Goal: Transaction & Acquisition: Book appointment/travel/reservation

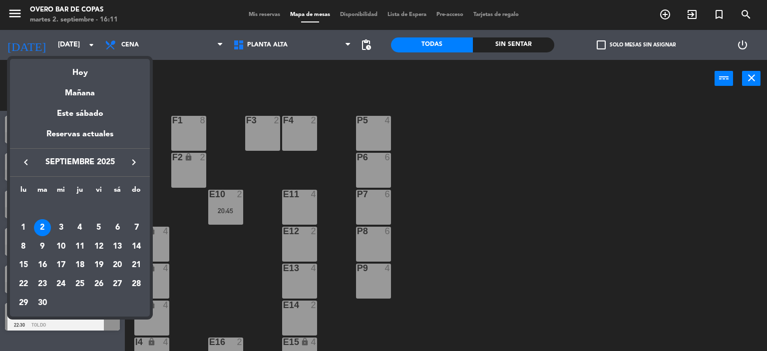
click at [131, 161] on icon "keyboard_arrow_right" at bounding box center [134, 162] width 12 height 12
click at [27, 245] on div "6" at bounding box center [23, 246] width 17 height 17
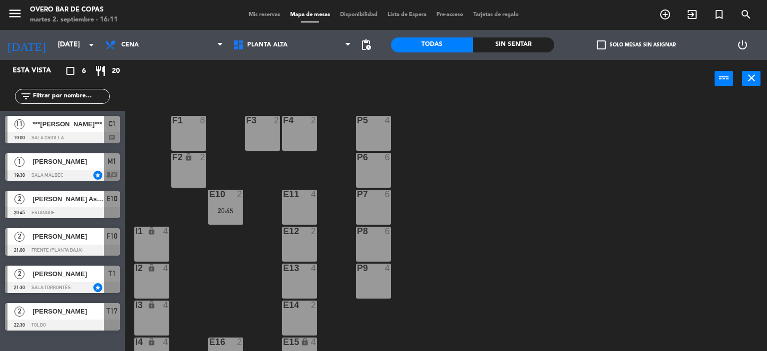
type input "[DATE]"
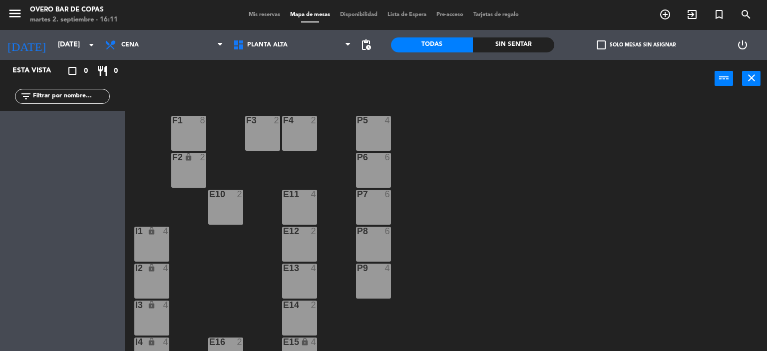
click at [198, 129] on div "F1 8" at bounding box center [188, 133] width 35 height 35
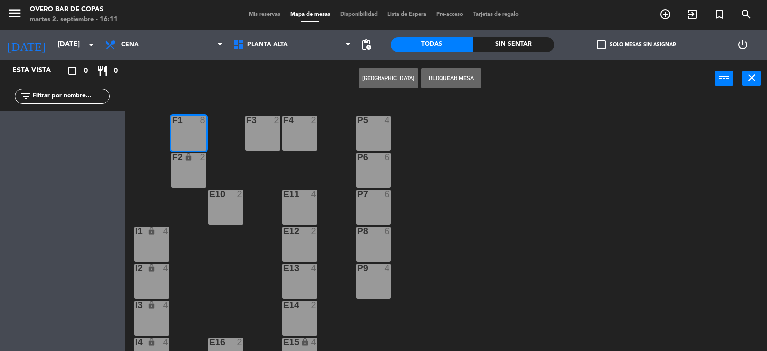
click at [198, 160] on div "2" at bounding box center [205, 157] width 16 height 9
click at [379, 80] on button "[GEOGRAPHIC_DATA]" at bounding box center [389, 78] width 60 height 20
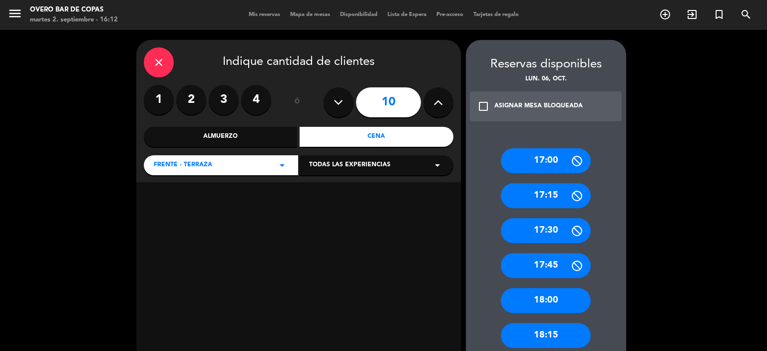
click at [335, 101] on icon at bounding box center [338, 102] width 9 height 15
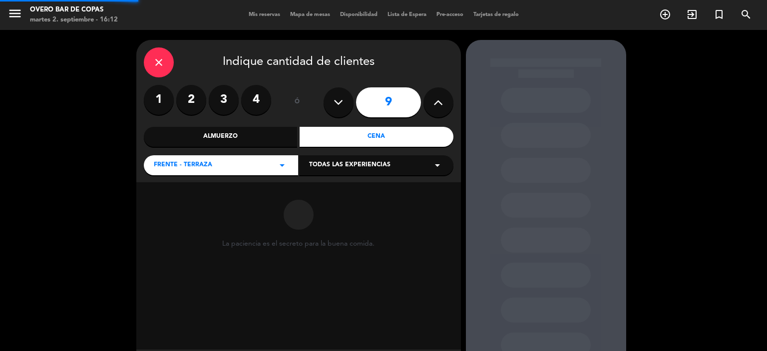
click at [335, 101] on icon at bounding box center [338, 102] width 9 height 15
type input "7"
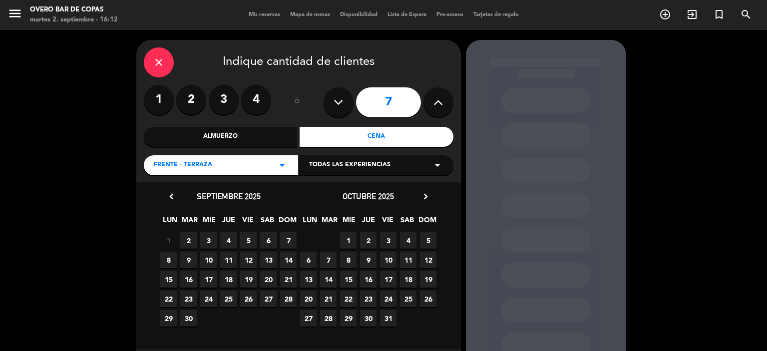
click at [308, 258] on span "6" at bounding box center [308, 260] width 16 height 16
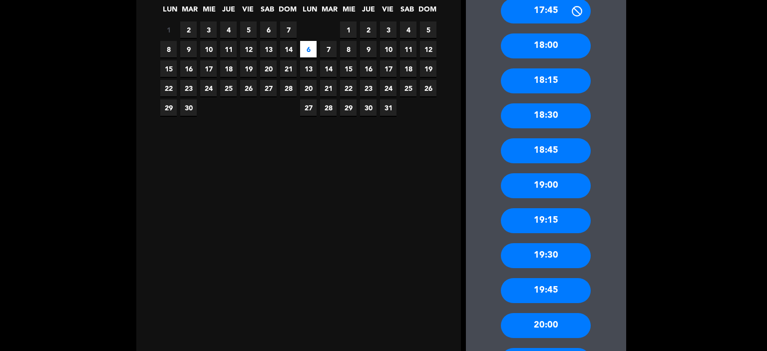
scroll to position [213, 0]
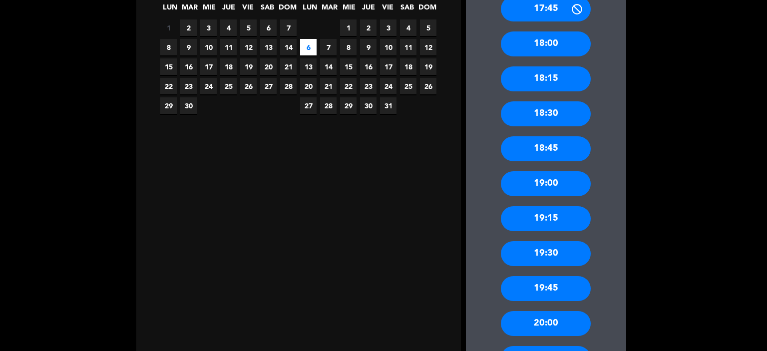
click at [534, 317] on div "20:00" at bounding box center [546, 323] width 90 height 25
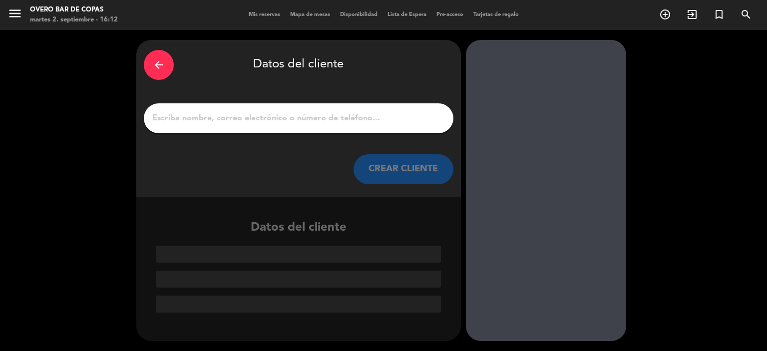
click at [289, 117] on input "1" at bounding box center [298, 118] width 295 height 14
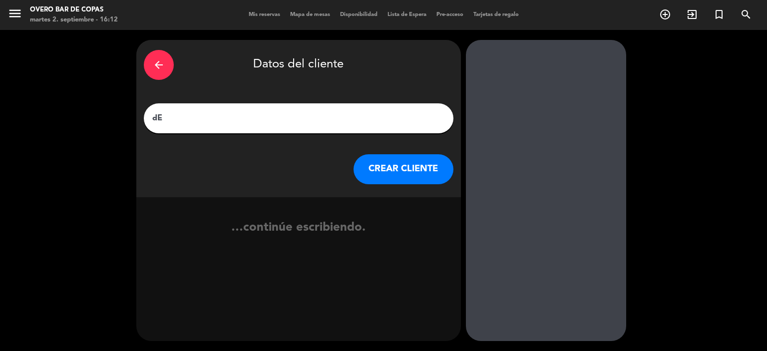
type input "d"
type input "DEGUS SO"
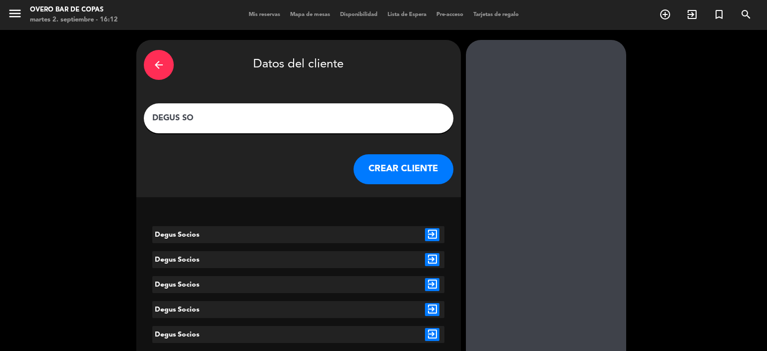
click at [432, 233] on icon "exit_to_app" at bounding box center [432, 234] width 14 height 13
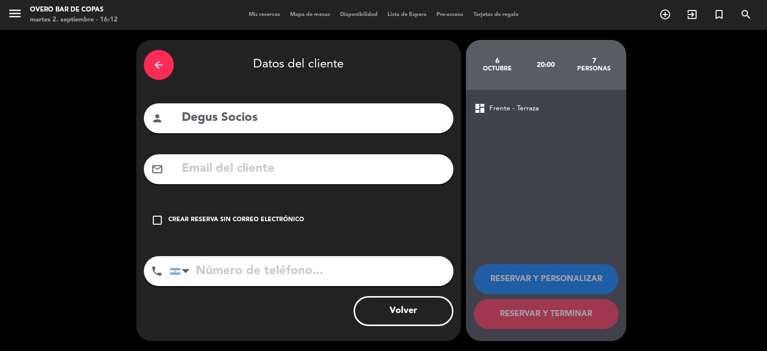
click at [280, 217] on div "Crear reserva sin correo electrónico" at bounding box center [236, 220] width 136 height 10
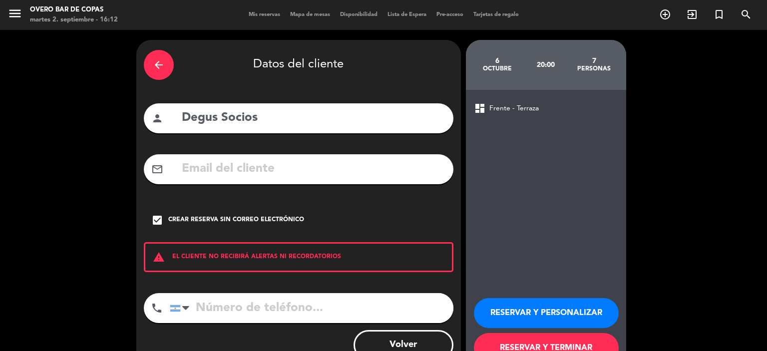
click at [514, 316] on button "RESERVAR Y PERSONALIZAR" at bounding box center [546, 313] width 145 height 30
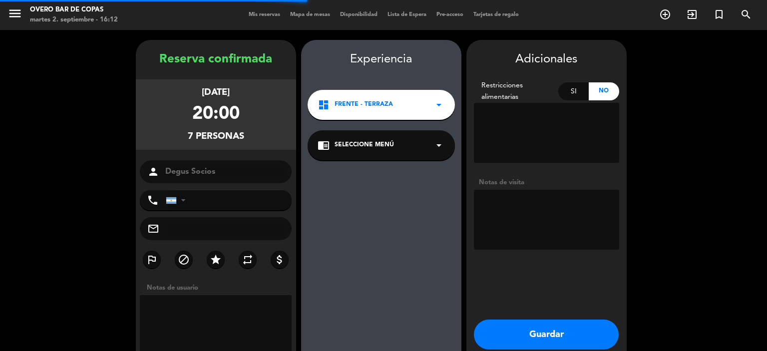
scroll to position [40, 0]
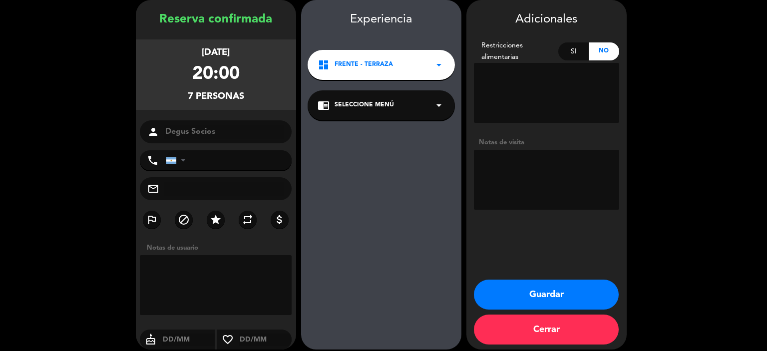
click at [357, 112] on div "chrome_reader_mode Seleccione Menú arrow_drop_down" at bounding box center [381, 105] width 147 height 30
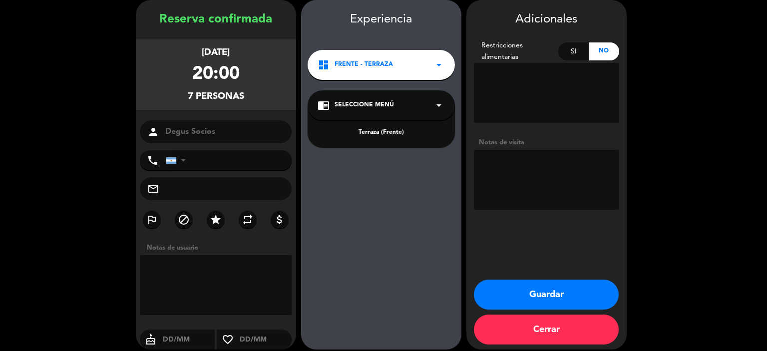
click at [373, 134] on div "Terraza (Frente)" at bounding box center [381, 133] width 127 height 10
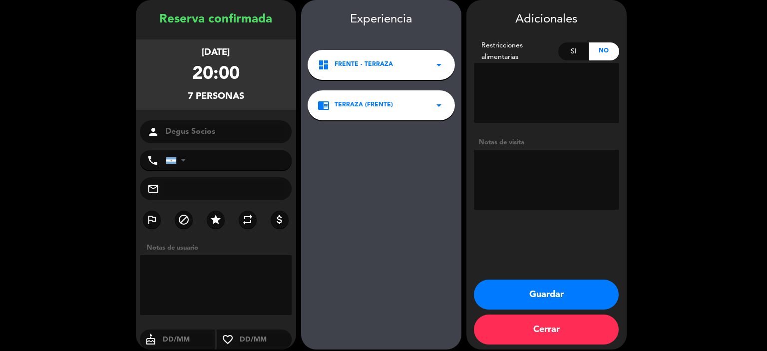
click at [513, 289] on button "Guardar" at bounding box center [546, 295] width 145 height 30
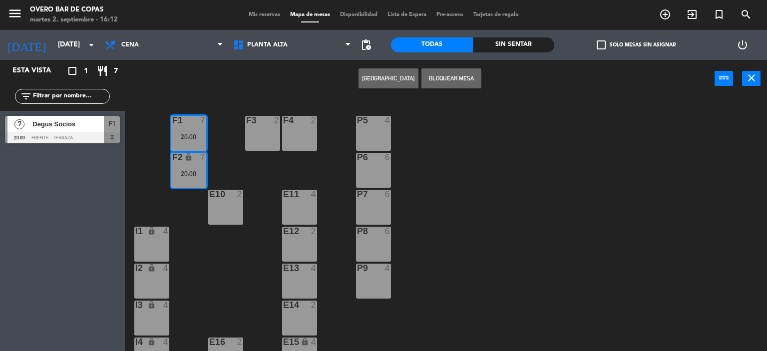
click at [260, 137] on div "F3 2" at bounding box center [262, 133] width 35 height 35
click at [471, 157] on div "P5 4 F1 7 20:00 F3 2 F4 2 P6 6 F2 lock 7 20:00 P7 6 E10 2 E11 4 P8 6 E12 2 I1 l…" at bounding box center [449, 225] width 635 height 254
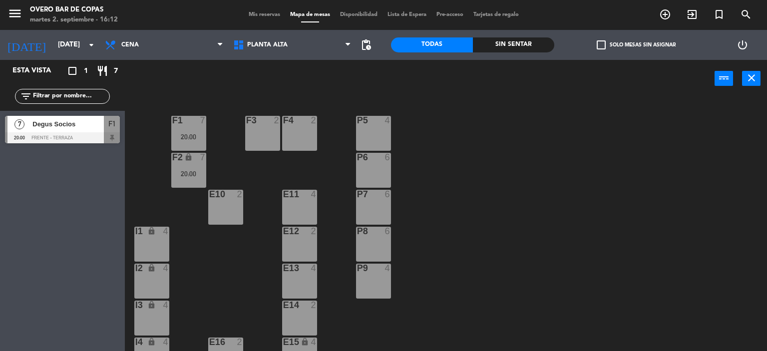
click at [263, 128] on div "F3 2" at bounding box center [262, 133] width 35 height 35
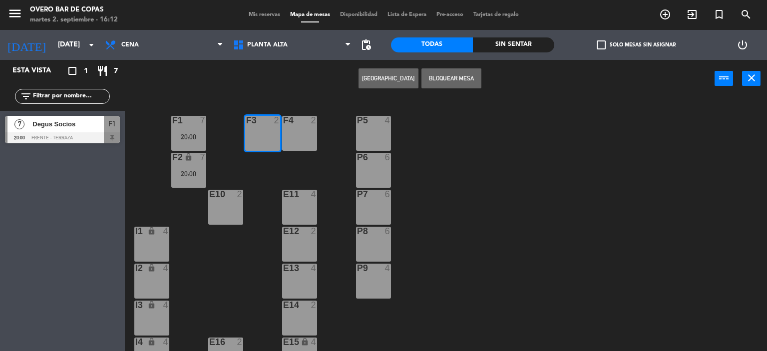
click at [289, 133] on div "F4 2" at bounding box center [299, 133] width 35 height 35
click at [401, 80] on button "[GEOGRAPHIC_DATA]" at bounding box center [389, 78] width 60 height 20
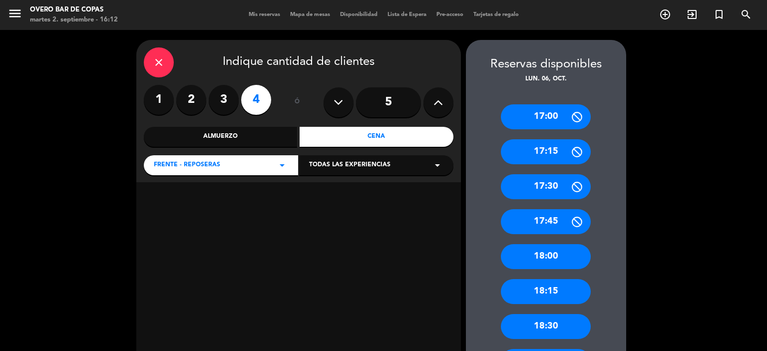
click at [350, 136] on div "Cena" at bounding box center [377, 137] width 154 height 20
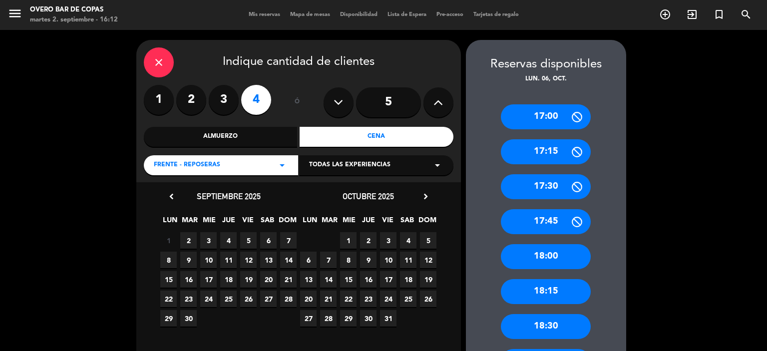
click at [311, 261] on span "6" at bounding box center [308, 260] width 16 height 16
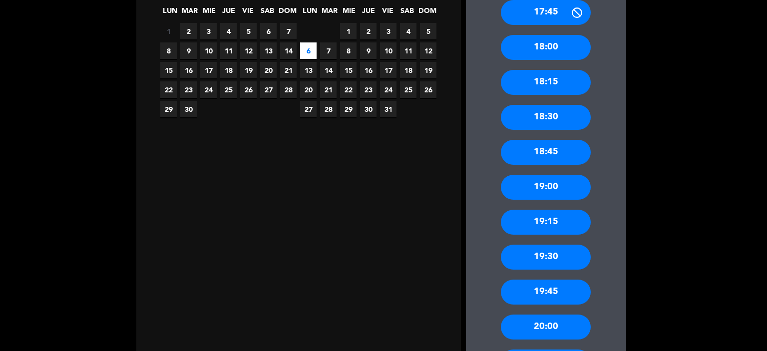
scroll to position [210, 0]
click at [545, 328] on div "20:00" at bounding box center [546, 326] width 90 height 25
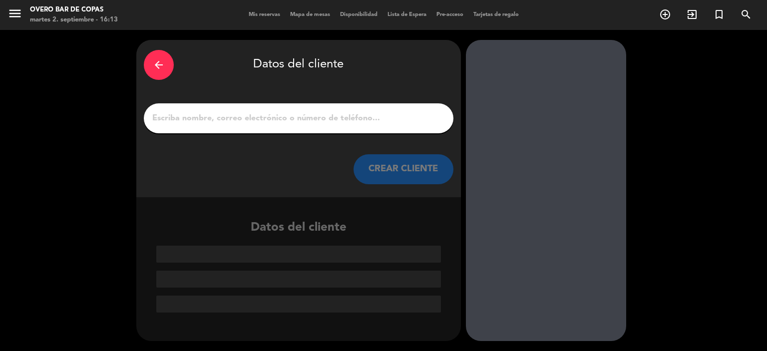
scroll to position [0, 0]
click at [310, 119] on input "1" at bounding box center [298, 118] width 295 height 14
type input "d"
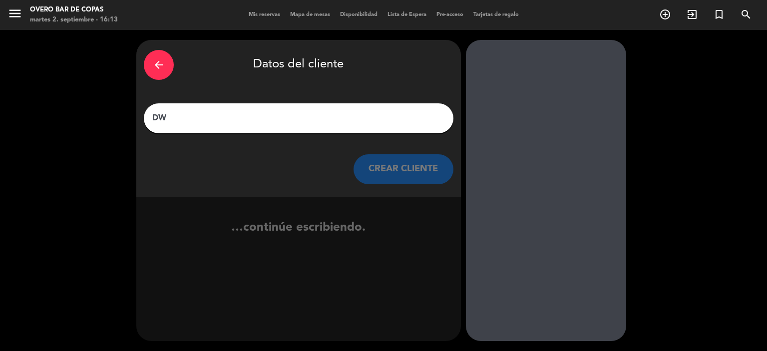
type input "D"
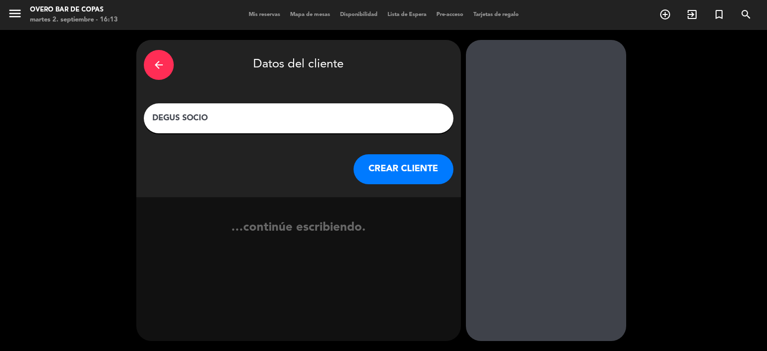
type input "DEGUS SOCIOS"
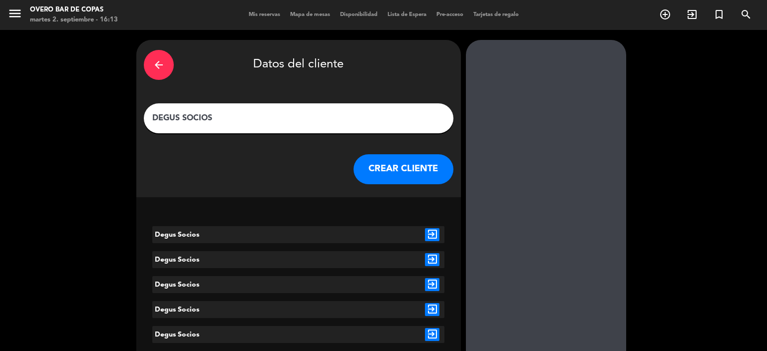
click at [433, 236] on icon "exit_to_app" at bounding box center [432, 234] width 14 height 13
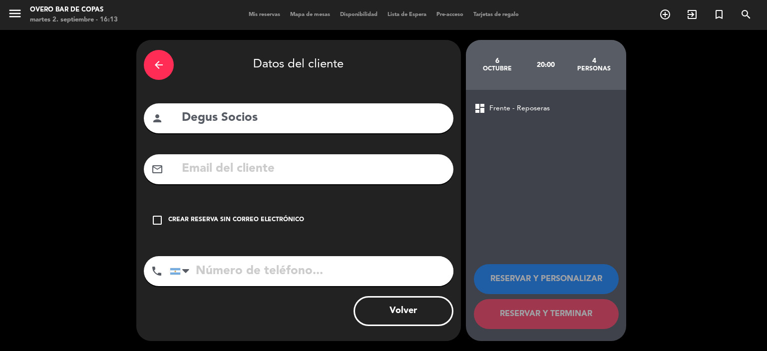
click at [236, 220] on div "Crear reserva sin correo electrónico" at bounding box center [236, 220] width 136 height 10
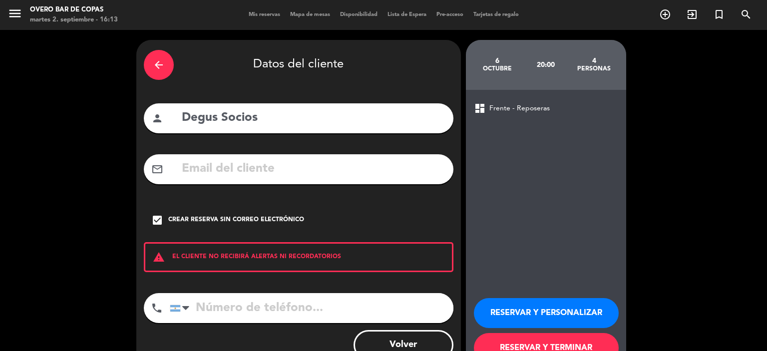
click at [521, 305] on button "RESERVAR Y PERSONALIZAR" at bounding box center [546, 313] width 145 height 30
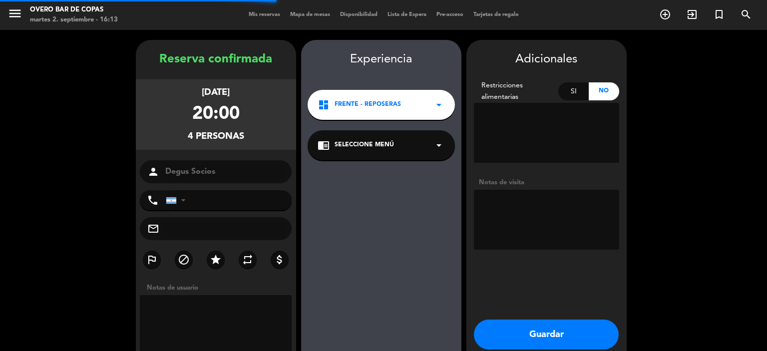
scroll to position [40, 0]
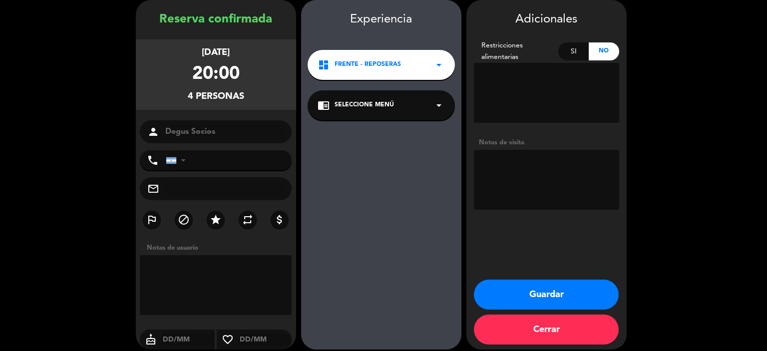
click at [370, 99] on div "chrome_reader_mode Seleccione Menú arrow_drop_down" at bounding box center [381, 105] width 147 height 30
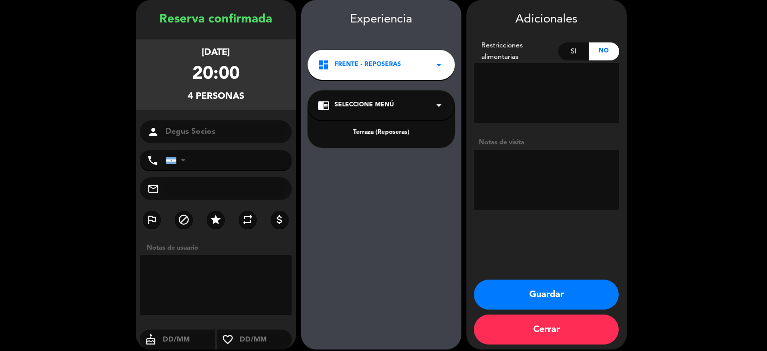
click at [383, 124] on div "Terraza (Reposeras)" at bounding box center [381, 126] width 147 height 42
click at [387, 133] on div "Terraza (Reposeras)" at bounding box center [381, 133] width 127 height 10
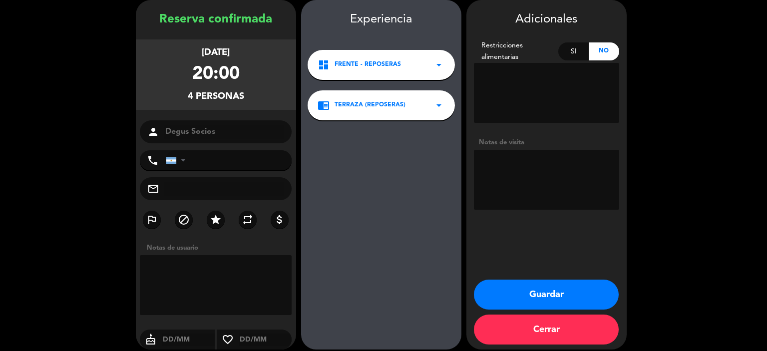
click at [497, 285] on button "Guardar" at bounding box center [546, 295] width 145 height 30
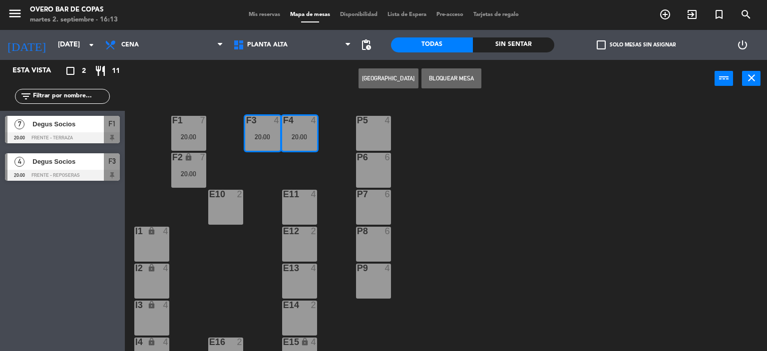
click at [413, 123] on div "P5 4 F1 7 20:00 F3 4 20:00 F4 4 20:00 P6 6 F2 lock 7 20:00 P7 6 E10 2 E11 4 P8 …" at bounding box center [449, 225] width 635 height 254
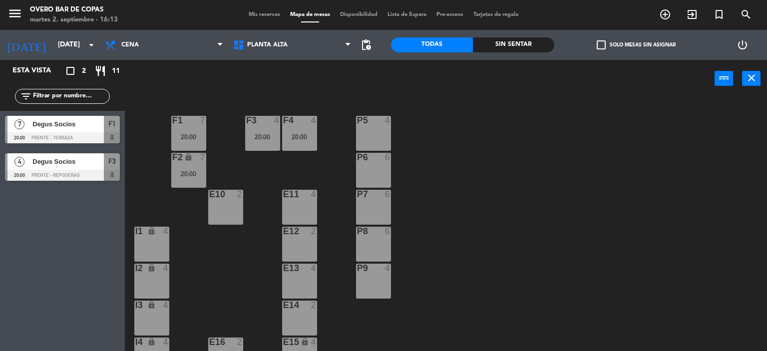
click at [367, 131] on div "P5 4" at bounding box center [373, 133] width 35 height 35
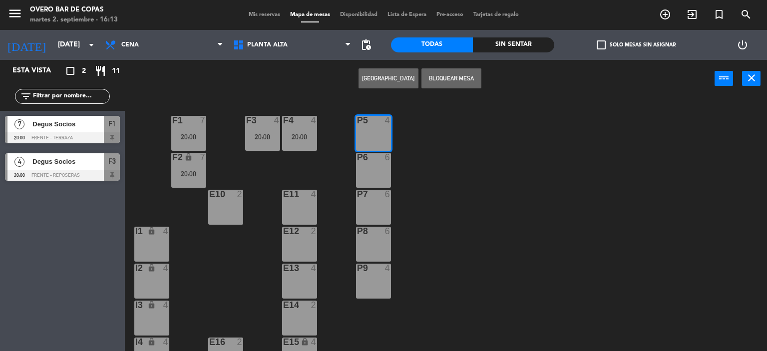
click at [375, 170] on div "P6 6" at bounding box center [373, 170] width 35 height 35
click at [377, 201] on div "P7 6" at bounding box center [373, 207] width 35 height 35
click at [397, 79] on button "[GEOGRAPHIC_DATA]" at bounding box center [389, 78] width 60 height 20
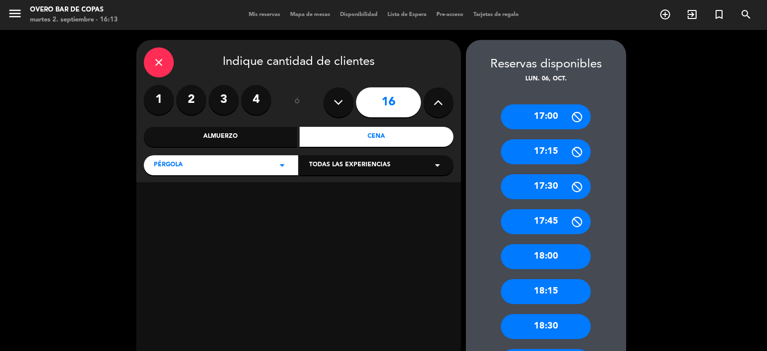
click at [396, 104] on input "16" at bounding box center [388, 102] width 65 height 30
click at [374, 133] on div "Cena" at bounding box center [377, 137] width 154 height 20
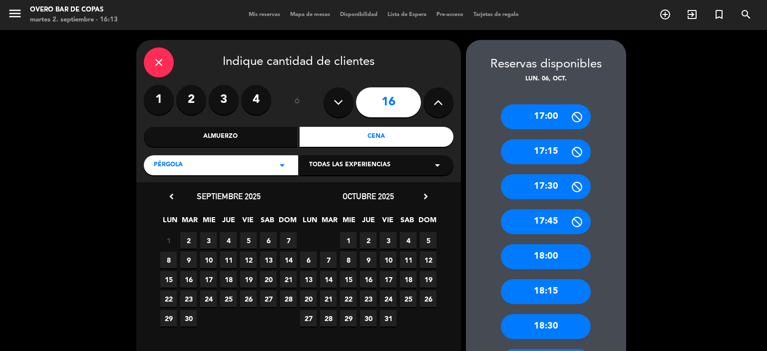
click at [306, 257] on span "6" at bounding box center [308, 260] width 16 height 16
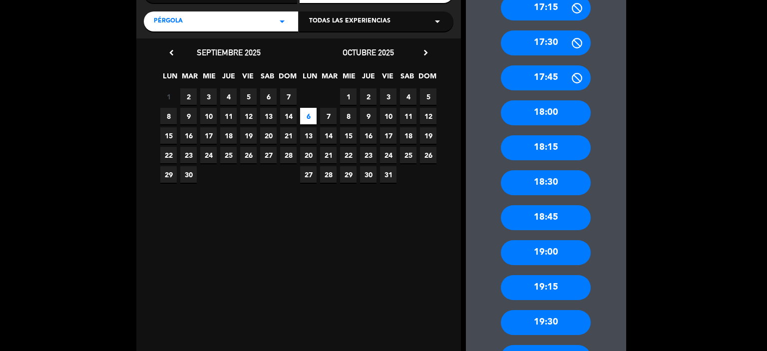
scroll to position [230, 0]
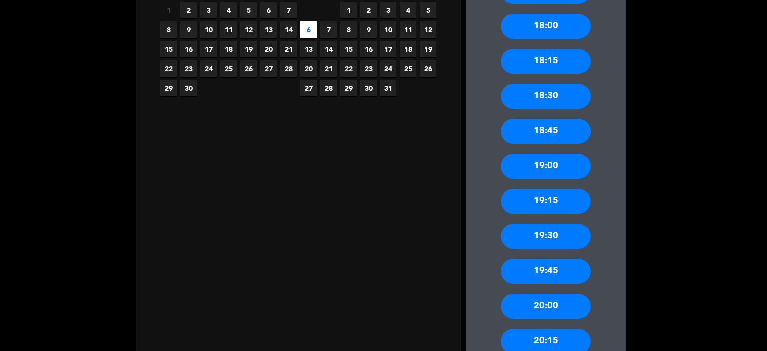
click at [521, 298] on div "20:00" at bounding box center [546, 306] width 90 height 25
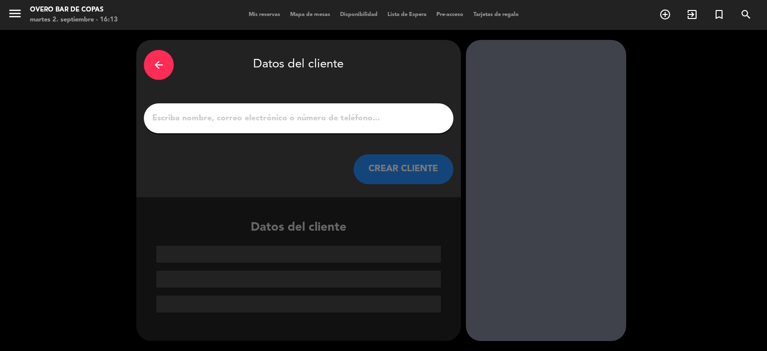
scroll to position [0, 0]
click at [279, 121] on input "1" at bounding box center [298, 118] width 295 height 14
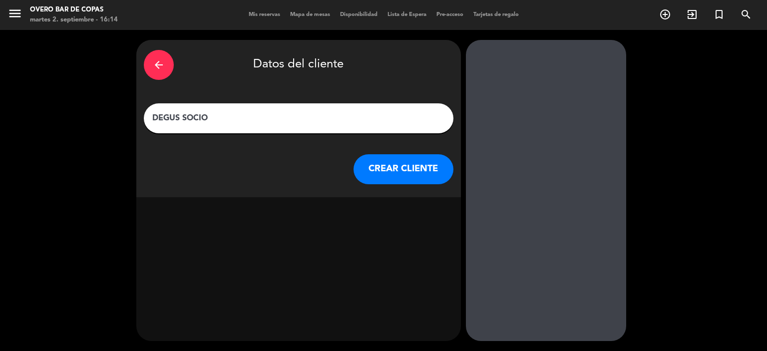
type input "DEGUS SOCIOS"
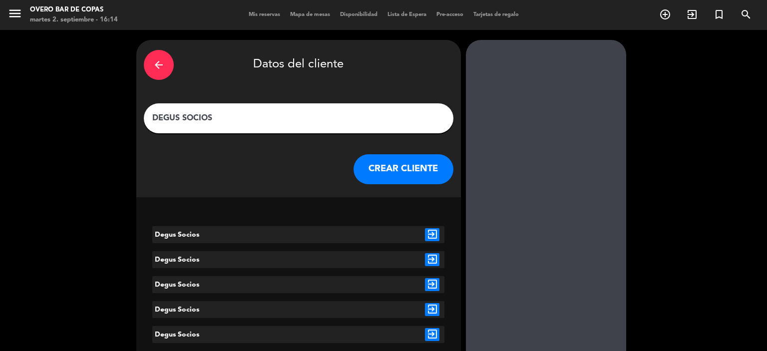
click at [430, 236] on icon "exit_to_app" at bounding box center [432, 234] width 14 height 13
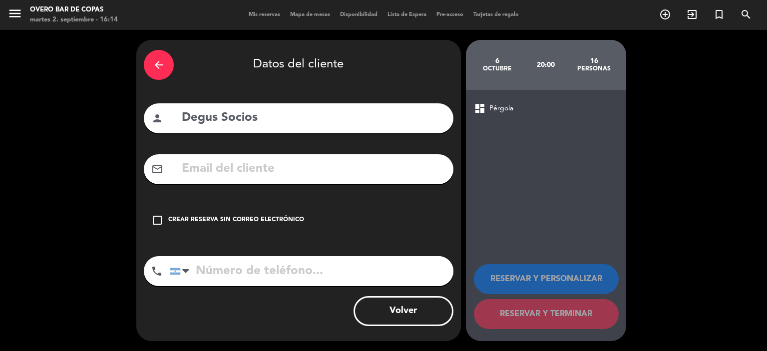
click at [250, 219] on div "Crear reserva sin correo electrónico" at bounding box center [236, 220] width 136 height 10
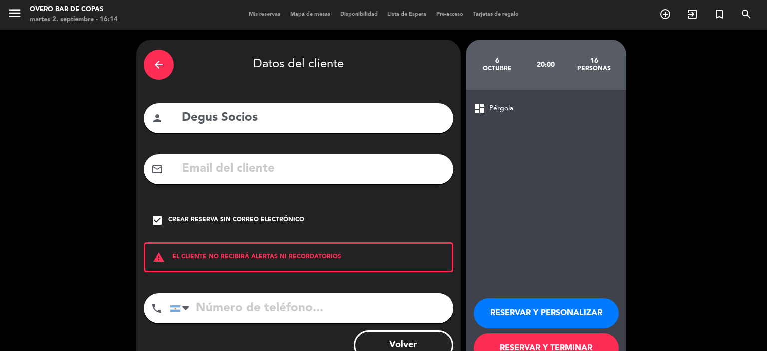
click at [522, 318] on button "RESERVAR Y PERSONALIZAR" at bounding box center [546, 313] width 145 height 30
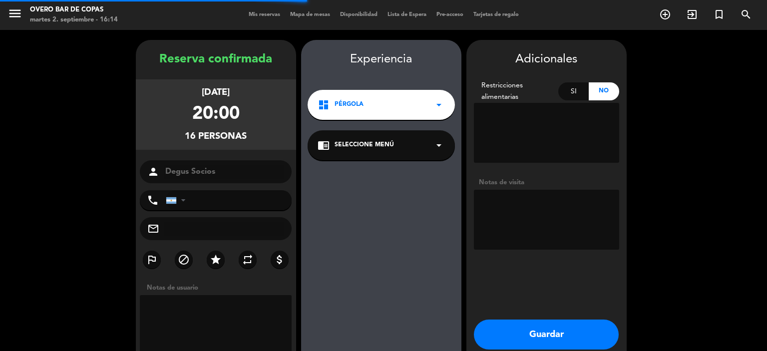
scroll to position [40, 0]
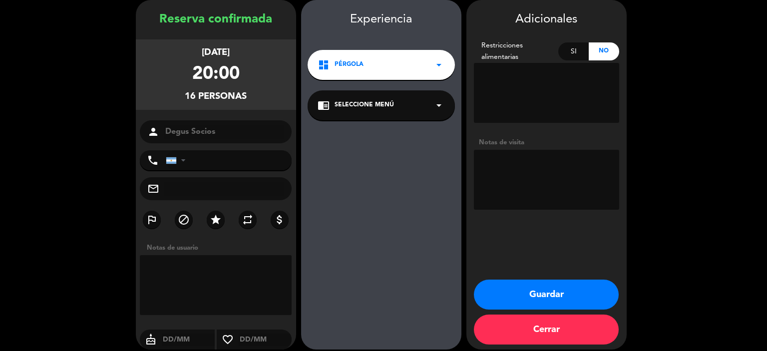
click at [369, 100] on span "Seleccione Menú" at bounding box center [364, 105] width 59 height 10
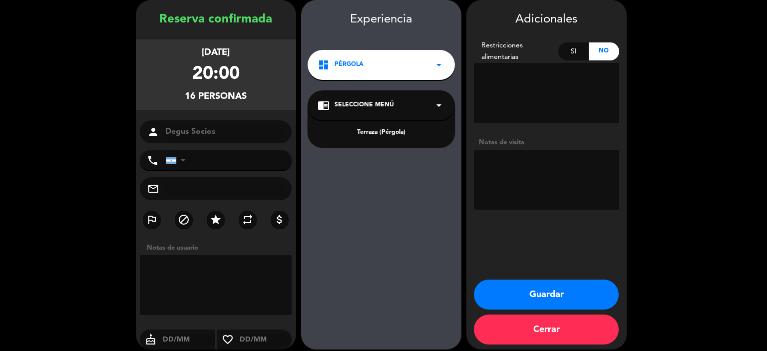
click at [388, 131] on div "Terraza (Pérgola)" at bounding box center [381, 133] width 127 height 10
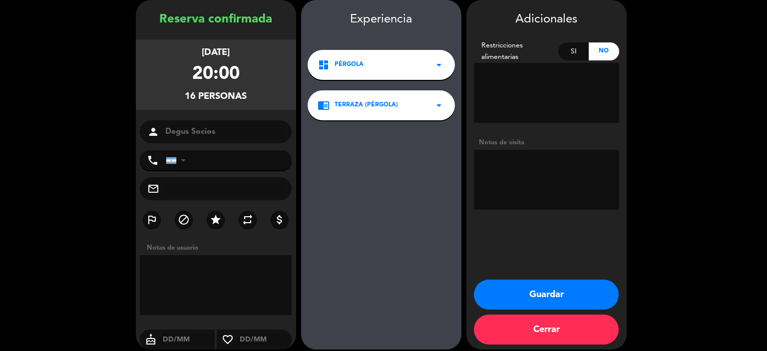
click at [513, 299] on button "Guardar" at bounding box center [546, 295] width 145 height 30
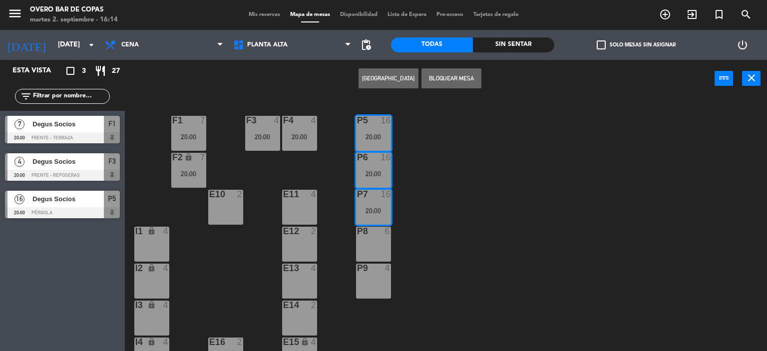
click at [358, 233] on div "P8" at bounding box center [357, 231] width 0 height 9
click at [434, 253] on div "P5 16 20:00 F1 7 20:00 F3 4 20:00 F4 4 20:00 P6 16 20:00 F2 lock 7 20:00 P7 16 …" at bounding box center [449, 225] width 635 height 254
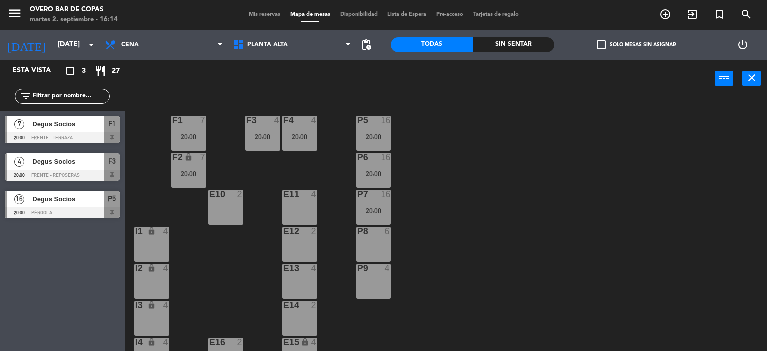
click at [367, 133] on div "20:00" at bounding box center [373, 136] width 35 height 7
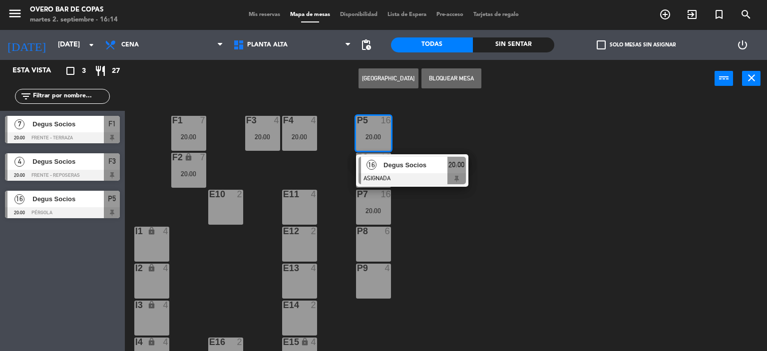
click at [453, 206] on div "P5 16 20:00 16 Degus Socios ASIGNADA 20:00 F1 7 20:00 F3 4 20:00 F4 4 20:00 P6 …" at bounding box center [449, 225] width 635 height 254
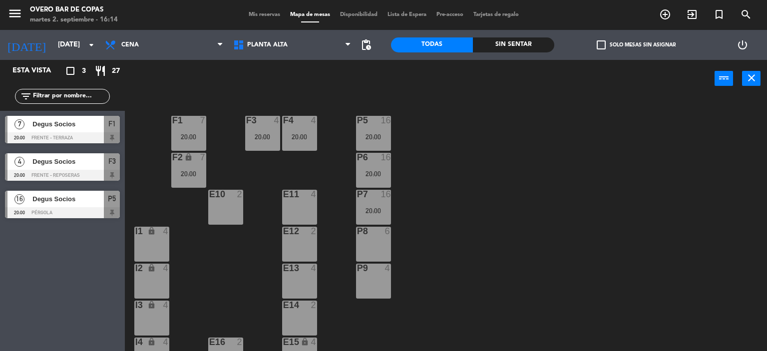
click at [364, 143] on div "P5 16 20:00" at bounding box center [373, 133] width 35 height 35
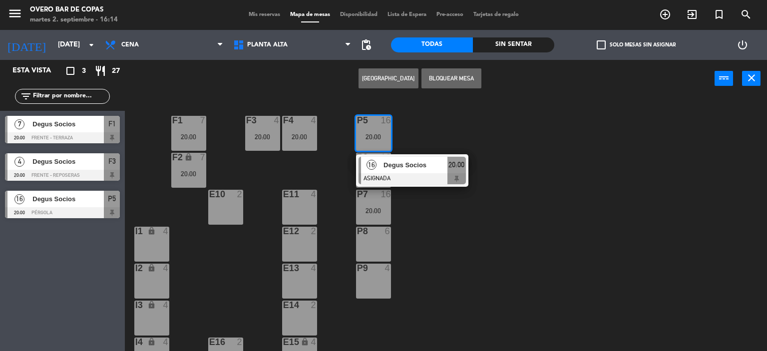
click at [406, 263] on div "P5 16 20:00 16 Degus Socios ASIGNADA 20:00 F1 7 20:00 F3 4 20:00 F4 4 20:00 P6 …" at bounding box center [449, 225] width 635 height 254
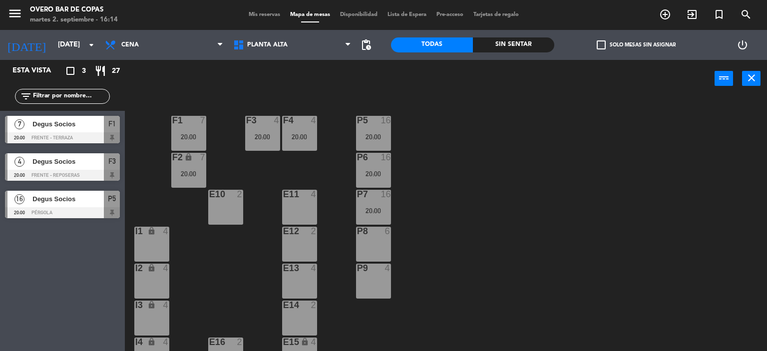
click at [378, 279] on div "P9 4" at bounding box center [373, 281] width 35 height 35
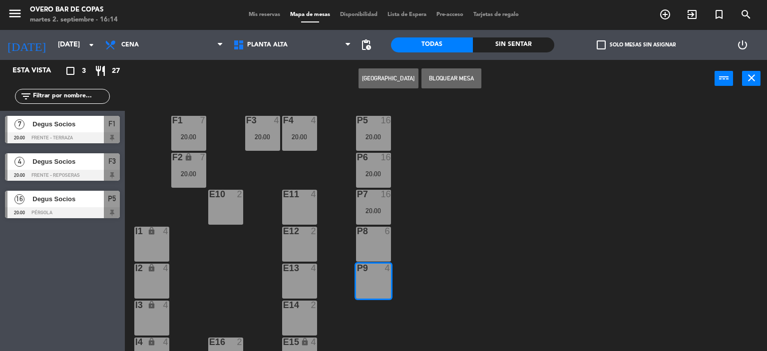
click at [371, 252] on div "P8 6" at bounding box center [373, 244] width 35 height 35
click at [364, 212] on div "20:00" at bounding box center [373, 210] width 35 height 7
click at [387, 201] on div "P7 16 20:00" at bounding box center [373, 207] width 35 height 35
click at [379, 198] on div at bounding box center [373, 194] width 16 height 9
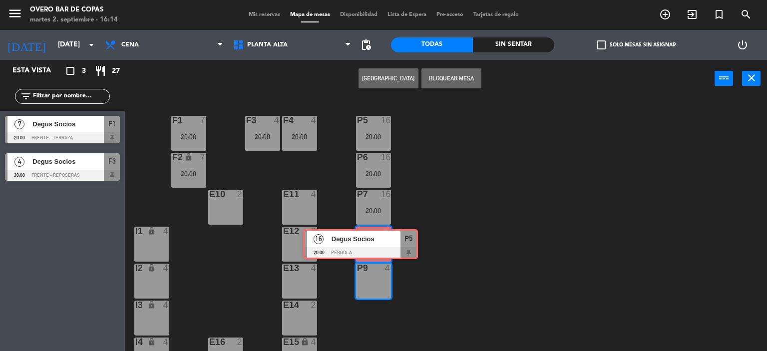
drag, startPoint x: 80, startPoint y: 196, endPoint x: 379, endPoint y: 234, distance: 302.0
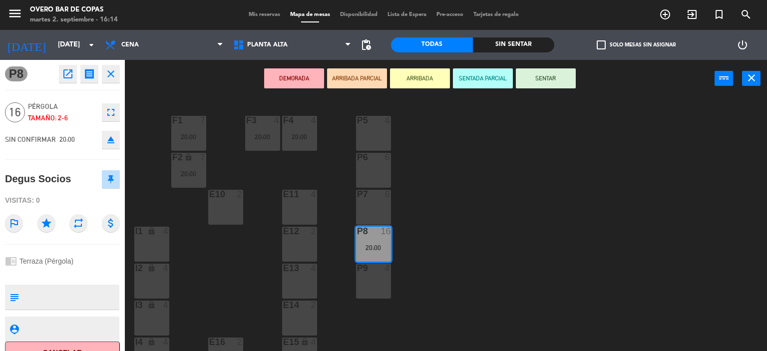
click at [381, 298] on div "P9 4" at bounding box center [373, 281] width 35 height 35
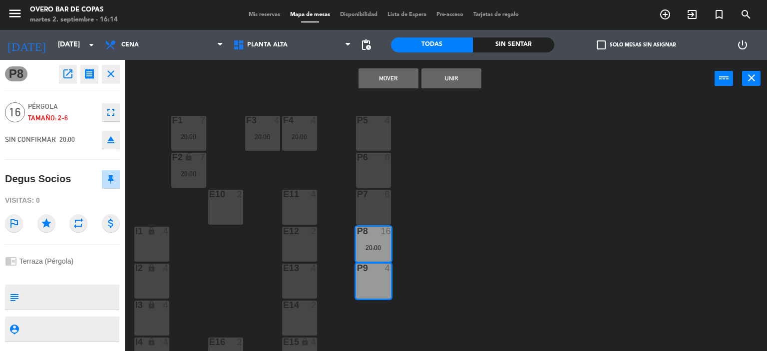
click at [381, 202] on div "P7 6" at bounding box center [373, 207] width 35 height 35
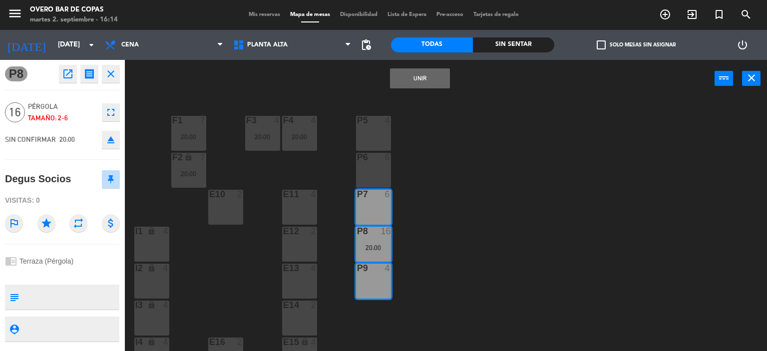
click at [371, 163] on div "P6 6" at bounding box center [373, 170] width 35 height 35
click at [371, 137] on div "P5 4" at bounding box center [373, 133] width 35 height 35
click at [413, 80] on button "Unir" at bounding box center [420, 78] width 60 height 20
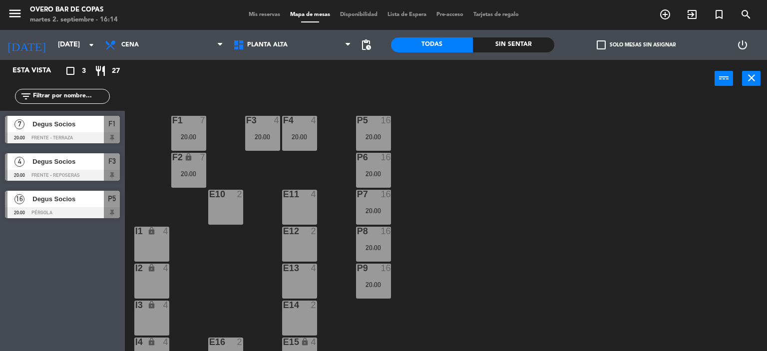
click at [224, 209] on div "E10 2" at bounding box center [225, 207] width 35 height 35
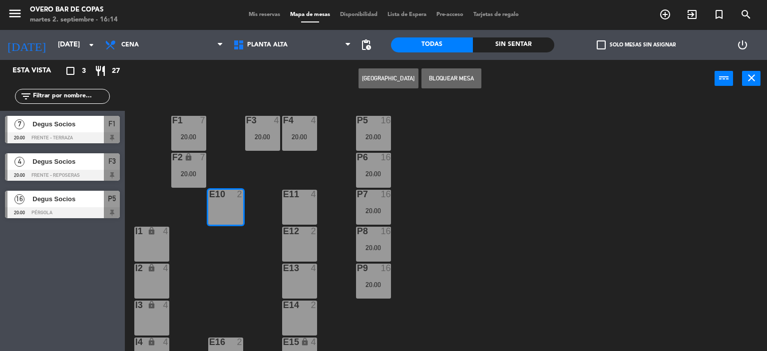
click at [459, 77] on button "Bloquear Mesa" at bounding box center [451, 78] width 60 height 20
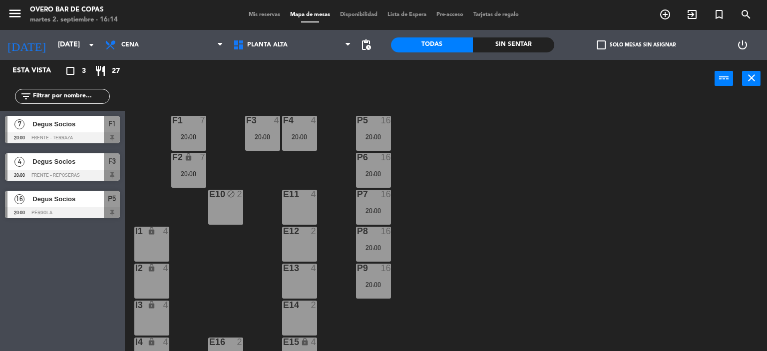
click at [444, 221] on div "P5 16 20:00 F1 7 20:00 F3 4 20:00 F4 4 20:00 P6 16 20:00 F2 lock 7 20:00 P7 16 …" at bounding box center [449, 225] width 635 height 254
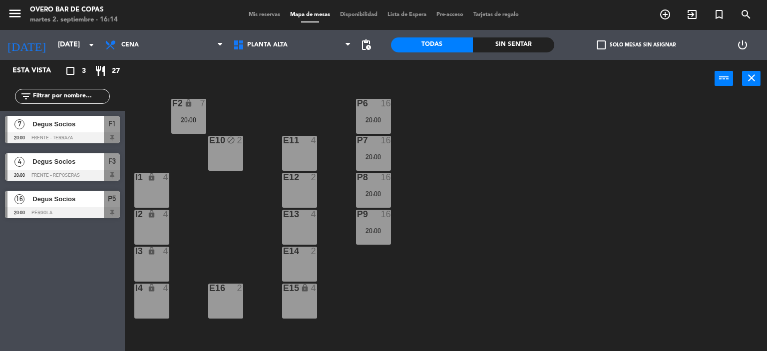
scroll to position [51, 0]
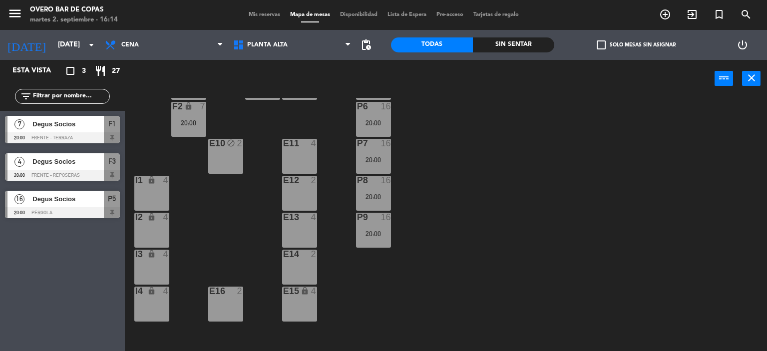
click at [291, 150] on div "E11 4" at bounding box center [299, 156] width 35 height 35
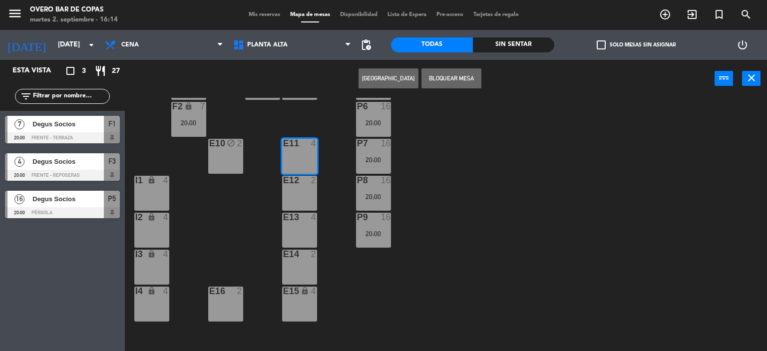
click at [300, 192] on div "E12 2" at bounding box center [299, 193] width 35 height 35
click at [302, 219] on div at bounding box center [299, 217] width 16 height 9
click at [302, 260] on div "E14 2" at bounding box center [299, 267] width 35 height 35
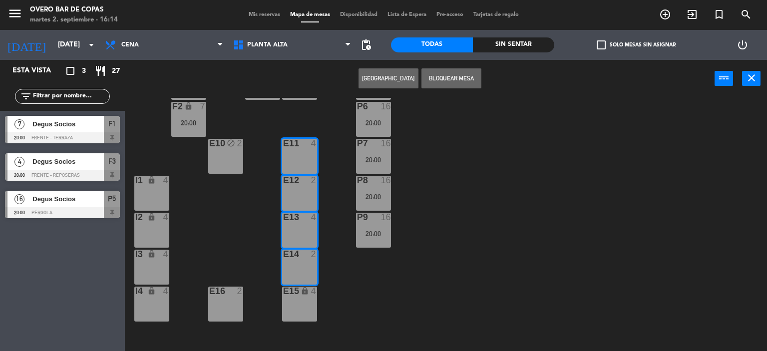
click at [304, 302] on div "E15 lock 4" at bounding box center [299, 304] width 35 height 35
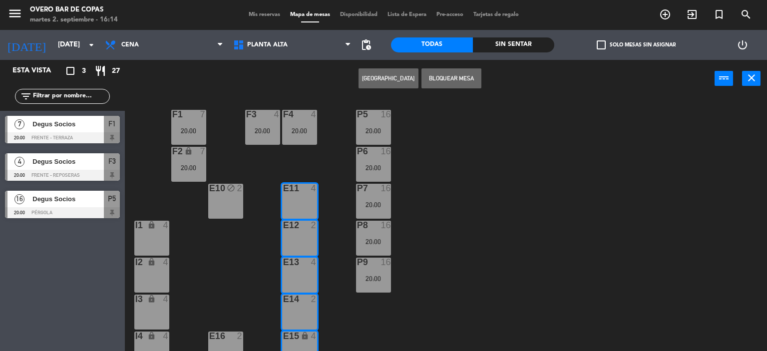
scroll to position [0, 0]
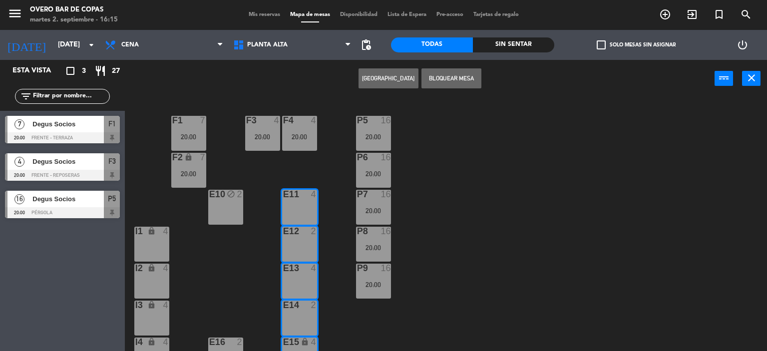
click at [394, 80] on button "[GEOGRAPHIC_DATA]" at bounding box center [389, 78] width 60 height 20
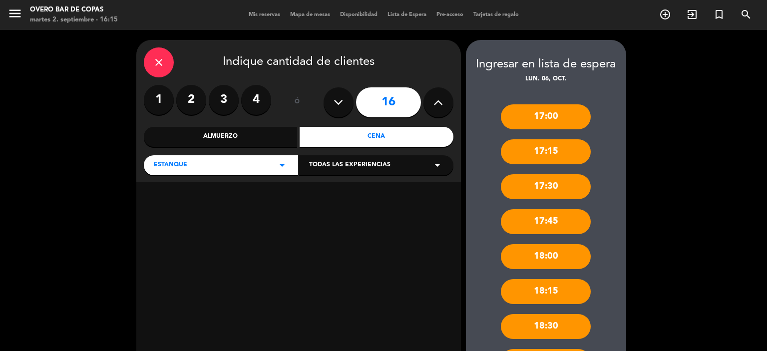
click at [364, 135] on div "Cena" at bounding box center [377, 137] width 154 height 20
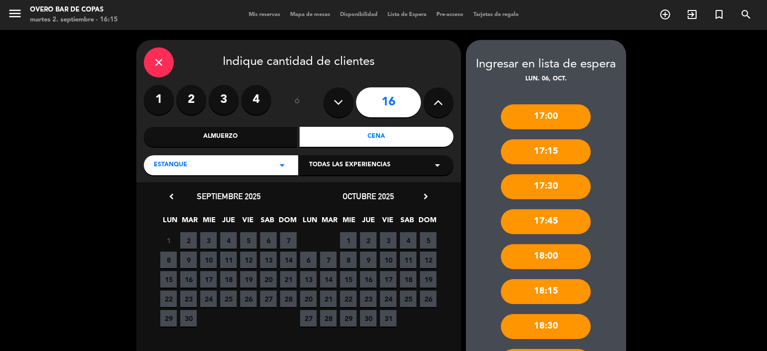
click at [304, 256] on span "6" at bounding box center [308, 260] width 16 height 16
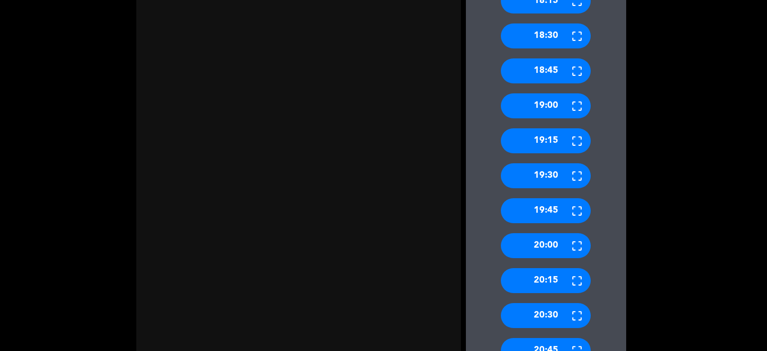
scroll to position [330, 0]
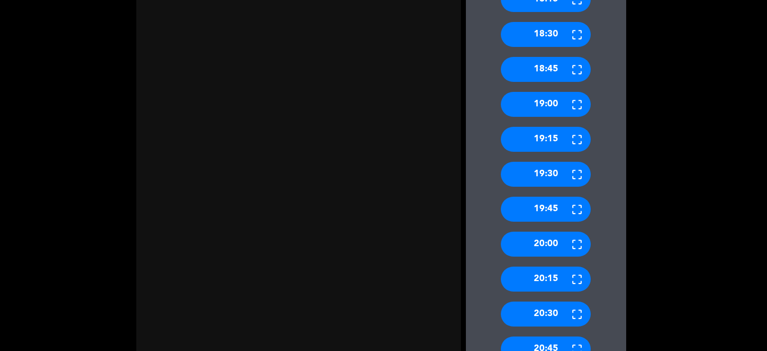
click at [550, 244] on div "20:00" at bounding box center [546, 244] width 90 height 25
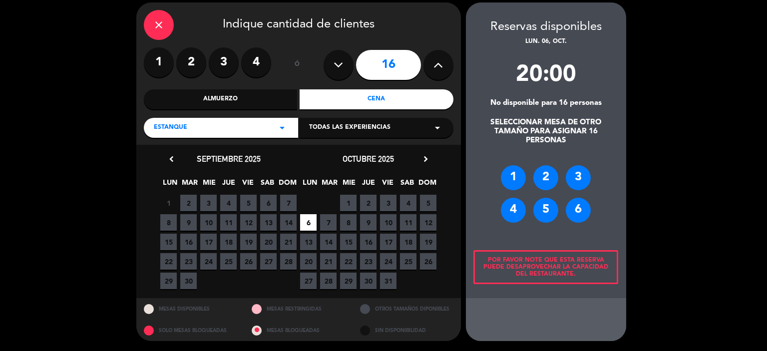
scroll to position [36, 0]
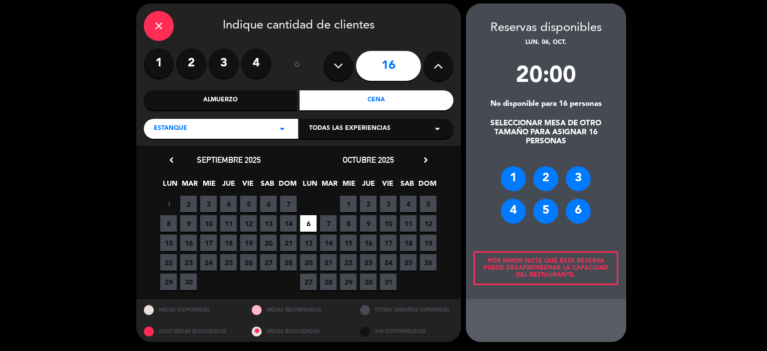
click at [541, 180] on div "2" at bounding box center [545, 178] width 25 height 25
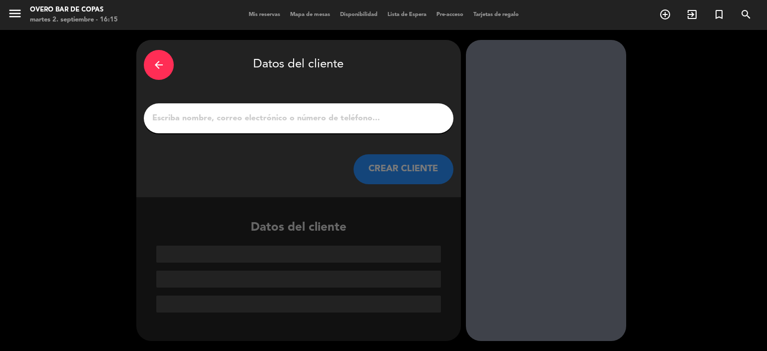
scroll to position [0, 0]
click at [331, 118] on input "1" at bounding box center [298, 118] width 295 height 14
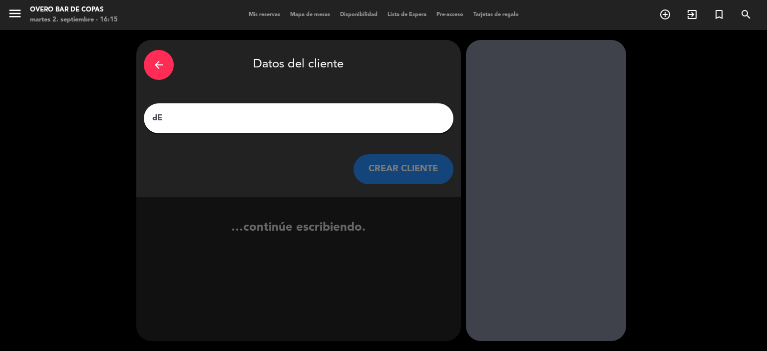
type input "d"
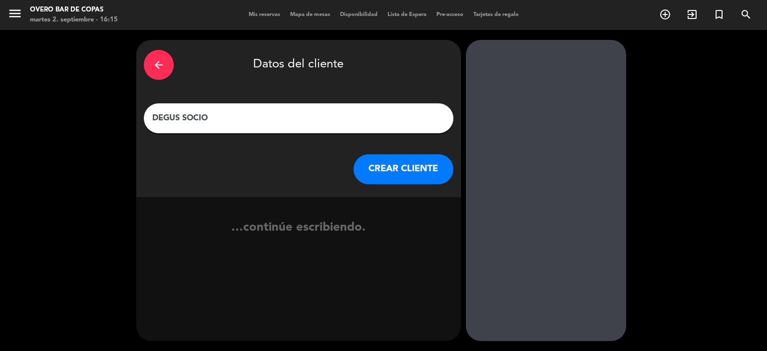
type input "DEGUS SOCIOS"
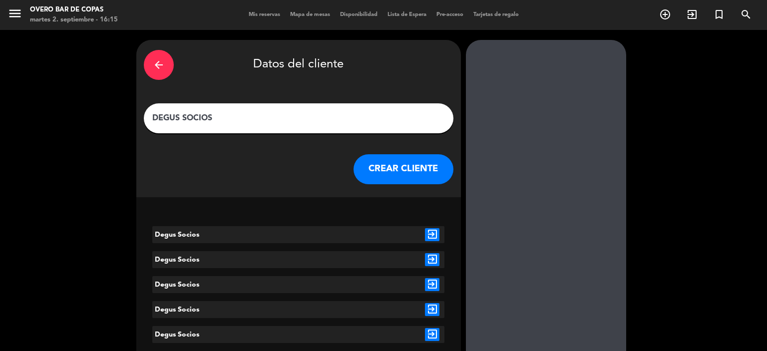
click at [384, 164] on button "CREAR CLIENTE" at bounding box center [404, 169] width 100 height 30
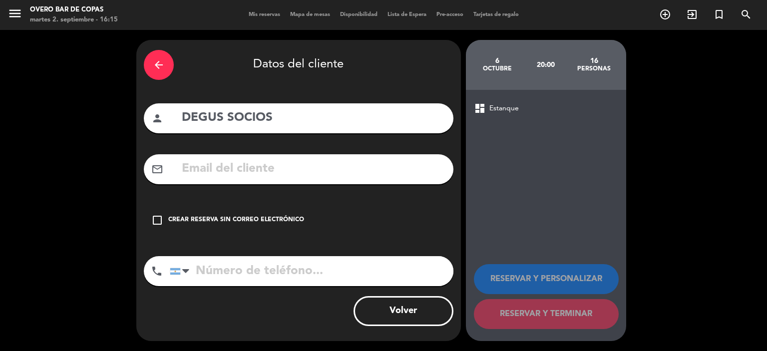
click at [408, 305] on button "Volver" at bounding box center [404, 311] width 100 height 30
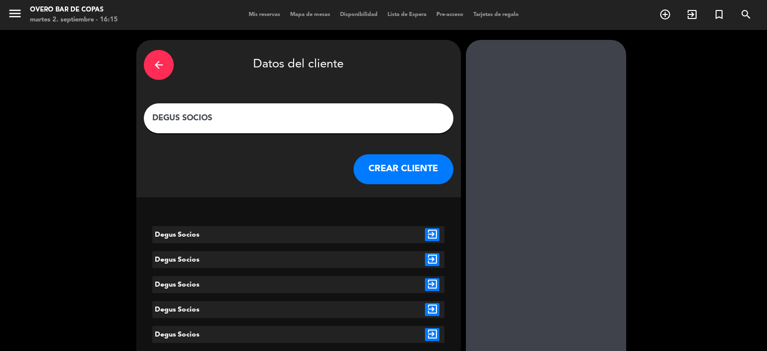
click at [436, 237] on icon "exit_to_app" at bounding box center [432, 234] width 14 height 13
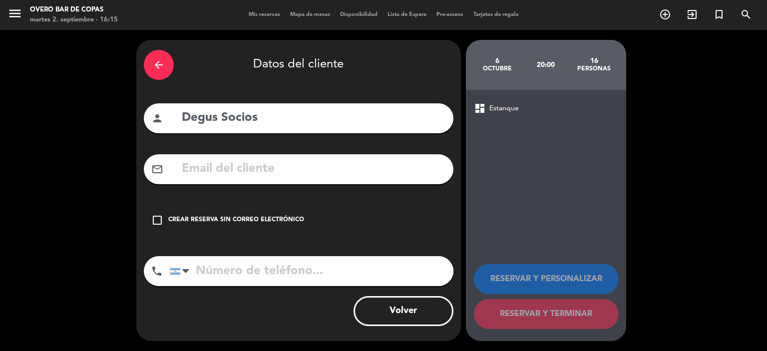
click at [274, 224] on div "Crear reserva sin correo electrónico" at bounding box center [236, 220] width 136 height 10
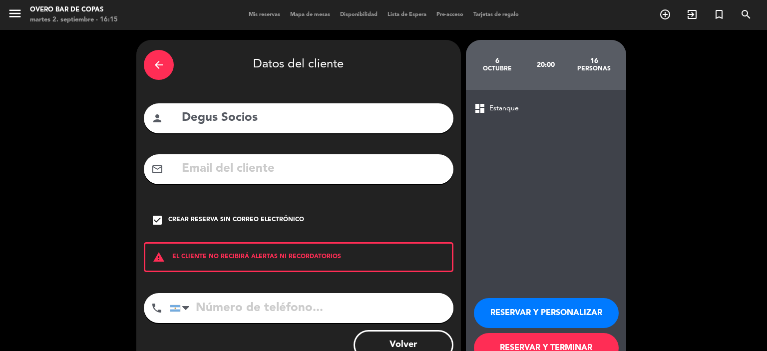
click at [523, 308] on button "RESERVAR Y PERSONALIZAR" at bounding box center [546, 313] width 145 height 30
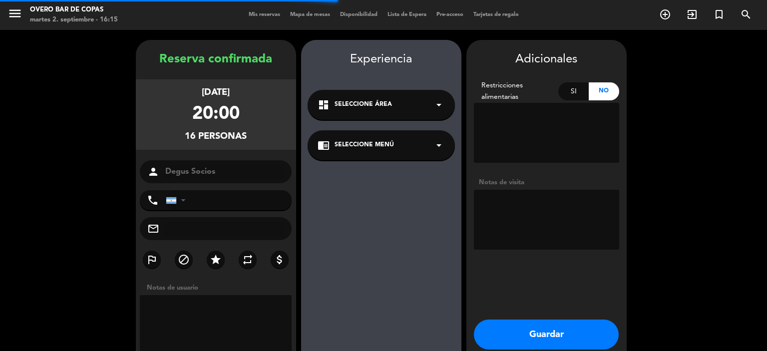
scroll to position [40, 0]
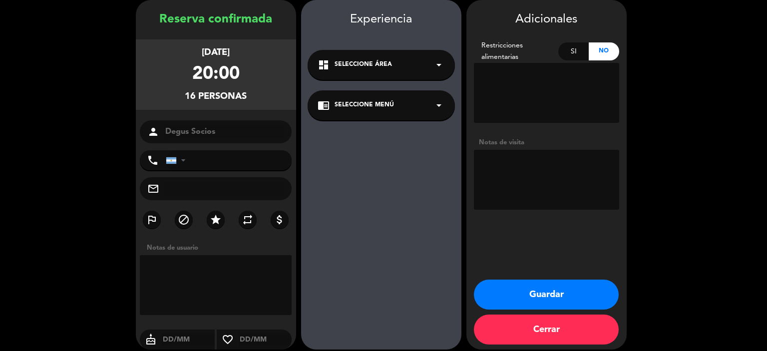
click at [379, 101] on span "Seleccione Menú" at bounding box center [364, 105] width 59 height 10
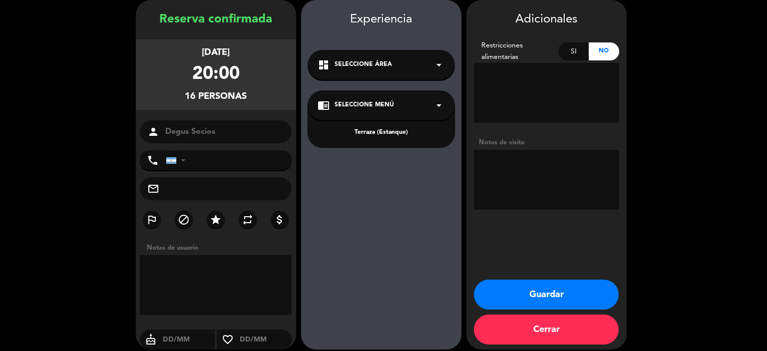
click at [379, 126] on div "Terraza (Estanque)" at bounding box center [381, 126] width 147 height 42
click at [381, 132] on div "Terraza (Estanque)" at bounding box center [381, 133] width 127 height 10
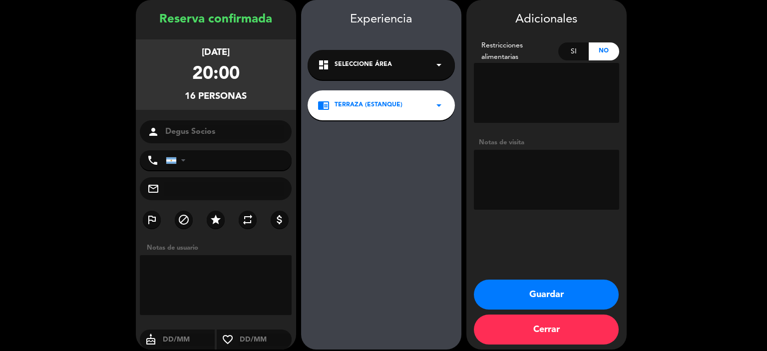
click at [533, 286] on button "Guardar" at bounding box center [546, 295] width 145 height 30
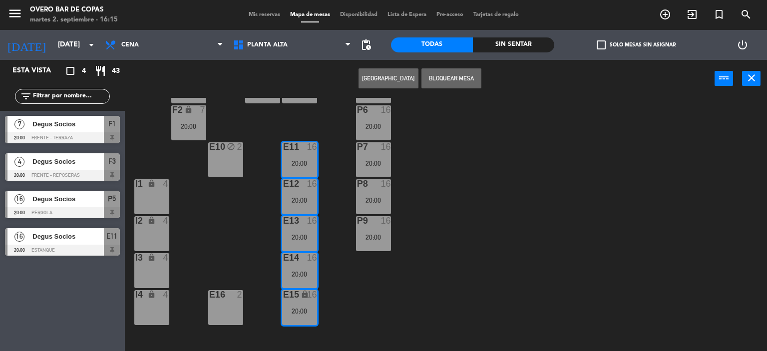
scroll to position [94, 0]
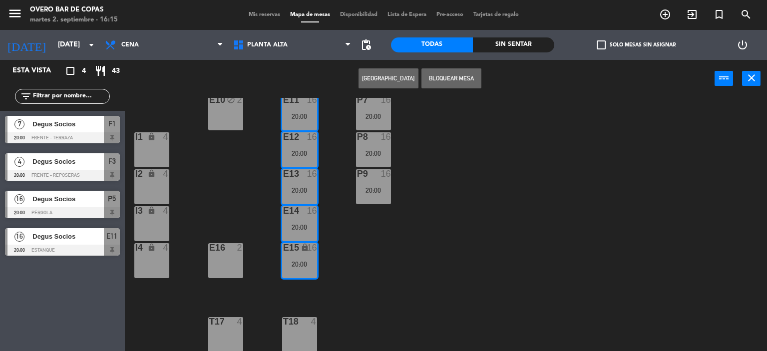
click at [222, 254] on div "E16 2" at bounding box center [225, 260] width 35 height 35
click at [423, 280] on div "P5 16 20:00 F1 7 20:00 F3 4 20:00 F4 4 20:00 P6 16 20:00 F2 lock 7 20:00 P7 16 …" at bounding box center [449, 225] width 635 height 254
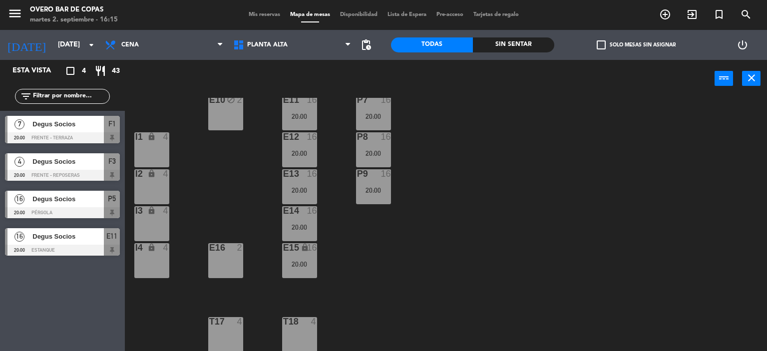
click at [218, 257] on div "E16 2" at bounding box center [225, 260] width 35 height 35
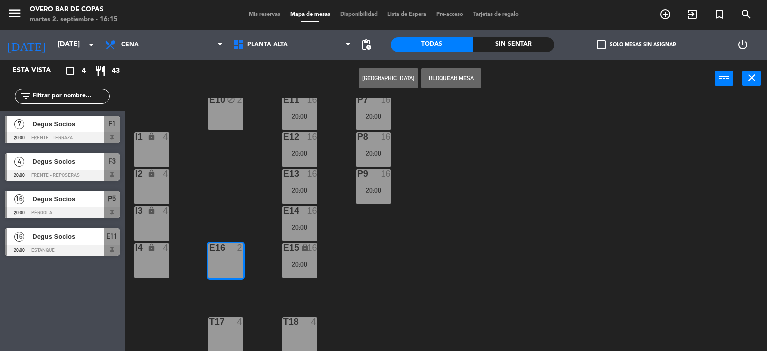
click at [403, 81] on button "[GEOGRAPHIC_DATA]" at bounding box center [389, 78] width 60 height 20
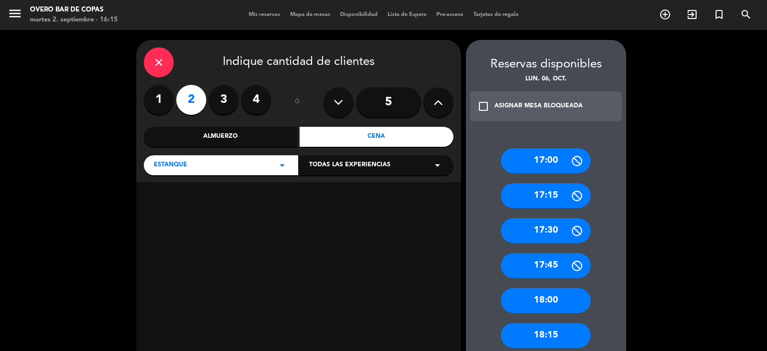
click at [364, 135] on div "Cena" at bounding box center [377, 137] width 154 height 20
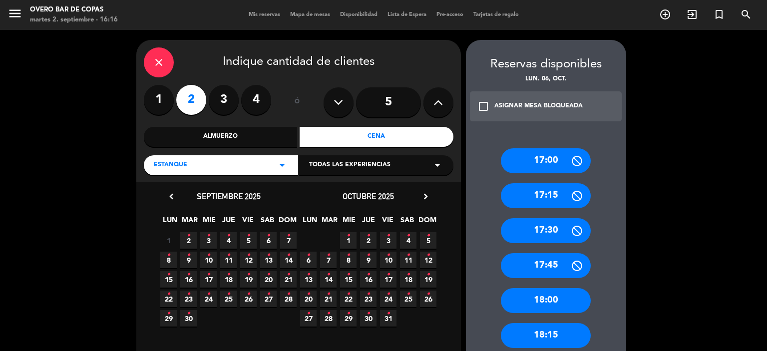
click at [314, 257] on span "6 •" at bounding box center [308, 260] width 16 height 16
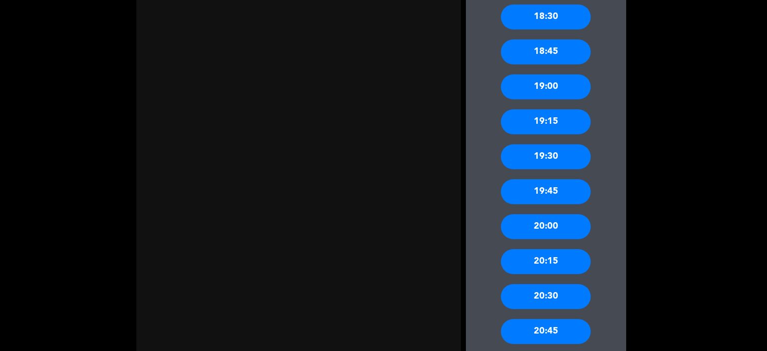
scroll to position [355, 0]
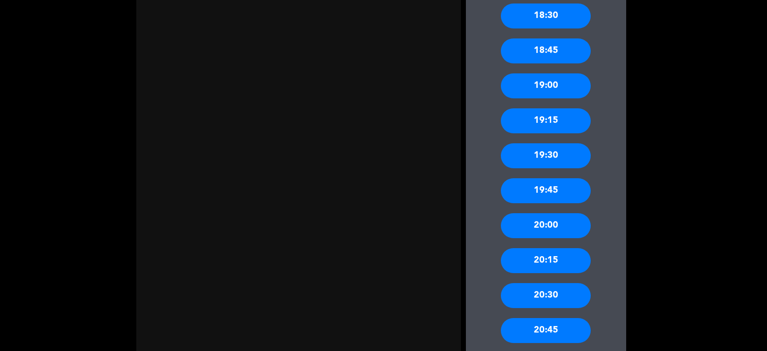
click at [533, 236] on div "20:00" at bounding box center [546, 225] width 90 height 25
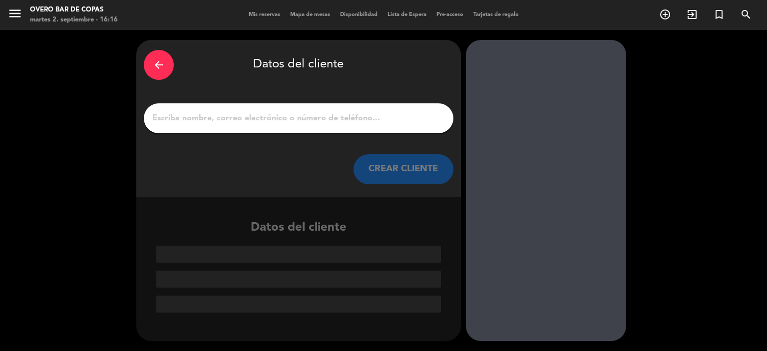
scroll to position [0, 0]
click at [312, 119] on input "D" at bounding box center [298, 118] width 295 height 14
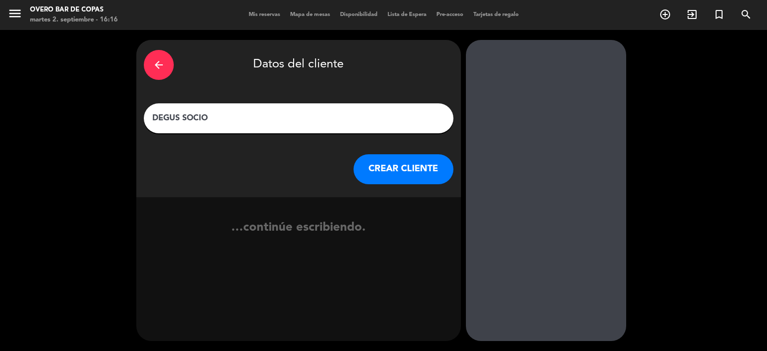
type input "DEGUS SOCIOS"
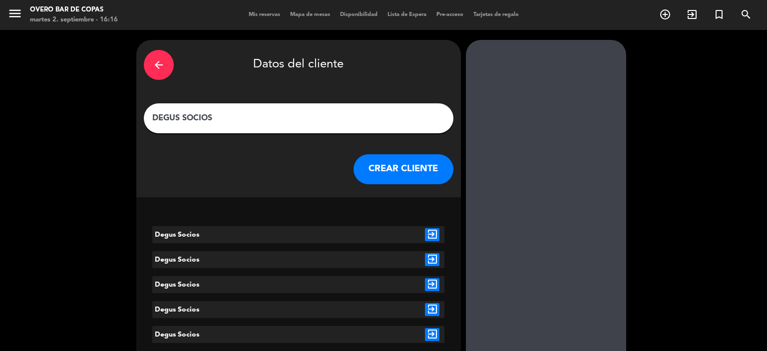
click at [431, 232] on icon "exit_to_app" at bounding box center [432, 234] width 14 height 13
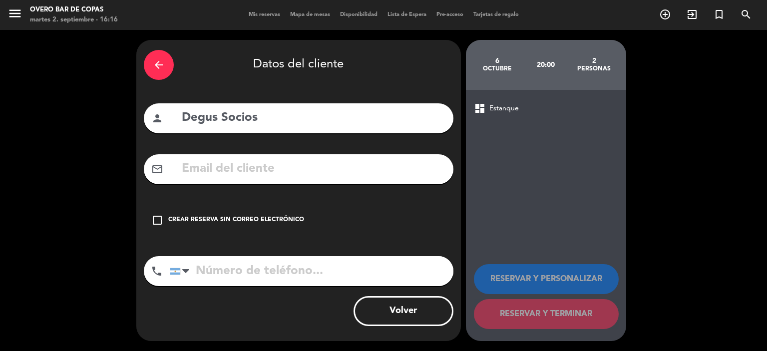
click at [278, 225] on div "check_box_outline_blank Crear reserva sin correo electrónico" at bounding box center [299, 220] width 310 height 30
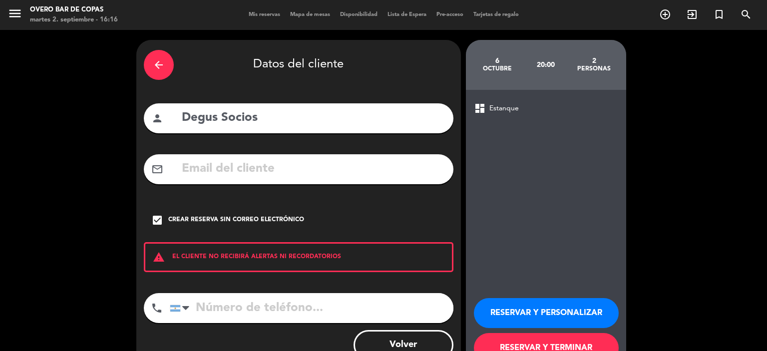
click at [508, 304] on button "RESERVAR Y PERSONALIZAR" at bounding box center [546, 313] width 145 height 30
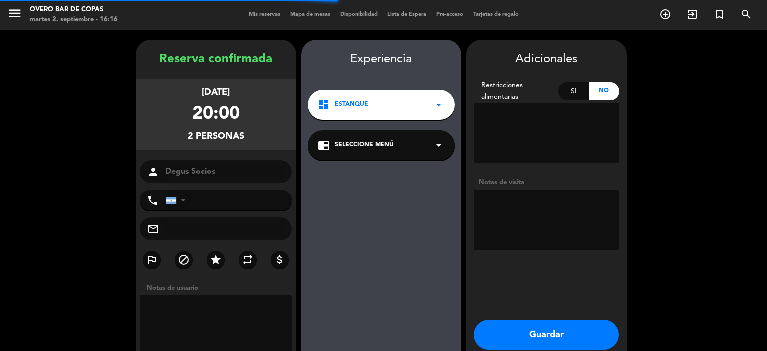
scroll to position [40, 0]
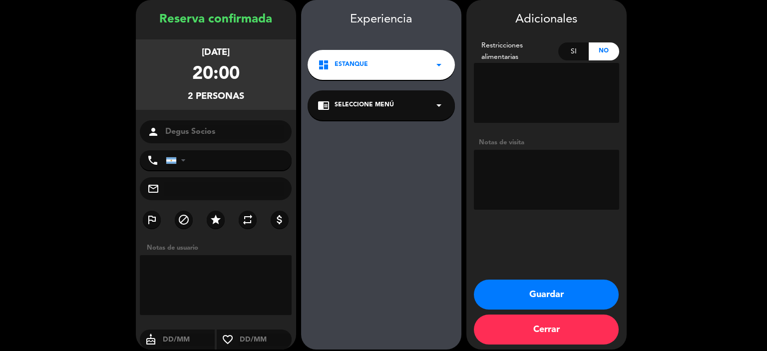
click at [395, 109] on div "chrome_reader_mode Seleccione Menú arrow_drop_down" at bounding box center [381, 105] width 147 height 30
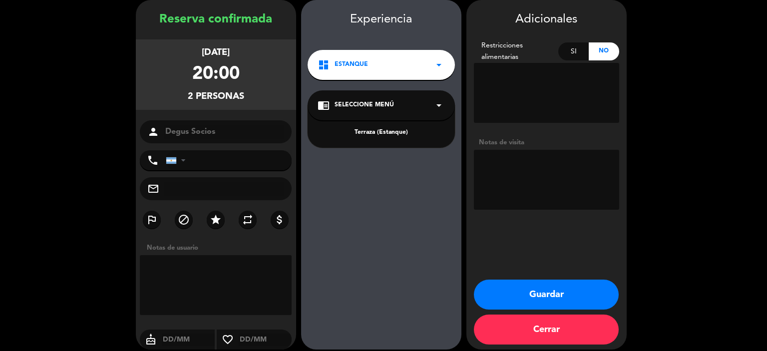
click at [379, 135] on div "Terraza (Estanque)" at bounding box center [381, 133] width 127 height 10
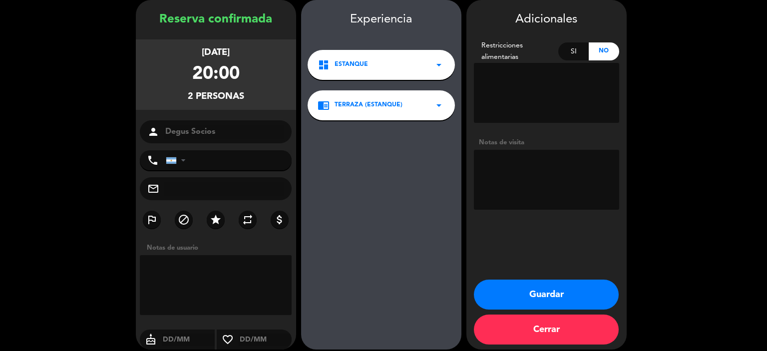
click at [512, 297] on button "Guardar" at bounding box center [546, 295] width 145 height 30
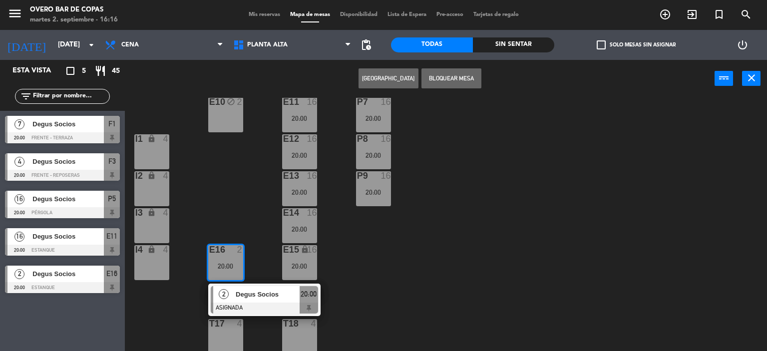
scroll to position [94, 0]
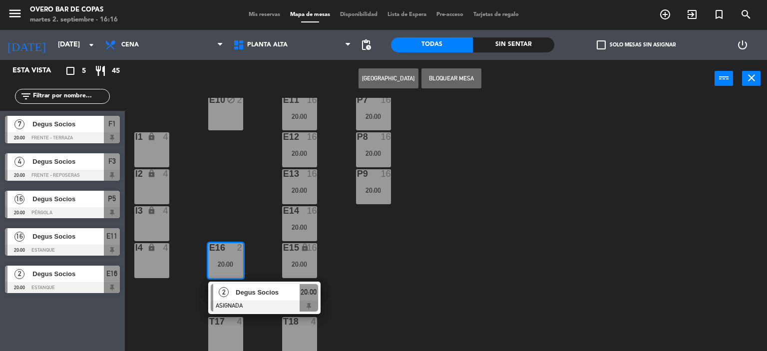
click at [457, 295] on div "P5 16 20:00 F1 7 20:00 F3 4 20:00 F4 4 20:00 P6 16 20:00 F2 lock 7 20:00 P7 16 …" at bounding box center [449, 225] width 635 height 254
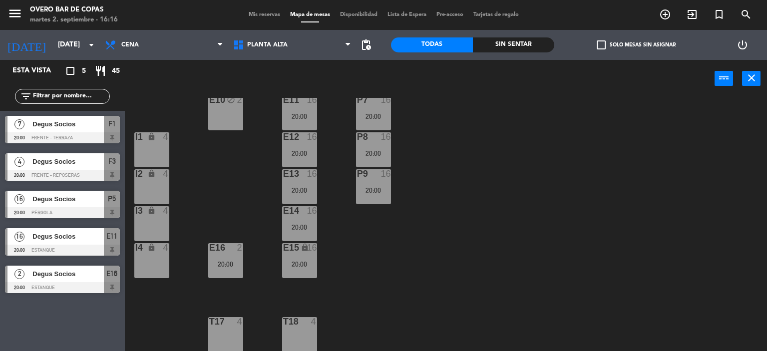
click at [294, 335] on div "T18 4" at bounding box center [299, 334] width 35 height 35
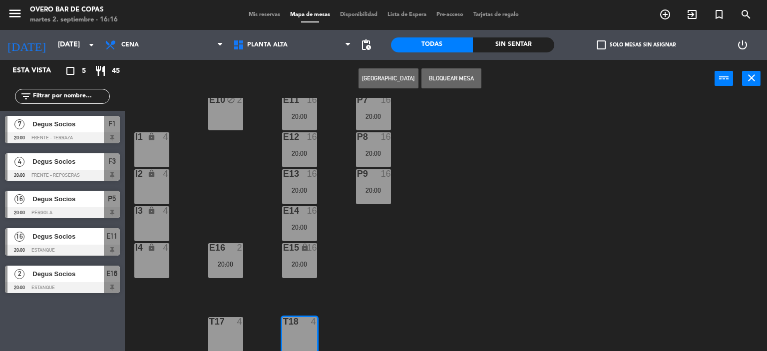
click at [399, 78] on button "[GEOGRAPHIC_DATA]" at bounding box center [389, 78] width 60 height 20
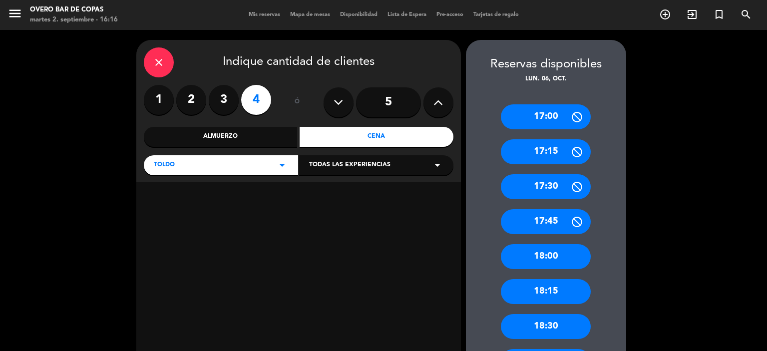
click at [344, 137] on div "Cena" at bounding box center [377, 137] width 154 height 20
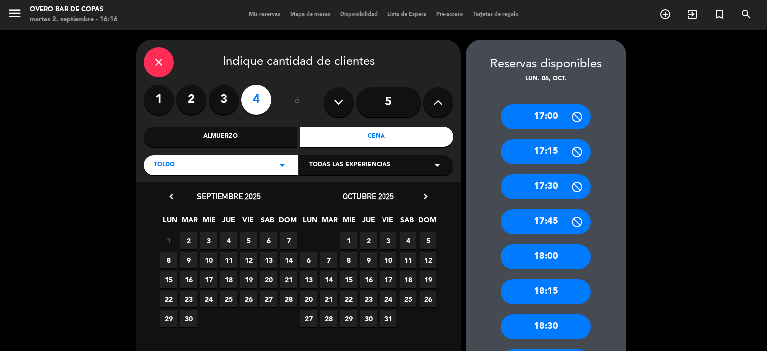
click at [309, 262] on span "6" at bounding box center [308, 260] width 16 height 16
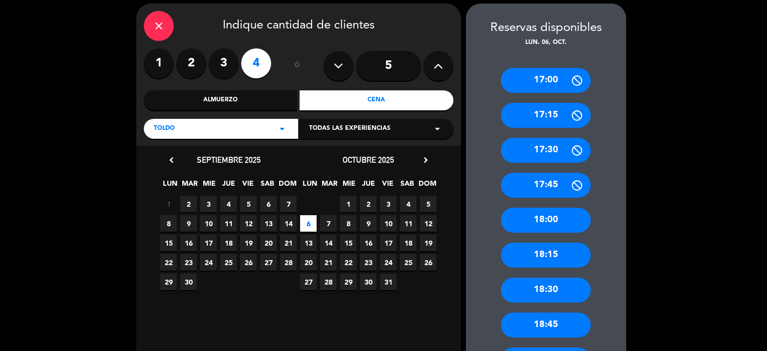
scroll to position [268, 0]
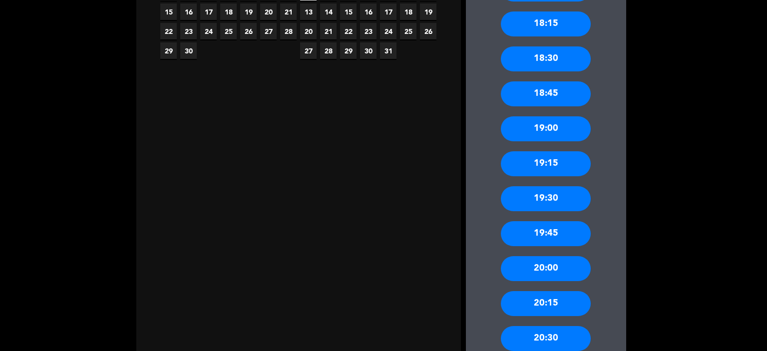
click at [547, 272] on div "20:00" at bounding box center [546, 268] width 90 height 25
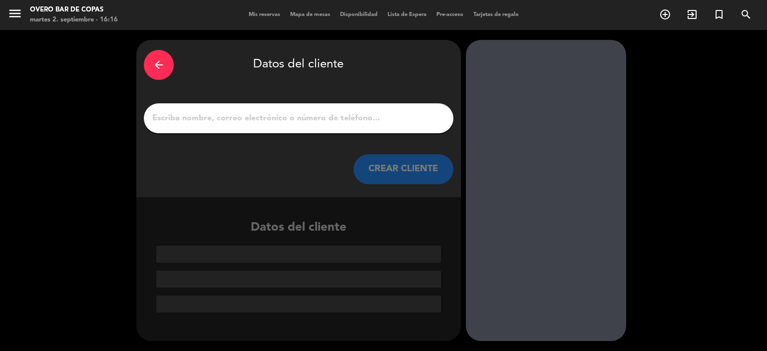
scroll to position [0, 0]
click at [318, 124] on input "1" at bounding box center [298, 118] width 295 height 14
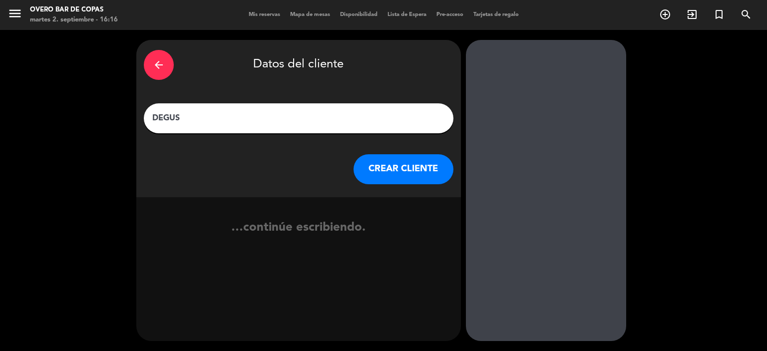
type input "DEGUS"
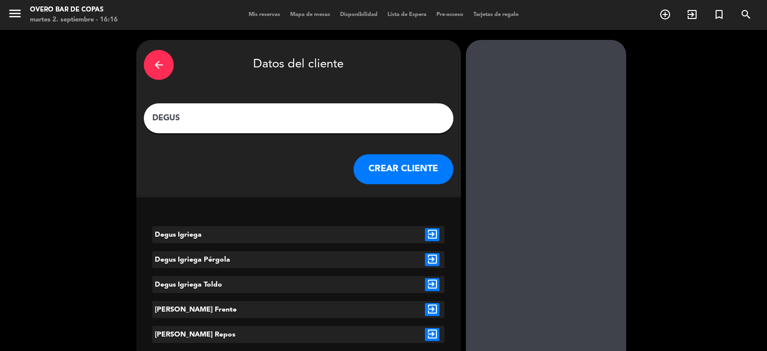
click at [427, 237] on icon "exit_to_app" at bounding box center [432, 234] width 14 height 13
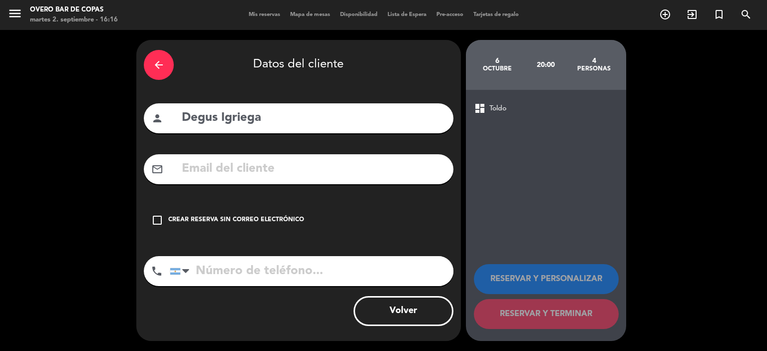
click at [287, 216] on div "Crear reserva sin correo electrónico" at bounding box center [236, 220] width 136 height 10
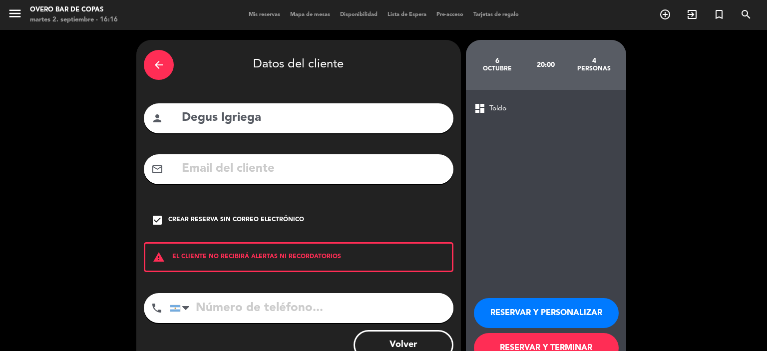
click at [503, 321] on button "RESERVAR Y PERSONALIZAR" at bounding box center [546, 313] width 145 height 30
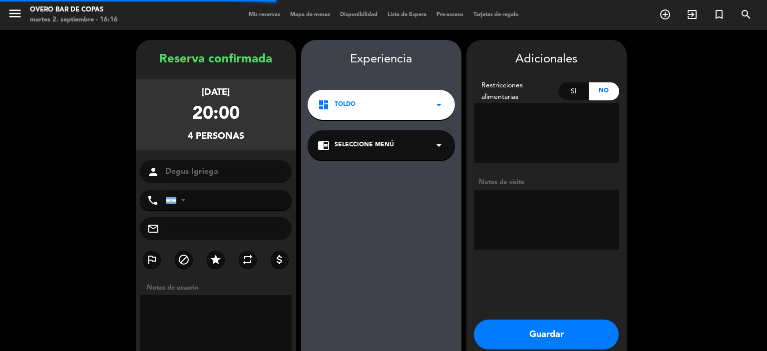
scroll to position [40, 0]
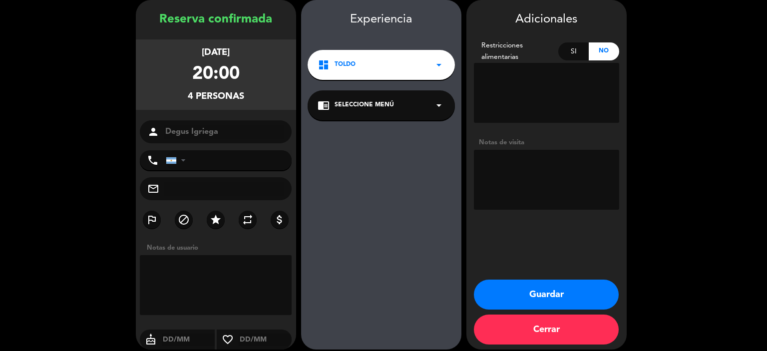
click at [377, 101] on span "Seleccione Menú" at bounding box center [364, 105] width 59 height 10
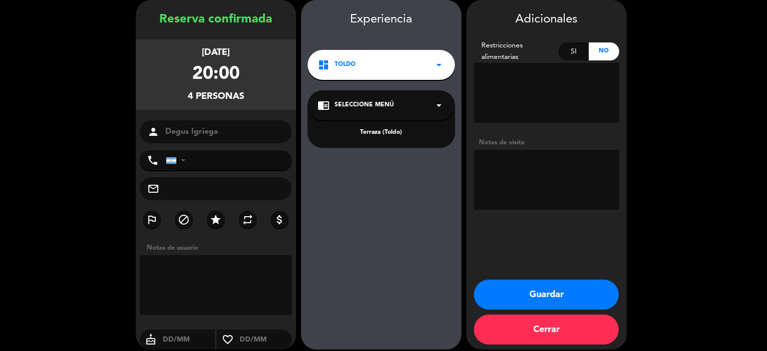
click at [382, 141] on div "Terraza (Toldo)" at bounding box center [381, 126] width 147 height 42
click at [379, 133] on div "Terraza (Toldo)" at bounding box center [381, 133] width 127 height 10
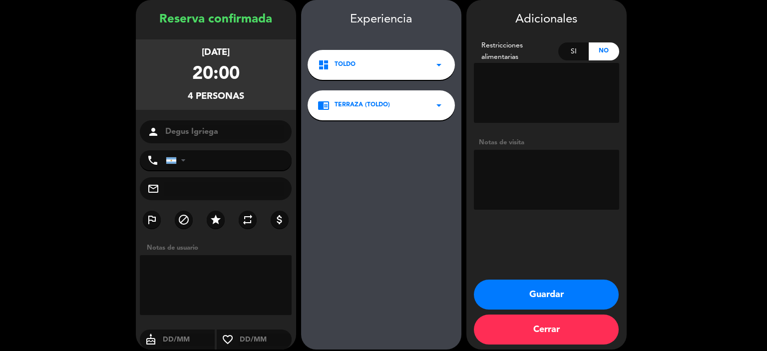
click at [510, 299] on button "Guardar" at bounding box center [546, 295] width 145 height 30
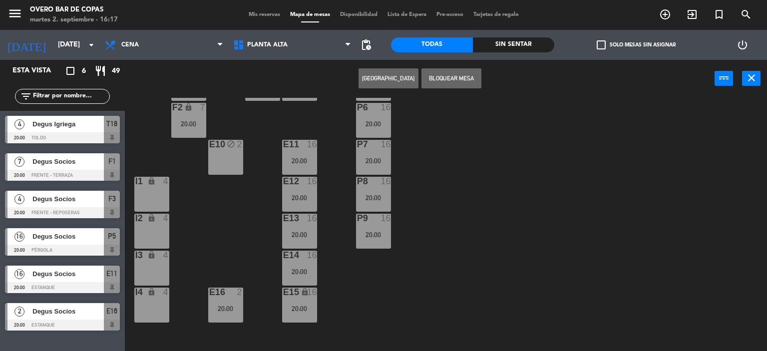
scroll to position [130, 0]
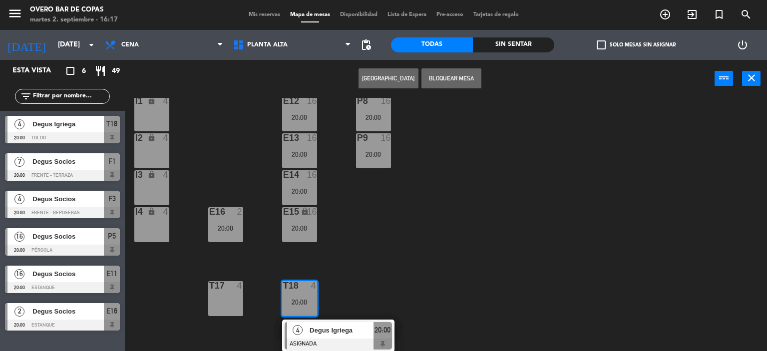
click at [233, 307] on div "T17 4" at bounding box center [225, 298] width 35 height 35
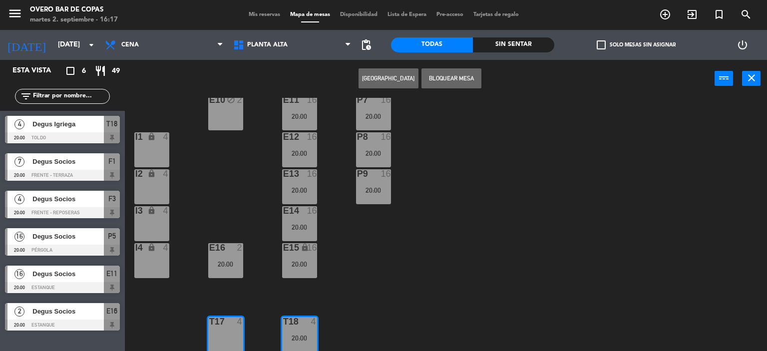
click at [399, 291] on div "P5 16 20:00 F1 7 20:00 F3 4 20:00 F4 4 20:00 P6 16 20:00 F2 lock 7 20:00 P7 16 …" at bounding box center [449, 225] width 635 height 254
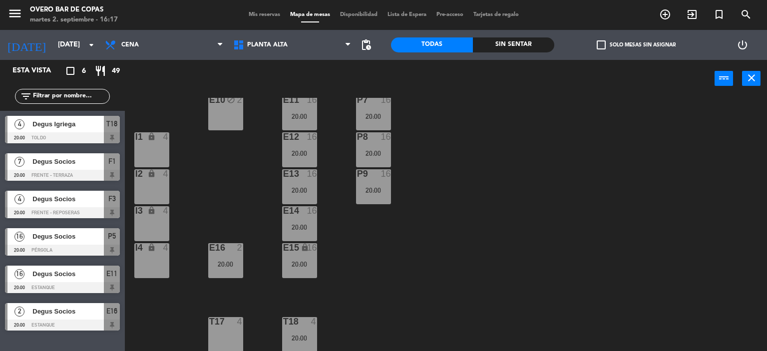
click at [223, 325] on div at bounding box center [225, 321] width 16 height 9
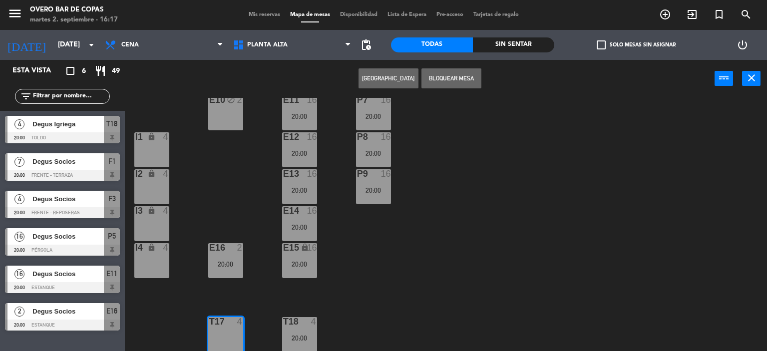
click at [372, 87] on button "[GEOGRAPHIC_DATA]" at bounding box center [389, 78] width 60 height 20
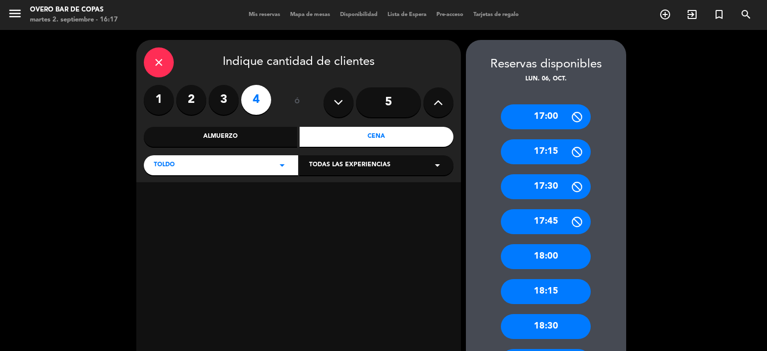
click at [352, 141] on div "Cena" at bounding box center [377, 137] width 154 height 20
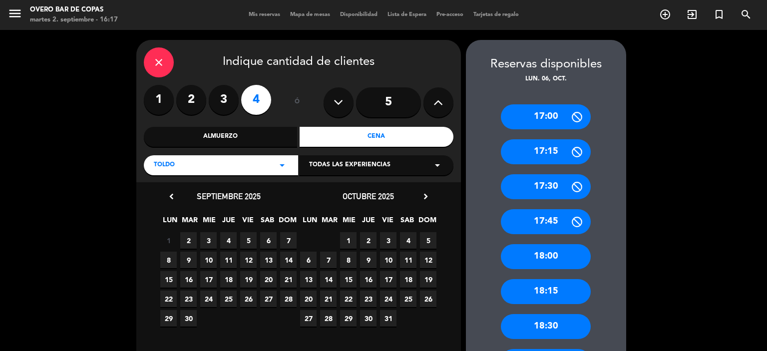
click at [310, 264] on span "6" at bounding box center [308, 260] width 16 height 16
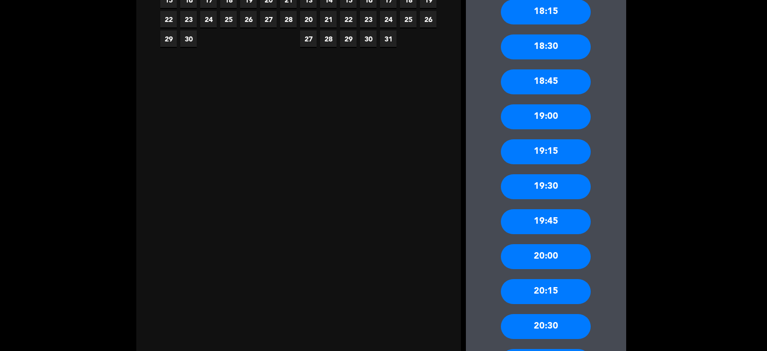
scroll to position [298, 0]
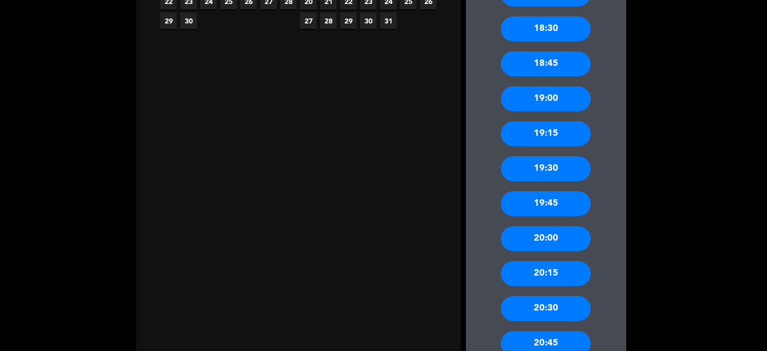
click at [521, 237] on div "20:00" at bounding box center [546, 238] width 90 height 25
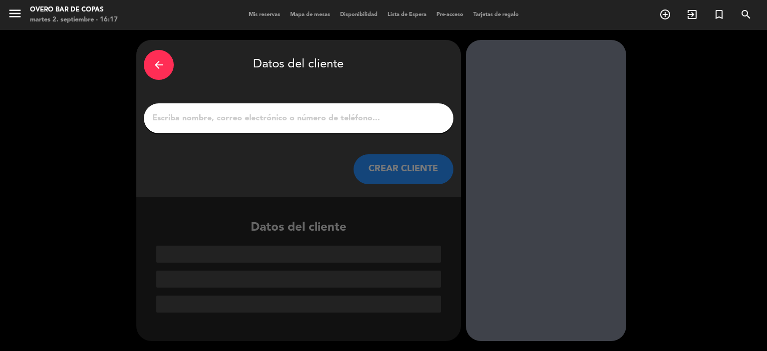
click at [314, 122] on input "1" at bounding box center [298, 118] width 295 height 14
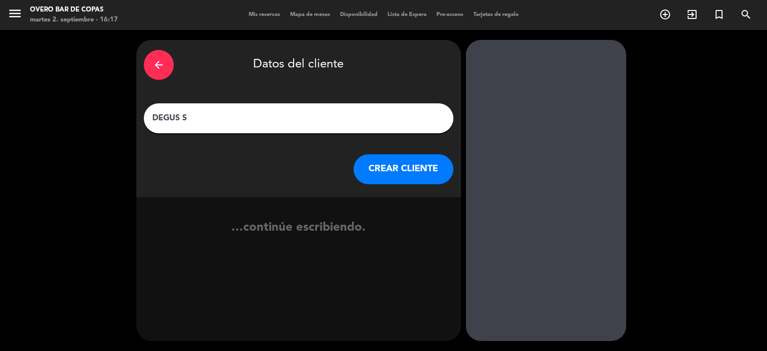
type input "DEGUS SO"
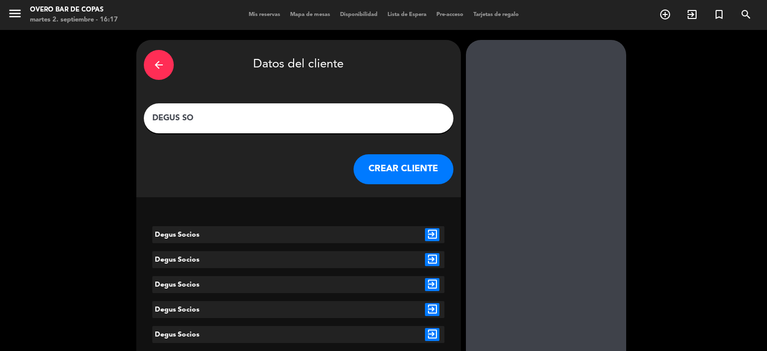
click at [432, 234] on icon "exit_to_app" at bounding box center [432, 234] width 14 height 13
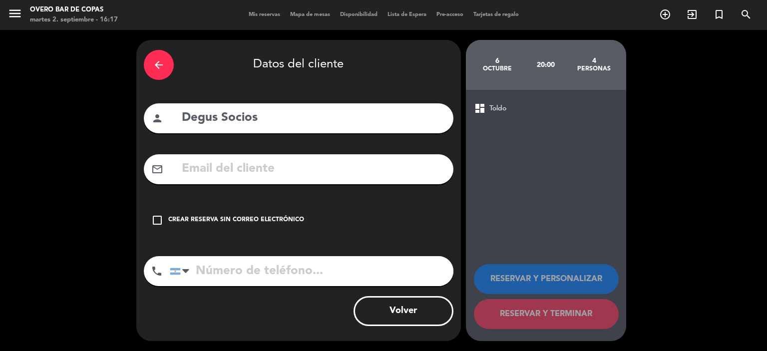
click at [285, 222] on div "Crear reserva sin correo electrónico" at bounding box center [236, 220] width 136 height 10
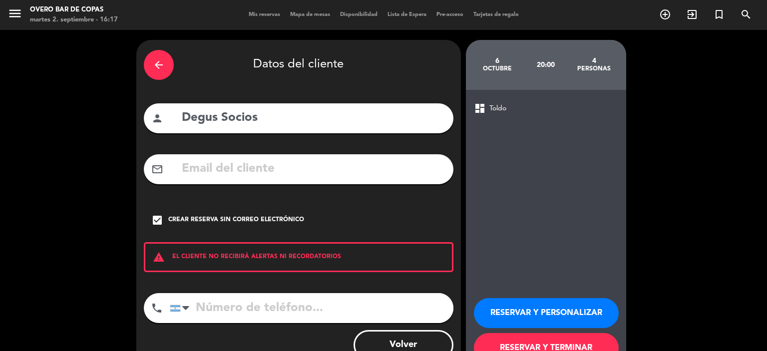
click at [516, 310] on button "RESERVAR Y PERSONALIZAR" at bounding box center [546, 313] width 145 height 30
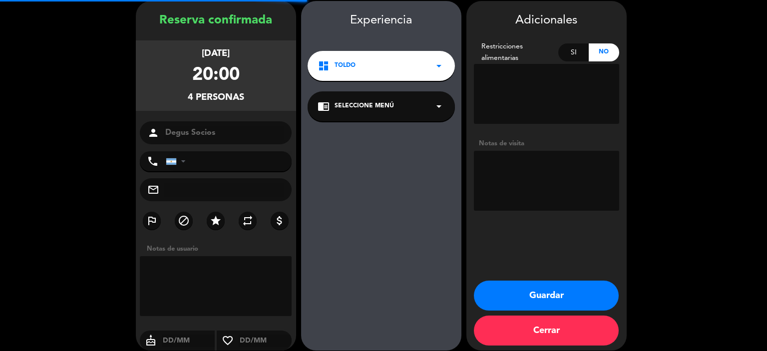
scroll to position [40, 0]
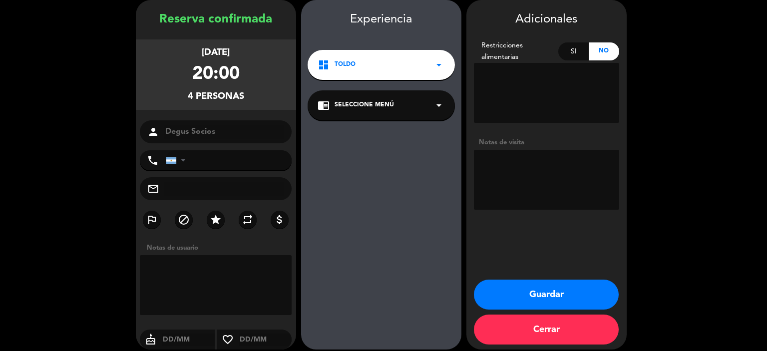
click at [373, 111] on div "chrome_reader_mode Seleccione Menú arrow_drop_down" at bounding box center [381, 105] width 147 height 30
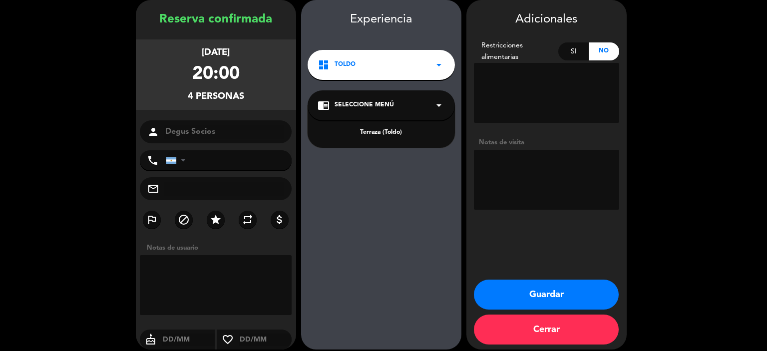
click at [387, 133] on div "Terraza (Toldo)" at bounding box center [381, 133] width 127 height 10
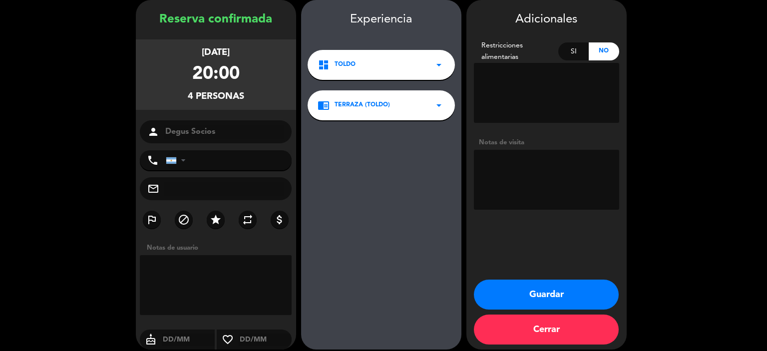
click at [561, 299] on button "Guardar" at bounding box center [546, 295] width 145 height 30
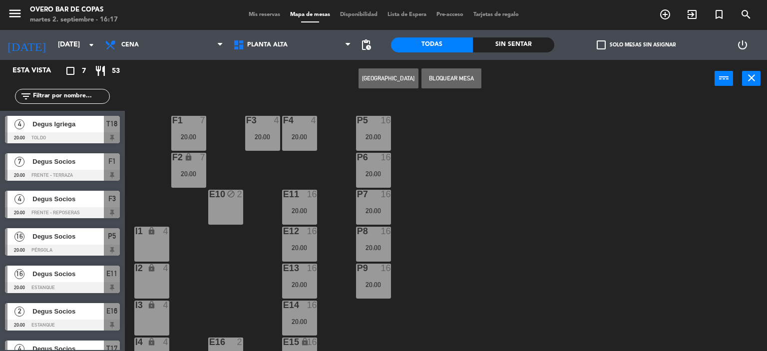
scroll to position [130, 0]
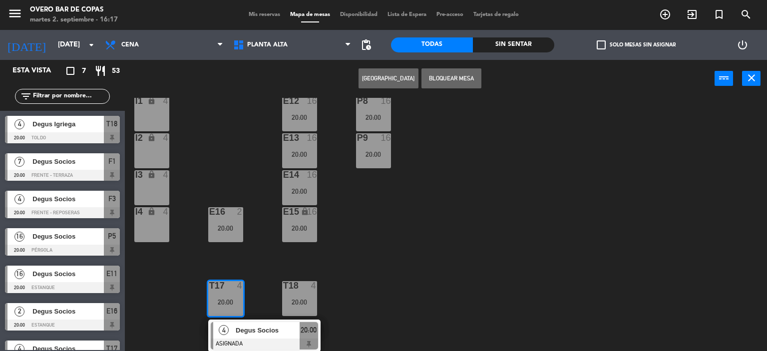
click at [404, 266] on div "P5 16 20:00 F1 7 20:00 F3 4 20:00 F4 4 20:00 P6 16 20:00 F2 lock 7 20:00 P7 16 …" at bounding box center [449, 225] width 635 height 254
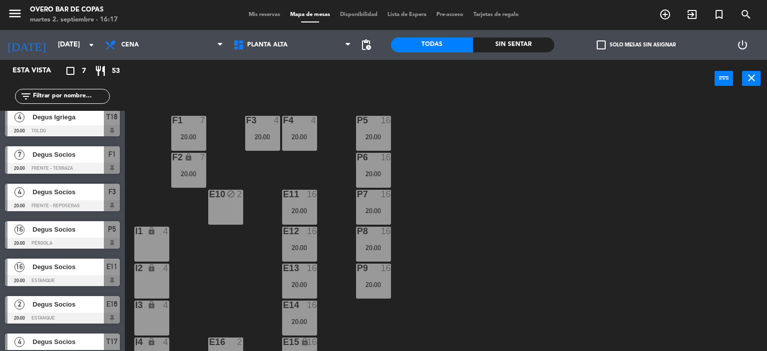
scroll to position [0, 0]
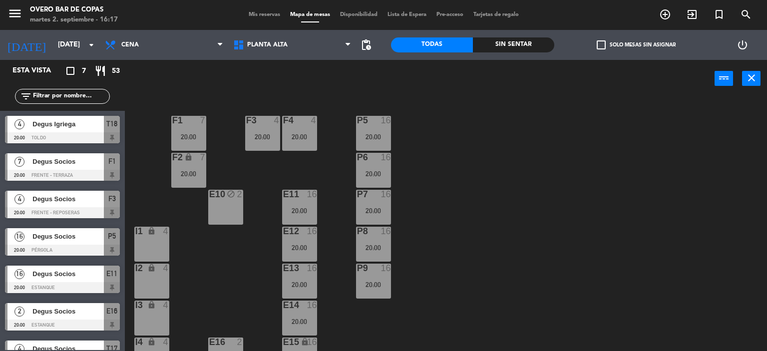
click at [72, 121] on span "Degus Igriega" at bounding box center [67, 124] width 71 height 10
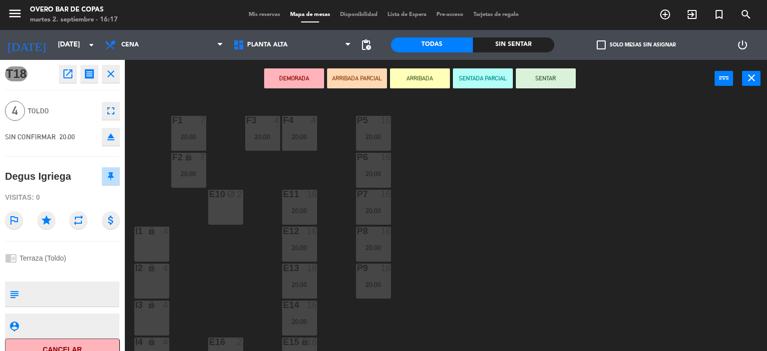
click at [69, 71] on icon "open_in_new" at bounding box center [68, 74] width 12 height 12
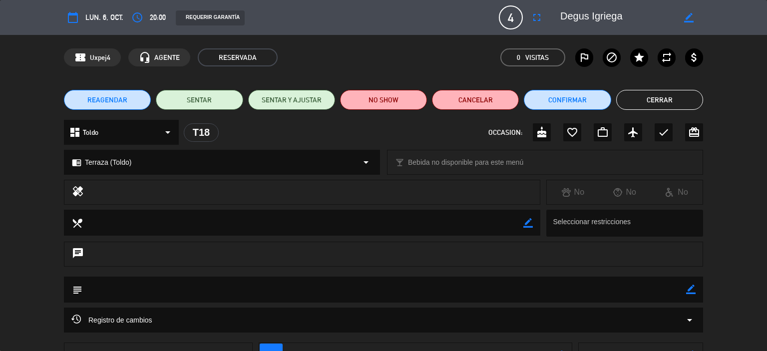
click at [689, 15] on icon "border_color" at bounding box center [688, 17] width 9 height 9
type textarea "Degus Socios"
click at [691, 15] on icon at bounding box center [688, 17] width 9 height 9
click at [656, 99] on button "Cerrar" at bounding box center [659, 100] width 87 height 20
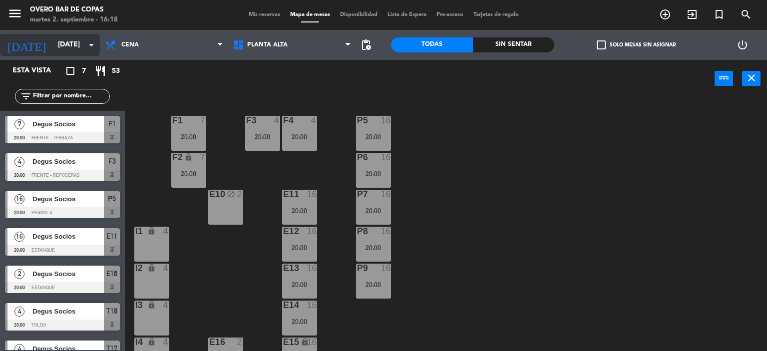
click at [93, 44] on icon "arrow_drop_down" at bounding box center [91, 45] width 12 height 12
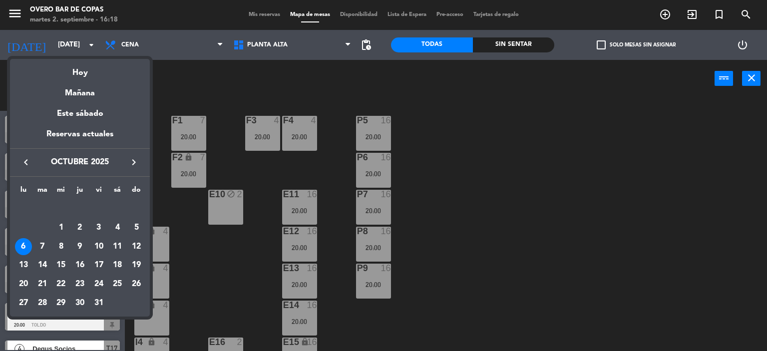
click at [249, 249] on div at bounding box center [383, 175] width 767 height 351
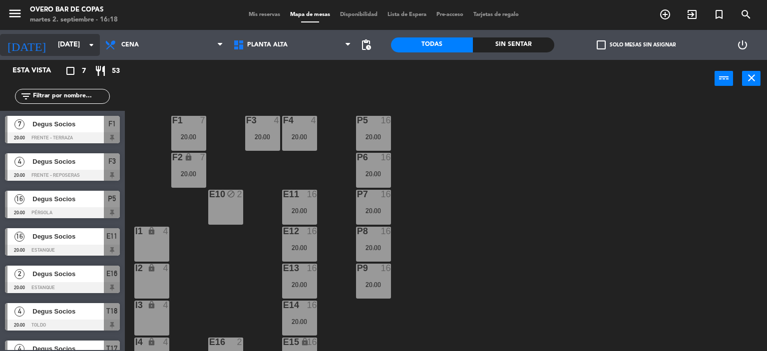
click at [92, 50] on icon "arrow_drop_down" at bounding box center [91, 45] width 12 height 12
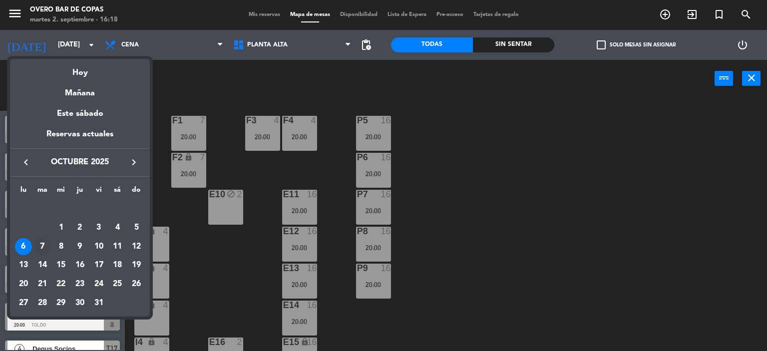
click at [43, 243] on div "7" at bounding box center [42, 246] width 17 height 17
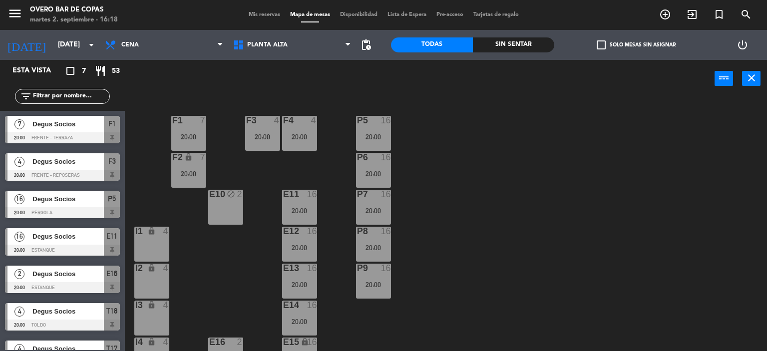
type input "[DATE]"
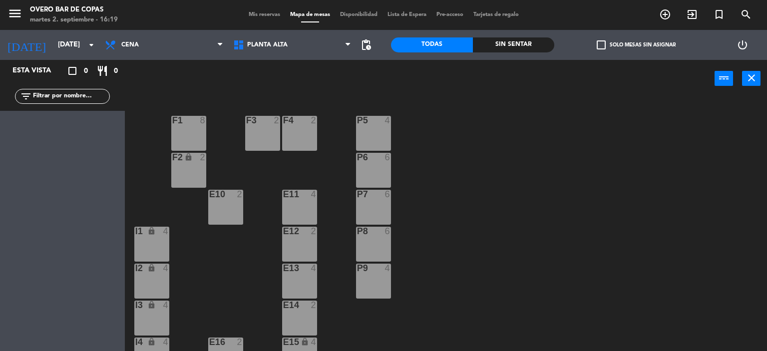
click at [188, 115] on div "P5 4 F1 8 F3 2 F4 2 P6 6 F2 lock 2 P7 6 E10 2 E11 4 P8 6 E12 2 I1 lock 4 P9 4 E…" at bounding box center [449, 225] width 635 height 254
click at [187, 135] on div "F1 8" at bounding box center [188, 133] width 35 height 35
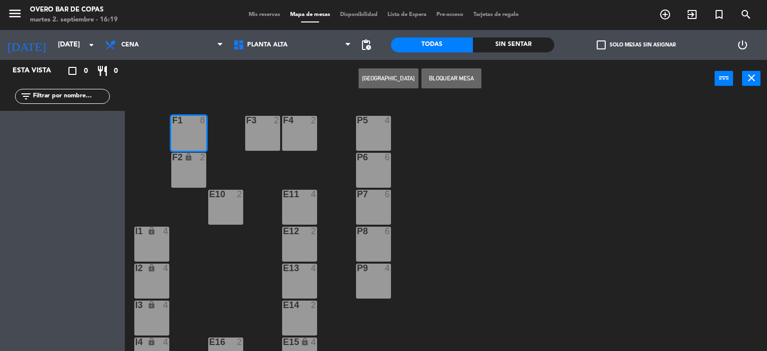
click at [188, 154] on icon "lock" at bounding box center [188, 157] width 8 height 8
click at [385, 88] on div "Crear Reserva Bloquear Mesa power_input close" at bounding box center [420, 79] width 590 height 38
click at [374, 84] on button "[GEOGRAPHIC_DATA]" at bounding box center [389, 78] width 60 height 20
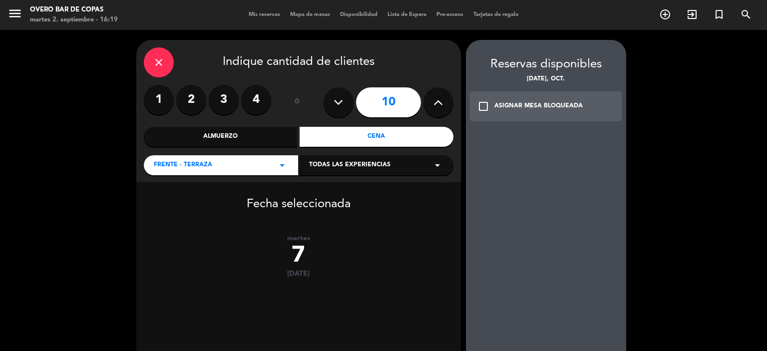
click at [379, 101] on input "10" at bounding box center [388, 102] width 65 height 30
click at [376, 132] on div "Cena" at bounding box center [377, 137] width 154 height 20
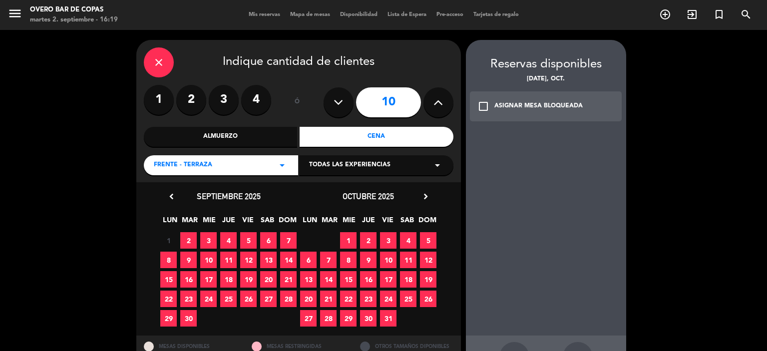
click at [324, 258] on span "7" at bounding box center [328, 260] width 16 height 16
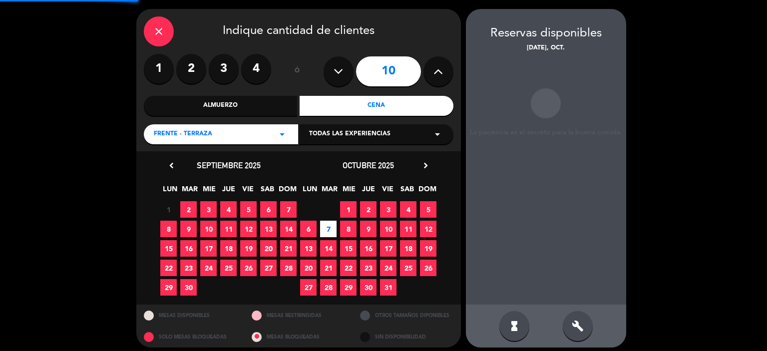
scroll to position [36, 0]
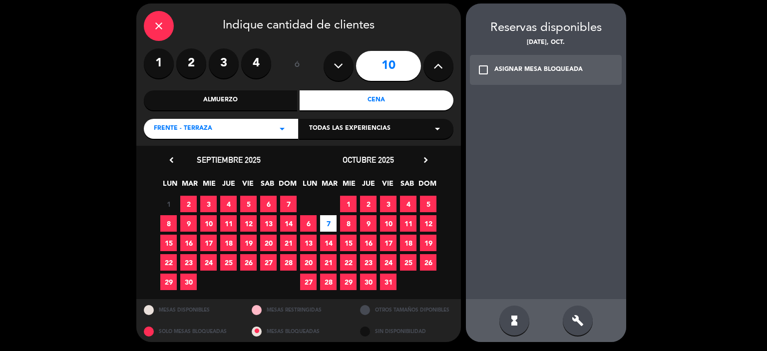
click at [482, 71] on icon "check_box_outline_blank" at bounding box center [483, 70] width 12 height 12
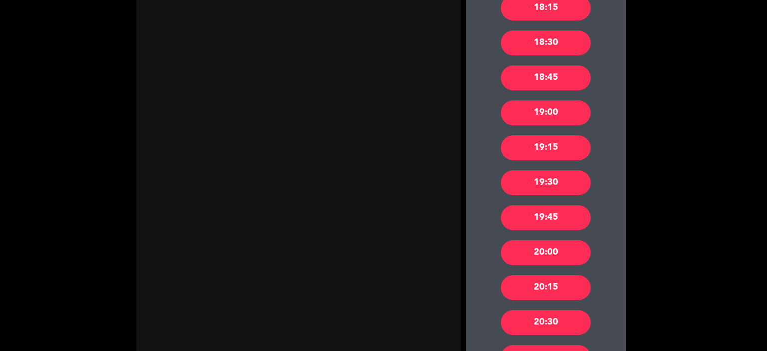
scroll to position [332, 0]
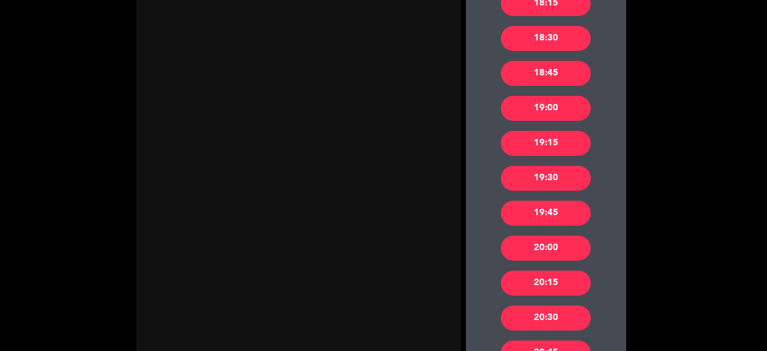
click at [536, 251] on div "20:00" at bounding box center [546, 248] width 90 height 25
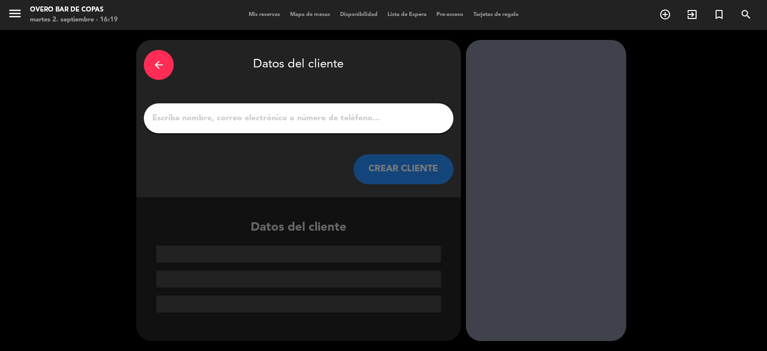
scroll to position [0, 0]
click at [350, 122] on input "1" at bounding box center [298, 118] width 295 height 14
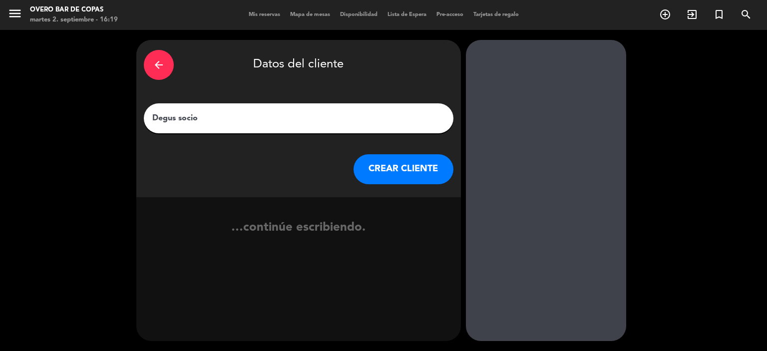
type input "Degus socios"
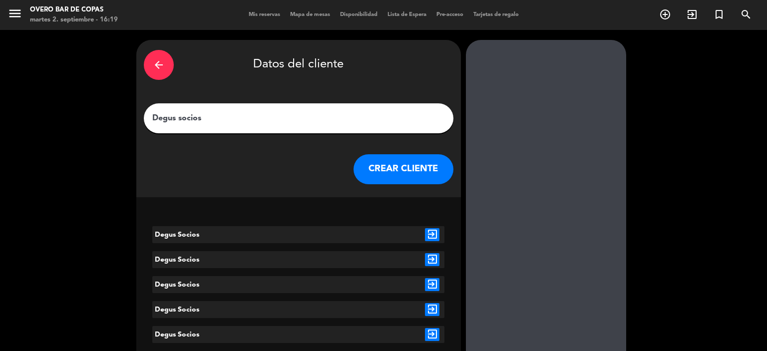
click at [429, 235] on icon "exit_to_app" at bounding box center [432, 234] width 14 height 13
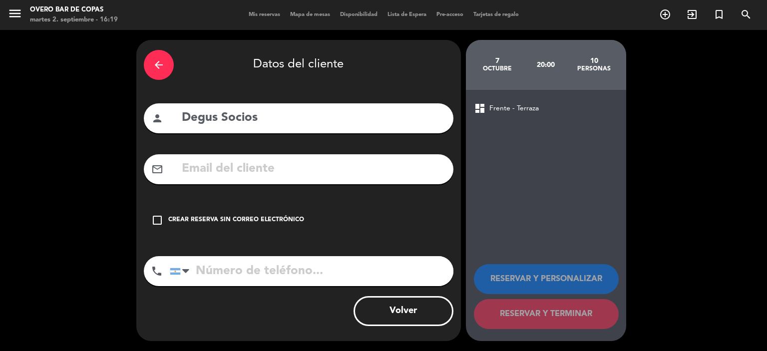
click at [288, 219] on div "Crear reserva sin correo electrónico" at bounding box center [236, 220] width 136 height 10
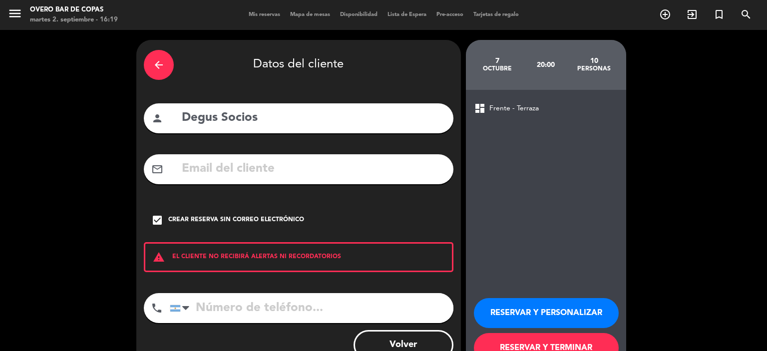
click at [538, 309] on button "RESERVAR Y PERSONALIZAR" at bounding box center [546, 313] width 145 height 30
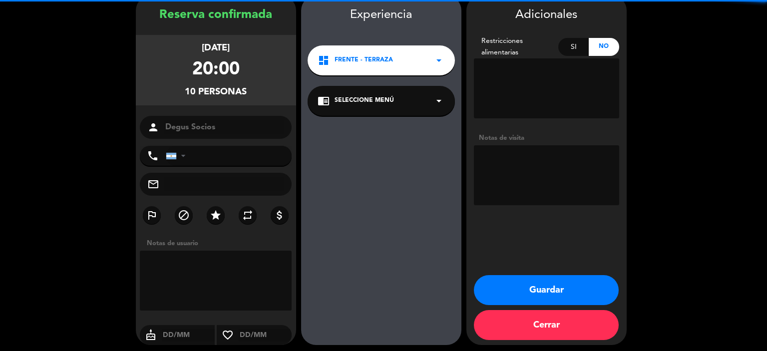
scroll to position [48, 0]
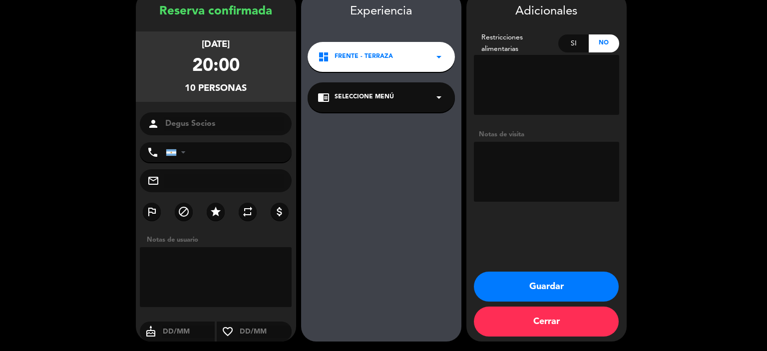
click at [416, 98] on div "chrome_reader_mode Seleccione Menú arrow_drop_down" at bounding box center [381, 97] width 147 height 30
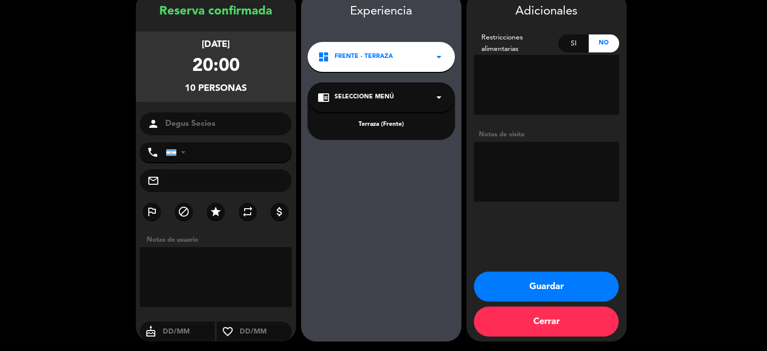
click at [394, 125] on div "Terraza (Frente)" at bounding box center [381, 125] width 127 height 10
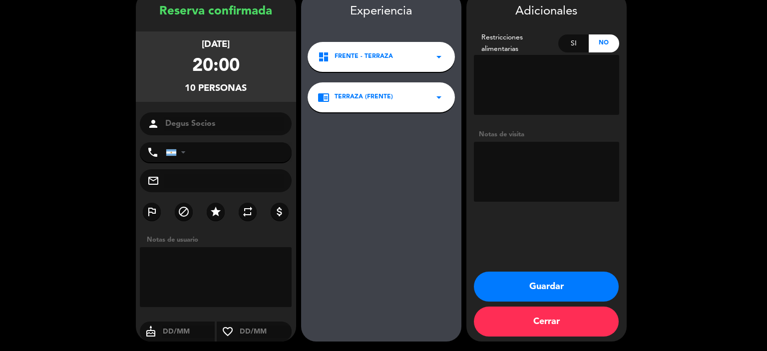
click at [503, 290] on button "Guardar" at bounding box center [546, 287] width 145 height 30
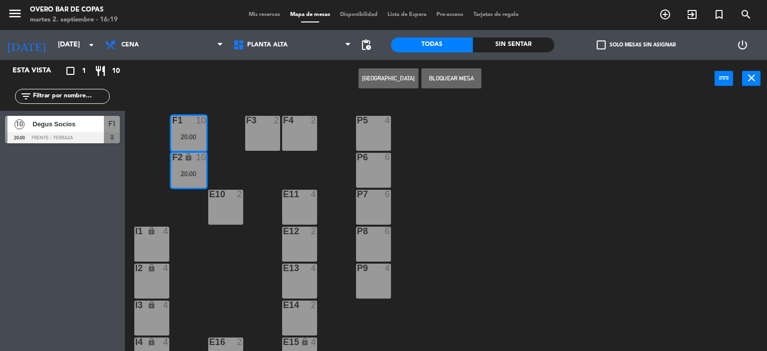
click at [507, 249] on div "P5 4 F1 10 20:00 F3 2 F4 2 P6 6 F2 lock 10 20:00 P7 6 E10 2 E11 4 P8 6 E12 2 I1…" at bounding box center [449, 225] width 635 height 254
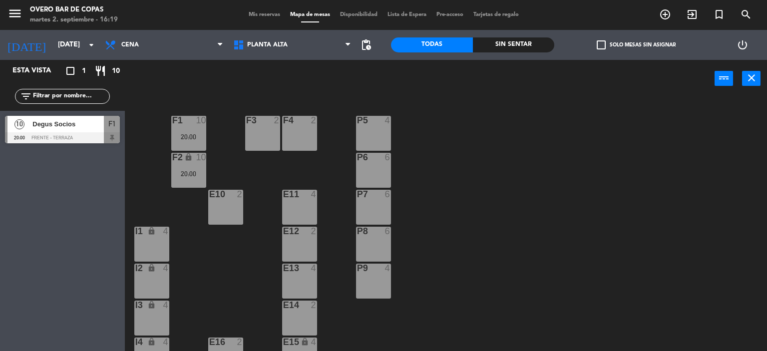
click at [260, 127] on div "F3 2" at bounding box center [262, 133] width 35 height 35
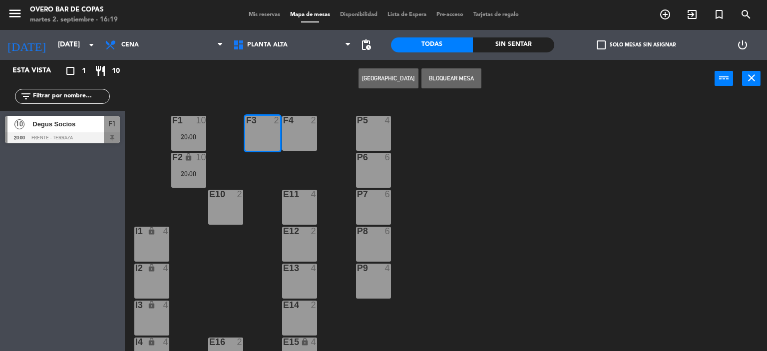
click at [287, 127] on div "F4 2" at bounding box center [299, 133] width 35 height 35
click at [391, 77] on button "[GEOGRAPHIC_DATA]" at bounding box center [389, 78] width 60 height 20
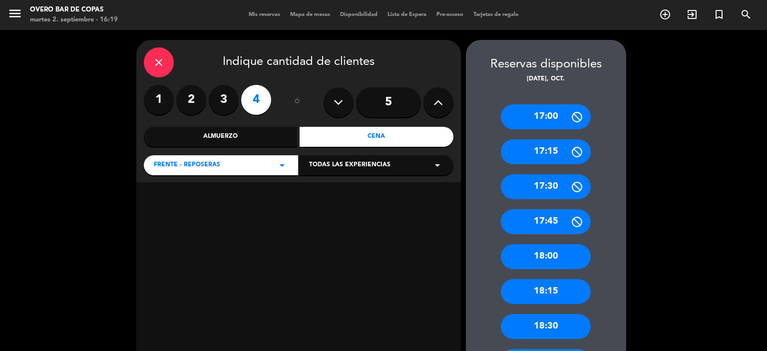
click at [377, 135] on div "Cena" at bounding box center [377, 137] width 154 height 20
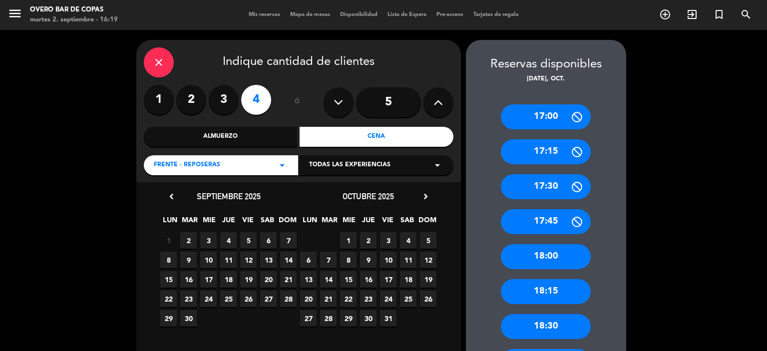
click at [329, 258] on span "7" at bounding box center [328, 260] width 16 height 16
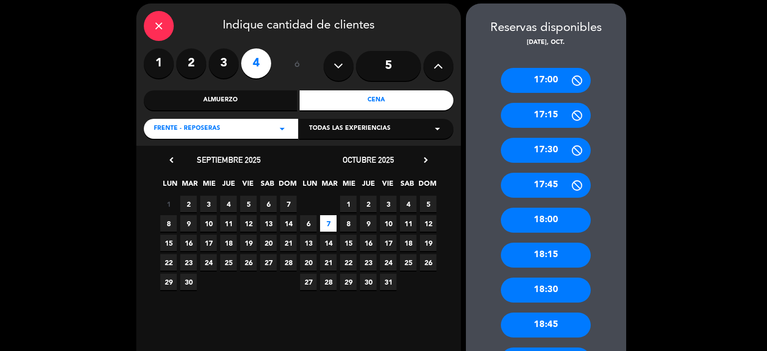
scroll to position [258, 0]
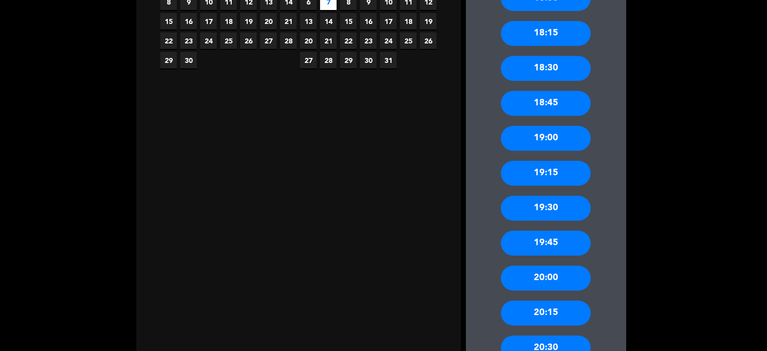
click at [539, 277] on div "20:00" at bounding box center [546, 278] width 90 height 25
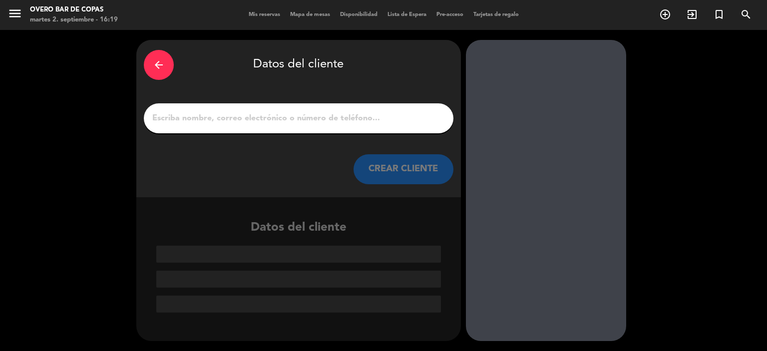
scroll to position [0, 0]
click at [367, 122] on input "1" at bounding box center [298, 118] width 295 height 14
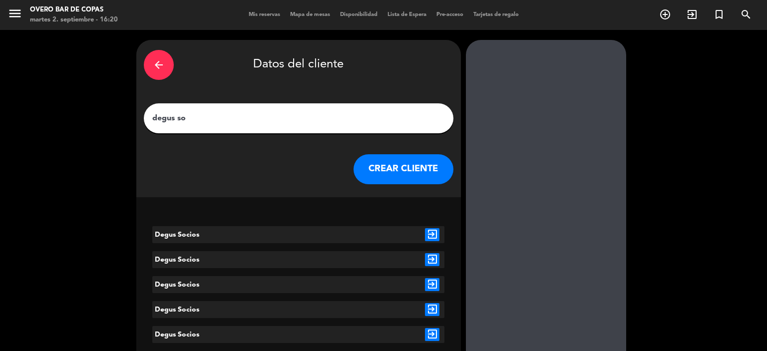
type input "degus so"
click at [429, 233] on icon "exit_to_app" at bounding box center [432, 234] width 14 height 13
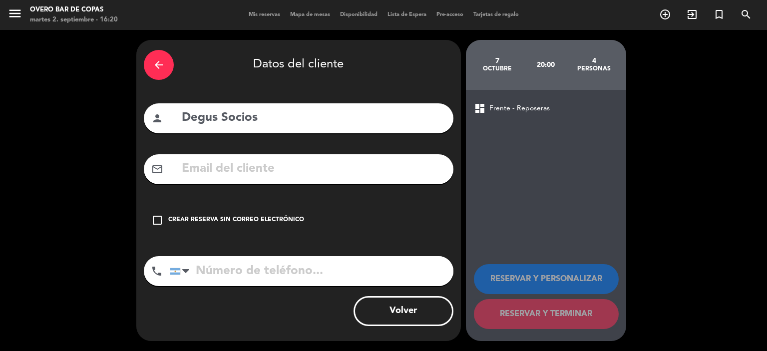
click at [290, 215] on div "Crear reserva sin correo electrónico" at bounding box center [236, 220] width 136 height 10
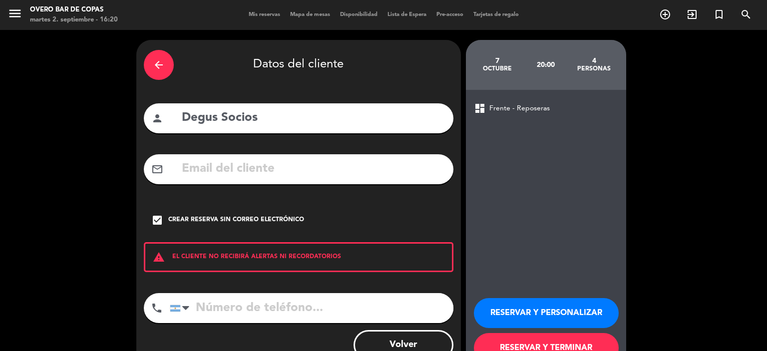
click at [552, 315] on button "RESERVAR Y PERSONALIZAR" at bounding box center [546, 313] width 145 height 30
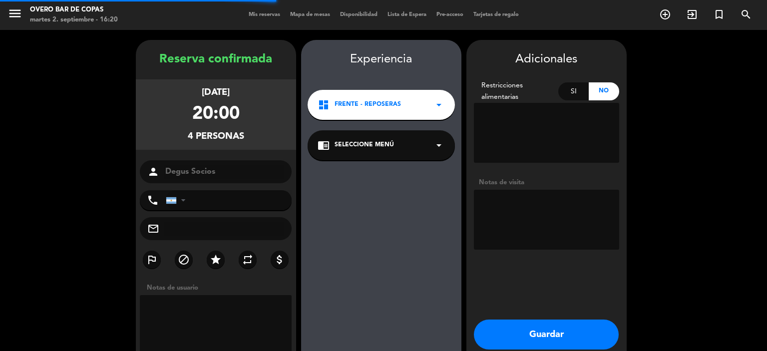
scroll to position [40, 0]
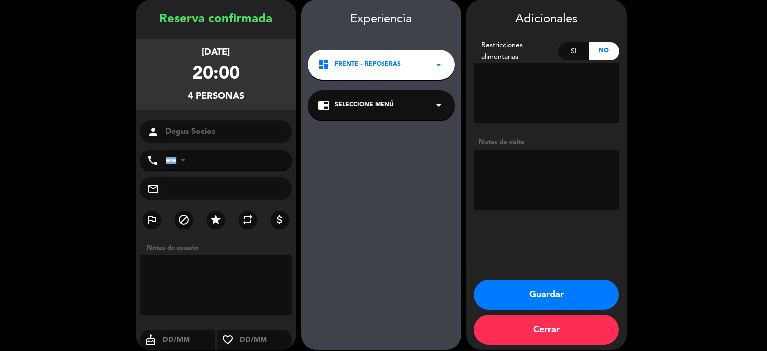
click at [367, 99] on div "chrome_reader_mode Seleccione Menú arrow_drop_down" at bounding box center [381, 105] width 147 height 30
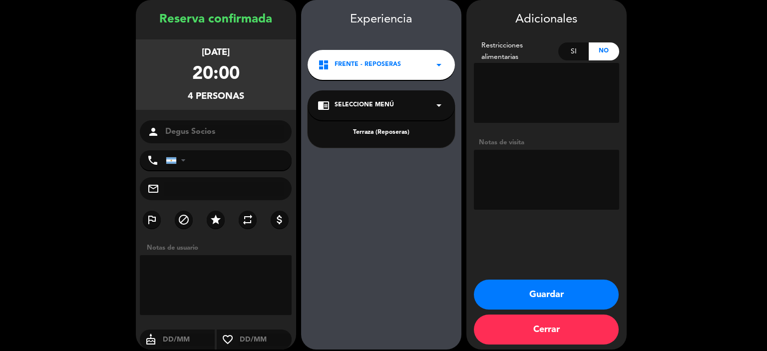
click at [372, 134] on div "Terraza (Reposeras)" at bounding box center [381, 133] width 127 height 10
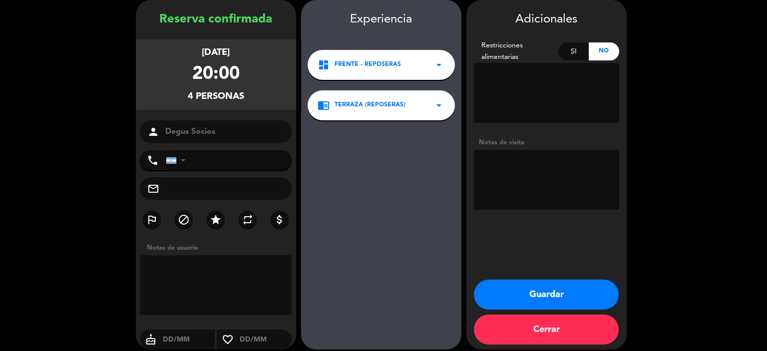
click at [507, 289] on button "Guardar" at bounding box center [546, 295] width 145 height 30
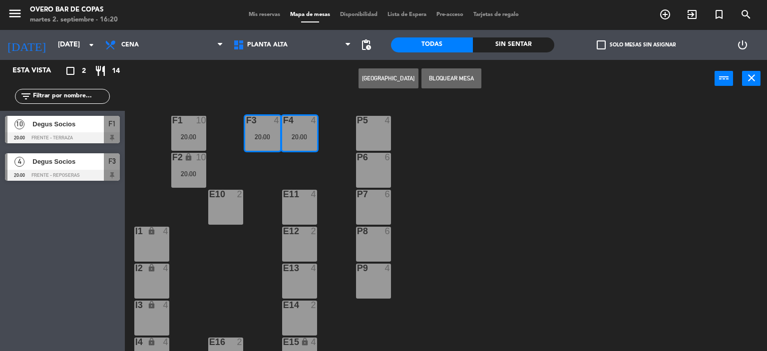
click at [441, 201] on div "P5 4 F1 10 20:00 F3 4 20:00 F4 4 20:00 P6 6 F2 lock 10 20:00 P7 6 E10 2 E11 4 P…" at bounding box center [449, 225] width 635 height 254
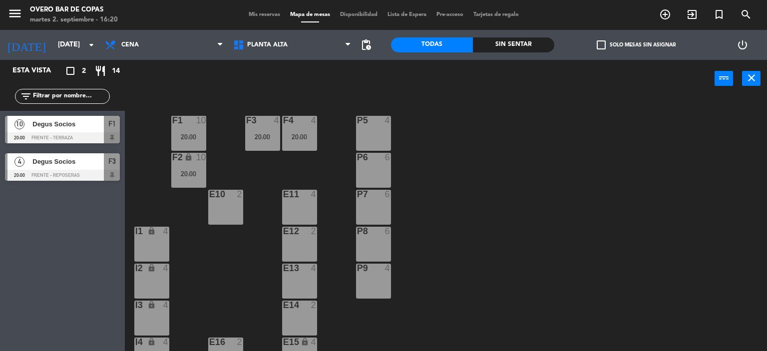
click at [387, 139] on div "P5 4" at bounding box center [373, 133] width 35 height 35
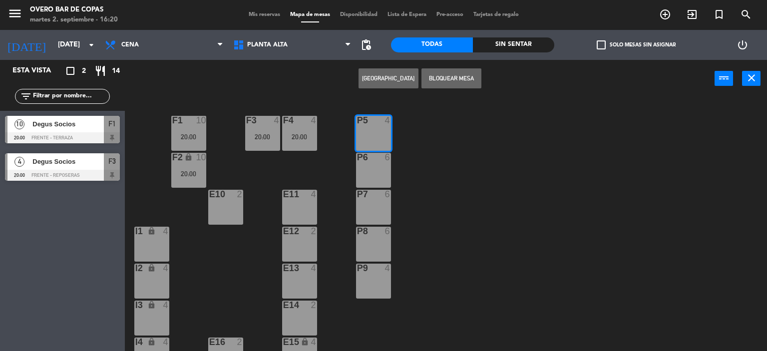
click at [386, 155] on div "6" at bounding box center [388, 157] width 6 height 9
click at [383, 189] on div "P5 4 F1 10 20:00 F3 4 20:00 F4 4 20:00 P6 6 F2 lock 10 20:00 P7 6 E10 2 E11 4 P…" at bounding box center [449, 225] width 635 height 254
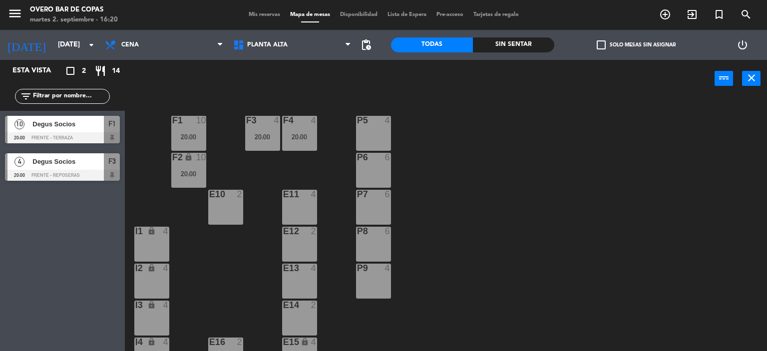
click at [378, 132] on div "P5 4" at bounding box center [373, 133] width 35 height 35
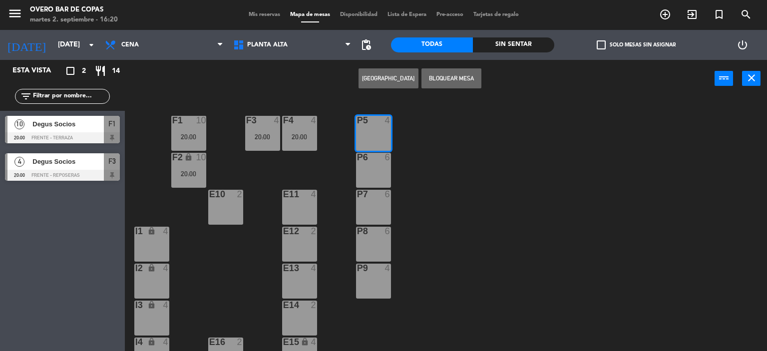
click at [372, 162] on div "P6 6" at bounding box center [373, 158] width 35 height 10
click at [369, 206] on div "P7 6" at bounding box center [373, 207] width 35 height 35
click at [403, 77] on button "[GEOGRAPHIC_DATA]" at bounding box center [389, 78] width 60 height 20
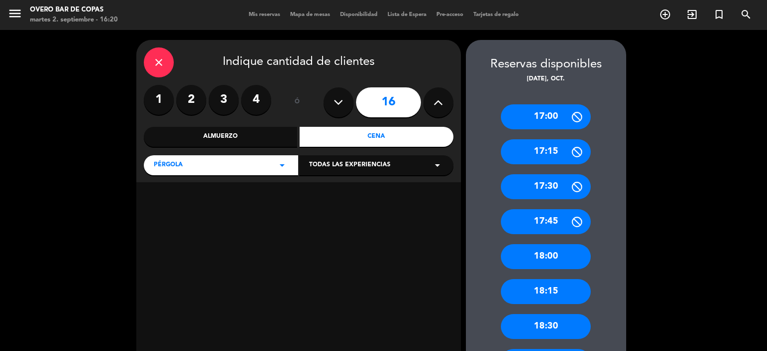
click at [377, 135] on div "Cena" at bounding box center [377, 137] width 154 height 20
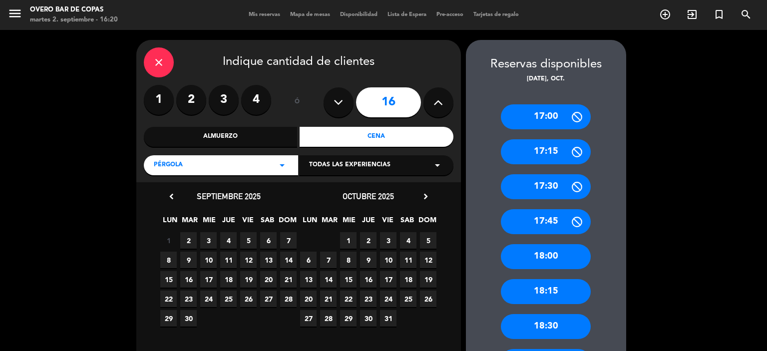
click at [327, 261] on span "7" at bounding box center [328, 260] width 16 height 16
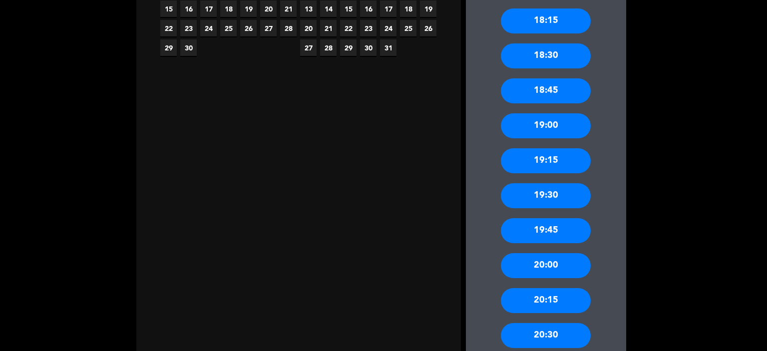
scroll to position [273, 0]
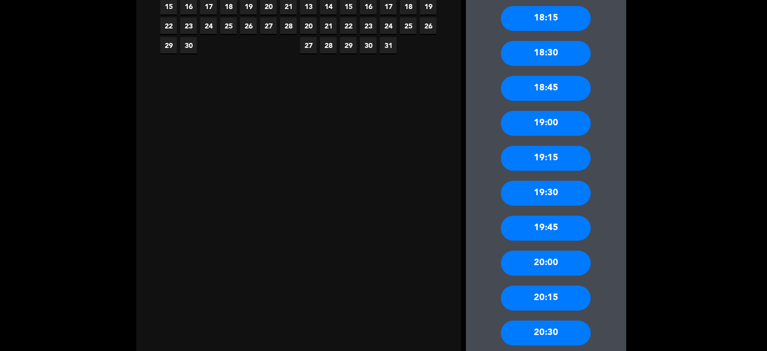
click at [543, 265] on div "20:00" at bounding box center [546, 263] width 90 height 25
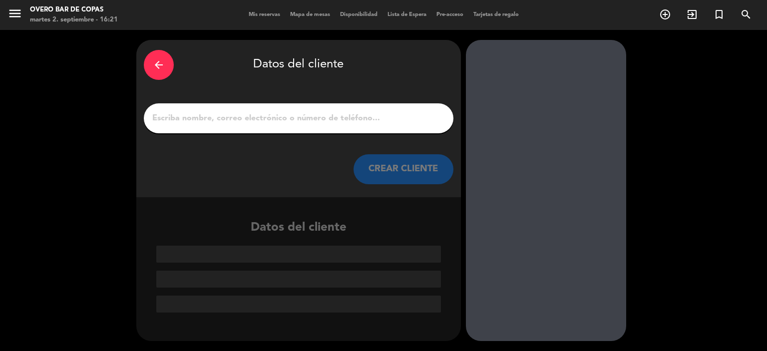
click at [354, 116] on input "1" at bounding box center [298, 118] width 295 height 14
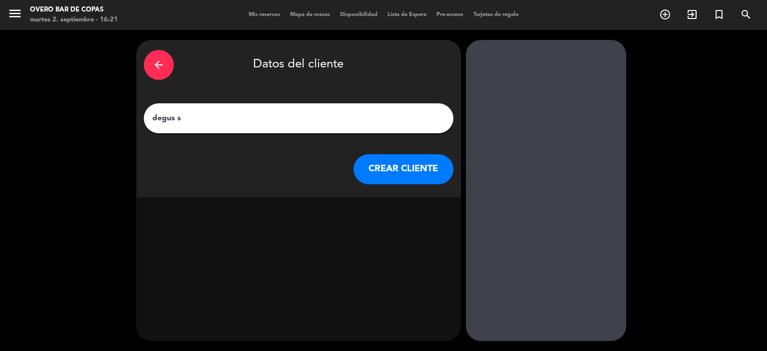
type input "degus so"
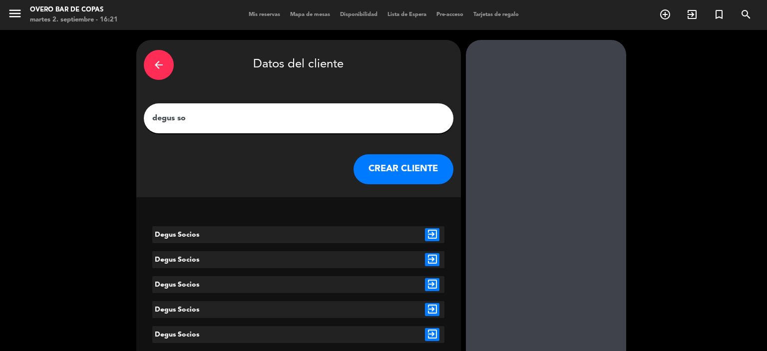
click at [427, 234] on icon "exit_to_app" at bounding box center [432, 234] width 14 height 13
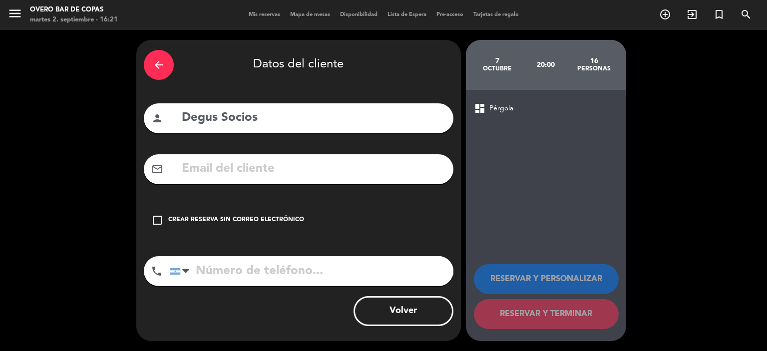
click at [208, 219] on div "Crear reserva sin correo electrónico" at bounding box center [236, 220] width 136 height 10
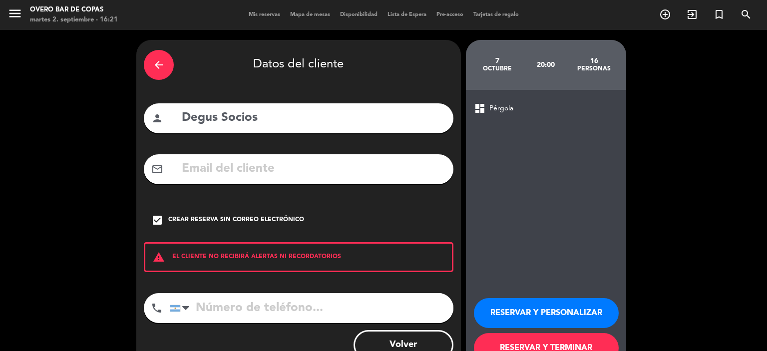
click at [524, 324] on button "RESERVAR Y PERSONALIZAR" at bounding box center [546, 313] width 145 height 30
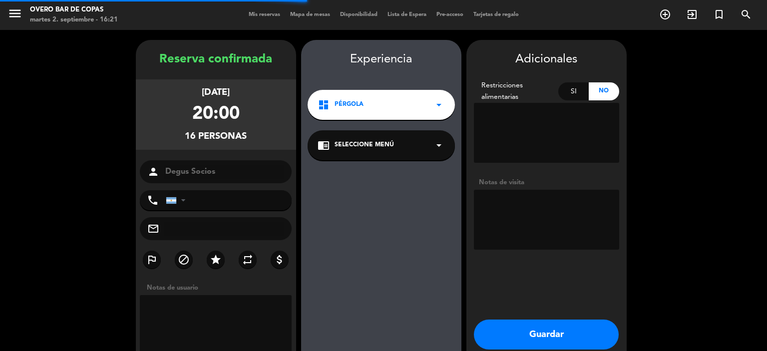
scroll to position [40, 0]
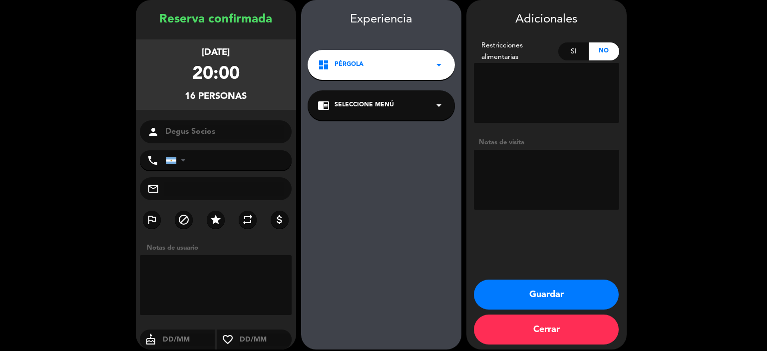
click at [332, 115] on div "chrome_reader_mode Seleccione Menú arrow_drop_down" at bounding box center [381, 105] width 147 height 30
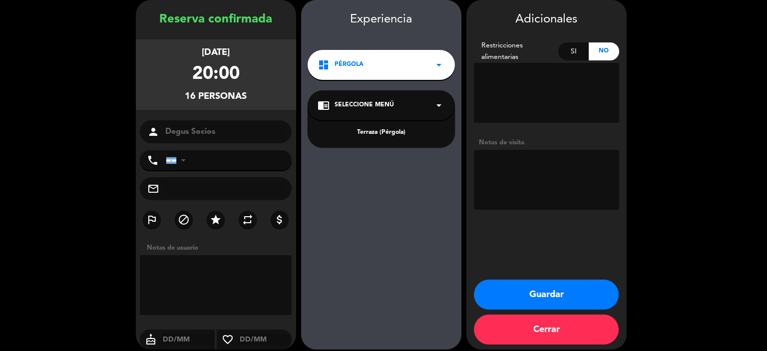
click at [363, 130] on div "Terraza (Pérgola)" at bounding box center [381, 133] width 127 height 10
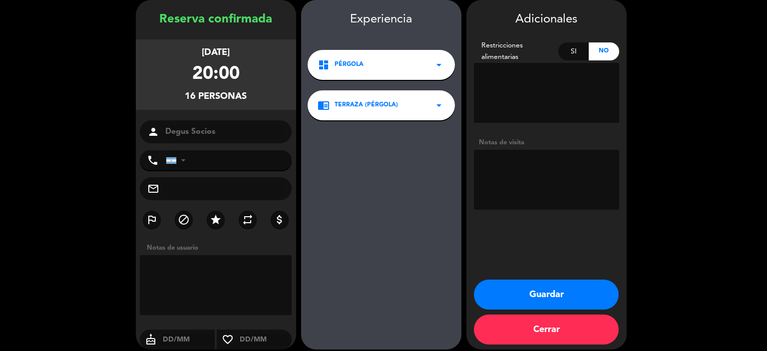
click at [547, 286] on button "Guardar" at bounding box center [546, 295] width 145 height 30
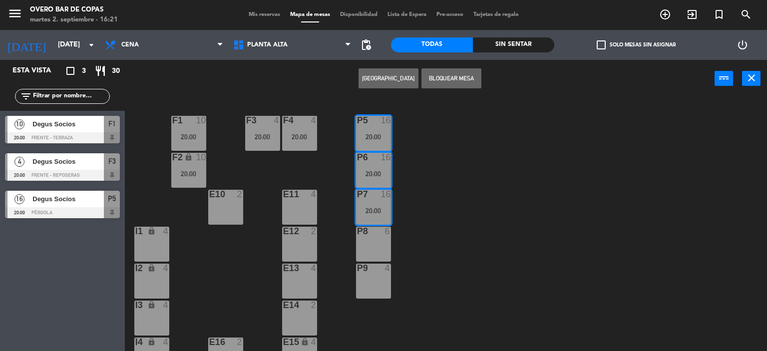
click at [370, 237] on div "P8 6" at bounding box center [373, 244] width 35 height 35
click at [376, 262] on div "P5 16 20:00 F1 10 20:00 F3 4 20:00 F4 4 20:00 P6 16 20:00 F2 lock 10 20:00 P7 1…" at bounding box center [449, 225] width 635 height 254
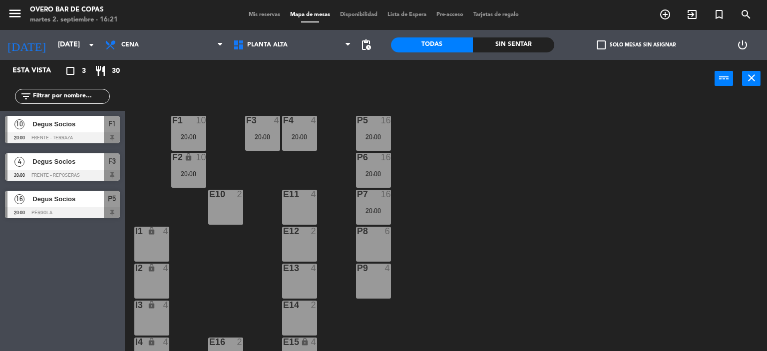
click at [378, 134] on div "20:00" at bounding box center [373, 136] width 35 height 7
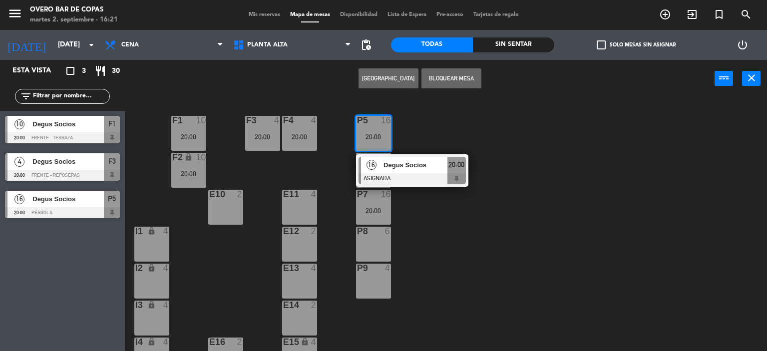
click at [373, 153] on div at bounding box center [373, 157] width 16 height 9
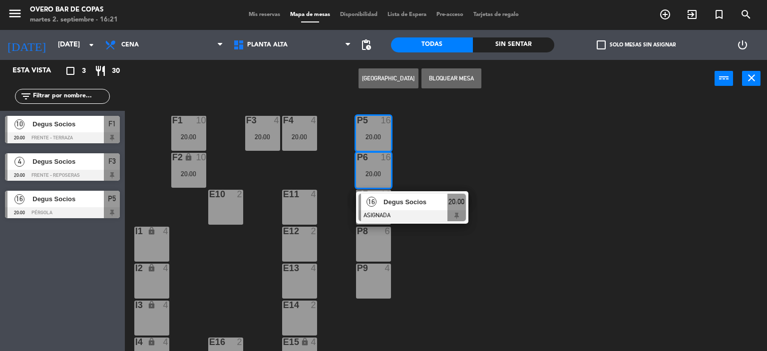
click at [378, 188] on div "P6 16 20:00 16 Degus Socios ASIGNADA 20:00" at bounding box center [373, 170] width 35 height 35
click at [376, 191] on div "16 Degus Socios ASIGNADA 20:00" at bounding box center [412, 207] width 112 height 32
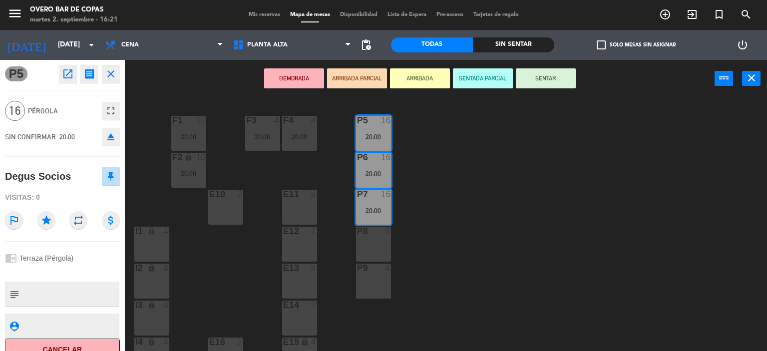
click at [380, 238] on div "P8 6" at bounding box center [373, 244] width 35 height 35
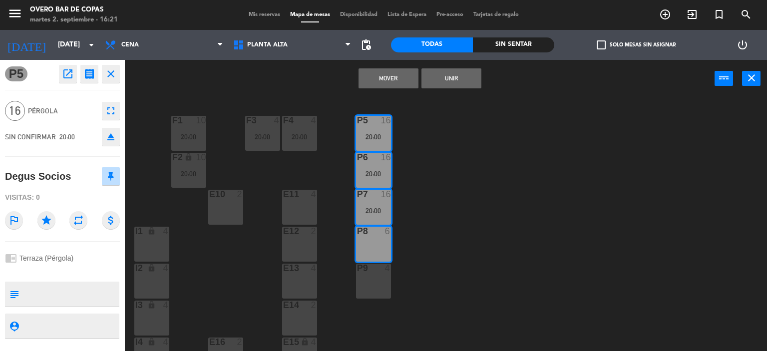
click at [376, 287] on div "P9 4" at bounding box center [373, 281] width 35 height 35
click at [440, 79] on button "Unir" at bounding box center [451, 78] width 60 height 20
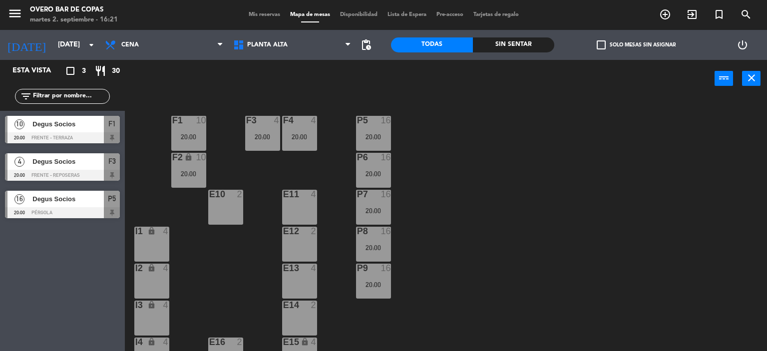
click at [236, 201] on div "E10 2" at bounding box center [225, 207] width 35 height 35
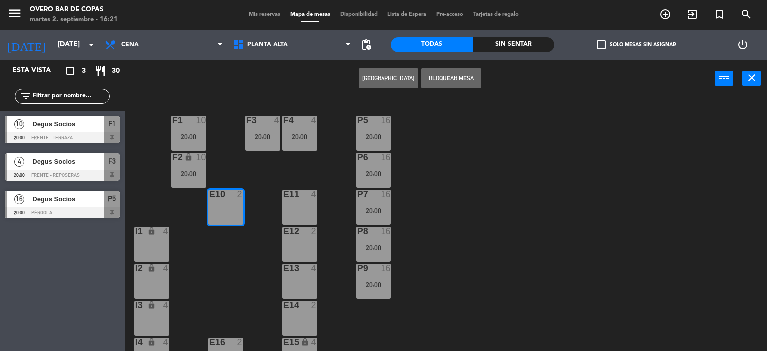
click at [443, 79] on button "Bloquear Mesa" at bounding box center [451, 78] width 60 height 20
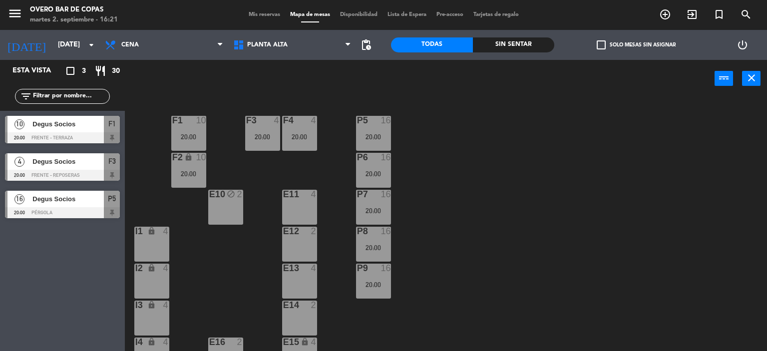
click at [306, 207] on div "E11 4" at bounding box center [299, 207] width 35 height 35
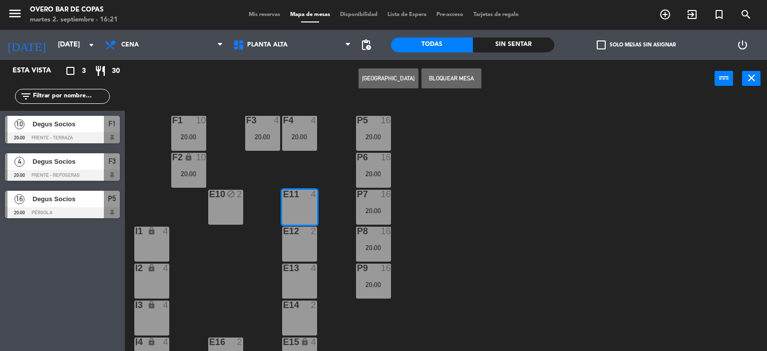
click at [303, 235] on div at bounding box center [299, 231] width 16 height 9
click at [302, 281] on div "E13 4" at bounding box center [299, 281] width 35 height 35
click at [302, 308] on div at bounding box center [299, 305] width 16 height 9
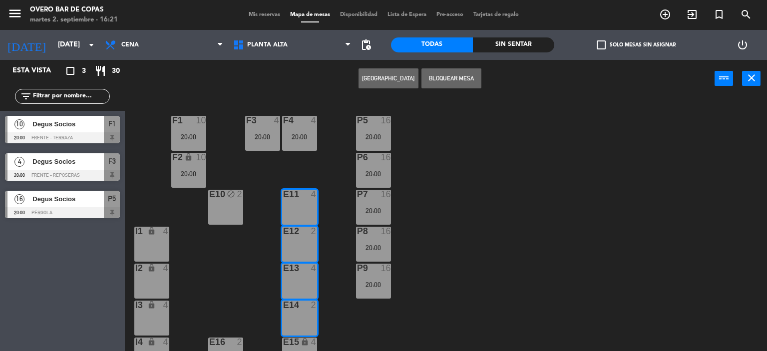
scroll to position [94, 0]
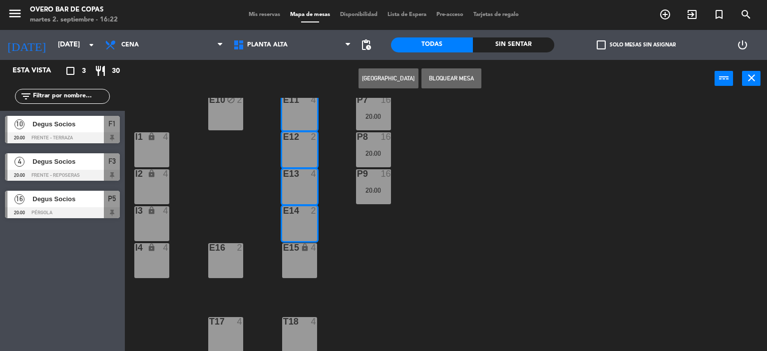
click at [291, 265] on div "E15 lock 4" at bounding box center [299, 260] width 35 height 35
click at [388, 79] on button "[GEOGRAPHIC_DATA]" at bounding box center [389, 78] width 60 height 20
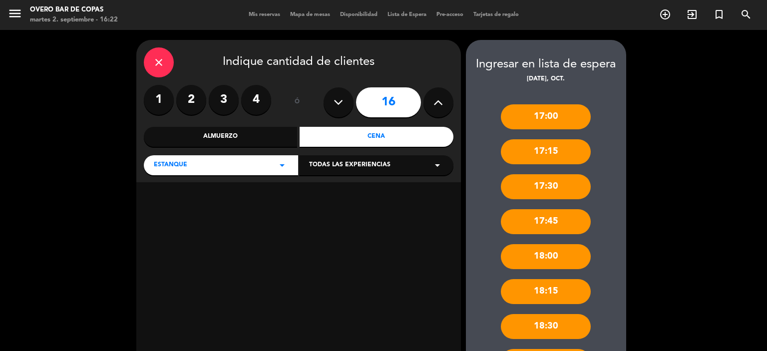
click at [385, 101] on input "16" at bounding box center [388, 102] width 65 height 30
click at [371, 141] on div "Cena" at bounding box center [377, 137] width 154 height 20
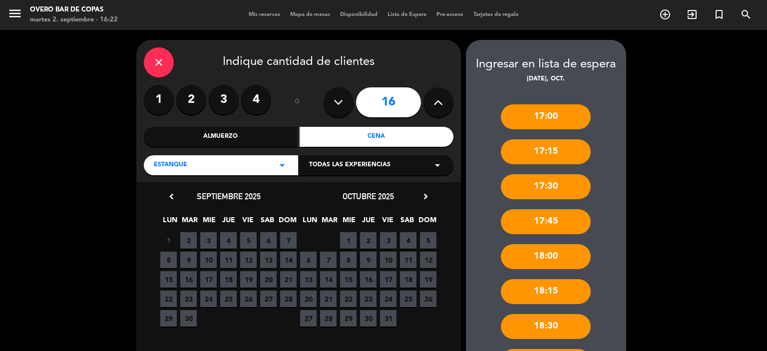
click at [330, 261] on span "7" at bounding box center [328, 260] width 16 height 16
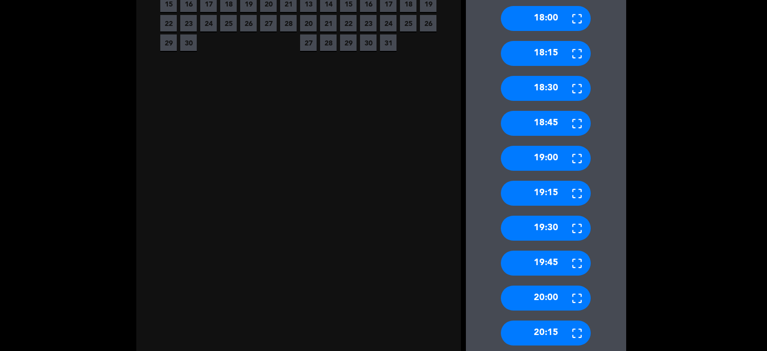
scroll to position [388, 0]
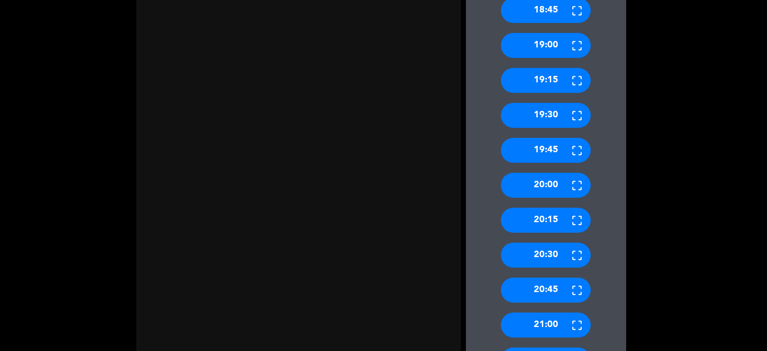
click at [542, 185] on div "20:00" at bounding box center [546, 185] width 90 height 25
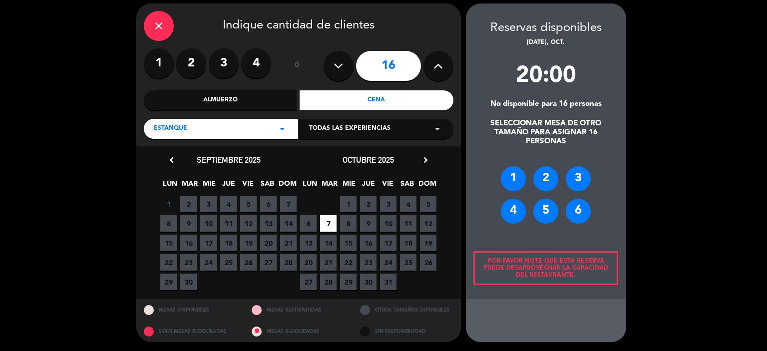
click at [545, 176] on div "2" at bounding box center [545, 178] width 25 height 25
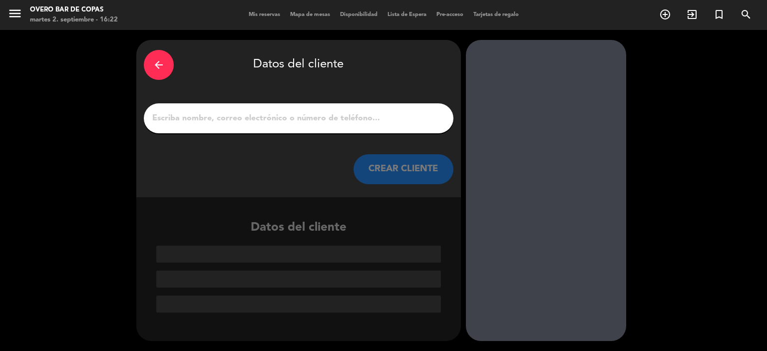
scroll to position [0, 0]
click at [393, 116] on input "1" at bounding box center [298, 118] width 295 height 14
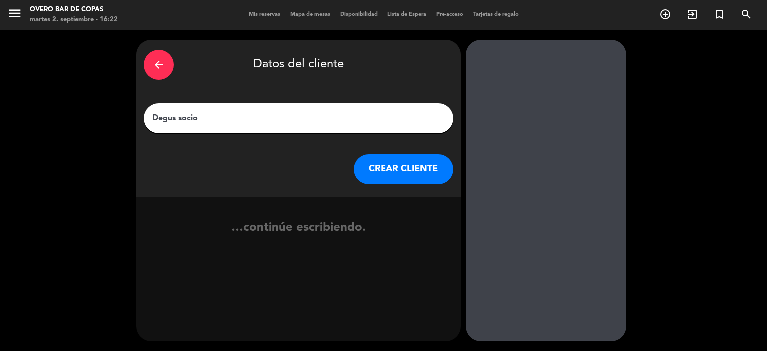
type input "Degus socios"
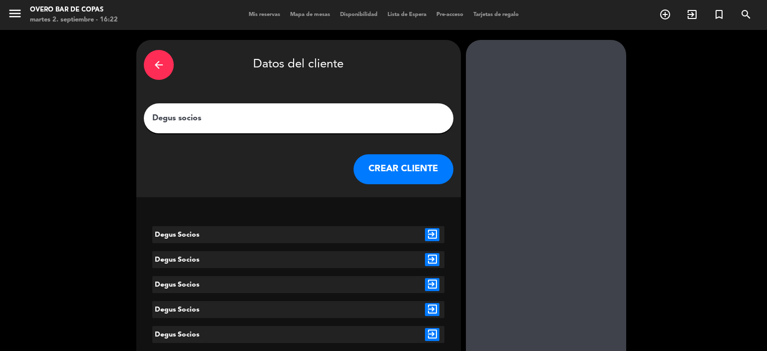
click at [431, 233] on icon "exit_to_app" at bounding box center [432, 234] width 14 height 13
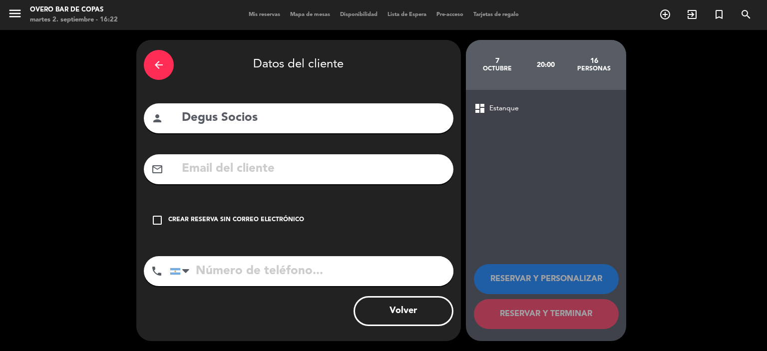
click at [276, 213] on div "check_box_outline_blank Crear reserva sin correo electrónico" at bounding box center [299, 220] width 310 height 30
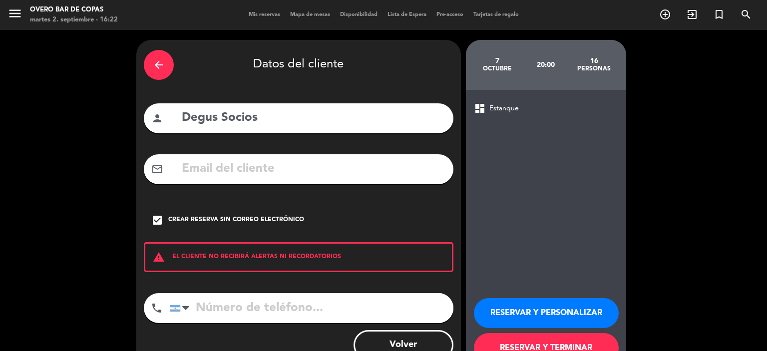
click at [547, 311] on button "RESERVAR Y PERSONALIZAR" at bounding box center [546, 313] width 145 height 30
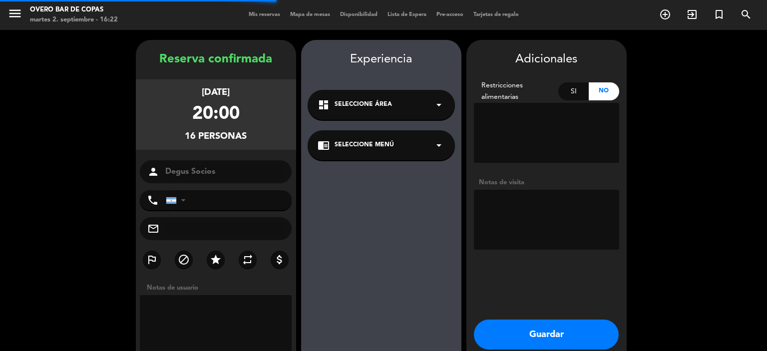
scroll to position [40, 0]
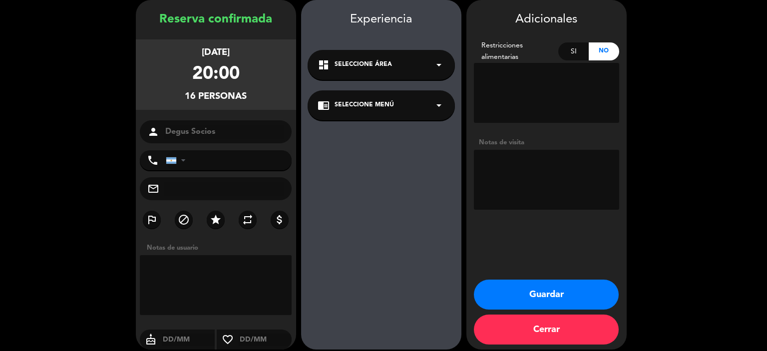
click at [426, 110] on div "chrome_reader_mode Seleccione Menú arrow_drop_down" at bounding box center [381, 105] width 147 height 30
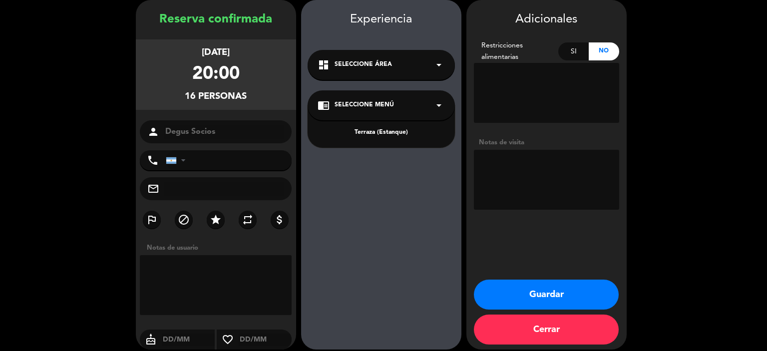
click at [399, 128] on div "Terraza (Estanque)" at bounding box center [381, 133] width 127 height 10
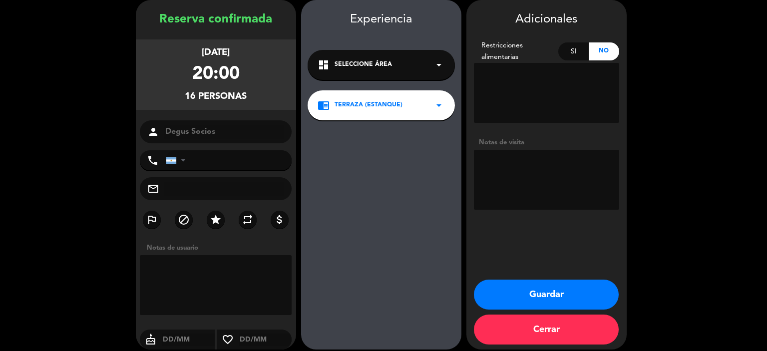
click at [510, 286] on button "Guardar" at bounding box center [546, 295] width 145 height 30
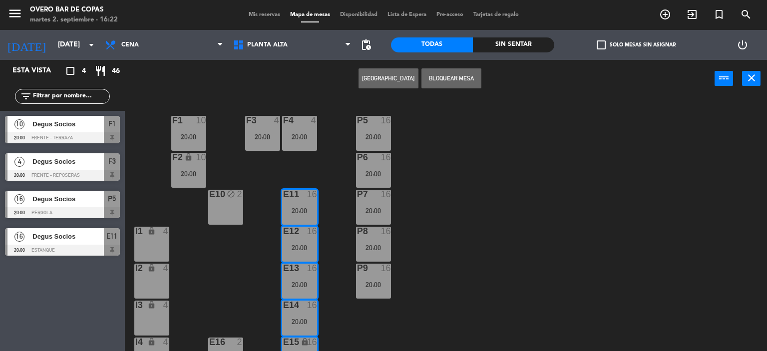
scroll to position [94, 0]
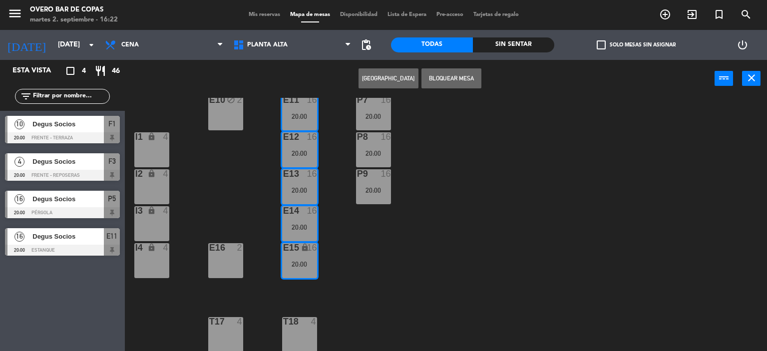
click at [418, 262] on div "P5 16 20:00 F1 10 20:00 F3 4 20:00 F4 4 20:00 P6 16 20:00 F2 lock 10 20:00 P7 1…" at bounding box center [449, 225] width 635 height 254
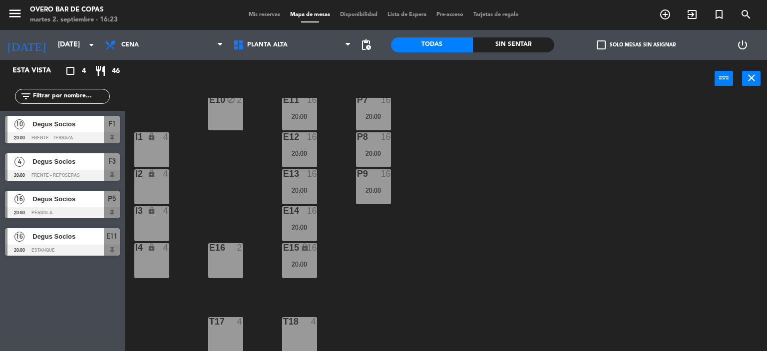
click at [226, 253] on div "E16 2" at bounding box center [225, 260] width 35 height 35
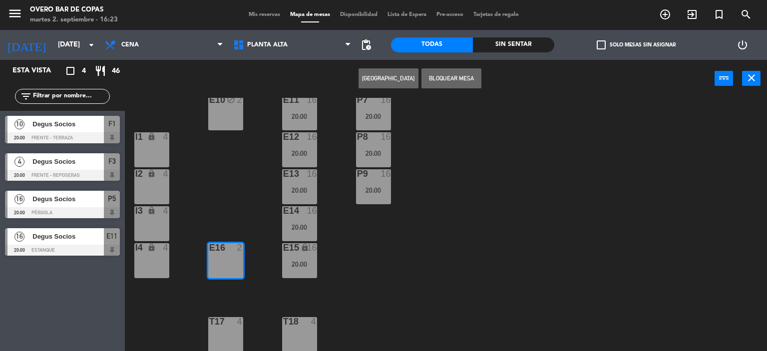
click at [403, 79] on button "[GEOGRAPHIC_DATA]" at bounding box center [389, 78] width 60 height 20
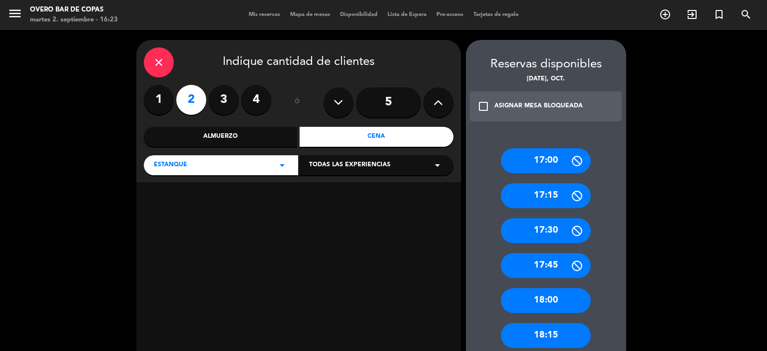
click at [346, 140] on div "Cena" at bounding box center [377, 137] width 154 height 20
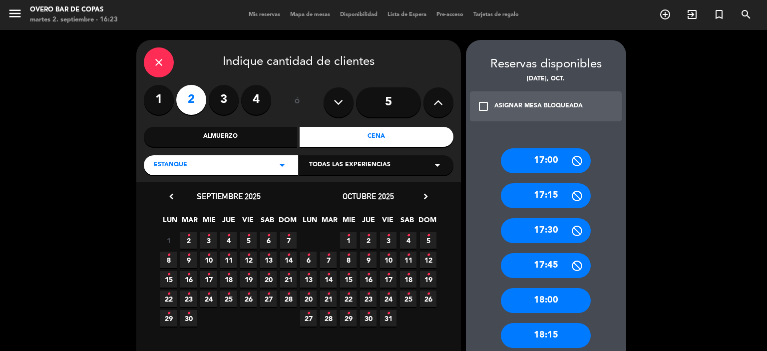
click at [332, 262] on span "7 •" at bounding box center [328, 260] width 16 height 16
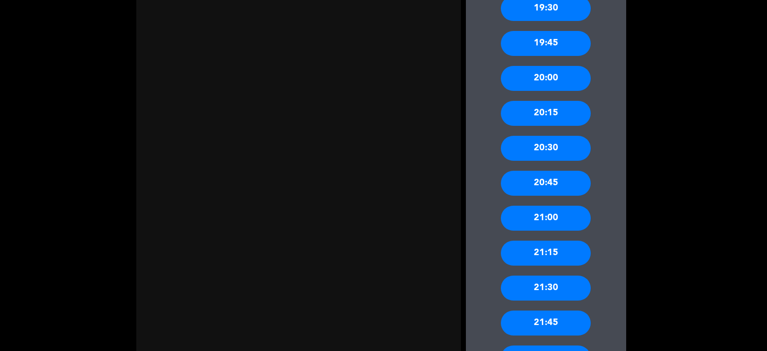
scroll to position [533, 0]
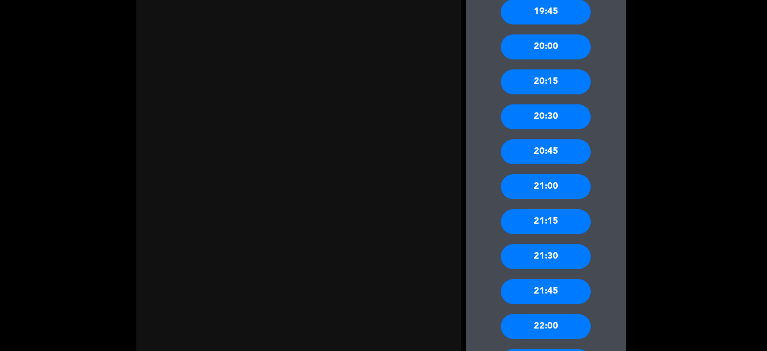
click at [522, 46] on div "20:00" at bounding box center [546, 46] width 90 height 25
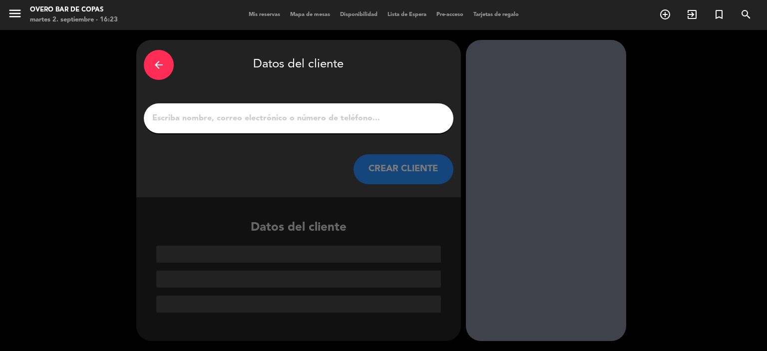
click at [369, 115] on input "1" at bounding box center [298, 118] width 295 height 14
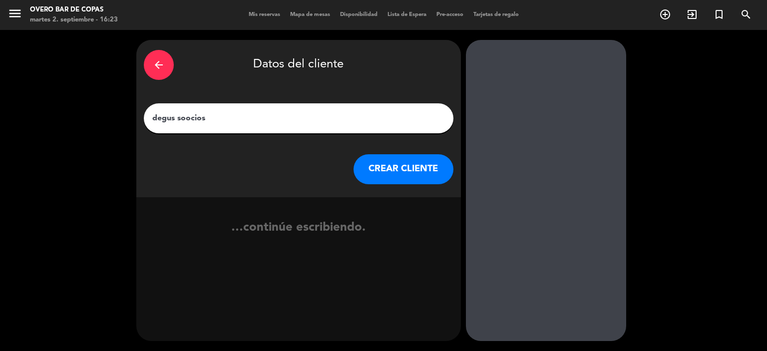
click at [189, 117] on input "degus soocios" at bounding box center [298, 118] width 295 height 14
type input "degus socios"
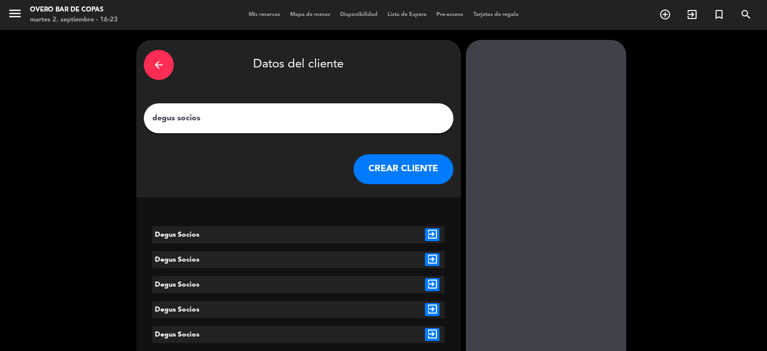
click at [434, 238] on icon "exit_to_app" at bounding box center [432, 234] width 14 height 13
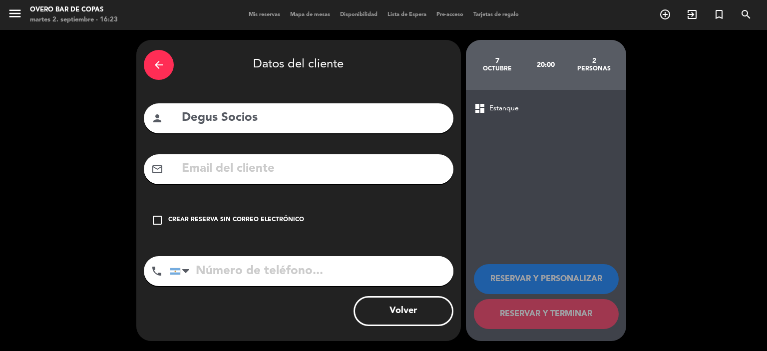
click at [268, 217] on div "Crear reserva sin correo electrónico" at bounding box center [236, 220] width 136 height 10
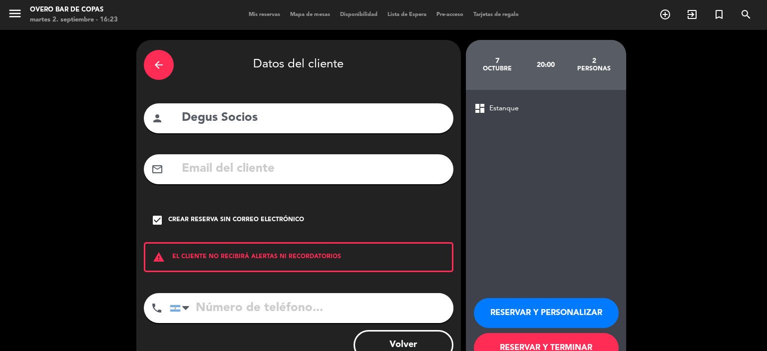
click at [545, 307] on button "RESERVAR Y PERSONALIZAR" at bounding box center [546, 313] width 145 height 30
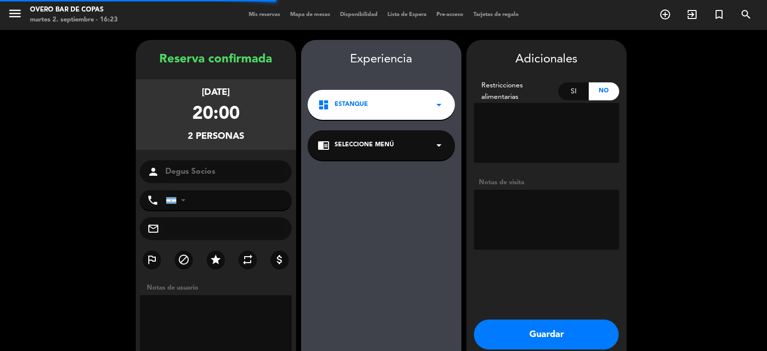
scroll to position [40, 0]
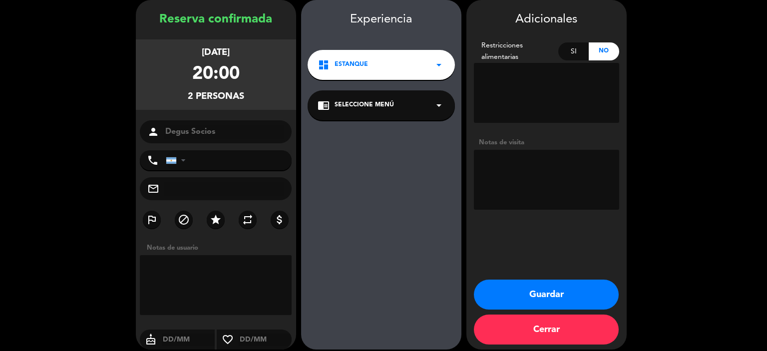
click at [382, 114] on div "chrome_reader_mode Seleccione Menú arrow_drop_down" at bounding box center [381, 105] width 147 height 30
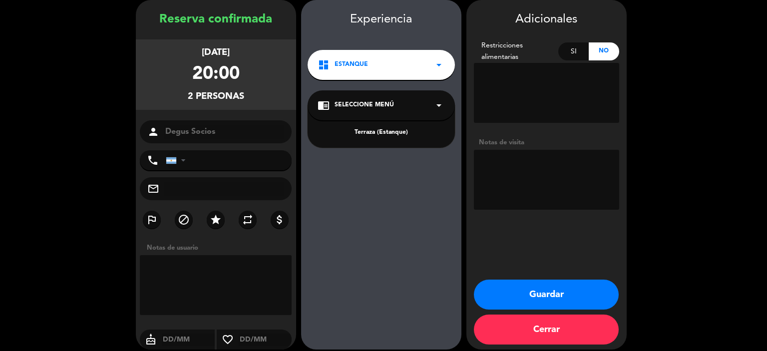
click at [392, 137] on div "Terraza (Estanque)" at bounding box center [381, 133] width 127 height 10
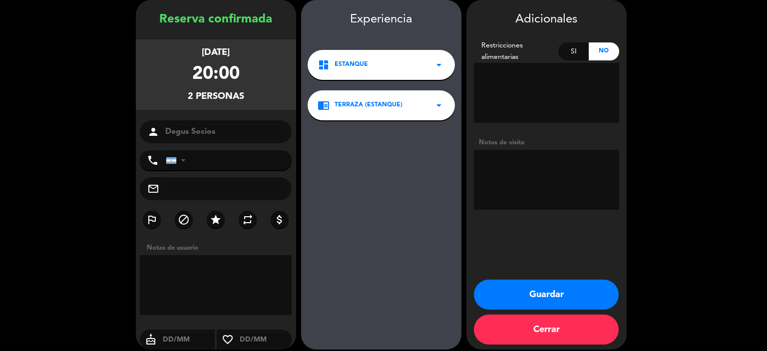
click at [502, 283] on button "Guardar" at bounding box center [546, 295] width 145 height 30
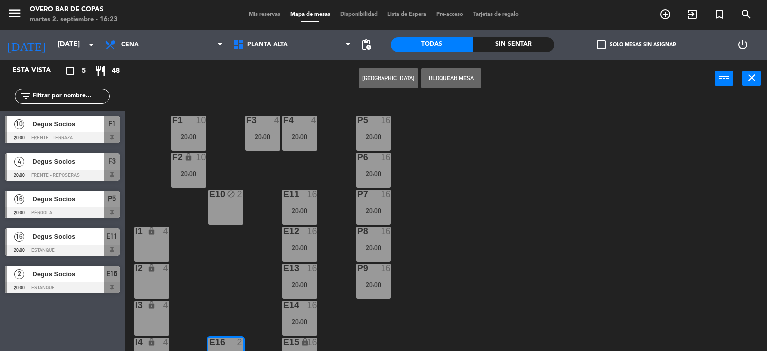
scroll to position [94, 0]
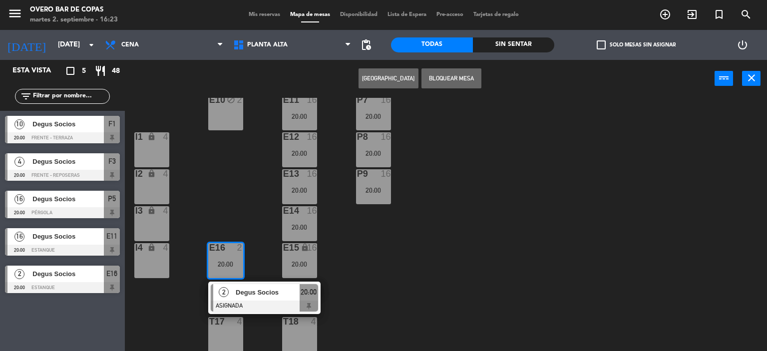
click at [377, 329] on div "P5 16 20:00 F1 10 20:00 F3 4 20:00 F4 4 20:00 P6 16 20:00 F2 lock 10 20:00 P7 1…" at bounding box center [449, 225] width 635 height 254
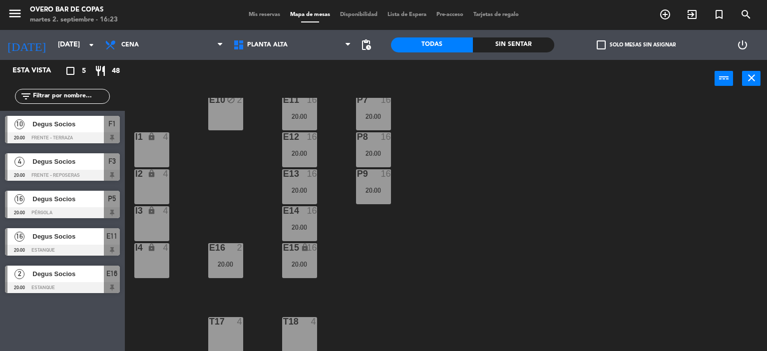
click at [290, 331] on div "T18 4" at bounding box center [299, 334] width 35 height 35
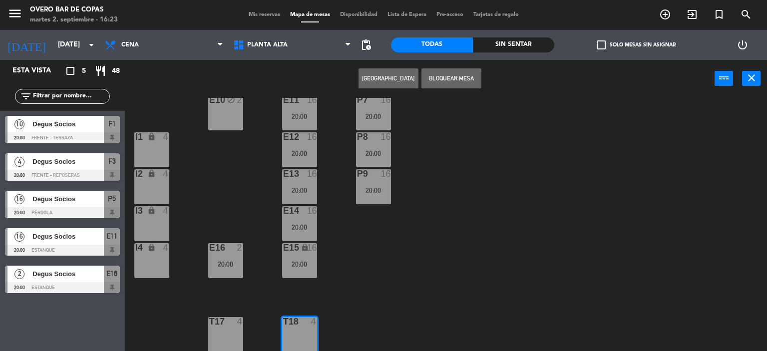
click at [371, 73] on button "[GEOGRAPHIC_DATA]" at bounding box center [389, 78] width 60 height 20
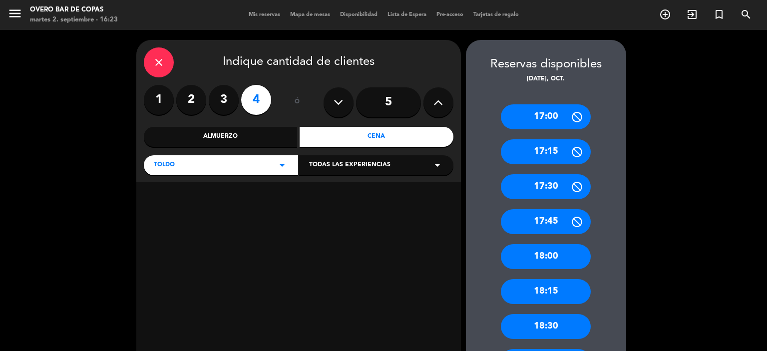
click at [372, 138] on div "Cena" at bounding box center [377, 137] width 154 height 20
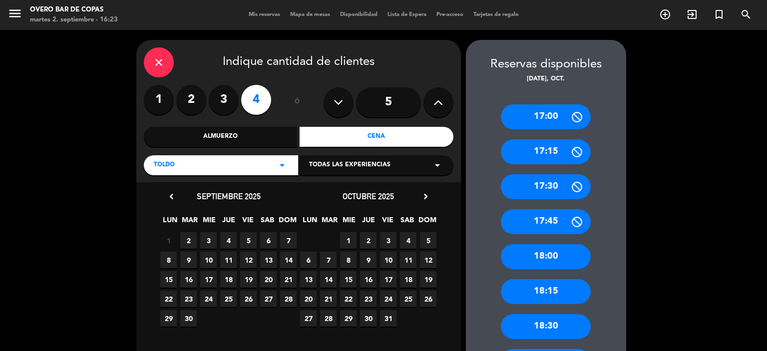
click at [324, 257] on span "7" at bounding box center [328, 260] width 16 height 16
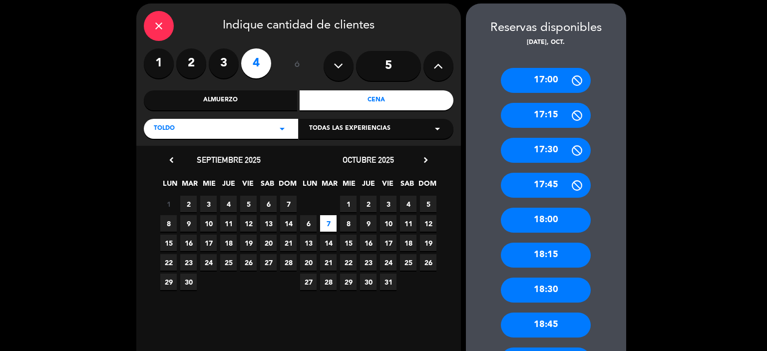
scroll to position [186, 0]
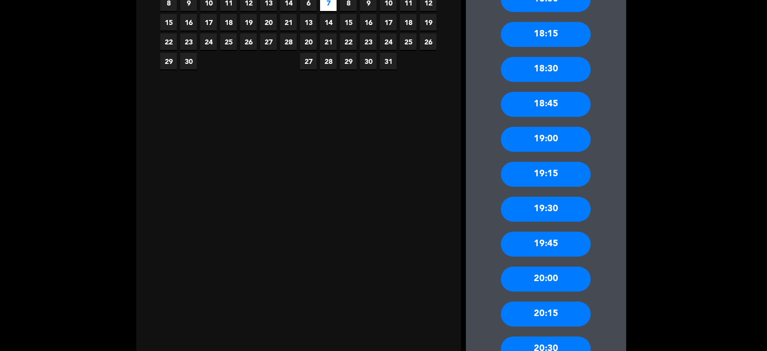
click at [537, 285] on div "20:00" at bounding box center [546, 279] width 90 height 25
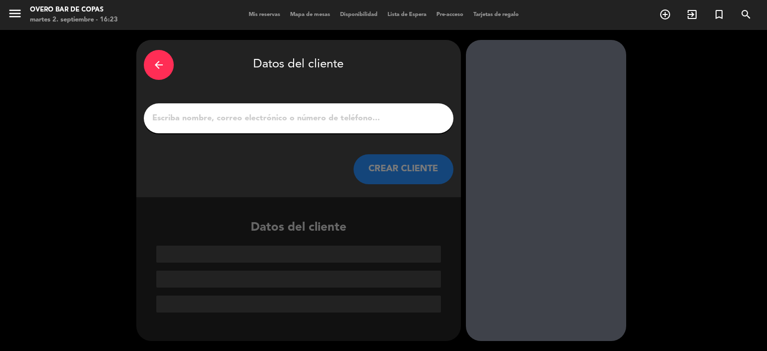
scroll to position [0, 0]
click at [286, 119] on input "1" at bounding box center [298, 118] width 295 height 14
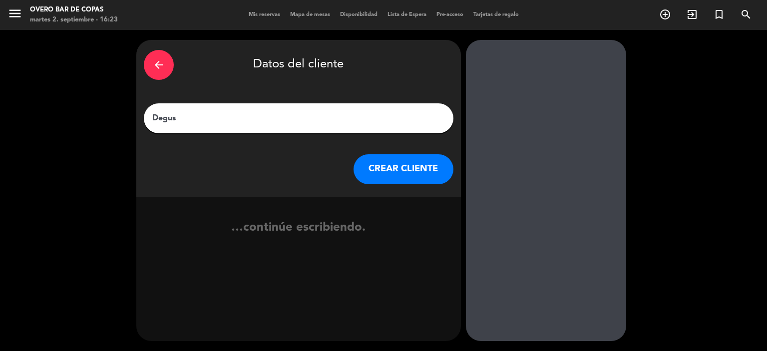
type input "Degus S"
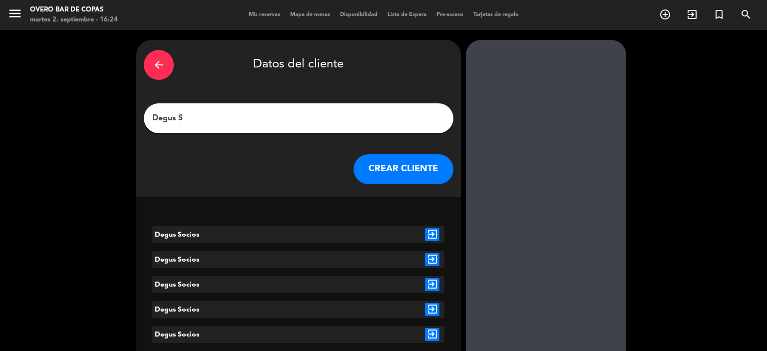
click at [433, 236] on icon "exit_to_app" at bounding box center [432, 234] width 14 height 13
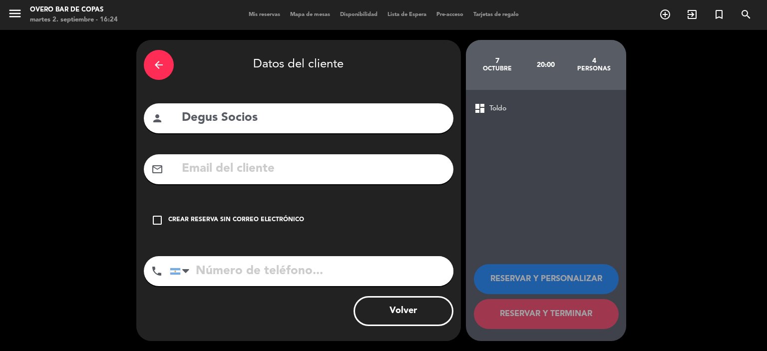
click at [276, 215] on div "check_box_outline_blank Crear reserva sin correo electrónico" at bounding box center [299, 220] width 310 height 30
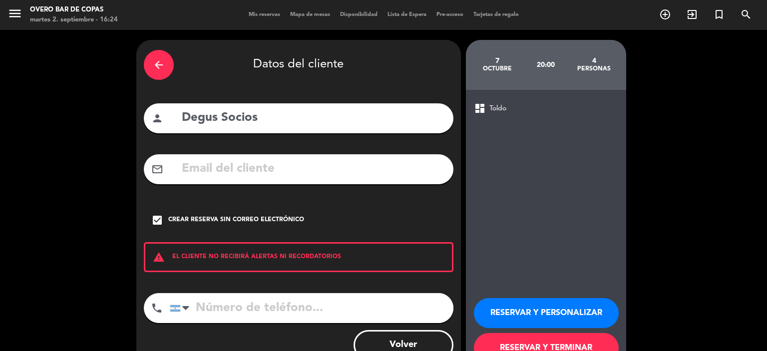
click at [544, 317] on button "RESERVAR Y PERSONALIZAR" at bounding box center [546, 313] width 145 height 30
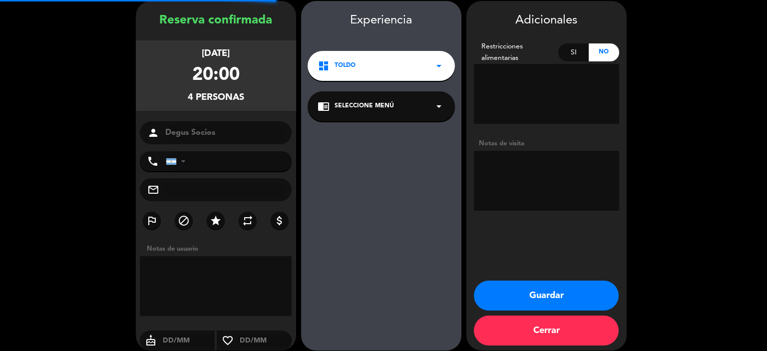
scroll to position [40, 0]
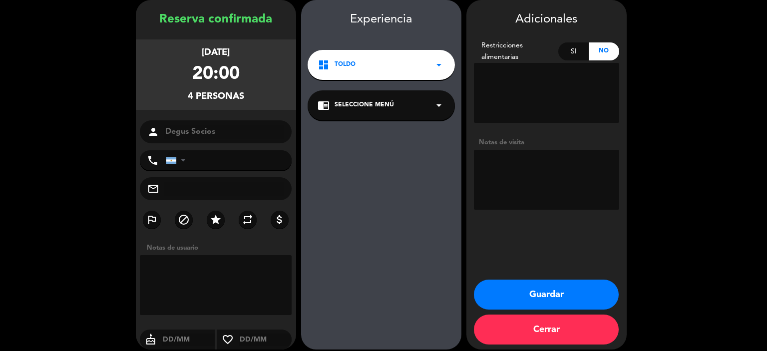
click at [372, 99] on div "chrome_reader_mode Seleccione Menú arrow_drop_down" at bounding box center [381, 105] width 147 height 30
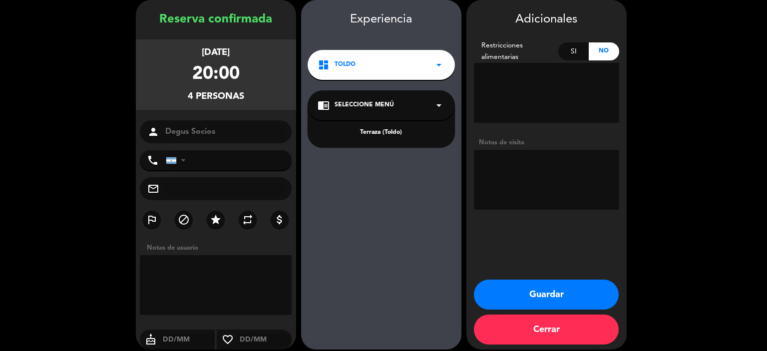
click at [373, 133] on div "Terraza (Toldo)" at bounding box center [381, 133] width 127 height 10
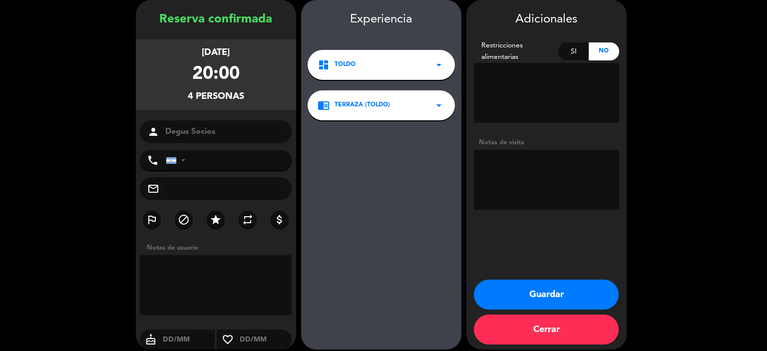
click at [525, 290] on button "Guardar" at bounding box center [546, 295] width 145 height 30
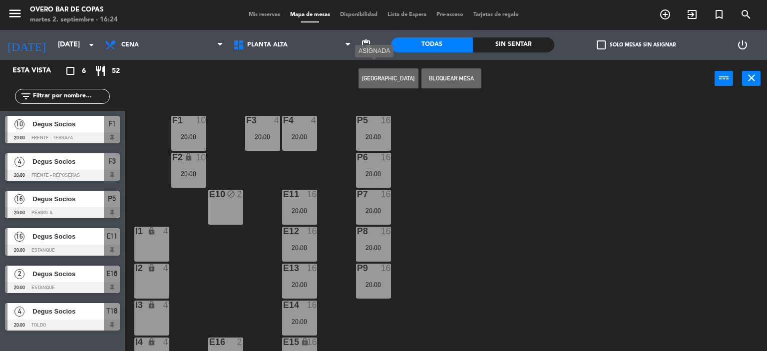
scroll to position [130, 0]
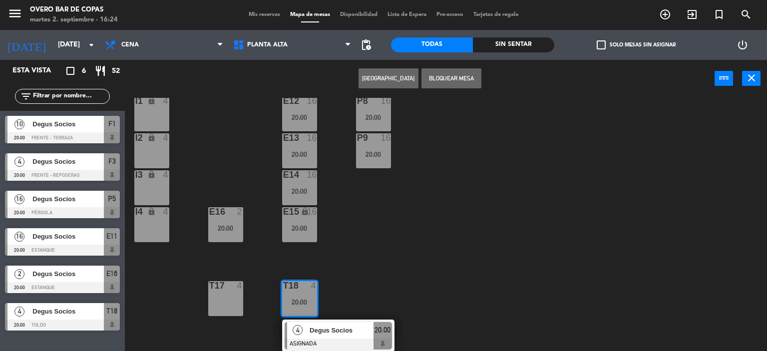
click at [214, 298] on div "T17 4" at bounding box center [225, 298] width 35 height 35
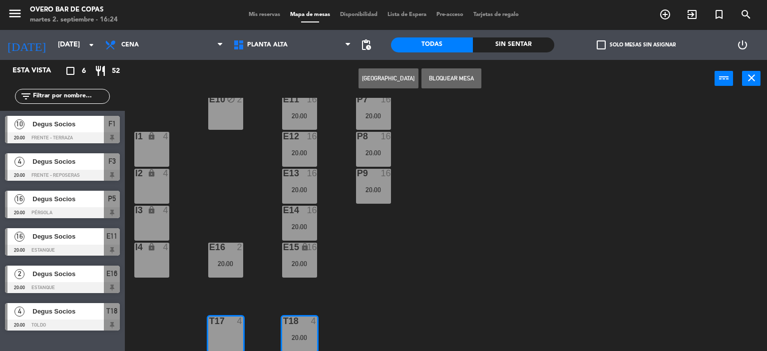
scroll to position [94, 0]
click at [423, 231] on div "P5 16 20:00 F1 10 20:00 F3 4 20:00 F4 4 20:00 P6 16 20:00 F2 lock 10 20:00 P7 1…" at bounding box center [449, 225] width 635 height 254
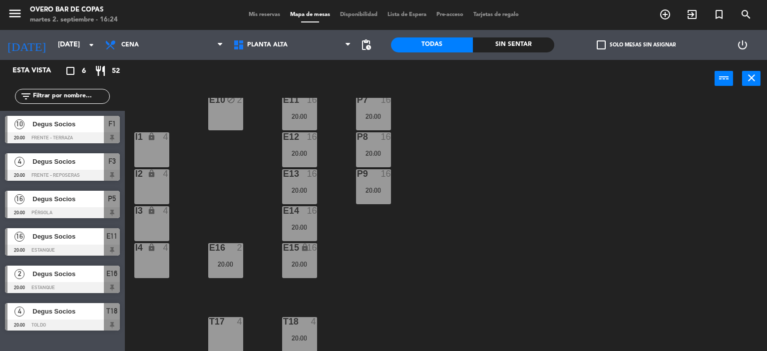
click at [226, 330] on div "T17 4" at bounding box center [225, 334] width 35 height 35
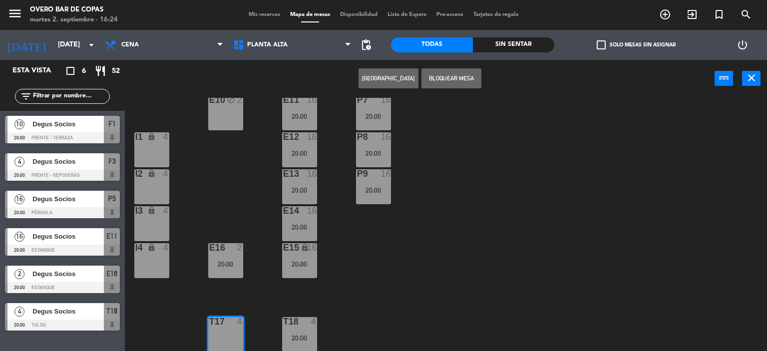
click at [385, 85] on button "[GEOGRAPHIC_DATA]" at bounding box center [389, 78] width 60 height 20
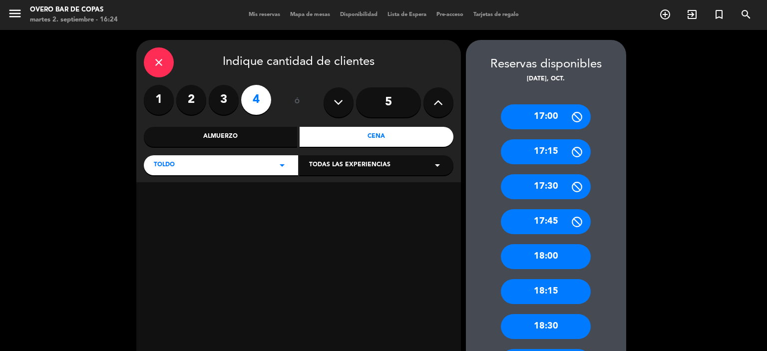
click at [389, 133] on div "Cena" at bounding box center [377, 137] width 154 height 20
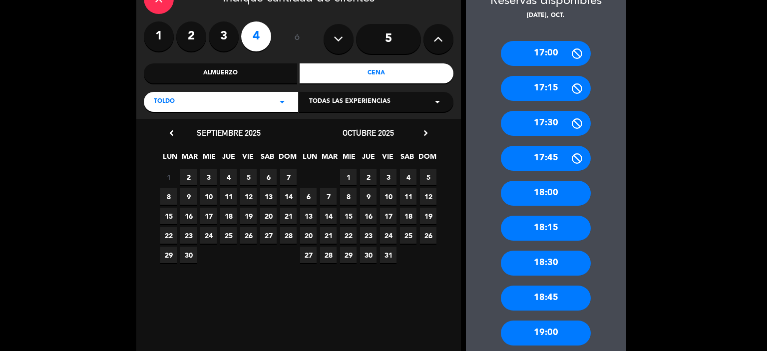
click at [334, 195] on span "7" at bounding box center [328, 196] width 16 height 16
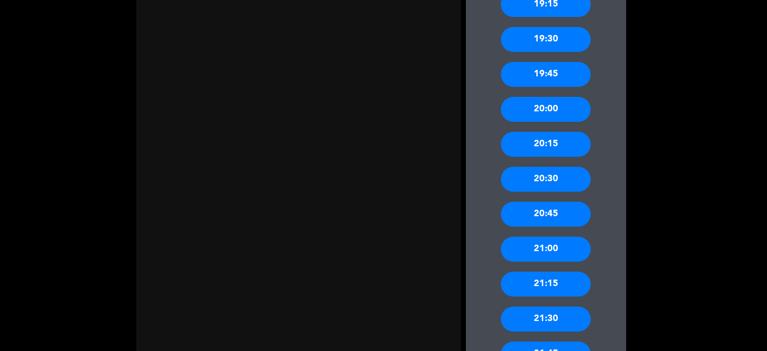
scroll to position [429, 0]
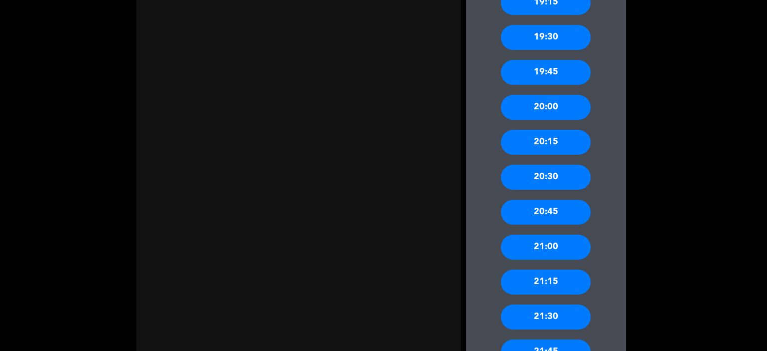
click at [554, 100] on div "20:00" at bounding box center [546, 107] width 90 height 25
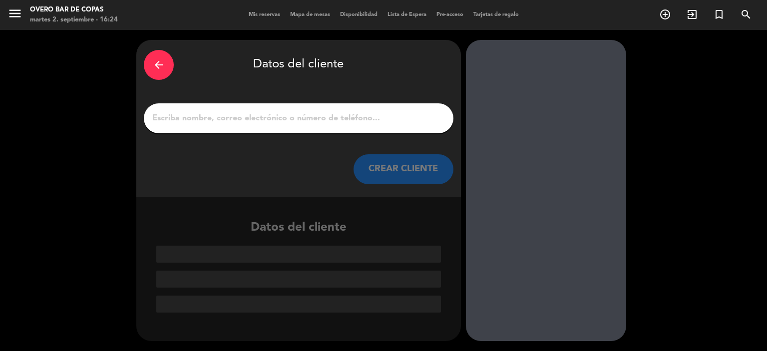
scroll to position [0, 0]
click at [383, 116] on input "1" at bounding box center [298, 118] width 295 height 14
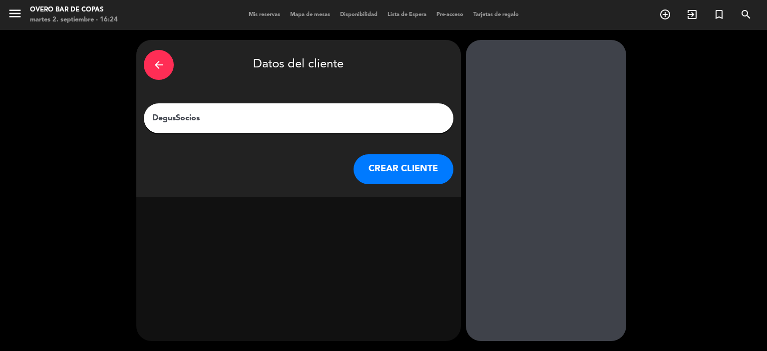
type input "Degus Socios"
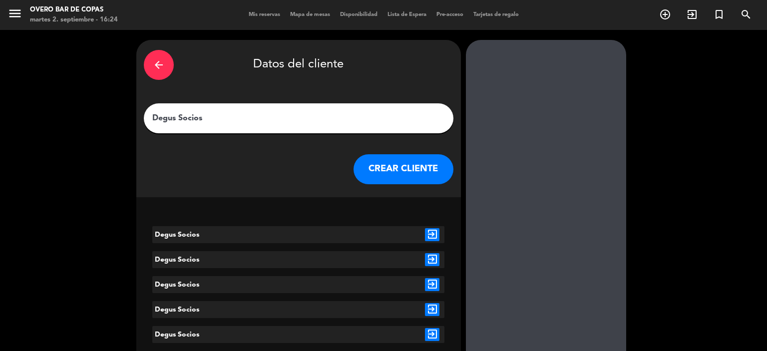
click at [431, 231] on icon "exit_to_app" at bounding box center [432, 234] width 14 height 13
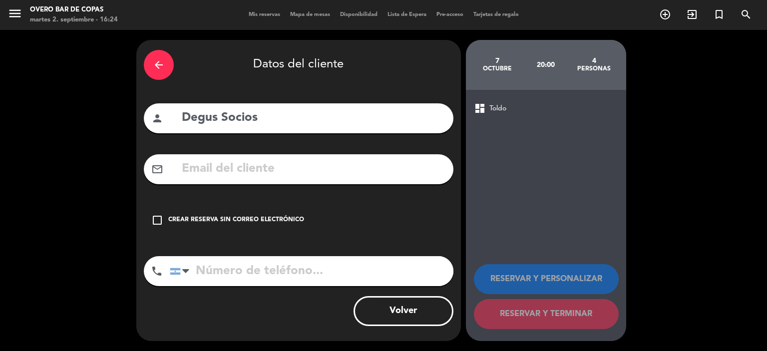
click at [289, 214] on div "check_box_outline_blank Crear reserva sin correo electrónico" at bounding box center [299, 220] width 310 height 30
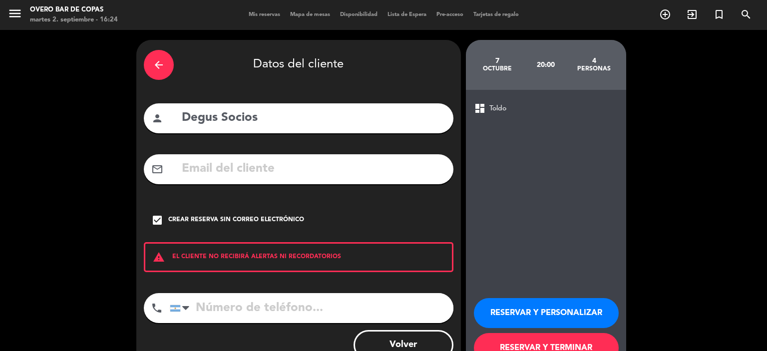
click at [525, 312] on button "RESERVAR Y PERSONALIZAR" at bounding box center [546, 313] width 145 height 30
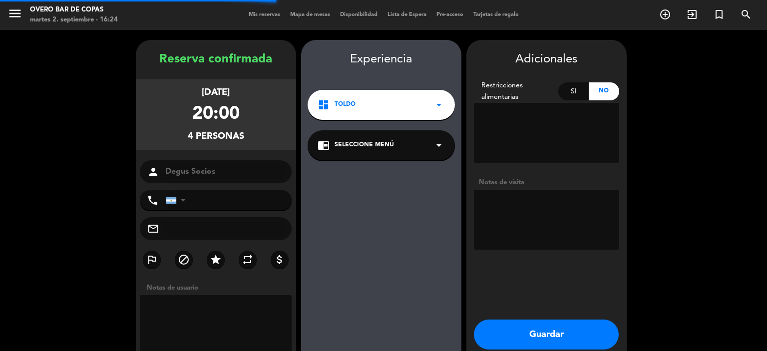
scroll to position [40, 0]
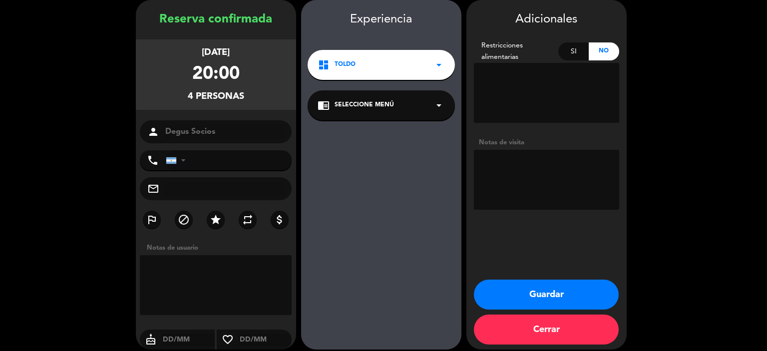
click at [348, 112] on div "chrome_reader_mode Seleccione Menú arrow_drop_down" at bounding box center [381, 105] width 147 height 30
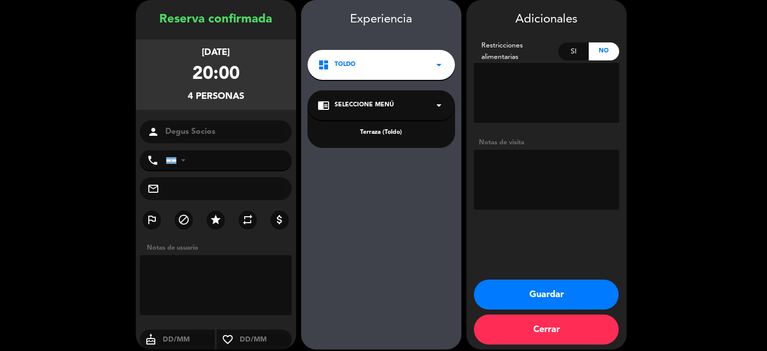
click at [360, 137] on div "Terraza (Toldo)" at bounding box center [381, 133] width 127 height 10
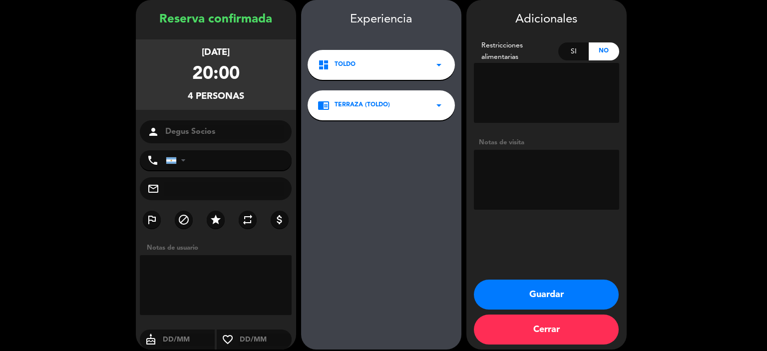
click at [529, 288] on button "Guardar" at bounding box center [546, 295] width 145 height 30
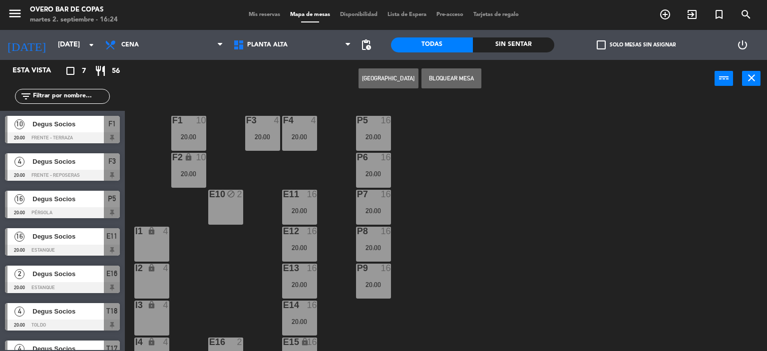
scroll to position [130, 0]
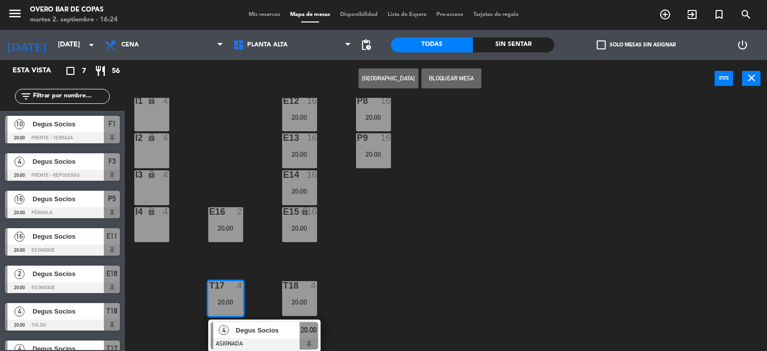
click at [430, 207] on div "P5 16 20:00 F1 10 20:00 F3 4 20:00 F4 4 20:00 P6 16 20:00 F2 lock 10 20:00 P7 1…" at bounding box center [449, 225] width 635 height 254
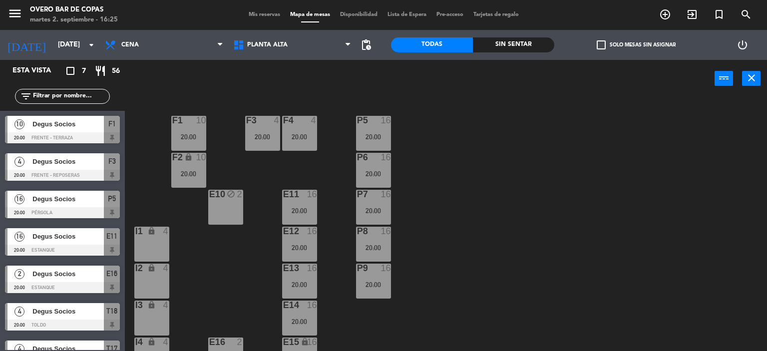
scroll to position [94, 0]
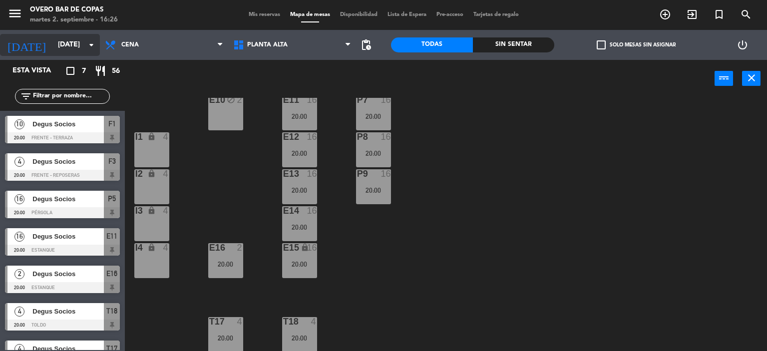
click at [95, 39] on icon "arrow_drop_down" at bounding box center [91, 45] width 12 height 12
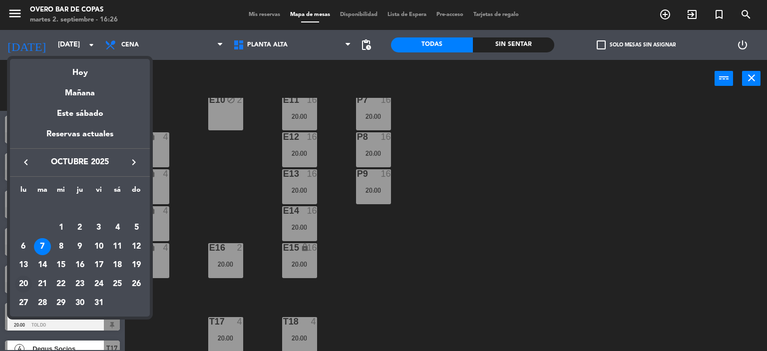
click at [26, 289] on div "20" at bounding box center [23, 284] width 17 height 17
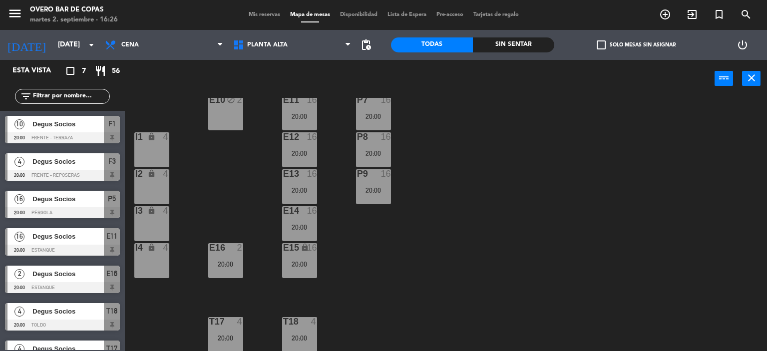
type input "[DATE]"
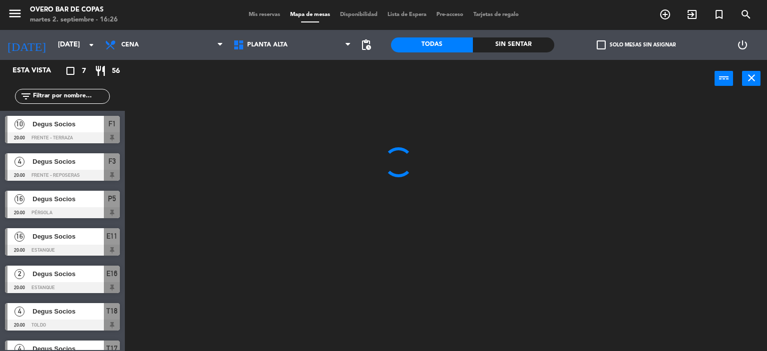
scroll to position [0, 0]
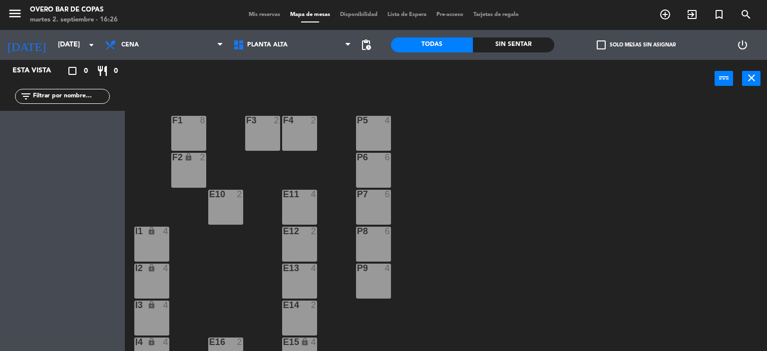
click at [205, 136] on div "F1 8" at bounding box center [188, 133] width 35 height 35
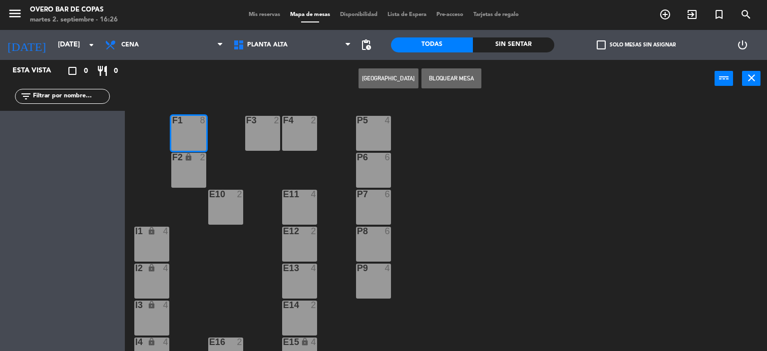
click at [184, 153] on icon "lock" at bounding box center [188, 157] width 8 height 8
drag, startPoint x: 392, startPoint y: 76, endPoint x: 377, endPoint y: 83, distance: 16.1
click at [377, 83] on button "[GEOGRAPHIC_DATA]" at bounding box center [389, 78] width 60 height 20
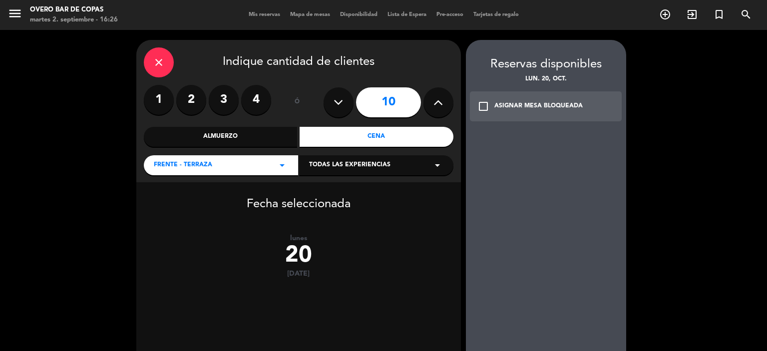
click at [367, 139] on div "Cena" at bounding box center [377, 137] width 154 height 20
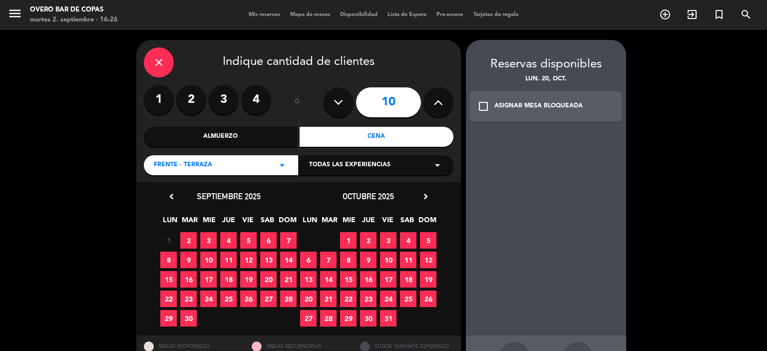
click at [312, 298] on span "20" at bounding box center [308, 299] width 16 height 16
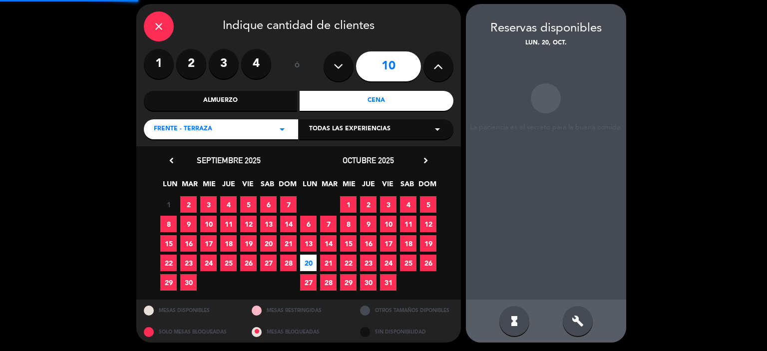
scroll to position [36, 0]
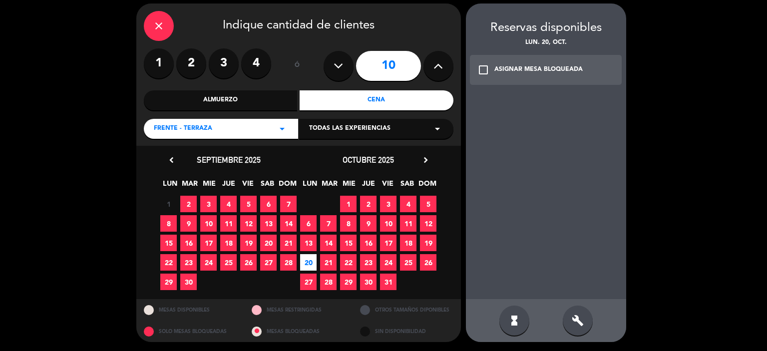
click at [521, 72] on div "ASIGNAR MESA BLOQUEADA" at bounding box center [538, 70] width 88 height 10
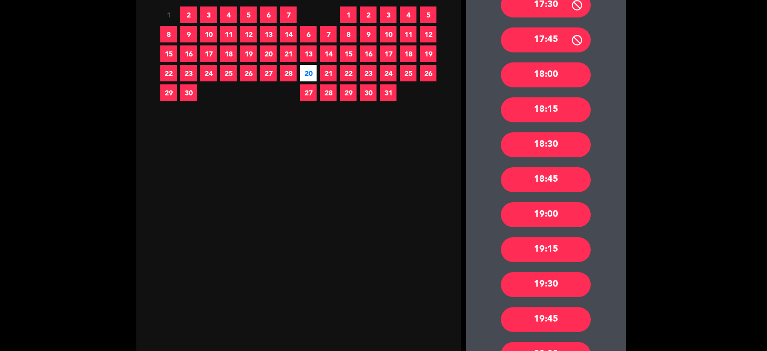
scroll to position [358, 0]
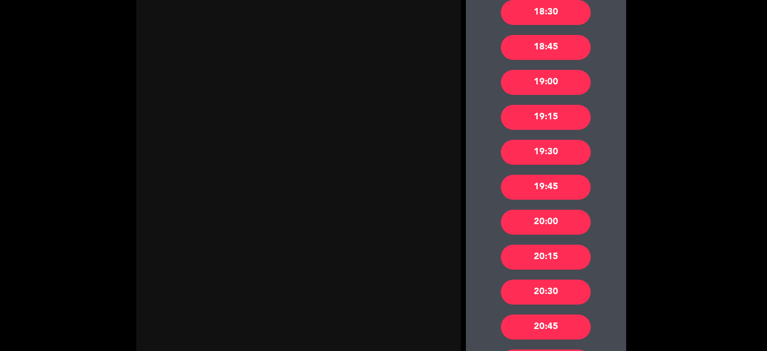
click at [533, 220] on div "20:00" at bounding box center [546, 222] width 90 height 25
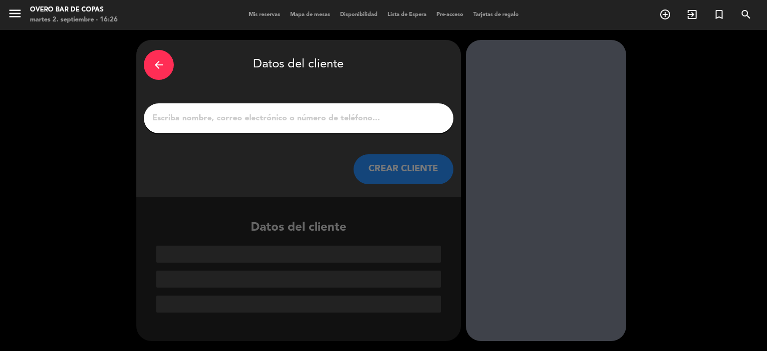
click at [328, 117] on input "1" at bounding box center [298, 118] width 295 height 14
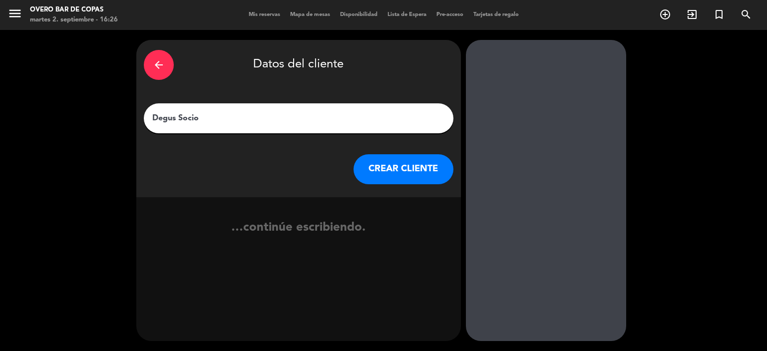
type input "Degus Socios"
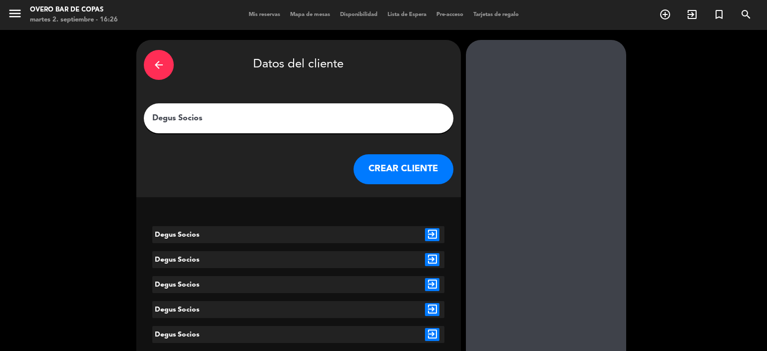
click at [432, 234] on icon "exit_to_app" at bounding box center [432, 234] width 14 height 13
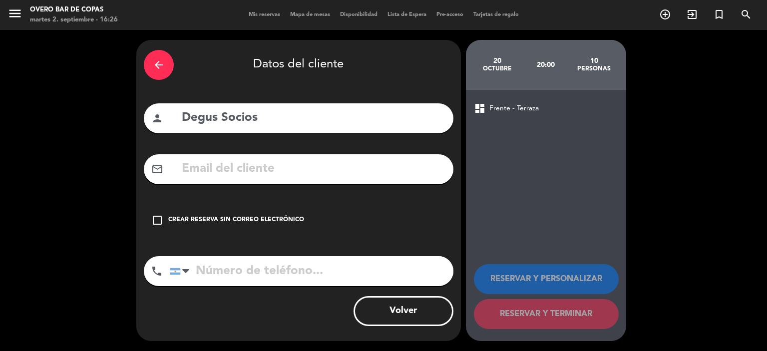
click at [262, 217] on div "Crear reserva sin correo electrónico" at bounding box center [236, 220] width 136 height 10
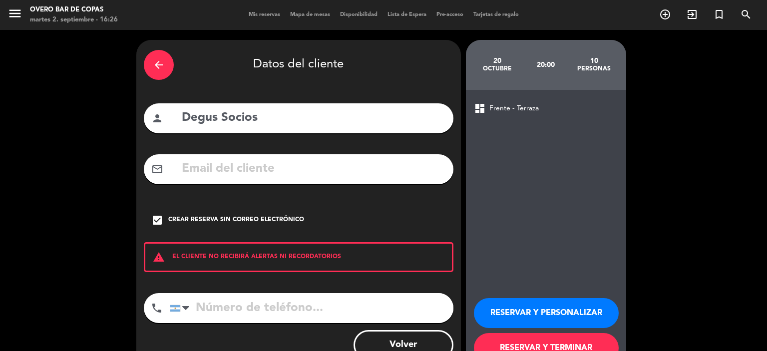
click at [511, 317] on button "RESERVAR Y PERSONALIZAR" at bounding box center [546, 313] width 145 height 30
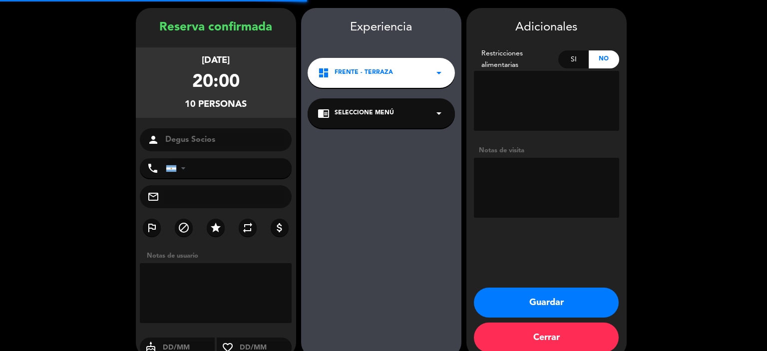
scroll to position [40, 0]
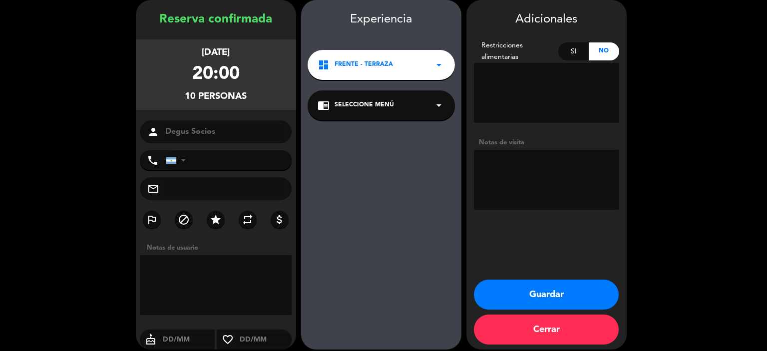
click at [386, 95] on div "chrome_reader_mode Seleccione Menú arrow_drop_down" at bounding box center [381, 105] width 147 height 30
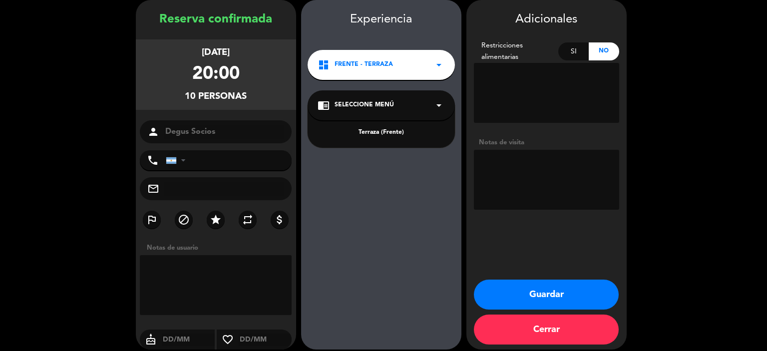
click at [399, 128] on div "Terraza (Frente)" at bounding box center [381, 133] width 127 height 10
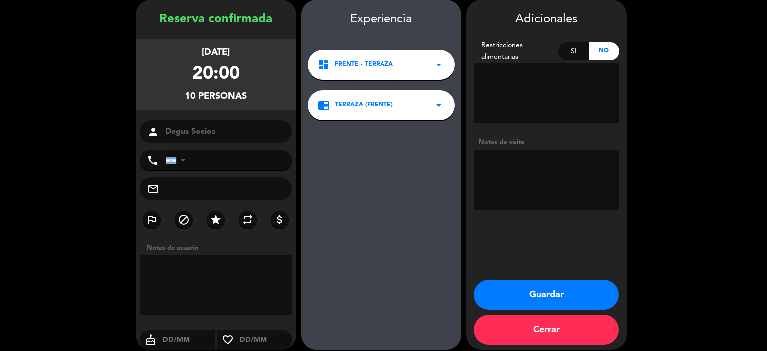
click at [561, 303] on button "Guardar" at bounding box center [546, 295] width 145 height 30
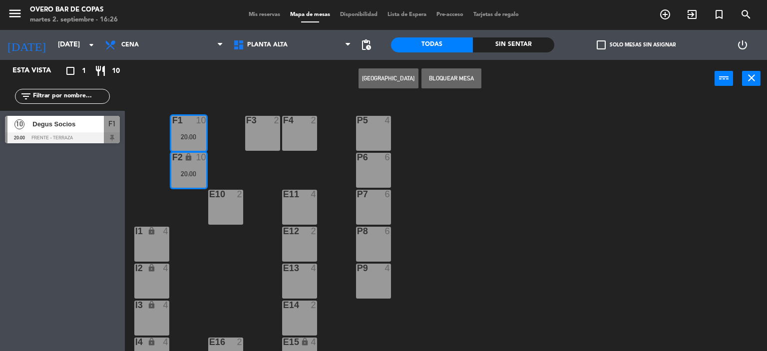
click at [514, 174] on div "P5 4 F1 10 20:00 F3 2 F4 2 P6 6 F2 lock 10 20:00 P7 6 E10 2 E11 4 P8 6 E12 2 I1…" at bounding box center [449, 225] width 635 height 254
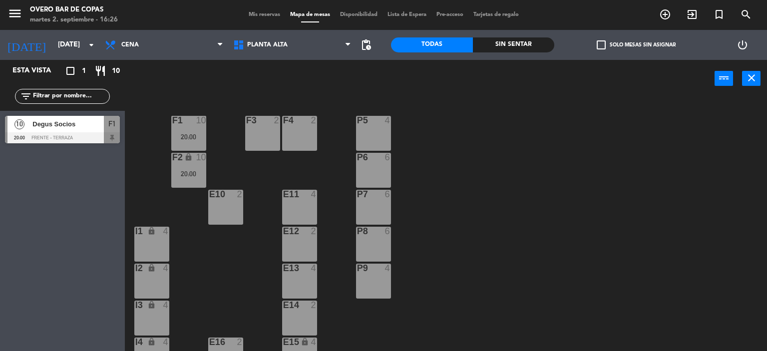
click at [262, 131] on div "F3 2" at bounding box center [262, 133] width 35 height 35
click at [267, 130] on div "F3 2" at bounding box center [262, 133] width 35 height 35
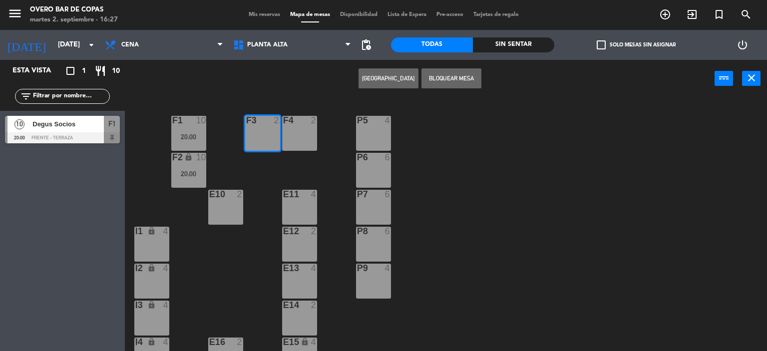
click at [298, 134] on div "F4 2" at bounding box center [299, 133] width 35 height 35
click at [387, 81] on button "[GEOGRAPHIC_DATA]" at bounding box center [389, 78] width 60 height 20
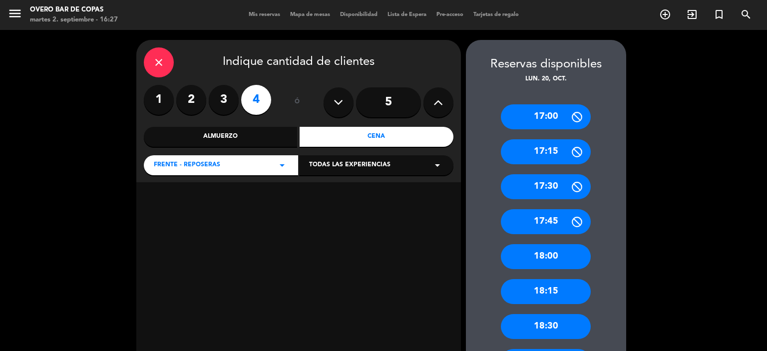
click at [263, 95] on label "4" at bounding box center [256, 100] width 30 height 30
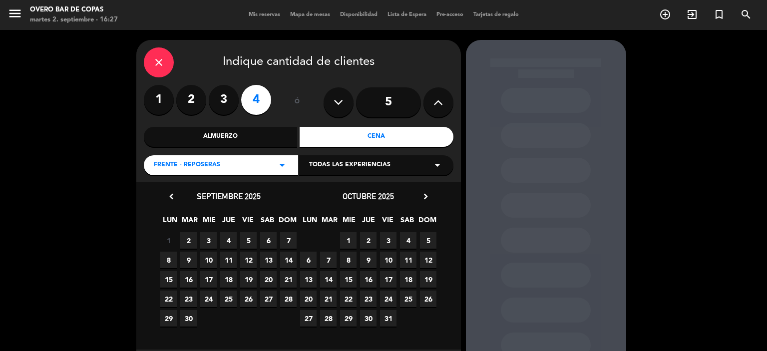
click at [311, 300] on span "20" at bounding box center [308, 299] width 16 height 16
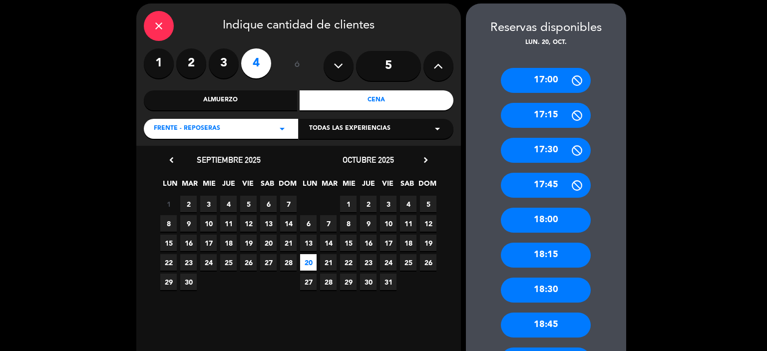
scroll to position [234, 0]
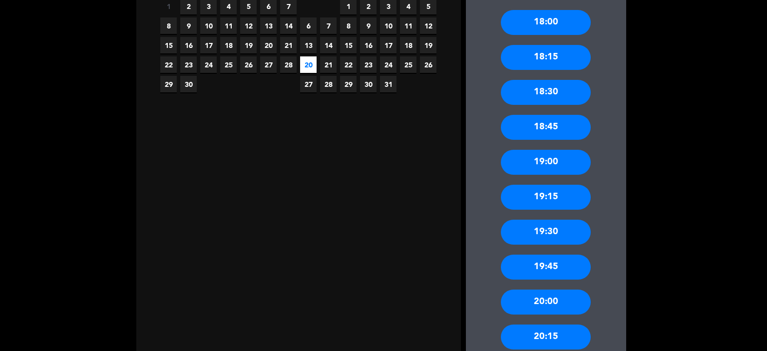
click at [531, 302] on div "20:00" at bounding box center [546, 302] width 90 height 25
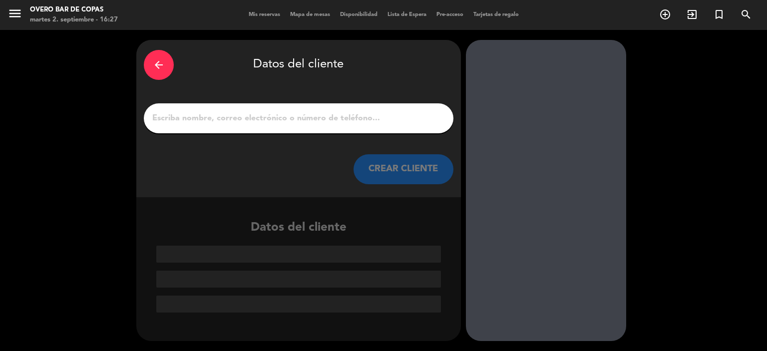
scroll to position [0, 0]
click at [271, 125] on input "1" at bounding box center [298, 118] width 295 height 14
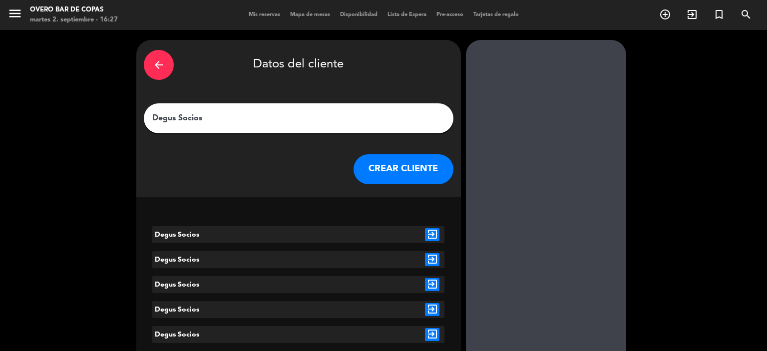
type input "Degus Socios"
click at [433, 230] on icon "exit_to_app" at bounding box center [432, 234] width 14 height 13
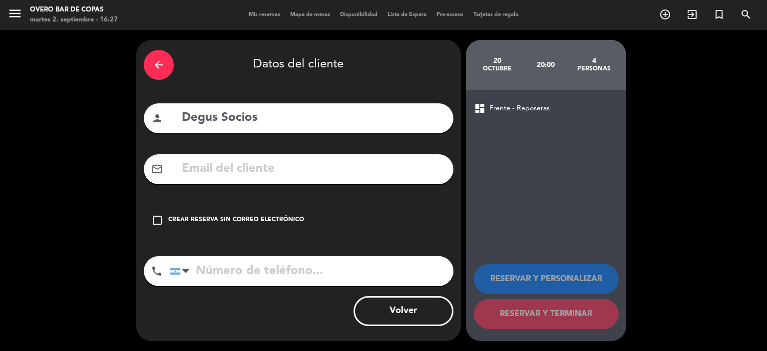
click at [242, 223] on div "Crear reserva sin correo electrónico" at bounding box center [236, 220] width 136 height 10
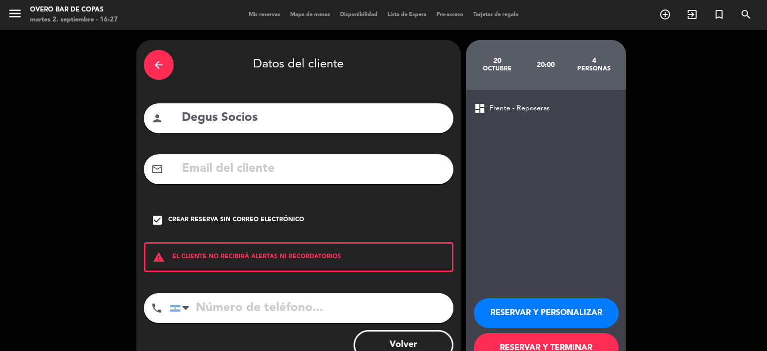
click at [542, 308] on button "RESERVAR Y PERSONALIZAR" at bounding box center [546, 313] width 145 height 30
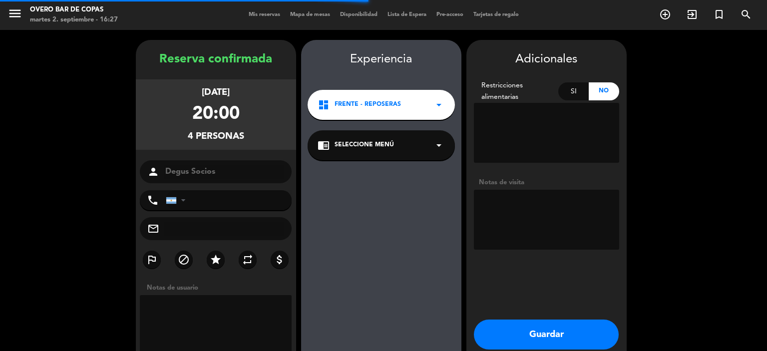
scroll to position [40, 0]
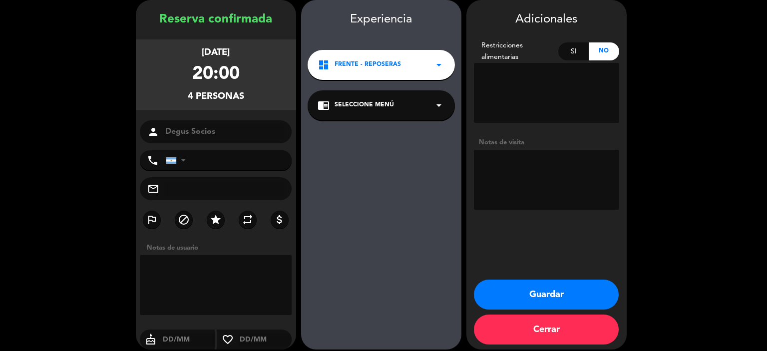
click at [404, 109] on div "chrome_reader_mode Seleccione Menú arrow_drop_down" at bounding box center [381, 105] width 147 height 30
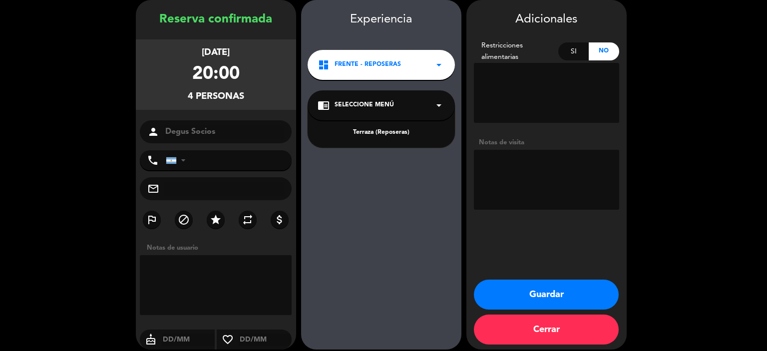
click at [407, 129] on div "Terraza (Reposeras)" at bounding box center [381, 133] width 127 height 10
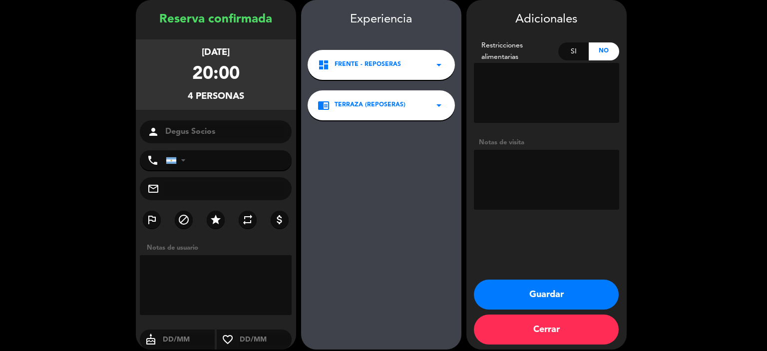
click at [515, 293] on button "Guardar" at bounding box center [546, 295] width 145 height 30
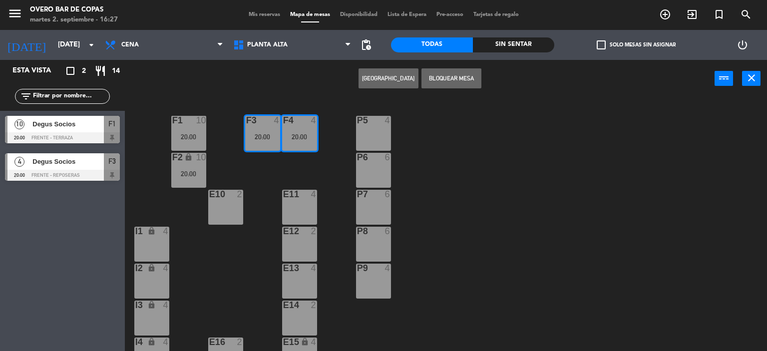
click at [512, 220] on div "P5 4 F1 10 20:00 F3 4 20:00 F4 4 20:00 P6 6 F2 lock 10 20:00 P7 6 E10 2 E11 4 P…" at bounding box center [449, 225] width 635 height 254
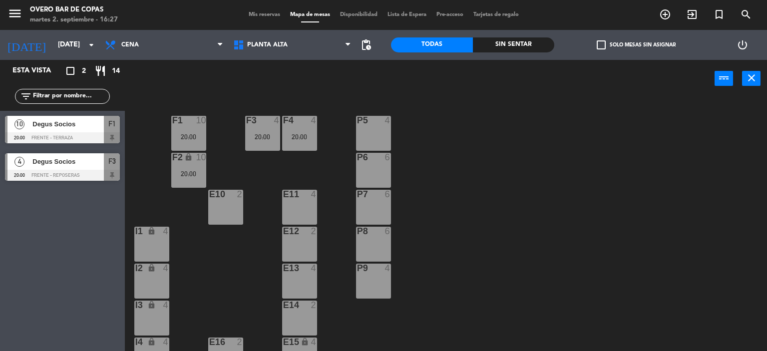
click at [368, 134] on div "P5 4" at bounding box center [373, 133] width 35 height 35
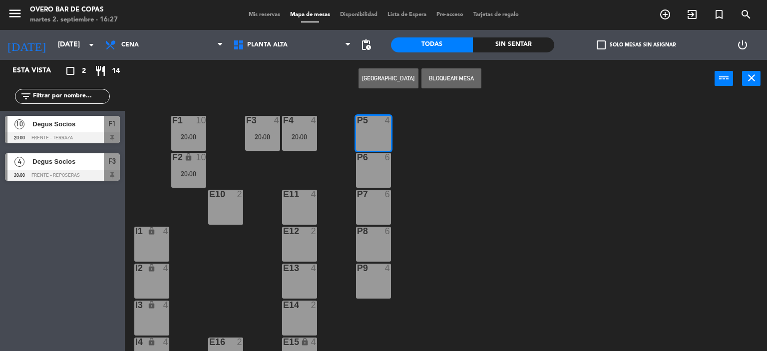
click at [372, 157] on div at bounding box center [373, 157] width 16 height 9
click at [377, 193] on div at bounding box center [373, 194] width 16 height 9
click at [378, 231] on div at bounding box center [373, 231] width 16 height 9
click at [378, 266] on div at bounding box center [373, 268] width 16 height 9
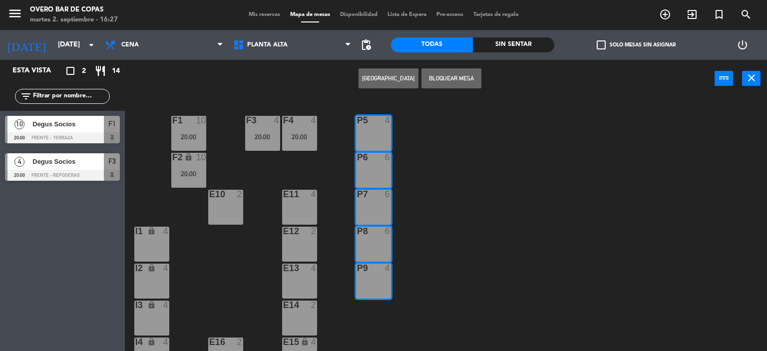
click at [385, 83] on button "[GEOGRAPHIC_DATA]" at bounding box center [389, 78] width 60 height 20
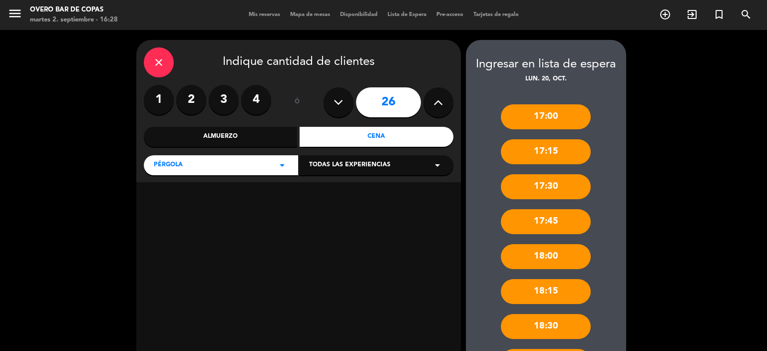
click at [376, 134] on div "Cena" at bounding box center [377, 137] width 154 height 20
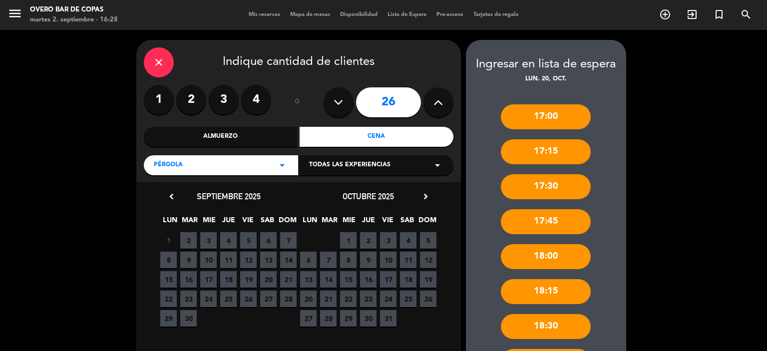
click at [310, 297] on span "20" at bounding box center [308, 299] width 16 height 16
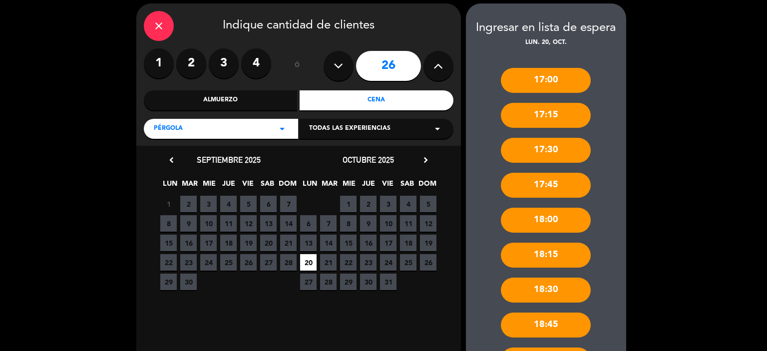
scroll to position [231, 0]
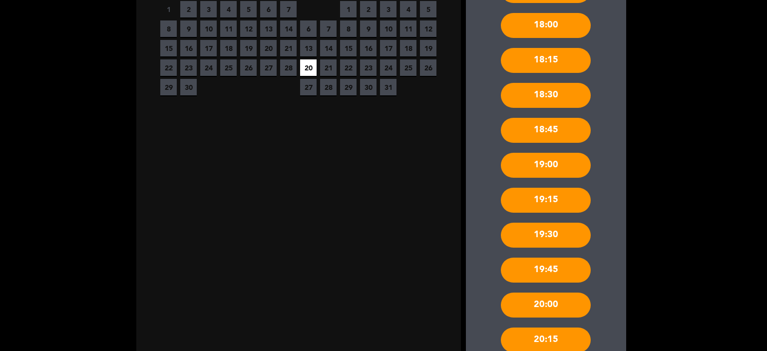
click at [524, 300] on div "20:00" at bounding box center [546, 305] width 90 height 25
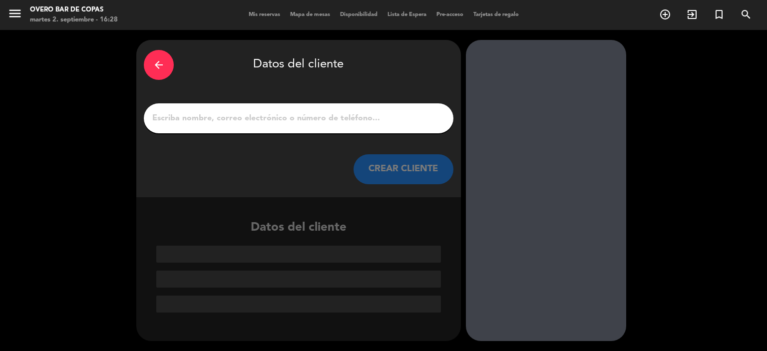
scroll to position [0, 0]
click at [341, 121] on input "1" at bounding box center [298, 118] width 295 height 14
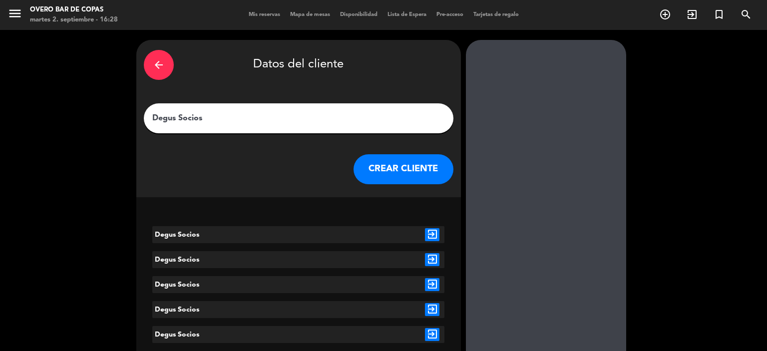
type input "Degus Socios"
click at [429, 237] on icon "exit_to_app" at bounding box center [432, 234] width 14 height 13
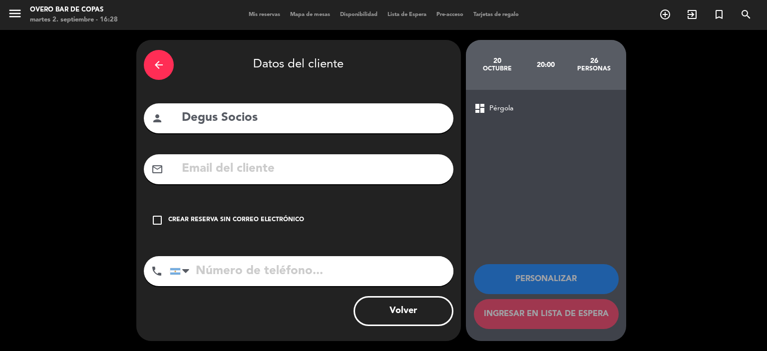
click at [248, 221] on div "Crear reserva sin correo electrónico" at bounding box center [236, 220] width 136 height 10
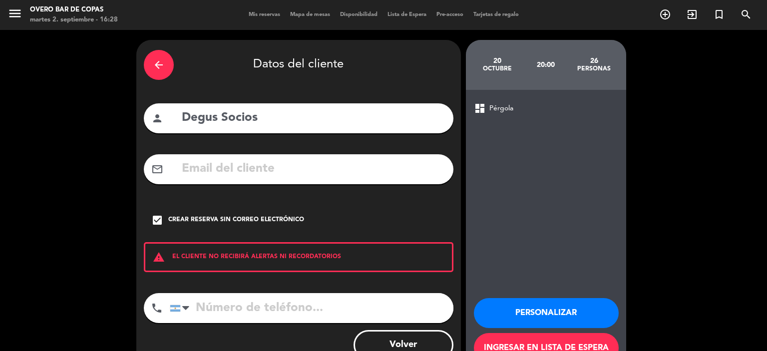
click at [536, 315] on button "Personalizar" at bounding box center [546, 313] width 145 height 30
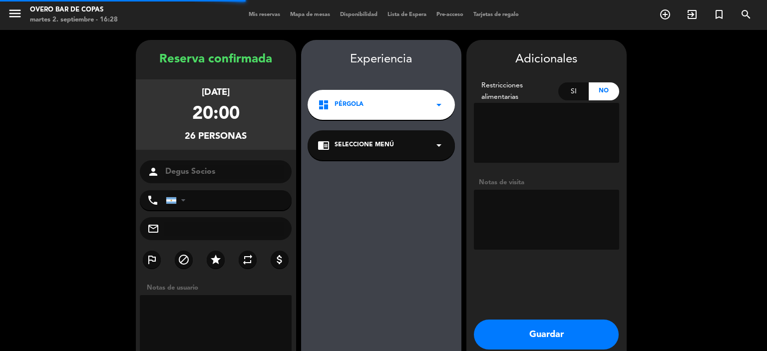
scroll to position [40, 0]
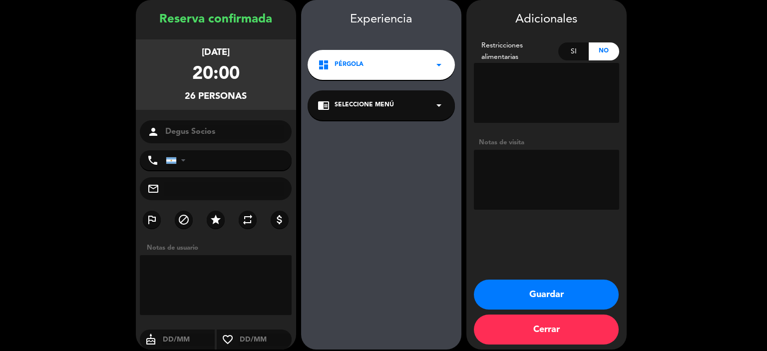
click at [367, 108] on span "Seleccione Menú" at bounding box center [364, 105] width 59 height 10
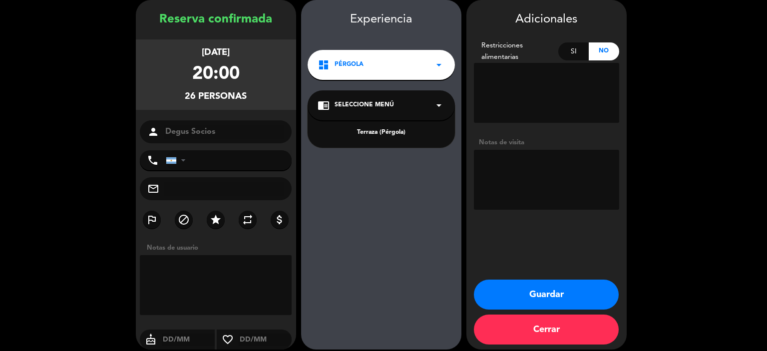
click at [381, 129] on div "Terraza (Pérgola)" at bounding box center [381, 133] width 127 height 10
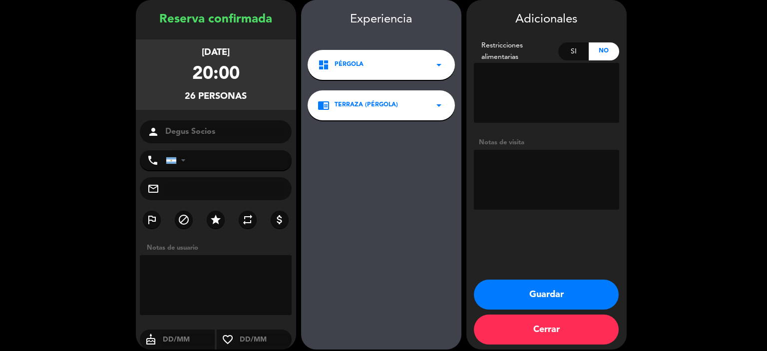
click at [516, 295] on button "Guardar" at bounding box center [546, 295] width 145 height 30
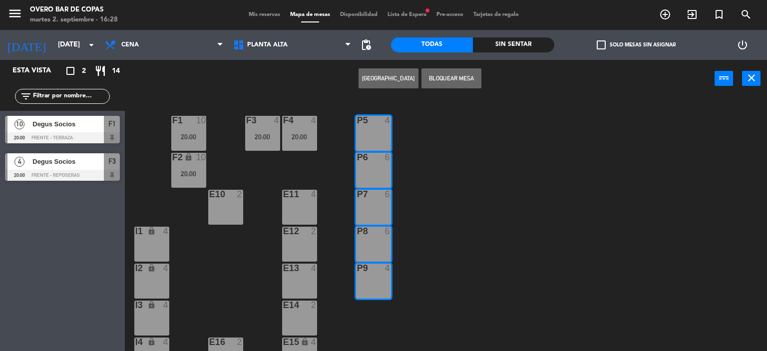
click at [408, 10] on div "Mis reservas Mapa de mesas Disponibilidad Lista de Espera fiber_manual_record P…" at bounding box center [384, 14] width 280 height 9
click at [400, 17] on span "Lista de Espera fiber_manual_record" at bounding box center [406, 14] width 49 height 5
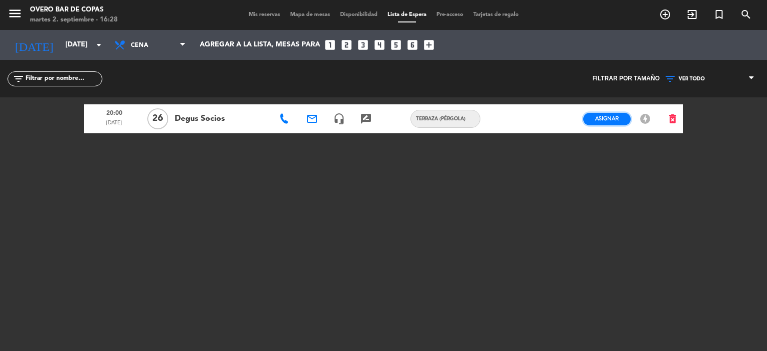
click at [597, 121] on span "Asignar" at bounding box center [606, 118] width 23 height 7
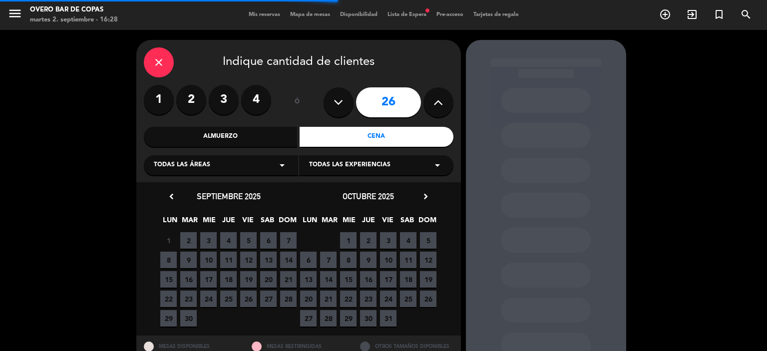
click at [338, 109] on icon at bounding box center [338, 102] width 9 height 15
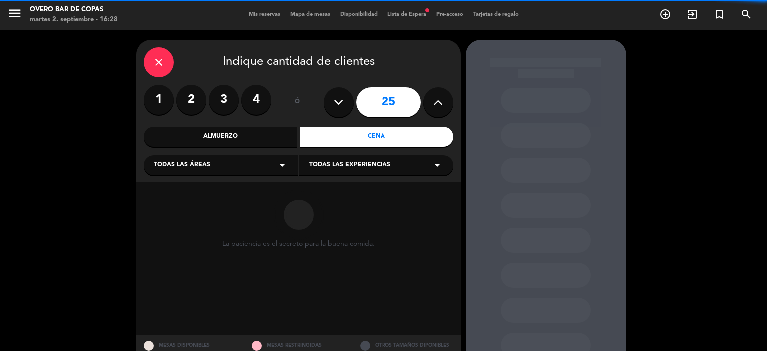
click at [338, 109] on icon at bounding box center [338, 102] width 9 height 15
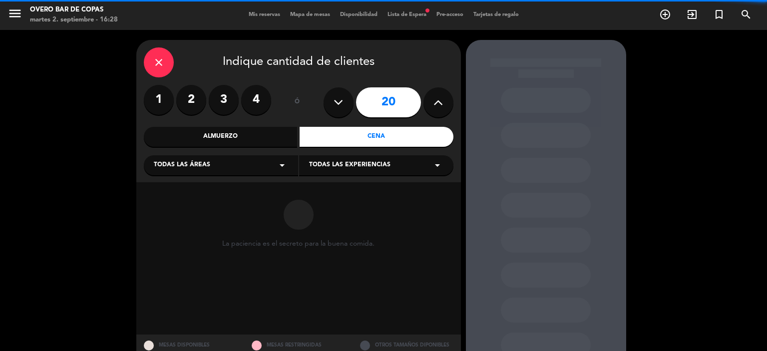
click at [338, 109] on icon at bounding box center [338, 102] width 9 height 15
type input "19"
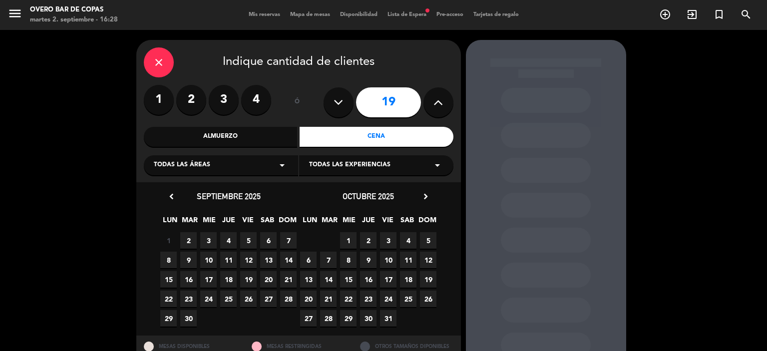
click at [306, 295] on span "20" at bounding box center [308, 299] width 16 height 16
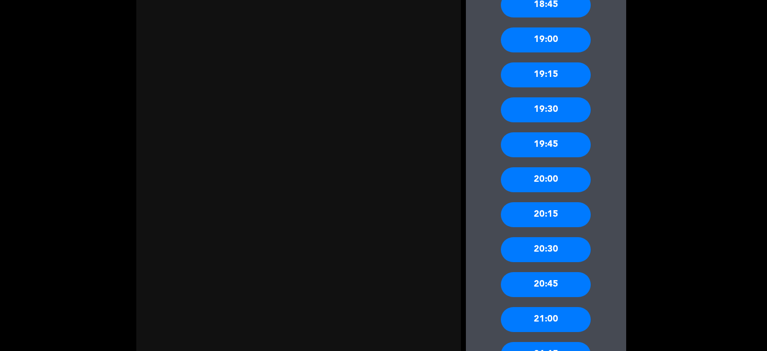
scroll to position [380, 0]
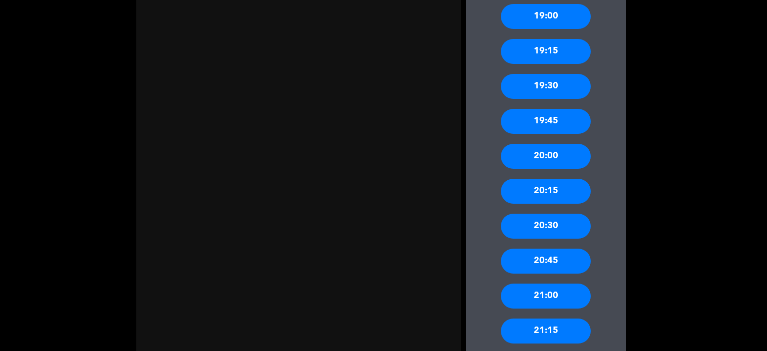
click at [527, 156] on div "20:00" at bounding box center [546, 156] width 90 height 25
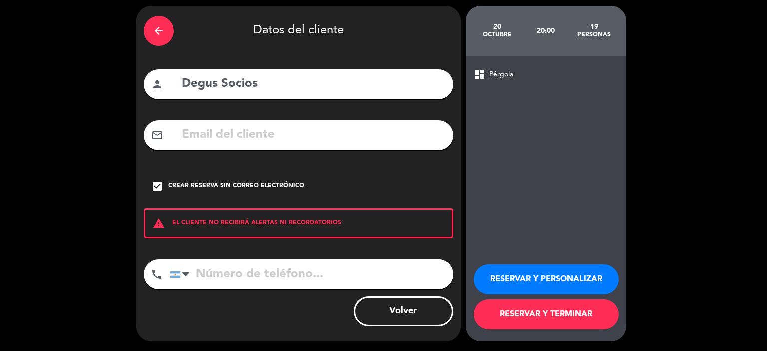
scroll to position [34, 0]
click at [516, 283] on button "RESERVAR Y PERSONALIZAR" at bounding box center [546, 279] width 145 height 30
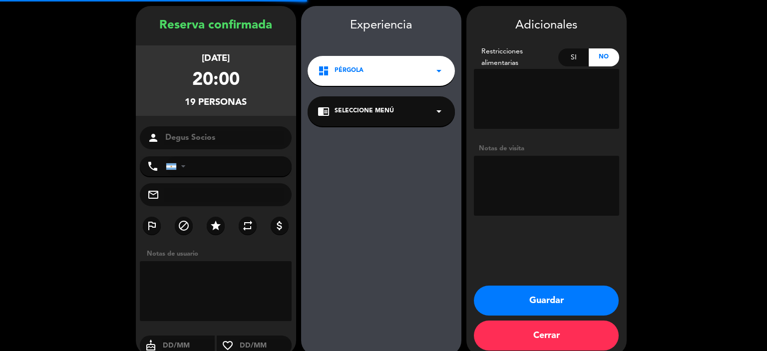
scroll to position [40, 0]
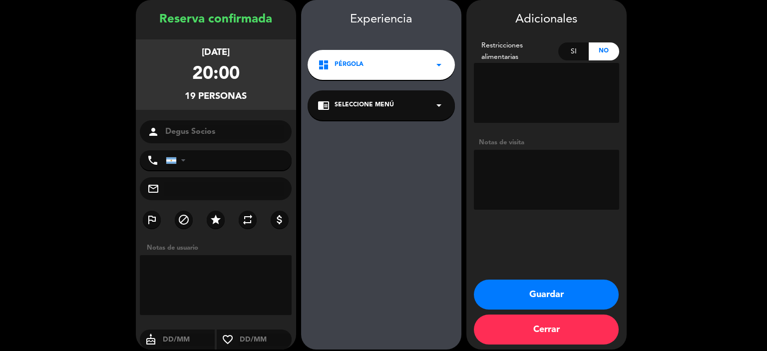
click at [352, 115] on div "chrome_reader_mode Seleccione Menú arrow_drop_down" at bounding box center [381, 105] width 147 height 30
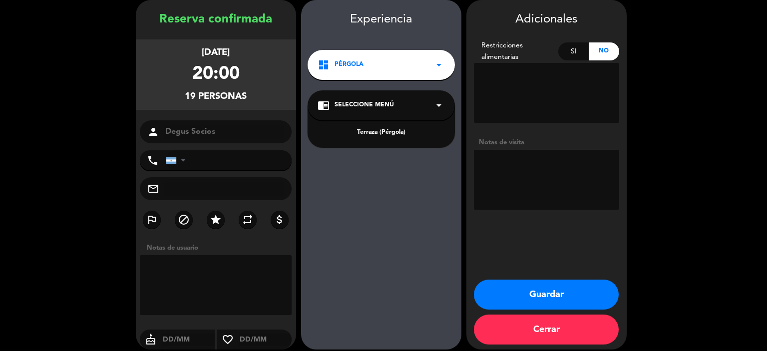
click at [359, 130] on div "Terraza (Pérgola)" at bounding box center [381, 133] width 127 height 10
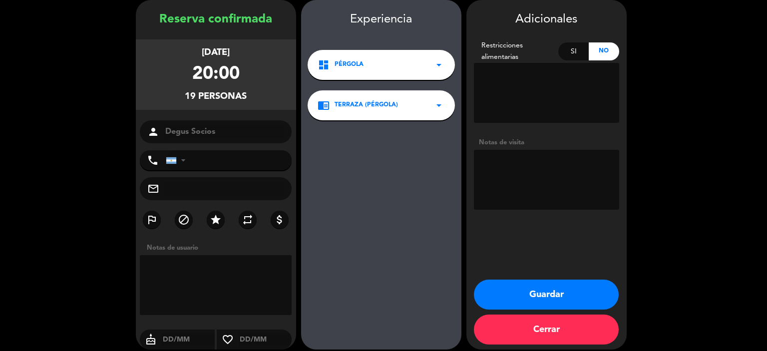
click at [513, 300] on button "Guardar" at bounding box center [546, 295] width 145 height 30
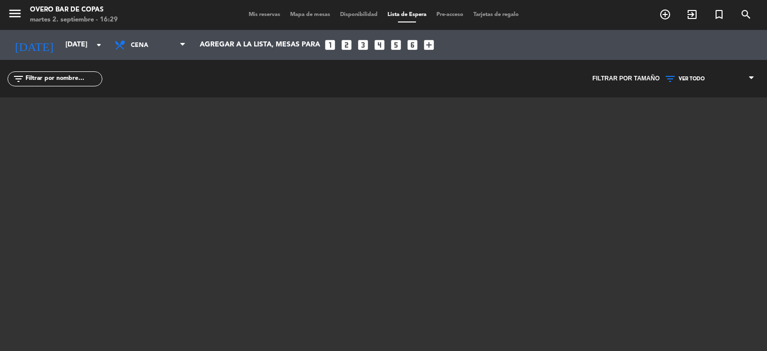
click at [320, 12] on span "Mapa de mesas" at bounding box center [310, 14] width 50 height 5
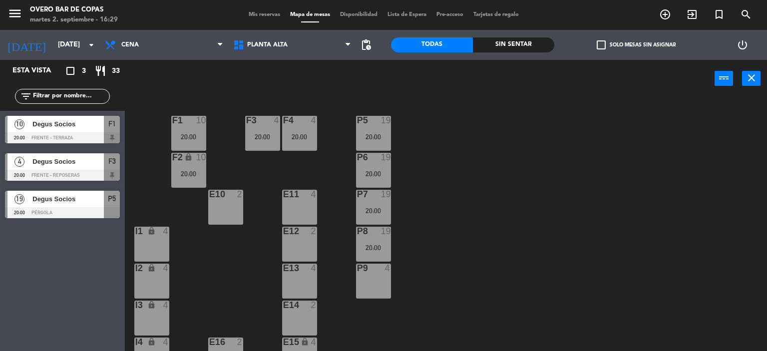
click at [378, 272] on div at bounding box center [373, 268] width 16 height 9
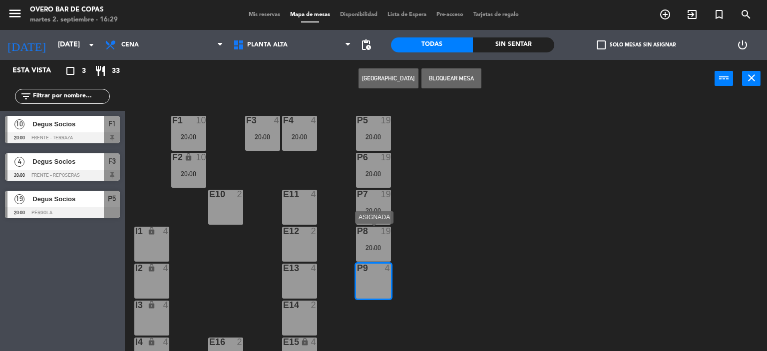
click at [365, 251] on div "P8 19 20:00" at bounding box center [373, 244] width 35 height 35
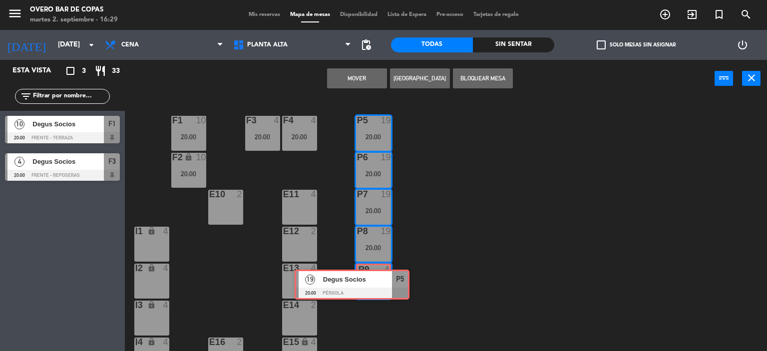
drag, startPoint x: 70, startPoint y: 197, endPoint x: 361, endPoint y: 276, distance: 300.6
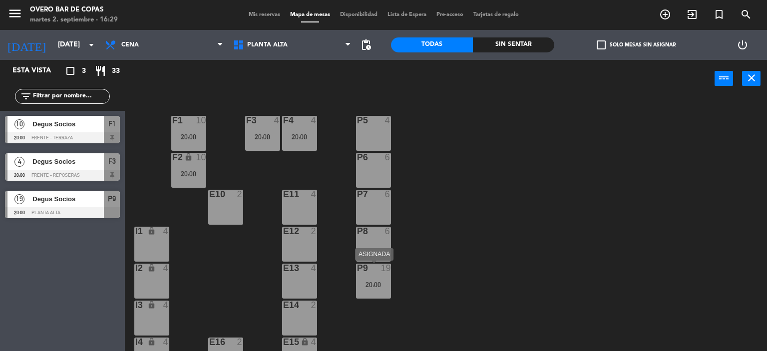
click at [385, 273] on div "P9 19" at bounding box center [373, 269] width 35 height 10
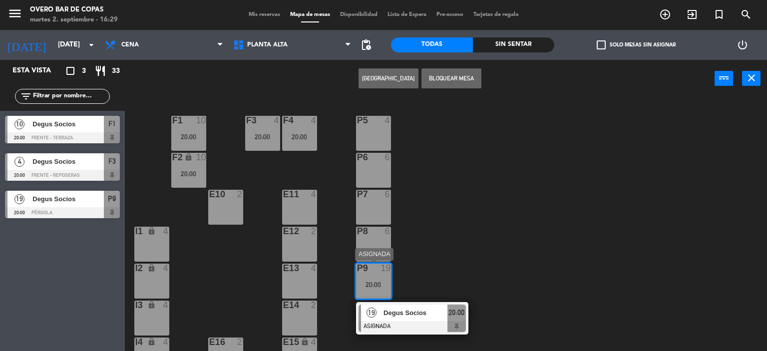
click at [389, 315] on span "Degus Socios" at bounding box center [415, 313] width 64 height 10
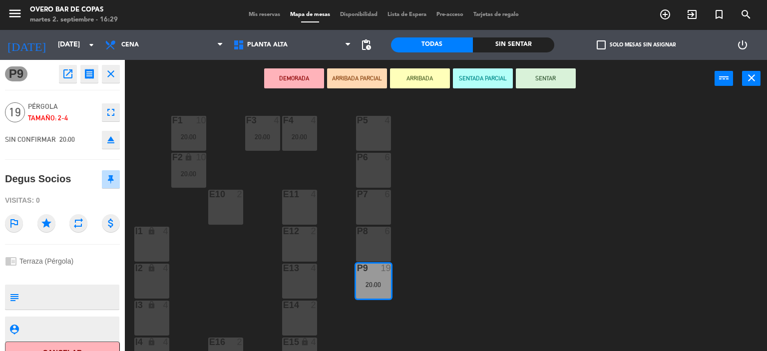
click at [379, 245] on div "P8 6" at bounding box center [373, 244] width 35 height 35
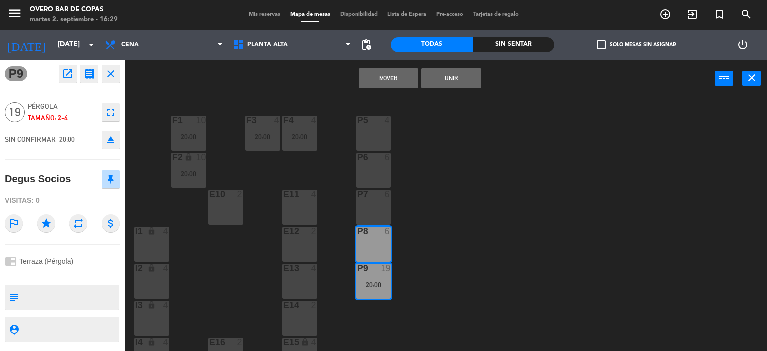
click at [383, 207] on div "P7 6" at bounding box center [373, 207] width 35 height 35
click at [371, 167] on div "P6 6" at bounding box center [373, 170] width 35 height 35
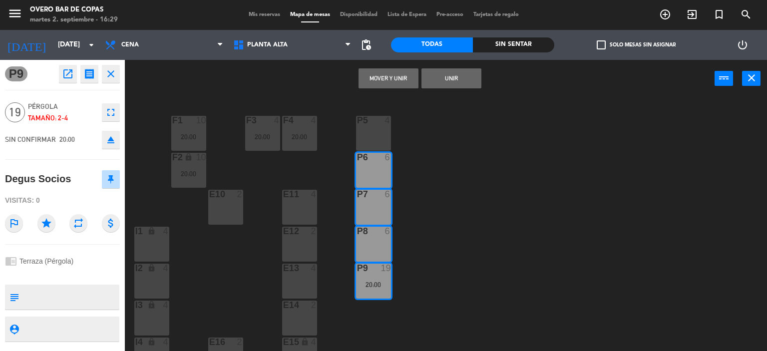
click at [369, 143] on div "P5 4" at bounding box center [373, 133] width 35 height 35
click at [463, 80] on button "Unir" at bounding box center [451, 78] width 60 height 20
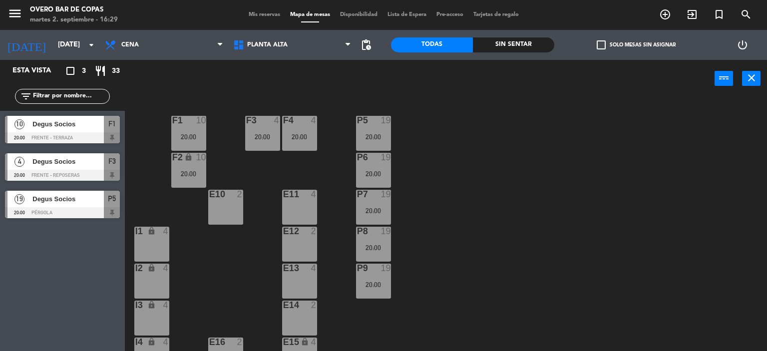
click at [238, 210] on div "E10 2" at bounding box center [225, 207] width 35 height 35
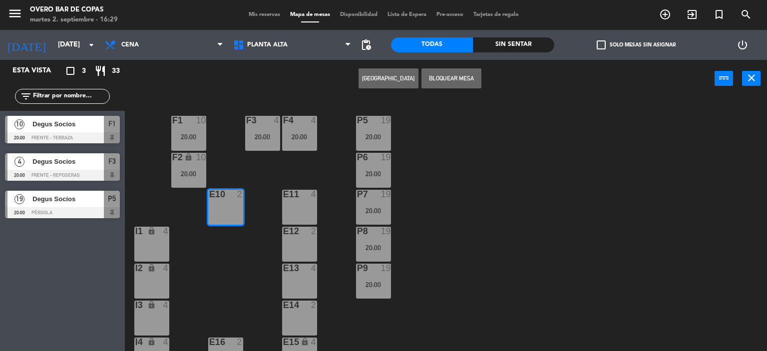
click at [441, 79] on button "Bloquear Mesa" at bounding box center [451, 78] width 60 height 20
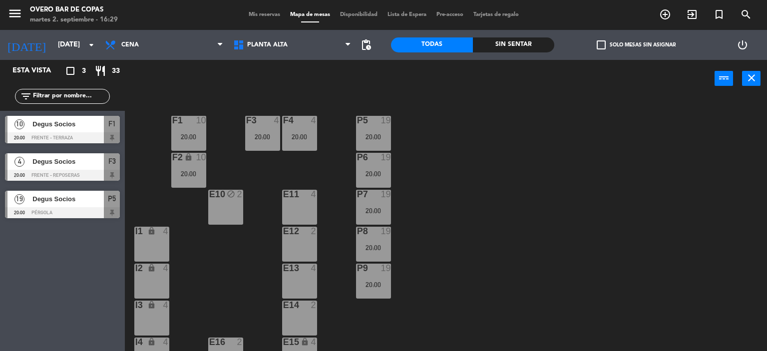
click at [495, 244] on div "P5 19 20:00 F1 10 20:00 F3 4 20:00 F4 4 20:00 P6 19 20:00 F2 lock 10 20:00 P7 1…" at bounding box center [449, 225] width 635 height 254
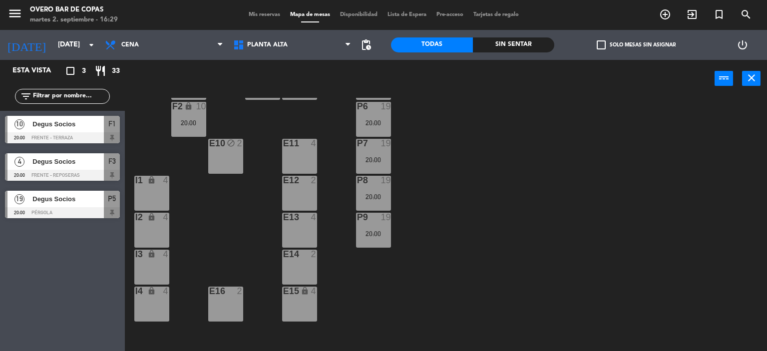
scroll to position [67, 0]
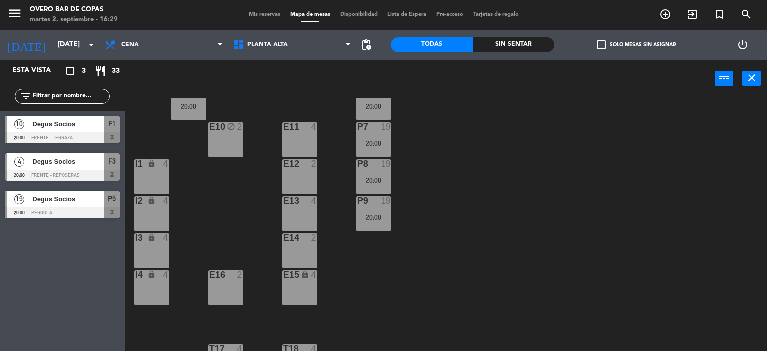
click at [309, 142] on div "E11 4" at bounding box center [299, 139] width 35 height 35
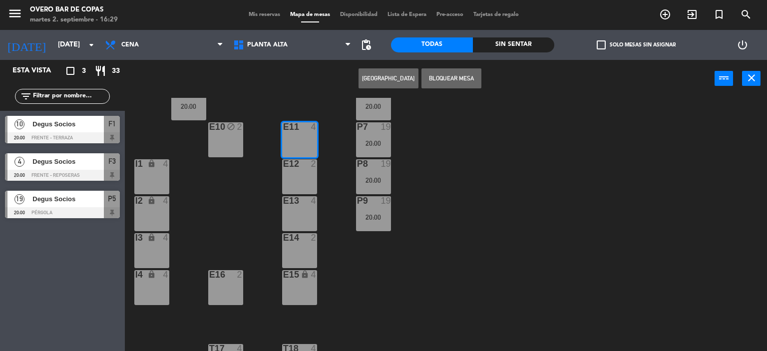
click at [302, 162] on div at bounding box center [299, 163] width 16 height 9
click at [305, 202] on div at bounding box center [299, 200] width 16 height 9
click at [311, 243] on div "E14 2" at bounding box center [299, 250] width 35 height 35
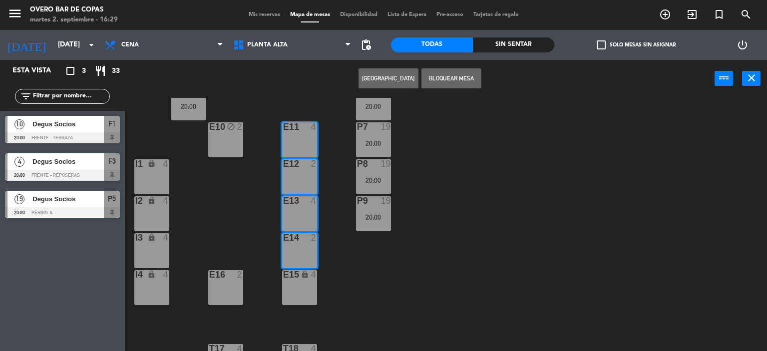
click at [312, 276] on div "4" at bounding box center [314, 274] width 6 height 9
click at [389, 83] on button "[GEOGRAPHIC_DATA]" at bounding box center [389, 78] width 60 height 20
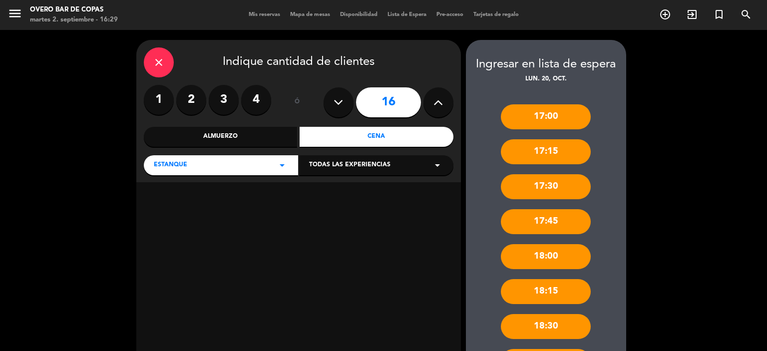
click at [369, 136] on div "Cena" at bounding box center [377, 137] width 154 height 20
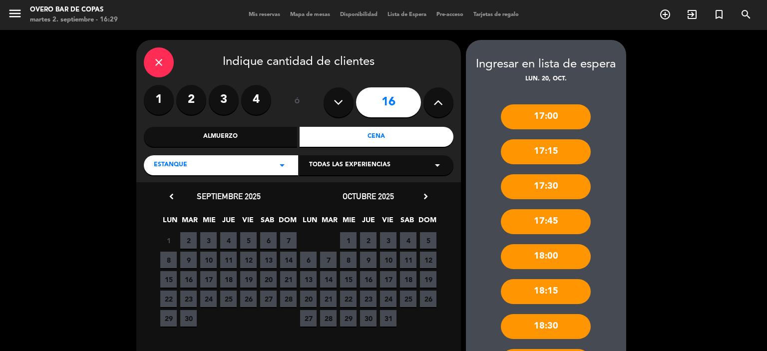
click at [308, 293] on span "20" at bounding box center [308, 299] width 16 height 16
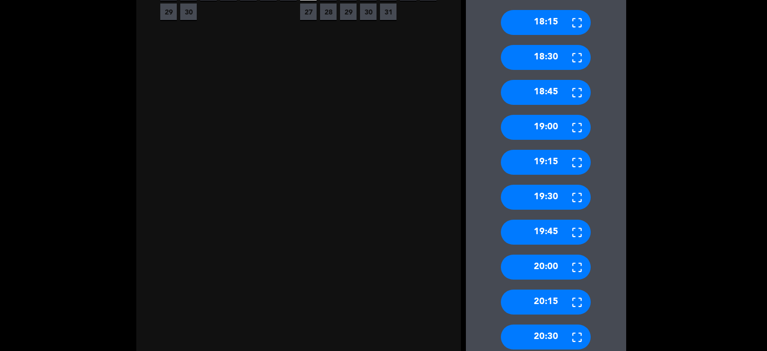
scroll to position [497, 0]
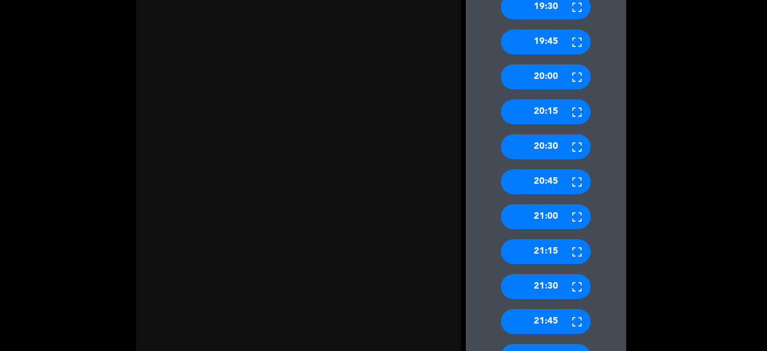
click at [519, 72] on div "20:00" at bounding box center [546, 76] width 90 height 25
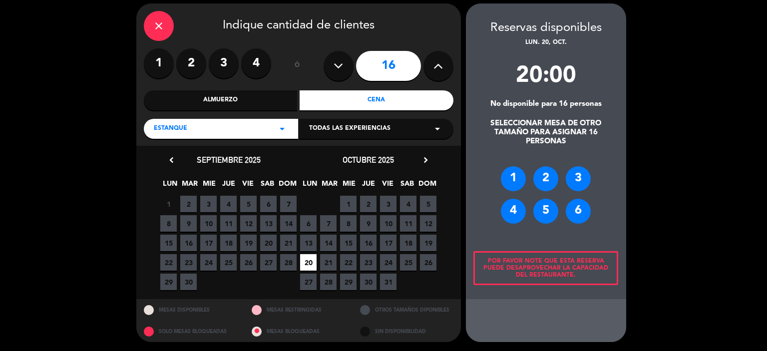
click at [547, 177] on div "2" at bounding box center [545, 178] width 25 height 25
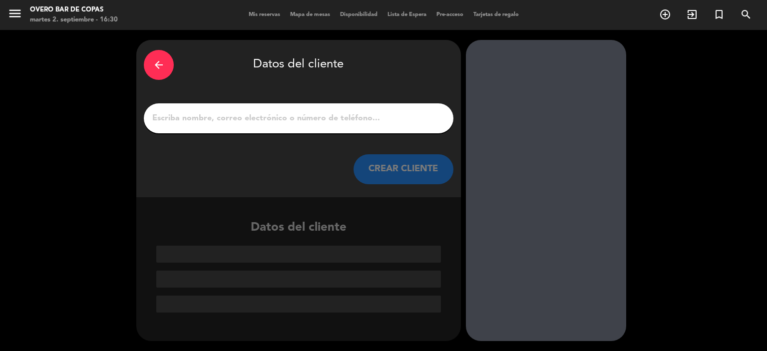
click at [360, 119] on input "1" at bounding box center [298, 118] width 295 height 14
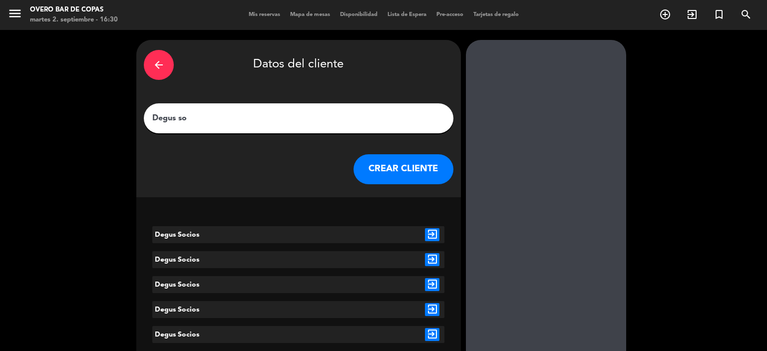
type input "Degus so"
click at [434, 235] on icon "exit_to_app" at bounding box center [432, 234] width 14 height 13
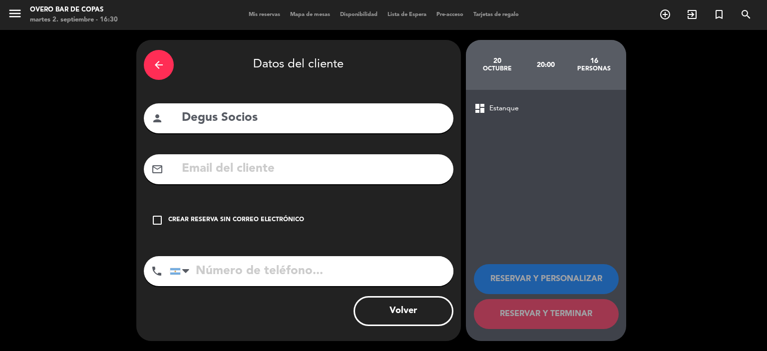
click at [278, 219] on div "Crear reserva sin correo electrónico" at bounding box center [236, 220] width 136 height 10
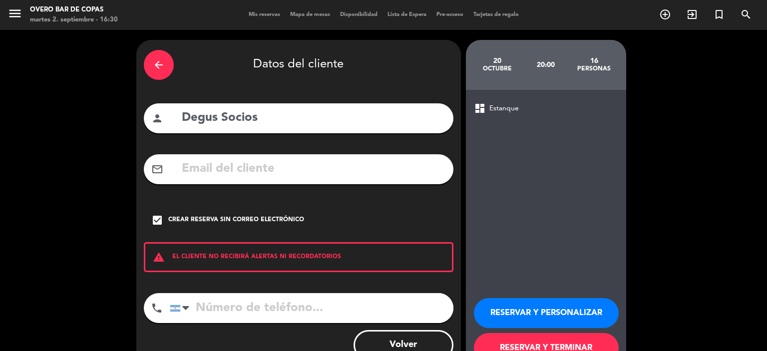
click at [519, 305] on button "RESERVAR Y PERSONALIZAR" at bounding box center [546, 313] width 145 height 30
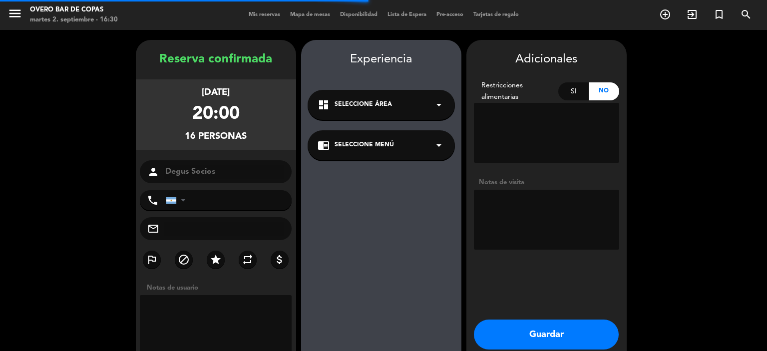
scroll to position [40, 0]
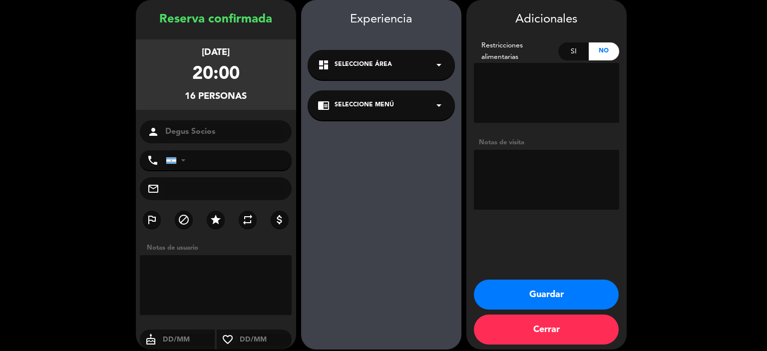
click at [376, 109] on span "Seleccione Menú" at bounding box center [364, 105] width 59 height 10
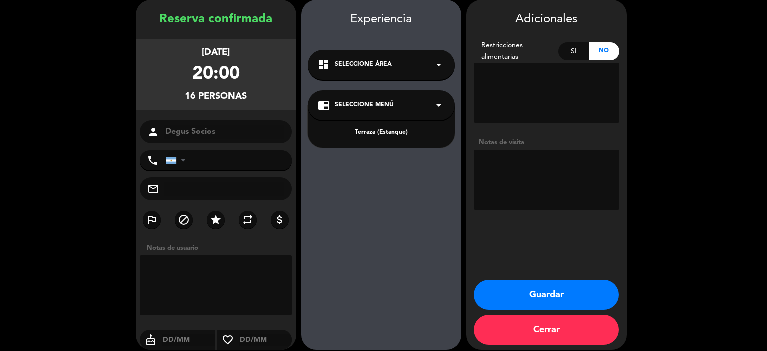
click at [367, 132] on div "Terraza (Estanque)" at bounding box center [381, 133] width 127 height 10
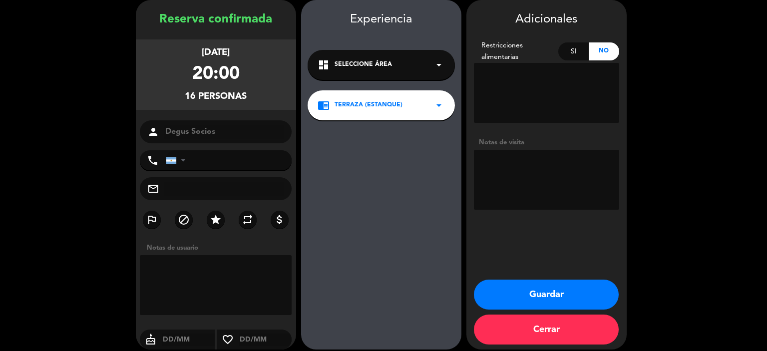
click at [516, 293] on button "Guardar" at bounding box center [546, 295] width 145 height 30
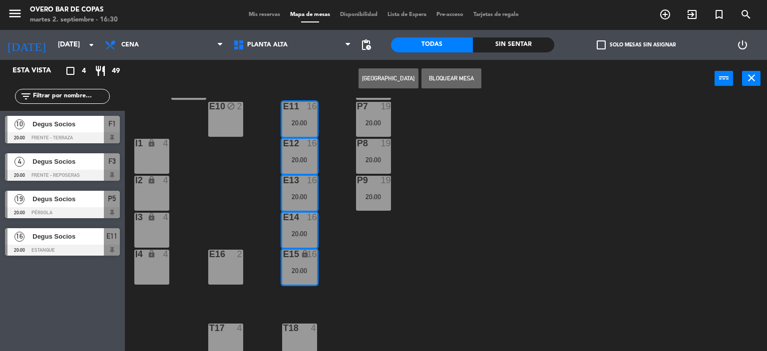
scroll to position [94, 0]
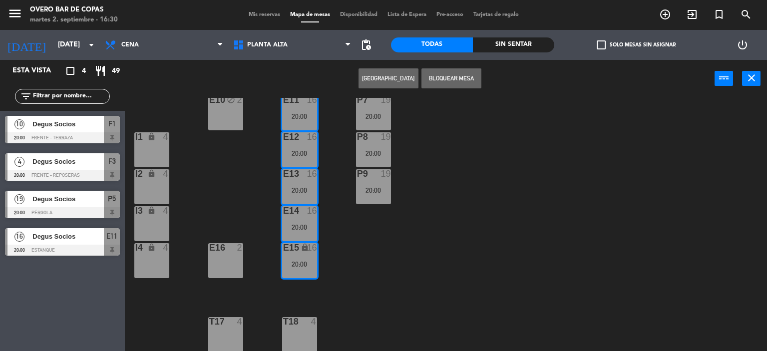
click at [459, 282] on div "P5 19 20:00 F1 10 20:00 F3 4 20:00 F4 4 20:00 P6 19 20:00 F2 lock 10 20:00 P7 1…" at bounding box center [449, 225] width 635 height 254
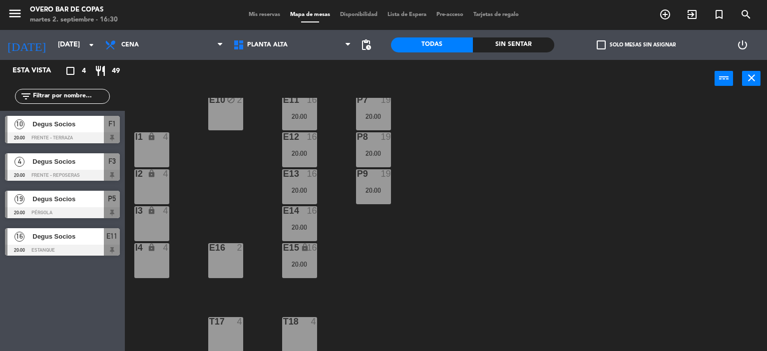
click at [215, 259] on div "E16 2" at bounding box center [225, 260] width 35 height 35
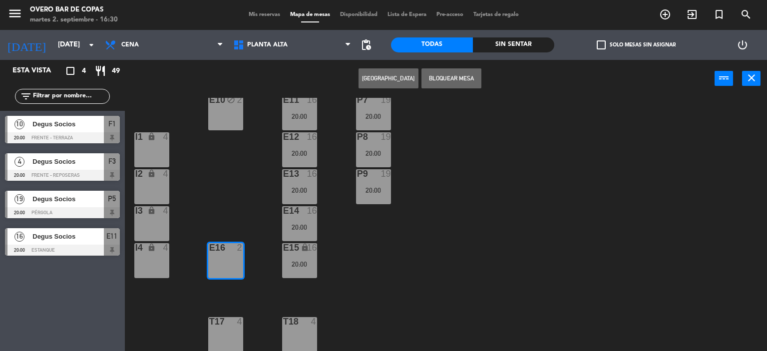
click at [432, 79] on button "Bloquear Mesa" at bounding box center [451, 78] width 60 height 20
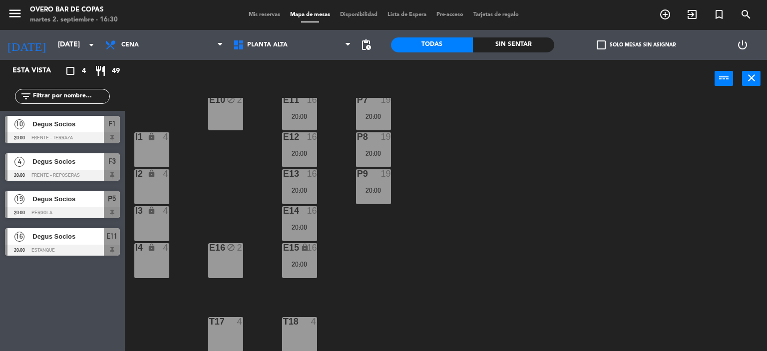
click at [234, 259] on div "E16 block 2" at bounding box center [225, 260] width 35 height 35
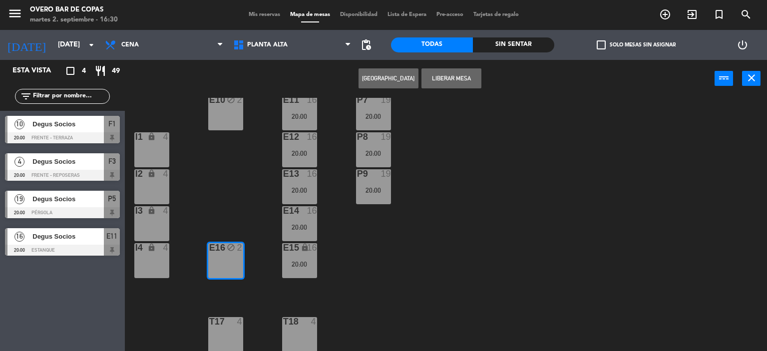
click at [448, 81] on button "Liberar Mesa" at bounding box center [451, 78] width 60 height 20
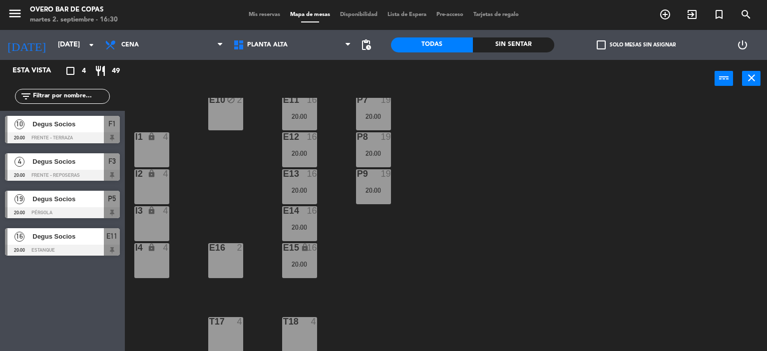
click at [232, 258] on div "E16 2" at bounding box center [225, 260] width 35 height 35
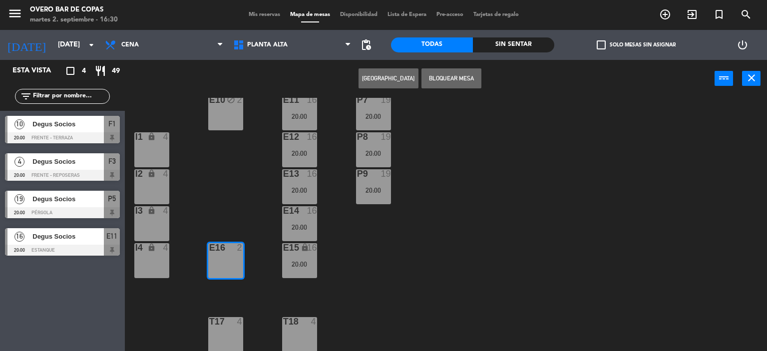
click at [378, 79] on button "[GEOGRAPHIC_DATA]" at bounding box center [389, 78] width 60 height 20
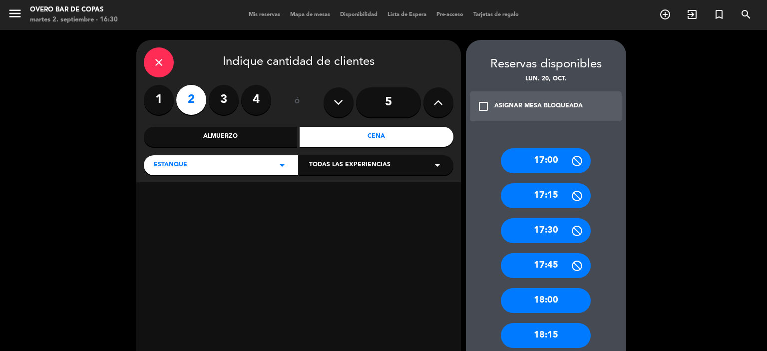
click at [383, 135] on div "Cena" at bounding box center [377, 137] width 154 height 20
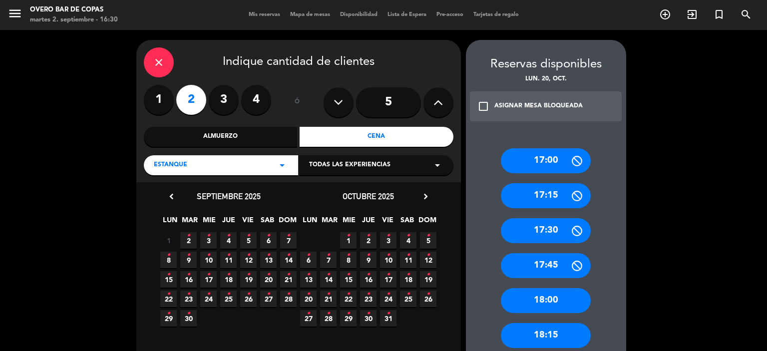
click at [312, 297] on span "20 •" at bounding box center [308, 299] width 16 height 16
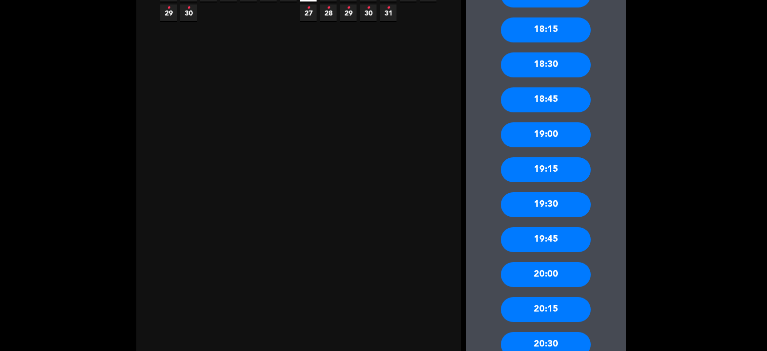
scroll to position [323, 0]
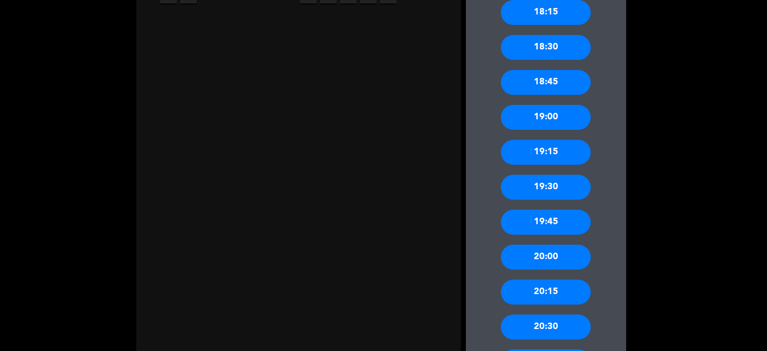
click at [534, 251] on div "20:00" at bounding box center [546, 257] width 90 height 25
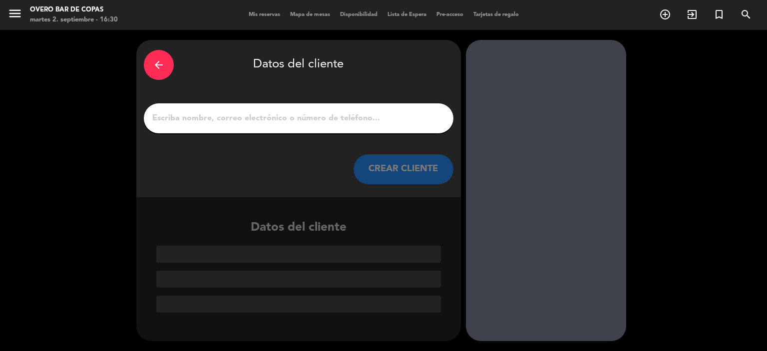
scroll to position [0, 0]
click at [316, 119] on input "1" at bounding box center [298, 118] width 295 height 14
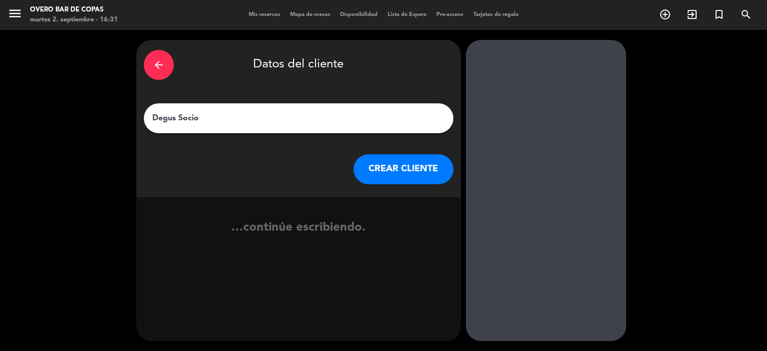
type input "Degus Socios"
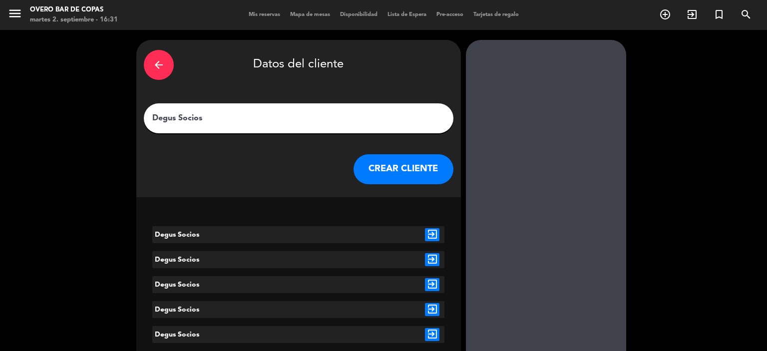
click at [430, 232] on icon "exit_to_app" at bounding box center [432, 234] width 14 height 13
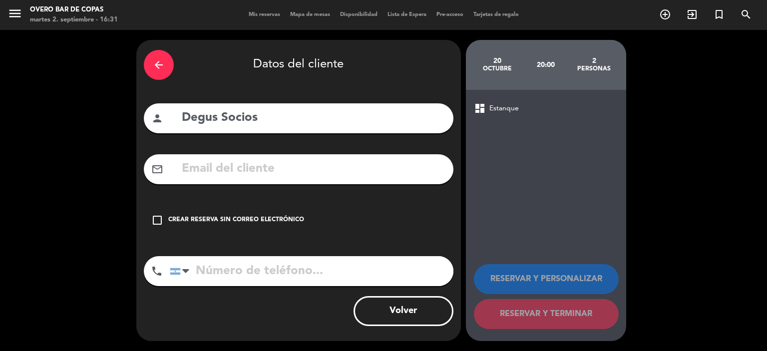
click at [266, 217] on div "Crear reserva sin correo electrónico" at bounding box center [236, 220] width 136 height 10
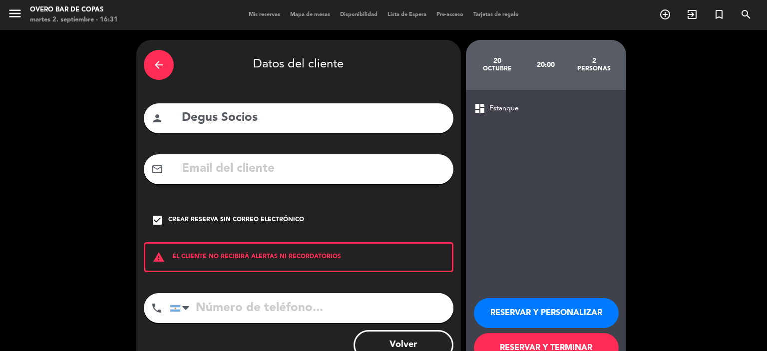
click at [505, 307] on button "RESERVAR Y PERSONALIZAR" at bounding box center [546, 313] width 145 height 30
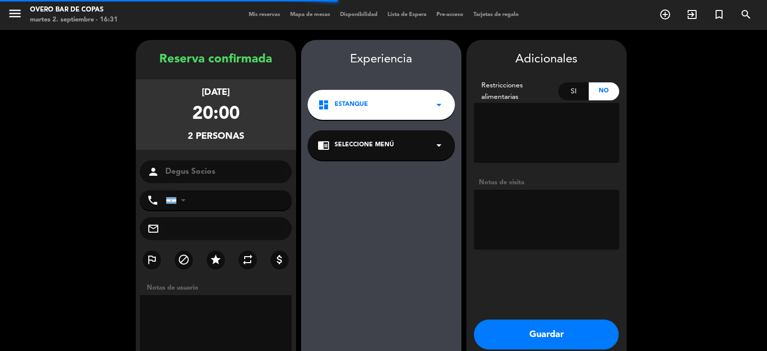
scroll to position [40, 0]
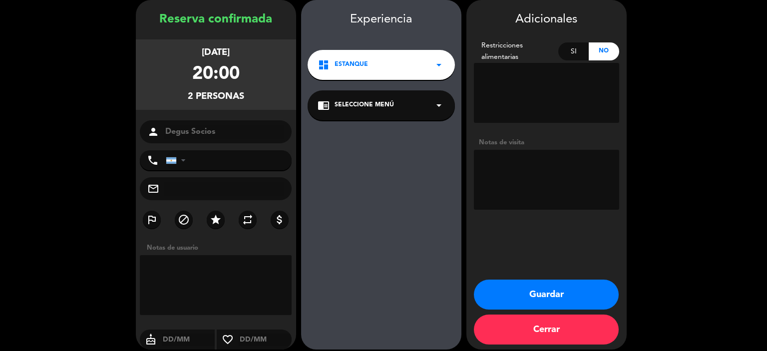
click at [365, 100] on span "Seleccione Menú" at bounding box center [364, 105] width 59 height 10
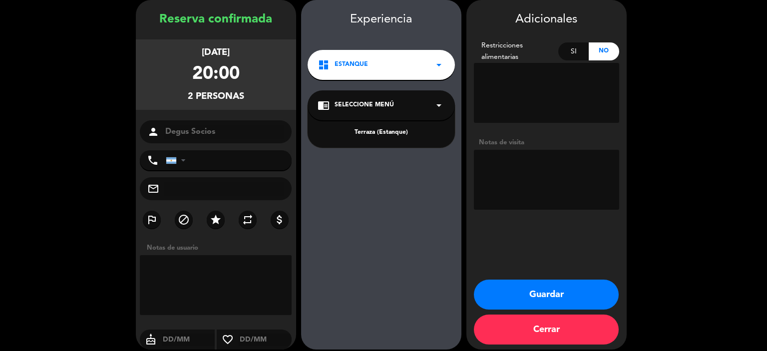
click at [375, 129] on div "Terraza (Estanque)" at bounding box center [381, 133] width 127 height 10
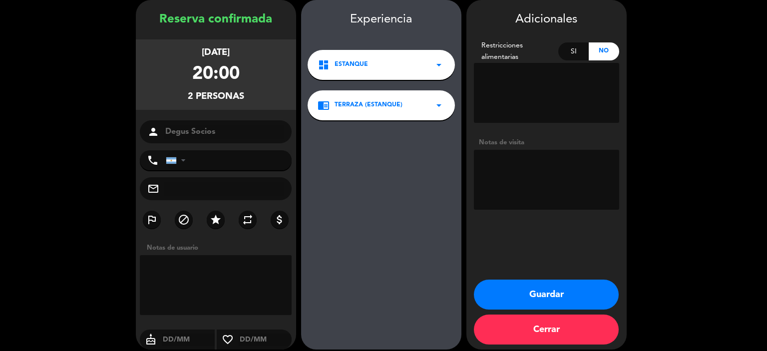
click at [503, 294] on button "Guardar" at bounding box center [546, 295] width 145 height 30
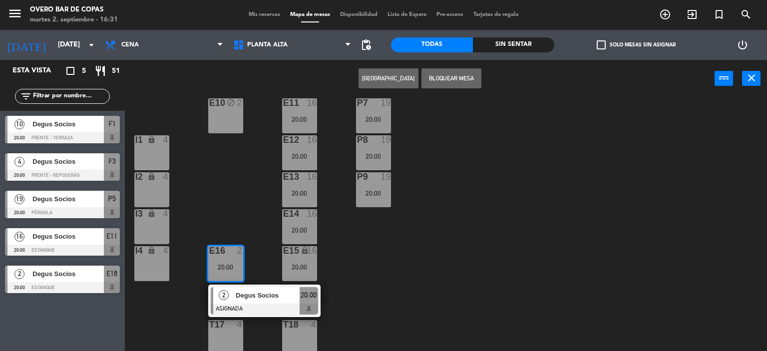
scroll to position [94, 0]
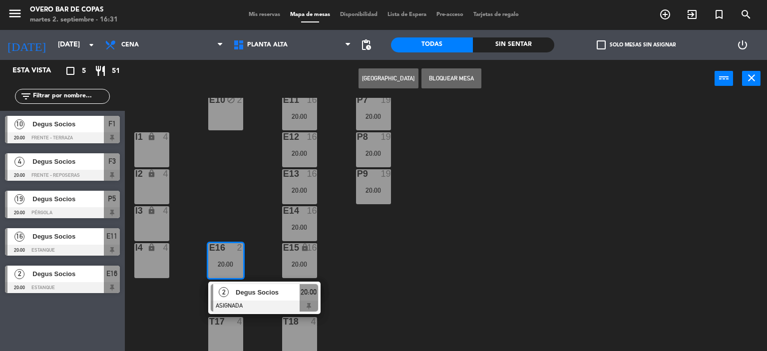
click at [349, 300] on div "P5 19 20:00 F1 10 20:00 F3 4 20:00 F4 4 20:00 P6 19 20:00 F2 lock 10 20:00 P7 1…" at bounding box center [449, 225] width 635 height 254
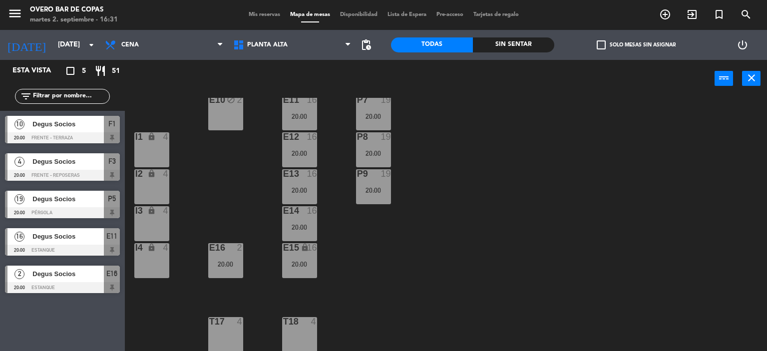
click at [303, 340] on div "T18 4" at bounding box center [299, 334] width 35 height 35
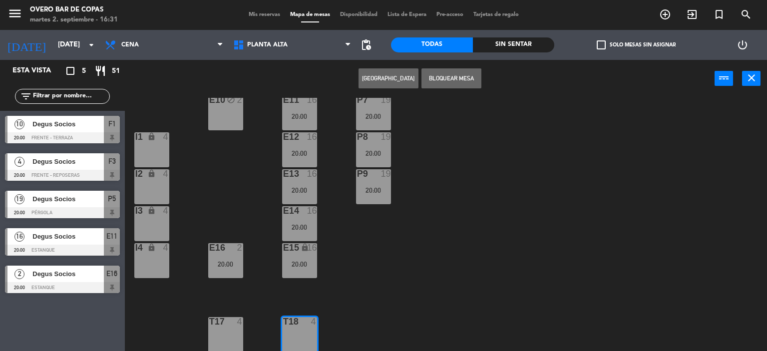
click at [395, 80] on button "[GEOGRAPHIC_DATA]" at bounding box center [389, 78] width 60 height 20
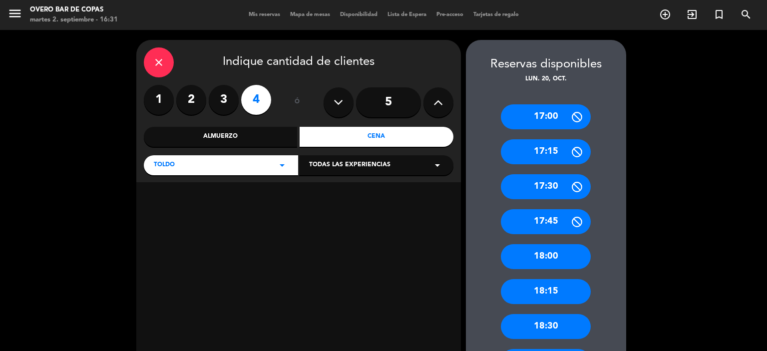
click at [362, 145] on div "Cena" at bounding box center [377, 137] width 154 height 20
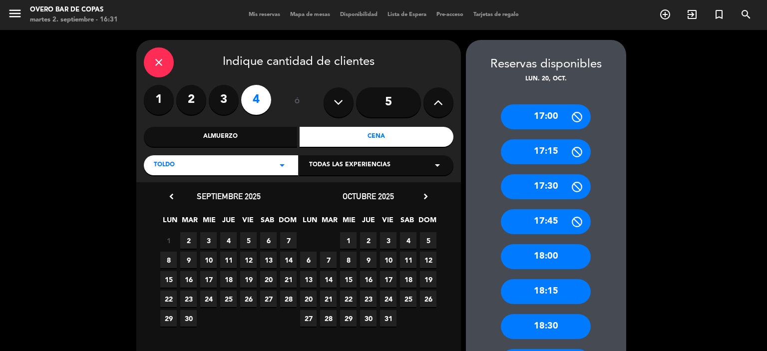
click at [309, 301] on span "20" at bounding box center [308, 299] width 16 height 16
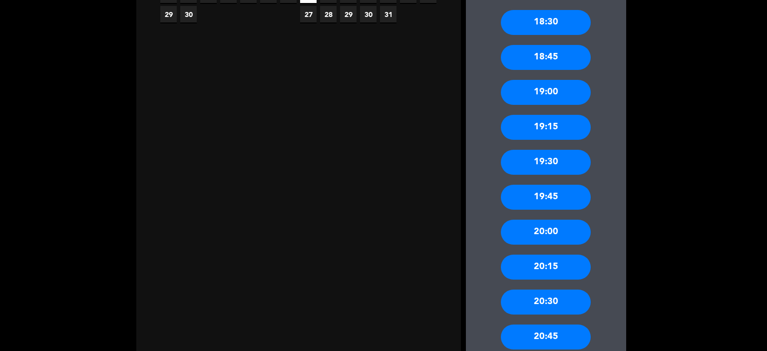
scroll to position [314, 0]
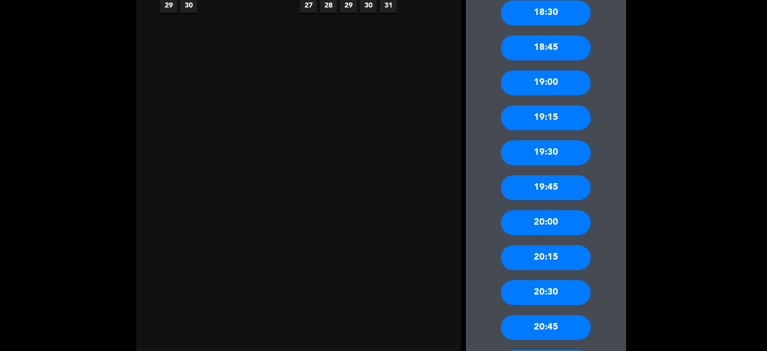
click at [513, 228] on div "20:00" at bounding box center [546, 222] width 90 height 25
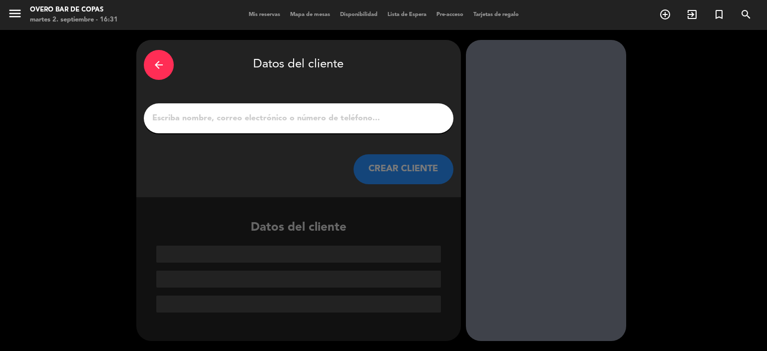
click at [371, 127] on div at bounding box center [299, 118] width 310 height 30
click at [371, 126] on div at bounding box center [299, 118] width 310 height 30
click at [354, 120] on input "1" at bounding box center [298, 118] width 295 height 14
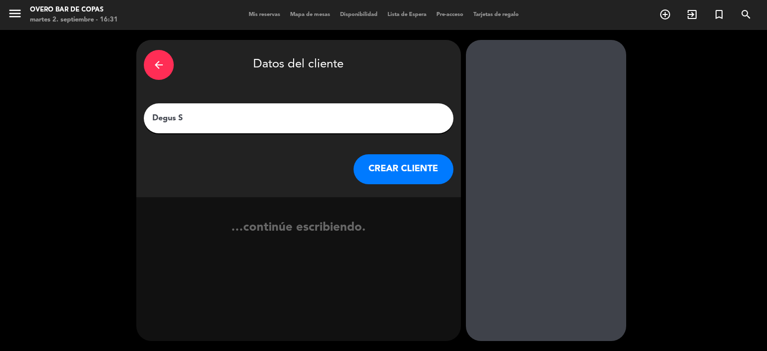
type input "Degus SO"
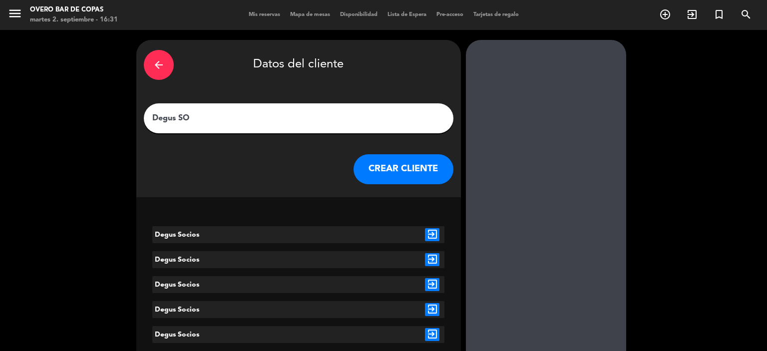
click at [436, 232] on icon "exit_to_app" at bounding box center [432, 234] width 14 height 13
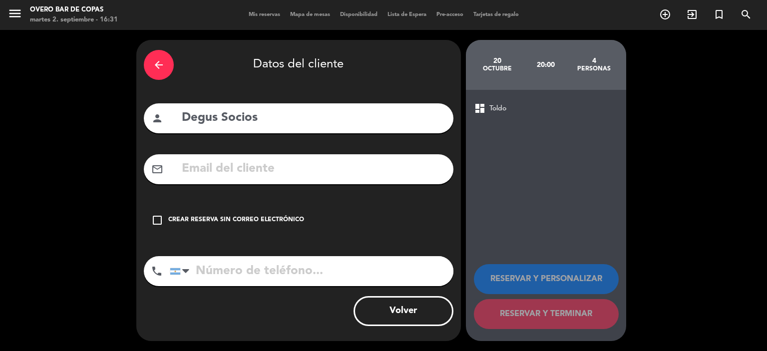
click at [294, 220] on div "Crear reserva sin correo electrónico" at bounding box center [236, 220] width 136 height 10
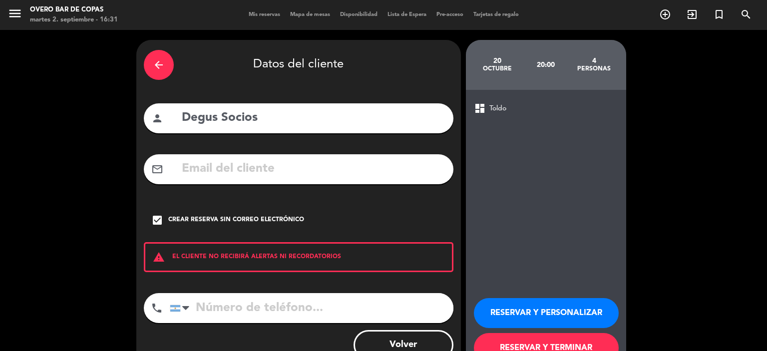
click at [571, 314] on button "RESERVAR Y PERSONALIZAR" at bounding box center [546, 313] width 145 height 30
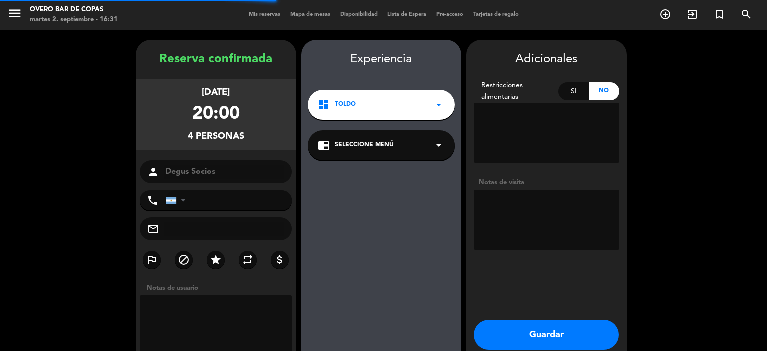
scroll to position [40, 0]
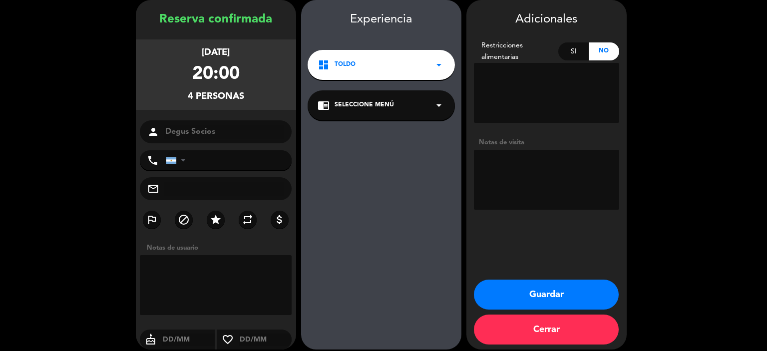
click at [376, 110] on div "chrome_reader_mode Seleccione Menú arrow_drop_down" at bounding box center [381, 105] width 147 height 30
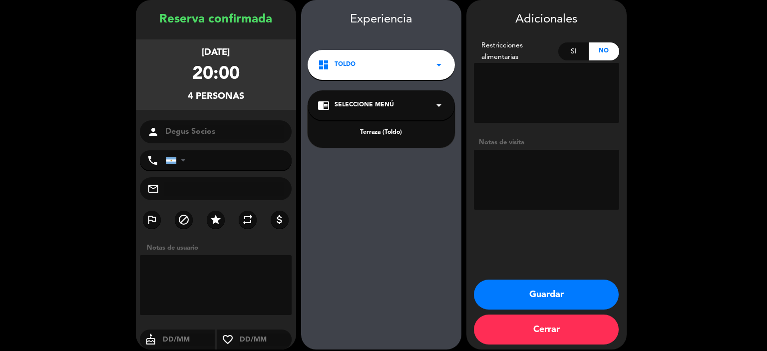
click at [377, 133] on div "Terraza (Toldo)" at bounding box center [381, 133] width 127 height 10
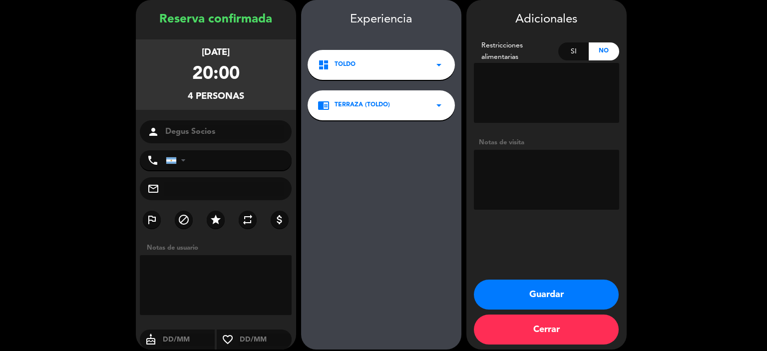
click at [511, 290] on button "Guardar" at bounding box center [546, 295] width 145 height 30
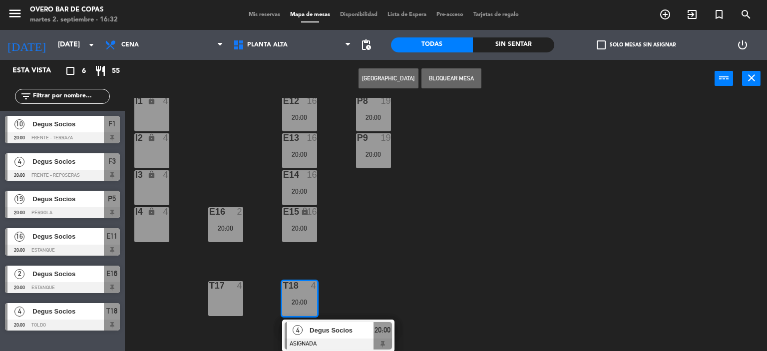
click at [455, 282] on div "P5 19 20:00 F1 10 20:00 F3 4 20:00 F4 4 20:00 P6 19 20:00 F2 lock 10 20:00 P7 1…" at bounding box center [449, 225] width 635 height 254
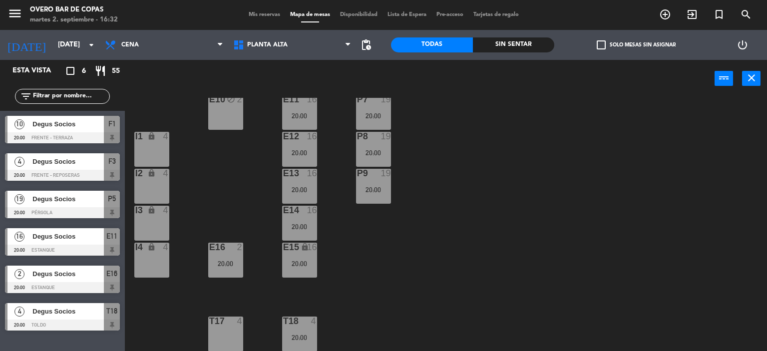
scroll to position [94, 0]
click at [228, 335] on div "T17 4" at bounding box center [225, 334] width 35 height 35
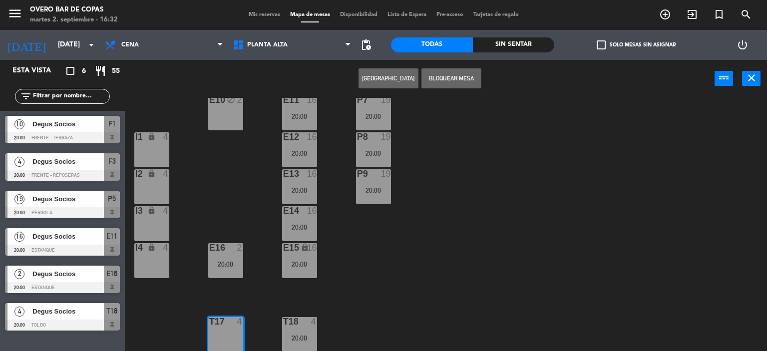
click at [388, 79] on button "[GEOGRAPHIC_DATA]" at bounding box center [389, 78] width 60 height 20
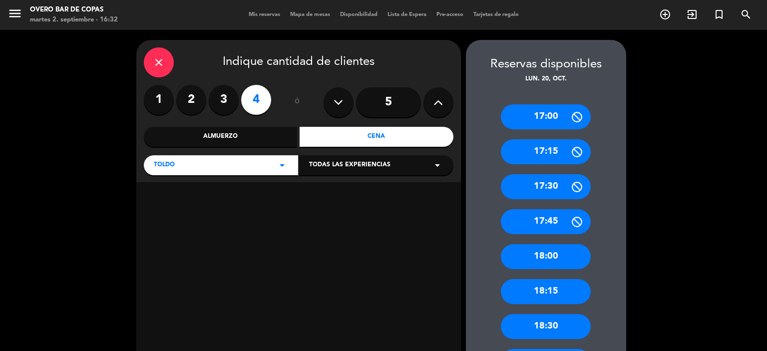
click at [393, 141] on div "Cena" at bounding box center [377, 137] width 154 height 20
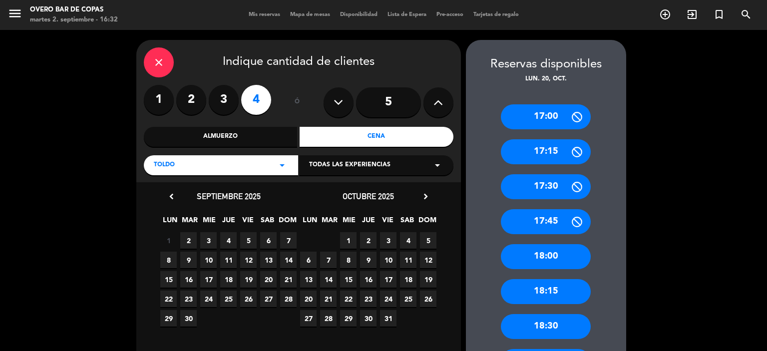
click at [308, 299] on span "20" at bounding box center [308, 299] width 16 height 16
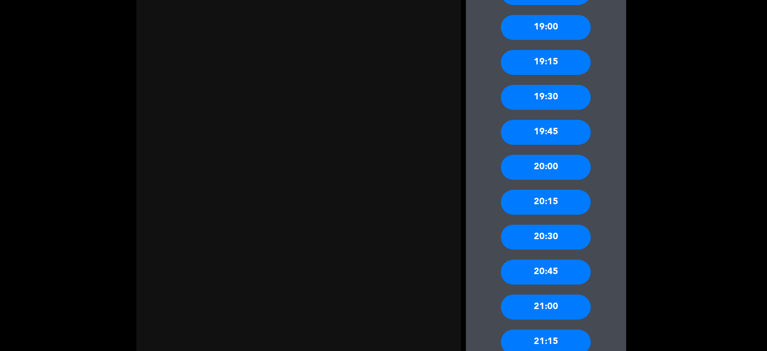
scroll to position [379, 0]
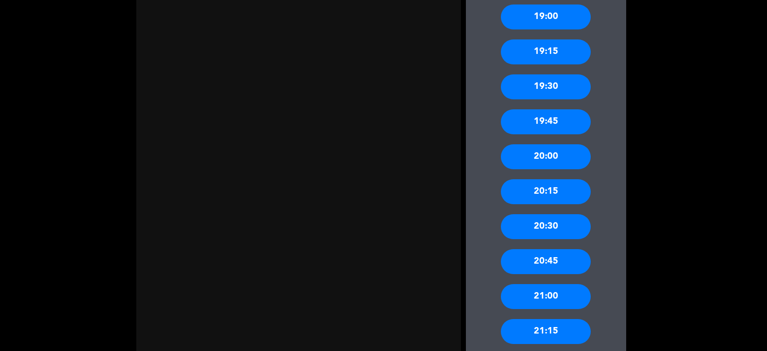
click at [525, 158] on div "20:00" at bounding box center [546, 156] width 90 height 25
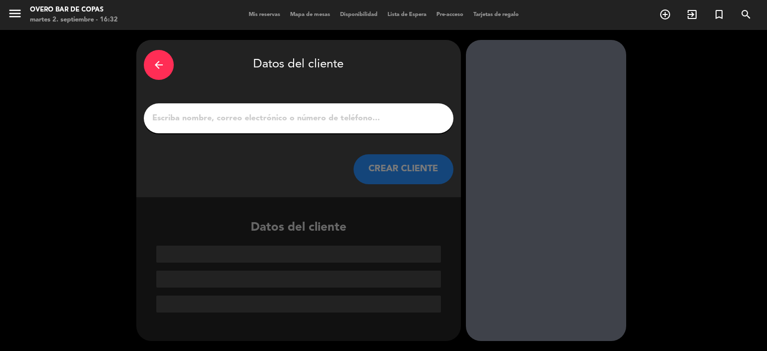
scroll to position [0, 0]
click at [389, 120] on input "1" at bounding box center [298, 118] width 295 height 14
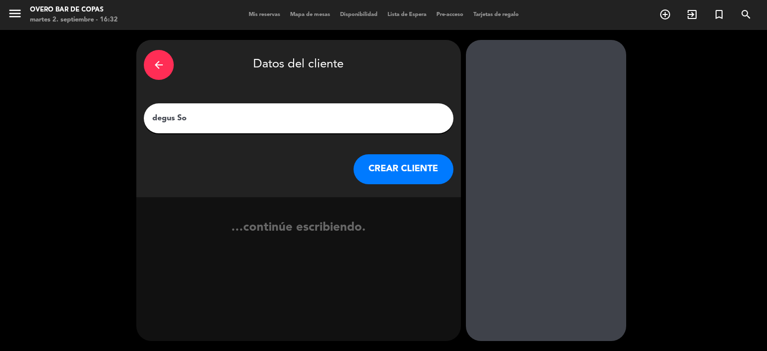
type input "degus Soc"
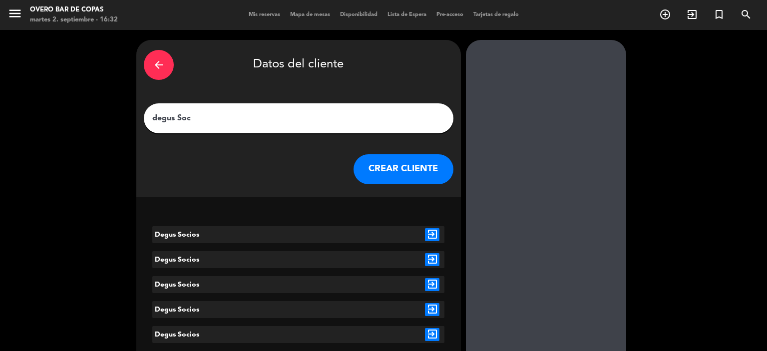
click at [429, 231] on icon "exit_to_app" at bounding box center [432, 234] width 14 height 13
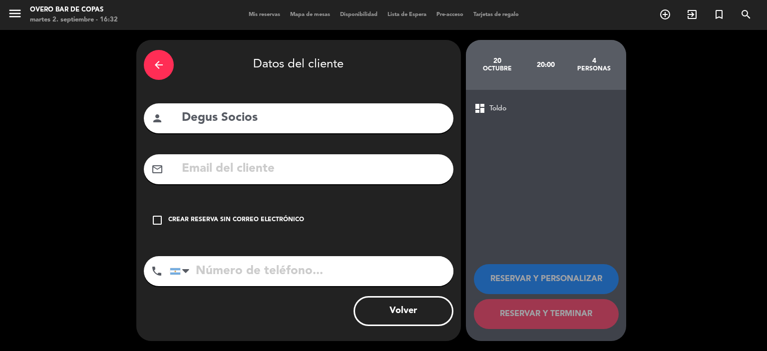
click at [280, 216] on div "Crear reserva sin correo electrónico" at bounding box center [236, 220] width 136 height 10
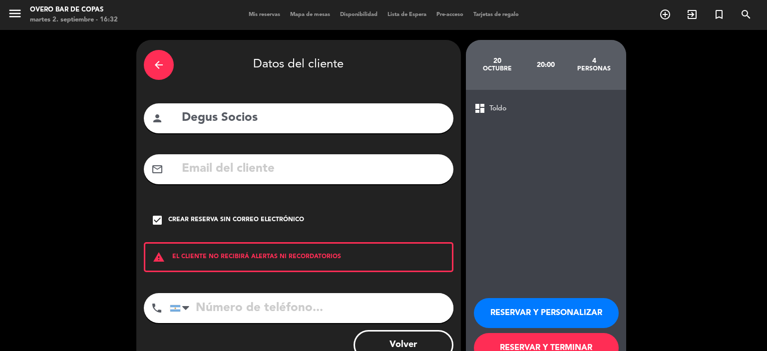
click at [510, 306] on button "RESERVAR Y PERSONALIZAR" at bounding box center [546, 313] width 145 height 30
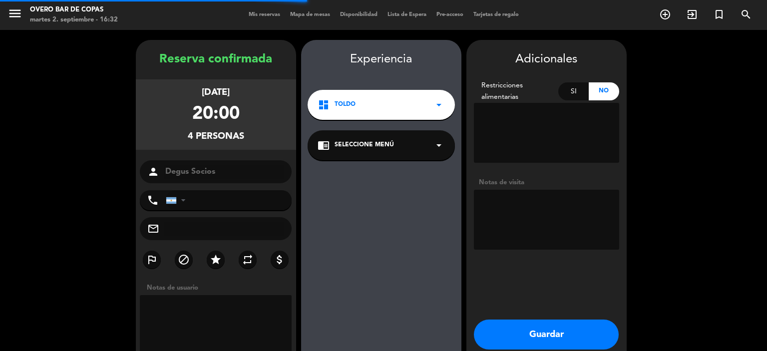
scroll to position [40, 0]
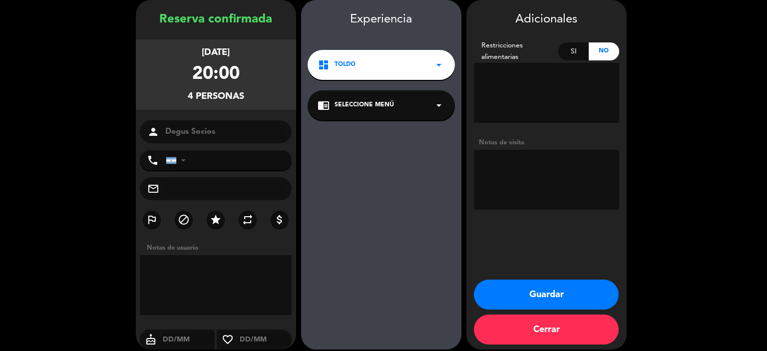
click at [363, 107] on span "Seleccione Menú" at bounding box center [364, 105] width 59 height 10
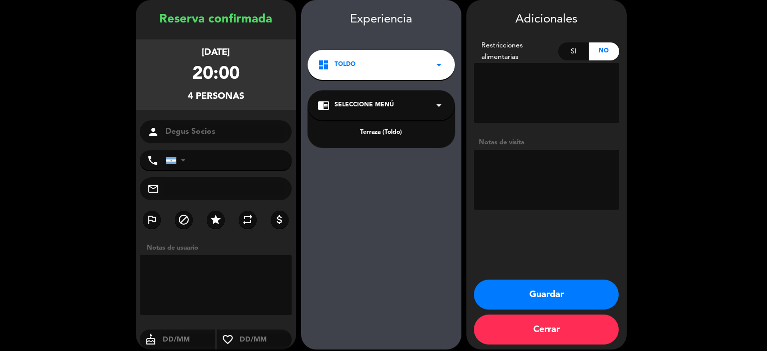
click at [375, 133] on div "Terraza (Toldo)" at bounding box center [381, 133] width 127 height 10
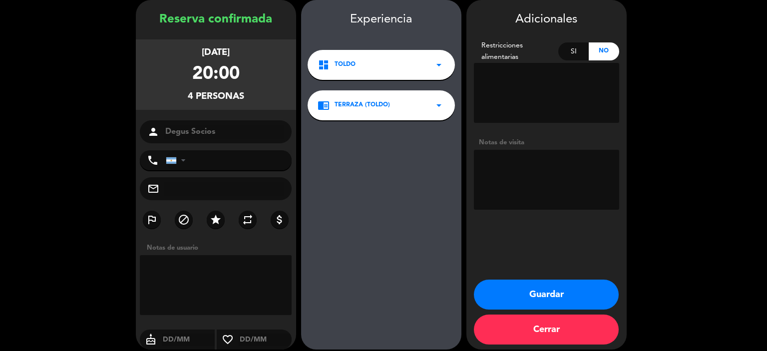
click at [549, 293] on button "Guardar" at bounding box center [546, 295] width 145 height 30
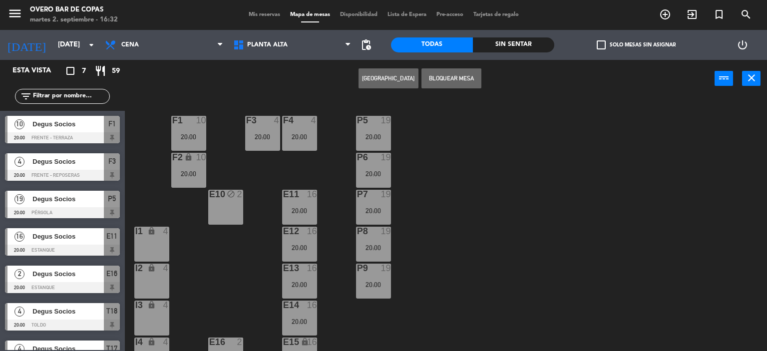
scroll to position [130, 0]
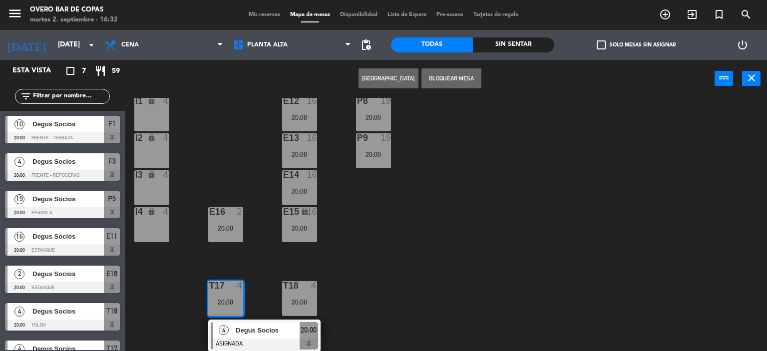
click at [524, 233] on div "P5 19 20:00 F1 10 20:00 F3 4 20:00 F4 4 20:00 P6 19 20:00 F2 lock 10 20:00 P7 1…" at bounding box center [449, 225] width 635 height 254
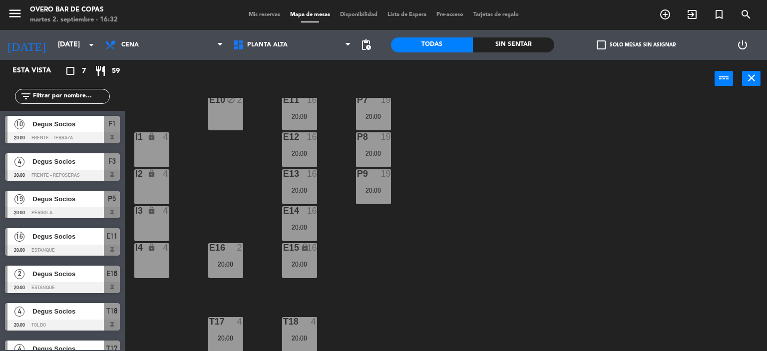
scroll to position [0, 0]
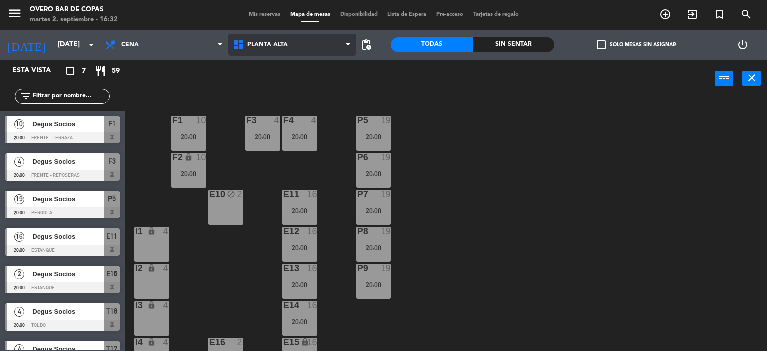
click at [275, 47] on span "Planta Alta" at bounding box center [267, 44] width 40 height 7
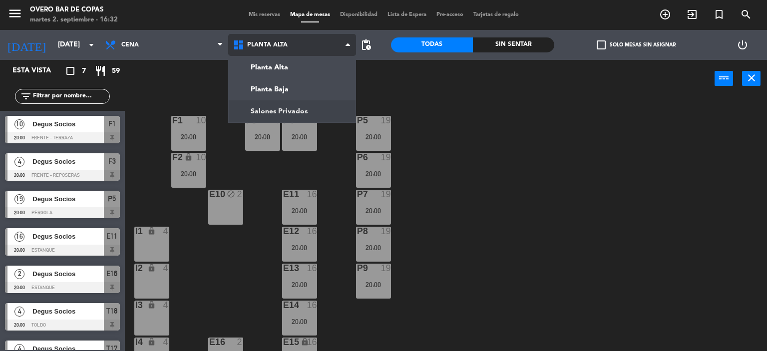
click at [278, 112] on ng-component "menu Overo Bar de Copas [DATE] 2. septiembre - 16:32 Mis reservas Mapa de mesas…" at bounding box center [383, 176] width 767 height 352
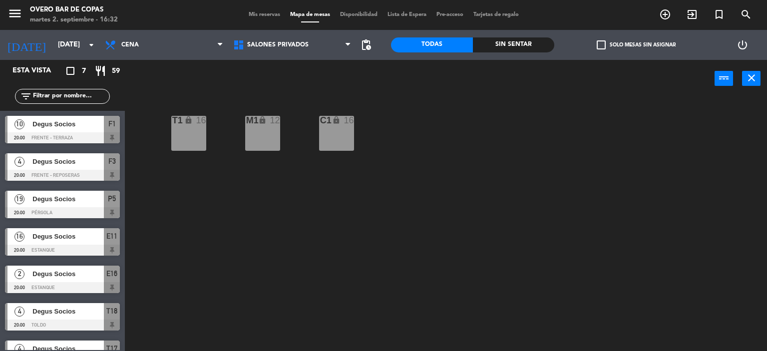
click at [345, 137] on div "C1 lock 16" at bounding box center [336, 133] width 35 height 35
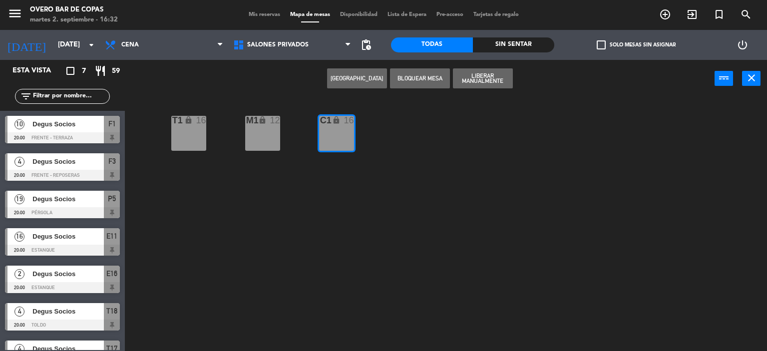
click at [361, 75] on button "[GEOGRAPHIC_DATA]" at bounding box center [357, 78] width 60 height 20
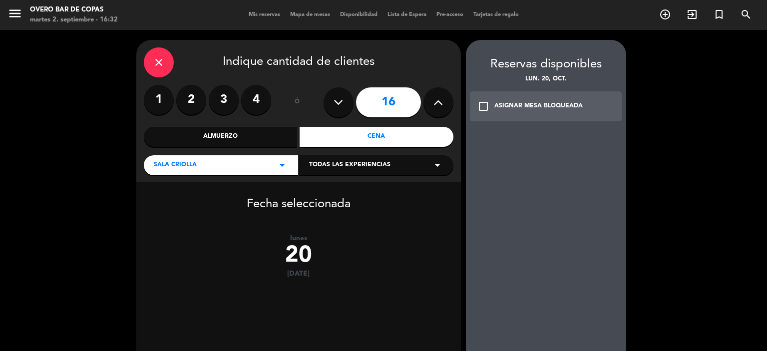
click at [157, 99] on label "1" at bounding box center [159, 100] width 30 height 30
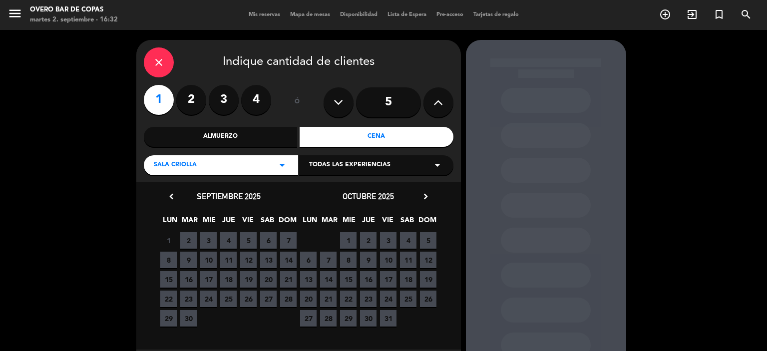
click at [372, 136] on div "Cena" at bounding box center [377, 137] width 154 height 20
click at [306, 299] on span "20" at bounding box center [308, 299] width 16 height 16
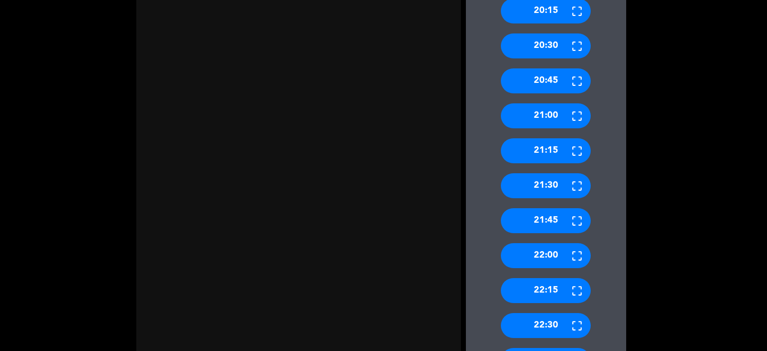
scroll to position [501, 0]
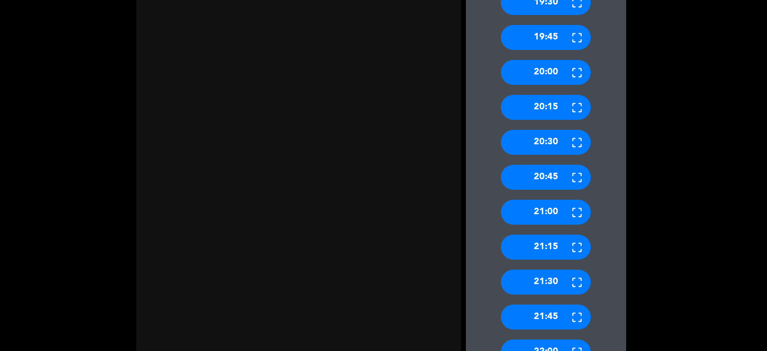
click at [541, 63] on div "20:00" at bounding box center [546, 72] width 90 height 25
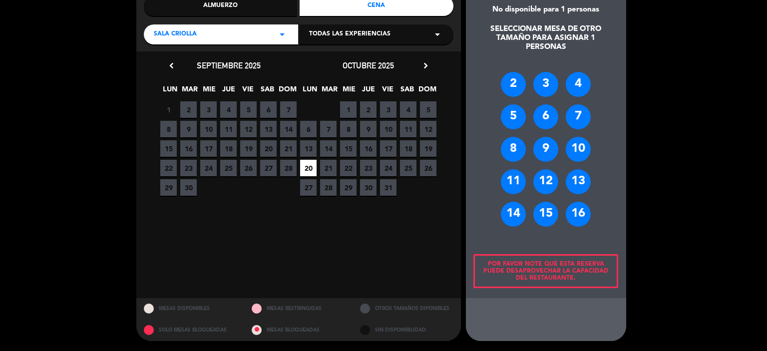
click at [510, 83] on div "2" at bounding box center [513, 84] width 25 height 25
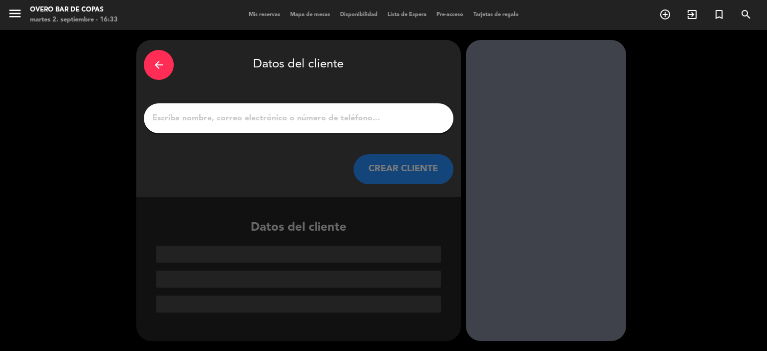
click at [357, 121] on input "1" at bounding box center [298, 118] width 295 height 14
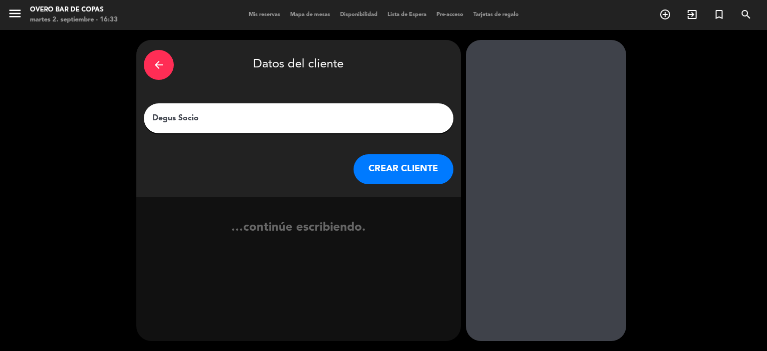
type input "Degus Socios"
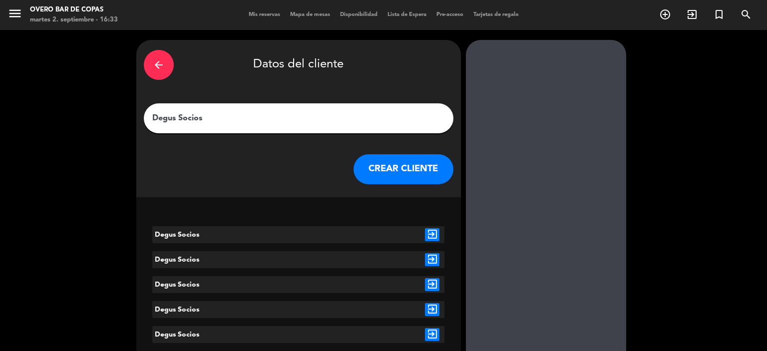
click at [434, 235] on icon "exit_to_app" at bounding box center [432, 234] width 14 height 13
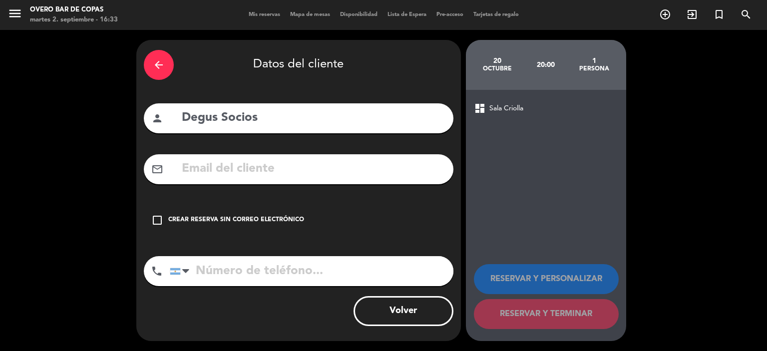
click at [255, 215] on div "Crear reserva sin correo electrónico" at bounding box center [236, 220] width 136 height 10
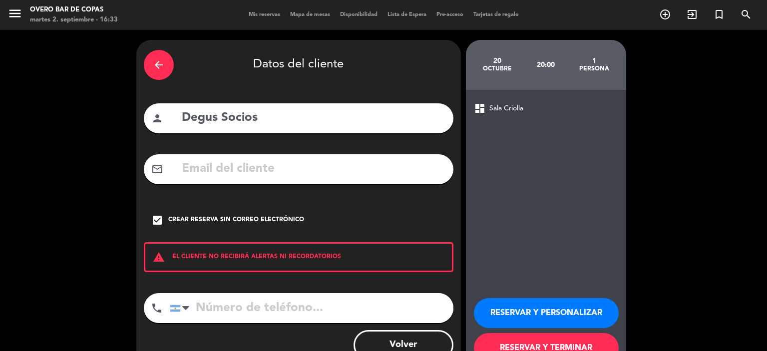
click at [512, 320] on button "RESERVAR Y PERSONALIZAR" at bounding box center [546, 313] width 145 height 30
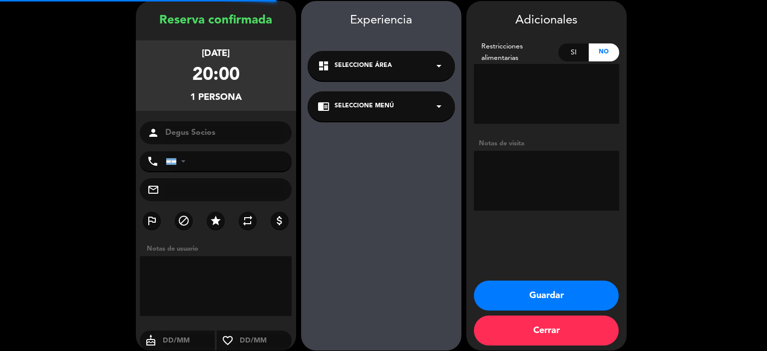
scroll to position [40, 0]
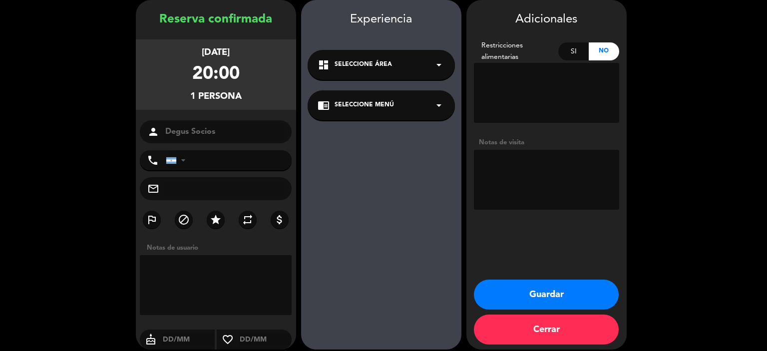
click at [381, 101] on span "Seleccione Menú" at bounding box center [364, 105] width 59 height 10
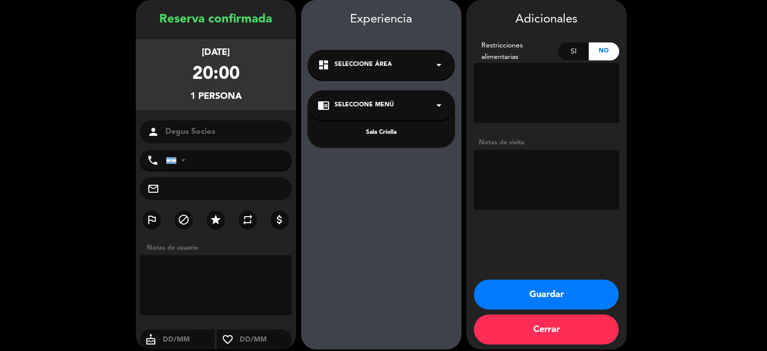
click at [391, 130] on div "Sala Criolla" at bounding box center [381, 133] width 127 height 10
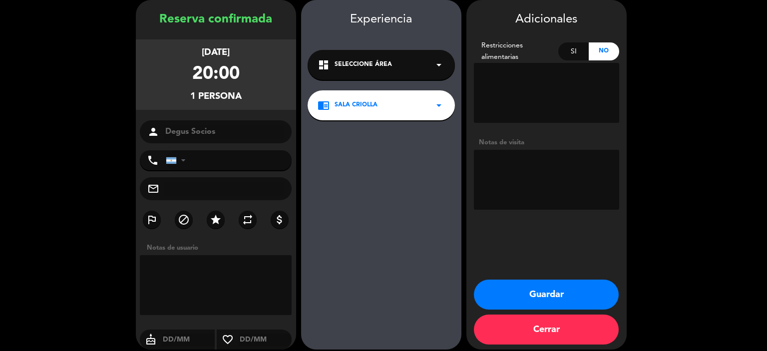
click at [510, 289] on button "Guardar" at bounding box center [546, 295] width 145 height 30
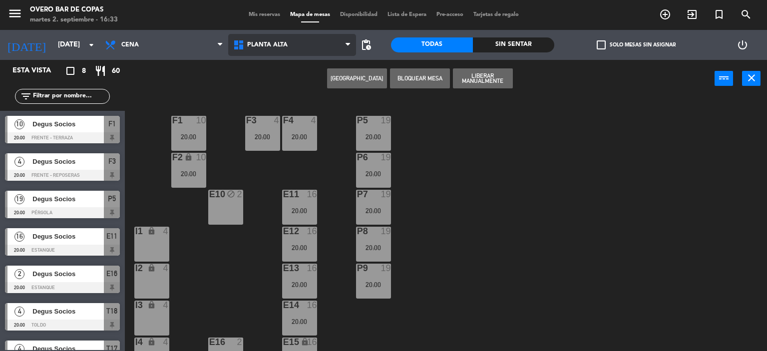
click at [251, 47] on span "Planta Alta" at bounding box center [267, 44] width 40 height 7
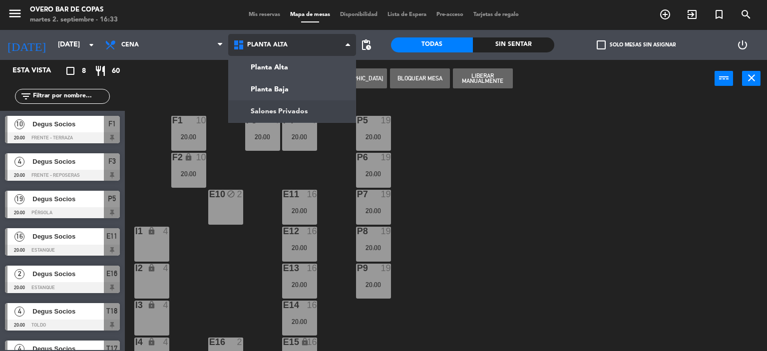
click at [296, 107] on ng-component "menu Overo Bar de Copas [DATE] 2. septiembre - 16:33 Mis reservas Mapa de mesas…" at bounding box center [383, 176] width 767 height 352
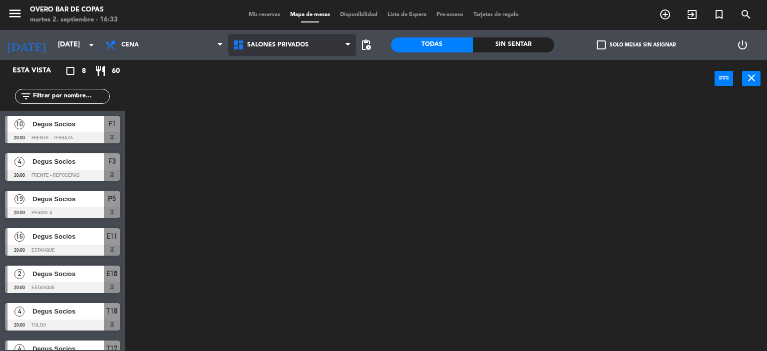
click at [296, 107] on div at bounding box center [449, 225] width 635 height 254
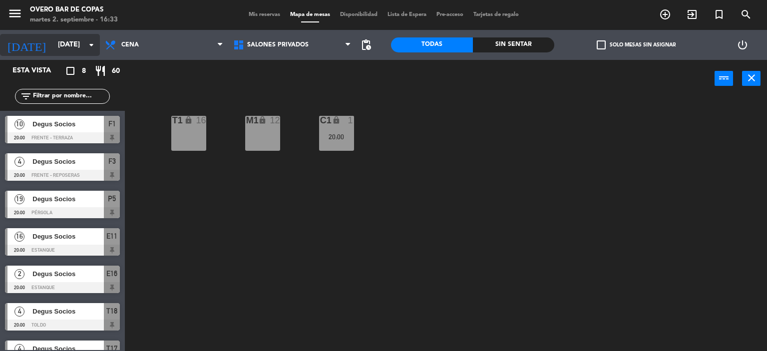
click at [75, 44] on input "[DATE]" at bounding box center [100, 45] width 95 height 18
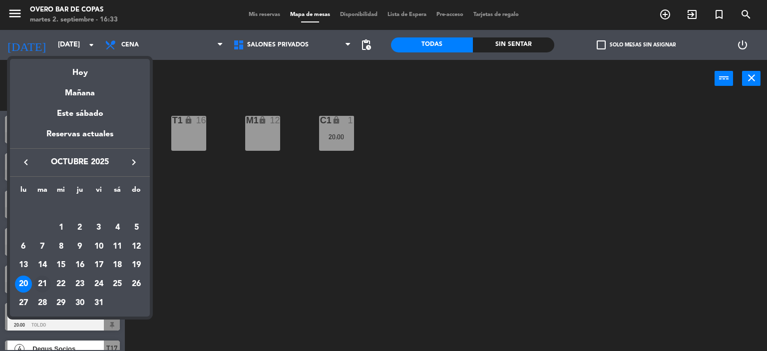
click at [44, 283] on div "21" at bounding box center [42, 284] width 17 height 17
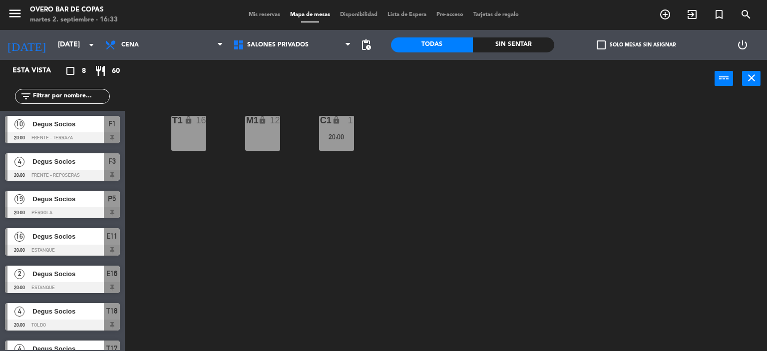
type input "[DATE]"
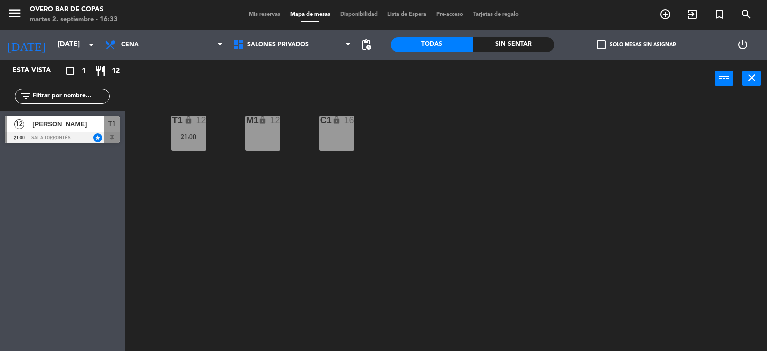
click at [341, 135] on div "C1 lock 16" at bounding box center [336, 133] width 35 height 35
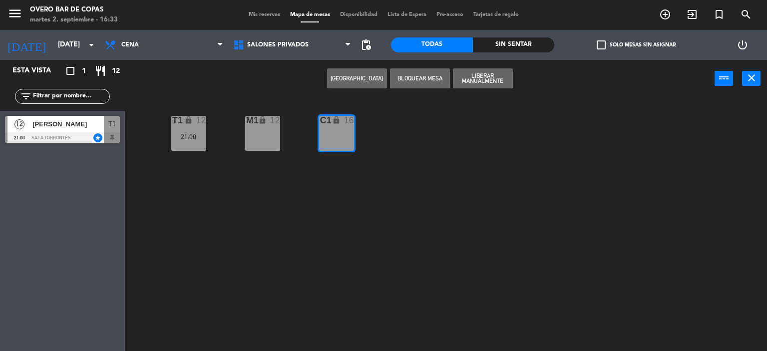
click at [358, 78] on button "[GEOGRAPHIC_DATA]" at bounding box center [357, 78] width 60 height 20
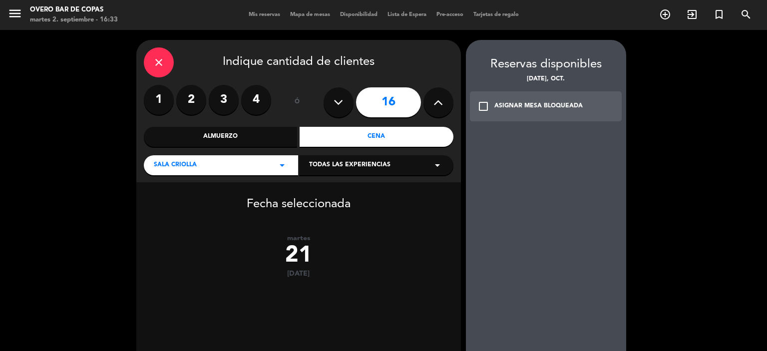
click at [200, 101] on label "2" at bounding box center [191, 100] width 30 height 30
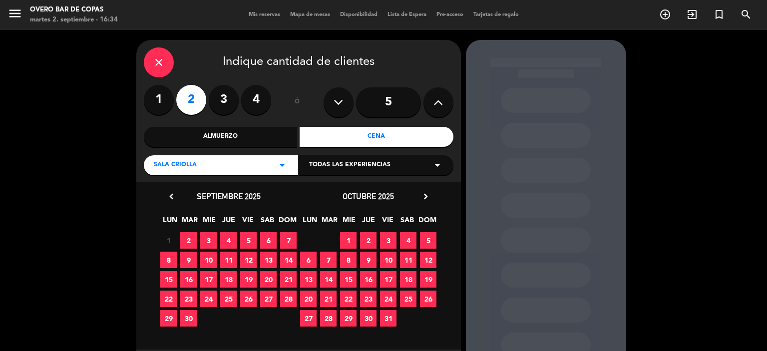
click at [327, 298] on span "21" at bounding box center [328, 299] width 16 height 16
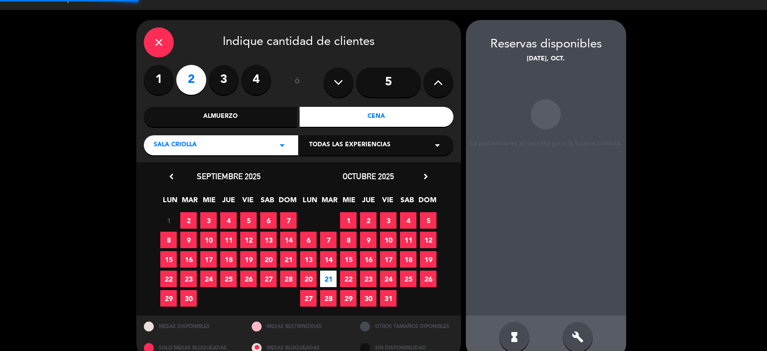
scroll to position [36, 0]
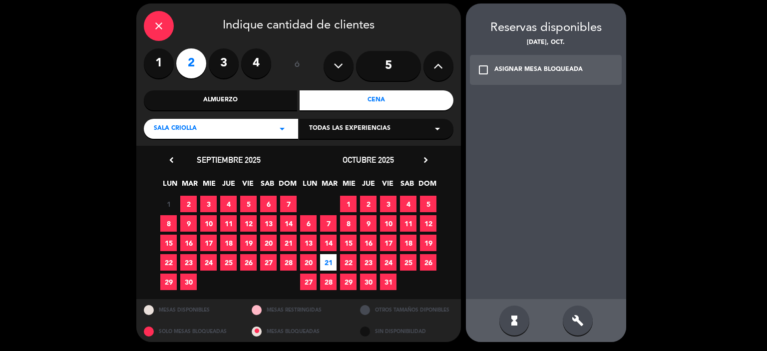
click at [504, 71] on div "ASIGNAR MESA BLOQUEADA" at bounding box center [538, 70] width 88 height 10
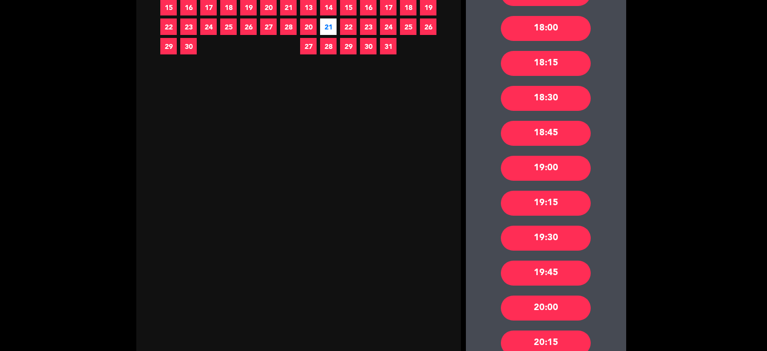
scroll to position [435, 0]
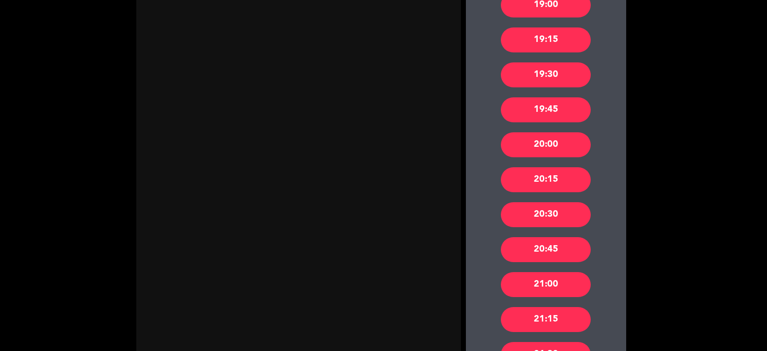
click at [546, 149] on div "20:00" at bounding box center [546, 144] width 90 height 25
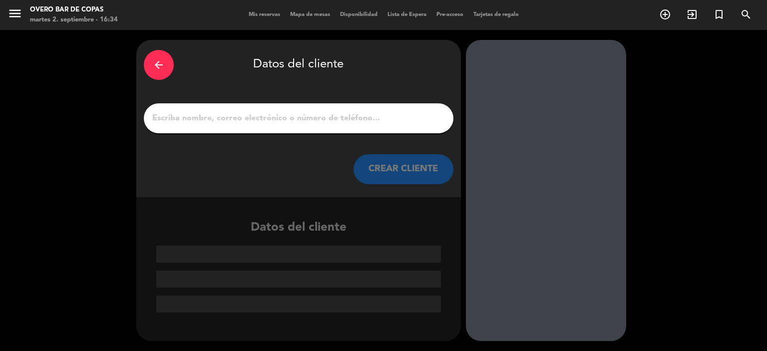
scroll to position [0, 0]
click at [288, 114] on input "1" at bounding box center [298, 118] width 295 height 14
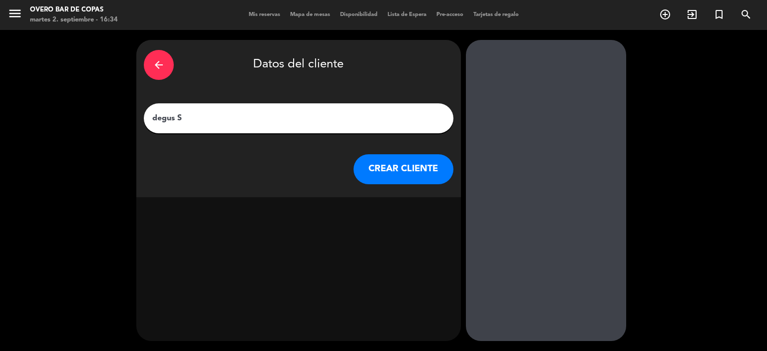
type input "degus So"
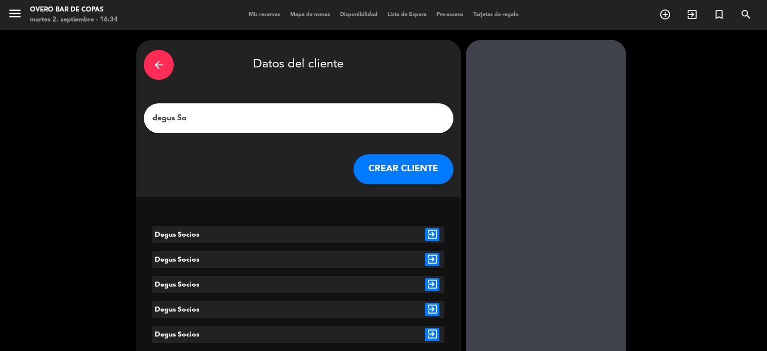
click at [432, 233] on icon "exit_to_app" at bounding box center [432, 234] width 14 height 13
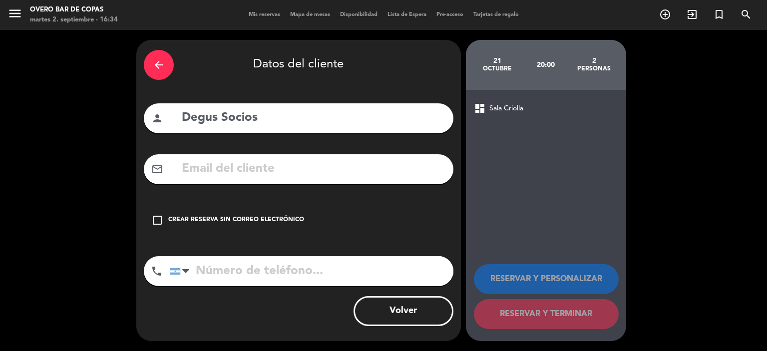
click at [266, 221] on div "Crear reserva sin correo electrónico" at bounding box center [236, 220] width 136 height 10
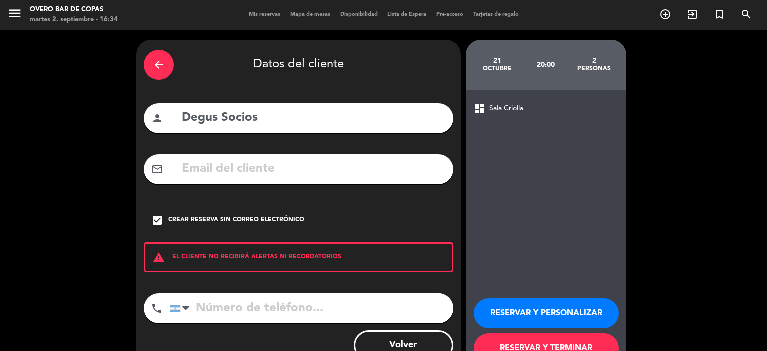
click at [501, 305] on button "RESERVAR Y PERSONALIZAR" at bounding box center [546, 313] width 145 height 30
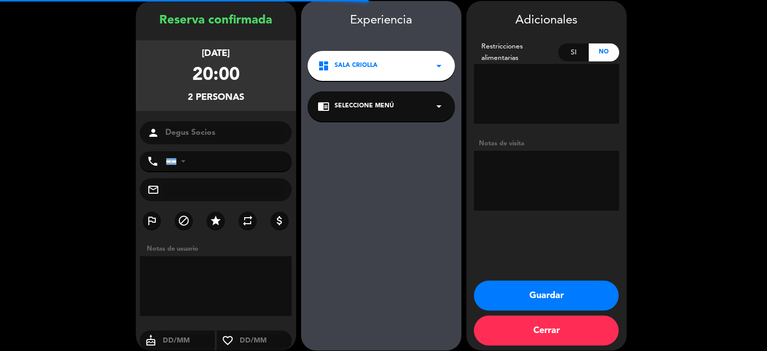
scroll to position [40, 0]
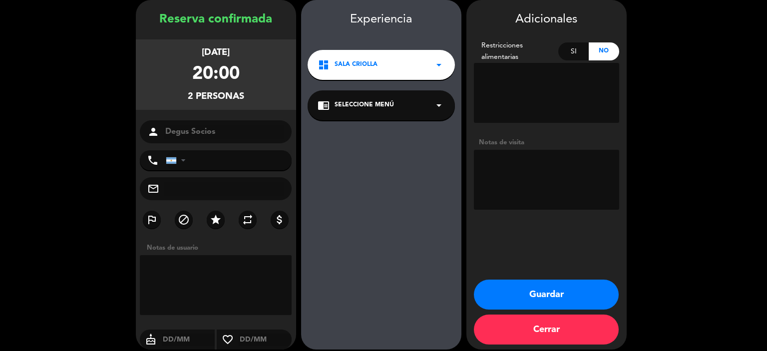
click at [382, 98] on div "chrome_reader_mode Seleccione Menú arrow_drop_down" at bounding box center [381, 105] width 147 height 30
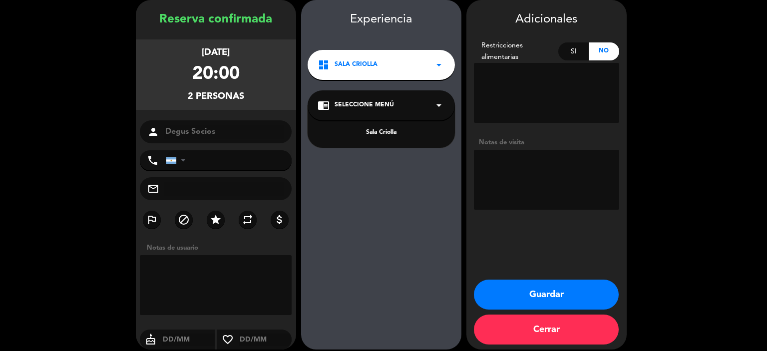
click at [392, 133] on div "Sala Criolla" at bounding box center [381, 133] width 127 height 10
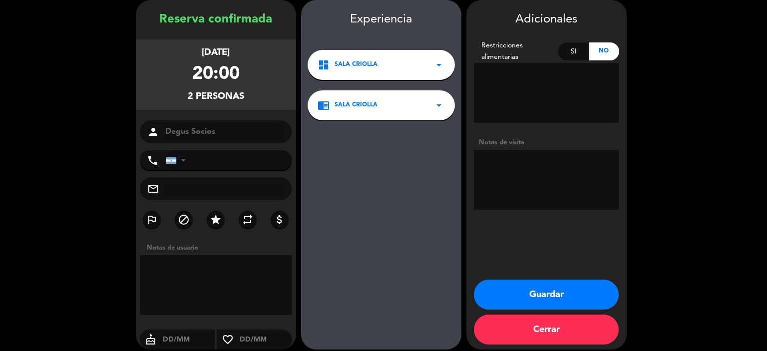
click at [497, 302] on button "Guardar" at bounding box center [546, 295] width 145 height 30
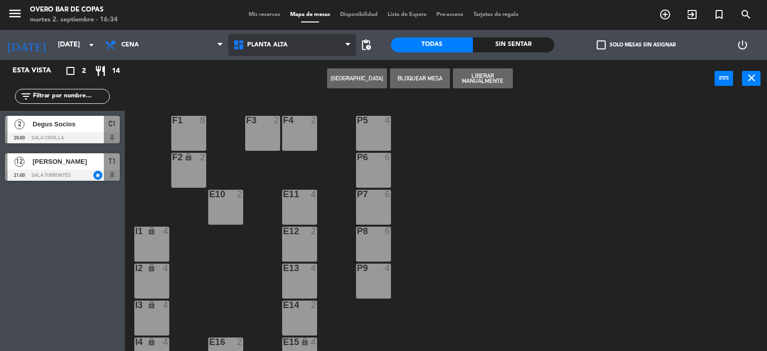
click at [244, 49] on icon at bounding box center [240, 45] width 14 height 12
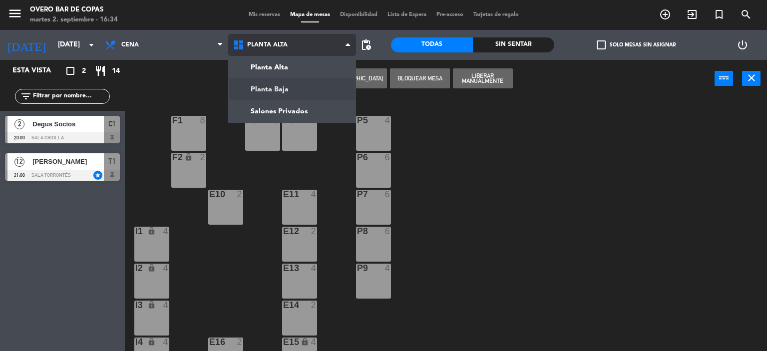
click at [254, 89] on ng-component "menu Overo Bar de Copas [DATE] 2. septiembre - 16:34 Mis reservas Mapa de mesas…" at bounding box center [383, 176] width 767 height 352
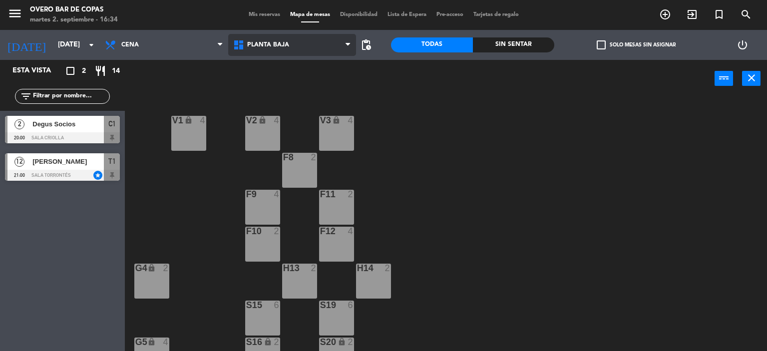
click at [248, 49] on span "Planta Baja" at bounding box center [292, 45] width 128 height 22
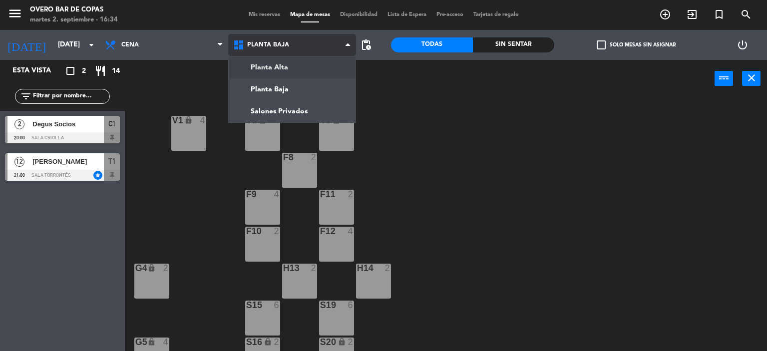
click at [259, 69] on ng-component "menu Overo Bar de Copas [DATE] 2. septiembre - 16:34 Mis reservas Mapa de mesas…" at bounding box center [383, 176] width 767 height 352
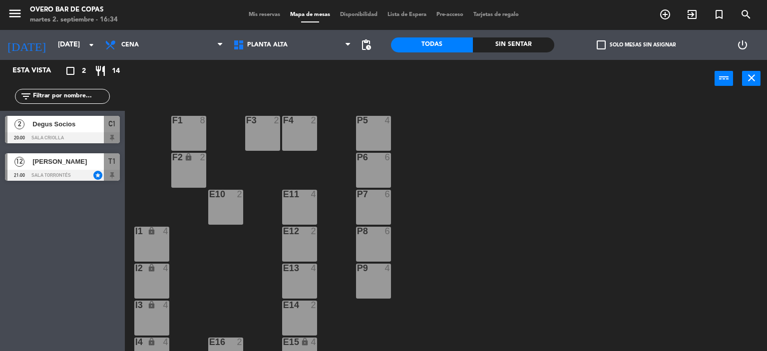
click at [202, 125] on div "F1 8" at bounding box center [188, 121] width 35 height 10
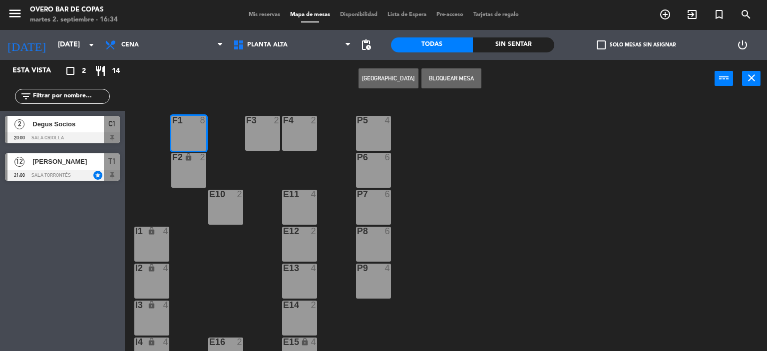
click at [202, 125] on div "F1 8" at bounding box center [188, 121] width 35 height 10
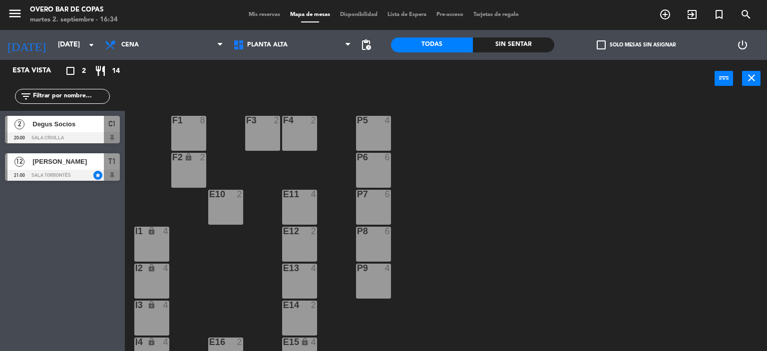
click at [202, 125] on div "F1 8" at bounding box center [188, 121] width 35 height 10
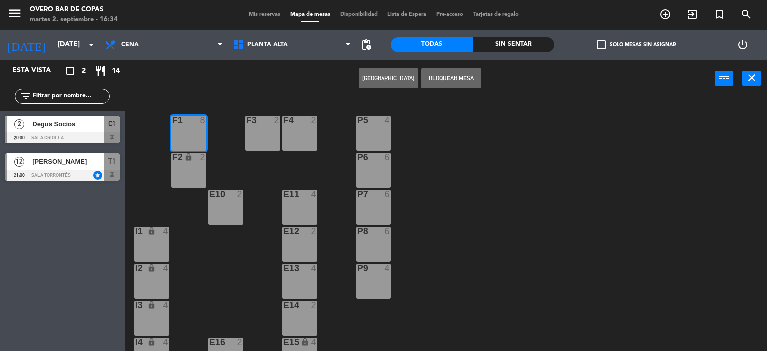
click at [170, 197] on div "P5 4 F1 8 F3 2 F4 2 P6 6 F2 lock 2 P7 6 E10 2 E11 4 P8 6 E12 2 I1 lock 4 P9 4 E…" at bounding box center [449, 225] width 635 height 254
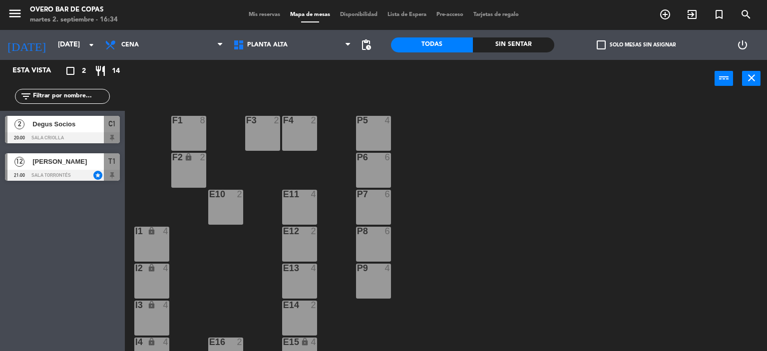
click at [183, 181] on div "F2 lock 2" at bounding box center [188, 170] width 35 height 35
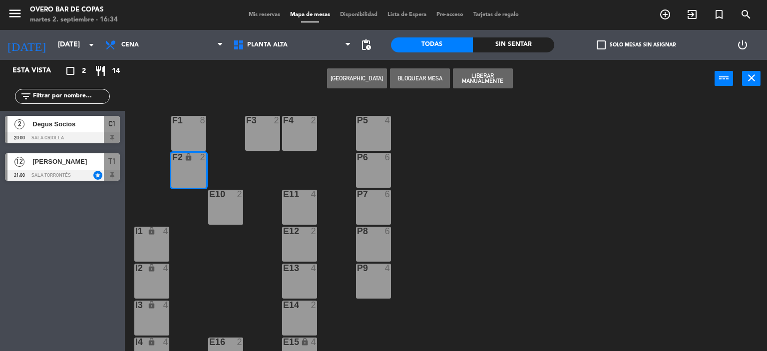
click at [369, 85] on button "[GEOGRAPHIC_DATA]" at bounding box center [357, 78] width 60 height 20
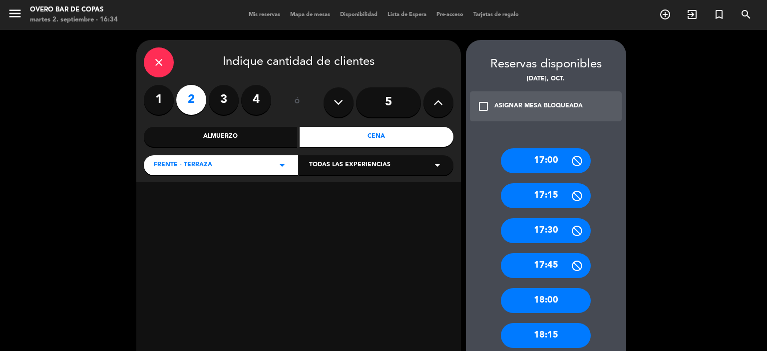
click at [344, 135] on div "Cena" at bounding box center [377, 137] width 154 height 20
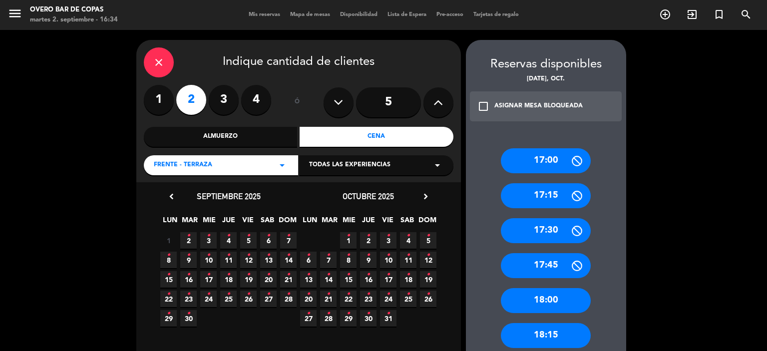
click at [326, 297] on span "21 •" at bounding box center [328, 299] width 16 height 16
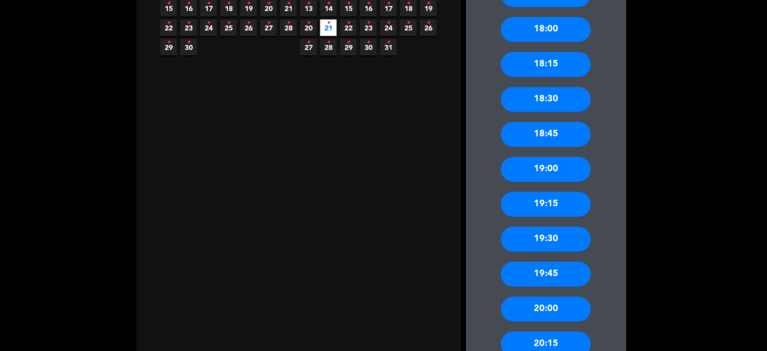
scroll to position [452, 0]
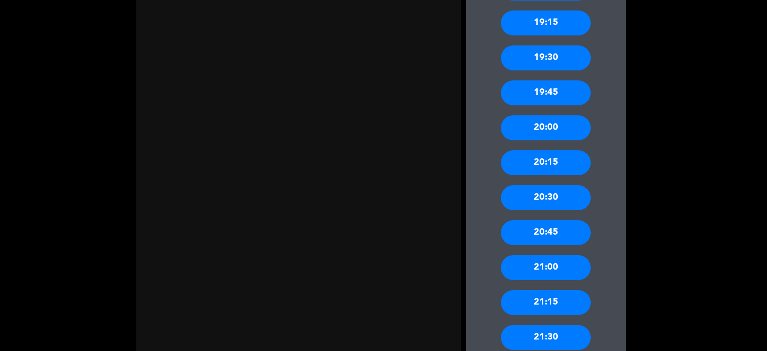
click at [533, 121] on div "20:00" at bounding box center [546, 127] width 90 height 25
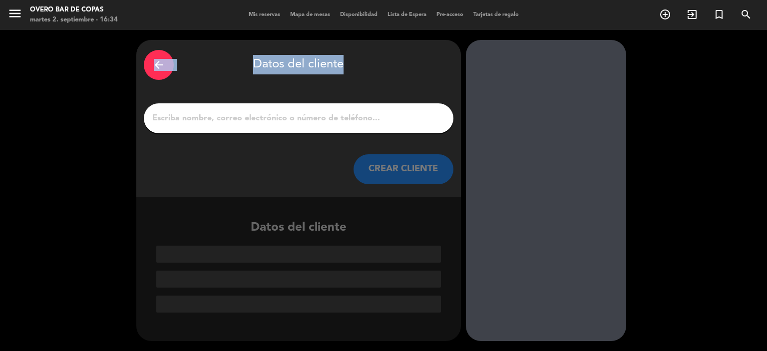
click at [348, 119] on input "1" at bounding box center [298, 118] width 295 height 14
click at [349, 117] on input "1" at bounding box center [298, 118] width 295 height 14
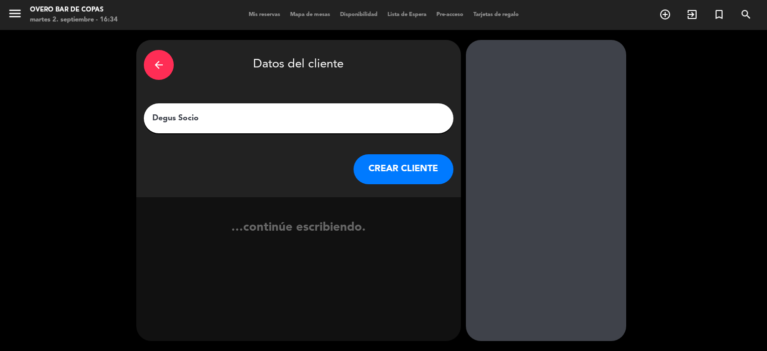
type input "Degus Socios"
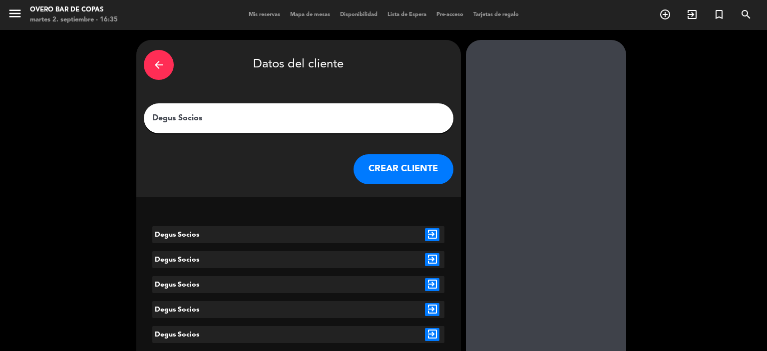
click at [429, 231] on icon "exit_to_app" at bounding box center [432, 234] width 14 height 13
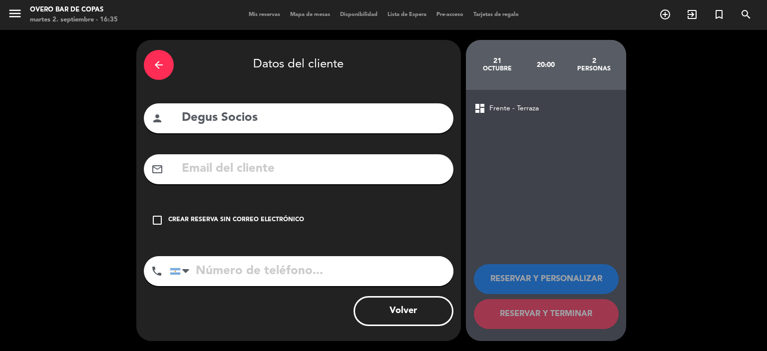
click at [259, 221] on div "Crear reserva sin correo electrónico" at bounding box center [236, 220] width 136 height 10
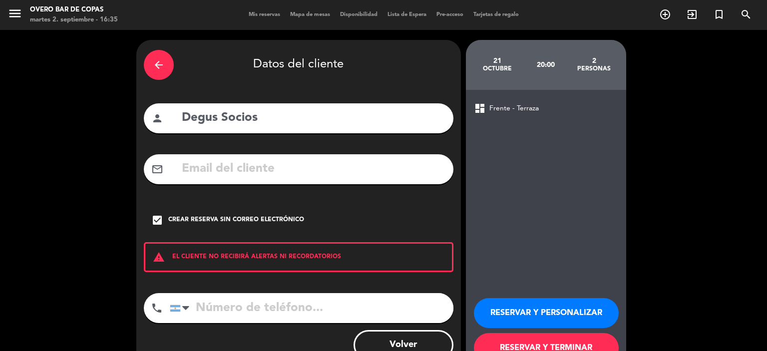
click at [501, 310] on button "RESERVAR Y PERSONALIZAR" at bounding box center [546, 313] width 145 height 30
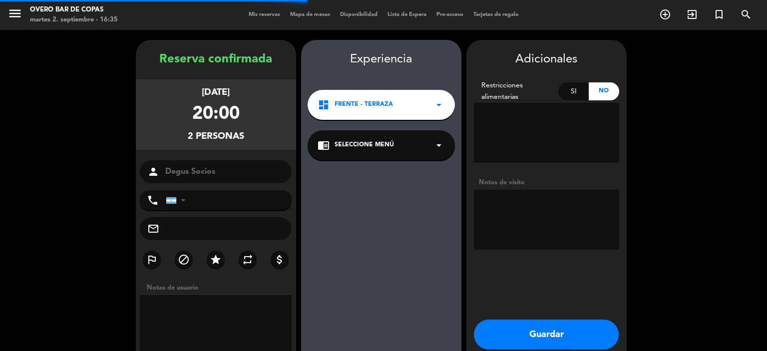
scroll to position [40, 0]
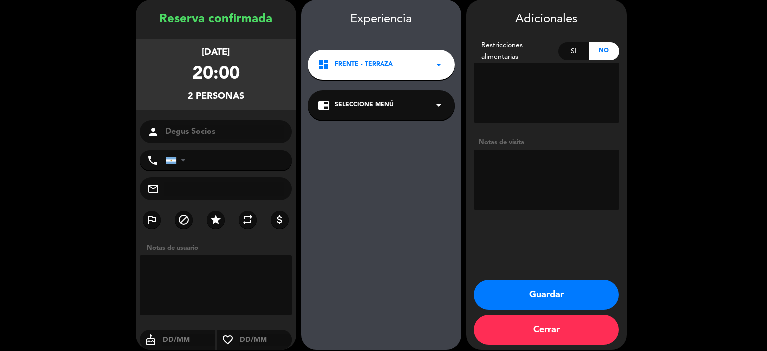
click at [383, 99] on div "chrome_reader_mode Seleccione Menú arrow_drop_down" at bounding box center [381, 105] width 147 height 30
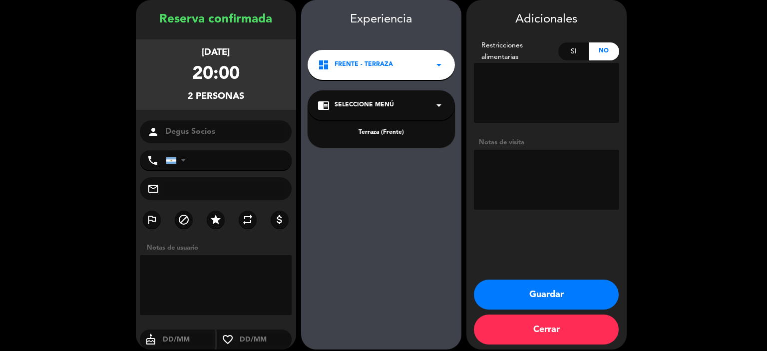
click at [390, 138] on div "Terraza (Frente)" at bounding box center [381, 126] width 147 height 42
click at [383, 134] on div "Terraza (Frente)" at bounding box center [381, 133] width 127 height 10
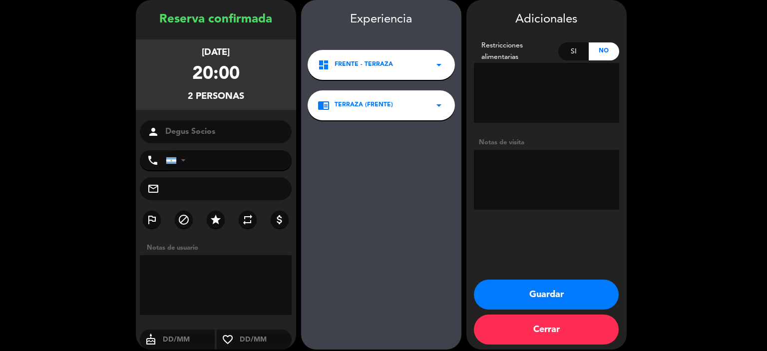
click at [503, 297] on button "Guardar" at bounding box center [546, 295] width 145 height 30
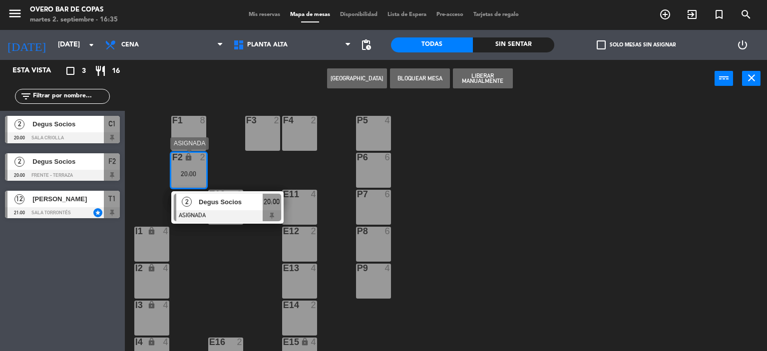
click at [198, 165] on div "F2 lock 2 20:00" at bounding box center [188, 170] width 35 height 35
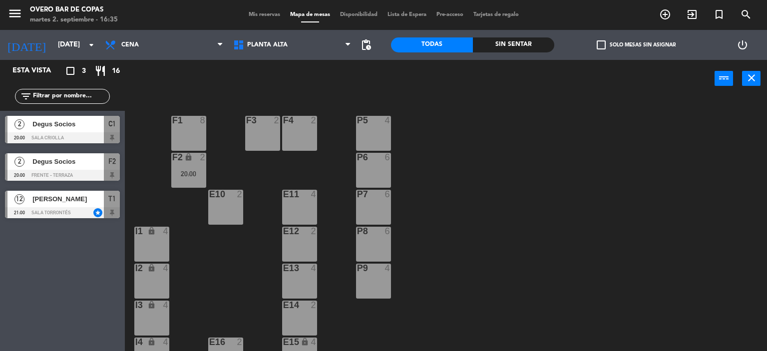
click at [190, 157] on icon "lock" at bounding box center [188, 157] width 8 height 8
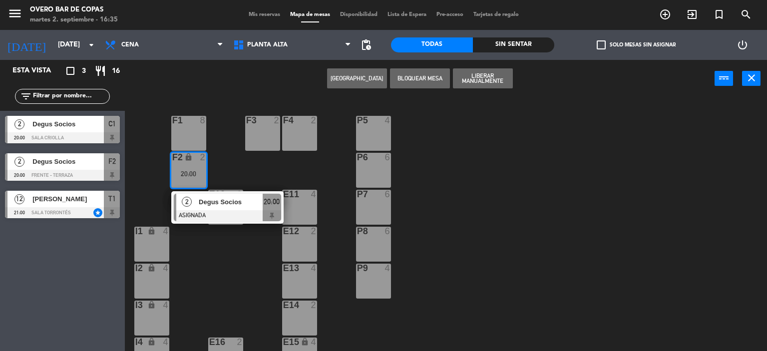
click at [185, 135] on div "F1 8" at bounding box center [188, 133] width 35 height 35
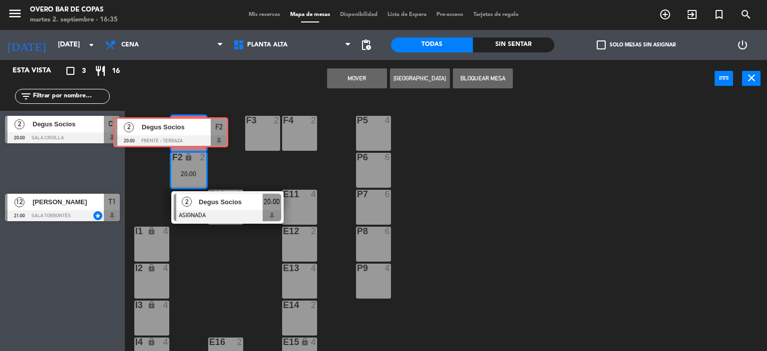
drag, startPoint x: 67, startPoint y: 158, endPoint x: 176, endPoint y: 122, distance: 114.2
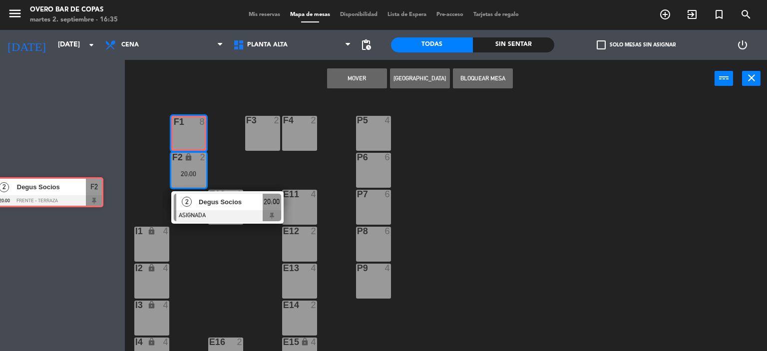
click at [176, 122] on div "Esta vista crop_square 3 restaurant 16 filter_list 2 Degus Socios 20:00 Sala Cr…" at bounding box center [383, 206] width 767 height 292
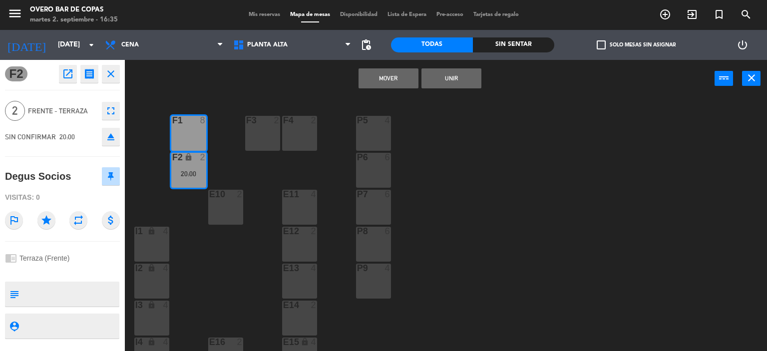
click at [435, 80] on button "Unir" at bounding box center [451, 78] width 60 height 20
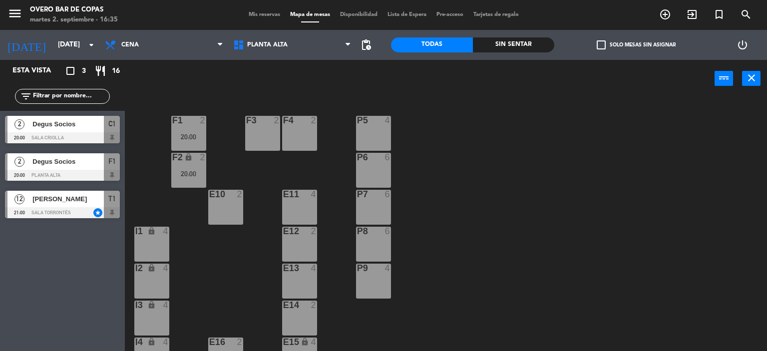
click at [447, 211] on div "P5 4 F1 2 20:00 F3 2 F4 2 P6 6 F2 lock 2 20:00 P7 6 E10 2 E11 4 P8 6 E12 2 I1 l…" at bounding box center [449, 225] width 635 height 254
click at [226, 203] on div "E10 2" at bounding box center [225, 207] width 35 height 35
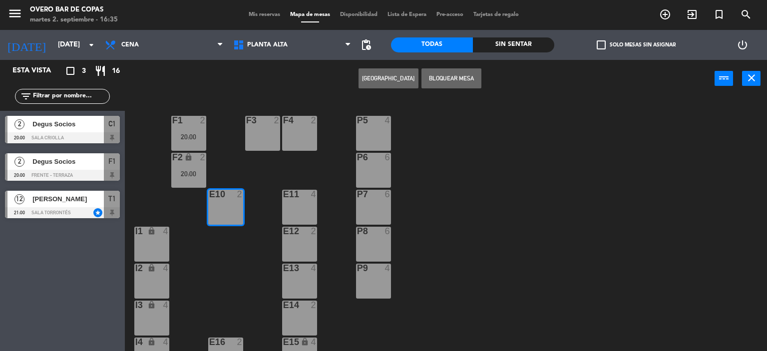
click at [442, 80] on button "Bloquear Mesa" at bounding box center [451, 78] width 60 height 20
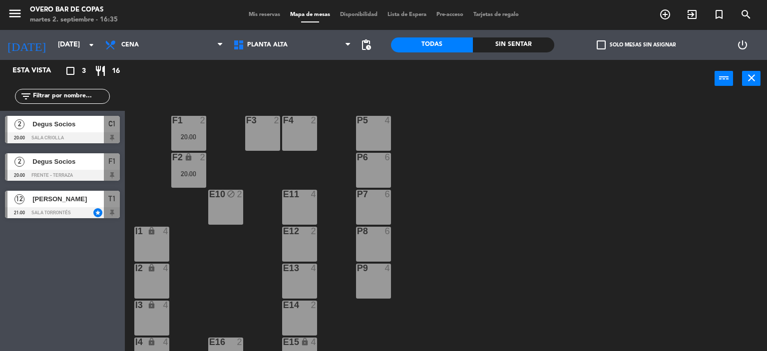
click at [465, 236] on div "P5 4 F1 2 20:00 F3 2 F4 2 P6 6 F2 lock 2 20:00 P7 6 E10 block 2 E11 4 P8 6 E12 …" at bounding box center [449, 225] width 635 height 254
click at [252, 135] on div "F3 2" at bounding box center [262, 133] width 35 height 35
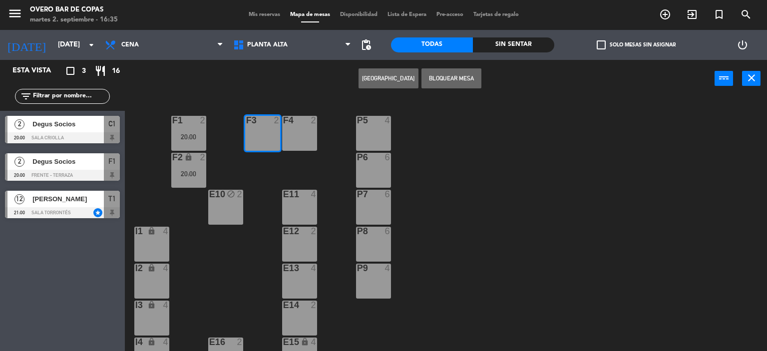
click at [290, 137] on div "F4 2" at bounding box center [299, 133] width 35 height 35
click at [404, 81] on button "[GEOGRAPHIC_DATA]" at bounding box center [389, 78] width 60 height 20
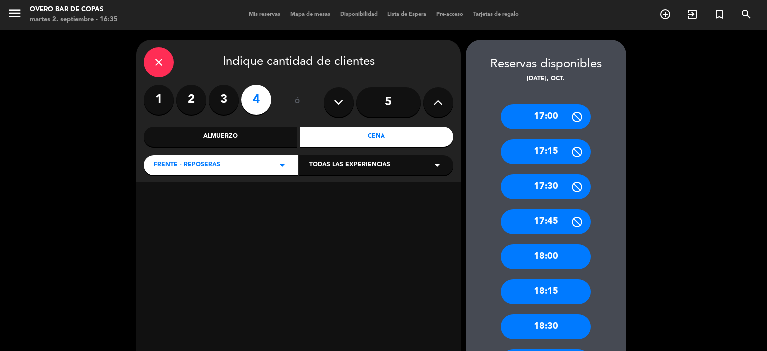
click at [382, 136] on div "Cena" at bounding box center [377, 137] width 154 height 20
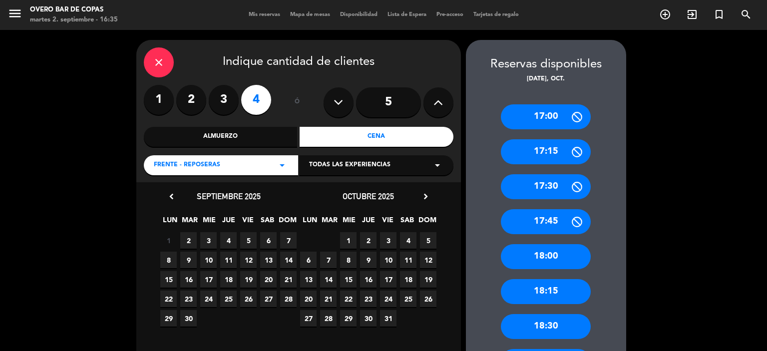
click at [332, 301] on span "21" at bounding box center [328, 299] width 16 height 16
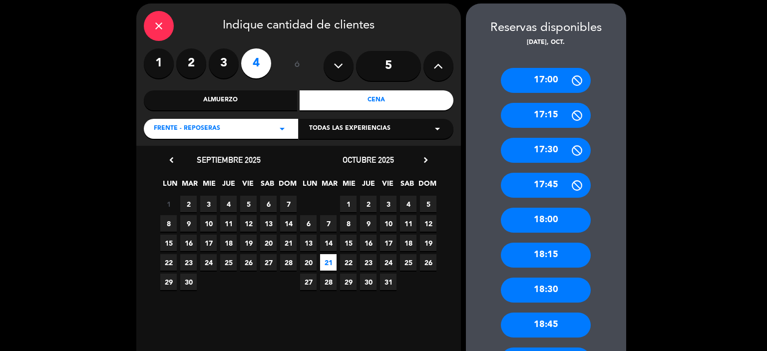
scroll to position [268, 0]
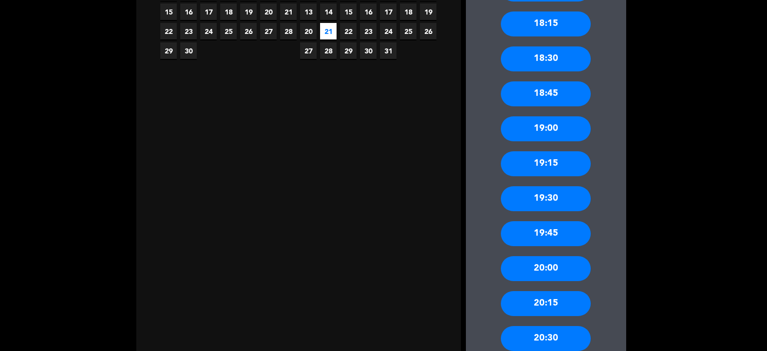
click at [536, 274] on div "20:00" at bounding box center [546, 268] width 90 height 25
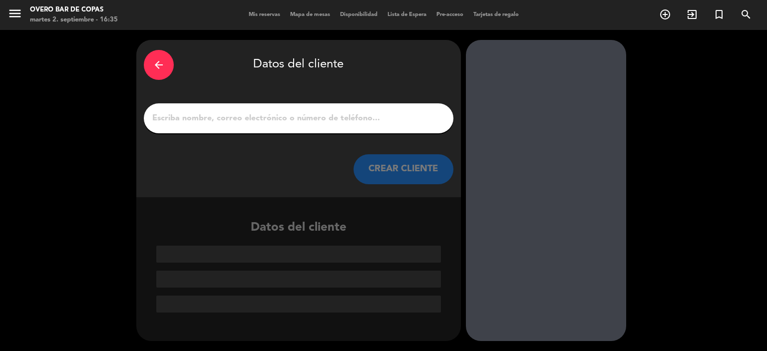
scroll to position [0, 0]
click at [308, 124] on input "1" at bounding box center [298, 118] width 295 height 14
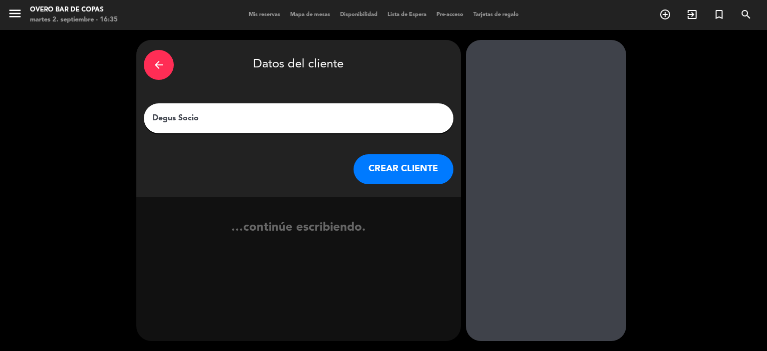
type input "Degus Socios"
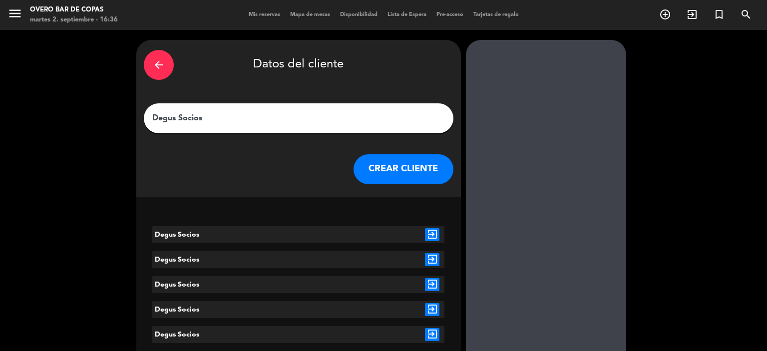
click at [436, 232] on icon "exit_to_app" at bounding box center [432, 234] width 14 height 13
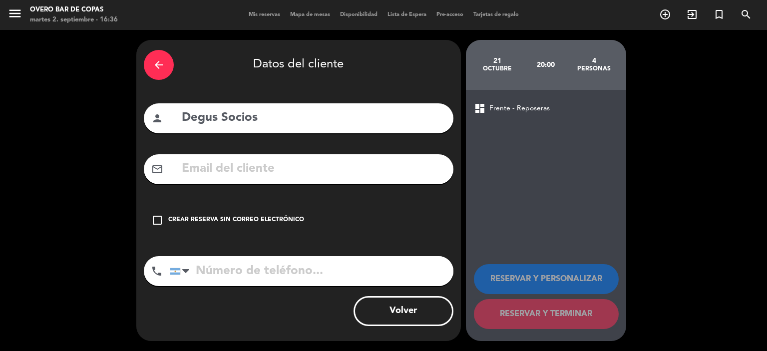
click at [238, 223] on div "Crear reserva sin correo electrónico" at bounding box center [236, 220] width 136 height 10
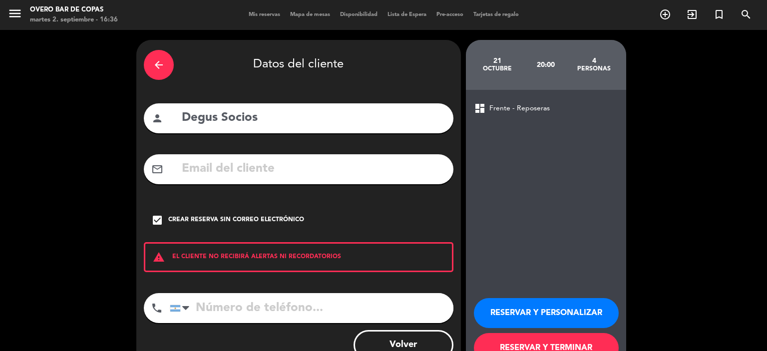
click at [502, 307] on button "RESERVAR Y PERSONALIZAR" at bounding box center [546, 313] width 145 height 30
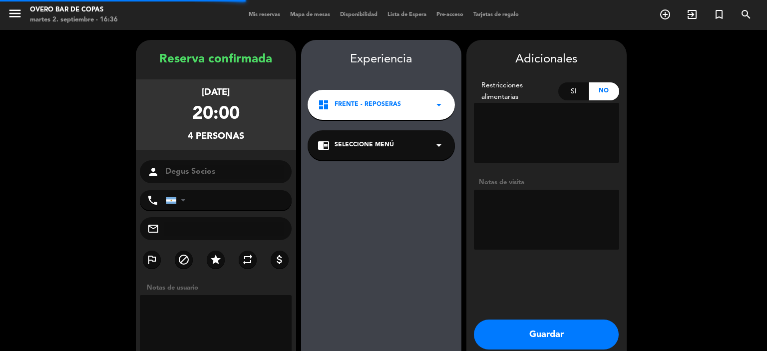
scroll to position [40, 0]
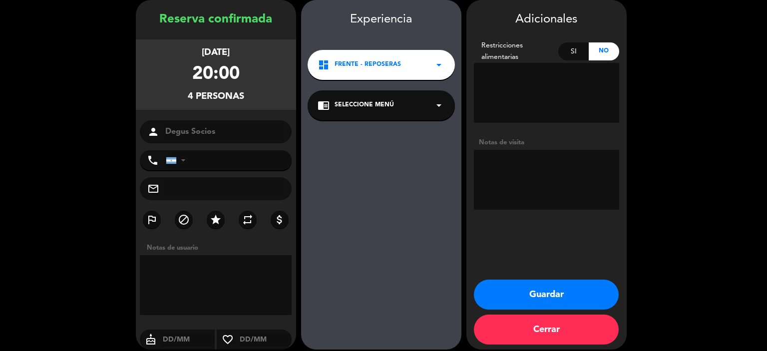
click at [376, 105] on span "Seleccione Menú" at bounding box center [364, 105] width 59 height 10
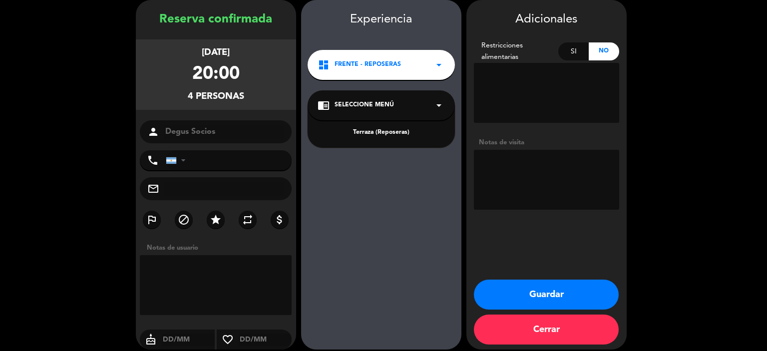
click at [381, 131] on div "Terraza (Reposeras)" at bounding box center [381, 133] width 127 height 10
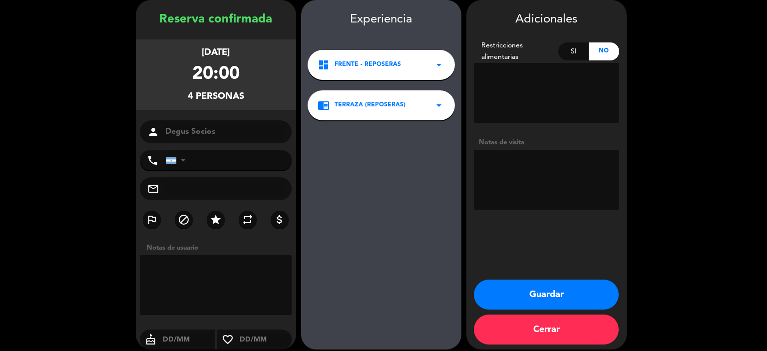
click at [519, 287] on button "Guardar" at bounding box center [546, 295] width 145 height 30
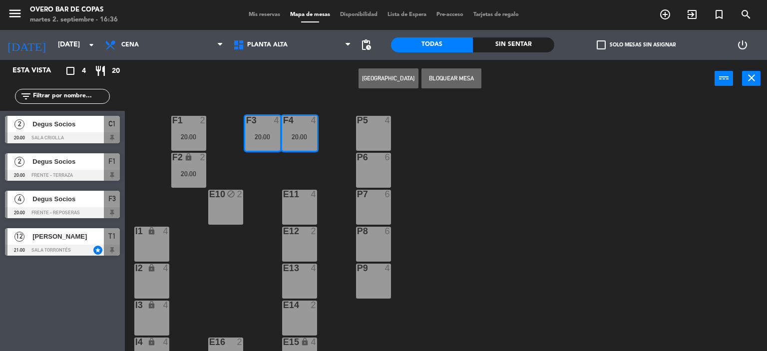
click at [476, 300] on div "P5 4 F1 2 20:00 F3 4 20:00 F4 4 20:00 P6 6 F2 lock 2 20:00 P7 6 E10 block 2 E11…" at bounding box center [449, 225] width 635 height 254
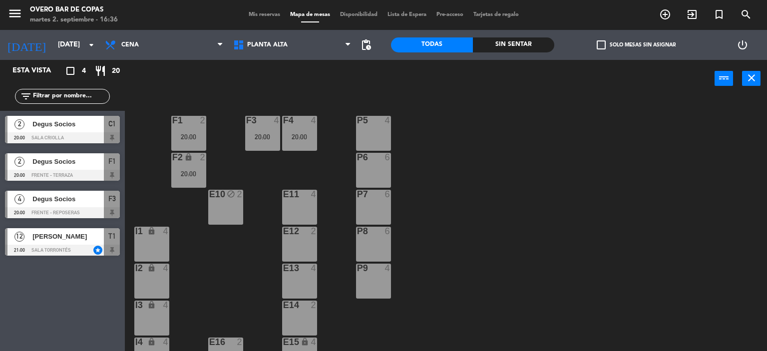
click at [377, 143] on div "P5 4" at bounding box center [373, 133] width 35 height 35
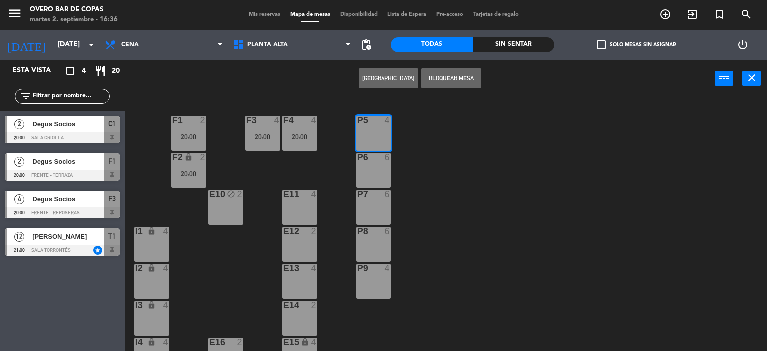
click at [380, 165] on div "P6 6" at bounding box center [373, 170] width 35 height 35
click at [380, 197] on div at bounding box center [373, 194] width 16 height 9
click at [394, 78] on button "[GEOGRAPHIC_DATA]" at bounding box center [389, 78] width 60 height 20
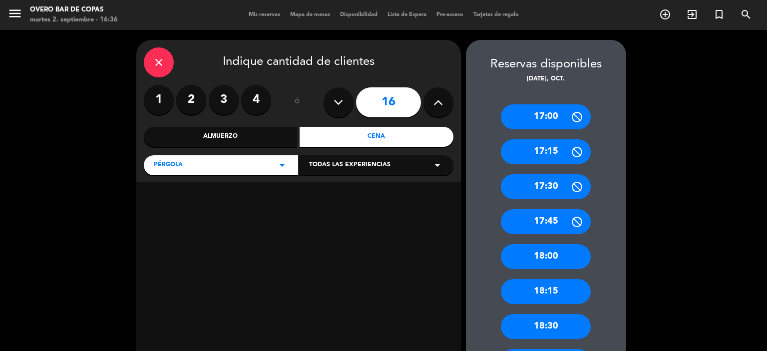
click at [380, 140] on div "Cena" at bounding box center [377, 137] width 154 height 20
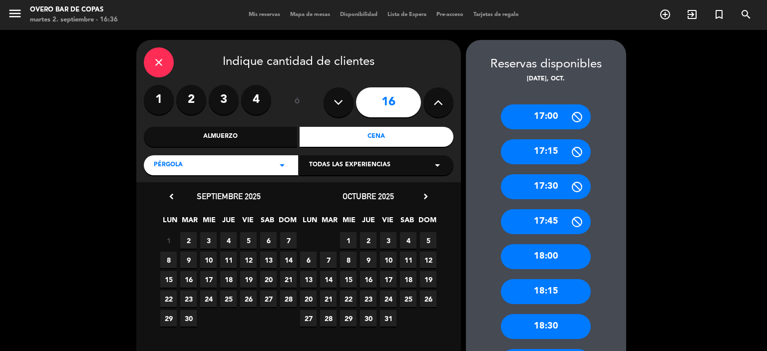
click at [333, 297] on span "21" at bounding box center [328, 299] width 16 height 16
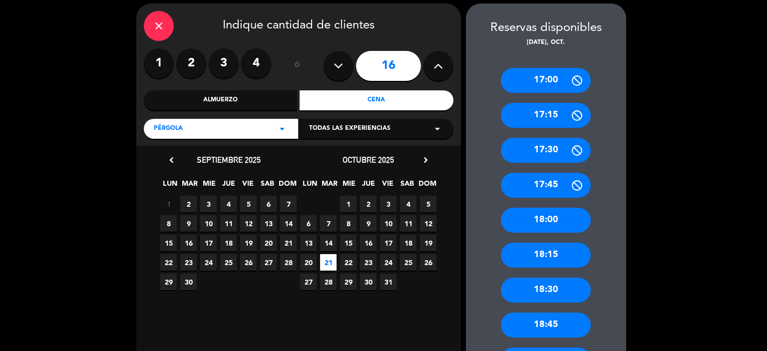
scroll to position [260, 0]
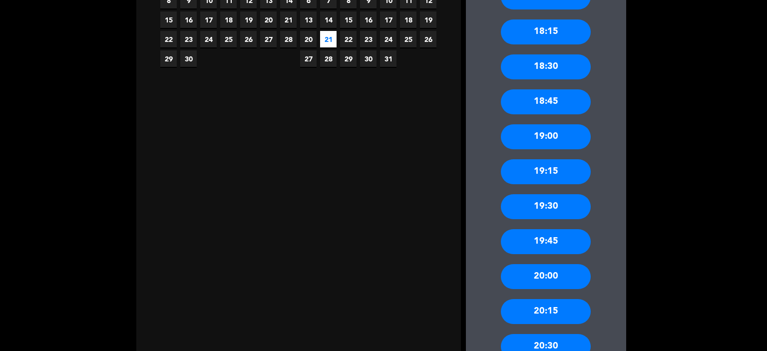
click at [539, 281] on div "20:00" at bounding box center [546, 276] width 90 height 25
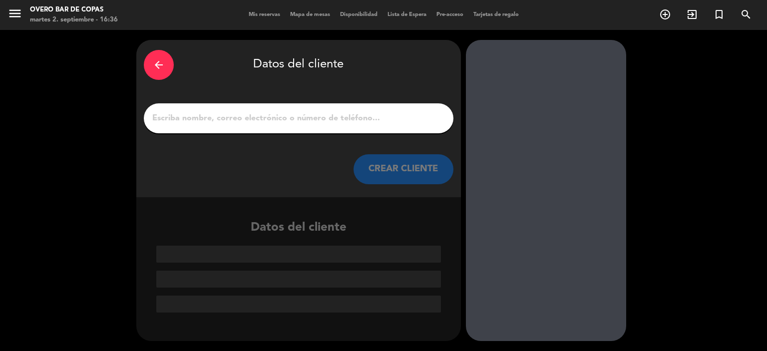
scroll to position [0, 0]
click at [276, 120] on input "1" at bounding box center [298, 118] width 295 height 14
click at [260, 121] on input "1" at bounding box center [298, 118] width 295 height 14
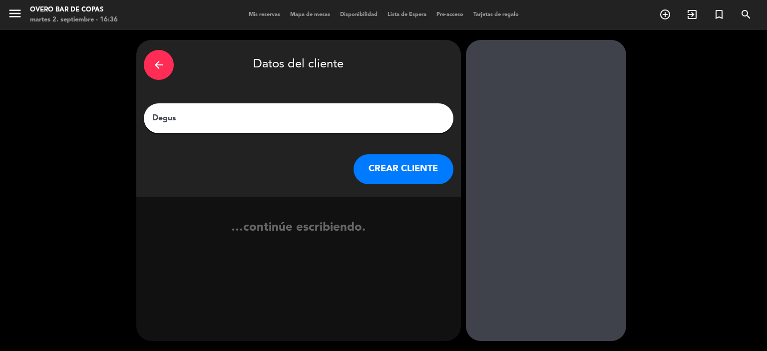
type input "Degus S"
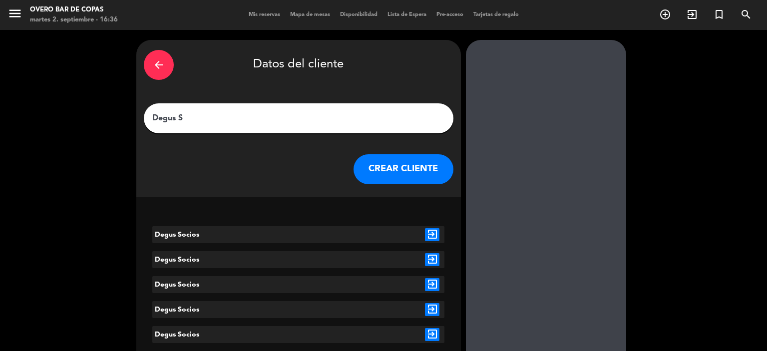
click at [429, 234] on icon "exit_to_app" at bounding box center [432, 234] width 14 height 13
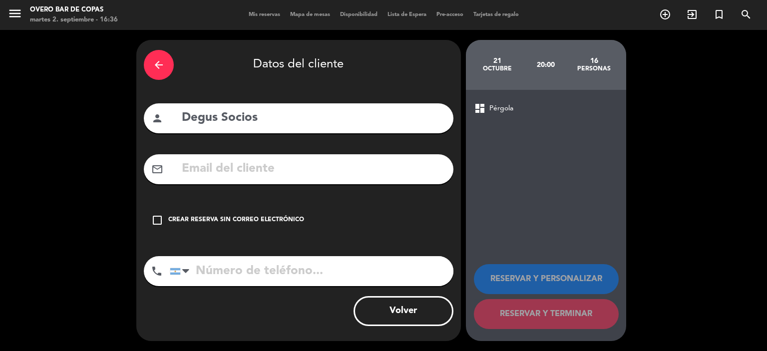
click at [289, 218] on div "Crear reserva sin correo electrónico" at bounding box center [236, 220] width 136 height 10
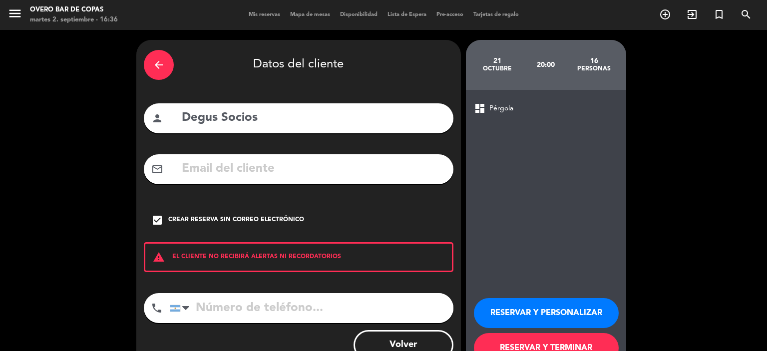
click at [530, 309] on button "RESERVAR Y PERSONALIZAR" at bounding box center [546, 313] width 145 height 30
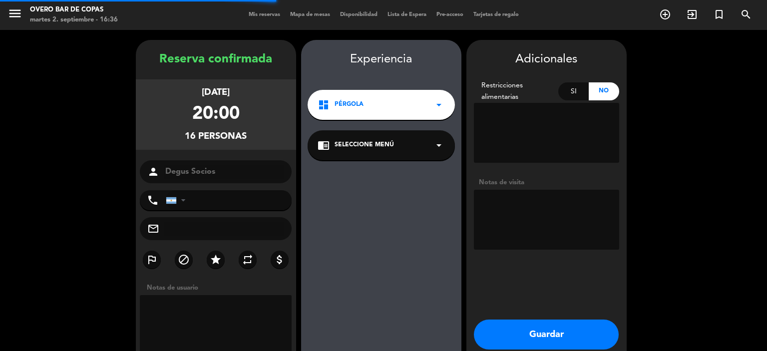
scroll to position [40, 0]
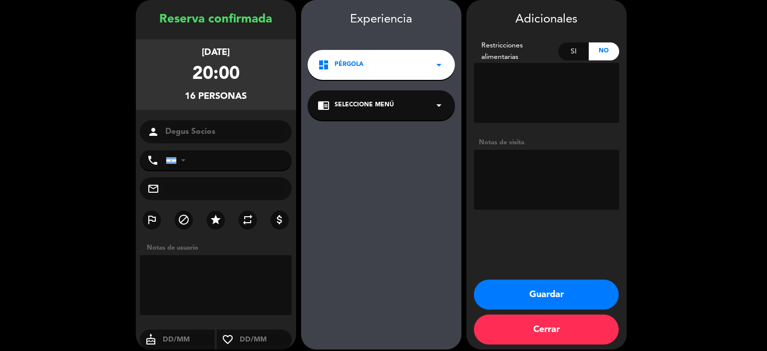
click at [396, 104] on div "chrome_reader_mode Seleccione Menú arrow_drop_down" at bounding box center [381, 105] width 147 height 30
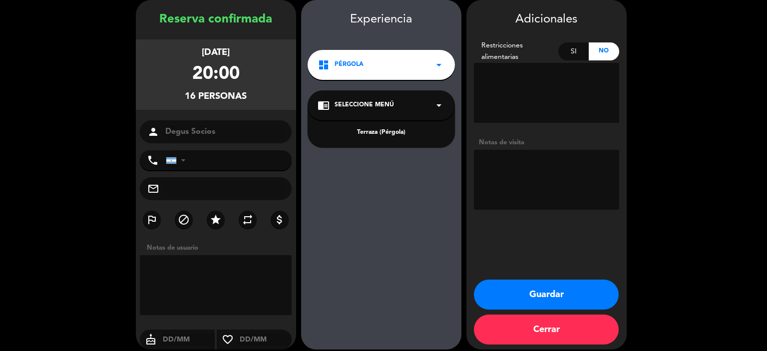
click at [379, 132] on div "Terraza (Pérgola)" at bounding box center [381, 133] width 127 height 10
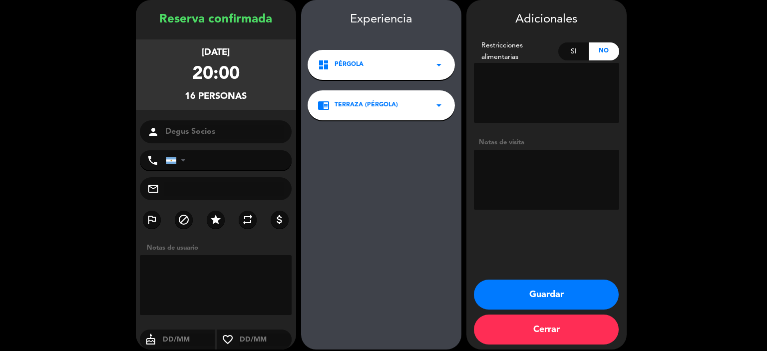
click at [529, 294] on button "Guardar" at bounding box center [546, 295] width 145 height 30
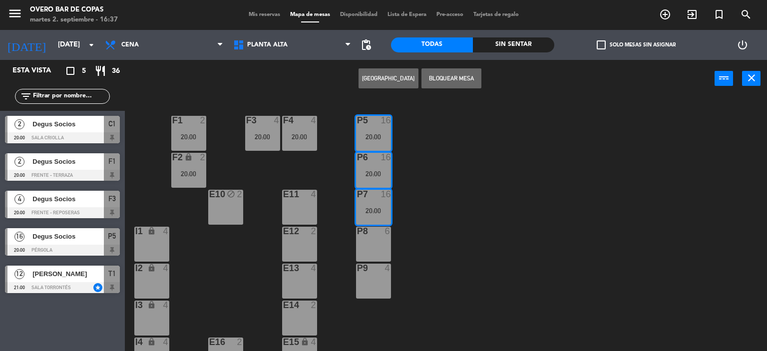
click at [386, 247] on div "P8 6" at bounding box center [373, 244] width 35 height 35
click at [383, 270] on div "4" at bounding box center [390, 268] width 16 height 9
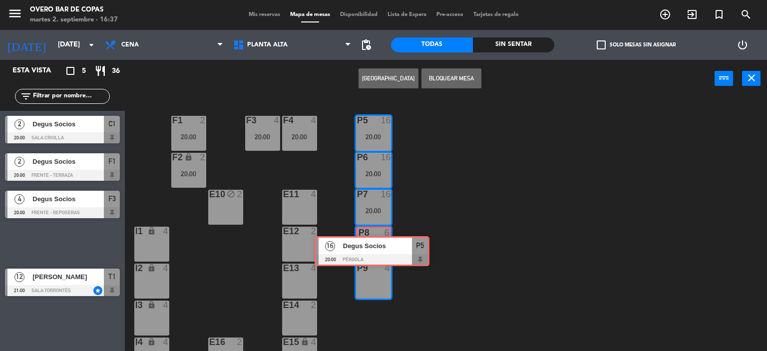
drag, startPoint x: 78, startPoint y: 238, endPoint x: 388, endPoint y: 246, distance: 309.7
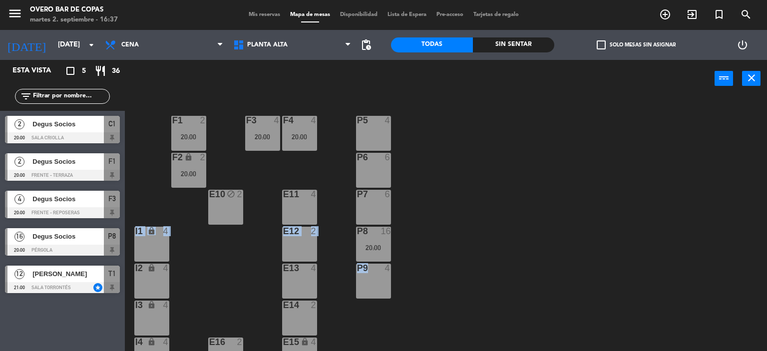
drag, startPoint x: 377, startPoint y: 250, endPoint x: 375, endPoint y: 274, distance: 24.0
click at [477, 255] on div "P5 4 F1 2 20:00 F3 4 20:00 F4 4 20:00 P6 6 F2 lock 2 20:00 P7 6 E10 block 2 E11…" at bounding box center [449, 225] width 635 height 254
click at [373, 248] on div "20:00" at bounding box center [373, 247] width 35 height 7
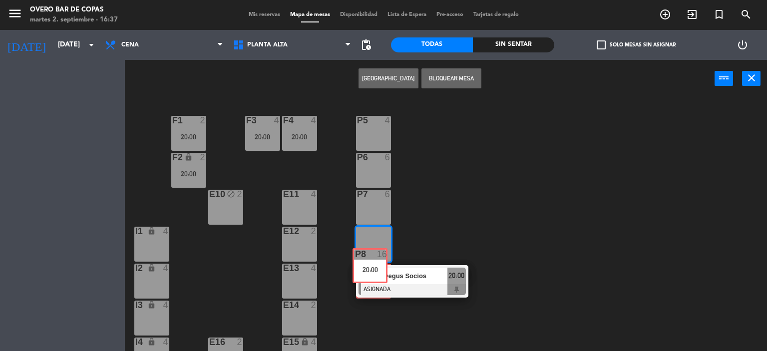
drag, startPoint x: 373, startPoint y: 248, endPoint x: 372, endPoint y: 281, distance: 33.5
click at [372, 281] on div "P5 4 F1 2 20:00 F3 4 20:00 F4 4 20:00 P6 6 F2 lock 2 20:00 P7 6 E10 block 2 E11…" at bounding box center [449, 225] width 635 height 254
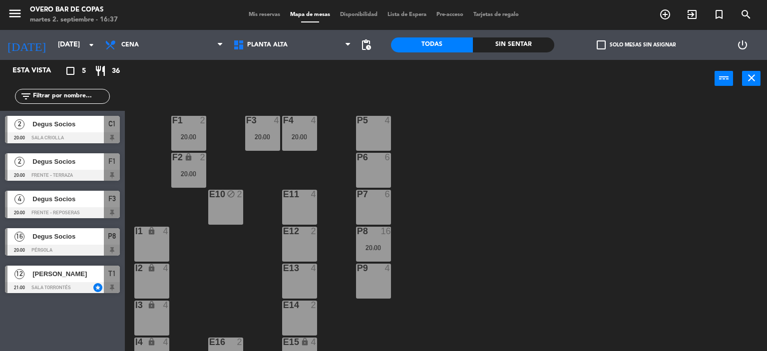
click at [364, 250] on div "20:00" at bounding box center [373, 247] width 35 height 7
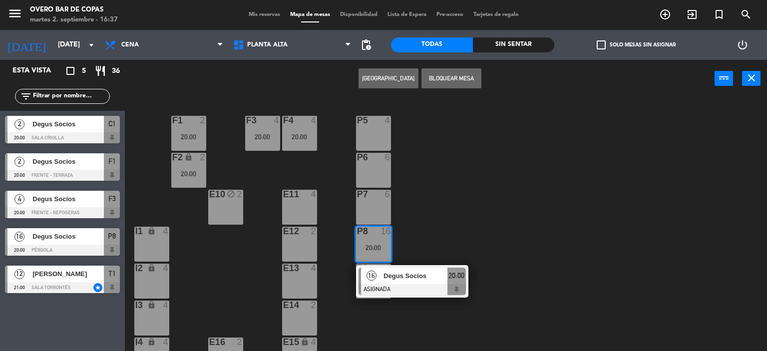
click at [365, 266] on div "16 Degus Socios ASIGNADA 20:00" at bounding box center [412, 281] width 112 height 32
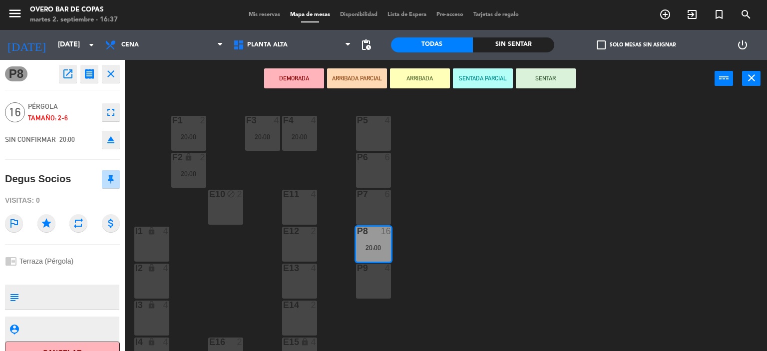
click at [375, 269] on div at bounding box center [373, 268] width 16 height 9
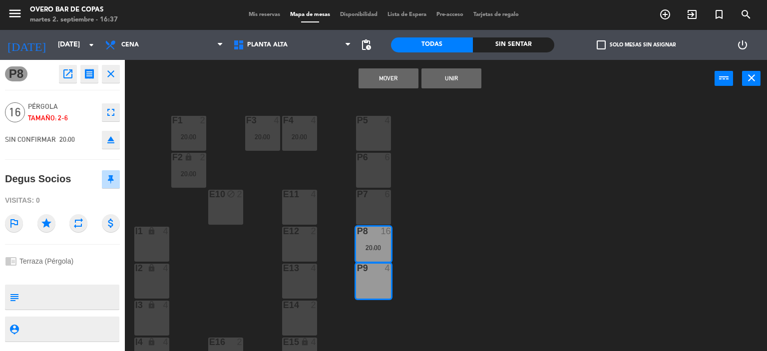
click at [368, 216] on div "P7 6" at bounding box center [373, 207] width 35 height 35
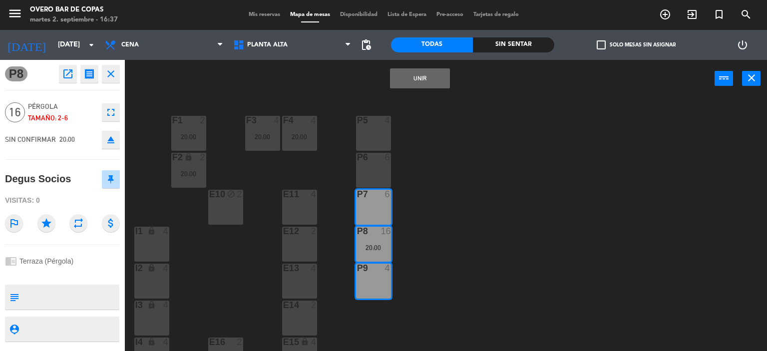
click at [367, 179] on div "P6 6" at bounding box center [373, 170] width 35 height 35
click at [373, 132] on div "P5 4" at bounding box center [373, 133] width 35 height 35
click at [422, 79] on button "Unir" at bounding box center [420, 78] width 60 height 20
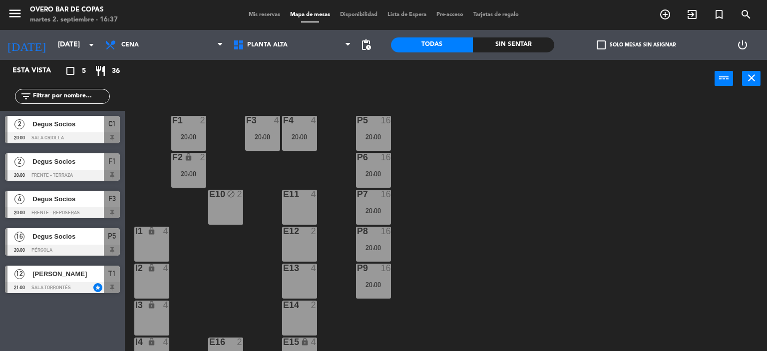
click at [566, 181] on div "P5 16 20:00 F1 2 20:00 F3 4 20:00 F4 4 20:00 P6 16 20:00 F2 lock 2 20:00 P7 16 …" at bounding box center [449, 225] width 635 height 254
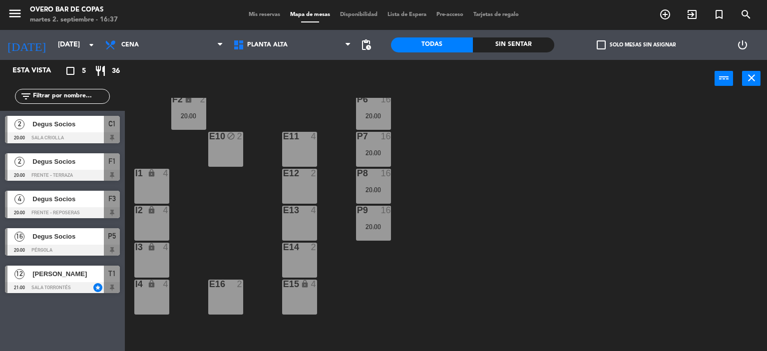
scroll to position [59, 0]
click at [466, 203] on div "P5 16 20:00 F1 2 20:00 F3 4 20:00 F4 4 20:00 P6 16 20:00 F2 lock 2 20:00 P7 16 …" at bounding box center [449, 225] width 635 height 254
click at [298, 136] on div at bounding box center [299, 135] width 16 height 9
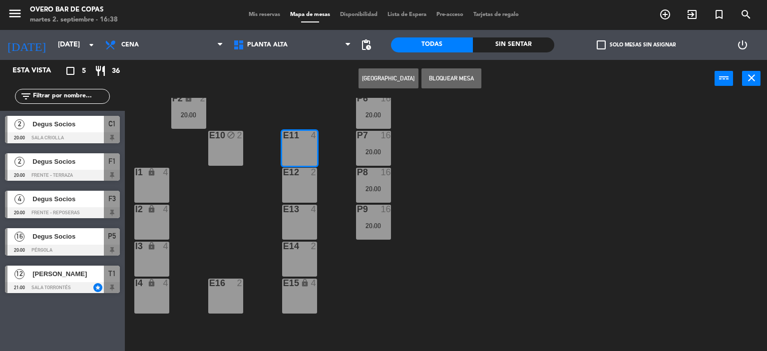
click at [295, 176] on div at bounding box center [299, 172] width 16 height 9
click at [298, 207] on div at bounding box center [299, 209] width 16 height 9
click at [306, 242] on div at bounding box center [299, 246] width 16 height 9
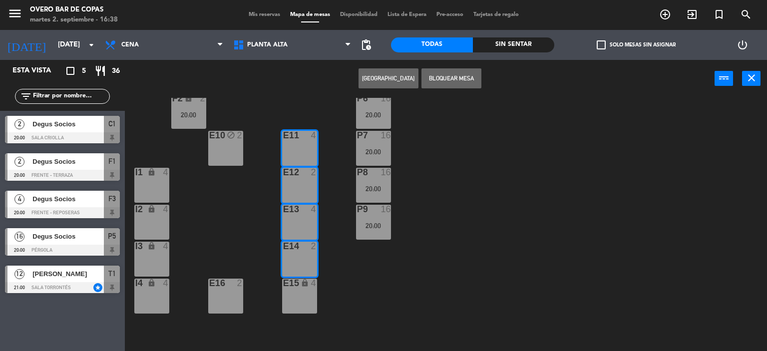
click at [302, 282] on icon "lock" at bounding box center [305, 283] width 8 height 8
click at [392, 84] on button "[GEOGRAPHIC_DATA]" at bounding box center [389, 78] width 60 height 20
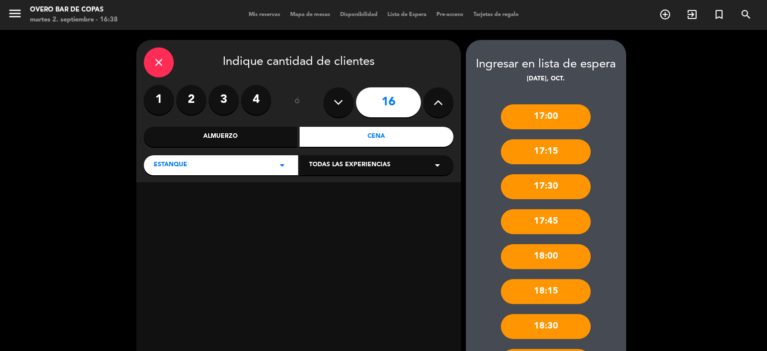
click at [365, 135] on div "Cena" at bounding box center [377, 137] width 154 height 20
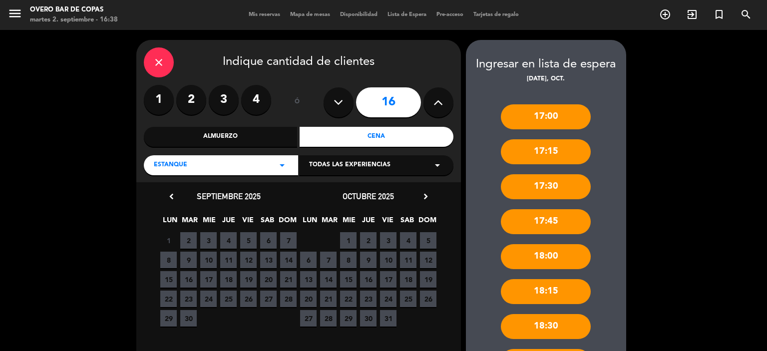
click at [330, 298] on span "21" at bounding box center [328, 299] width 16 height 16
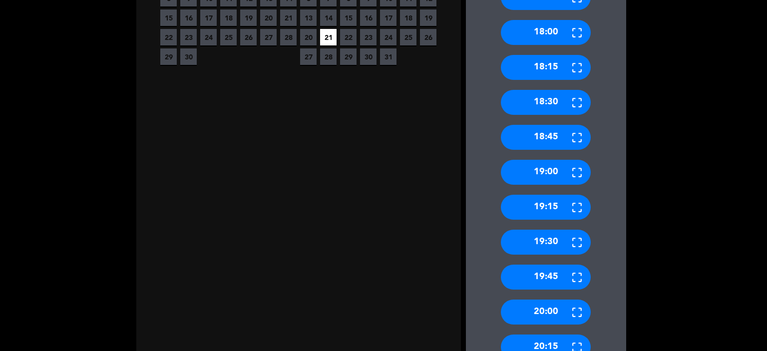
scroll to position [425, 0]
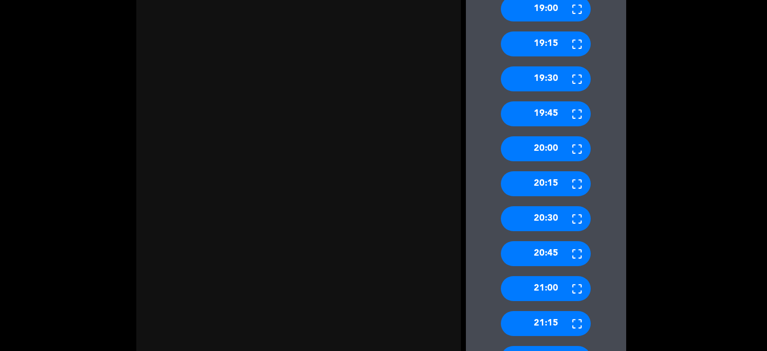
click at [524, 155] on div "20:00" at bounding box center [546, 148] width 90 height 25
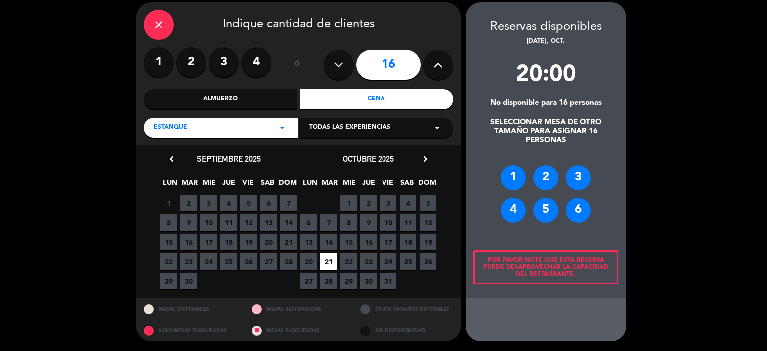
scroll to position [36, 0]
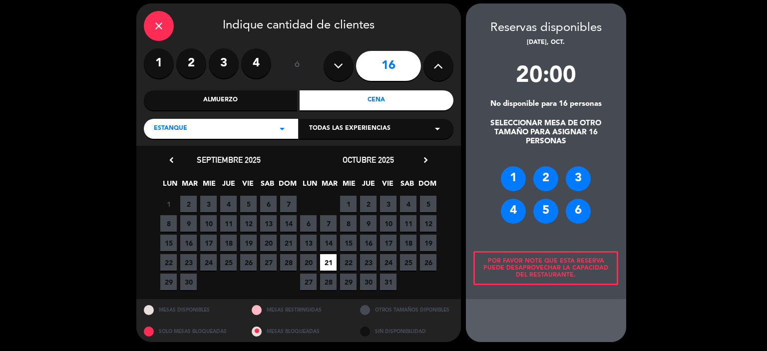
click at [545, 173] on div "2" at bounding box center [545, 178] width 25 height 25
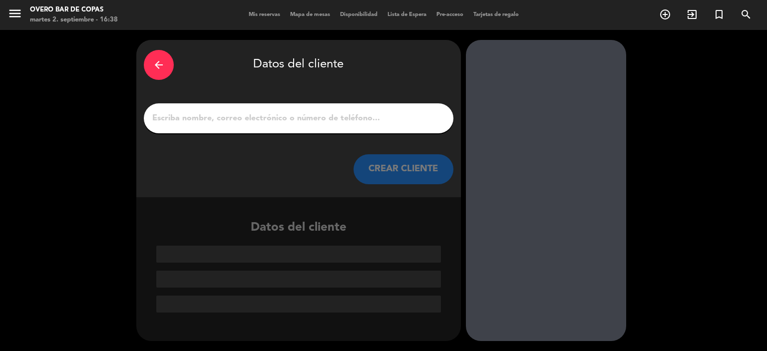
scroll to position [0, 0]
click at [298, 117] on input "1" at bounding box center [298, 118] width 295 height 14
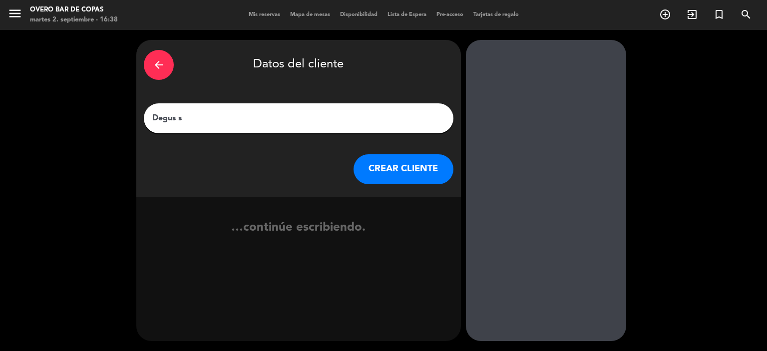
type input "Degus so"
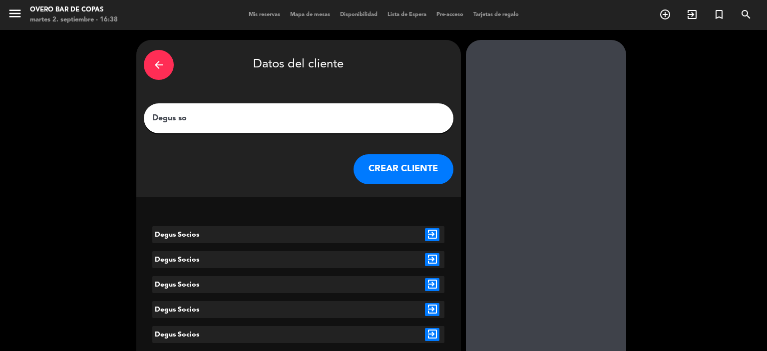
click at [431, 235] on icon "exit_to_app" at bounding box center [432, 234] width 14 height 13
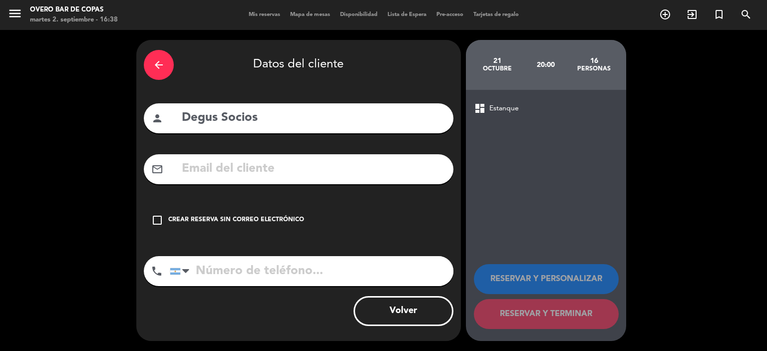
click at [291, 218] on div "Crear reserva sin correo electrónico" at bounding box center [236, 220] width 136 height 10
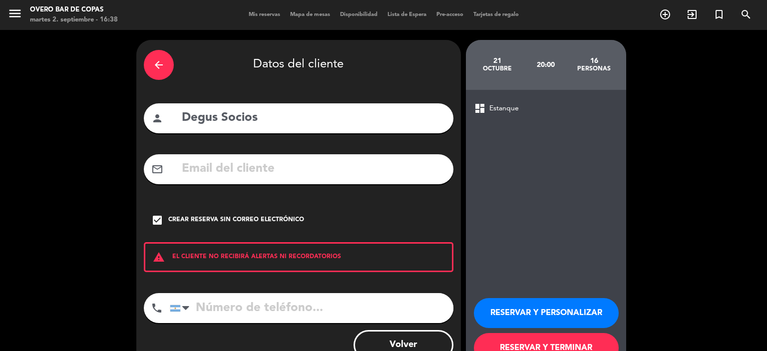
click at [517, 305] on button "RESERVAR Y PERSONALIZAR" at bounding box center [546, 313] width 145 height 30
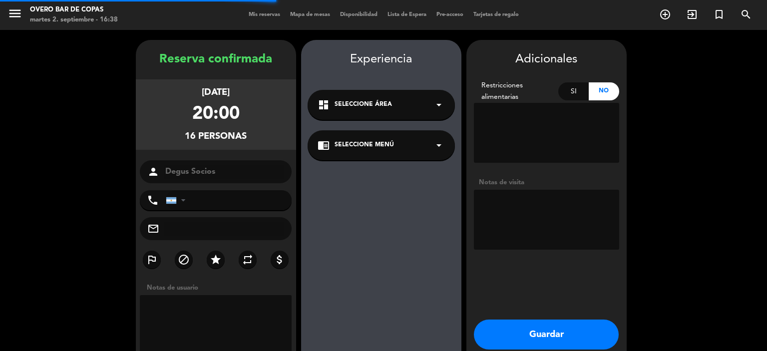
scroll to position [40, 0]
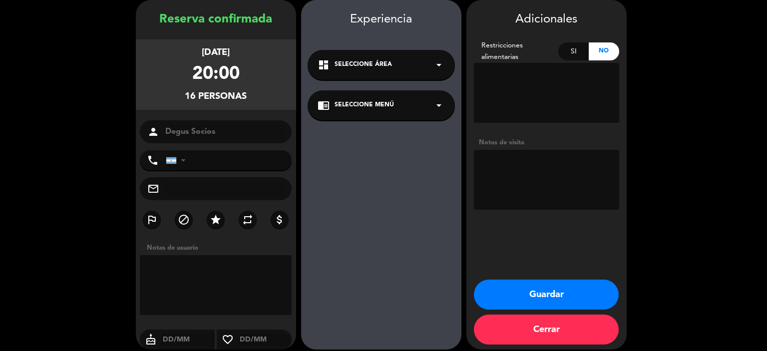
click at [377, 104] on span "Seleccione Menú" at bounding box center [364, 105] width 59 height 10
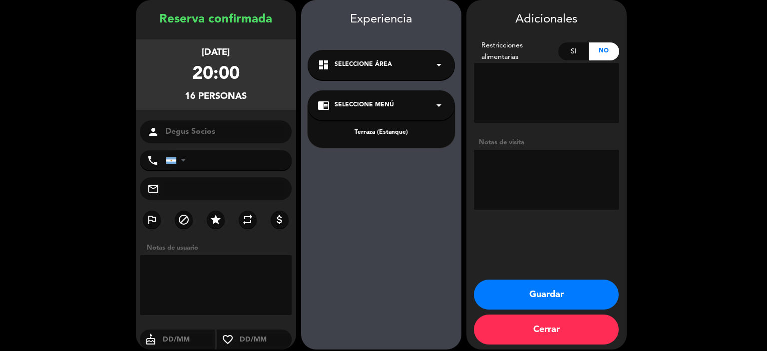
click at [384, 133] on div "Terraza (Estanque)" at bounding box center [381, 133] width 127 height 10
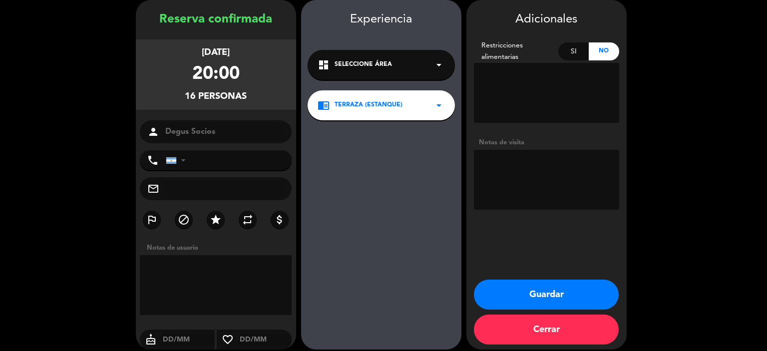
click at [507, 296] on button "Guardar" at bounding box center [546, 295] width 145 height 30
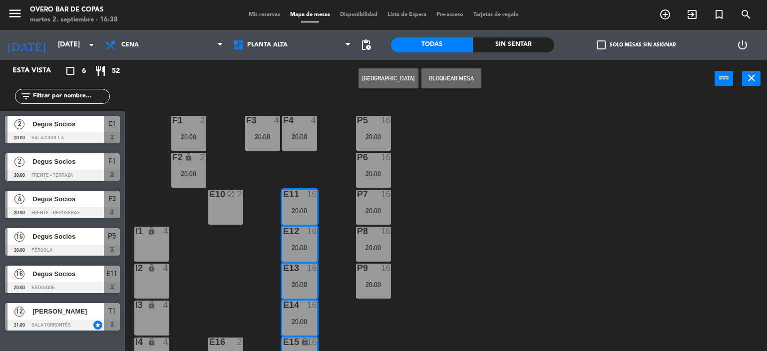
scroll to position [94, 0]
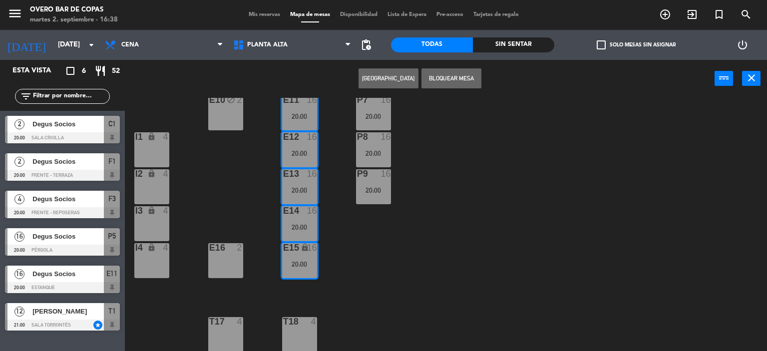
click at [399, 267] on div "P5 16 20:00 F1 2 20:00 F3 4 20:00 F4 4 20:00 P6 16 20:00 F2 lock 2 20:00 P7 16 …" at bounding box center [449, 225] width 635 height 254
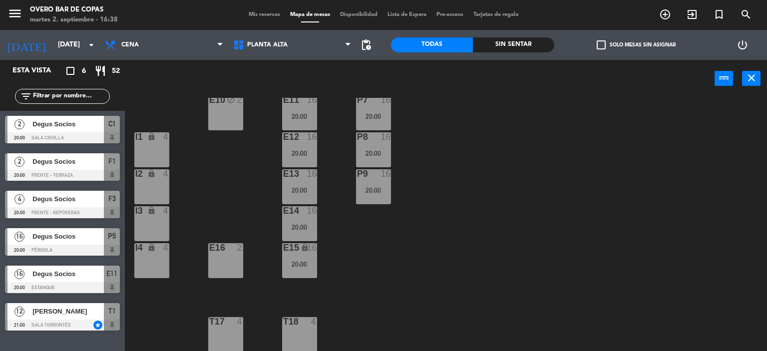
click at [224, 243] on div at bounding box center [225, 247] width 16 height 9
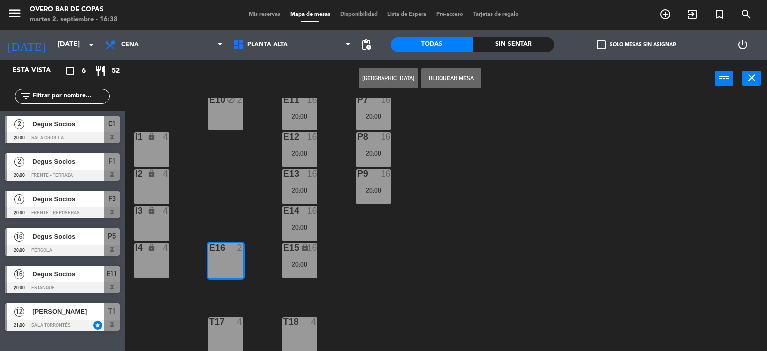
click at [382, 80] on button "[GEOGRAPHIC_DATA]" at bounding box center [389, 78] width 60 height 20
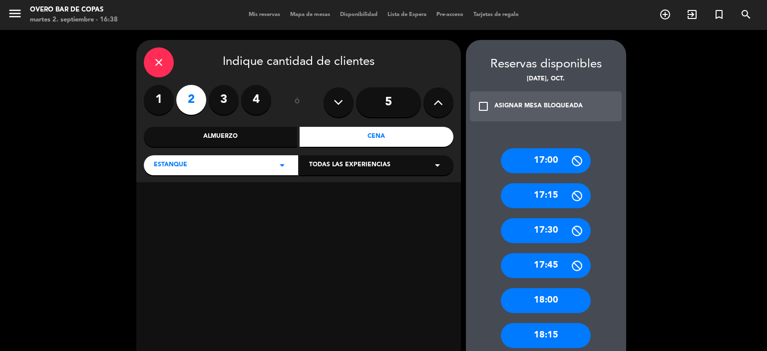
click at [360, 140] on div "Cena" at bounding box center [377, 137] width 154 height 20
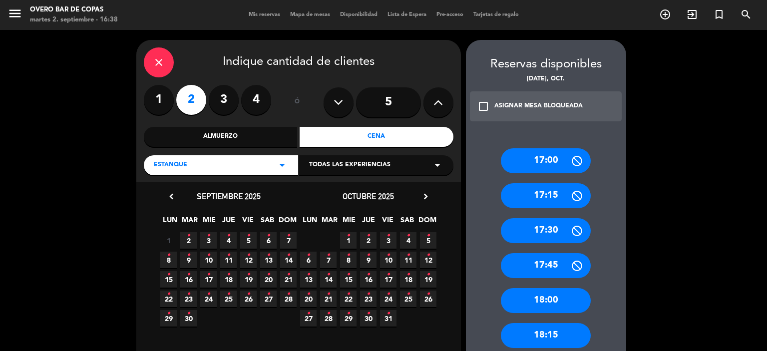
click at [325, 299] on span "21 •" at bounding box center [328, 299] width 16 height 16
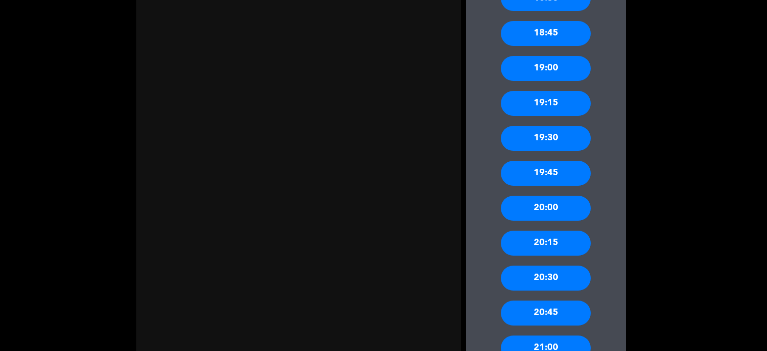
scroll to position [495, 0]
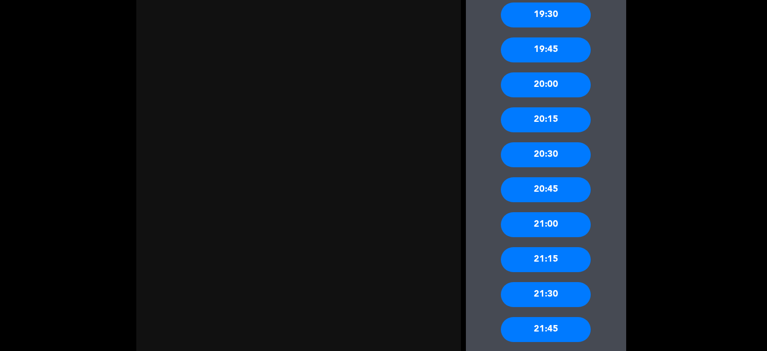
click at [544, 87] on div "20:00" at bounding box center [546, 84] width 90 height 25
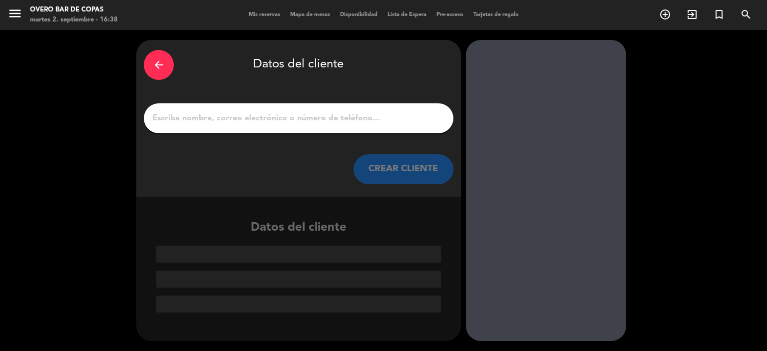
scroll to position [0, 0]
click at [356, 125] on div at bounding box center [299, 118] width 310 height 30
click at [240, 112] on input "1" at bounding box center [298, 118] width 295 height 14
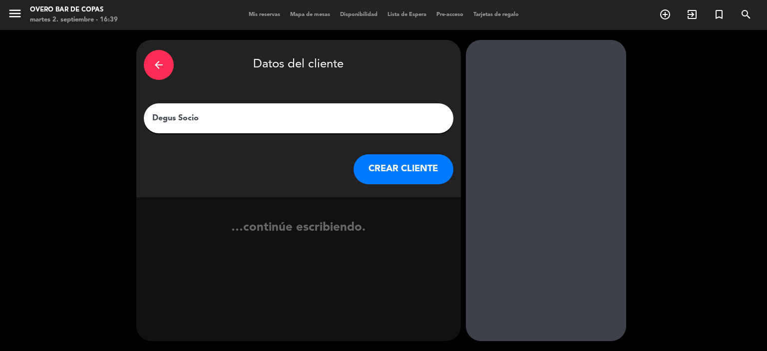
type input "Degus Socios"
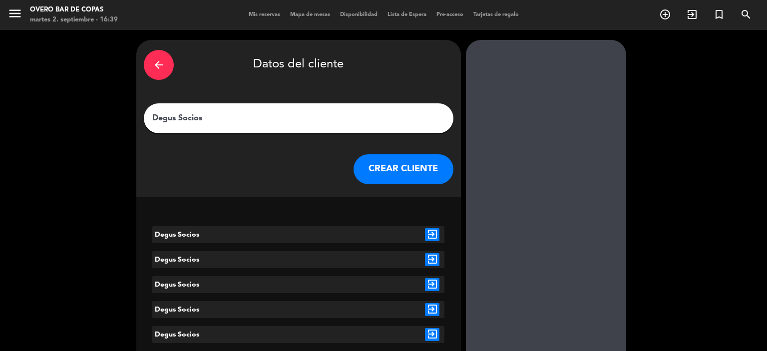
click at [432, 235] on icon "exit_to_app" at bounding box center [432, 234] width 14 height 13
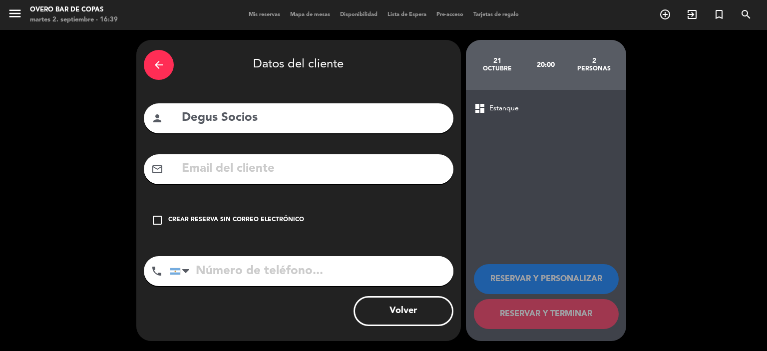
click at [275, 220] on div "Crear reserva sin correo electrónico" at bounding box center [236, 220] width 136 height 10
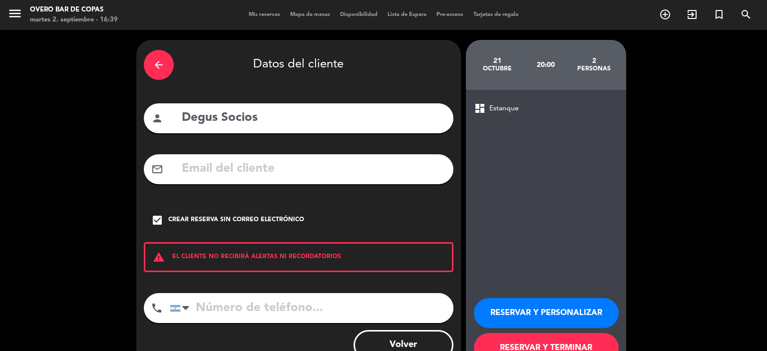
click at [524, 322] on button "RESERVAR Y PERSONALIZAR" at bounding box center [546, 313] width 145 height 30
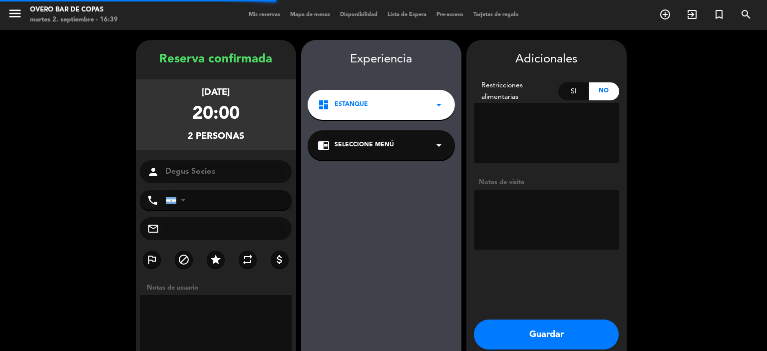
scroll to position [40, 0]
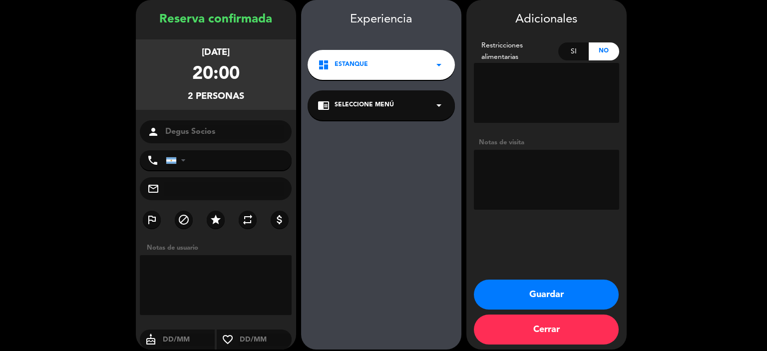
click at [364, 111] on div "chrome_reader_mode Seleccione Menú arrow_drop_down" at bounding box center [381, 105] width 147 height 30
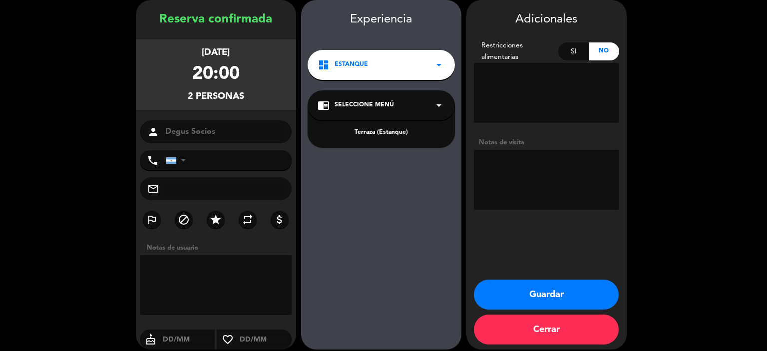
click at [375, 132] on div "Terraza (Estanque)" at bounding box center [381, 133] width 127 height 10
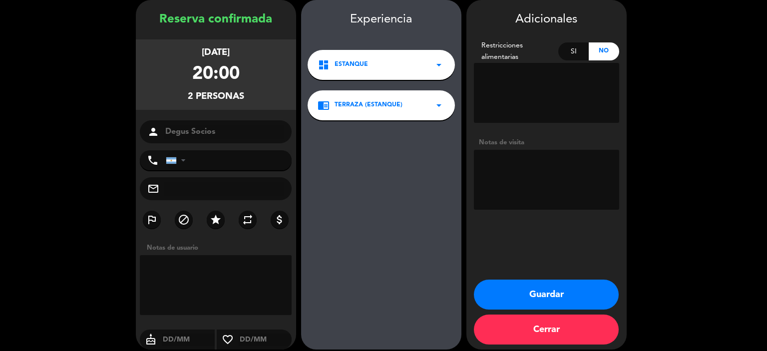
click at [514, 297] on button "Guardar" at bounding box center [546, 295] width 145 height 30
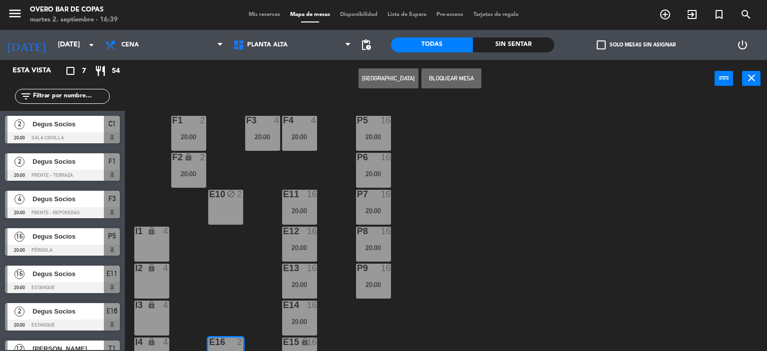
click at [515, 271] on div "P5 16 20:00 F1 2 20:00 F3 4 20:00 F4 4 20:00 P6 16 20:00 F2 lock 2 20:00 P7 16 …" at bounding box center [449, 225] width 635 height 254
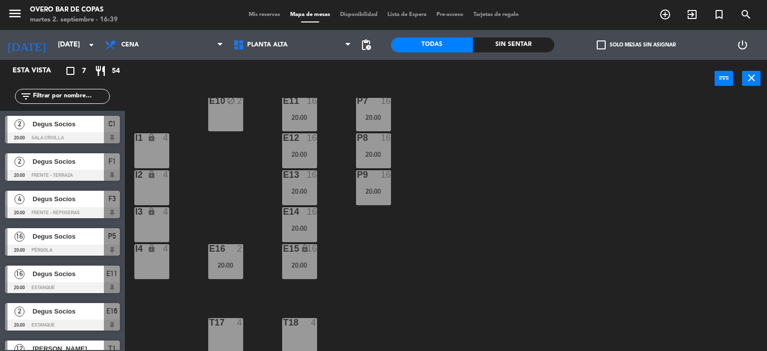
scroll to position [94, 0]
click at [300, 329] on div "T18 4" at bounding box center [299, 334] width 35 height 35
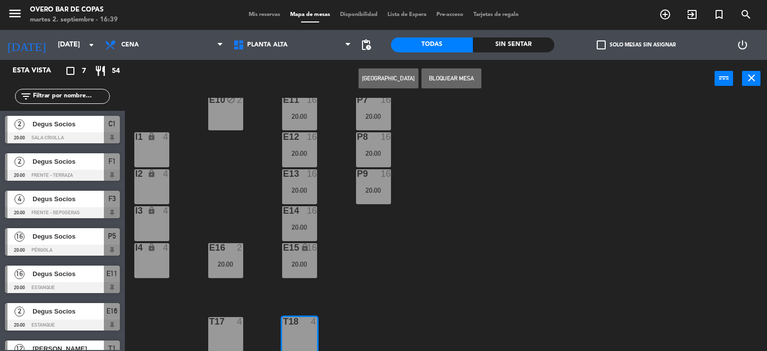
click at [373, 80] on button "[GEOGRAPHIC_DATA]" at bounding box center [389, 78] width 60 height 20
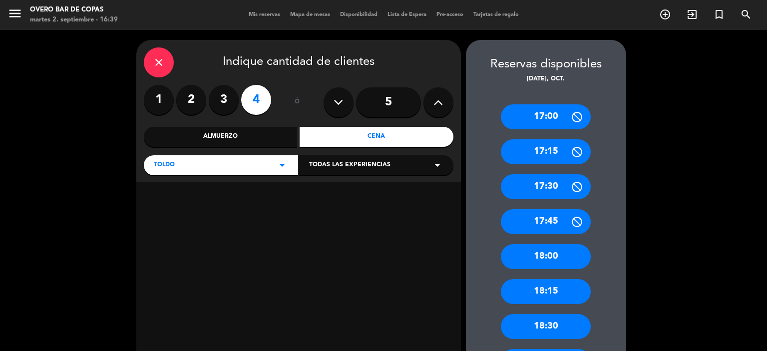
click at [391, 132] on div "Cena" at bounding box center [377, 137] width 154 height 20
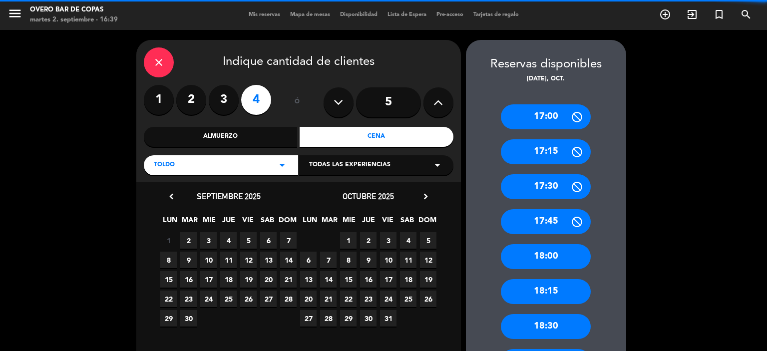
scroll to position [256, 0]
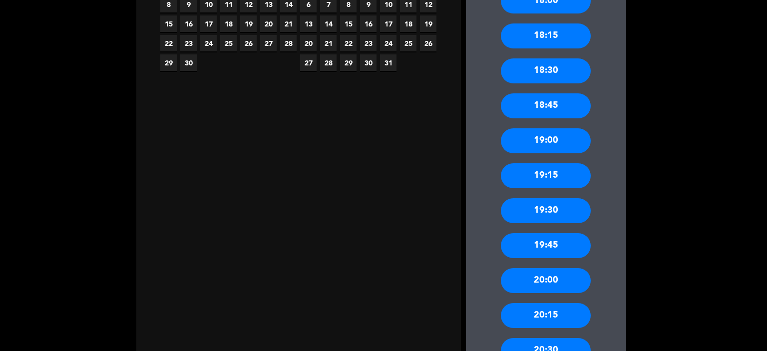
click at [535, 278] on div "20:00" at bounding box center [546, 280] width 90 height 25
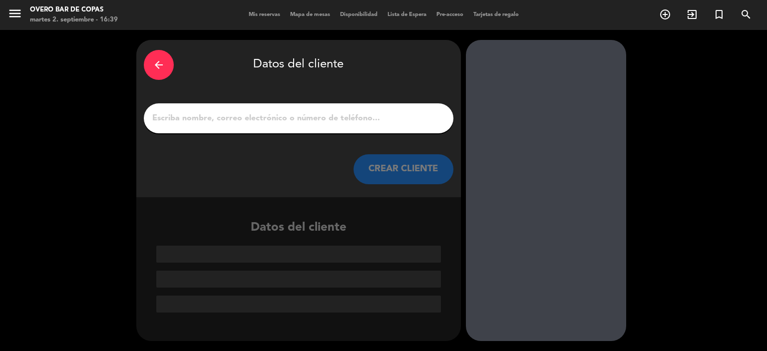
scroll to position [0, 0]
click at [255, 120] on input "1" at bounding box center [298, 118] width 295 height 14
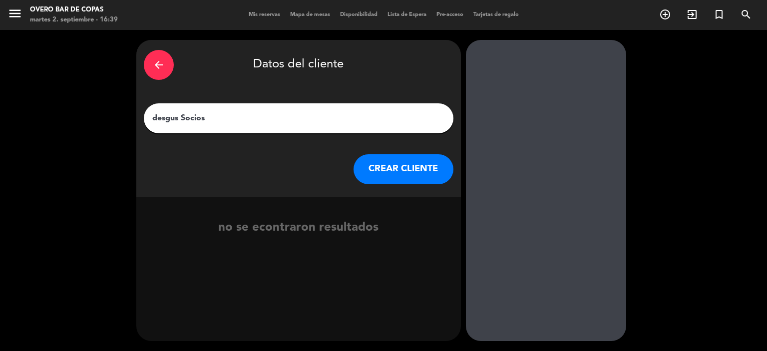
click at [165, 118] on input "desgus Socios" at bounding box center [298, 118] width 295 height 14
type input "degus Socios"
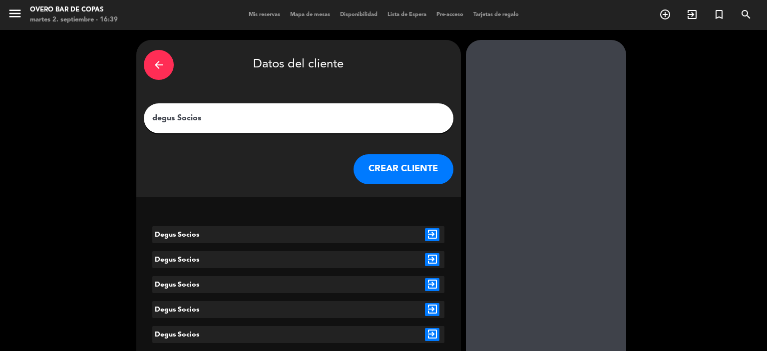
click at [436, 237] on icon "exit_to_app" at bounding box center [432, 234] width 14 height 13
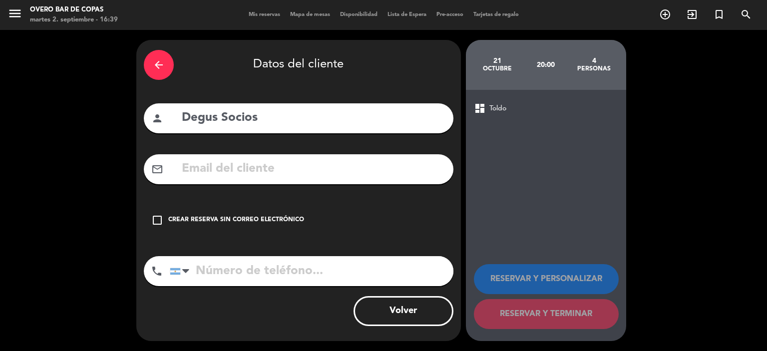
click at [277, 215] on div "Crear reserva sin correo electrónico" at bounding box center [236, 220] width 136 height 10
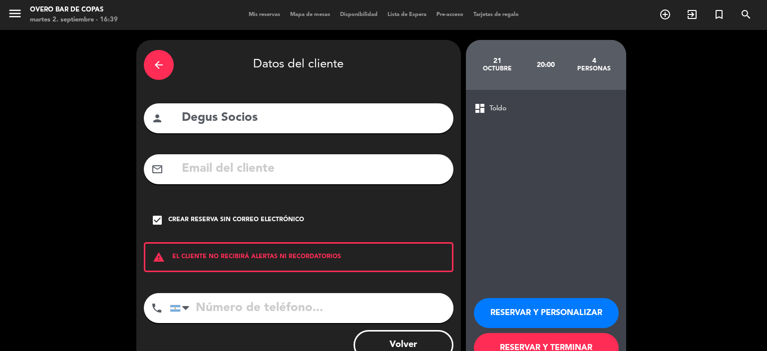
click at [514, 306] on button "RESERVAR Y PERSONALIZAR" at bounding box center [546, 313] width 145 height 30
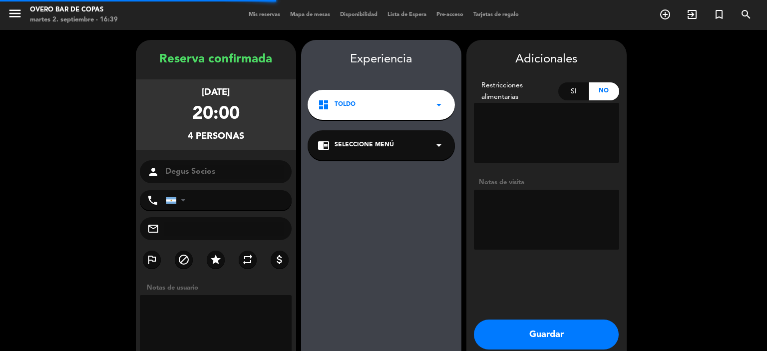
scroll to position [40, 0]
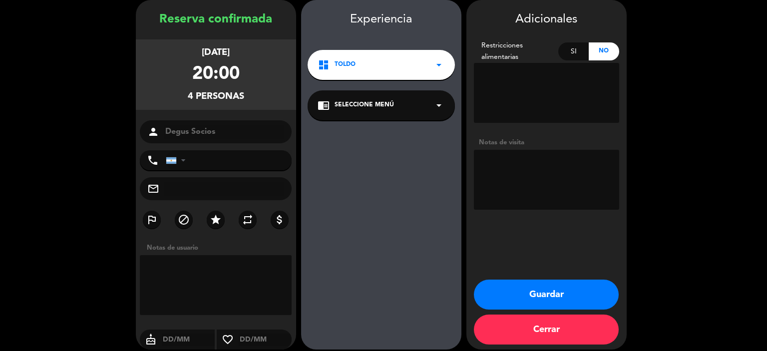
click at [362, 115] on div "chrome_reader_mode Seleccione Menú arrow_drop_down" at bounding box center [381, 105] width 147 height 30
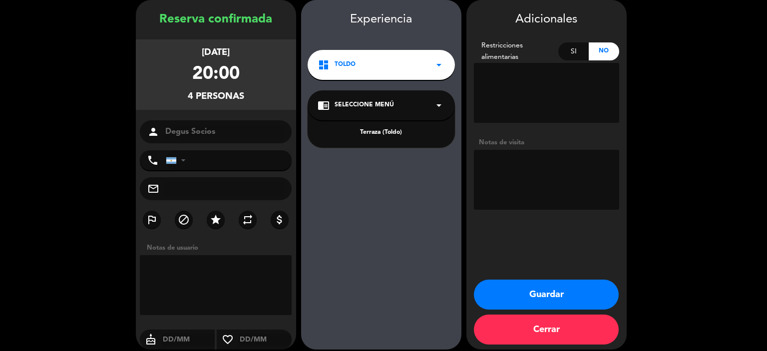
click at [369, 135] on div "Terraza (Toldo)" at bounding box center [381, 133] width 127 height 10
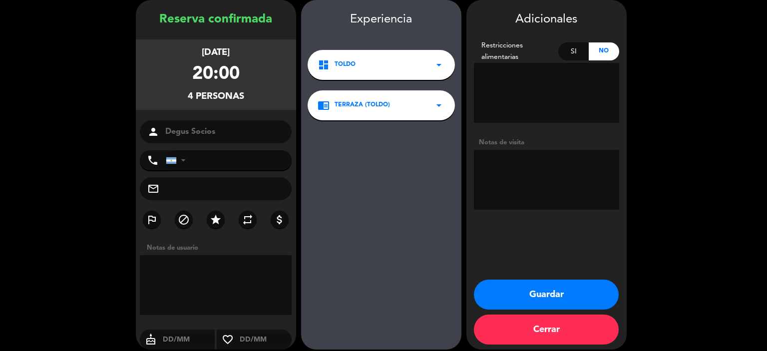
click at [508, 283] on button "Guardar" at bounding box center [546, 295] width 145 height 30
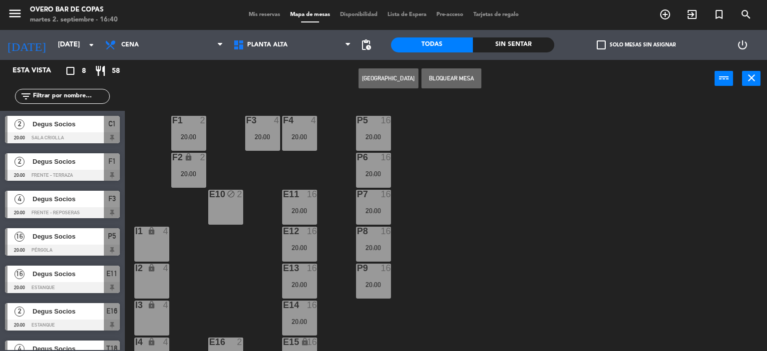
scroll to position [130, 0]
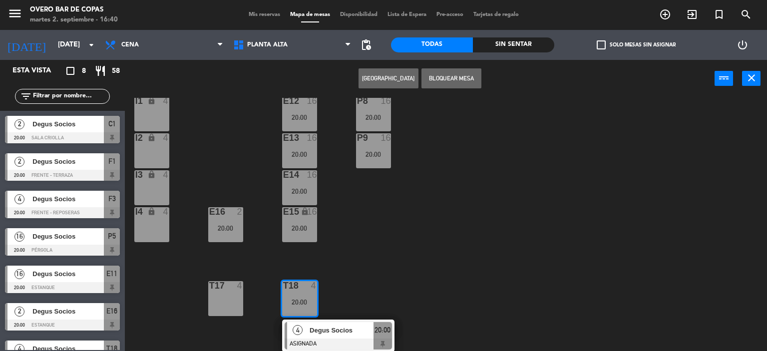
click at [450, 271] on div "P5 16 20:00 F1 2 20:00 F3 4 20:00 F4 4 20:00 P6 16 20:00 F2 lock 2 20:00 P7 16 …" at bounding box center [449, 225] width 635 height 254
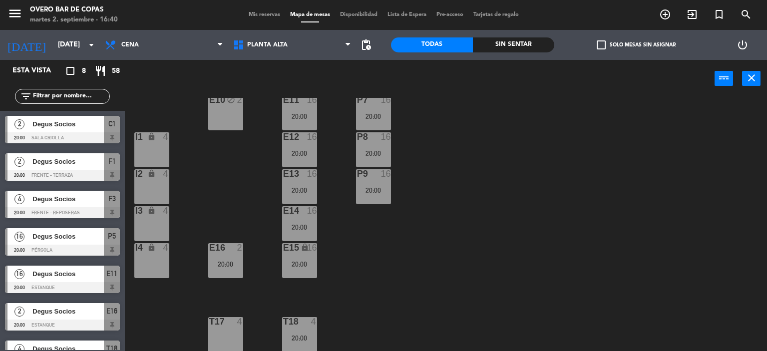
click at [218, 323] on div at bounding box center [225, 321] width 16 height 9
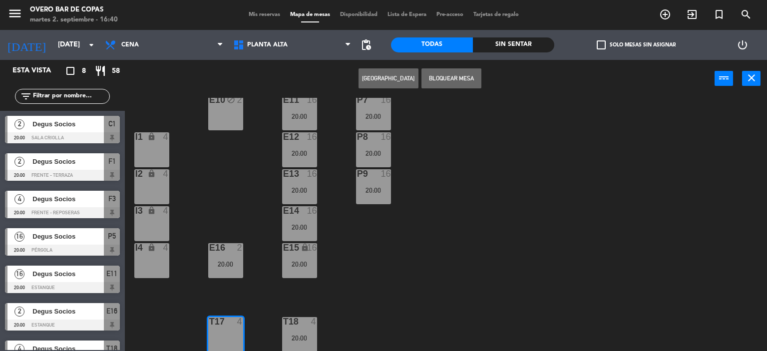
click at [367, 82] on button "[GEOGRAPHIC_DATA]" at bounding box center [389, 78] width 60 height 20
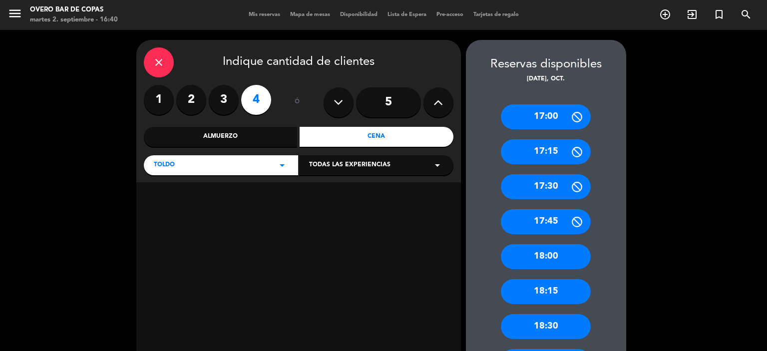
click at [351, 144] on div "Cena" at bounding box center [377, 137] width 154 height 20
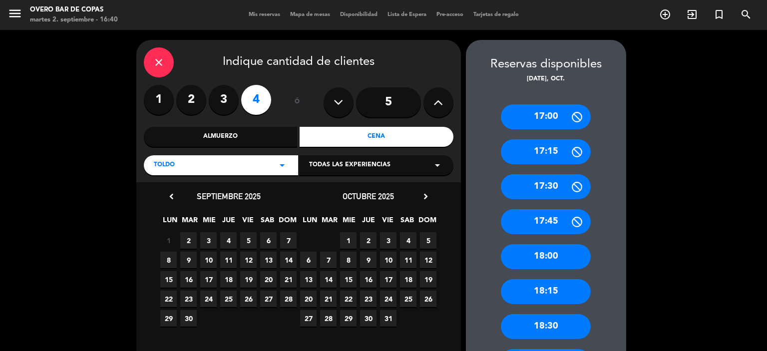
click at [330, 295] on span "21" at bounding box center [328, 299] width 16 height 16
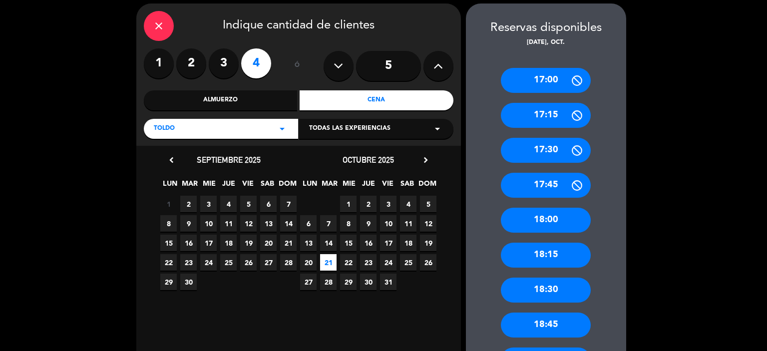
scroll to position [289, 0]
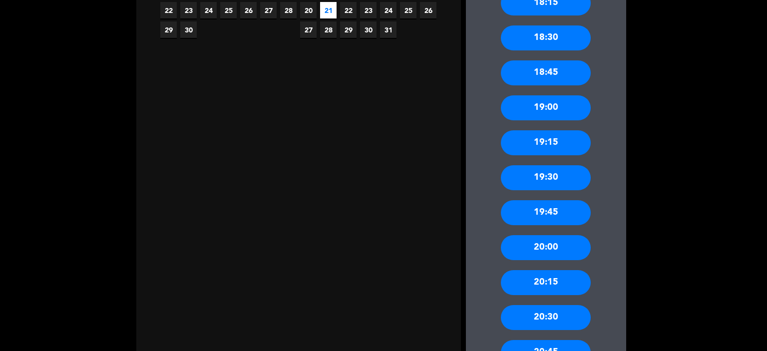
click at [525, 249] on div "20:00" at bounding box center [546, 247] width 90 height 25
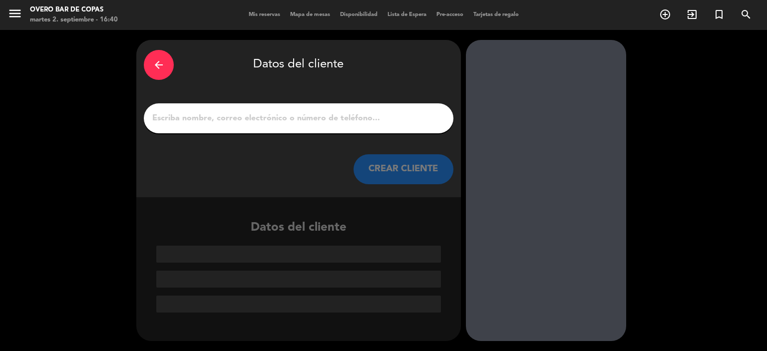
click at [320, 117] on input "1" at bounding box center [298, 118] width 295 height 14
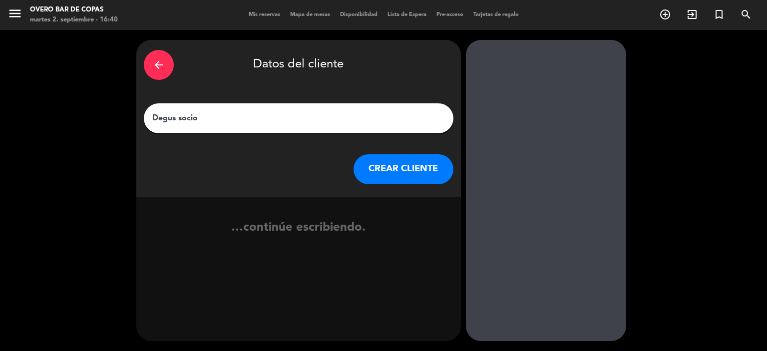
type input "Degus socios"
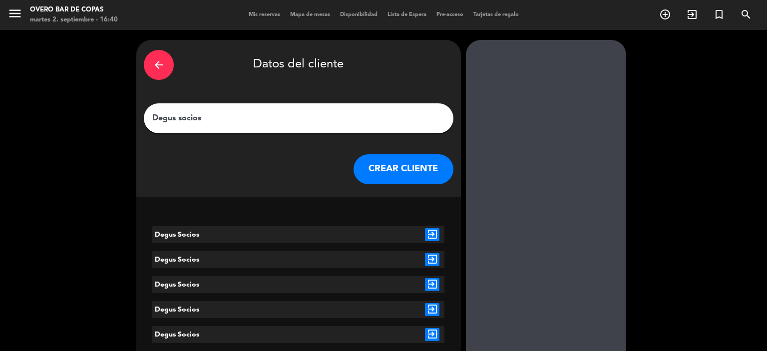
click at [431, 232] on icon "exit_to_app" at bounding box center [432, 234] width 14 height 13
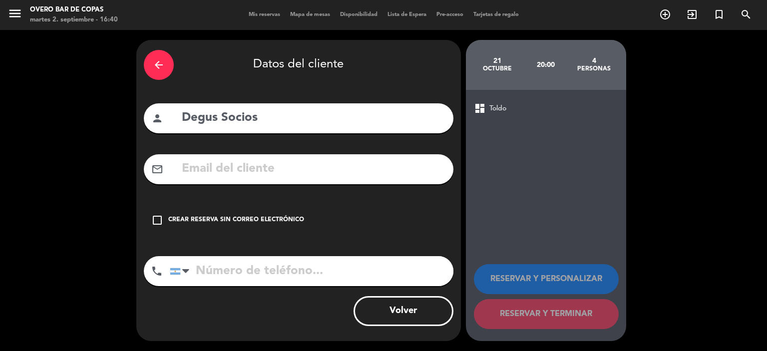
click at [277, 216] on div "Crear reserva sin correo electrónico" at bounding box center [236, 220] width 136 height 10
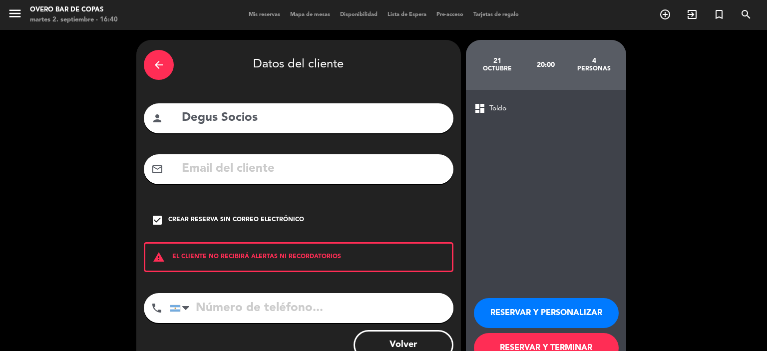
scroll to position [34, 0]
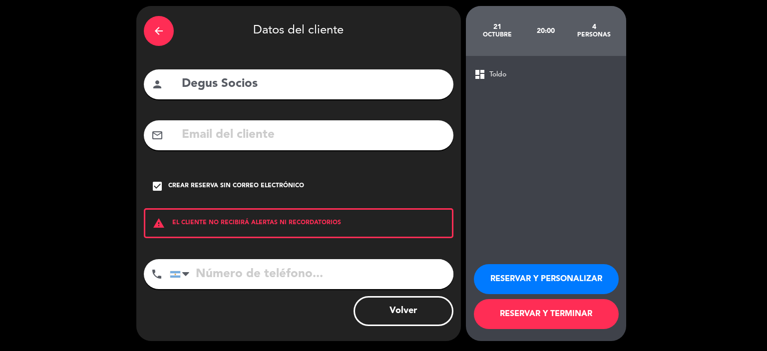
click at [514, 273] on button "RESERVAR Y PERSONALIZAR" at bounding box center [546, 279] width 145 height 30
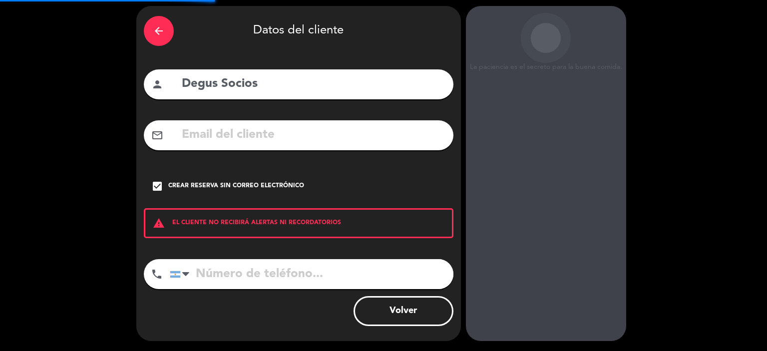
scroll to position [40, 0]
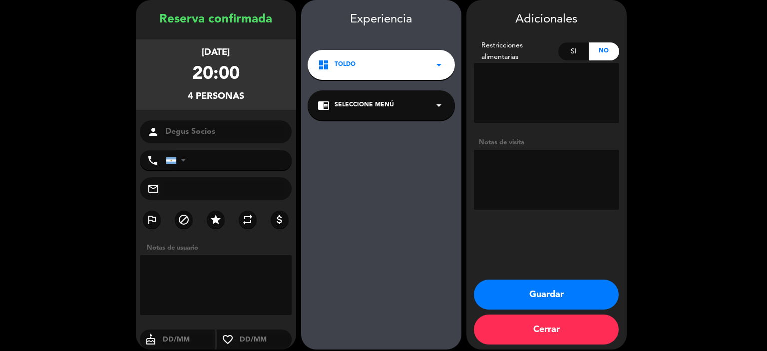
click at [361, 103] on span "Seleccione Menú" at bounding box center [364, 105] width 59 height 10
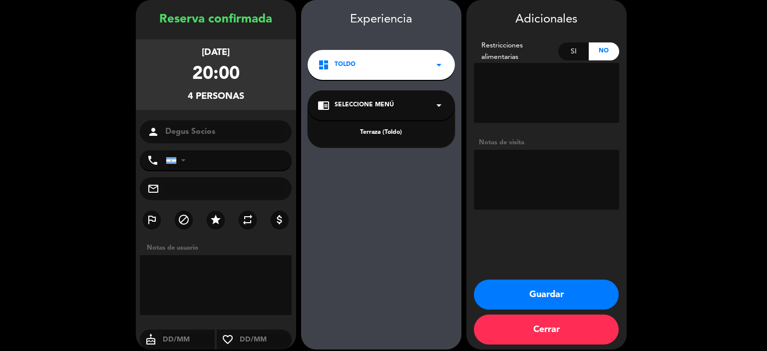
click at [377, 131] on div "Terraza (Toldo)" at bounding box center [381, 133] width 127 height 10
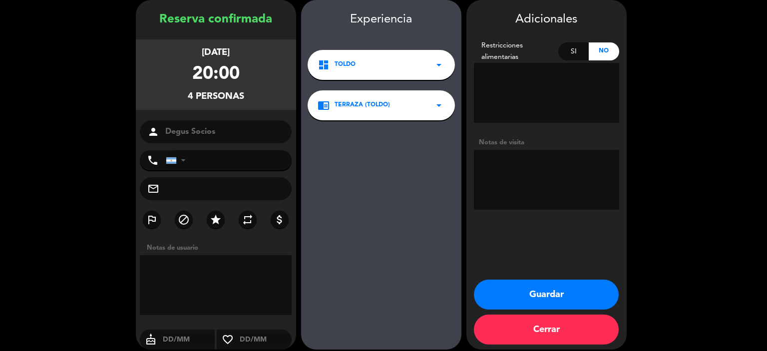
click at [490, 289] on button "Guardar" at bounding box center [546, 295] width 145 height 30
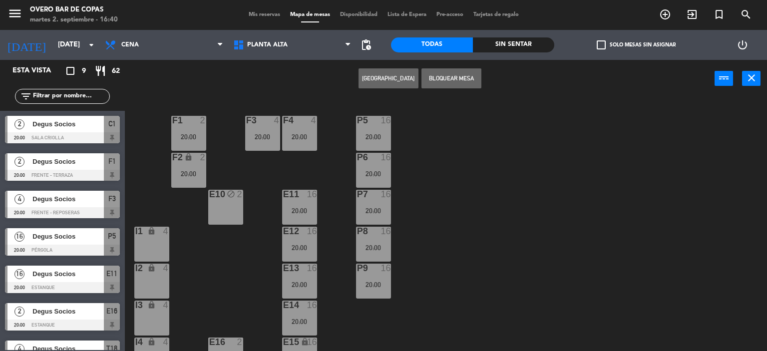
scroll to position [130, 0]
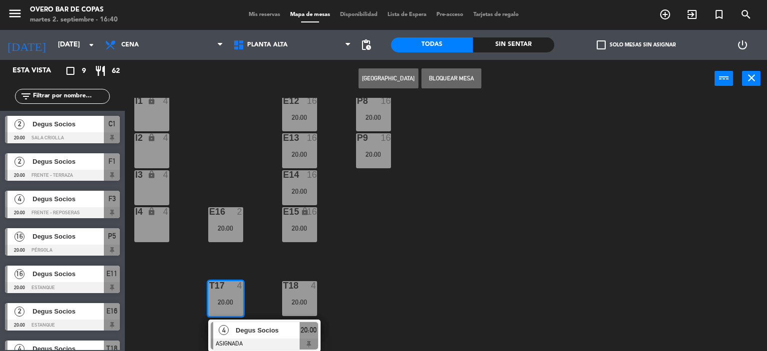
click at [490, 289] on div "P5 16 20:00 F1 2 20:00 F3 4 20:00 F4 4 20:00 P6 16 20:00 F2 lock 2 20:00 P7 16 …" at bounding box center [449, 225] width 635 height 254
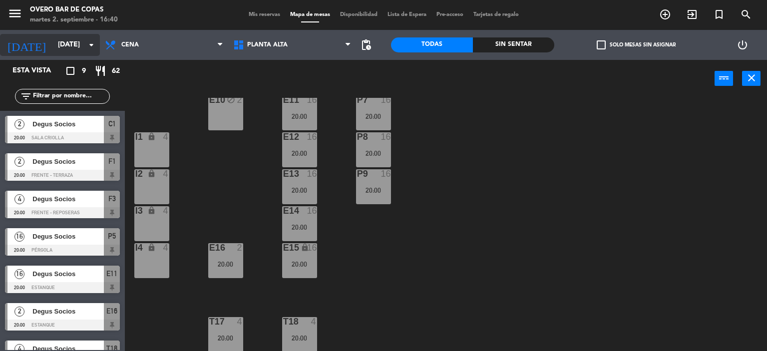
click at [92, 49] on icon "arrow_drop_down" at bounding box center [91, 45] width 12 height 12
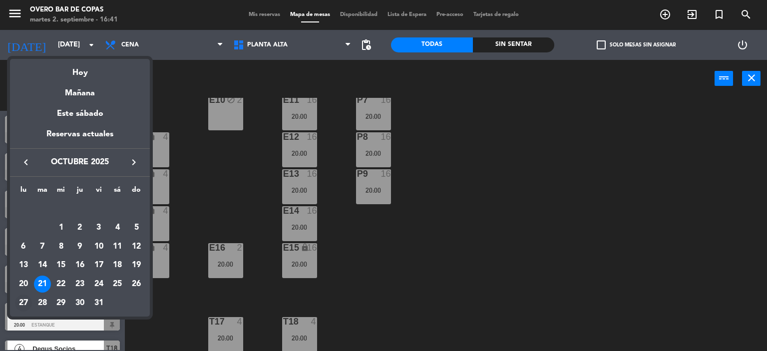
click at [22, 303] on div "27" at bounding box center [23, 303] width 17 height 17
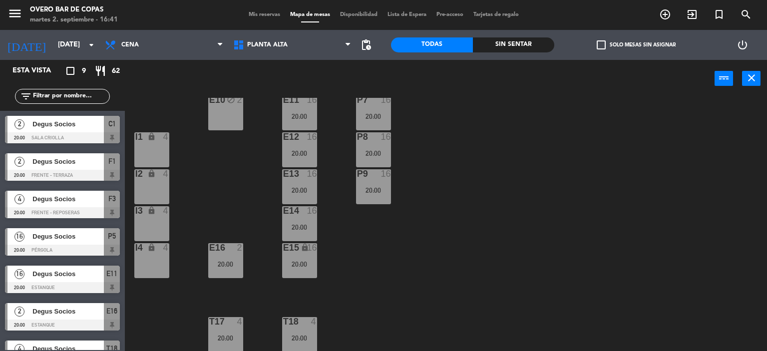
type input "[DATE]"
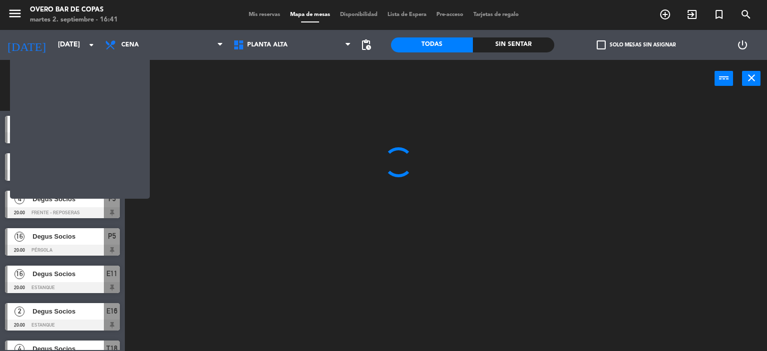
scroll to position [0, 0]
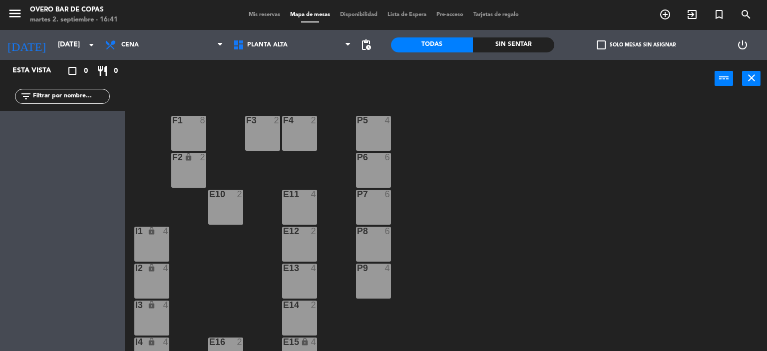
click at [200, 121] on div "8" at bounding box center [203, 120] width 6 height 9
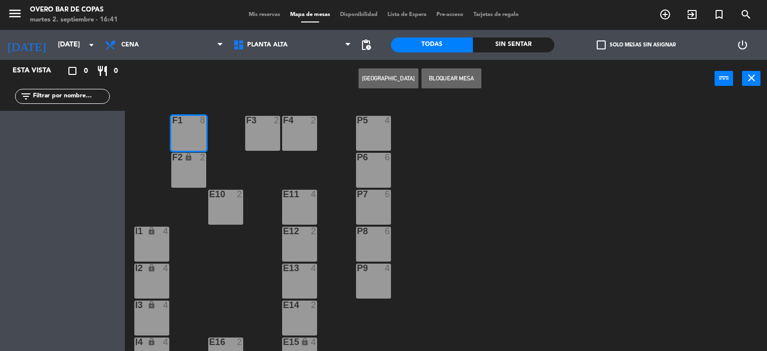
click at [201, 167] on div "F2 lock 2" at bounding box center [188, 170] width 35 height 35
click at [391, 81] on button "[GEOGRAPHIC_DATA]" at bounding box center [389, 78] width 60 height 20
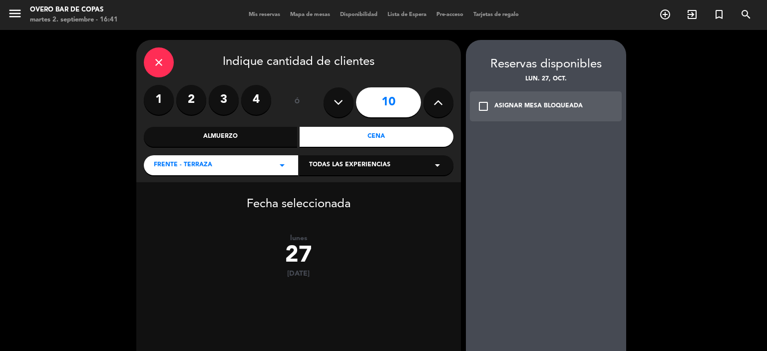
click at [368, 135] on div "Cena" at bounding box center [377, 137] width 154 height 20
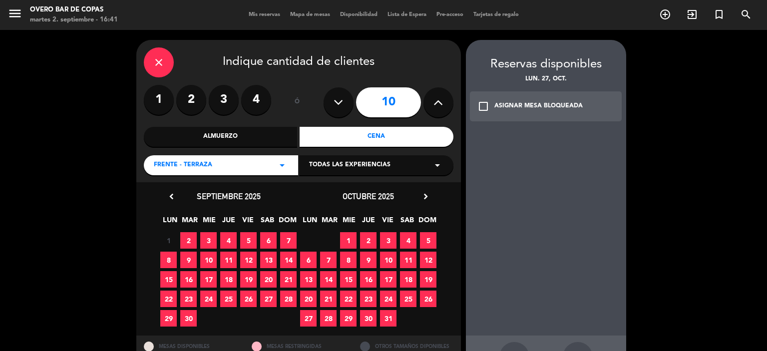
click at [309, 320] on span "27" at bounding box center [308, 318] width 16 height 16
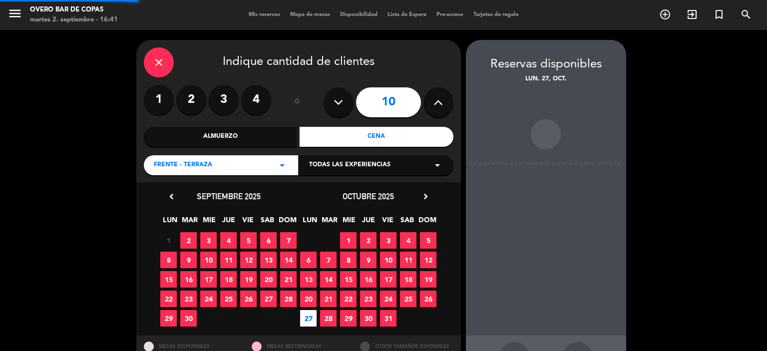
scroll to position [36, 0]
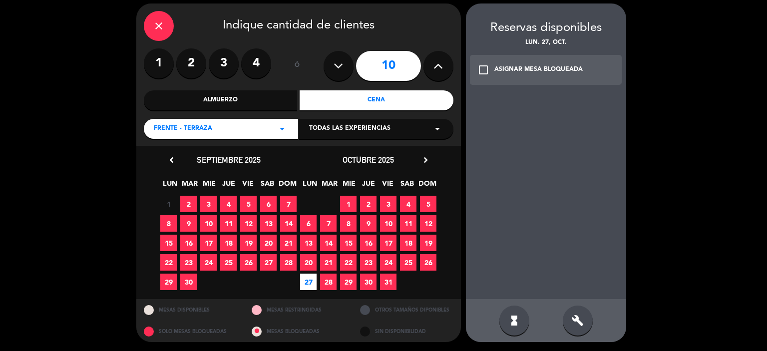
click at [494, 72] on div "ASIGNAR MESA BLOQUEADA" at bounding box center [538, 70] width 88 height 10
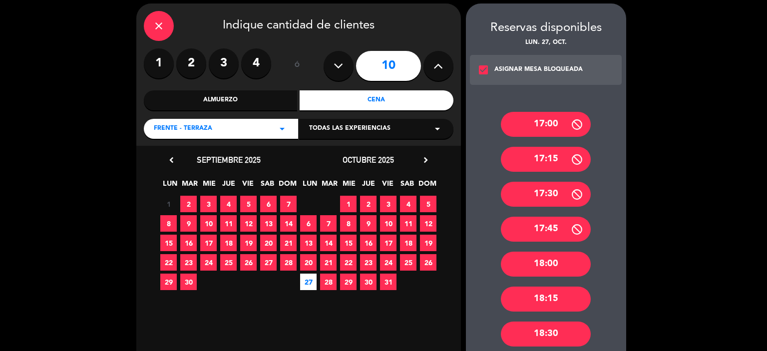
scroll to position [306, 0]
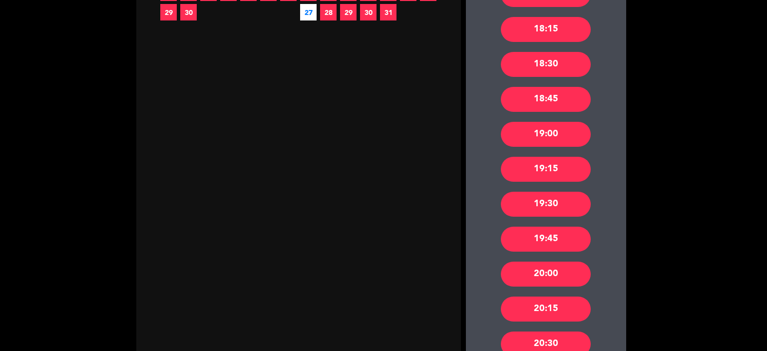
click at [536, 274] on div "20:00" at bounding box center [546, 274] width 90 height 25
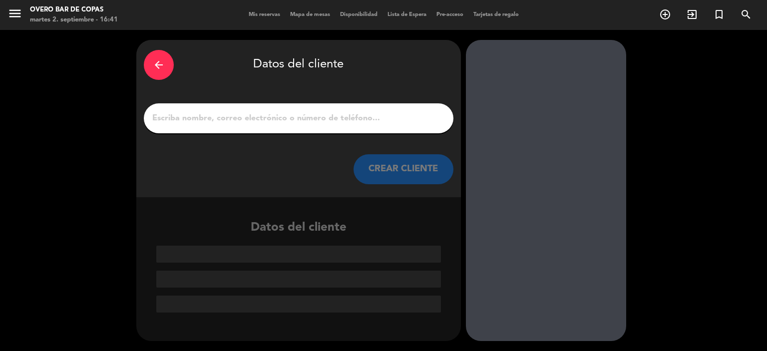
scroll to position [0, 0]
click at [347, 119] on input "1" at bounding box center [298, 118] width 295 height 14
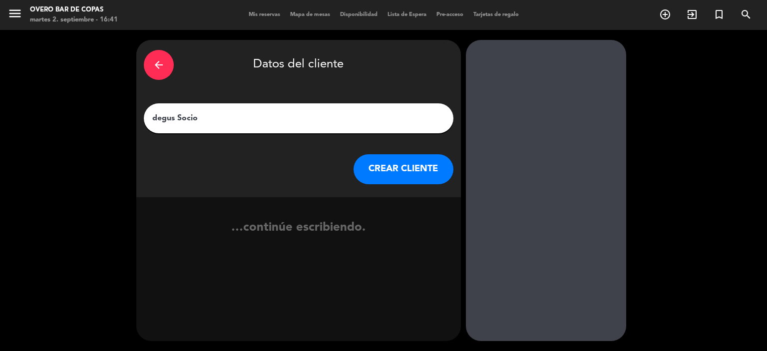
type input "degus Socios"
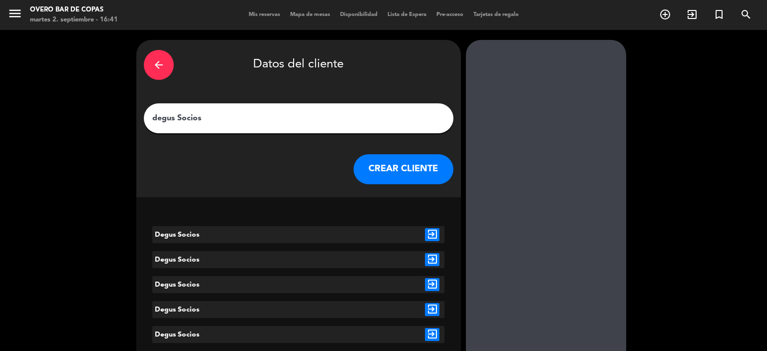
click at [434, 235] on icon "exit_to_app" at bounding box center [432, 234] width 14 height 13
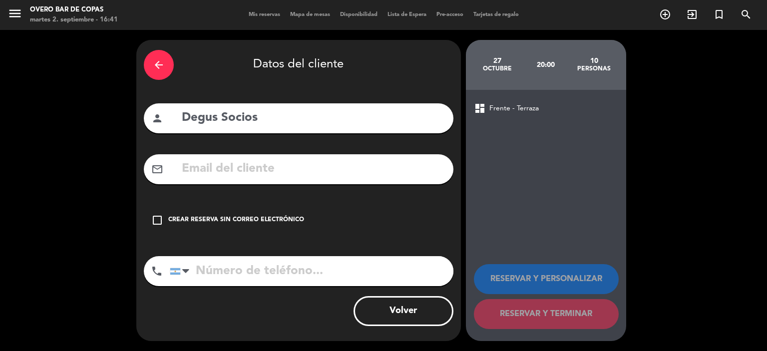
click at [238, 220] on div "Crear reserva sin correo electrónico" at bounding box center [236, 220] width 136 height 10
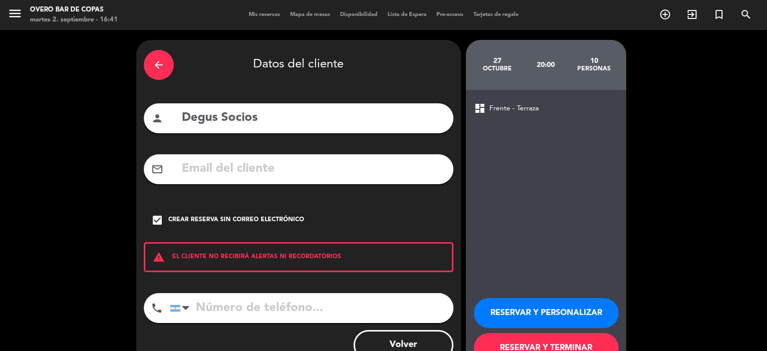
click at [519, 311] on button "RESERVAR Y PERSONALIZAR" at bounding box center [546, 313] width 145 height 30
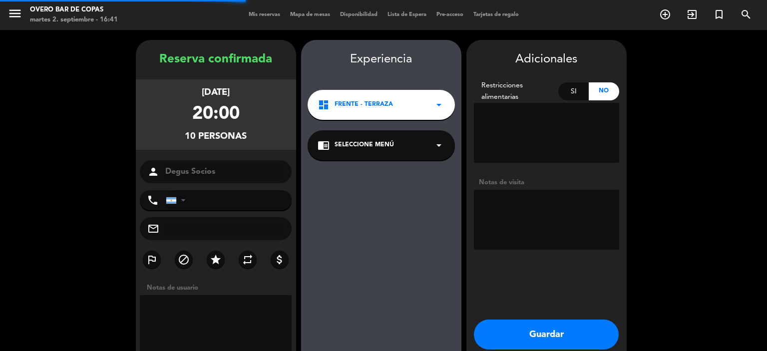
scroll to position [40, 0]
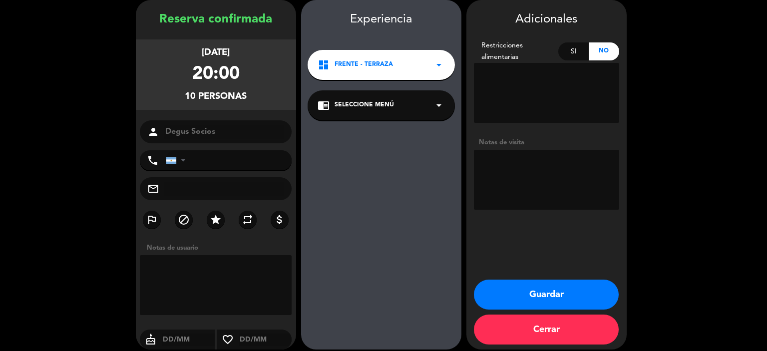
click at [401, 99] on div "chrome_reader_mode Seleccione Menú arrow_drop_down" at bounding box center [381, 105] width 147 height 30
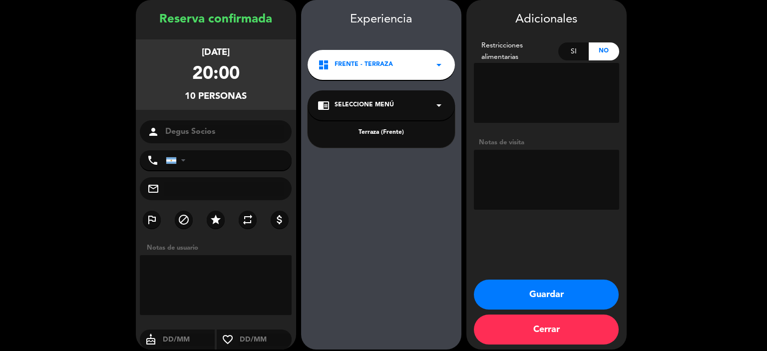
click at [395, 131] on div "Terraza (Frente)" at bounding box center [381, 133] width 127 height 10
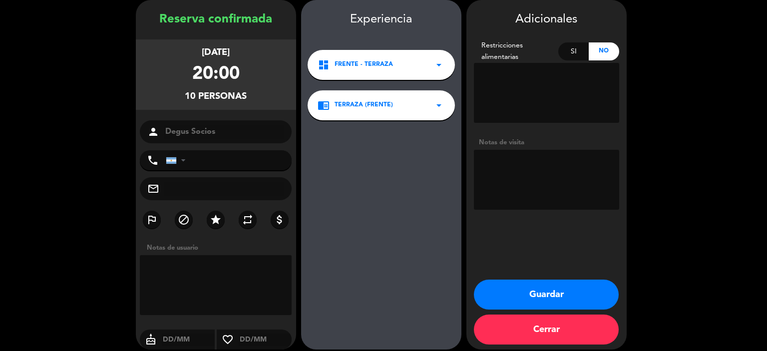
click at [535, 293] on button "Guardar" at bounding box center [546, 295] width 145 height 30
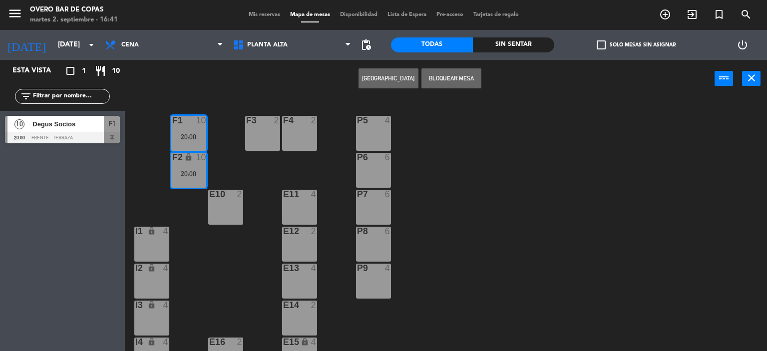
click at [551, 205] on div "P5 4 F1 10 20:00 F3 2 F4 2 P6 6 F2 lock 10 20:00 P7 6 E10 2 E11 4 P8 6 E12 2 I1…" at bounding box center [449, 225] width 635 height 254
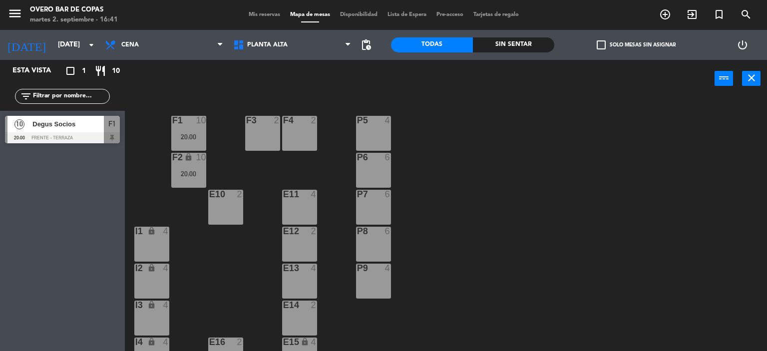
click at [252, 135] on div "F3 2" at bounding box center [262, 133] width 35 height 35
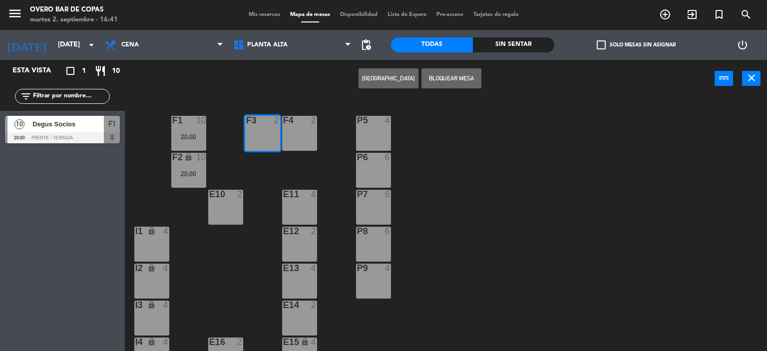
click at [293, 135] on div "F4 2" at bounding box center [299, 133] width 35 height 35
click at [381, 79] on button "[GEOGRAPHIC_DATA]" at bounding box center [389, 78] width 60 height 20
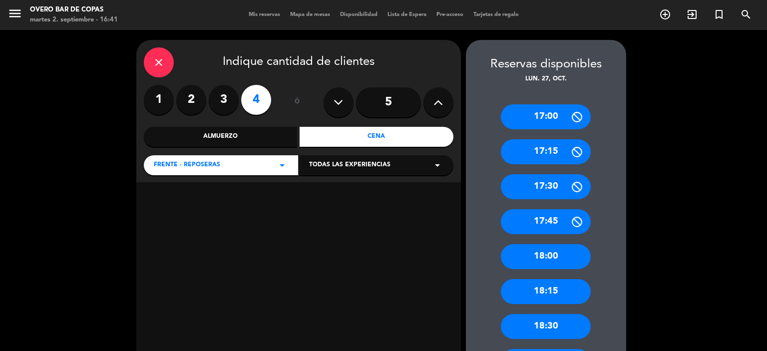
click at [389, 139] on div "Cena" at bounding box center [377, 137] width 154 height 20
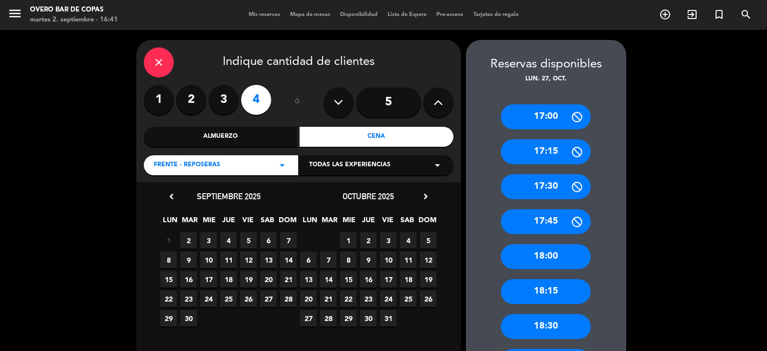
click at [310, 314] on span "27" at bounding box center [308, 318] width 16 height 16
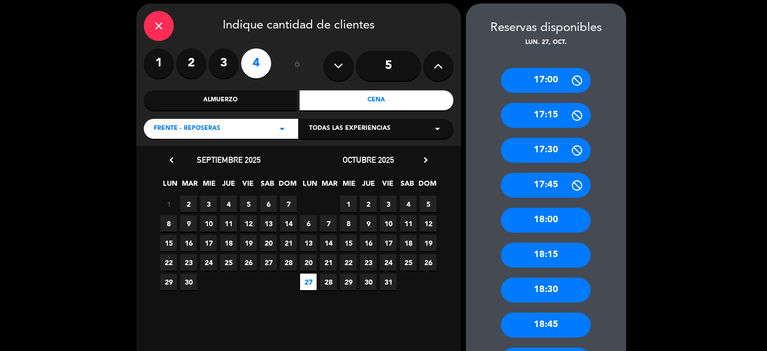
scroll to position [298, 0]
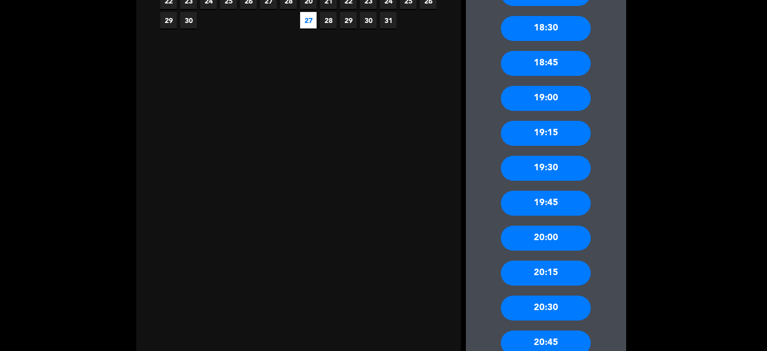
click at [547, 235] on div "20:00" at bounding box center [546, 238] width 90 height 25
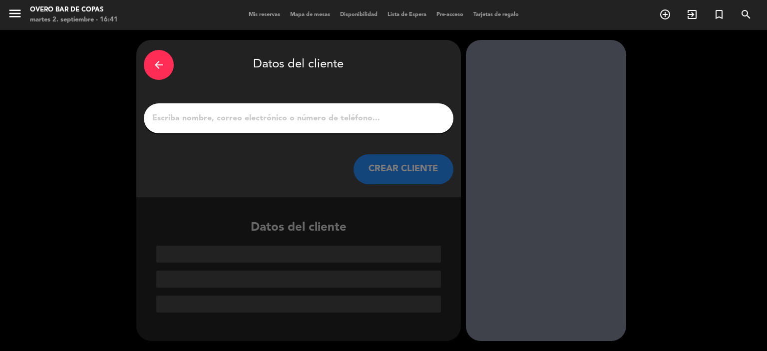
scroll to position [0, 0]
click at [314, 115] on input "1" at bounding box center [298, 118] width 295 height 14
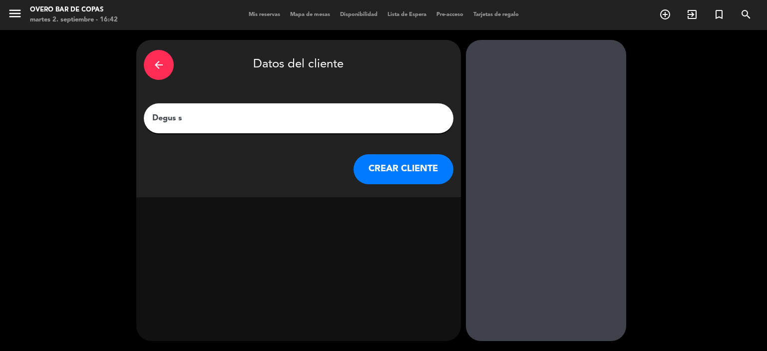
type input "Degus so"
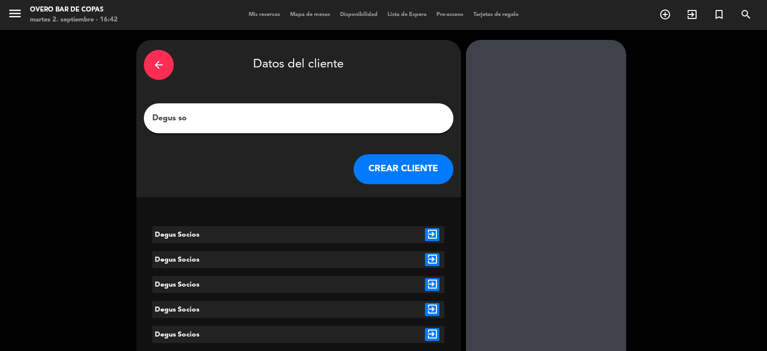
click at [433, 234] on icon "exit_to_app" at bounding box center [432, 234] width 14 height 13
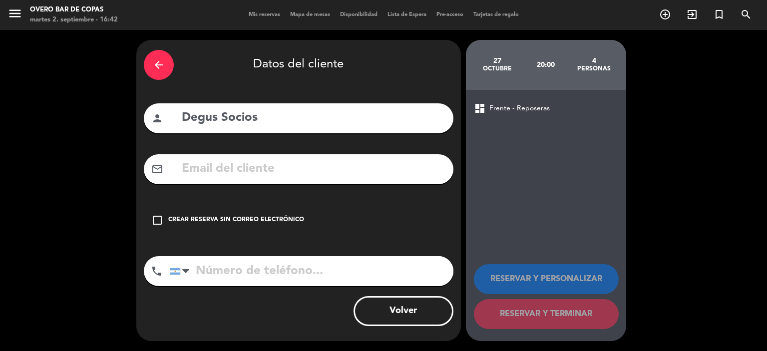
click at [269, 219] on div "Crear reserva sin correo electrónico" at bounding box center [236, 220] width 136 height 10
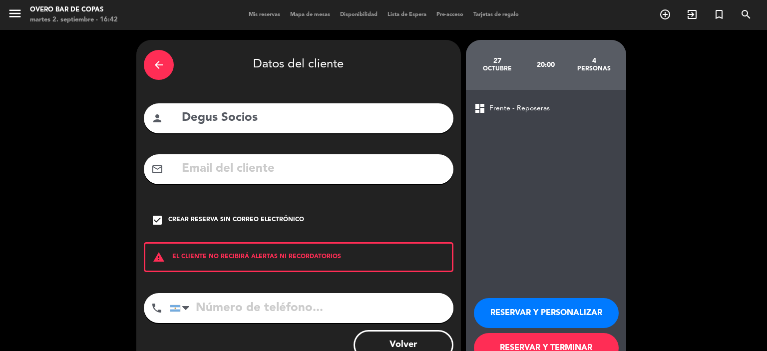
click at [522, 314] on button "RESERVAR Y PERSONALIZAR" at bounding box center [546, 313] width 145 height 30
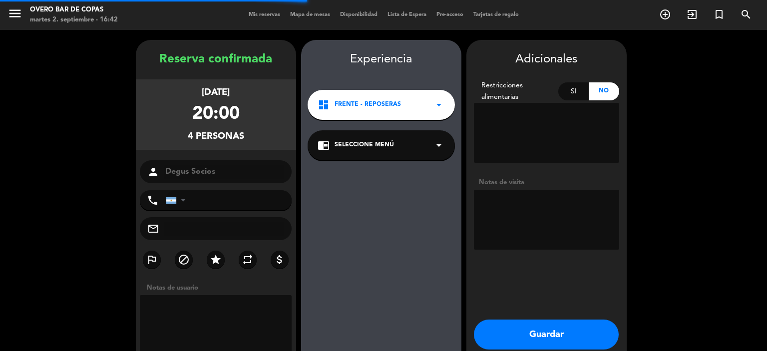
scroll to position [40, 0]
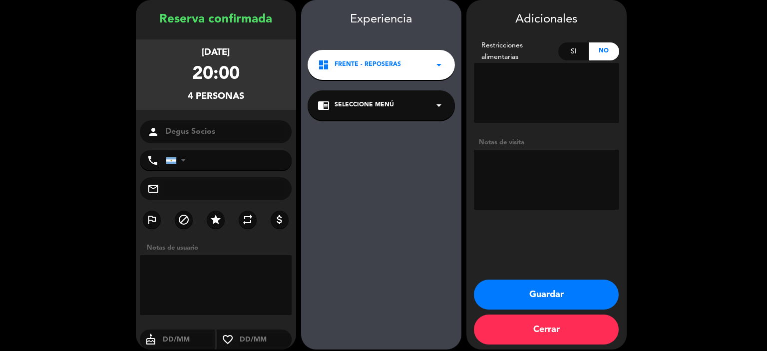
click at [356, 103] on span "Seleccione Menú" at bounding box center [364, 105] width 59 height 10
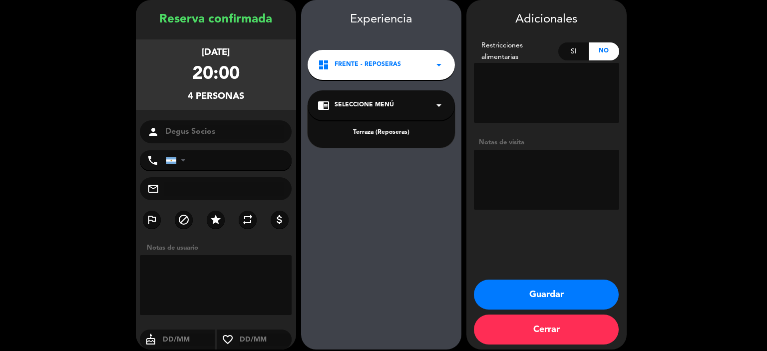
click at [373, 130] on div "Terraza (Reposeras)" at bounding box center [381, 133] width 127 height 10
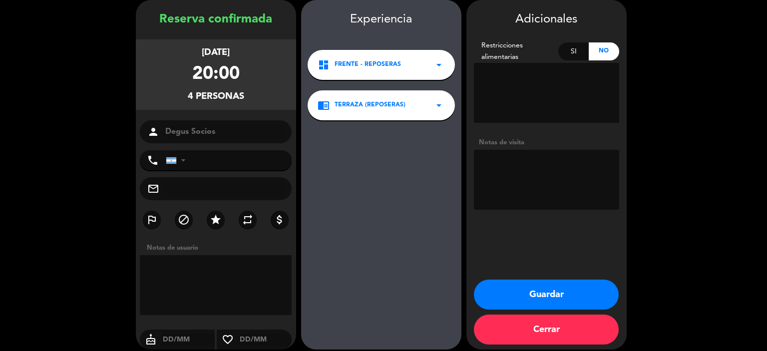
click at [499, 281] on button "Guardar" at bounding box center [546, 295] width 145 height 30
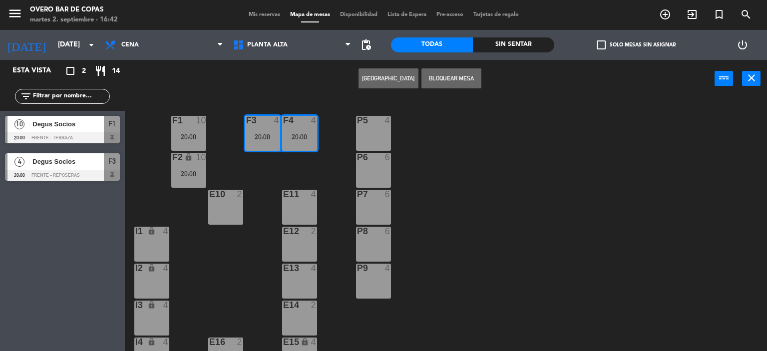
click at [484, 163] on div "P5 4 F1 10 20:00 F3 4 20:00 F4 4 20:00 P6 6 F2 lock 10 20:00 P7 6 E10 2 E11 4 P…" at bounding box center [449, 225] width 635 height 254
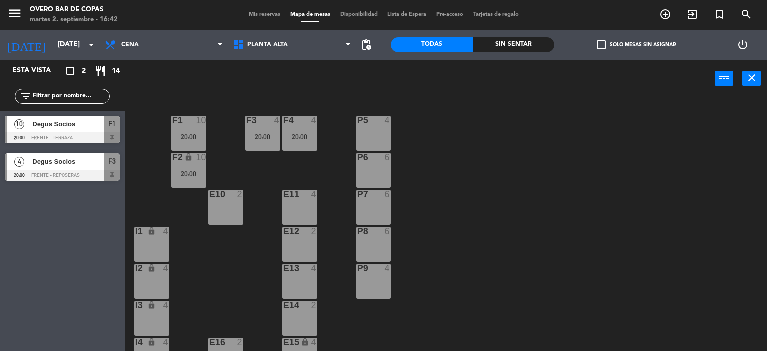
click at [377, 137] on div "P5 4" at bounding box center [373, 133] width 35 height 35
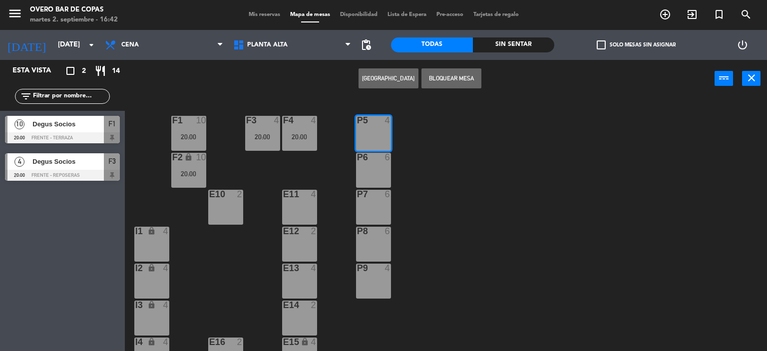
click at [384, 163] on div "P6 6" at bounding box center [373, 170] width 35 height 35
click at [389, 198] on div "6" at bounding box center [388, 194] width 6 height 9
click at [390, 79] on button "[GEOGRAPHIC_DATA]" at bounding box center [389, 78] width 60 height 20
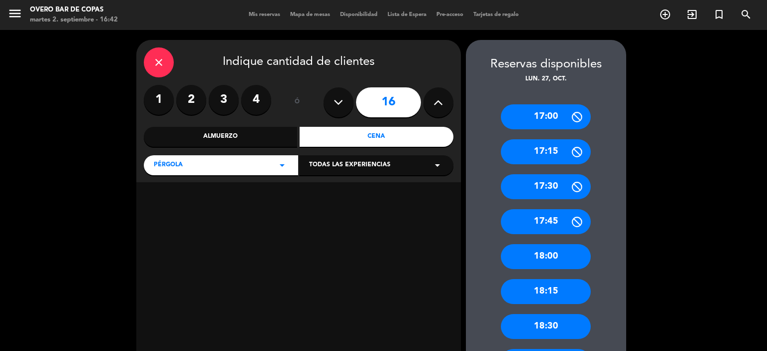
click at [360, 134] on div "Cena" at bounding box center [377, 137] width 154 height 20
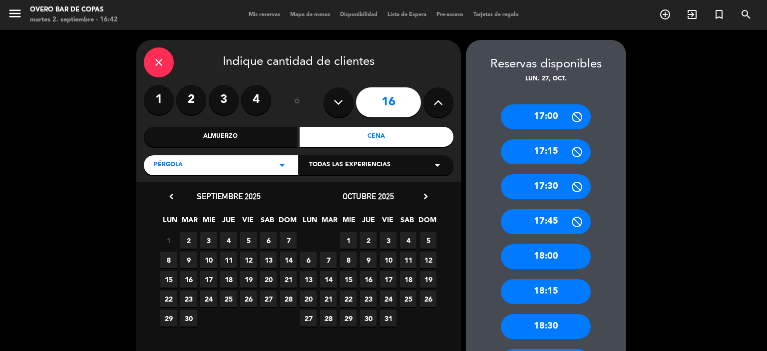
click at [314, 317] on span "27" at bounding box center [308, 318] width 16 height 16
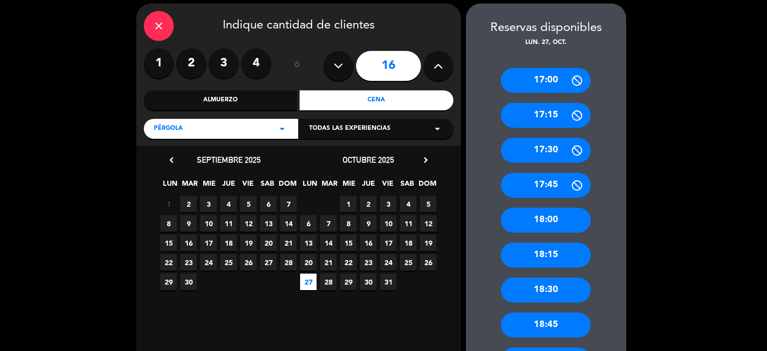
scroll to position [306, 0]
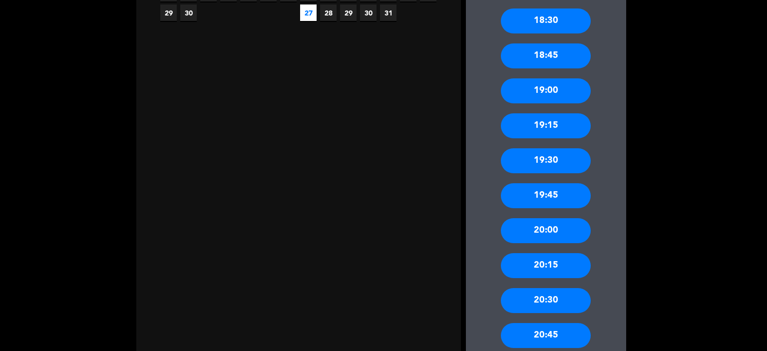
click at [537, 229] on div "20:00" at bounding box center [546, 230] width 90 height 25
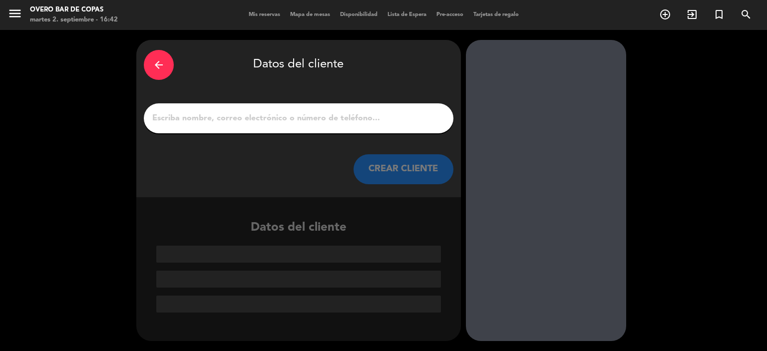
scroll to position [0, 0]
click at [333, 114] on input "1" at bounding box center [298, 118] width 295 height 14
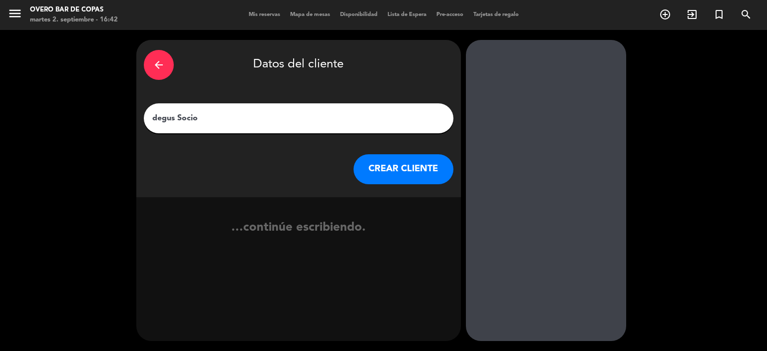
type input "degus Socios"
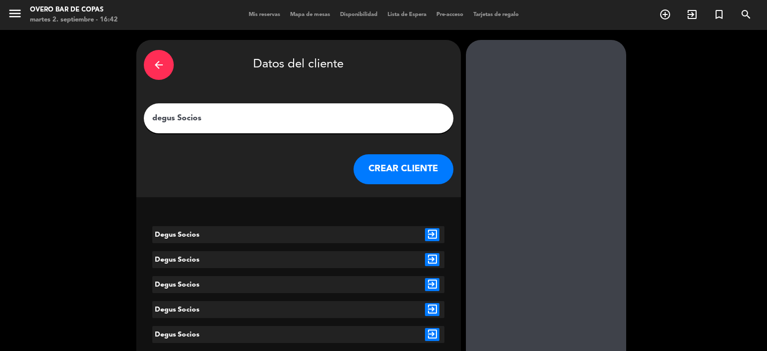
click at [437, 233] on icon "exit_to_app" at bounding box center [432, 234] width 14 height 13
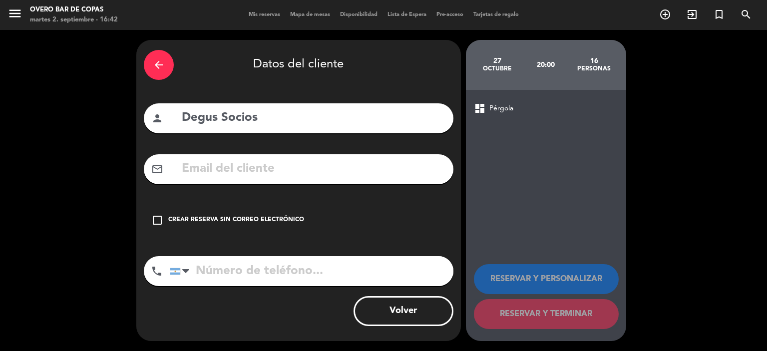
click at [284, 221] on div "Crear reserva sin correo electrónico" at bounding box center [236, 220] width 136 height 10
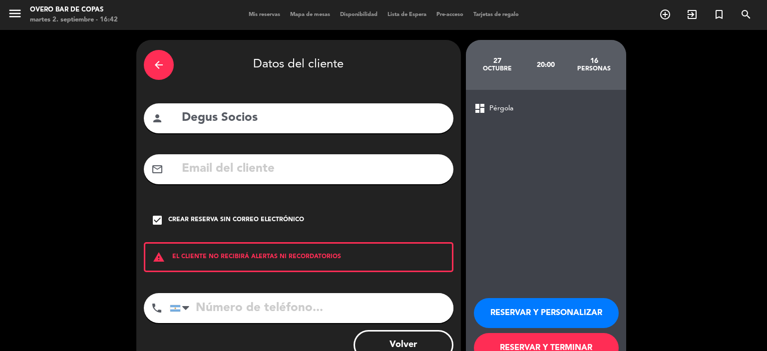
click at [514, 314] on button "RESERVAR Y PERSONALIZAR" at bounding box center [546, 313] width 145 height 30
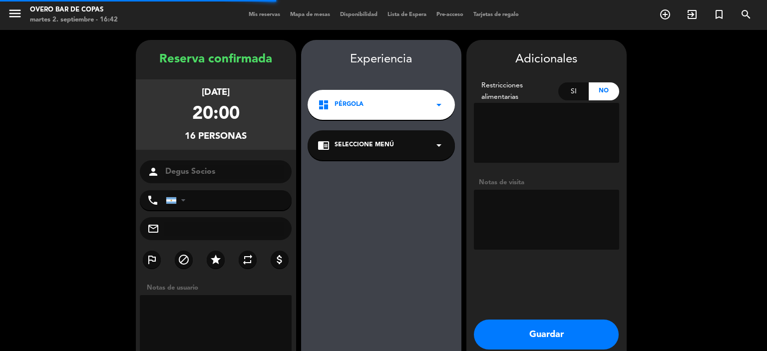
scroll to position [40, 0]
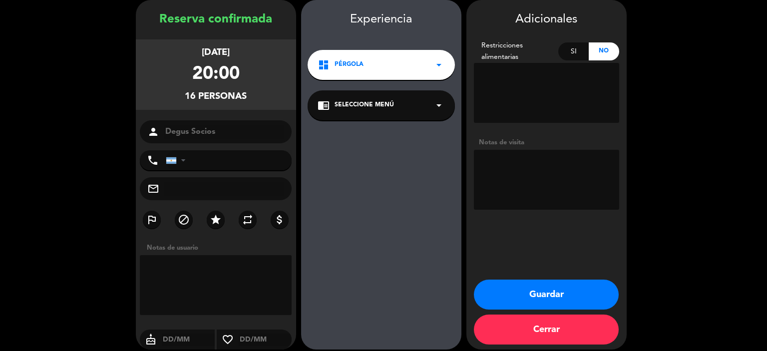
click at [363, 112] on div "chrome_reader_mode Seleccione Menú arrow_drop_down" at bounding box center [381, 105] width 147 height 30
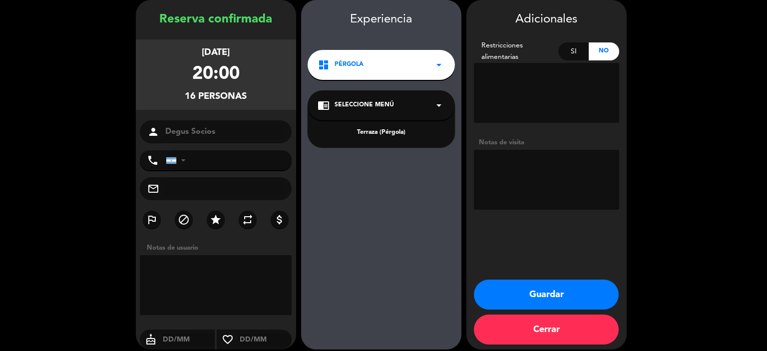
click at [368, 133] on div "Terraza (Pérgola)" at bounding box center [381, 133] width 127 height 10
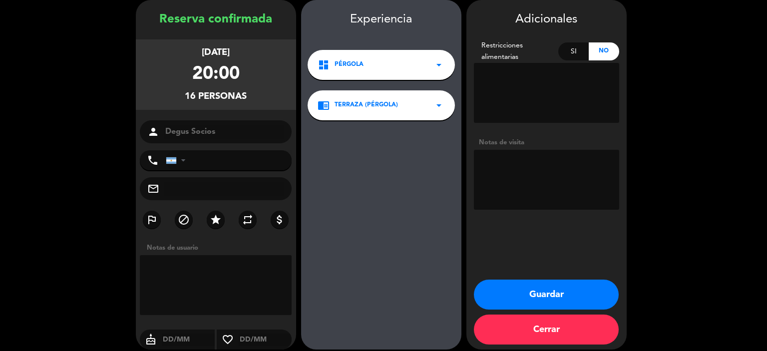
click at [504, 289] on button "Guardar" at bounding box center [546, 295] width 145 height 30
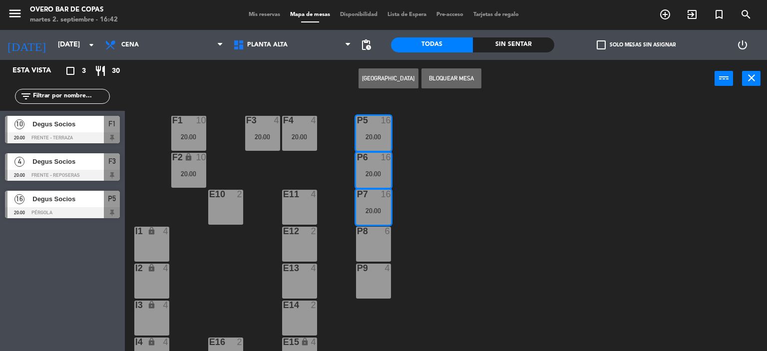
click at [384, 229] on div "6" at bounding box center [390, 231] width 16 height 9
click at [385, 272] on div "4" at bounding box center [388, 268] width 6 height 9
click at [88, 197] on span "Degus Socios" at bounding box center [67, 199] width 71 height 10
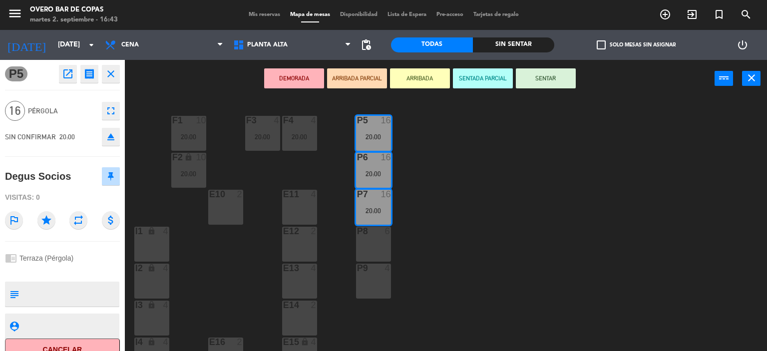
drag, startPoint x: 88, startPoint y: 197, endPoint x: 429, endPoint y: 221, distance: 341.9
click at [366, 248] on div "P8 6" at bounding box center [373, 244] width 35 height 35
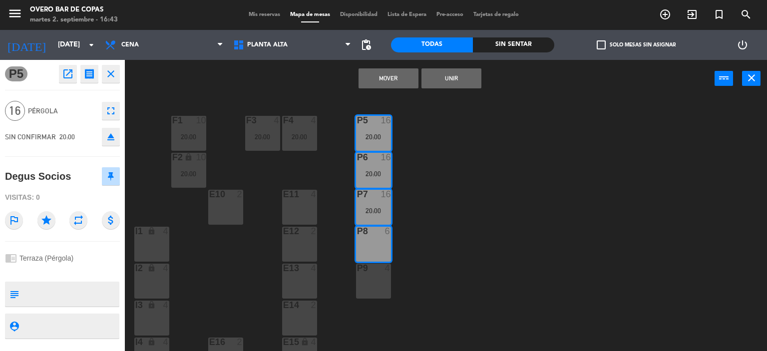
click at [382, 290] on div "P9 4" at bounding box center [373, 281] width 35 height 35
click at [439, 80] on button "Unir" at bounding box center [451, 78] width 60 height 20
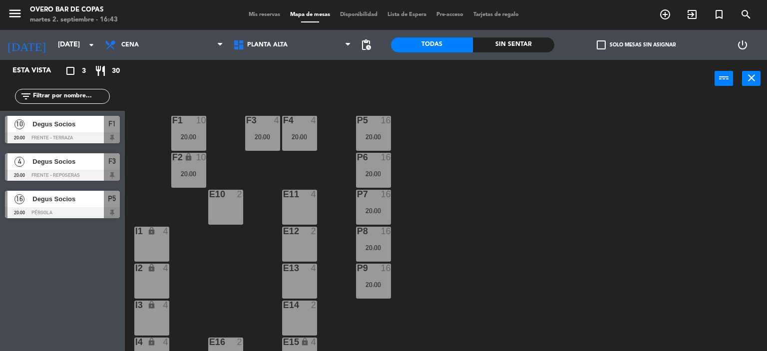
click at [235, 215] on div "E10 2" at bounding box center [225, 207] width 35 height 35
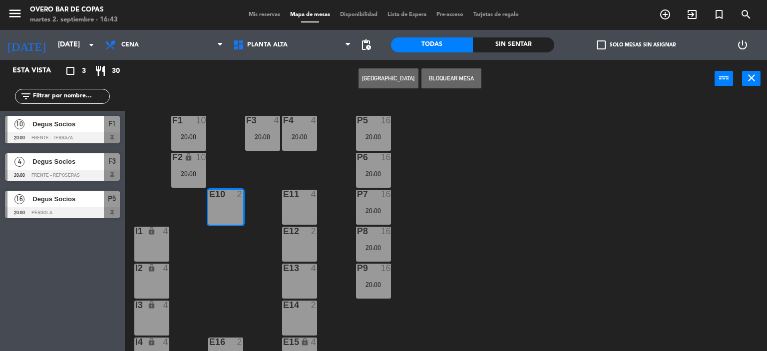
click at [386, 85] on button "[GEOGRAPHIC_DATA]" at bounding box center [389, 78] width 60 height 20
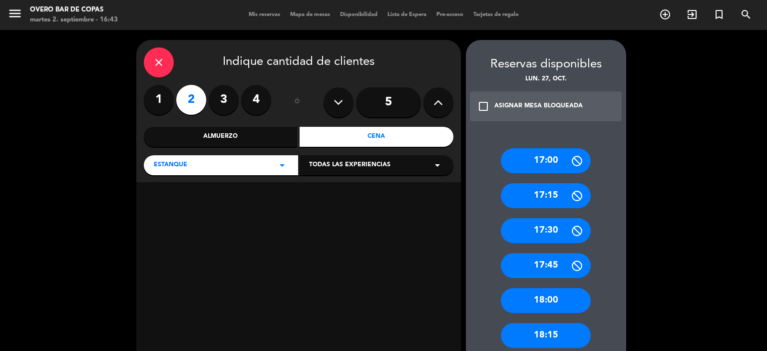
click at [375, 135] on div "Cena" at bounding box center [377, 137] width 154 height 20
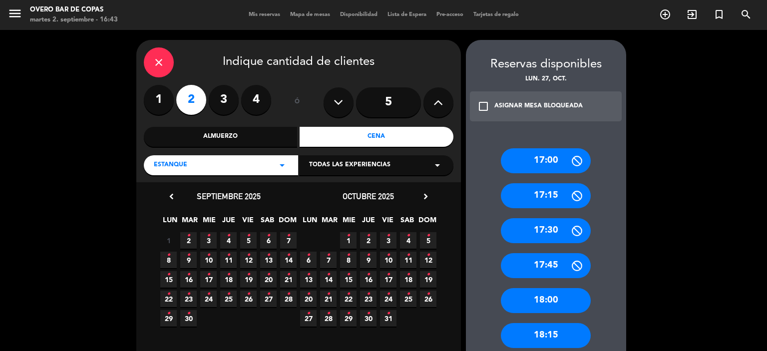
click at [310, 317] on span "27 •" at bounding box center [308, 318] width 16 height 16
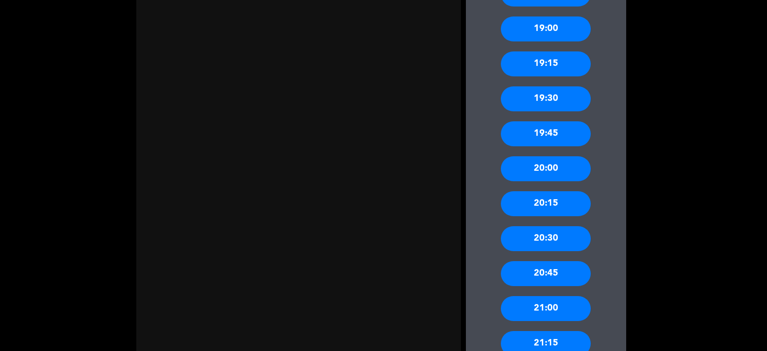
scroll to position [427, 0]
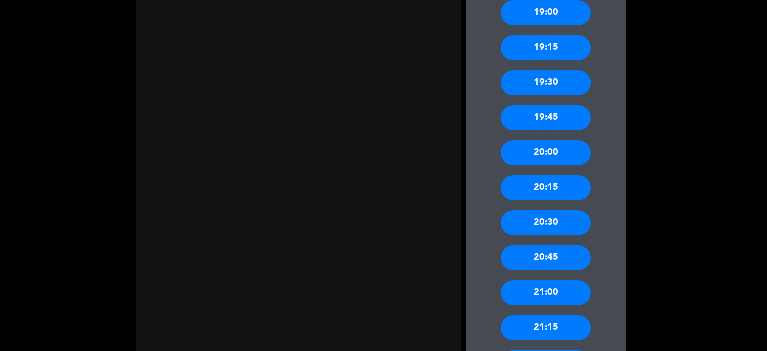
click at [524, 158] on div "20:00" at bounding box center [546, 152] width 90 height 25
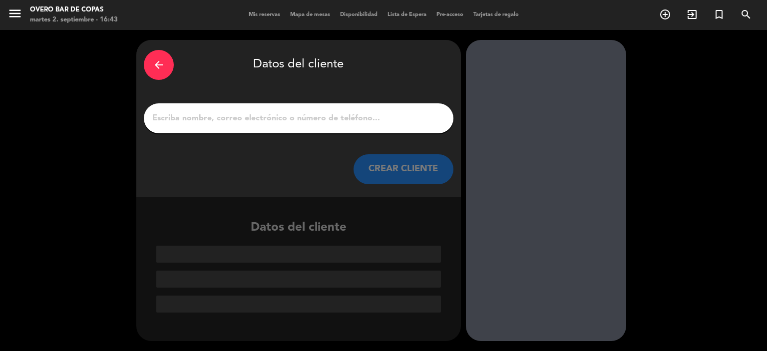
scroll to position [0, 0]
click at [343, 114] on input "1" at bounding box center [298, 118] width 295 height 14
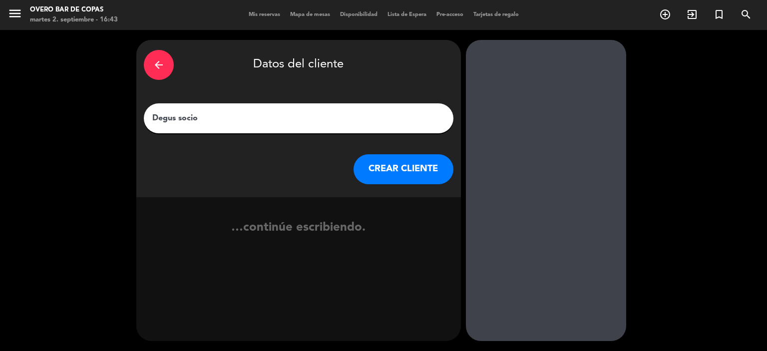
type input "Degus socios"
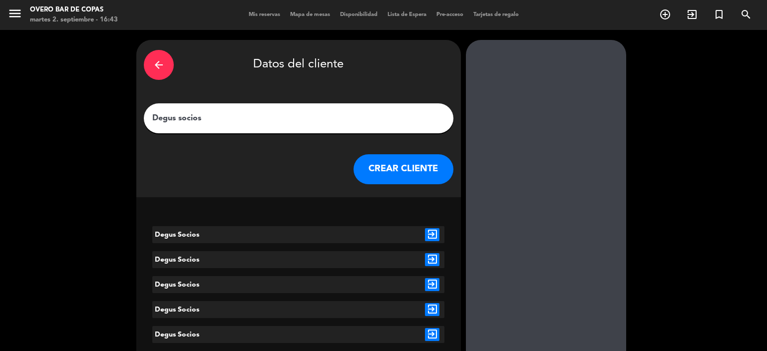
click at [429, 237] on icon "exit_to_app" at bounding box center [432, 234] width 14 height 13
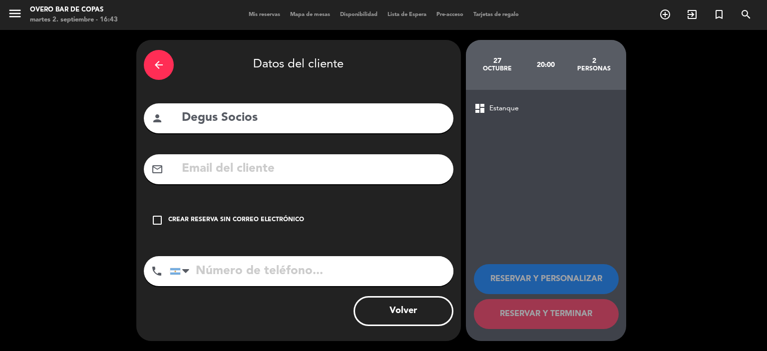
click at [248, 219] on div "Crear reserva sin correo electrónico" at bounding box center [236, 220] width 136 height 10
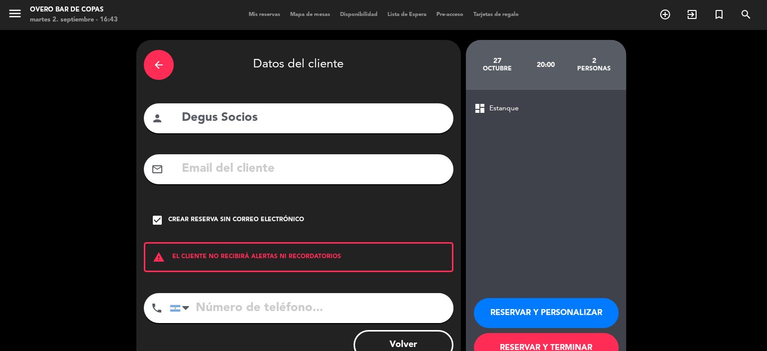
click at [521, 315] on button "RESERVAR Y PERSONALIZAR" at bounding box center [546, 313] width 145 height 30
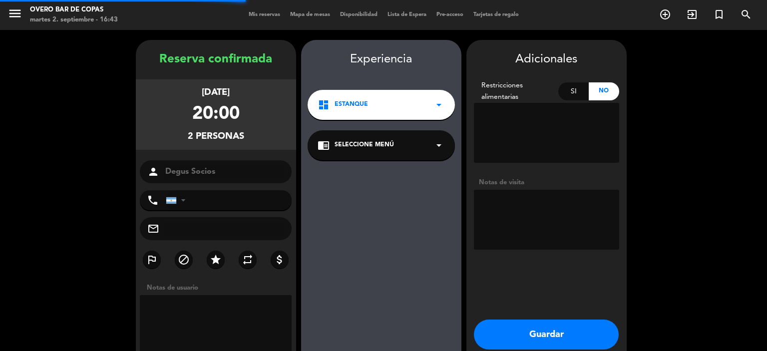
scroll to position [40, 0]
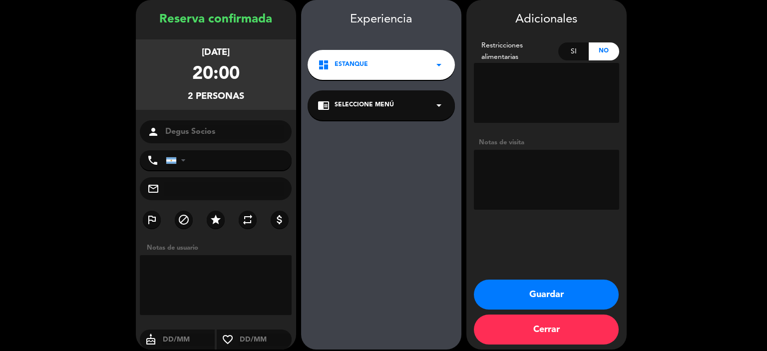
click at [435, 110] on icon "arrow_drop_down" at bounding box center [439, 105] width 12 height 12
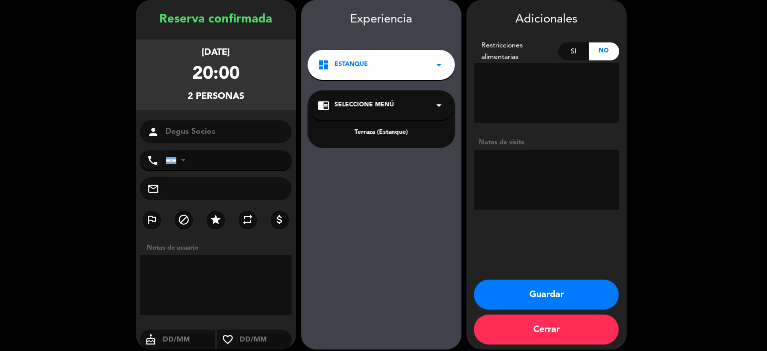
click at [388, 134] on div "Terraza (Estanque)" at bounding box center [381, 133] width 127 height 10
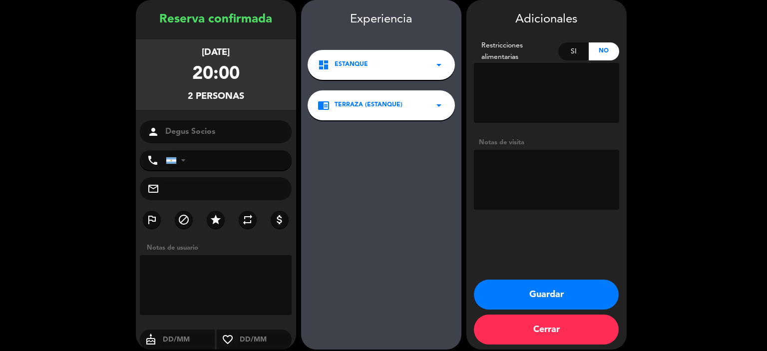
click at [538, 301] on button "Guardar" at bounding box center [546, 295] width 145 height 30
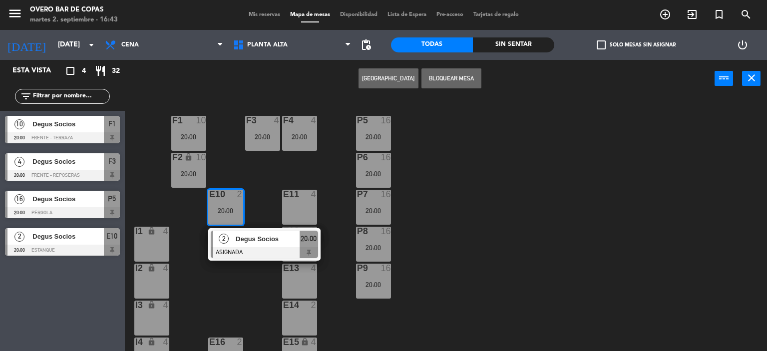
click at [489, 245] on div "P5 16 20:00 F1 10 20:00 F3 4 20:00 F4 4 20:00 P6 16 20:00 F2 lock 10 20:00 P7 1…" at bounding box center [449, 225] width 635 height 254
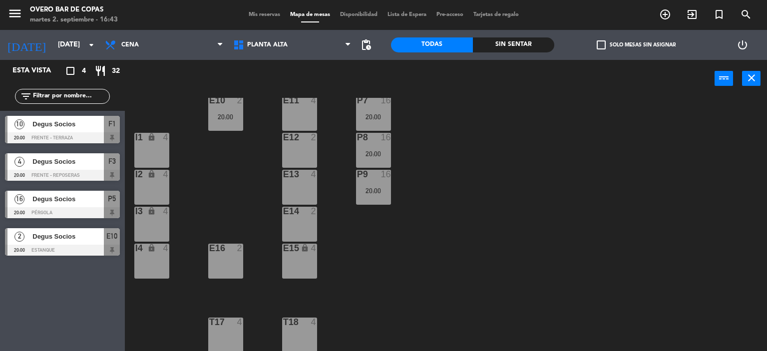
scroll to position [94, 0]
click at [303, 108] on div "E11 4" at bounding box center [299, 112] width 35 height 35
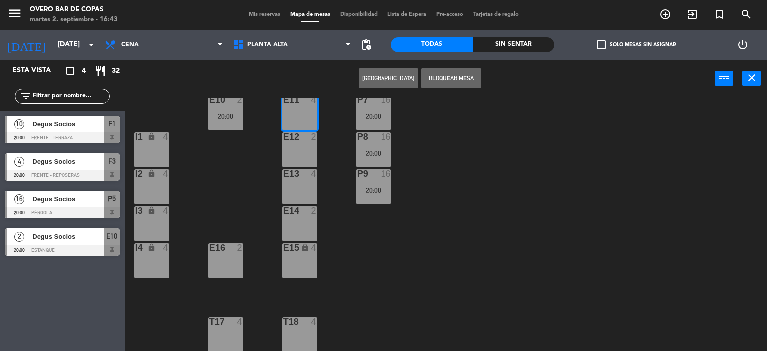
click at [304, 132] on div at bounding box center [299, 136] width 16 height 9
click at [309, 174] on div "4" at bounding box center [316, 173] width 16 height 9
click at [309, 205] on div "P5 16 20:00 F1 10 20:00 F3 4 20:00 F4 4 20:00 P6 16 20:00 F2 lock 10 20:00 P7 1…" at bounding box center [449, 225] width 635 height 254
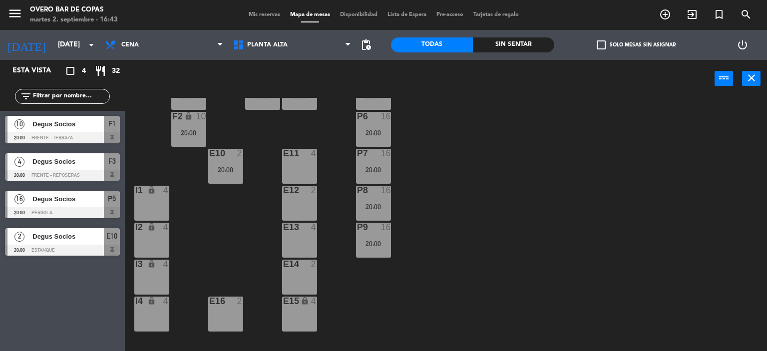
scroll to position [37, 0]
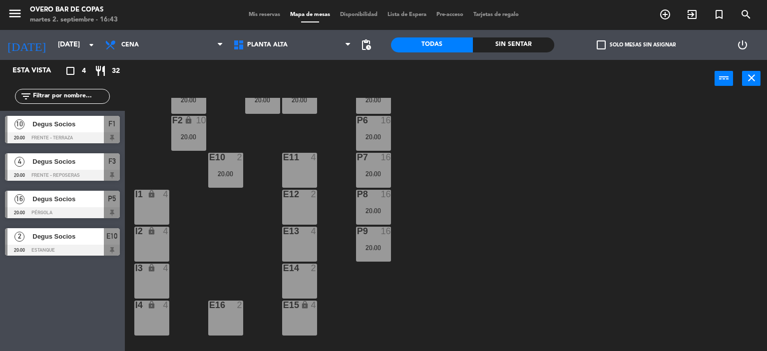
click at [295, 168] on div "E11 4" at bounding box center [299, 170] width 35 height 35
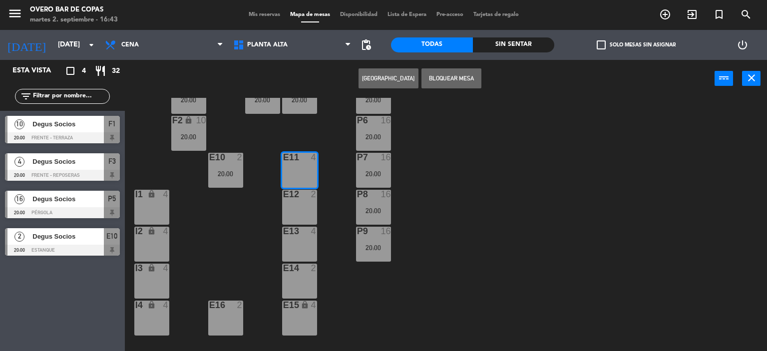
click at [292, 204] on div "E12 2" at bounding box center [299, 207] width 35 height 35
click at [288, 237] on div "E13 4" at bounding box center [299, 244] width 35 height 35
click at [294, 270] on div at bounding box center [299, 268] width 16 height 9
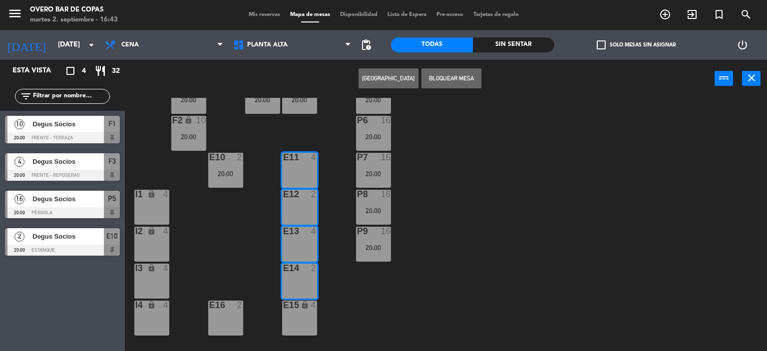
click at [299, 310] on div "E15 lock 4" at bounding box center [299, 306] width 35 height 10
click at [388, 77] on button "[GEOGRAPHIC_DATA]" at bounding box center [389, 78] width 60 height 20
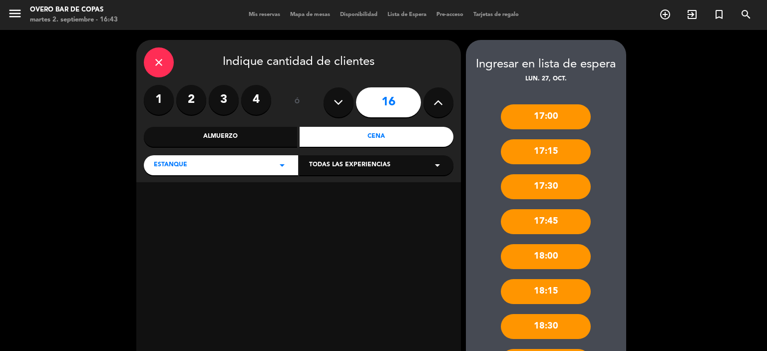
click at [391, 135] on div "Cena" at bounding box center [377, 137] width 154 height 20
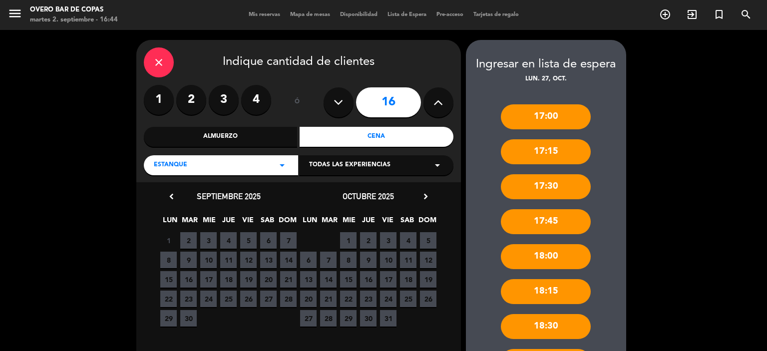
click at [316, 315] on span "27" at bounding box center [308, 318] width 16 height 16
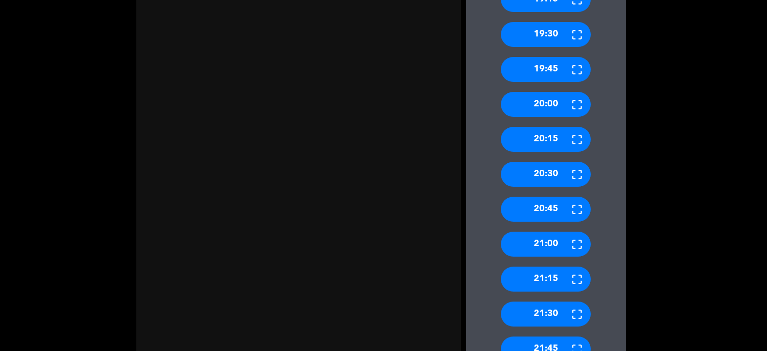
scroll to position [478, 0]
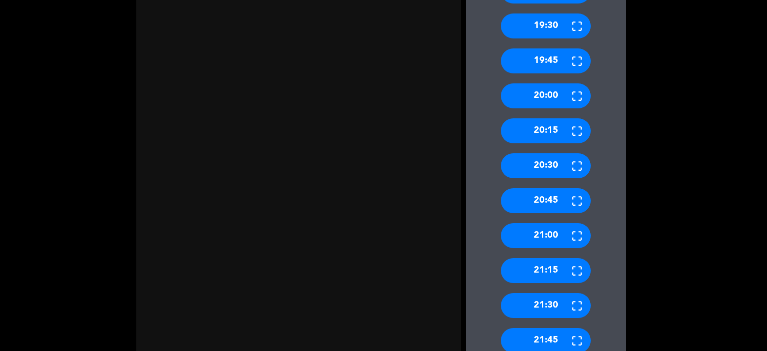
click at [559, 101] on div "20:00" at bounding box center [546, 95] width 90 height 25
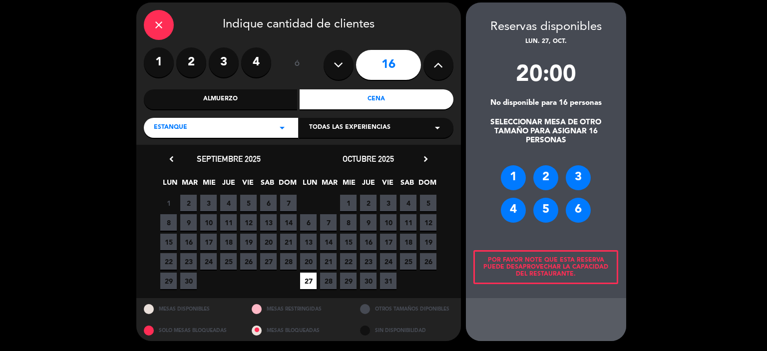
scroll to position [36, 0]
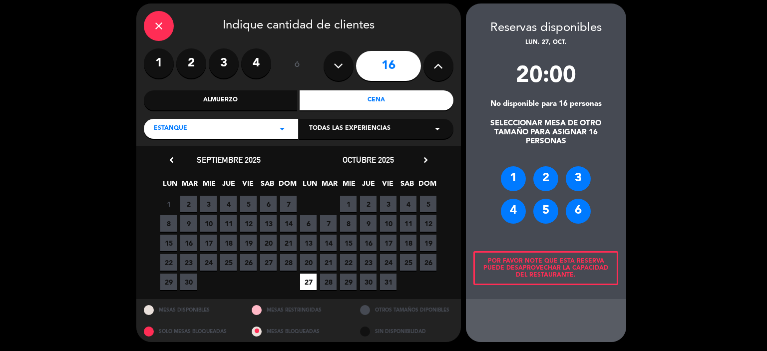
click at [551, 177] on div "2" at bounding box center [545, 178] width 25 height 25
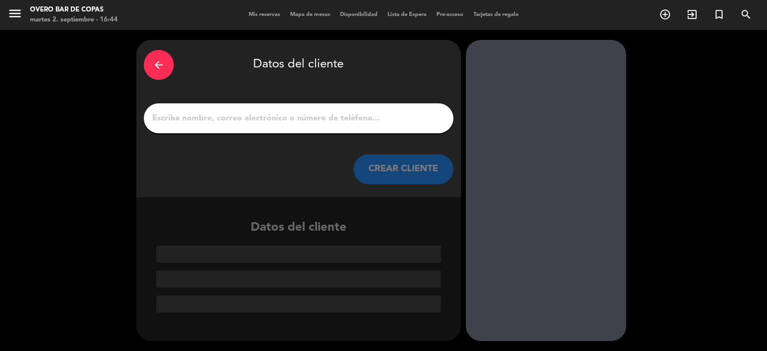
scroll to position [0, 0]
click at [284, 123] on input "1" at bounding box center [298, 118] width 295 height 14
type input "F"
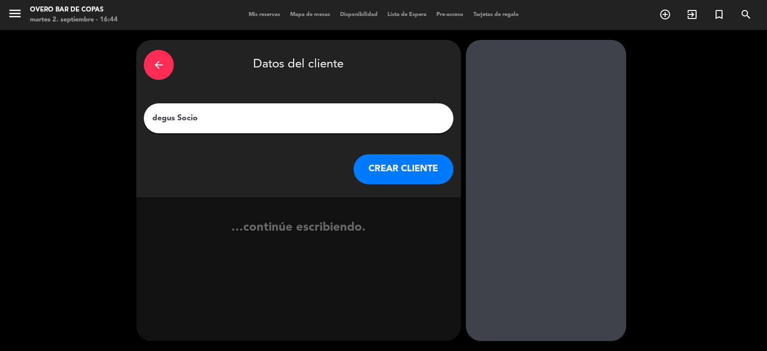
type input "degus Socios"
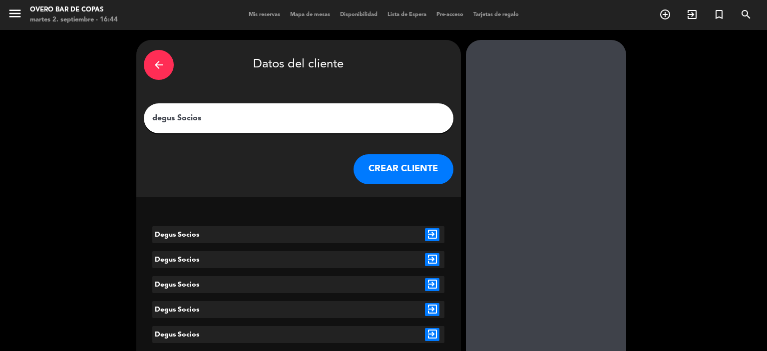
click at [431, 232] on icon "exit_to_app" at bounding box center [432, 234] width 14 height 13
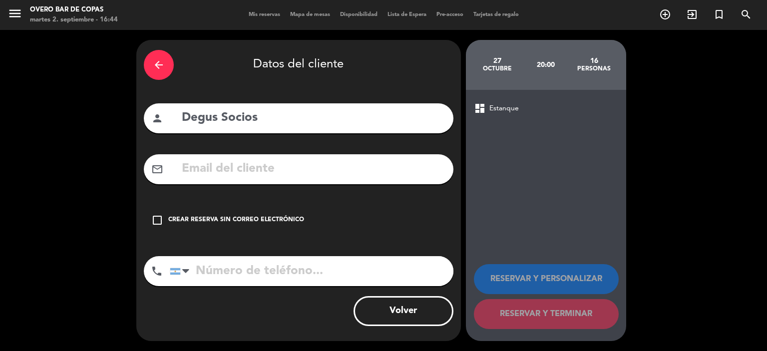
click at [296, 219] on div "Crear reserva sin correo electrónico" at bounding box center [236, 220] width 136 height 10
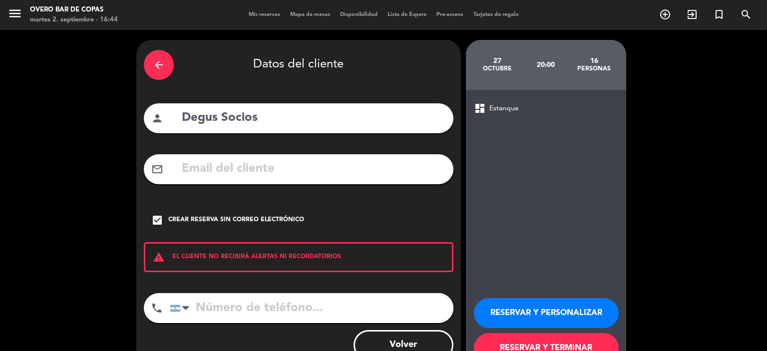
click at [507, 314] on button "RESERVAR Y PERSONALIZAR" at bounding box center [546, 313] width 145 height 30
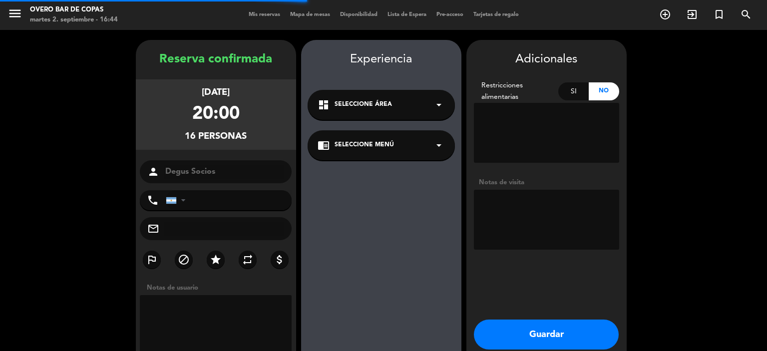
scroll to position [40, 0]
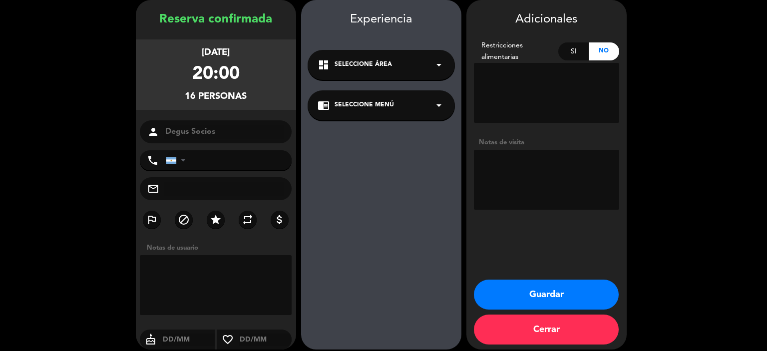
click at [426, 114] on div "chrome_reader_mode Seleccione Menú arrow_drop_down" at bounding box center [381, 105] width 147 height 30
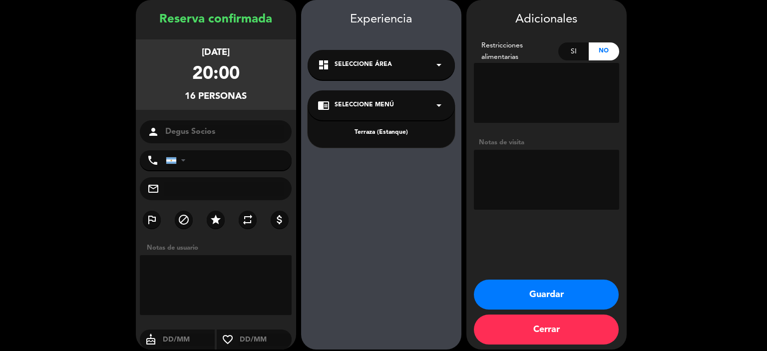
click at [404, 132] on div "Terraza (Estanque)" at bounding box center [381, 133] width 127 height 10
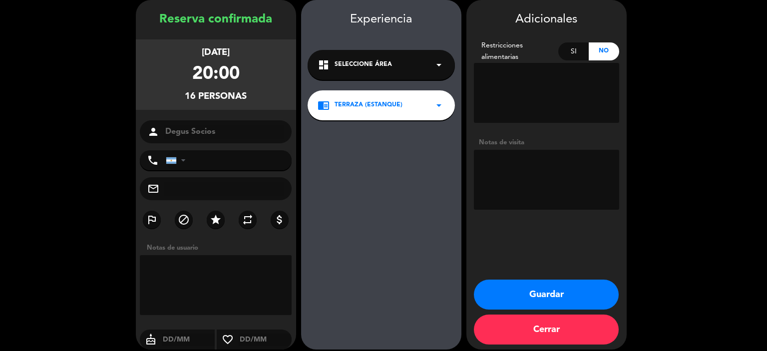
click at [536, 291] on button "Guardar" at bounding box center [546, 295] width 145 height 30
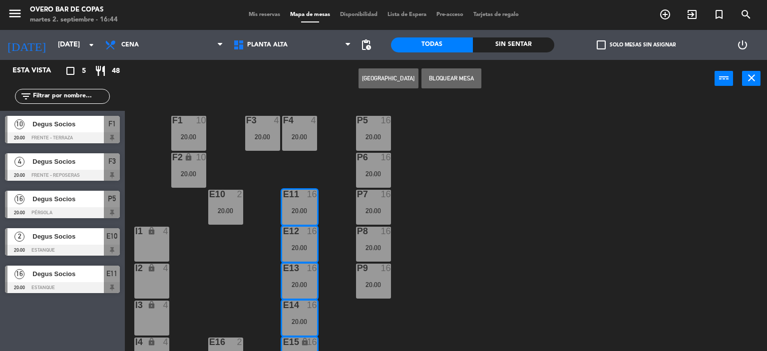
click at [497, 298] on div "P5 16 20:00 F1 10 20:00 F3 4 20:00 F4 4 20:00 P6 16 20:00 F2 lock 10 20:00 P7 1…" at bounding box center [449, 225] width 635 height 254
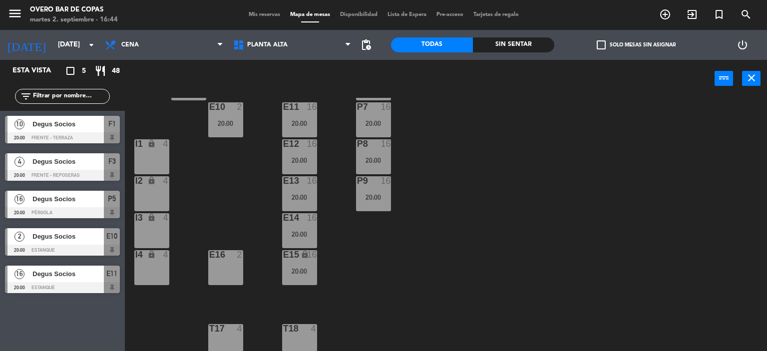
scroll to position [94, 0]
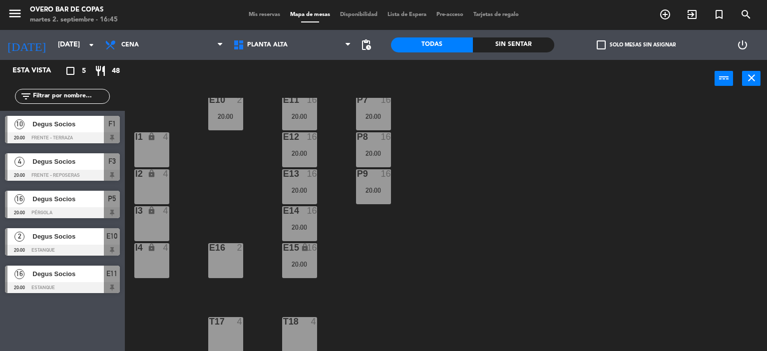
click at [235, 264] on div "E16 2" at bounding box center [225, 260] width 35 height 35
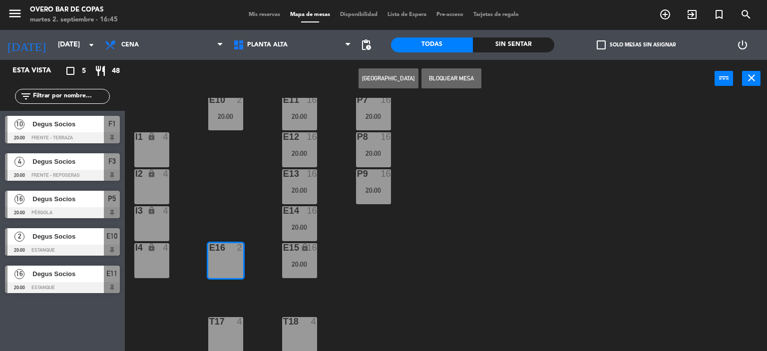
click at [437, 74] on button "Bloquear Mesa" at bounding box center [451, 78] width 60 height 20
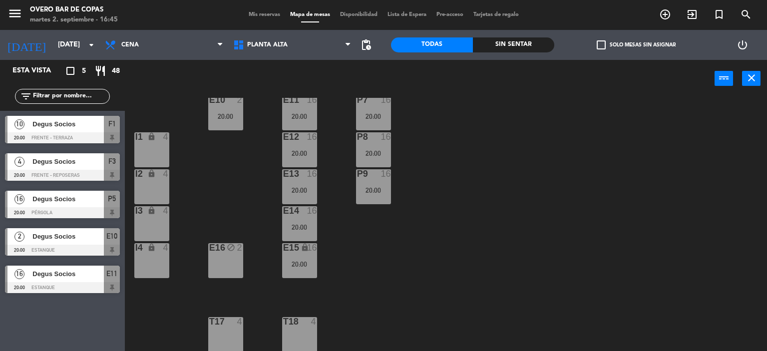
click at [411, 256] on div "P5 16 20:00 F1 10 20:00 F3 4 20:00 F4 4 20:00 P6 16 20:00 F2 lock 10 20:00 P7 1…" at bounding box center [449, 225] width 635 height 254
click at [306, 327] on div "T18 4" at bounding box center [299, 334] width 35 height 35
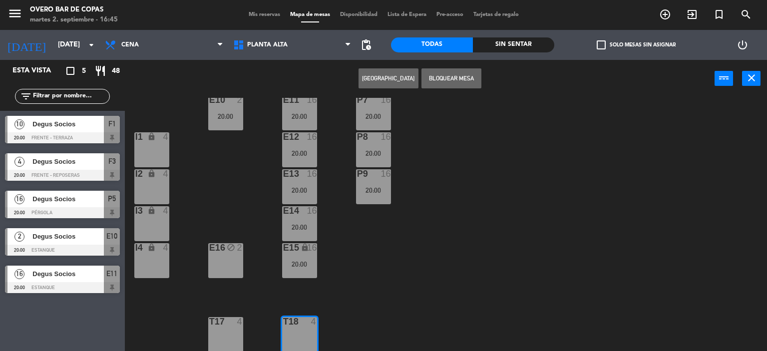
click at [375, 81] on button "[GEOGRAPHIC_DATA]" at bounding box center [389, 78] width 60 height 20
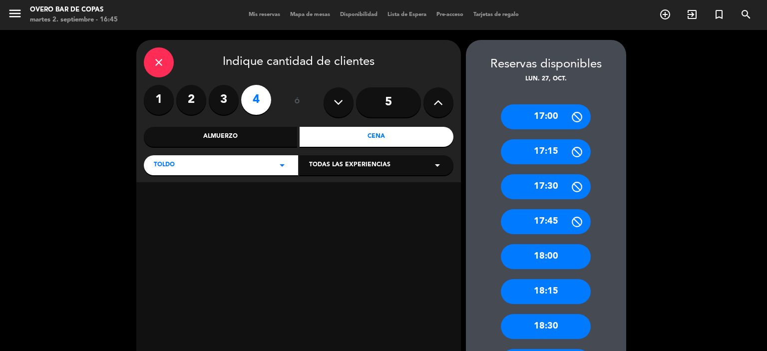
click at [369, 139] on div "Cena" at bounding box center [377, 137] width 154 height 20
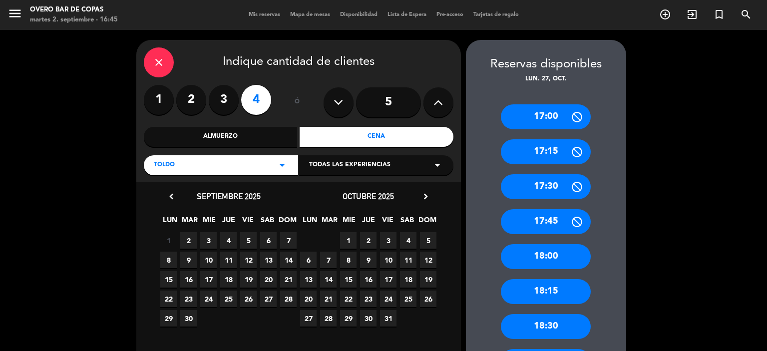
click at [312, 315] on span "27" at bounding box center [308, 318] width 16 height 16
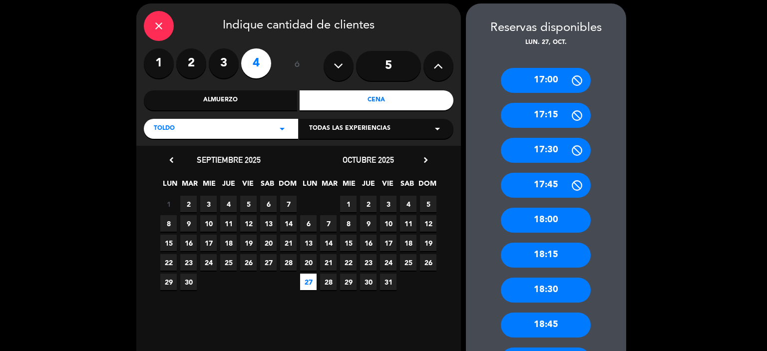
scroll to position [347, 0]
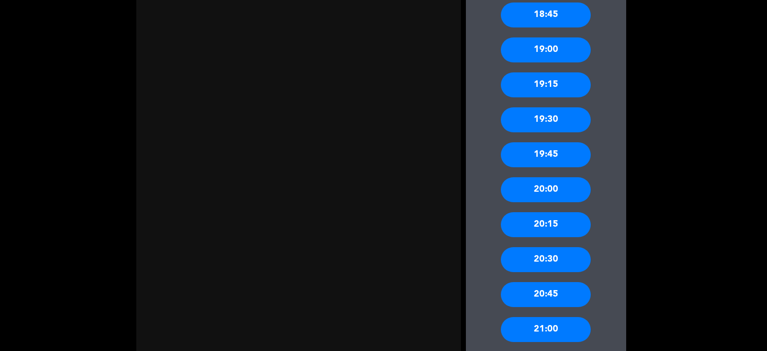
click at [543, 185] on div "20:00" at bounding box center [546, 189] width 90 height 25
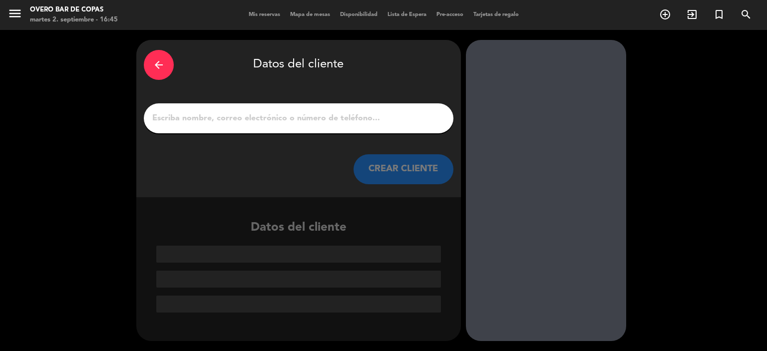
click at [242, 122] on input "1" at bounding box center [298, 118] width 295 height 14
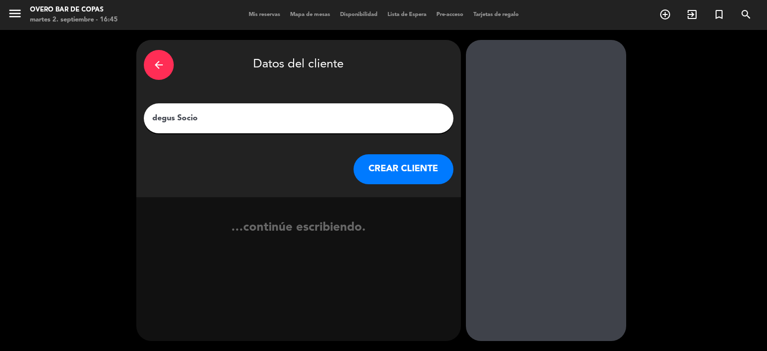
type input "degus Socios"
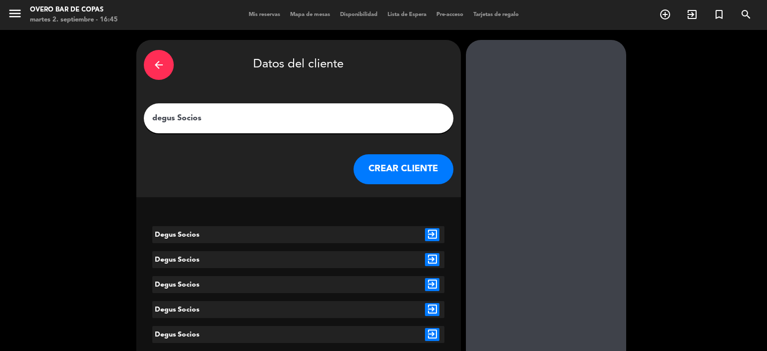
click at [427, 233] on icon "exit_to_app" at bounding box center [432, 234] width 14 height 13
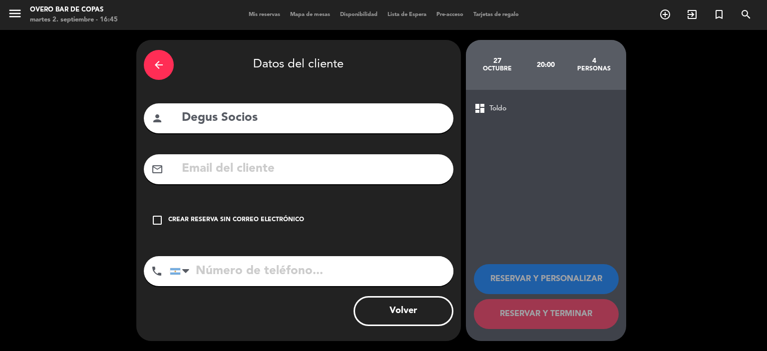
click at [273, 215] on div "check_box_outline_blank Crear reserva sin correo electrónico" at bounding box center [299, 220] width 310 height 30
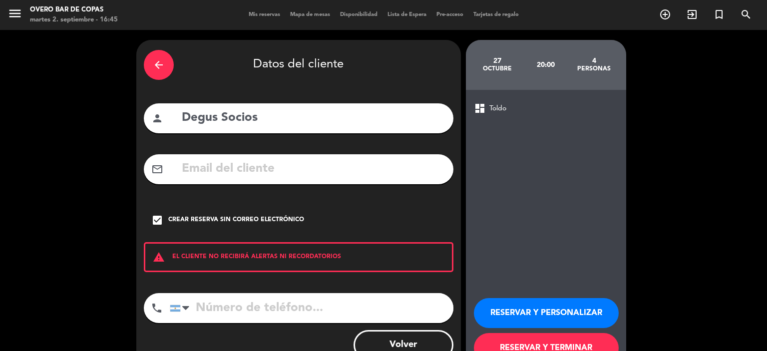
click at [525, 309] on button "RESERVAR Y PERSONALIZAR" at bounding box center [546, 313] width 145 height 30
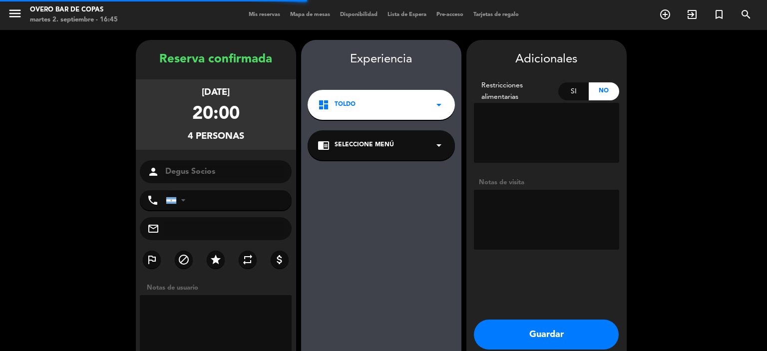
scroll to position [40, 0]
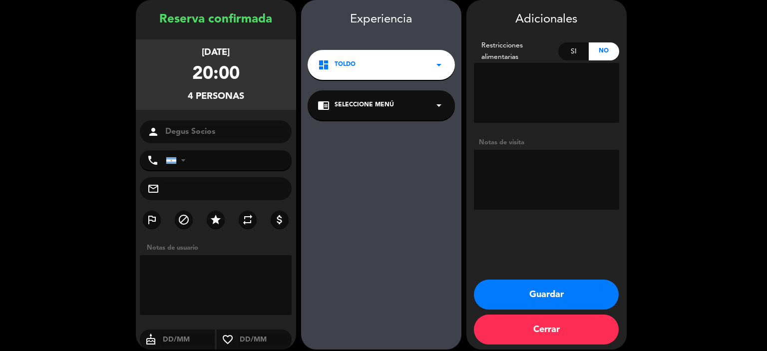
click at [369, 107] on span "Seleccione Menú" at bounding box center [364, 105] width 59 height 10
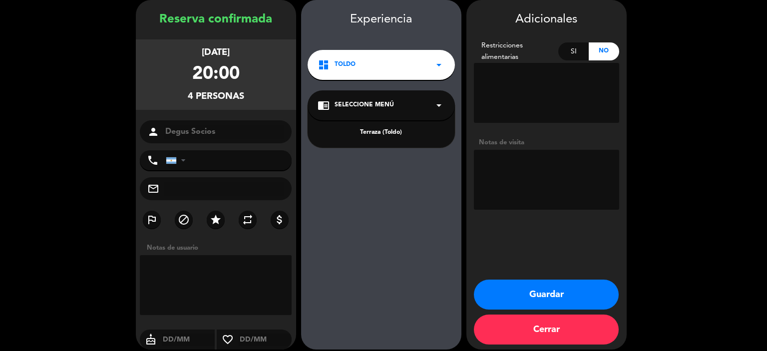
click at [385, 135] on div "Terraza (Toldo)" at bounding box center [381, 133] width 127 height 10
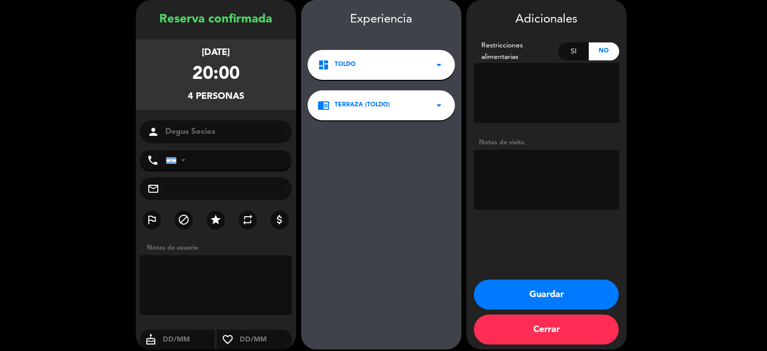
click at [513, 298] on button "Guardar" at bounding box center [546, 295] width 145 height 30
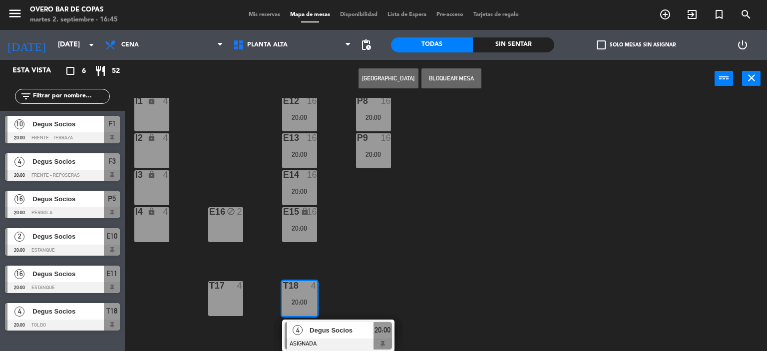
click at [401, 295] on div "P5 16 20:00 F1 10 20:00 F3 4 20:00 F4 4 20:00 P6 16 20:00 F2 lock 10 20:00 P7 1…" at bounding box center [449, 225] width 635 height 254
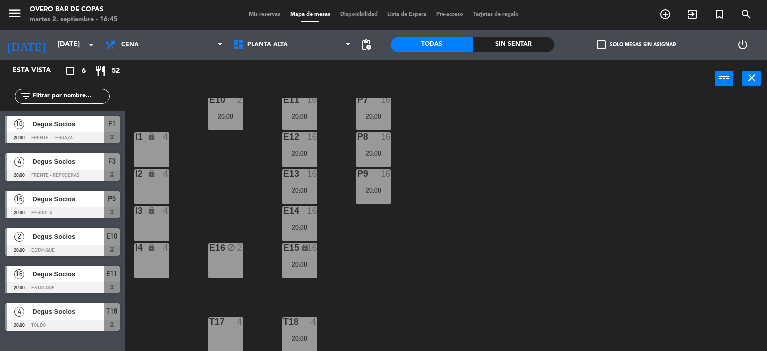
click at [222, 325] on div at bounding box center [225, 321] width 16 height 9
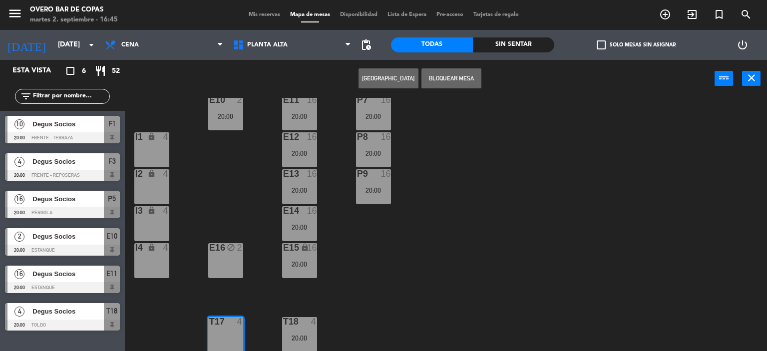
click at [397, 81] on button "[GEOGRAPHIC_DATA]" at bounding box center [389, 78] width 60 height 20
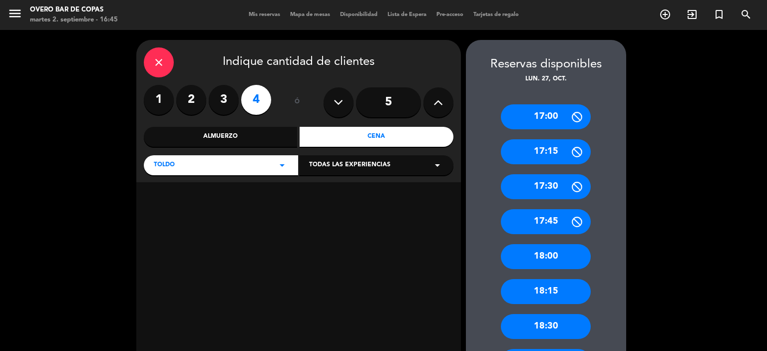
click at [371, 138] on div "Cena" at bounding box center [377, 137] width 154 height 20
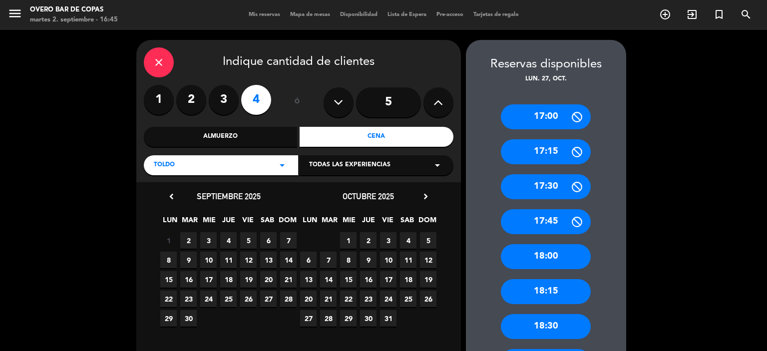
click at [307, 314] on span "27" at bounding box center [308, 318] width 16 height 16
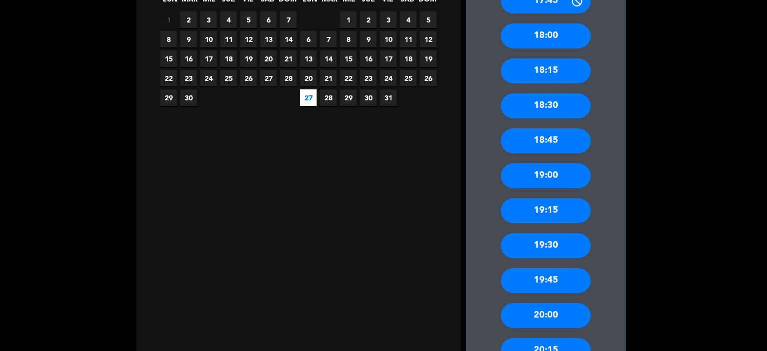
scroll to position [290, 0]
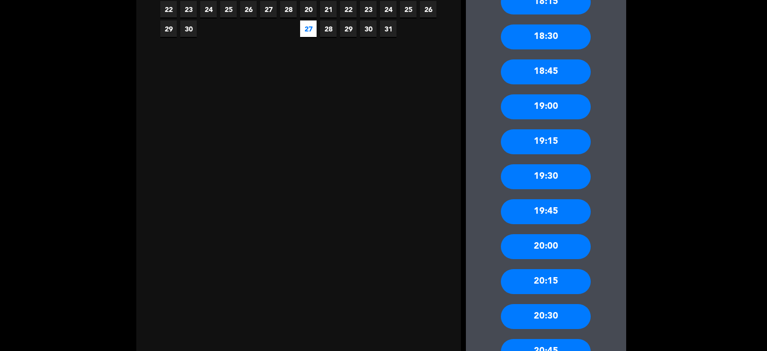
click at [530, 251] on div "20:00" at bounding box center [546, 246] width 90 height 25
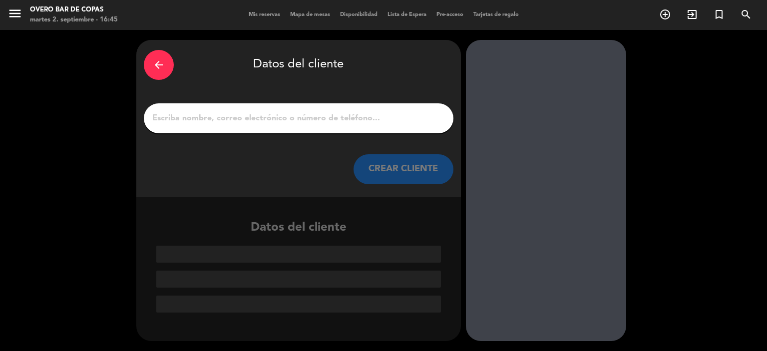
scroll to position [0, 0]
click at [363, 113] on input "1" at bounding box center [298, 118] width 295 height 14
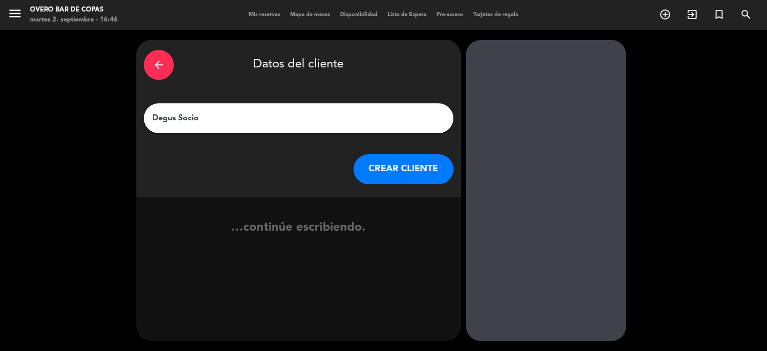
type input "Degus Socios"
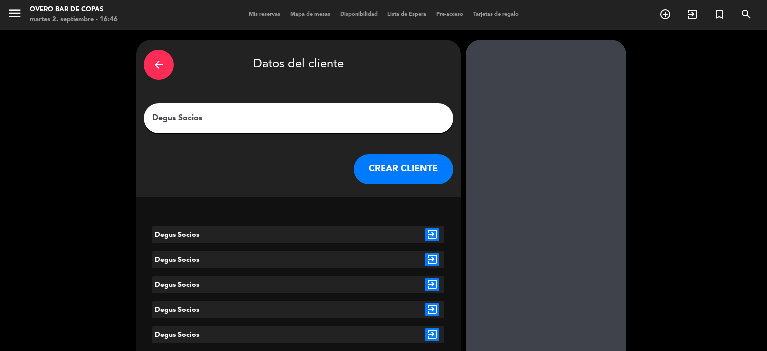
click at [430, 233] on icon "exit_to_app" at bounding box center [432, 234] width 14 height 13
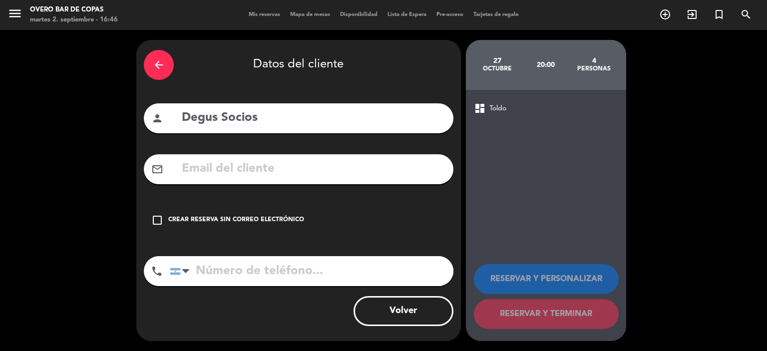
click at [283, 219] on div "Crear reserva sin correo electrónico" at bounding box center [236, 220] width 136 height 10
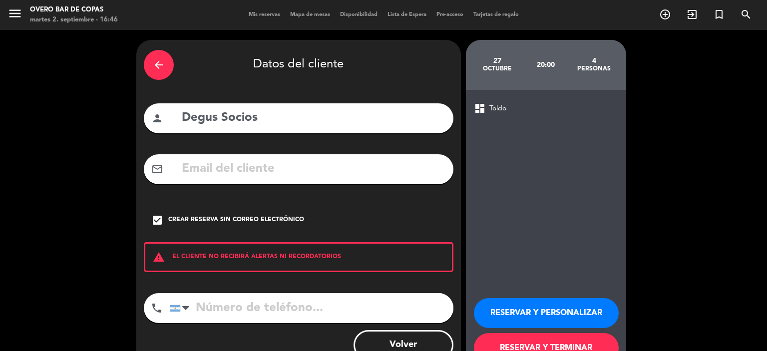
click at [530, 315] on button "RESERVAR Y PERSONALIZAR" at bounding box center [546, 313] width 145 height 30
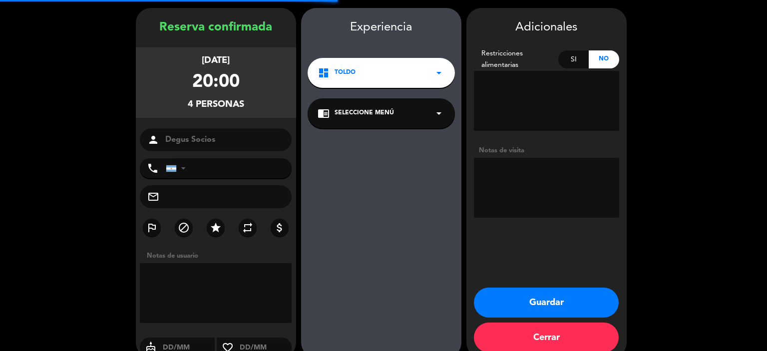
scroll to position [40, 0]
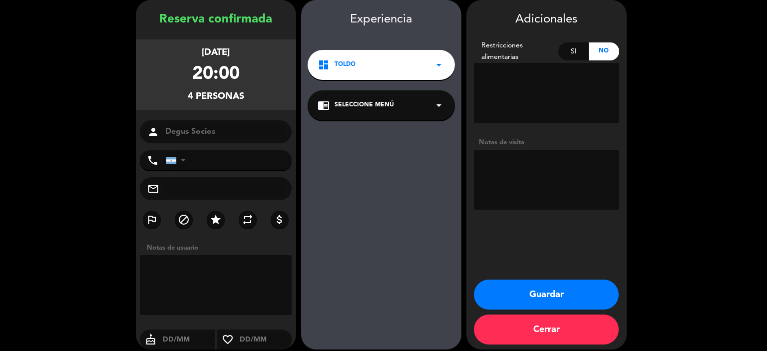
click at [348, 102] on span "Seleccione Menú" at bounding box center [364, 105] width 59 height 10
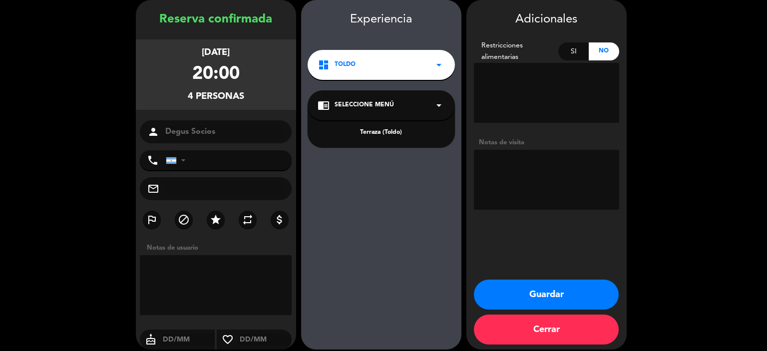
click at [369, 132] on div "Terraza (Toldo)" at bounding box center [381, 133] width 127 height 10
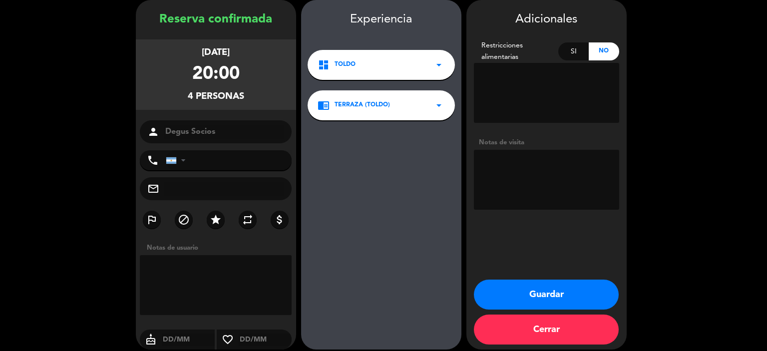
click at [509, 298] on button "Guardar" at bounding box center [546, 295] width 145 height 30
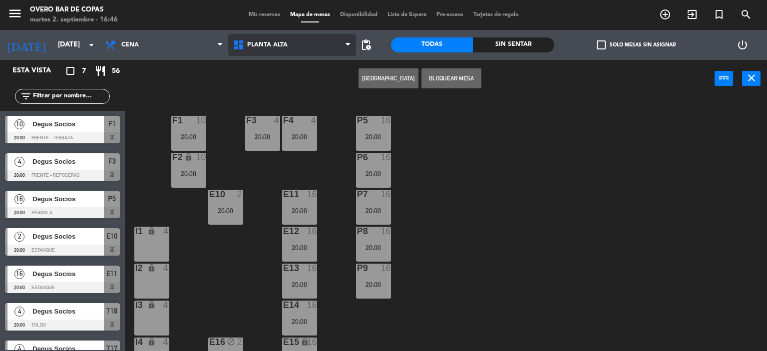
click at [280, 43] on span "Planta Alta" at bounding box center [267, 44] width 40 height 7
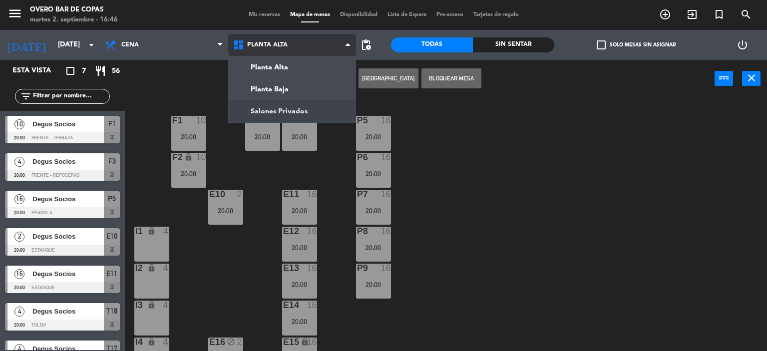
click at [275, 113] on ng-component "menu Overo Bar de Copas [DATE] 2. septiembre - 16:46 Mis reservas Mapa de mesas…" at bounding box center [383, 176] width 767 height 352
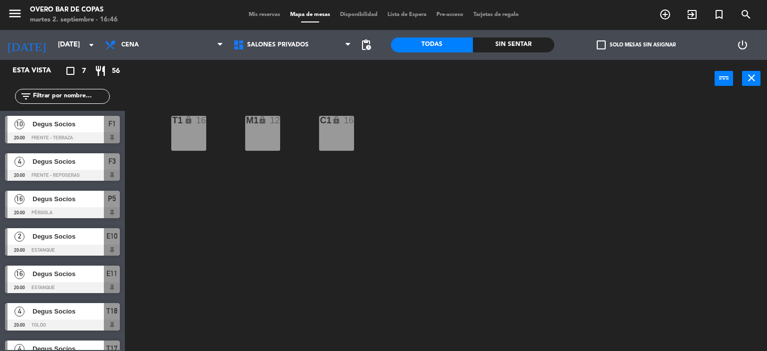
click at [332, 134] on div "C1 lock 16" at bounding box center [336, 133] width 35 height 35
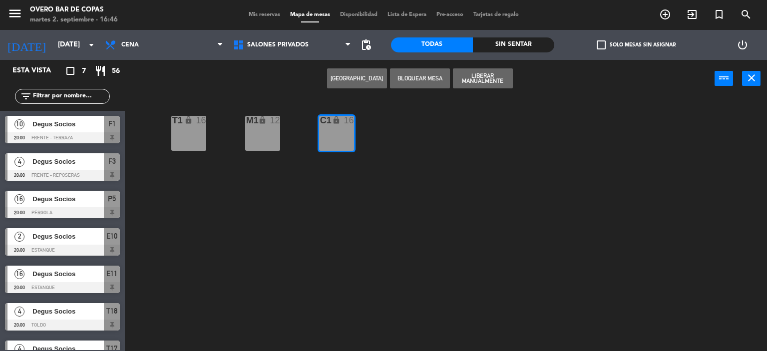
click at [353, 82] on button "[GEOGRAPHIC_DATA]" at bounding box center [357, 78] width 60 height 20
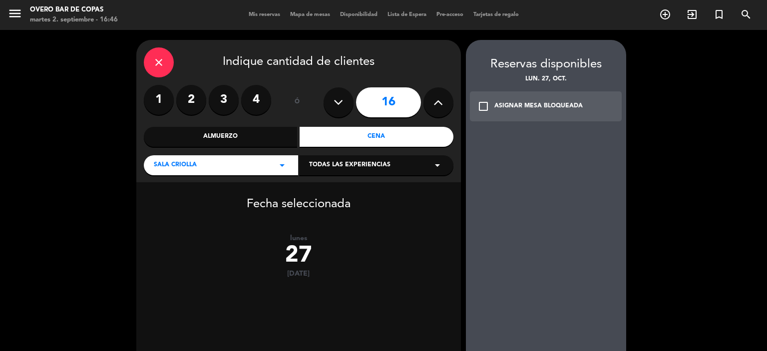
click at [394, 135] on div "Cena" at bounding box center [377, 137] width 154 height 20
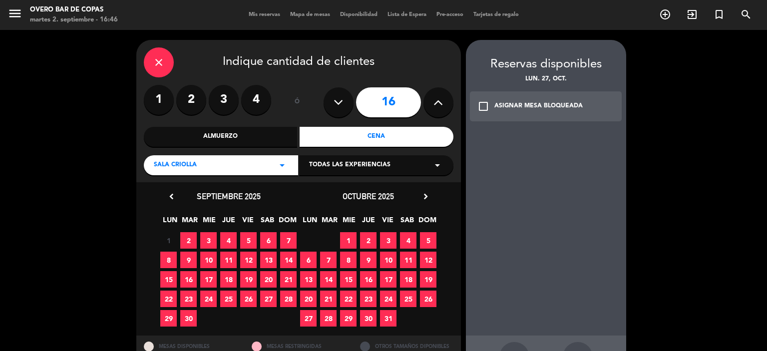
click at [307, 320] on span "27" at bounding box center [308, 318] width 16 height 16
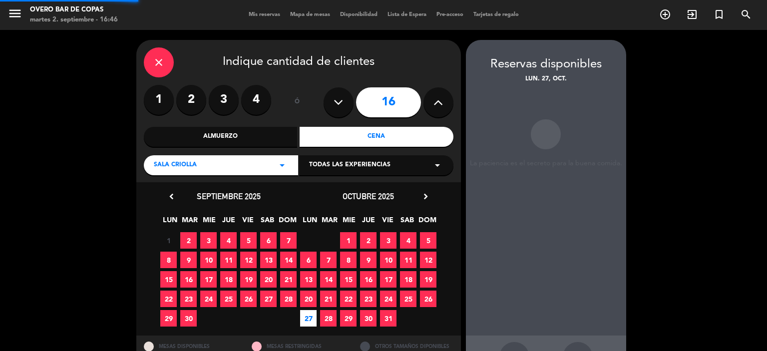
scroll to position [36, 0]
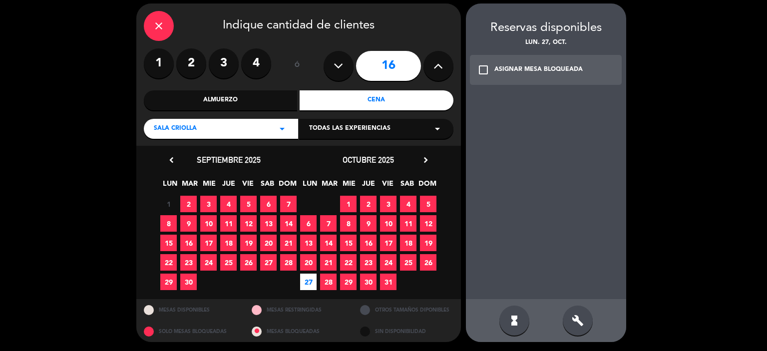
click at [509, 73] on div "ASIGNAR MESA BLOQUEADA" at bounding box center [538, 70] width 88 height 10
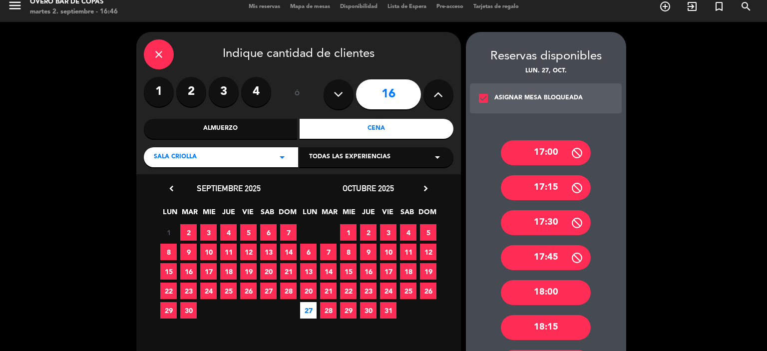
scroll to position [0, 0]
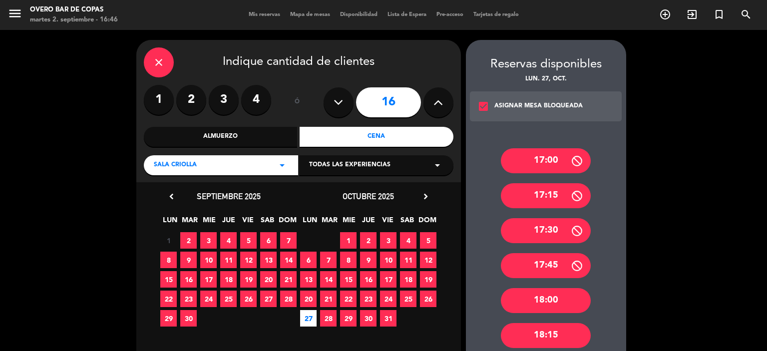
click at [189, 101] on label "2" at bounding box center [191, 100] width 30 height 30
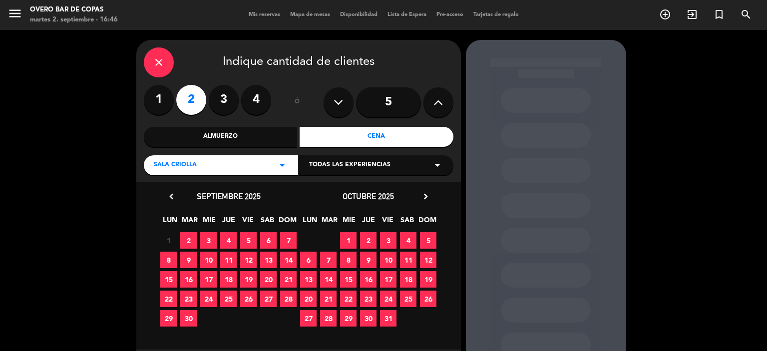
scroll to position [51, 0]
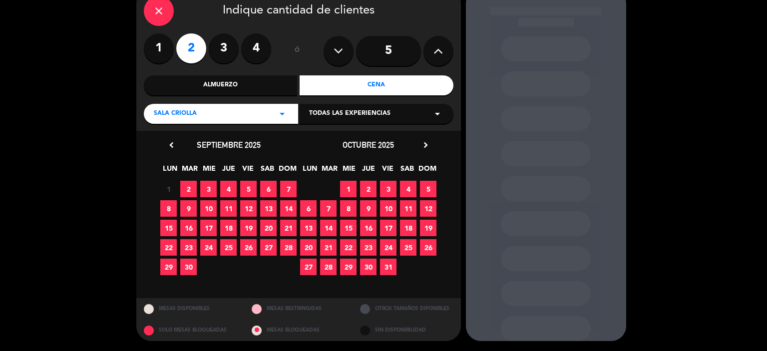
click at [309, 266] on span "27" at bounding box center [308, 267] width 16 height 16
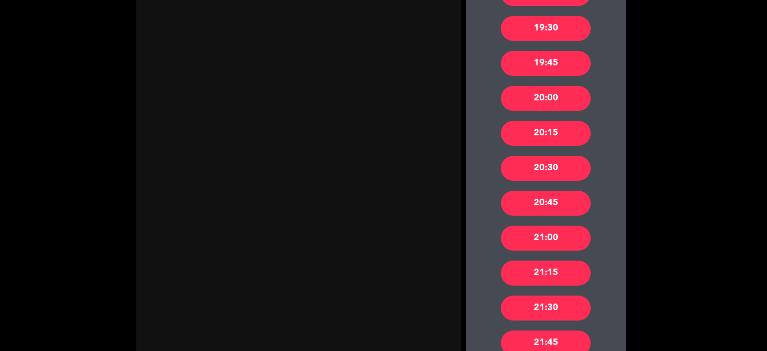
scroll to position [513, 0]
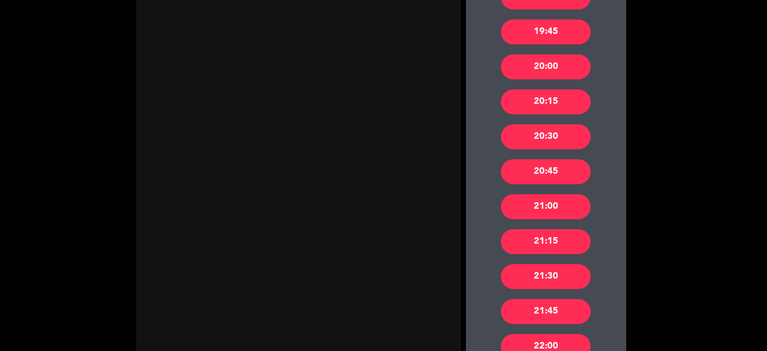
click at [535, 76] on div "20:00" at bounding box center [546, 66] width 90 height 25
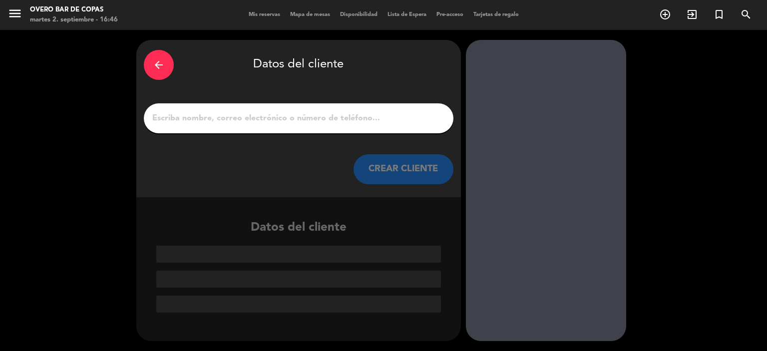
click at [386, 120] on input "1" at bounding box center [298, 118] width 295 height 14
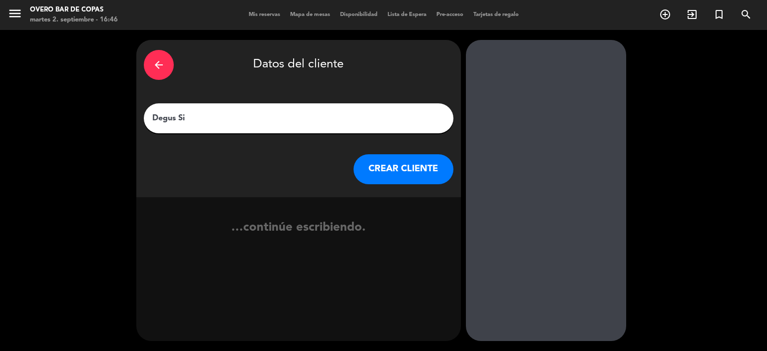
type input "Degus S"
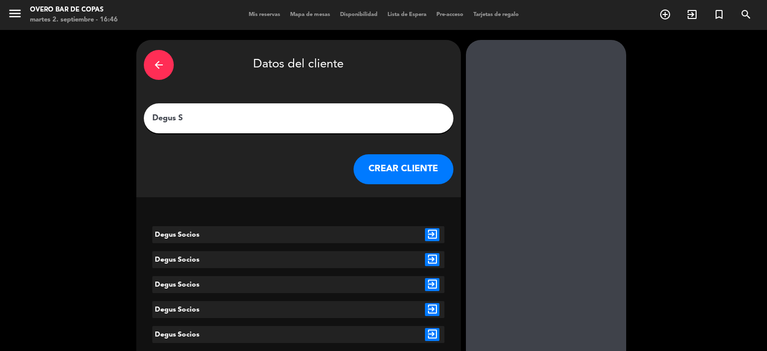
click at [425, 236] on icon "exit_to_app" at bounding box center [432, 234] width 14 height 13
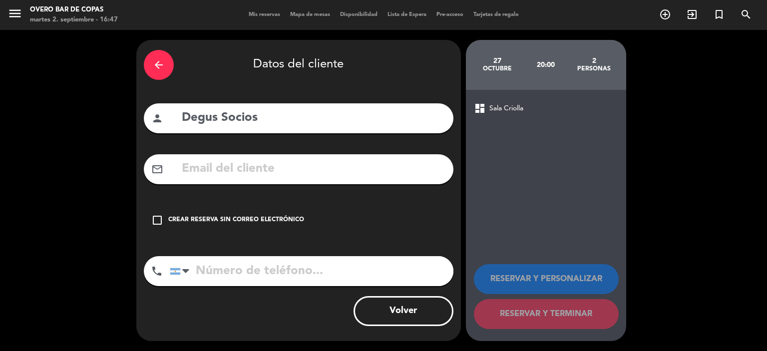
click at [265, 215] on div "Crear reserva sin correo electrónico" at bounding box center [236, 220] width 136 height 10
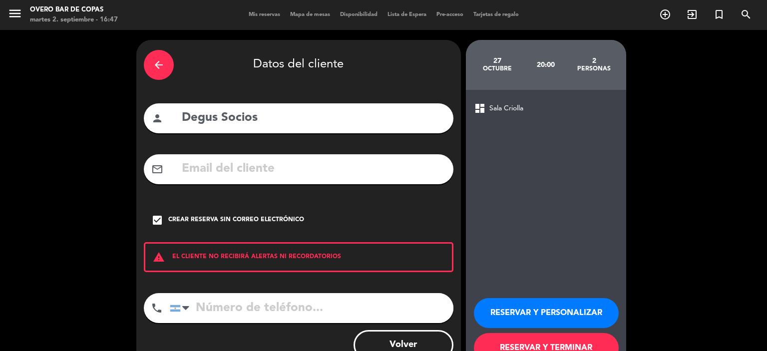
click at [504, 305] on button "RESERVAR Y PERSONALIZAR" at bounding box center [546, 313] width 145 height 30
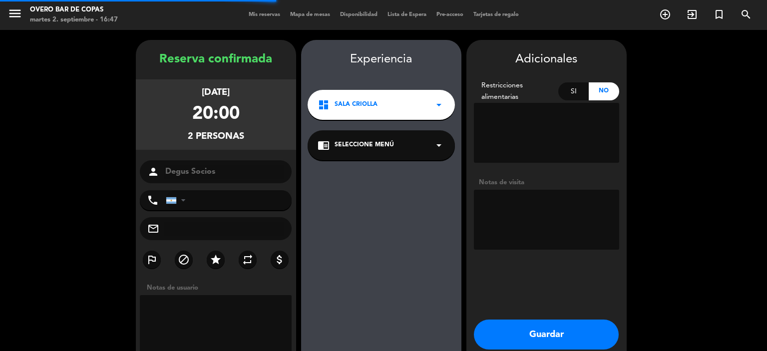
scroll to position [40, 0]
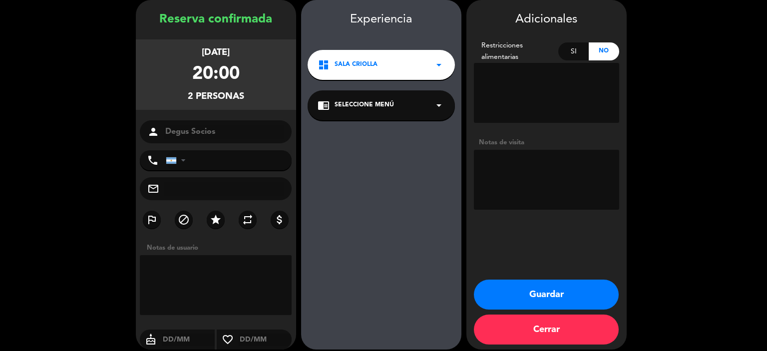
click at [362, 108] on span "Seleccione Menú" at bounding box center [364, 105] width 59 height 10
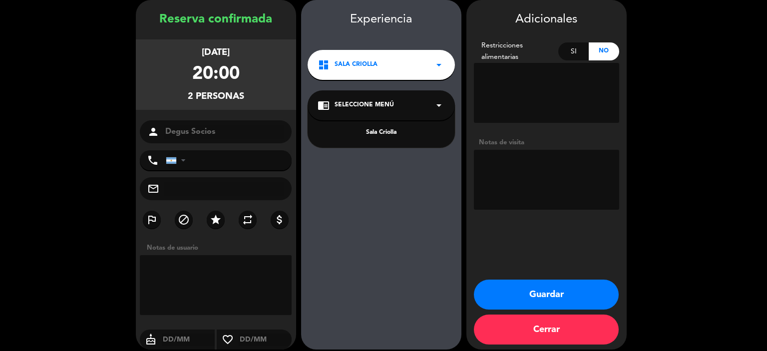
click at [370, 135] on div "Sala Criolla" at bounding box center [381, 133] width 127 height 10
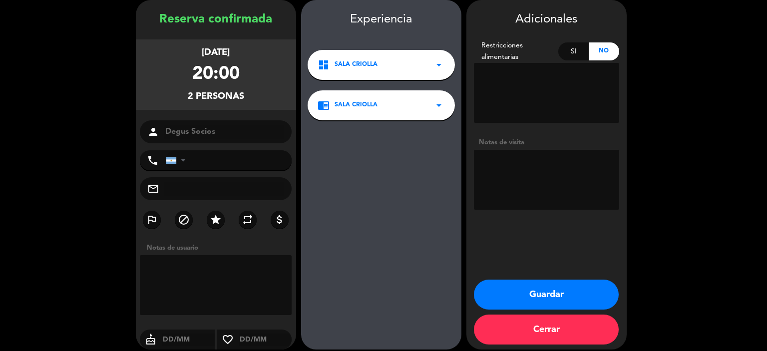
click at [511, 302] on button "Guardar" at bounding box center [546, 295] width 145 height 30
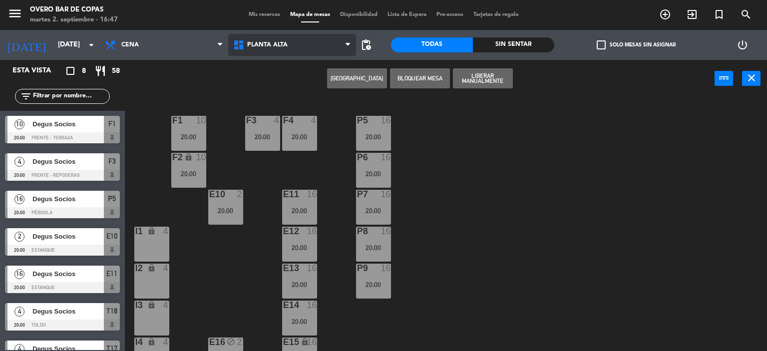
click at [278, 51] on span "Planta Alta" at bounding box center [292, 45] width 128 height 22
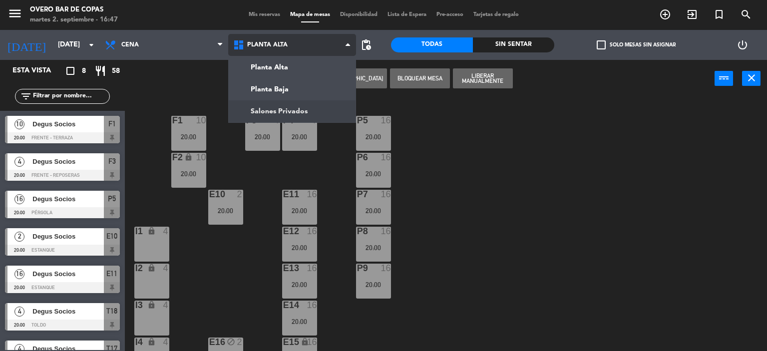
click at [292, 113] on ng-component "menu Overo Bar de Copas [DATE] 2. septiembre - 16:47 Mis reservas Mapa de mesas…" at bounding box center [383, 176] width 767 height 352
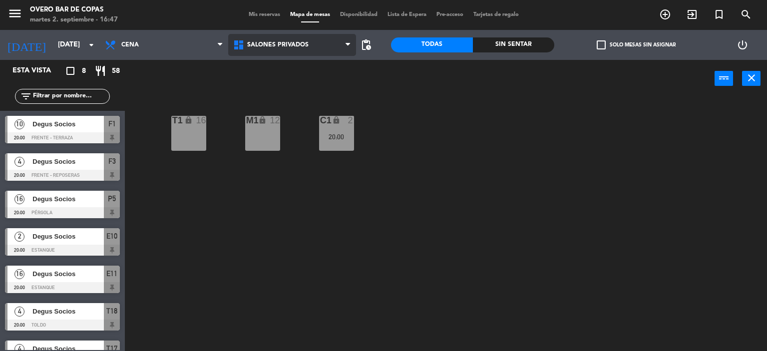
click at [256, 43] on span "Salones Privados" at bounding box center [277, 44] width 61 height 7
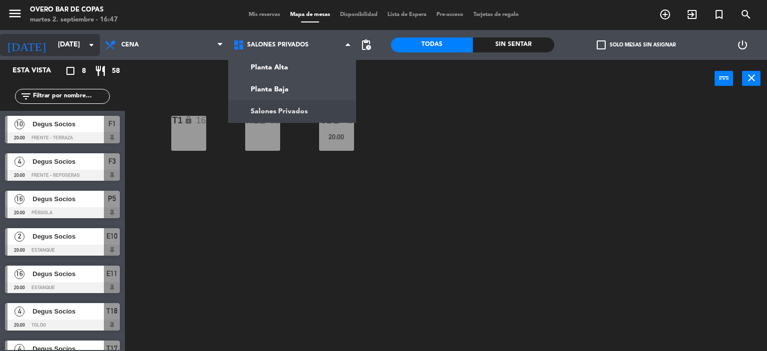
click at [85, 41] on icon "arrow_drop_down" at bounding box center [91, 45] width 12 height 12
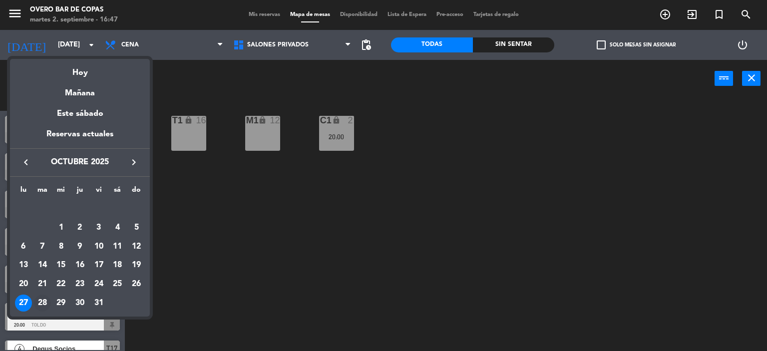
click at [47, 300] on div "28" at bounding box center [42, 303] width 17 height 17
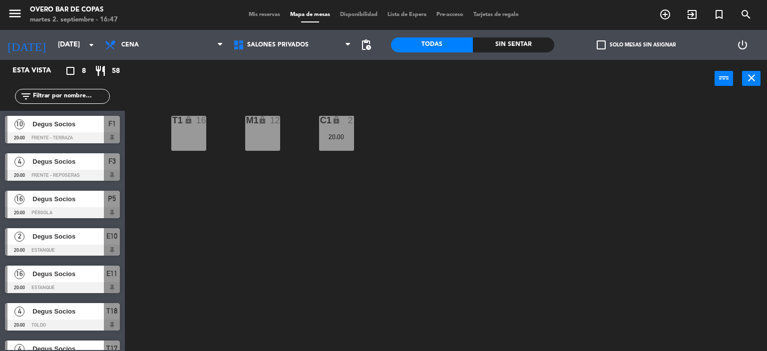
type input "[DATE]"
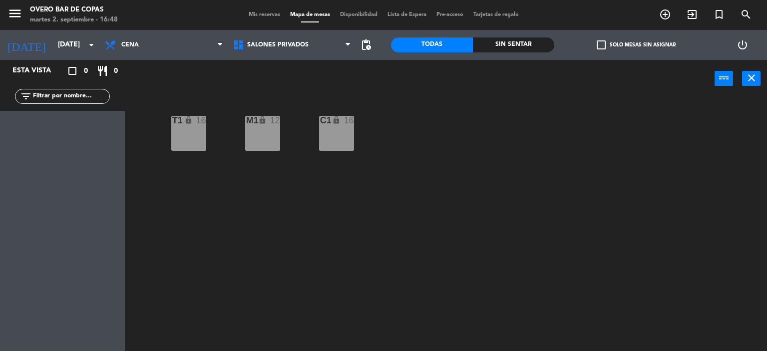
click at [334, 145] on div "C1 lock 16" at bounding box center [336, 133] width 35 height 35
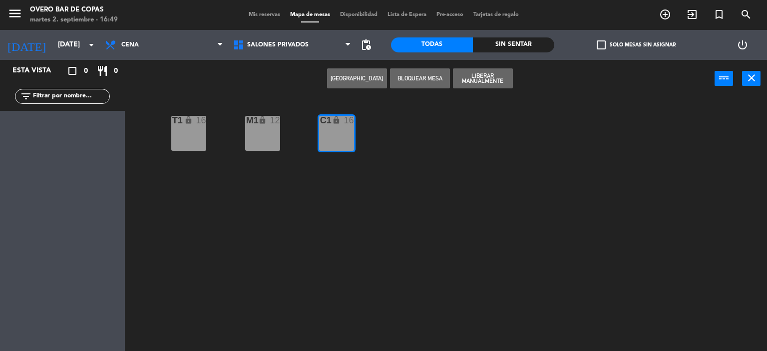
click at [375, 76] on button "[GEOGRAPHIC_DATA]" at bounding box center [357, 78] width 60 height 20
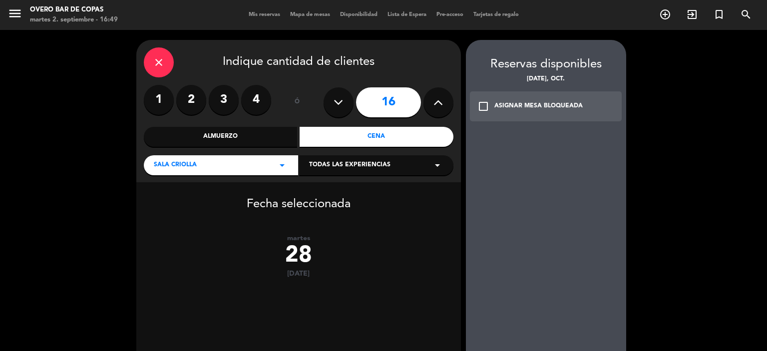
click at [196, 98] on label "2" at bounding box center [191, 100] width 30 height 30
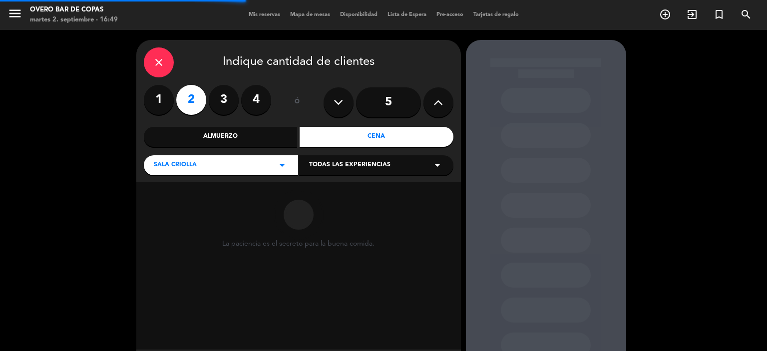
click at [351, 138] on div "Cena" at bounding box center [377, 137] width 154 height 20
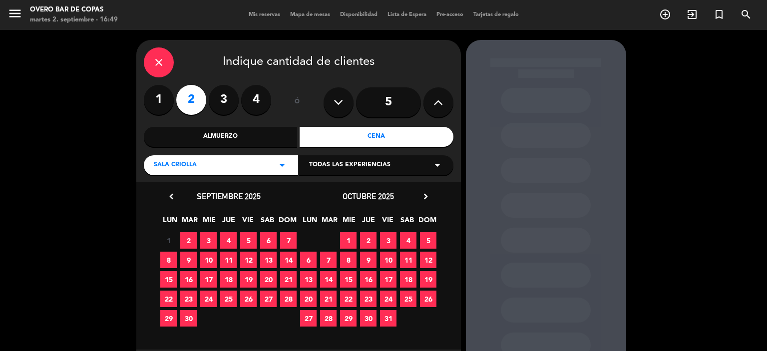
click at [330, 322] on span "28" at bounding box center [328, 318] width 16 height 16
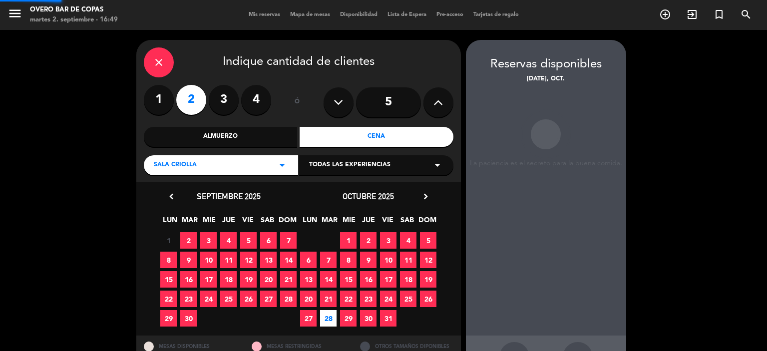
scroll to position [36, 0]
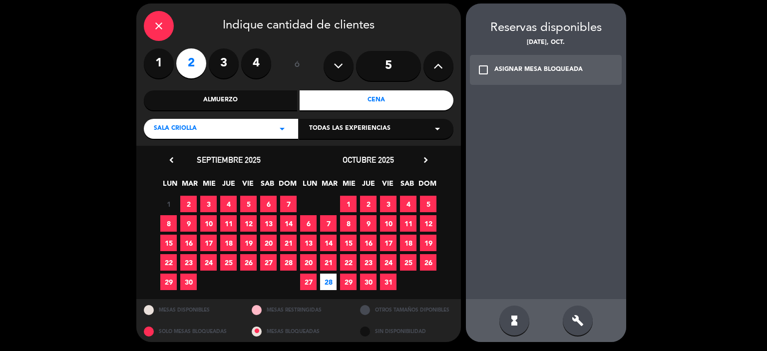
click at [521, 69] on div "ASIGNAR MESA BLOQUEADA" at bounding box center [538, 70] width 88 height 10
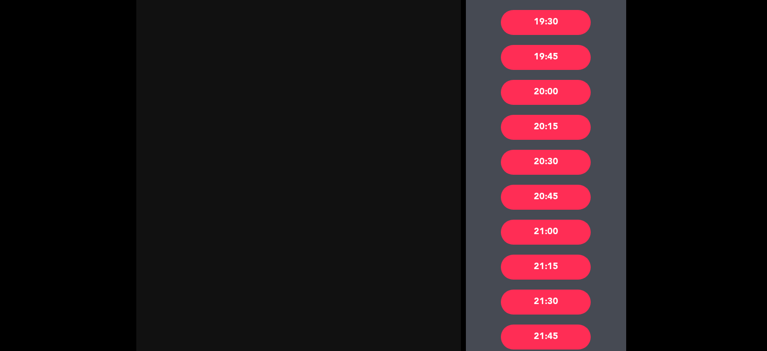
scroll to position [501, 0]
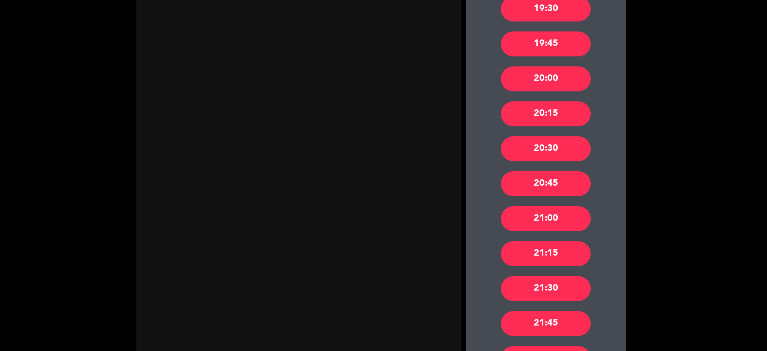
click at [533, 77] on div "20:00" at bounding box center [546, 78] width 90 height 25
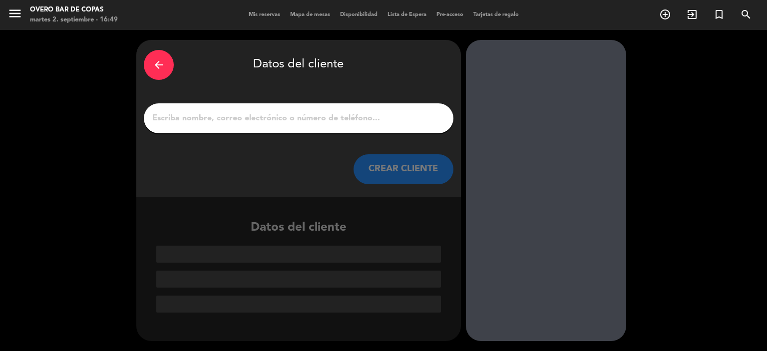
scroll to position [0, 0]
click at [293, 116] on input "1" at bounding box center [298, 118] width 295 height 14
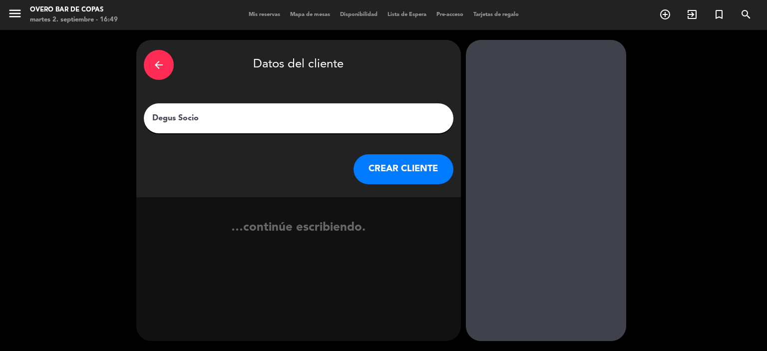
type input "Degus Socios"
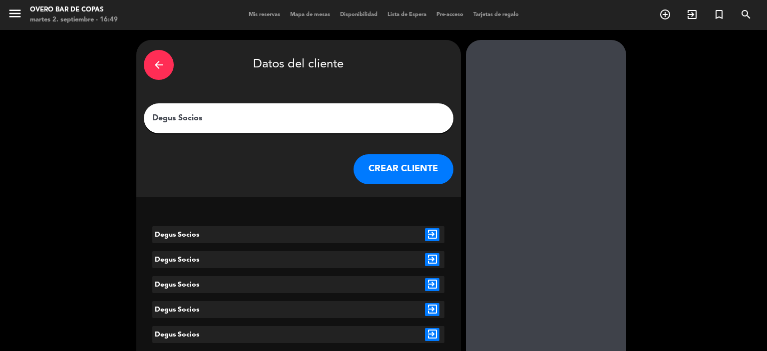
click at [430, 234] on icon "exit_to_app" at bounding box center [432, 234] width 14 height 13
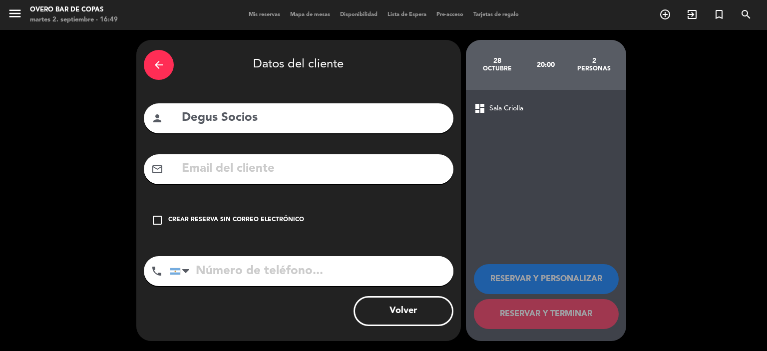
click at [279, 217] on div "Crear reserva sin correo electrónico" at bounding box center [236, 220] width 136 height 10
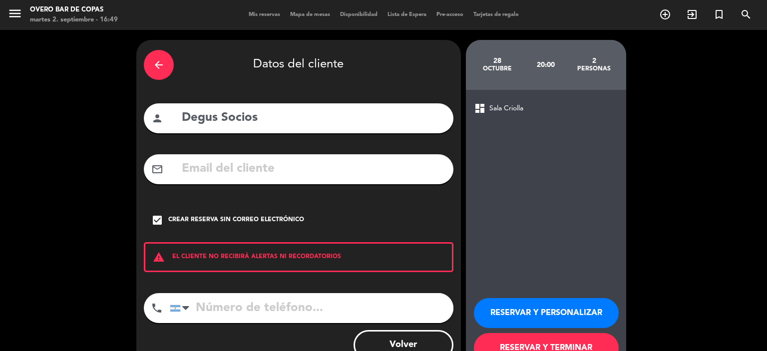
click at [509, 313] on button "RESERVAR Y PERSONALIZAR" at bounding box center [546, 313] width 145 height 30
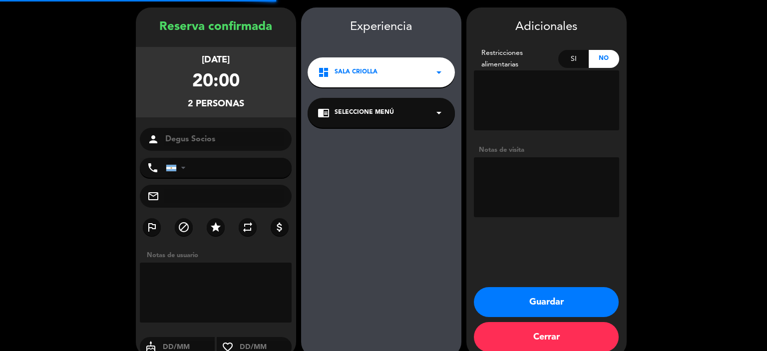
scroll to position [40, 0]
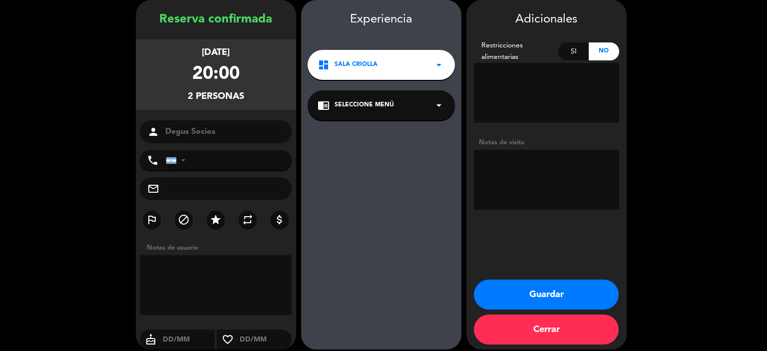
click at [379, 100] on span "Seleccione Menú" at bounding box center [364, 105] width 59 height 10
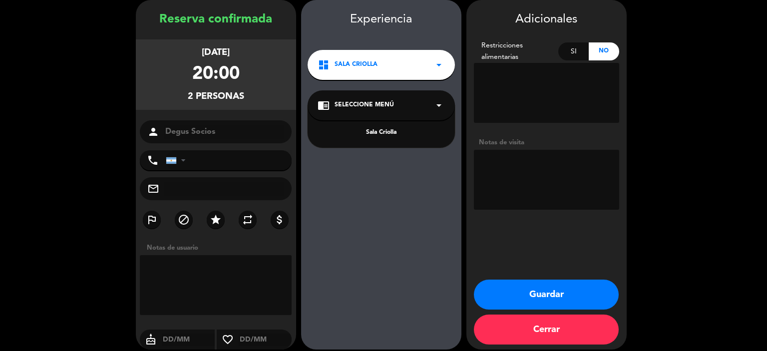
click at [386, 132] on div "Sala Criolla" at bounding box center [381, 133] width 127 height 10
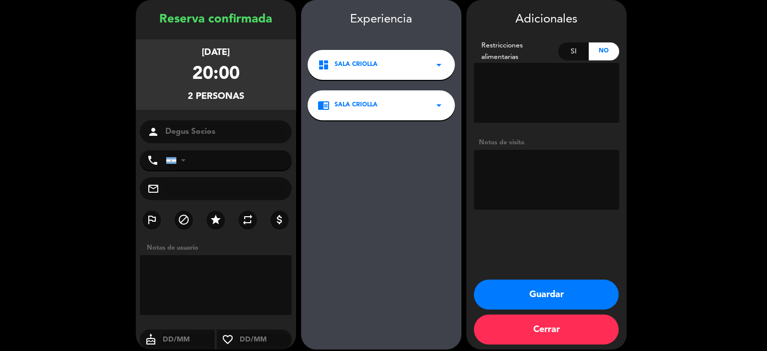
click at [511, 294] on button "Guardar" at bounding box center [546, 295] width 145 height 30
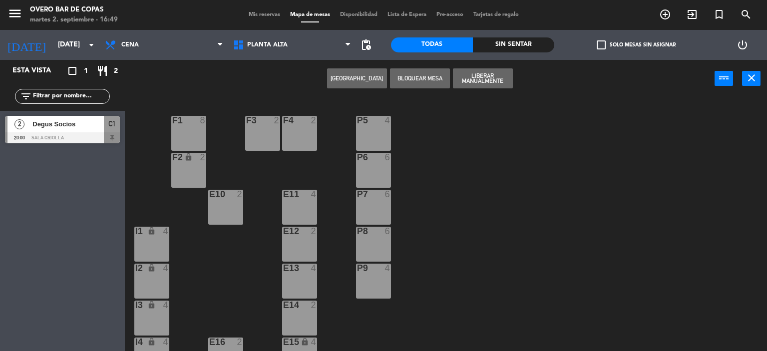
click at [194, 131] on div "F1 8" at bounding box center [188, 133] width 35 height 35
click at [185, 134] on div "F1 8" at bounding box center [188, 133] width 35 height 35
click at [531, 181] on div "P5 4 F1 8 F3 2 F4 2 P6 6 F2 lock 2 P7 6 E10 2 E11 4 P8 6 E12 2 I1 lock 4 P9 4 E…" at bounding box center [449, 225] width 635 height 254
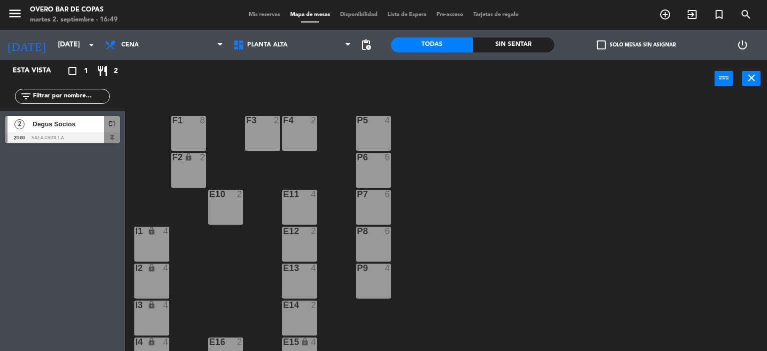
click at [185, 137] on div "F1 8" at bounding box center [188, 133] width 35 height 35
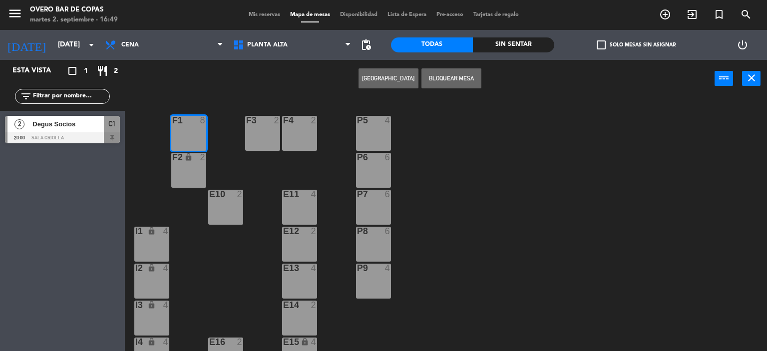
click at [186, 161] on div "lock" at bounding box center [188, 157] width 16 height 9
click at [379, 85] on button "[GEOGRAPHIC_DATA]" at bounding box center [389, 78] width 60 height 20
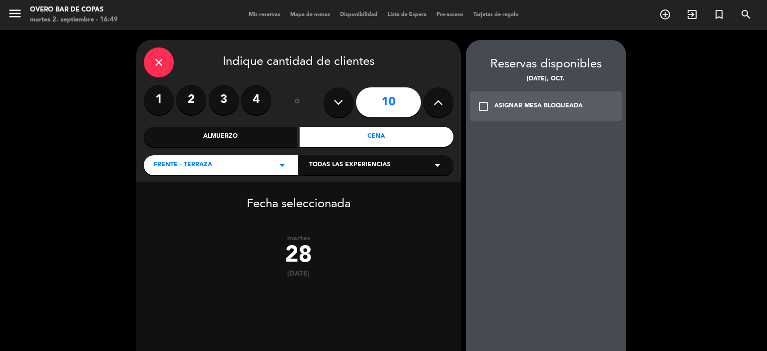
click at [366, 135] on div "Cena" at bounding box center [377, 137] width 154 height 20
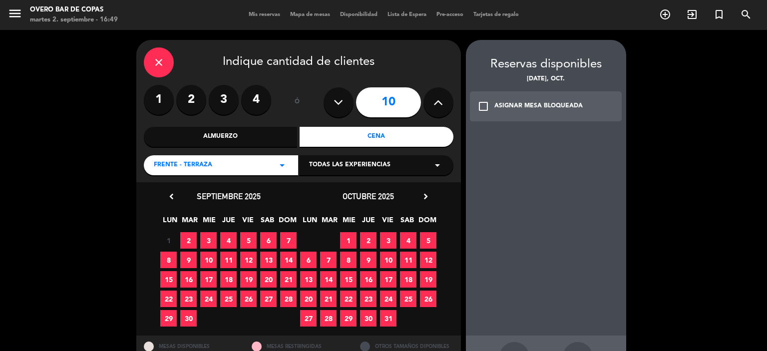
click at [329, 321] on span "28" at bounding box center [328, 318] width 16 height 16
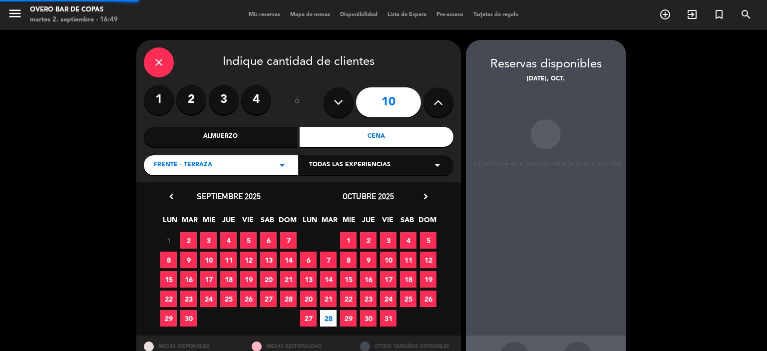
scroll to position [36, 0]
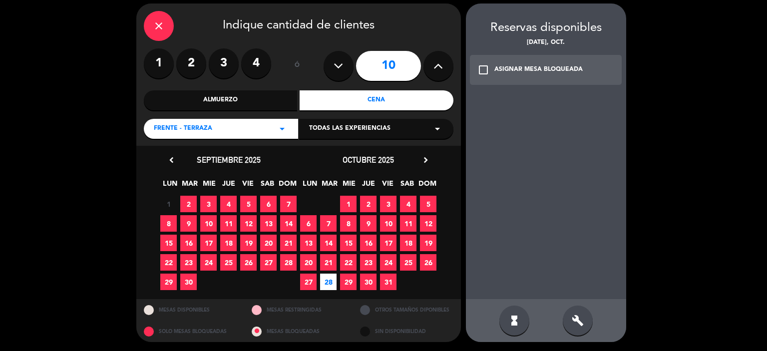
click at [526, 75] on div "check_box_outline_blank ASIGNAR MESA BLOQUEADA" at bounding box center [546, 70] width 152 height 30
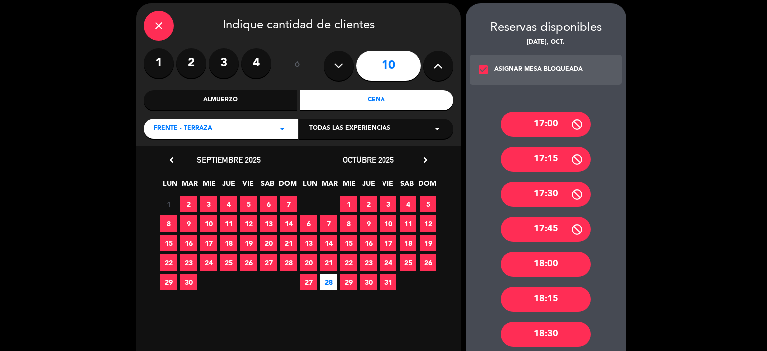
scroll to position [306, 0]
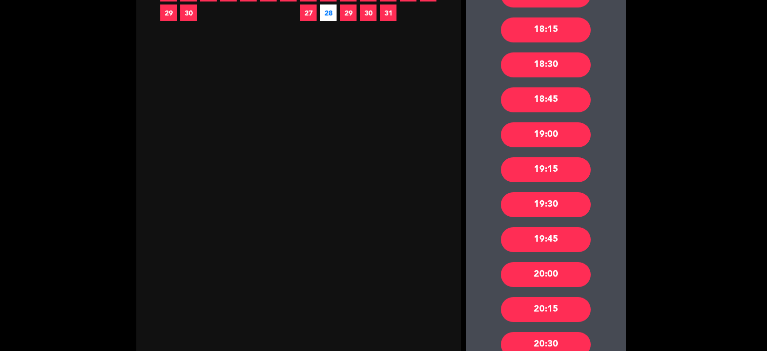
click at [547, 270] on div "20:00" at bounding box center [546, 274] width 90 height 25
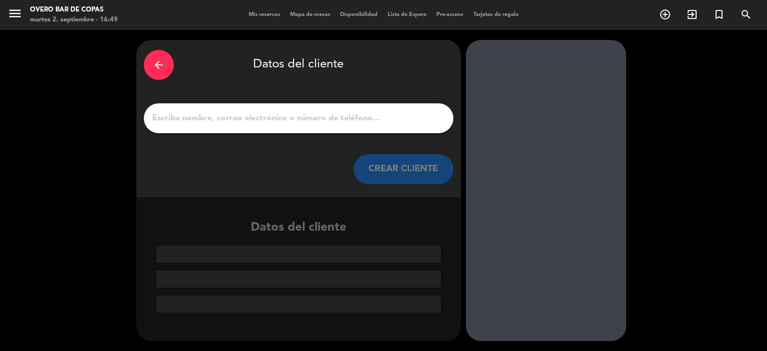
scroll to position [0, 0]
click at [322, 113] on input "1" at bounding box center [298, 118] width 295 height 14
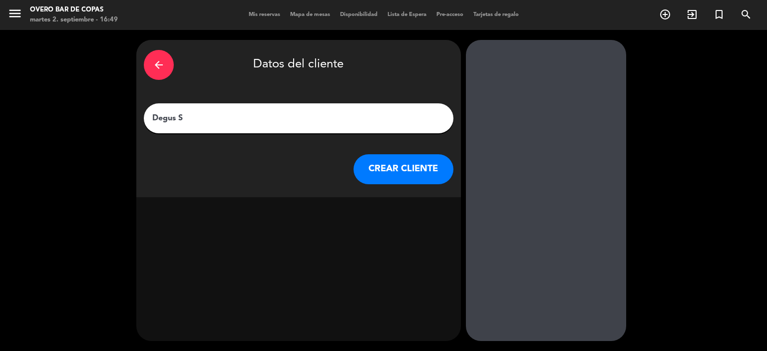
type input "Degus So"
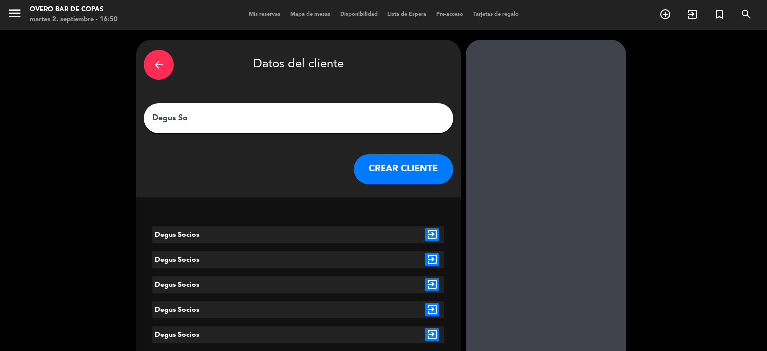
click at [433, 240] on icon "exit_to_app" at bounding box center [432, 234] width 14 height 13
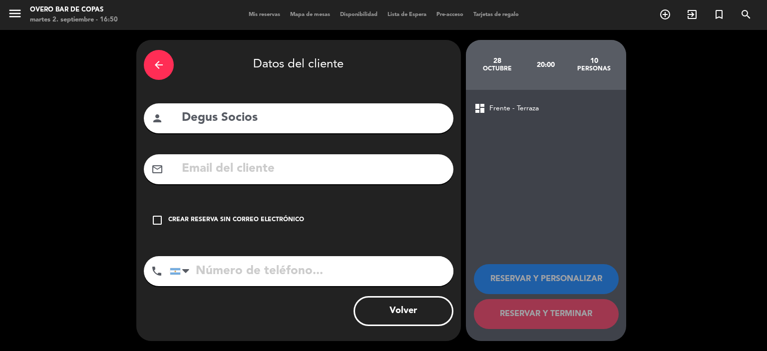
click at [238, 217] on div "Crear reserva sin correo electrónico" at bounding box center [236, 220] width 136 height 10
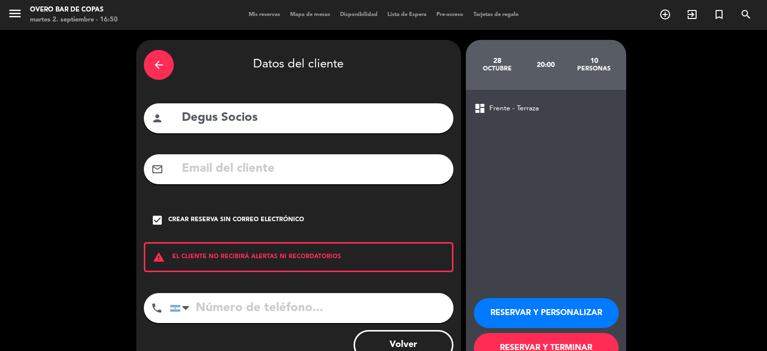
click at [530, 320] on button "RESERVAR Y PERSONALIZAR" at bounding box center [546, 313] width 145 height 30
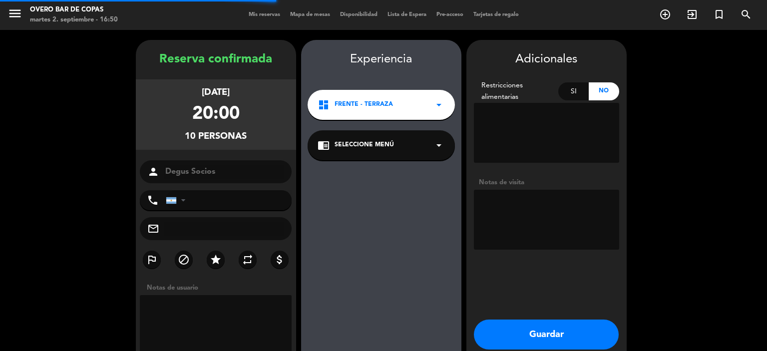
scroll to position [40, 0]
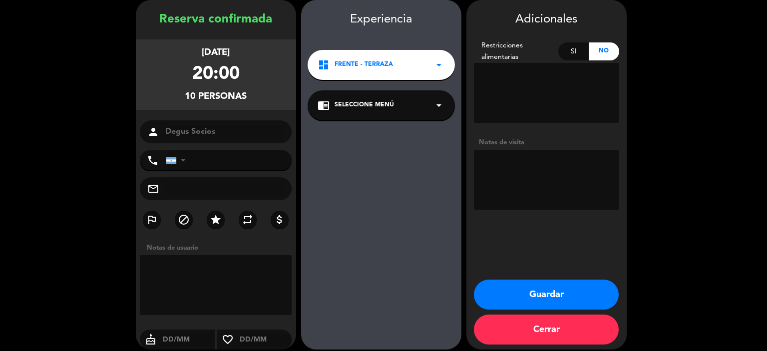
click at [381, 105] on span "Seleccione Menú" at bounding box center [364, 105] width 59 height 10
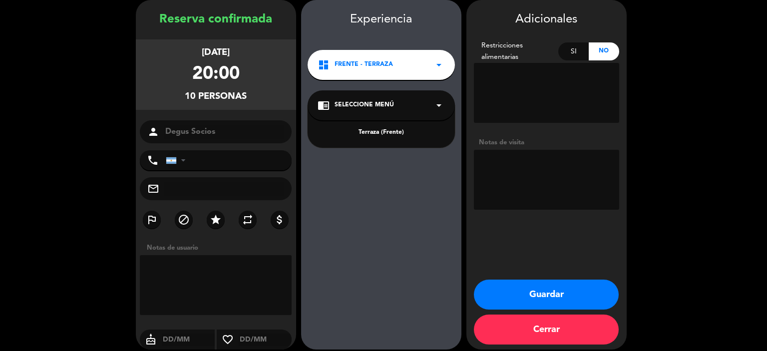
click at [384, 136] on div "Terraza (Frente)" at bounding box center [381, 133] width 127 height 10
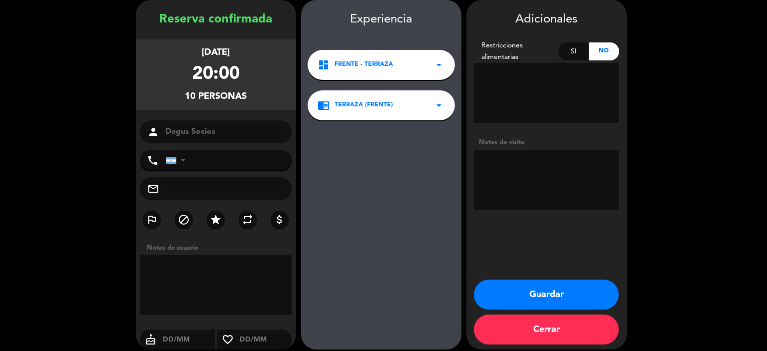
click at [517, 305] on button "Guardar" at bounding box center [546, 295] width 145 height 30
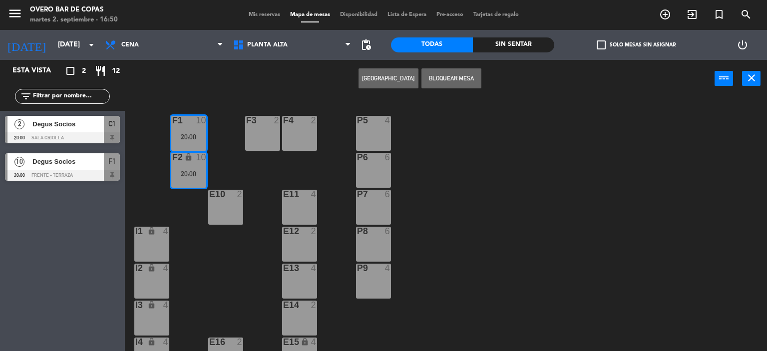
click at [527, 236] on div "P5 4 F1 10 20:00 F3 2 F4 2 P6 6 F2 lock 10 20:00 P7 6 E10 2 E11 4 P8 6 E12 2 I1…" at bounding box center [449, 225] width 635 height 254
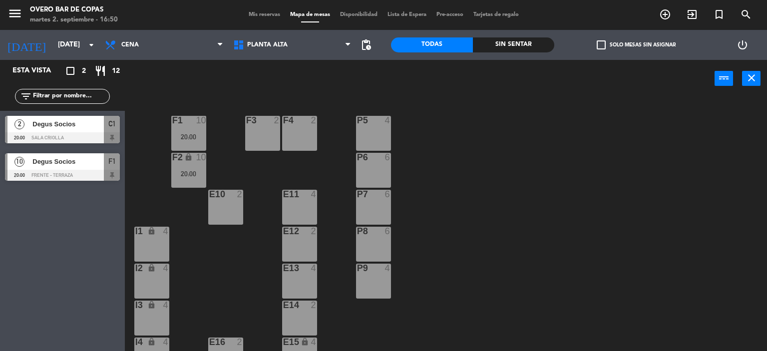
click at [267, 133] on div "F3 2" at bounding box center [262, 133] width 35 height 35
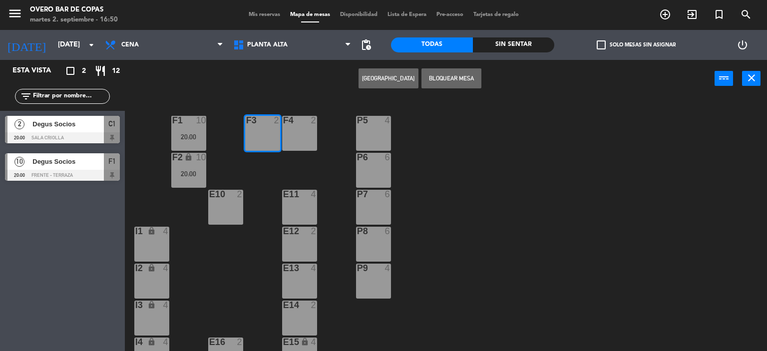
click at [293, 133] on div "F4 2" at bounding box center [299, 133] width 35 height 35
click at [373, 85] on button "[GEOGRAPHIC_DATA]" at bounding box center [389, 78] width 60 height 20
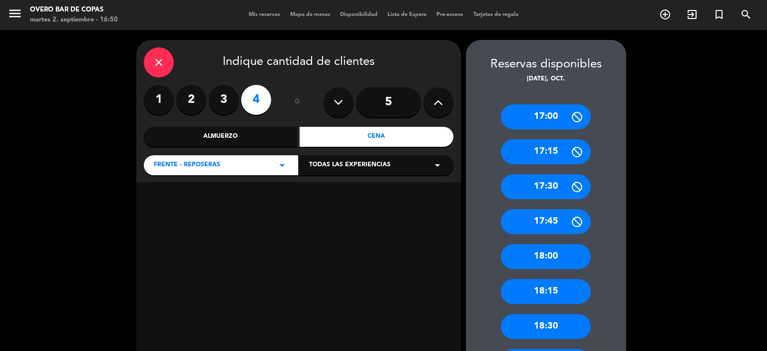
click at [390, 131] on div "Cena" at bounding box center [377, 137] width 154 height 20
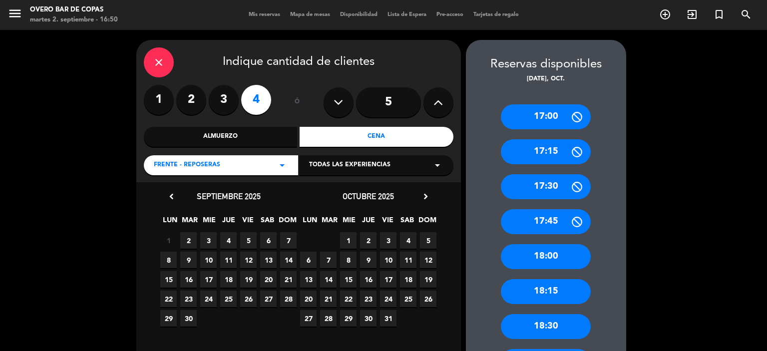
click at [331, 316] on span "28" at bounding box center [328, 318] width 16 height 16
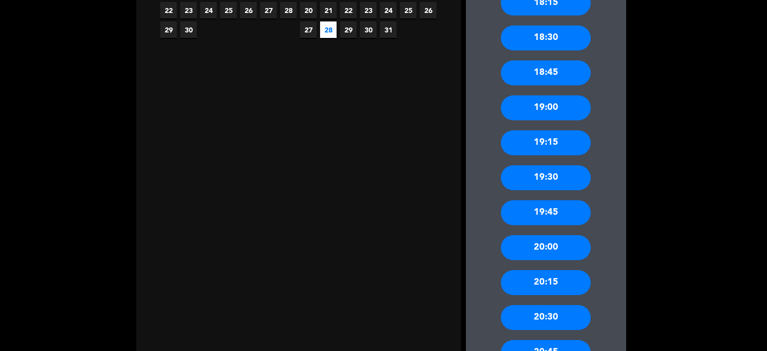
scroll to position [289, 0]
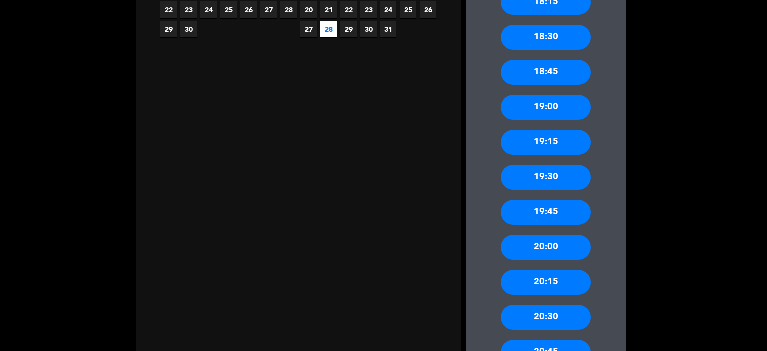
click at [526, 251] on div "20:00" at bounding box center [546, 247] width 90 height 25
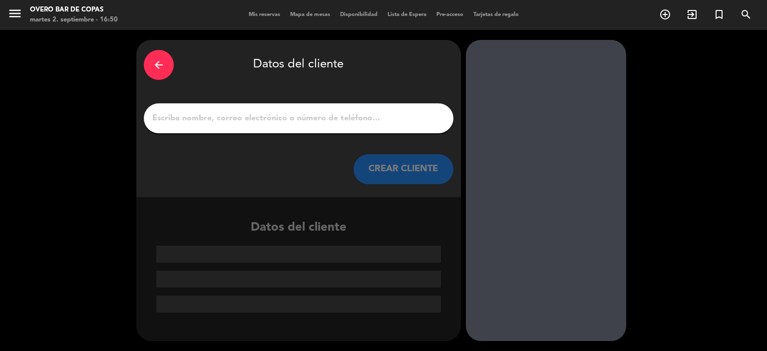
click at [325, 126] on div at bounding box center [299, 118] width 310 height 30
click at [316, 119] on input "1" at bounding box center [298, 118] width 295 height 14
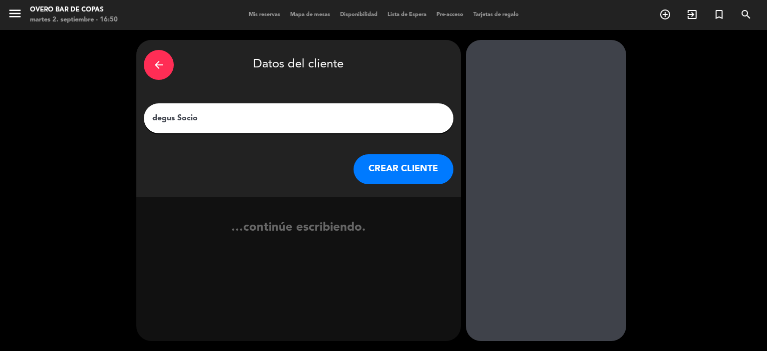
type input "degus Socios"
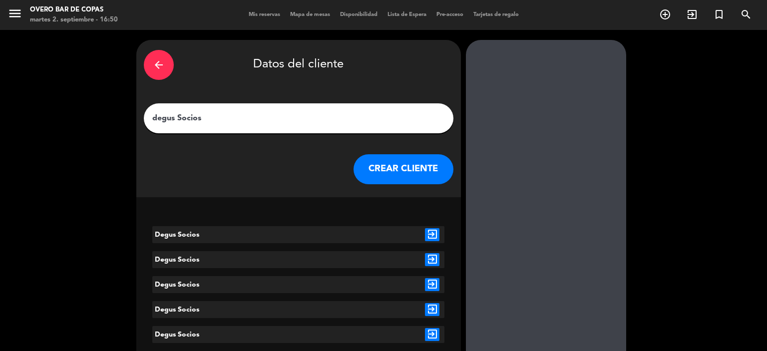
click at [428, 232] on icon "exit_to_app" at bounding box center [432, 234] width 14 height 13
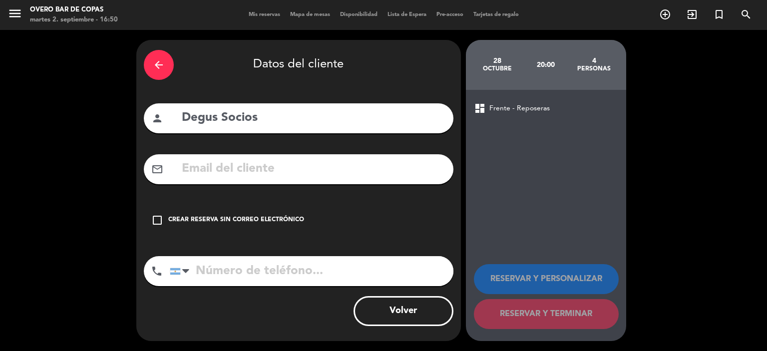
click at [274, 217] on div "Crear reserva sin correo electrónico" at bounding box center [236, 220] width 136 height 10
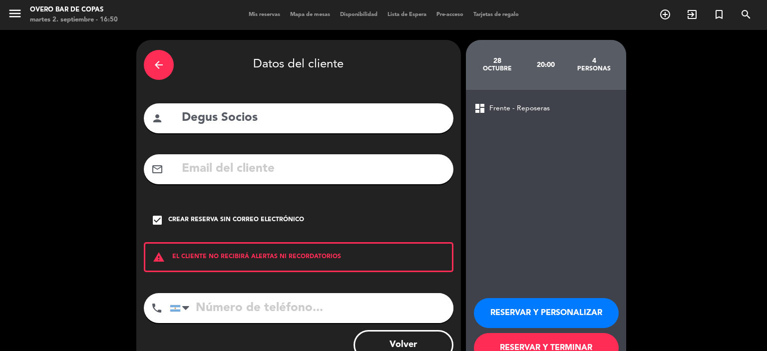
click at [499, 317] on button "RESERVAR Y PERSONALIZAR" at bounding box center [546, 313] width 145 height 30
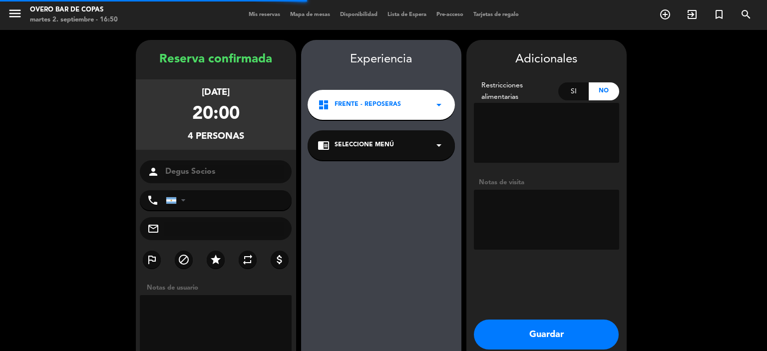
scroll to position [40, 0]
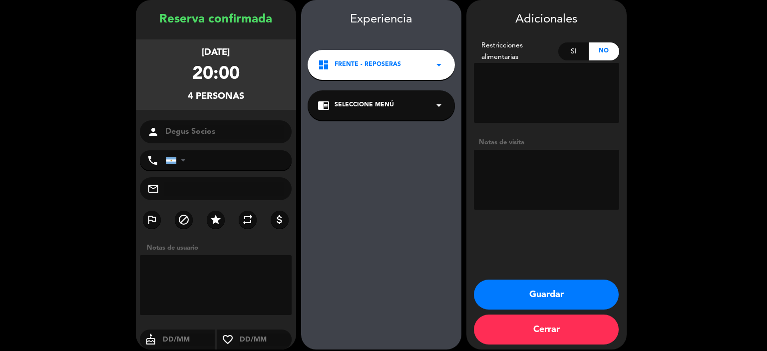
click at [344, 95] on div "chrome_reader_mode Seleccione Menú arrow_drop_down" at bounding box center [381, 105] width 147 height 30
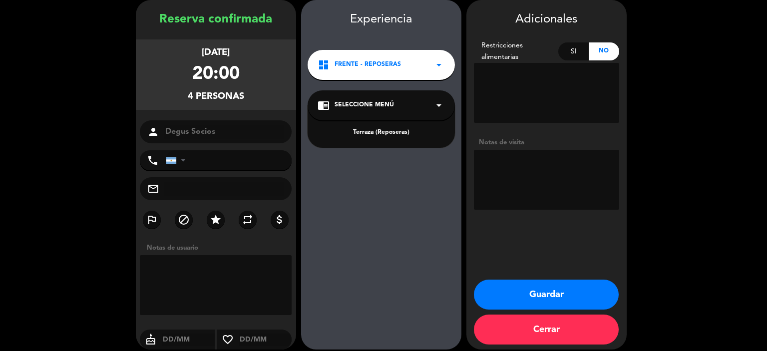
click at [365, 131] on div "Terraza (Reposeras)" at bounding box center [381, 133] width 127 height 10
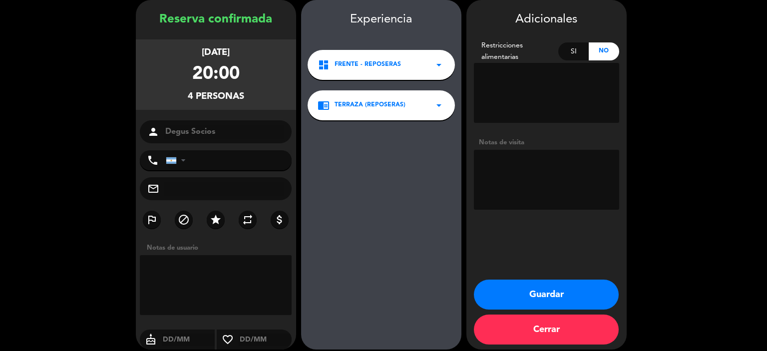
click at [528, 297] on button "Guardar" at bounding box center [546, 295] width 145 height 30
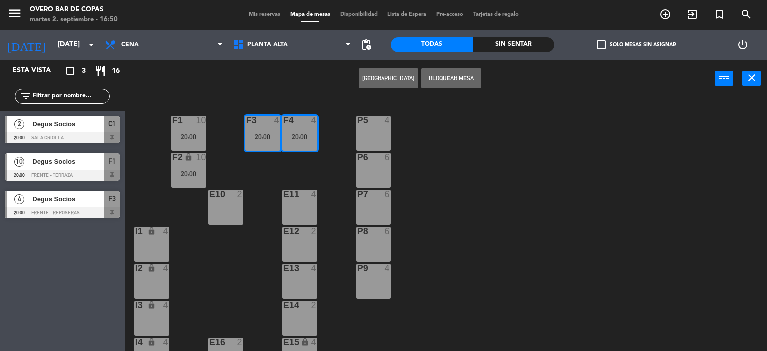
click at [472, 193] on div "P5 4 F1 10 20:00 F3 4 20:00 F4 4 20:00 P6 6 F2 lock 10 20:00 P7 6 E10 2 E11 4 P…" at bounding box center [449, 225] width 635 height 254
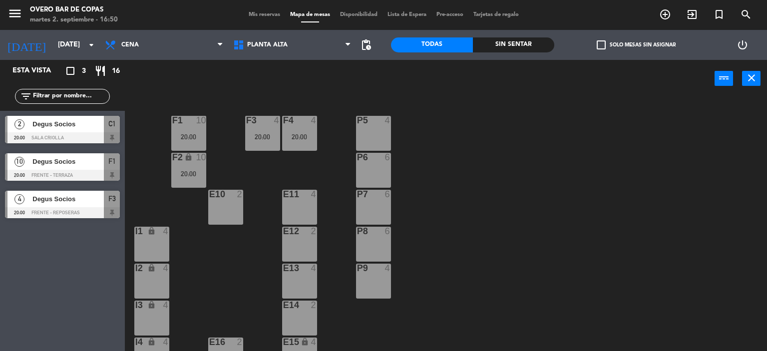
click at [382, 141] on div "P5 4" at bounding box center [373, 133] width 35 height 35
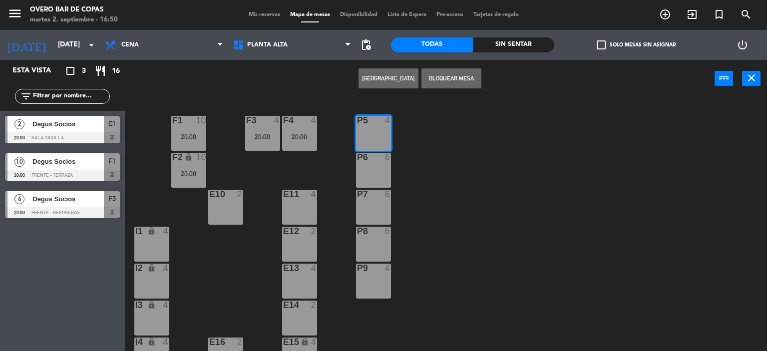
click at [382, 163] on div "P6 6" at bounding box center [373, 170] width 35 height 35
click at [383, 192] on div "6" at bounding box center [390, 194] width 16 height 9
click at [384, 74] on button "[GEOGRAPHIC_DATA]" at bounding box center [389, 78] width 60 height 20
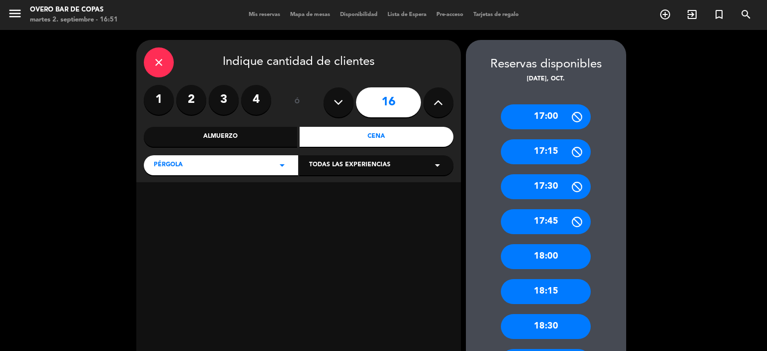
click at [362, 134] on div "Cena" at bounding box center [377, 137] width 154 height 20
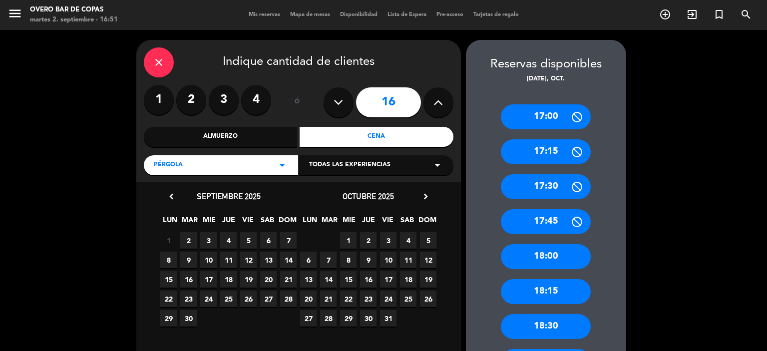
click at [332, 319] on span "28" at bounding box center [328, 318] width 16 height 16
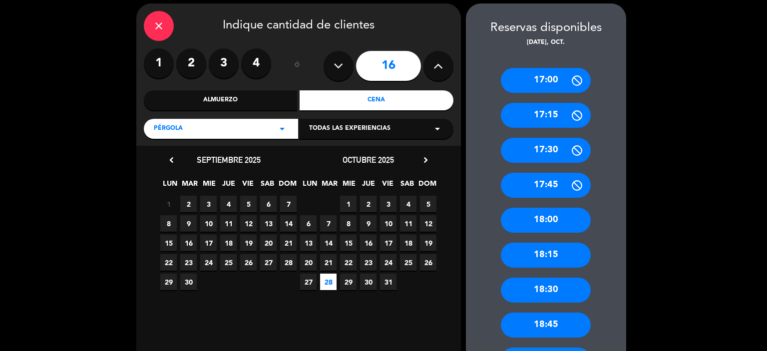
scroll to position [251, 0]
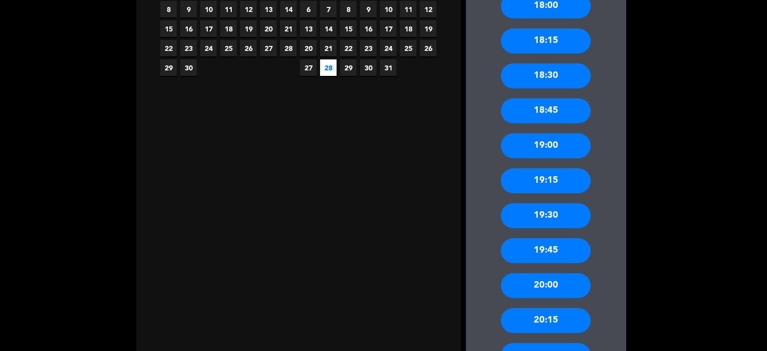
click at [541, 285] on div "20:00" at bounding box center [546, 285] width 90 height 25
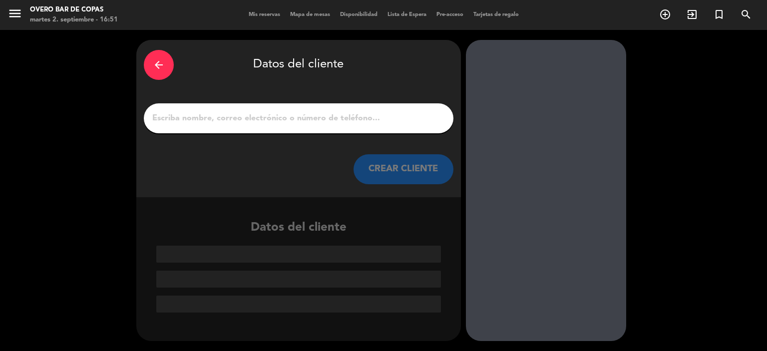
scroll to position [0, 0]
click at [320, 123] on input "1" at bounding box center [298, 118] width 295 height 14
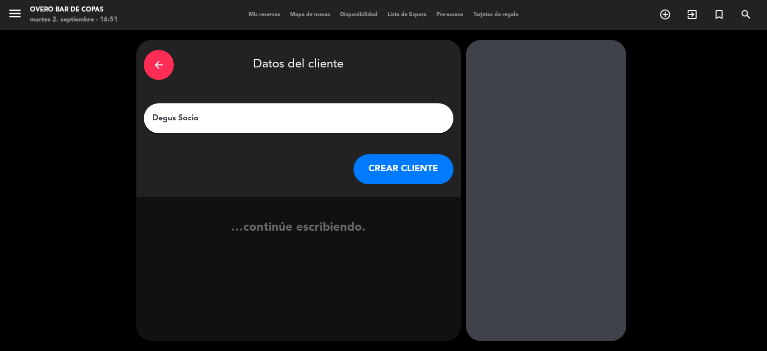
type input "Degus Socios"
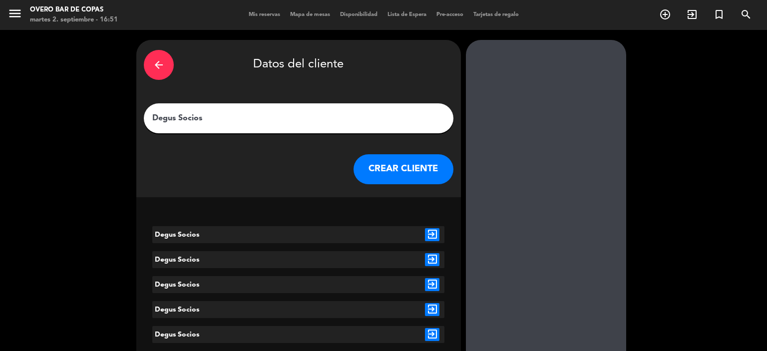
click at [431, 237] on icon "exit_to_app" at bounding box center [432, 234] width 14 height 13
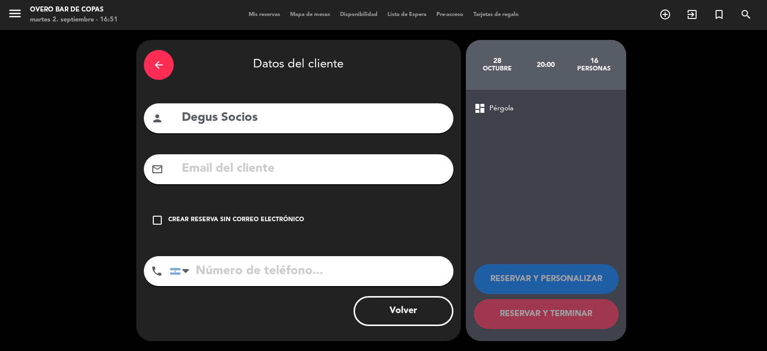
click at [262, 217] on div "Crear reserva sin correo electrónico" at bounding box center [236, 220] width 136 height 10
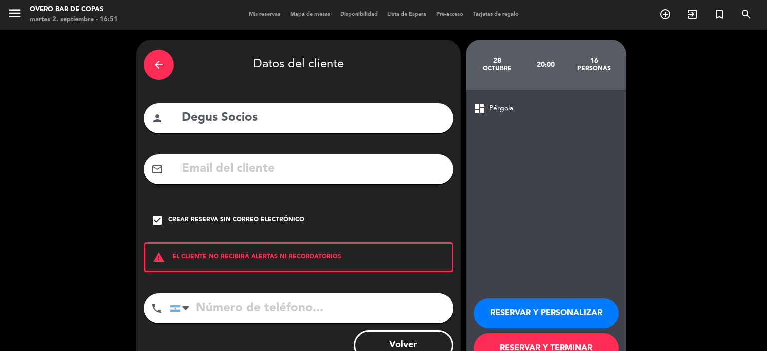
click at [508, 306] on button "RESERVAR Y PERSONALIZAR" at bounding box center [546, 313] width 145 height 30
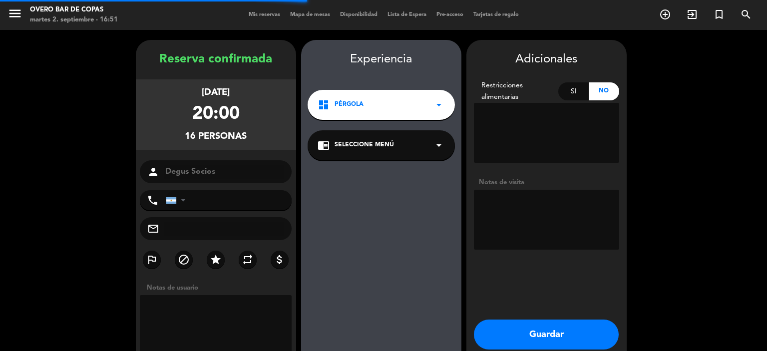
scroll to position [40, 0]
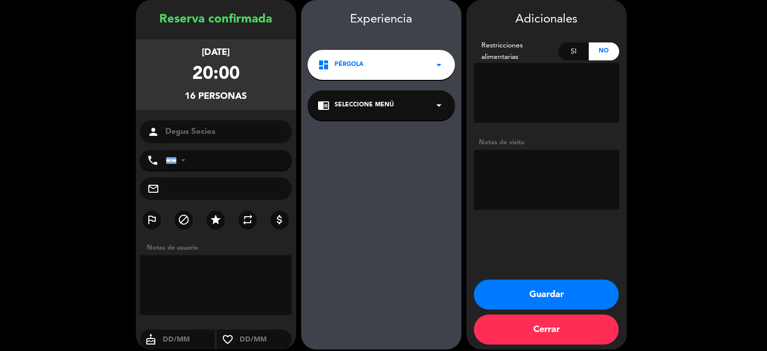
click at [371, 109] on span "Seleccione Menú" at bounding box center [364, 105] width 59 height 10
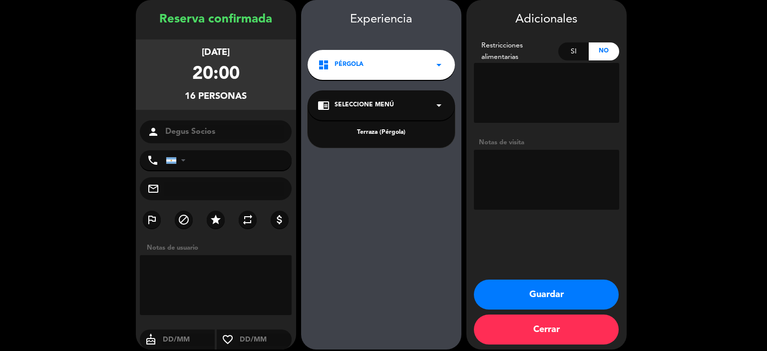
click at [370, 133] on div "Terraza (Pérgola)" at bounding box center [381, 133] width 127 height 10
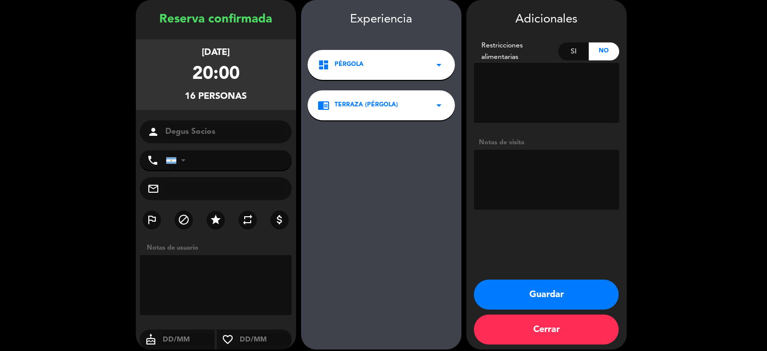
click at [516, 290] on button "Guardar" at bounding box center [546, 295] width 145 height 30
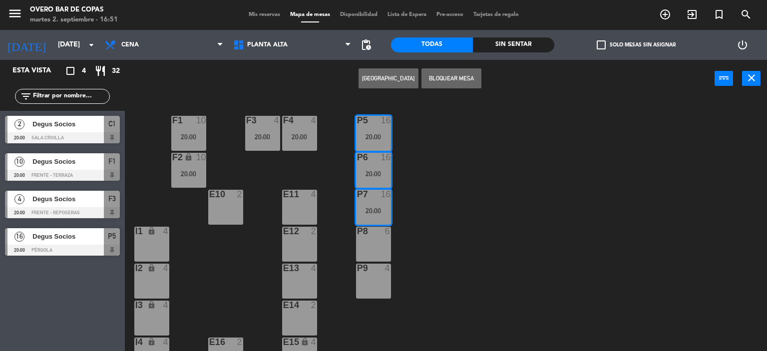
click at [466, 218] on div "P5 16 20:00 F1 10 20:00 F3 4 20:00 F4 4 20:00 P6 16 20:00 F2 lock 10 20:00 P7 1…" at bounding box center [449, 225] width 635 height 254
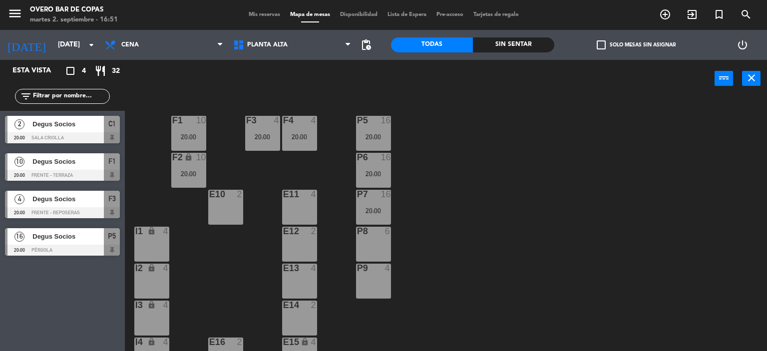
click at [371, 140] on div "20:00" at bounding box center [373, 136] width 35 height 7
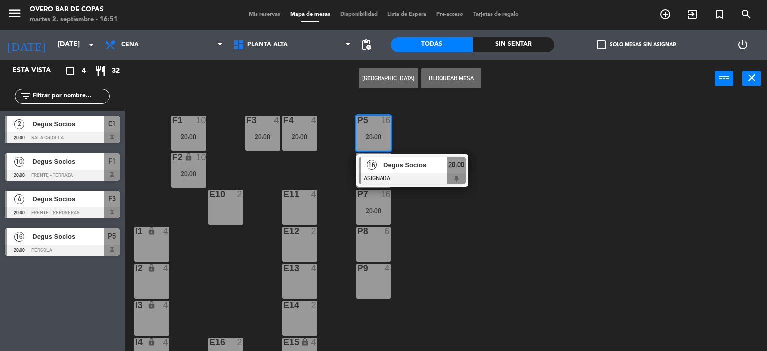
click at [379, 175] on div at bounding box center [412, 178] width 107 height 11
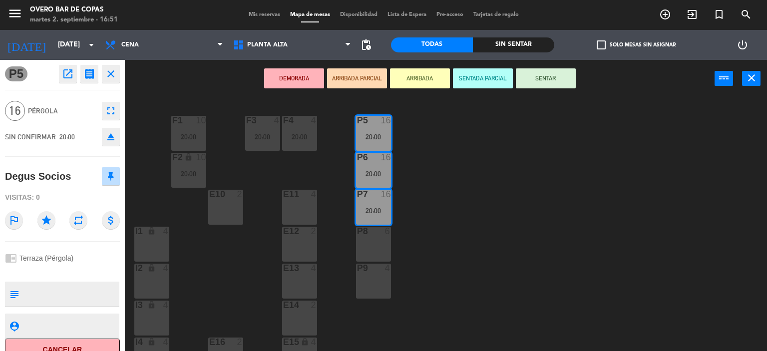
click at [379, 237] on div "P8 6" at bounding box center [373, 244] width 35 height 35
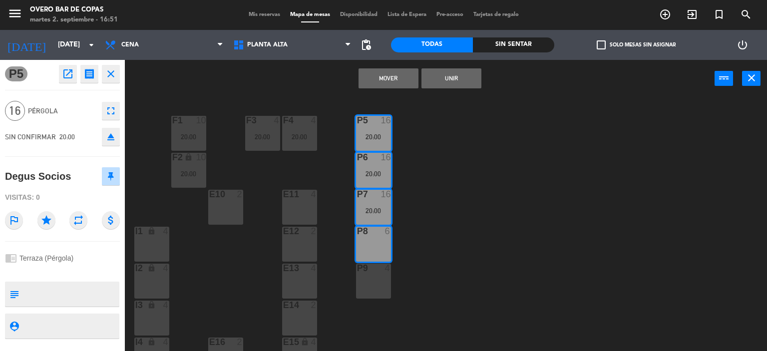
click at [379, 277] on div "P9 4" at bounding box center [373, 281] width 35 height 35
click at [430, 84] on button "Unir" at bounding box center [451, 78] width 60 height 20
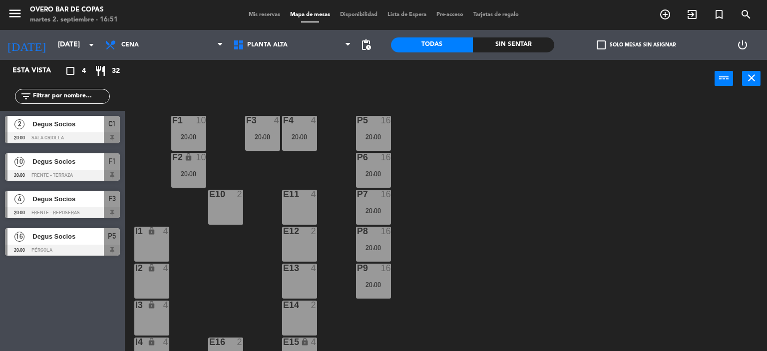
click at [210, 208] on div "E10 2" at bounding box center [225, 207] width 35 height 35
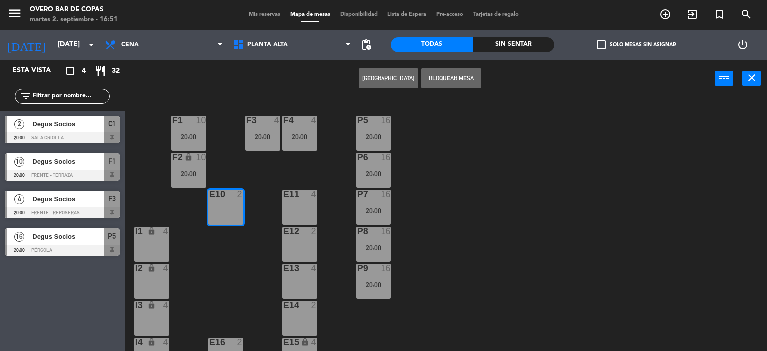
click at [405, 76] on button "[GEOGRAPHIC_DATA]" at bounding box center [389, 78] width 60 height 20
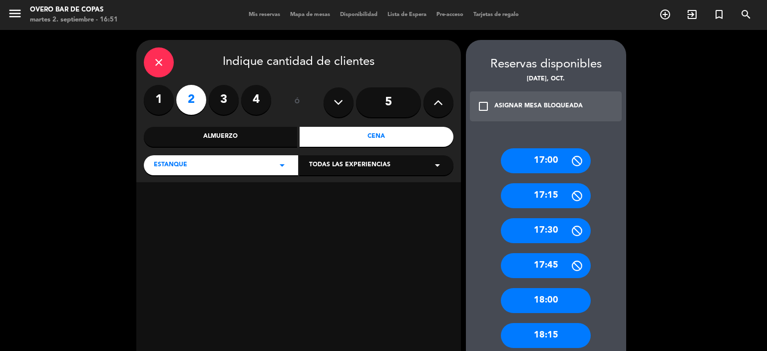
click at [373, 135] on div "Cena" at bounding box center [377, 137] width 154 height 20
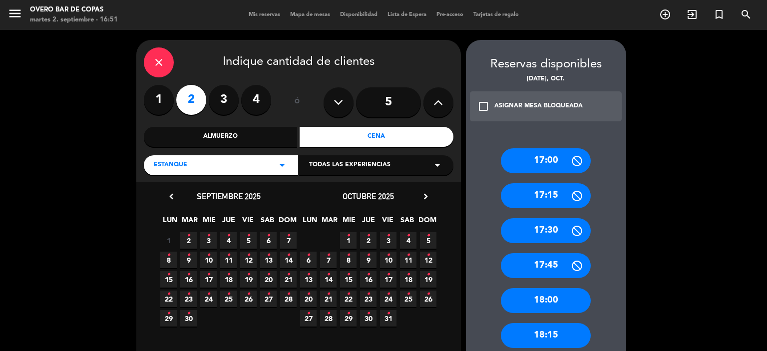
click at [310, 317] on icon "•" at bounding box center [308, 314] width 3 height 16
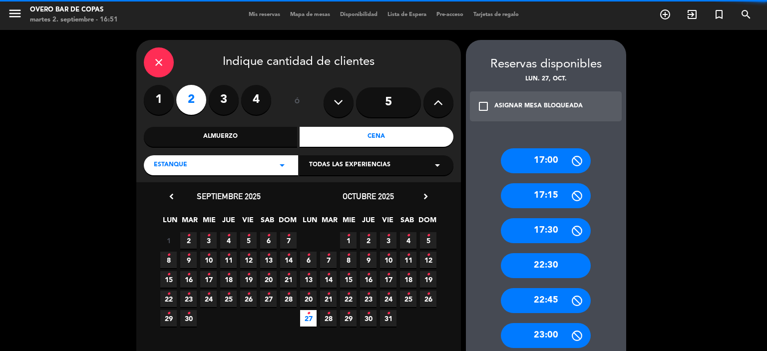
scroll to position [36, 0]
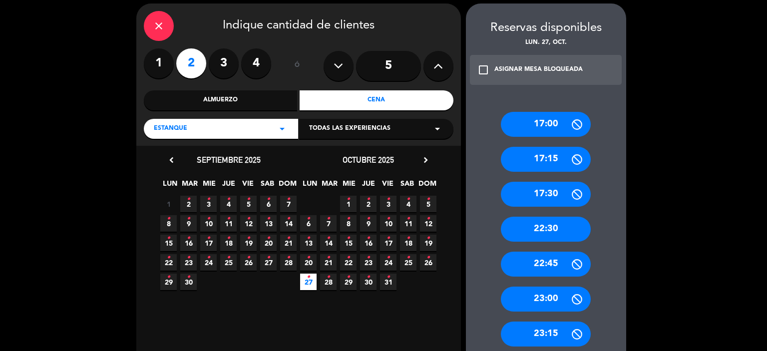
click at [329, 282] on icon "•" at bounding box center [328, 277] width 3 height 16
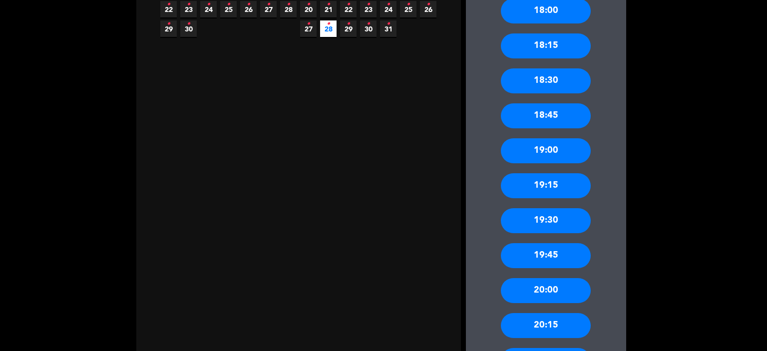
click at [550, 295] on div "20:00" at bounding box center [546, 290] width 90 height 25
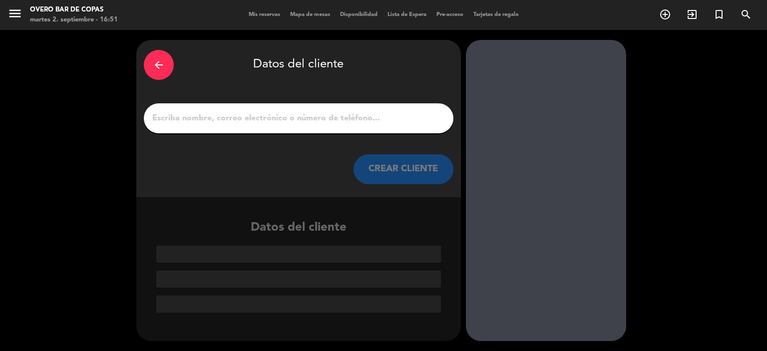
scroll to position [0, 0]
click at [317, 117] on input "1" at bounding box center [298, 118] width 295 height 14
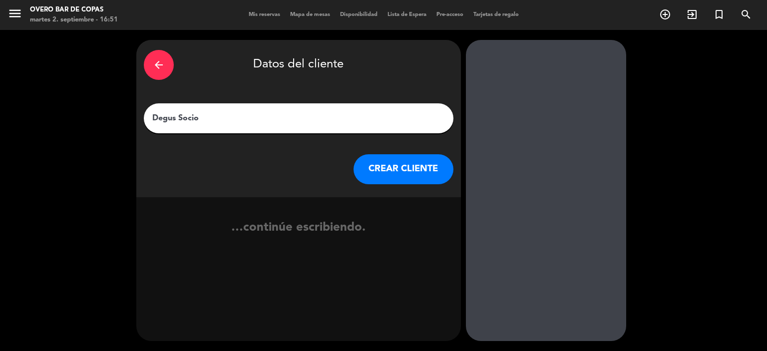
type input "Degus Socios"
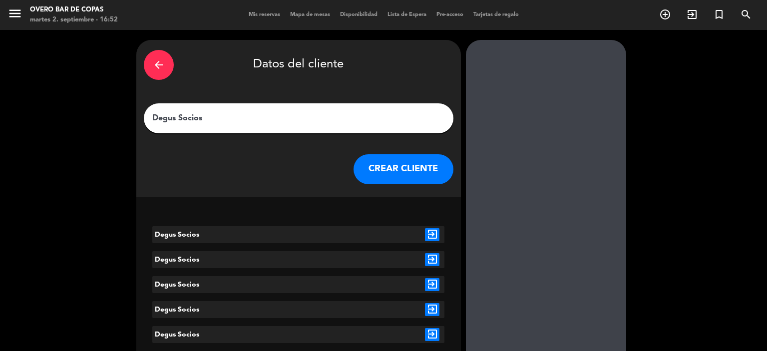
click at [435, 235] on icon "exit_to_app" at bounding box center [432, 234] width 14 height 13
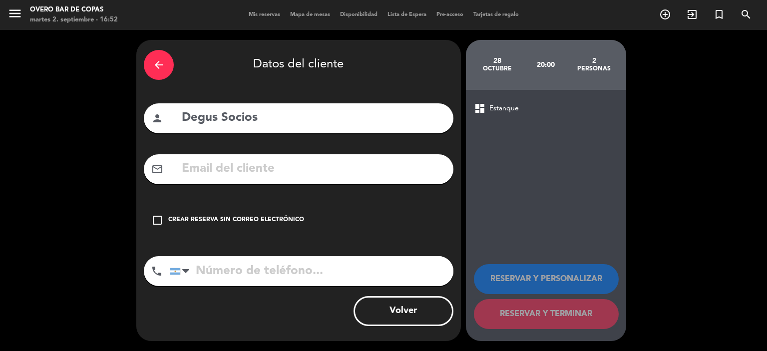
click at [288, 220] on div "Crear reserva sin correo electrónico" at bounding box center [236, 220] width 136 height 10
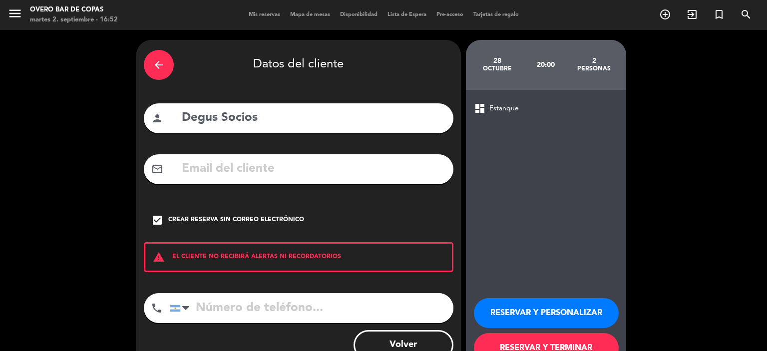
click at [489, 303] on button "RESERVAR Y PERSONALIZAR" at bounding box center [546, 313] width 145 height 30
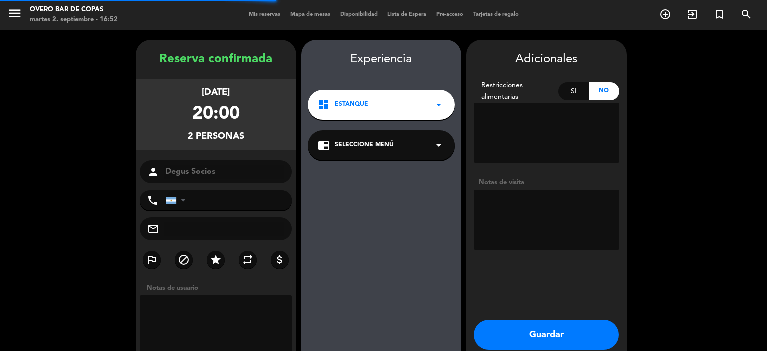
scroll to position [40, 0]
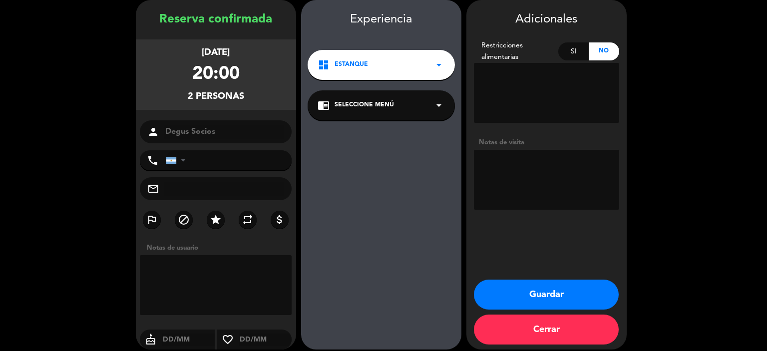
click at [358, 117] on div "chrome_reader_mode Seleccione Menú arrow_drop_down" at bounding box center [381, 105] width 147 height 30
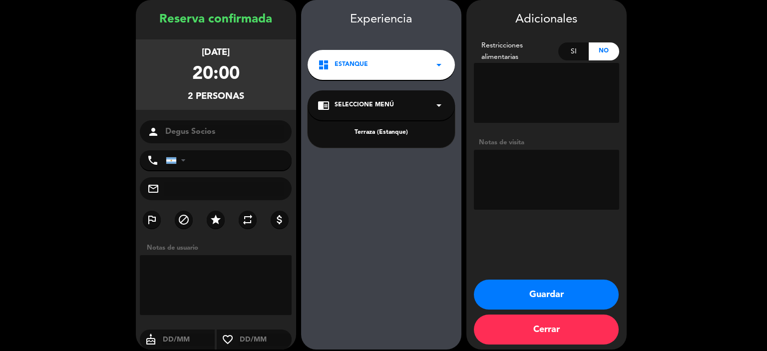
click at [364, 132] on div "Terraza (Estanque)" at bounding box center [381, 133] width 127 height 10
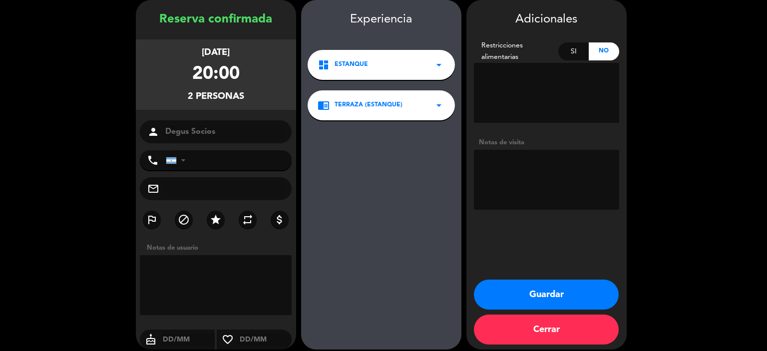
click at [526, 296] on button "Guardar" at bounding box center [546, 295] width 145 height 30
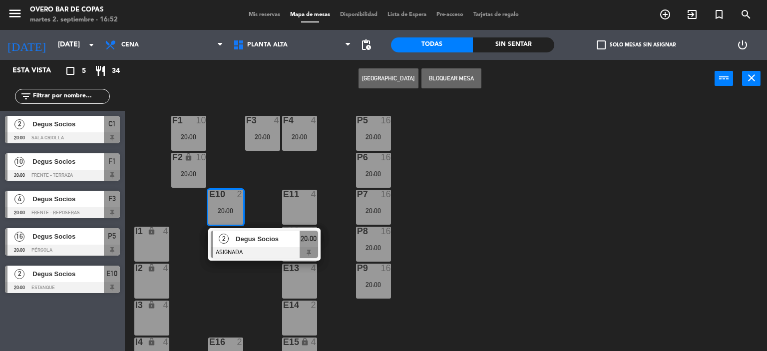
click at [471, 243] on div "P5 16 20:00 F1 10 20:00 F3 4 20:00 F4 4 20:00 P6 16 20:00 F2 lock 10 20:00 P7 1…" at bounding box center [449, 225] width 635 height 254
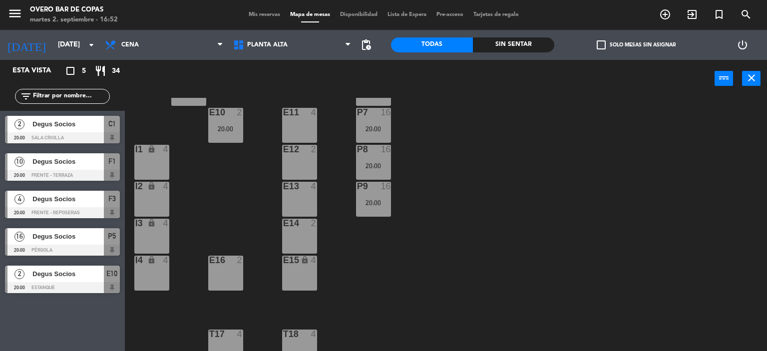
scroll to position [80, 0]
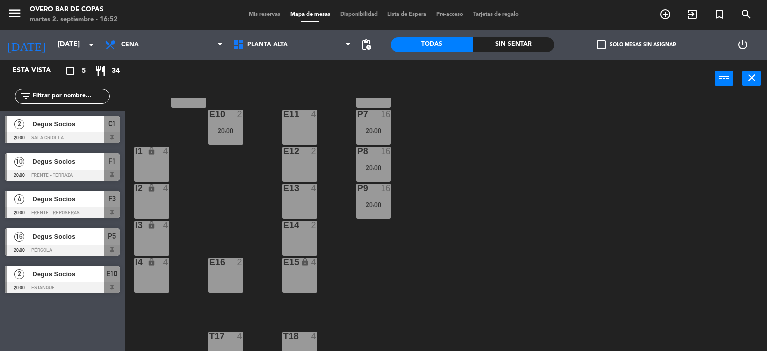
click at [309, 130] on div "E11 4" at bounding box center [299, 127] width 35 height 35
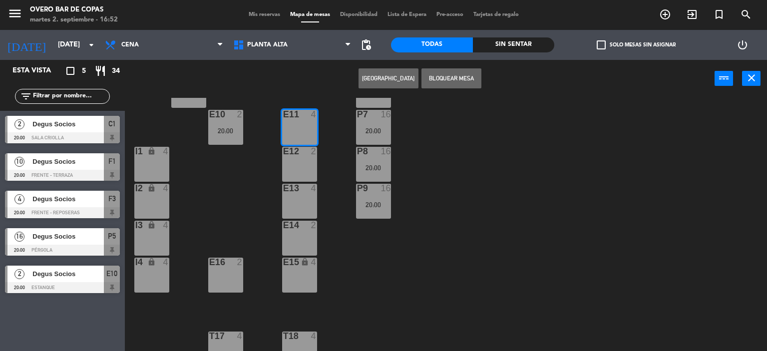
click at [306, 162] on div "E12 2" at bounding box center [299, 164] width 35 height 35
click at [305, 190] on div at bounding box center [299, 188] width 16 height 9
click at [304, 225] on div at bounding box center [299, 225] width 16 height 9
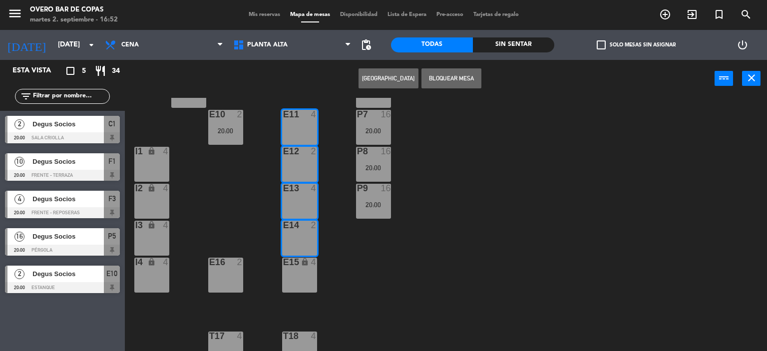
click at [304, 268] on div "E15 lock 4" at bounding box center [299, 275] width 35 height 35
click at [388, 83] on button "[GEOGRAPHIC_DATA]" at bounding box center [389, 78] width 60 height 20
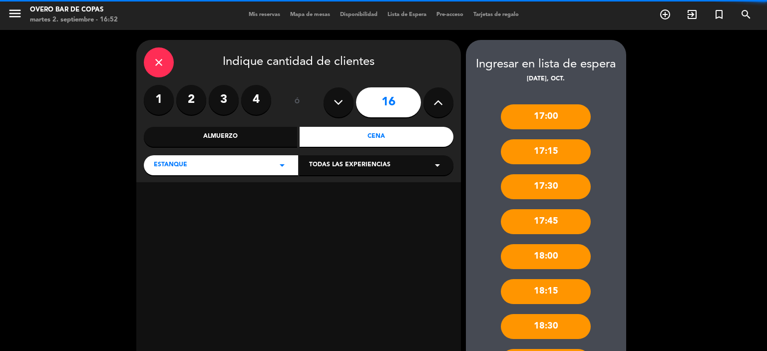
click at [362, 137] on div "Cena" at bounding box center [377, 137] width 154 height 20
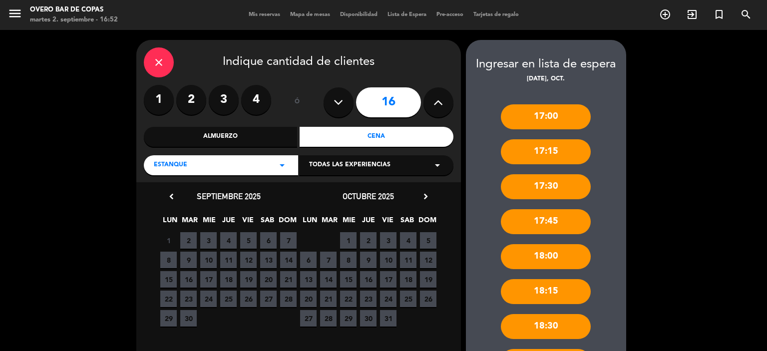
click at [328, 322] on span "28" at bounding box center [328, 318] width 16 height 16
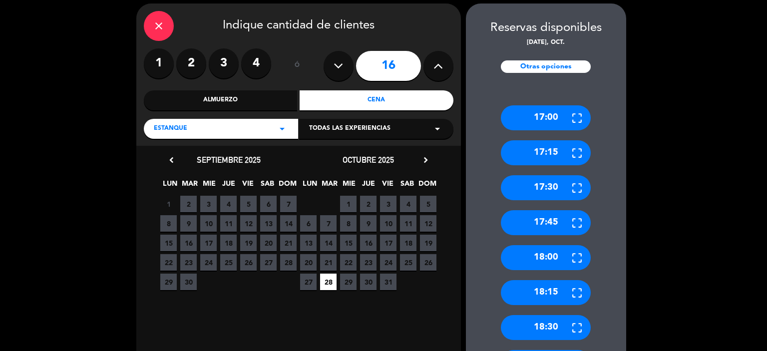
scroll to position [291, 0]
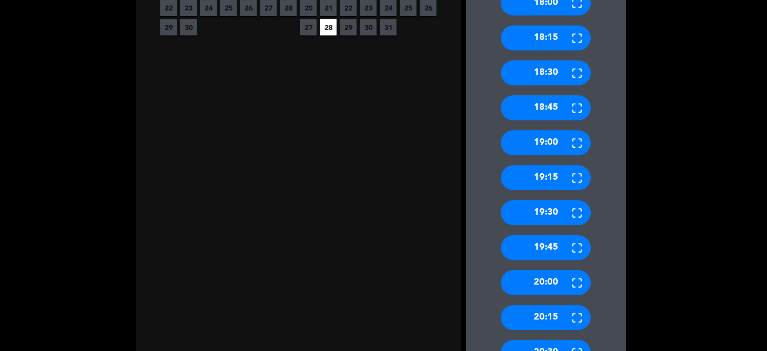
click at [546, 275] on div "20:00" at bounding box center [546, 282] width 90 height 25
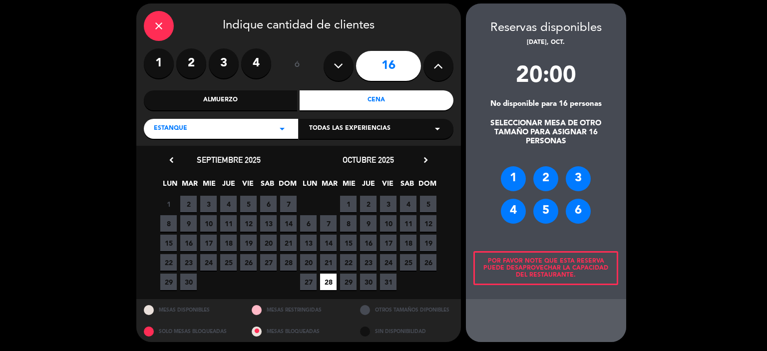
click at [551, 178] on div "2" at bounding box center [545, 178] width 25 height 25
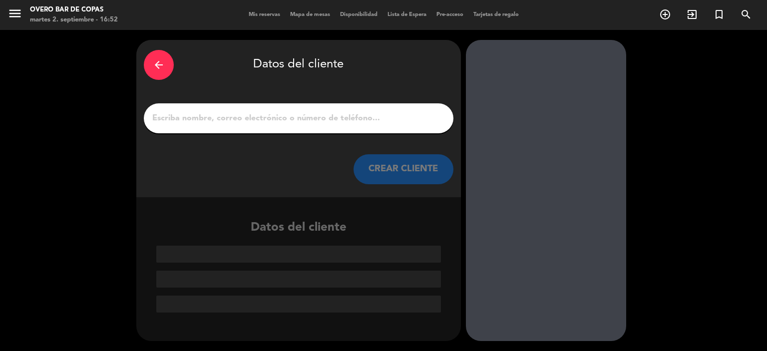
scroll to position [0, 0]
click at [334, 116] on input "1" at bounding box center [298, 118] width 295 height 14
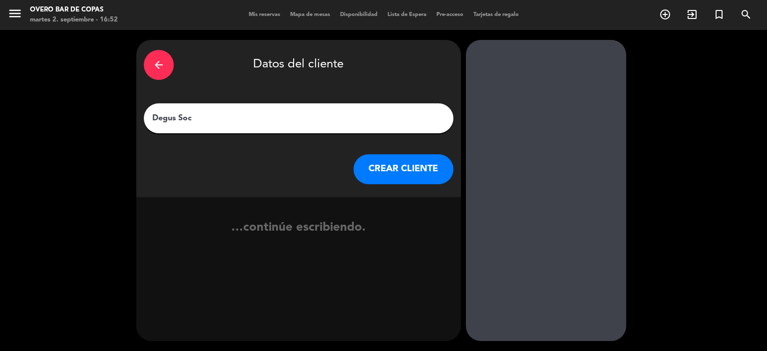
type input "Degus So"
type input "Degus Socios"
click at [411, 168] on button "CREAR CLIENTE" at bounding box center [404, 169] width 100 height 30
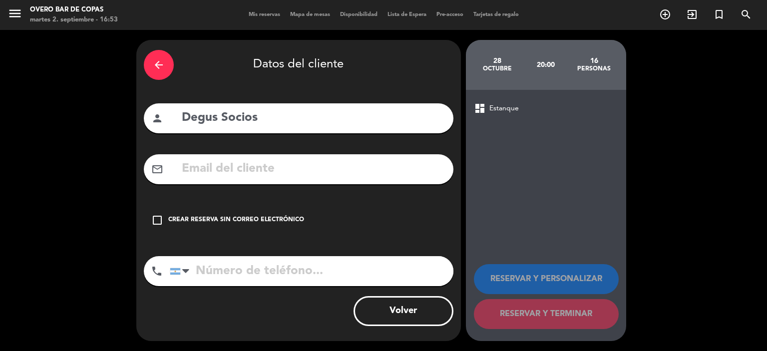
click at [261, 214] on div "check_box_outline_blank Crear reserva sin correo electrónico" at bounding box center [299, 220] width 310 height 30
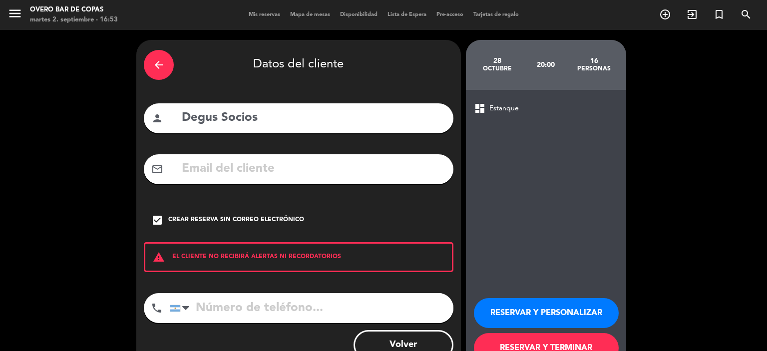
click at [508, 307] on button "RESERVAR Y PERSONALIZAR" at bounding box center [546, 313] width 145 height 30
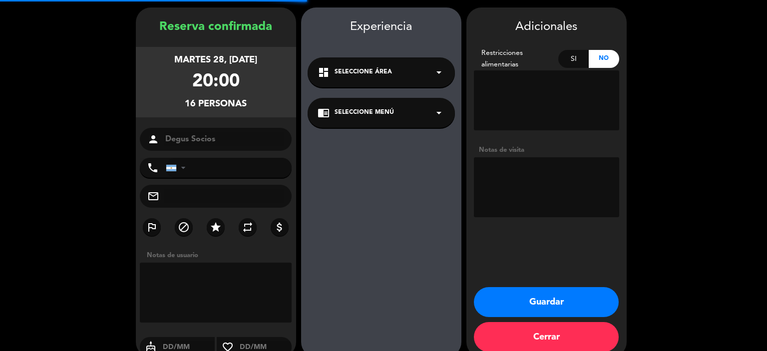
scroll to position [40, 0]
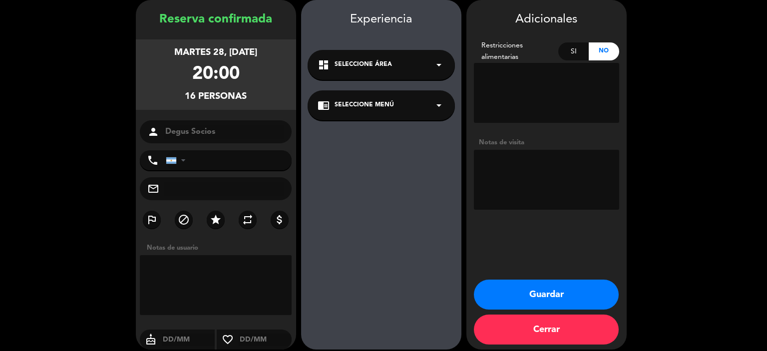
click at [359, 95] on div "chrome_reader_mode Seleccione Menú arrow_drop_down" at bounding box center [381, 105] width 147 height 30
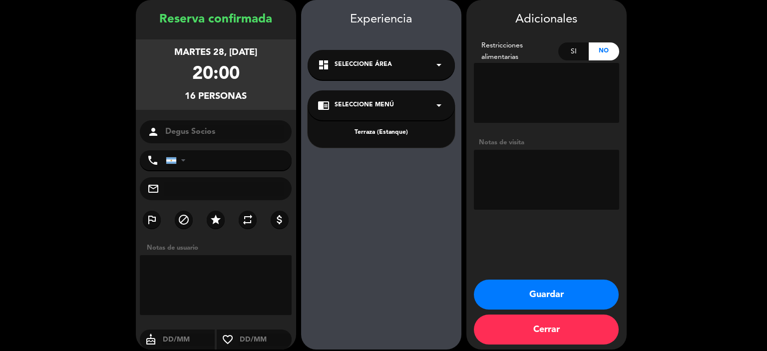
click at [373, 129] on div "Terraza (Estanque)" at bounding box center [381, 133] width 127 height 10
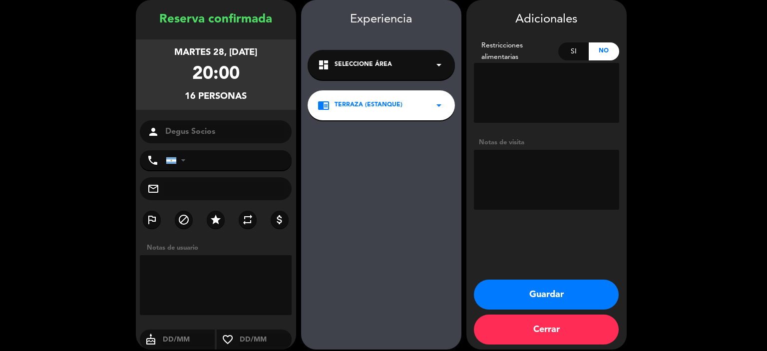
click at [534, 282] on button "Guardar" at bounding box center [546, 295] width 145 height 30
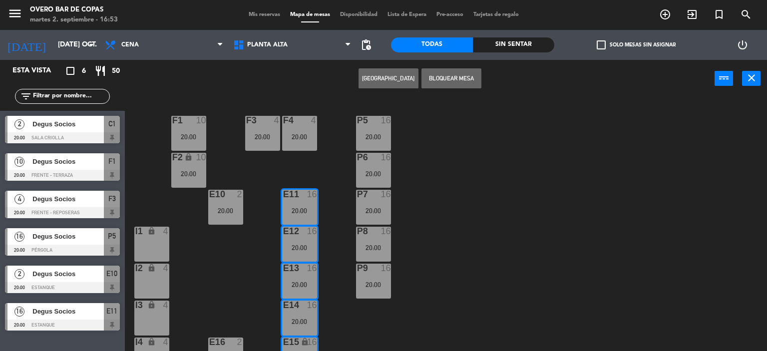
scroll to position [94, 0]
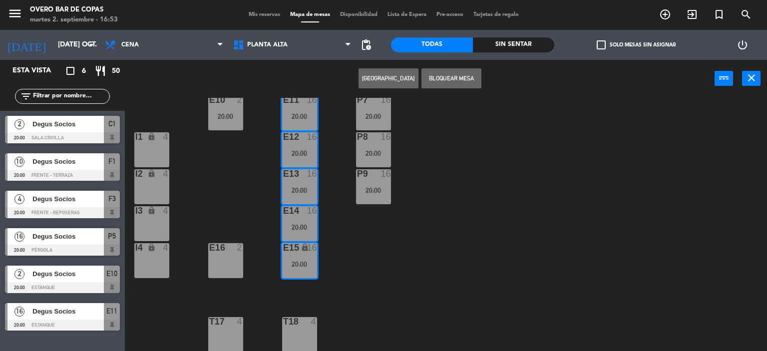
click at [451, 287] on div "P5 16 20:00 F1 10 20:00 F3 4 20:00 F4 4 20:00 P6 16 20:00 F2 lock 10 20:00 P7 1…" at bounding box center [449, 225] width 635 height 254
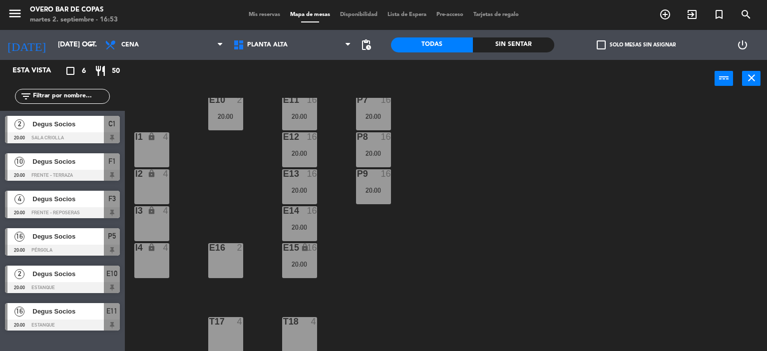
click at [213, 265] on div "E16 2" at bounding box center [225, 260] width 35 height 35
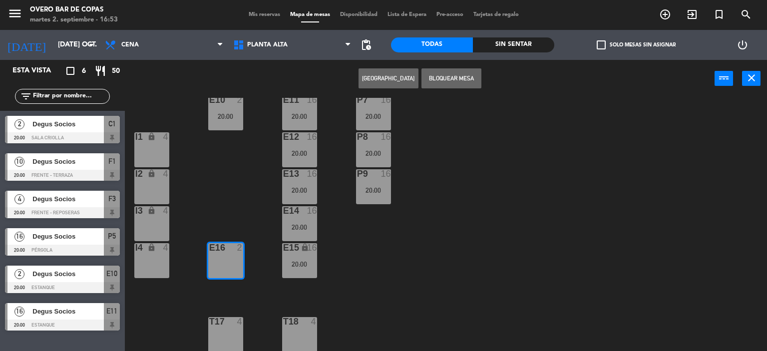
click at [431, 78] on button "Bloquear Mesa" at bounding box center [451, 78] width 60 height 20
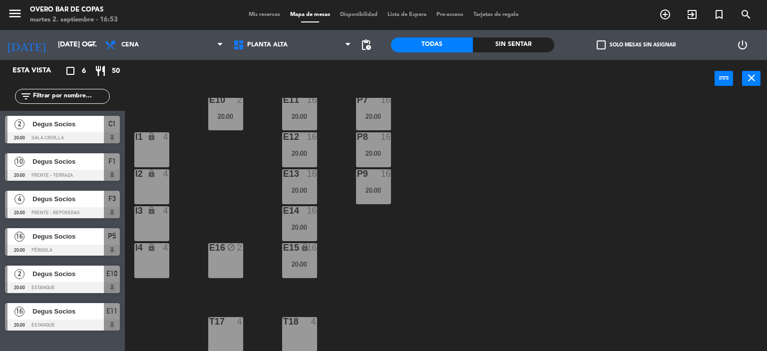
click at [484, 215] on div "P5 16 20:00 F1 10 20:00 F3 4 20:00 F4 4 20:00 P6 16 20:00 F2 lock 10 20:00 P7 1…" at bounding box center [449, 225] width 635 height 254
click at [219, 336] on div "T17 4" at bounding box center [225, 334] width 35 height 35
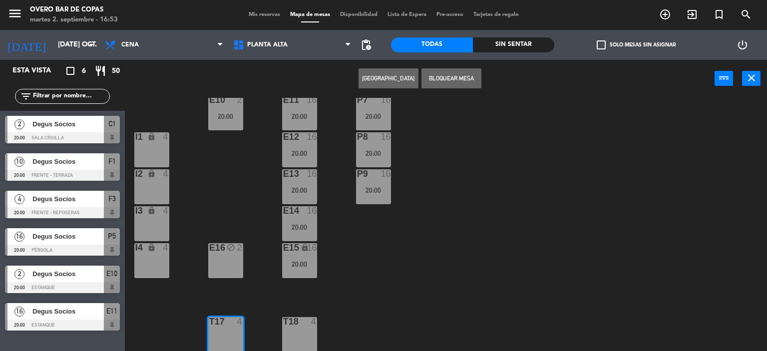
click at [375, 80] on button "[GEOGRAPHIC_DATA]" at bounding box center [389, 78] width 60 height 20
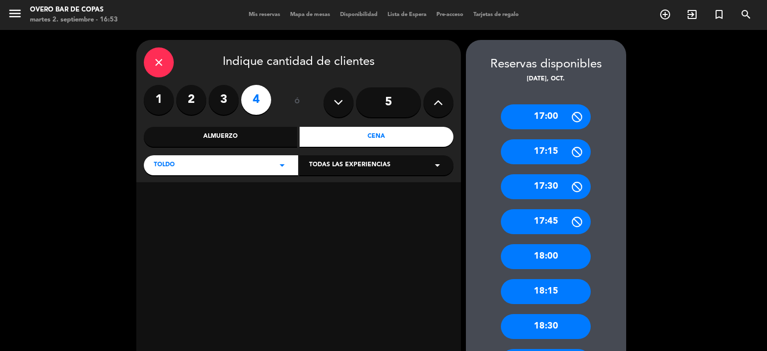
click at [368, 137] on div "Cena" at bounding box center [377, 137] width 154 height 20
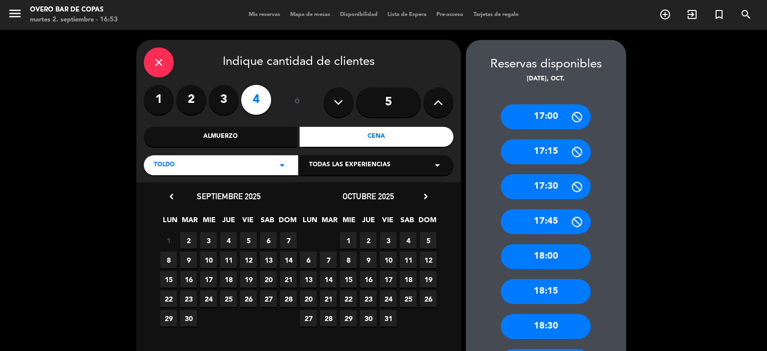
click at [326, 323] on span "28" at bounding box center [328, 318] width 16 height 16
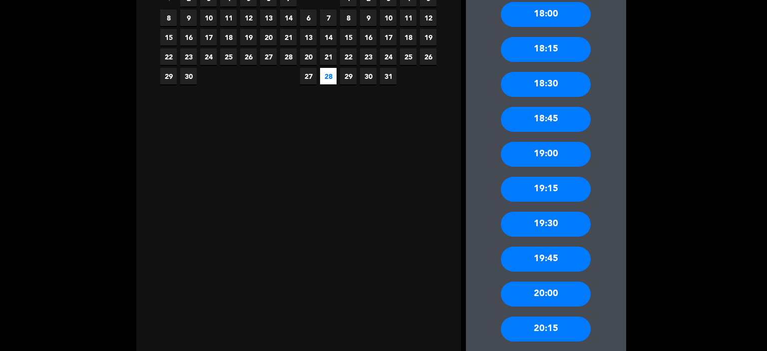
scroll to position [318, 0]
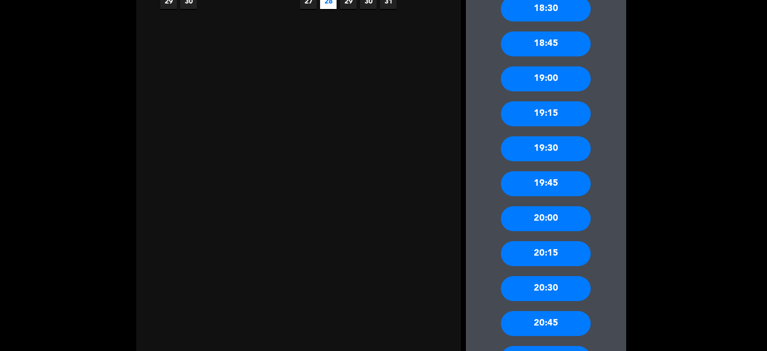
click at [556, 225] on div "20:00" at bounding box center [546, 218] width 90 height 25
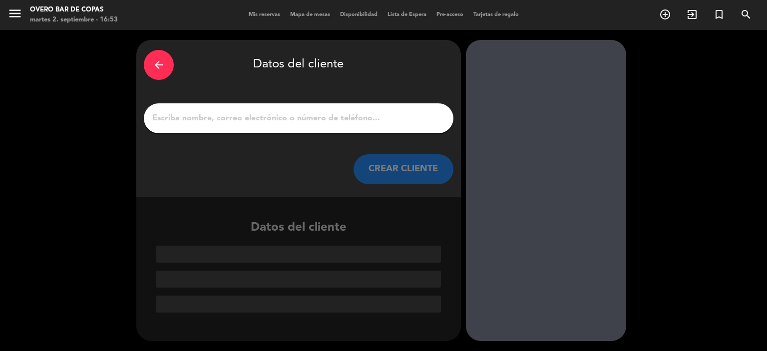
click at [297, 119] on input "1" at bounding box center [298, 118] width 295 height 14
click at [209, 114] on input "1" at bounding box center [298, 118] width 295 height 14
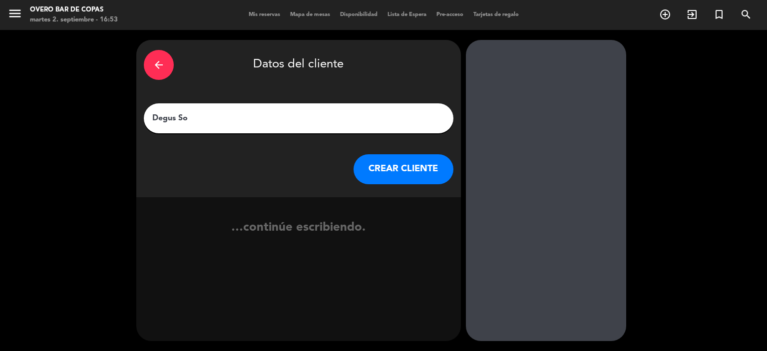
type input "Degus Soc"
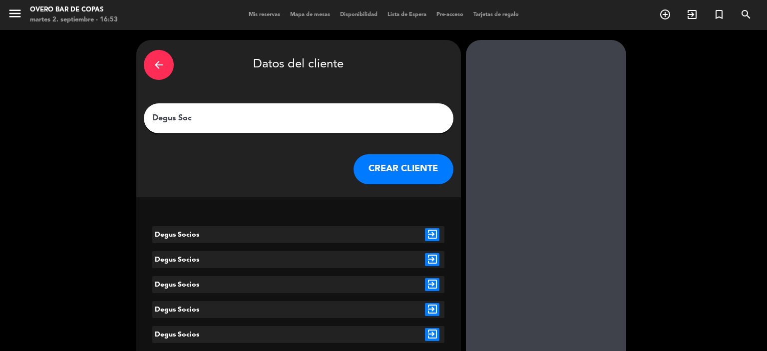
click at [435, 239] on icon "exit_to_app" at bounding box center [432, 234] width 14 height 13
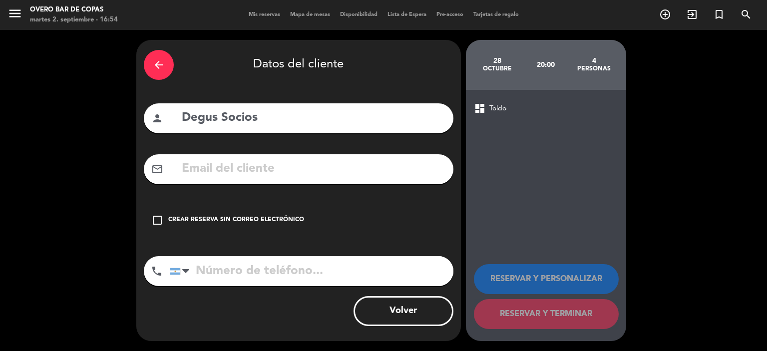
click at [242, 213] on div "check_box_outline_blank Crear reserva sin correo electrónico" at bounding box center [299, 220] width 310 height 30
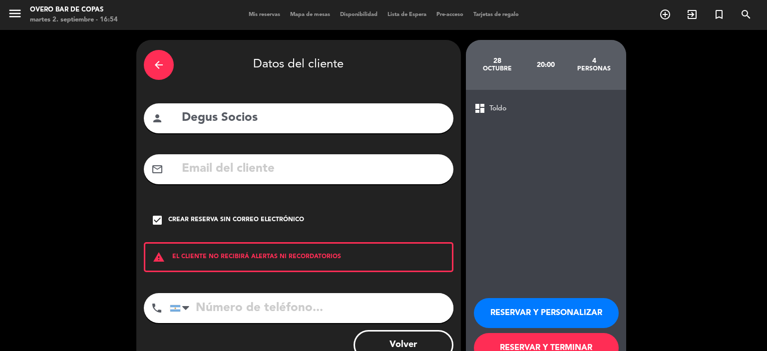
click at [515, 307] on button "RESERVAR Y PERSONALIZAR" at bounding box center [546, 313] width 145 height 30
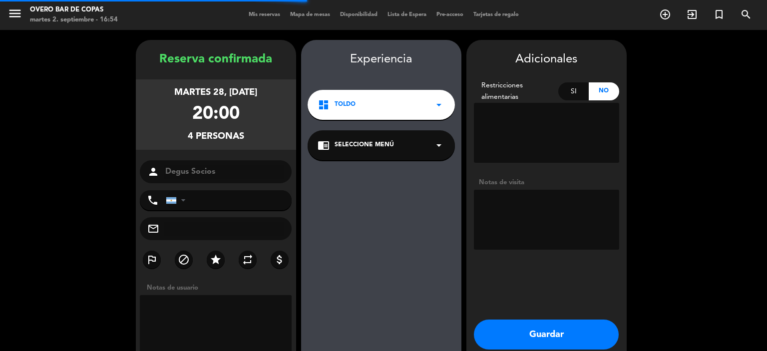
scroll to position [40, 0]
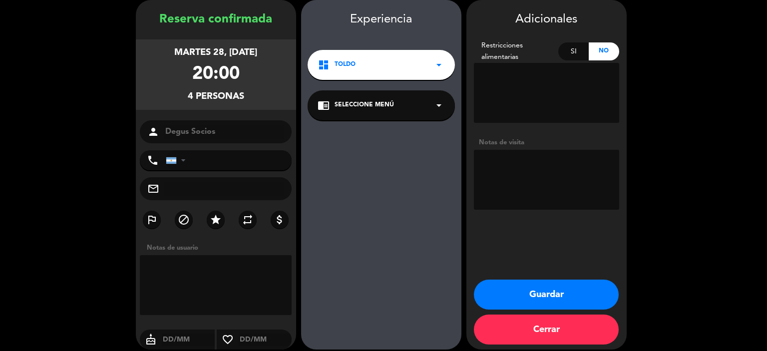
click at [378, 113] on div "chrome_reader_mode Seleccione Menú arrow_drop_down" at bounding box center [381, 105] width 147 height 30
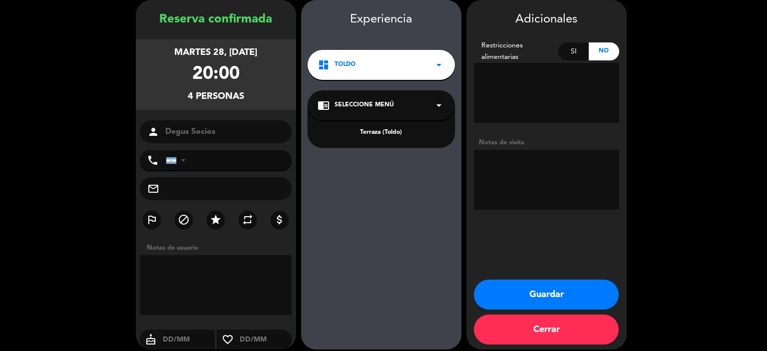
click at [384, 134] on div "Terraza (Toldo)" at bounding box center [381, 133] width 127 height 10
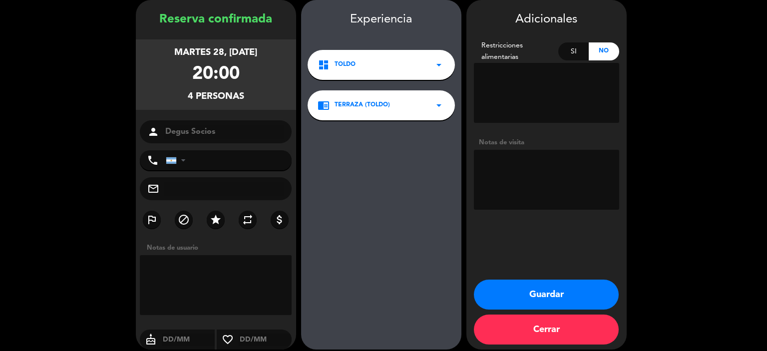
click at [507, 287] on button "Guardar" at bounding box center [546, 295] width 145 height 30
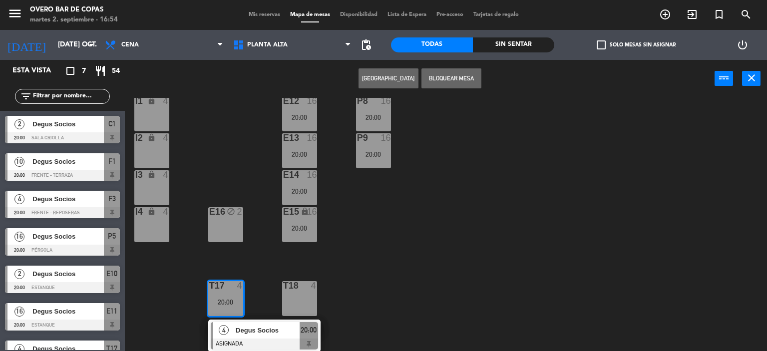
click at [386, 262] on div "P5 16 20:00 F1 10 20:00 F3 4 20:00 F4 4 20:00 P6 16 20:00 F2 lock 10 20:00 P7 1…" at bounding box center [449, 225] width 635 height 254
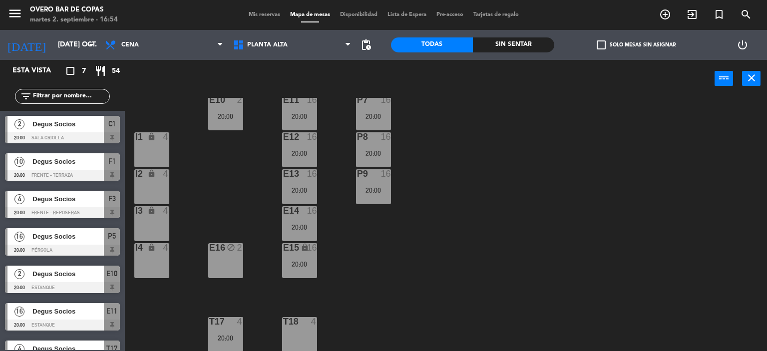
click at [298, 333] on div "T18 4" at bounding box center [299, 334] width 35 height 35
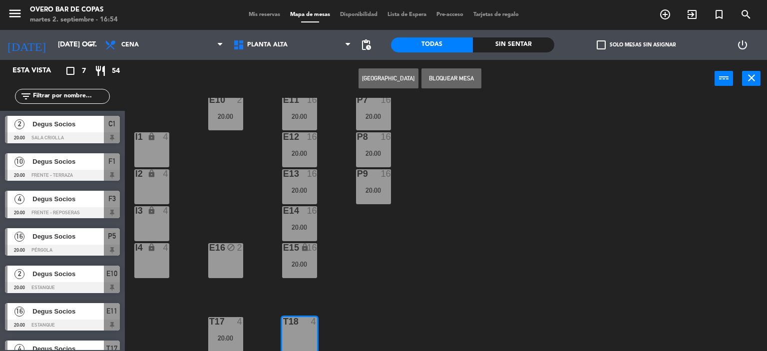
click at [377, 76] on button "[GEOGRAPHIC_DATA]" at bounding box center [389, 78] width 60 height 20
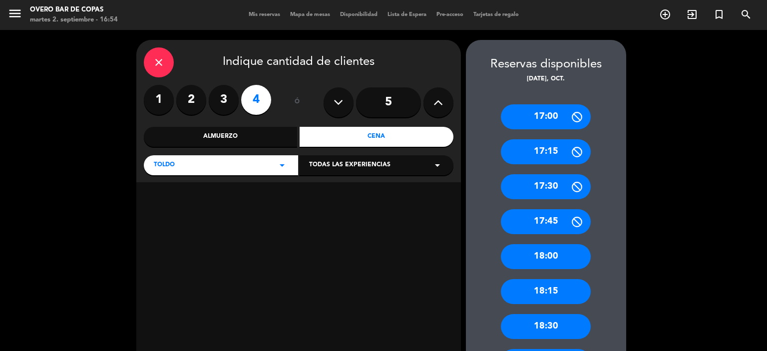
click at [383, 135] on div "Cena" at bounding box center [377, 137] width 154 height 20
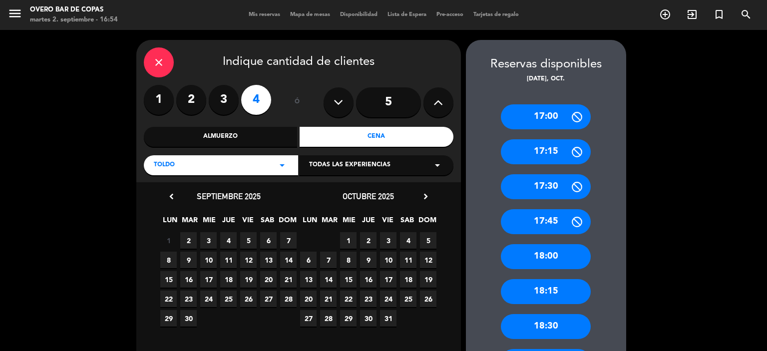
click at [330, 322] on span "28" at bounding box center [328, 318] width 16 height 16
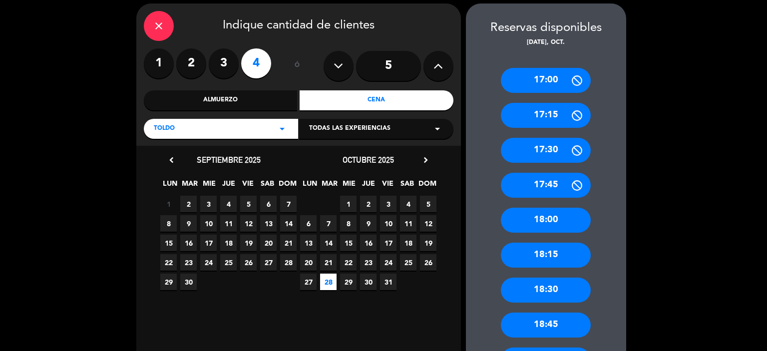
scroll to position [335, 0]
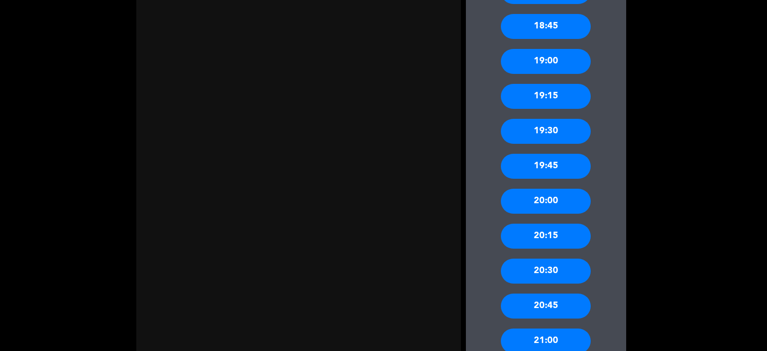
click at [530, 204] on div "20:00" at bounding box center [546, 201] width 90 height 25
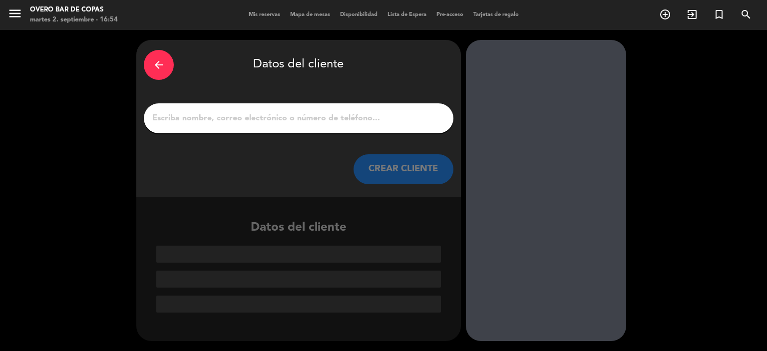
scroll to position [0, 0]
click at [303, 115] on input "1" at bounding box center [298, 118] width 295 height 14
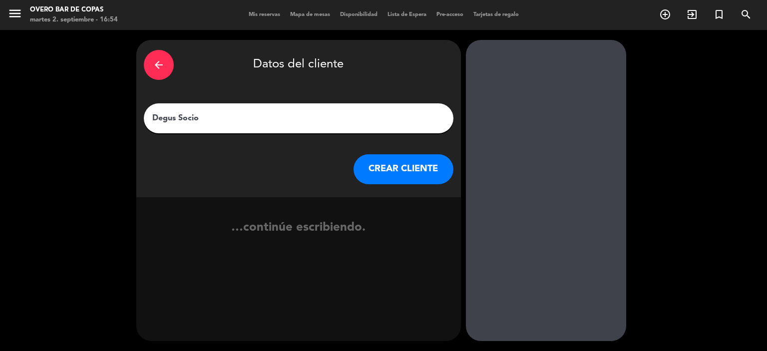
type input "Degus Socios"
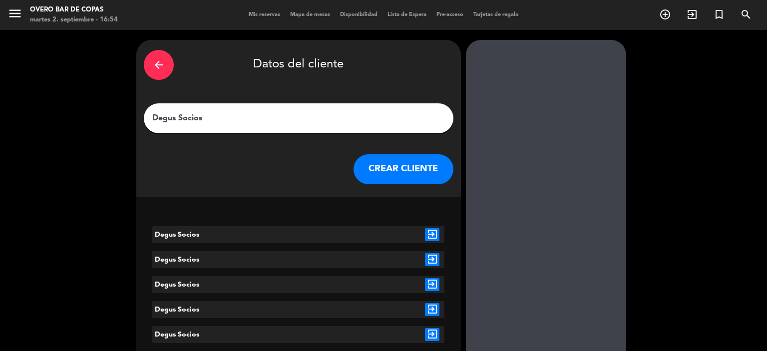
click at [431, 233] on icon "exit_to_app" at bounding box center [432, 234] width 14 height 13
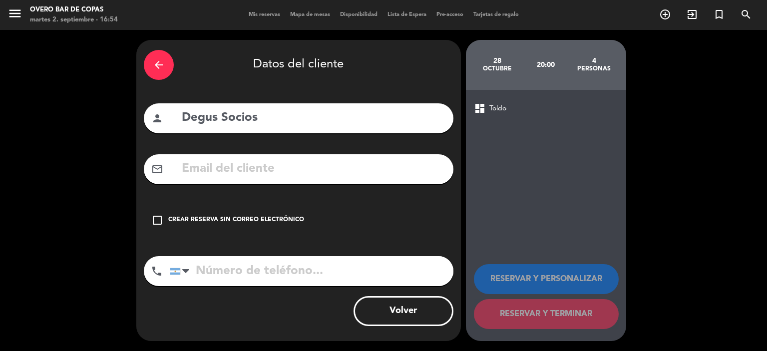
click at [250, 219] on div "Crear reserva sin correo electrónico" at bounding box center [236, 220] width 136 height 10
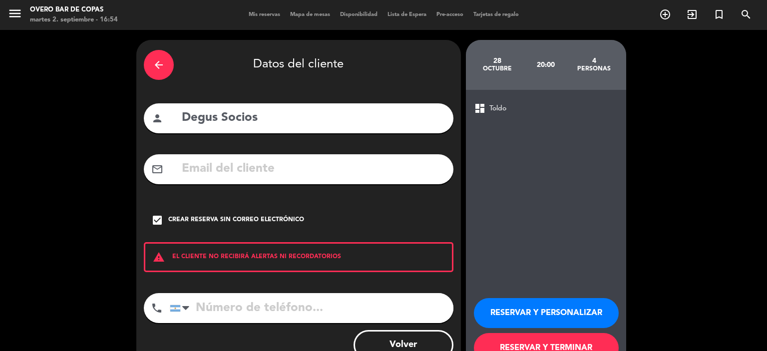
click at [521, 315] on button "RESERVAR Y PERSONALIZAR" at bounding box center [546, 313] width 145 height 30
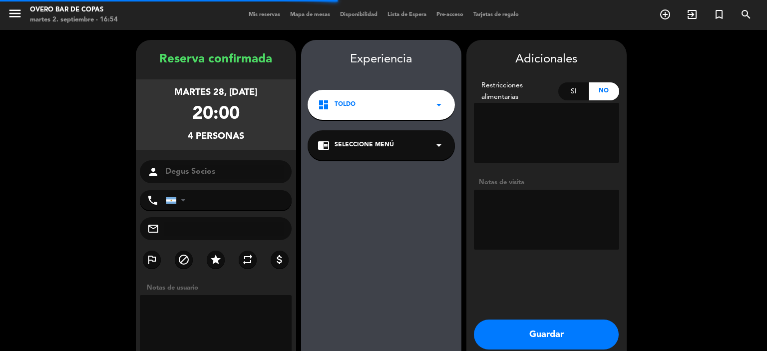
scroll to position [40, 0]
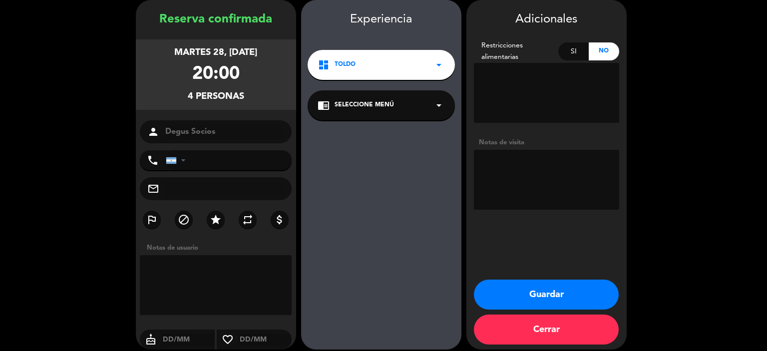
click at [419, 100] on div "chrome_reader_mode Seleccione Menú arrow_drop_down" at bounding box center [381, 105] width 147 height 30
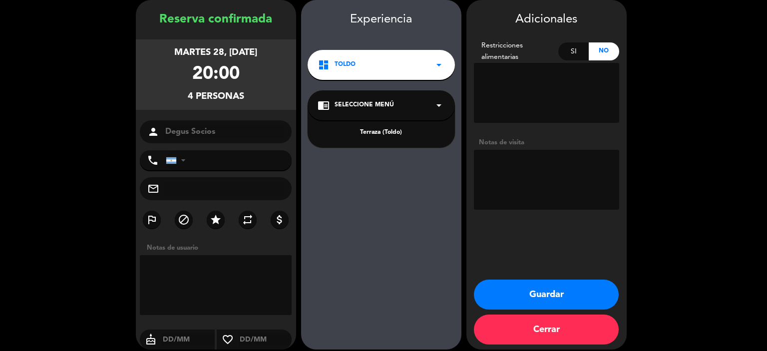
click at [371, 131] on div "Terraza (Toldo)" at bounding box center [381, 133] width 127 height 10
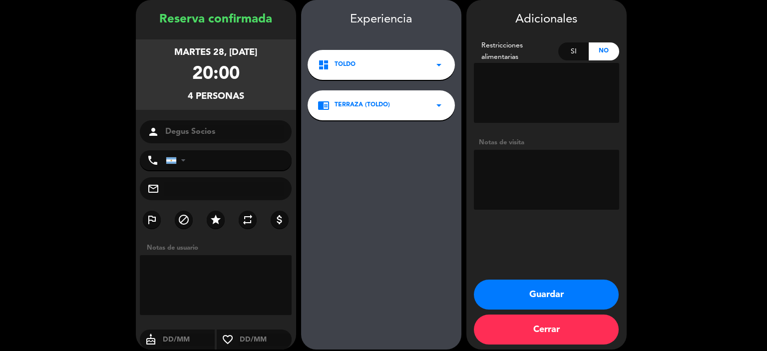
click at [502, 302] on button "Guardar" at bounding box center [546, 295] width 145 height 30
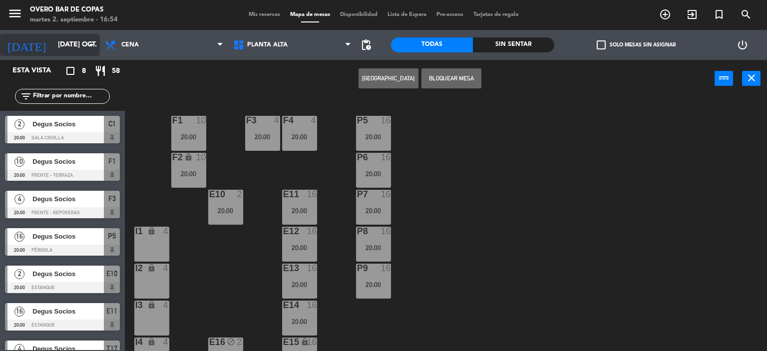
click at [86, 53] on input "[DATE]" at bounding box center [100, 45] width 95 height 18
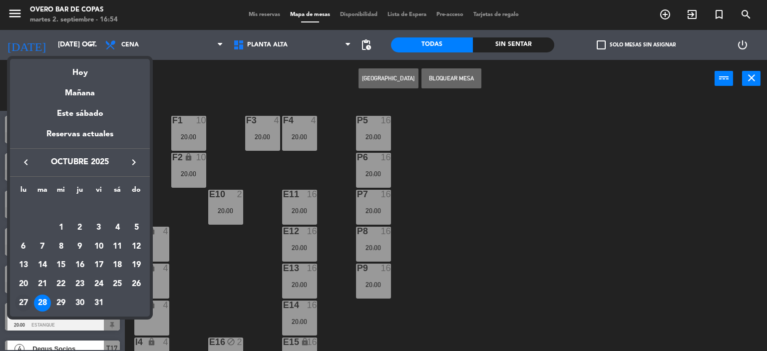
click at [21, 303] on div "27" at bounding box center [23, 303] width 17 height 17
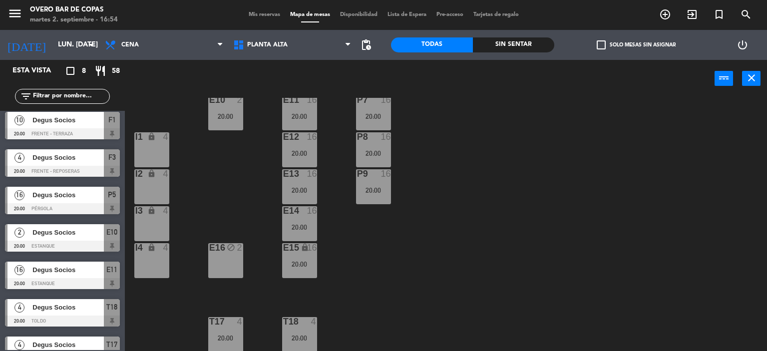
scroll to position [60, 0]
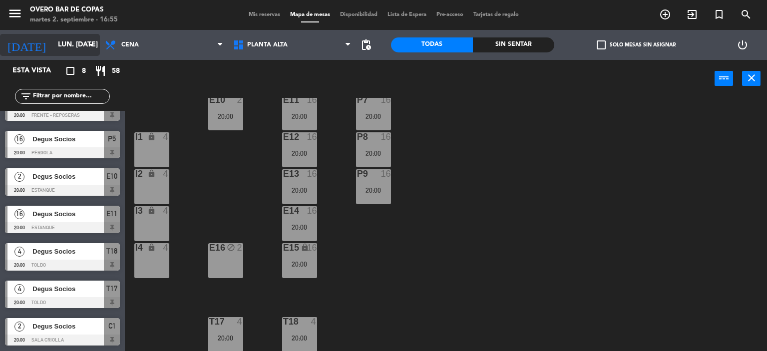
click at [89, 40] on icon "arrow_drop_down" at bounding box center [91, 45] width 12 height 12
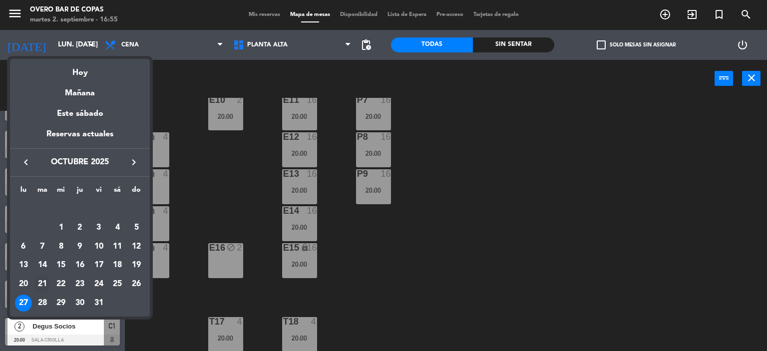
click at [39, 282] on div "21" at bounding box center [42, 284] width 17 height 17
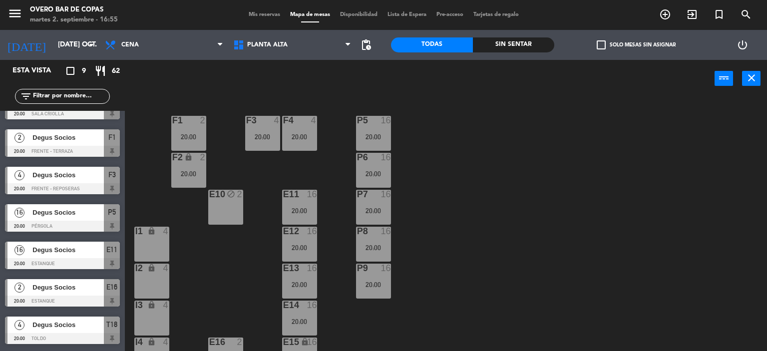
scroll to position [0, 0]
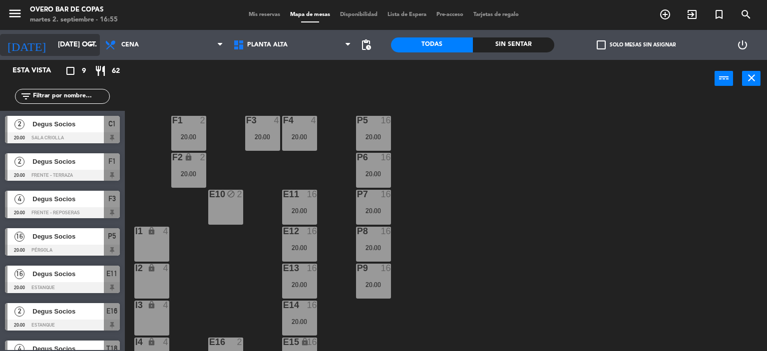
click at [95, 45] on icon "arrow_drop_down" at bounding box center [91, 45] width 12 height 12
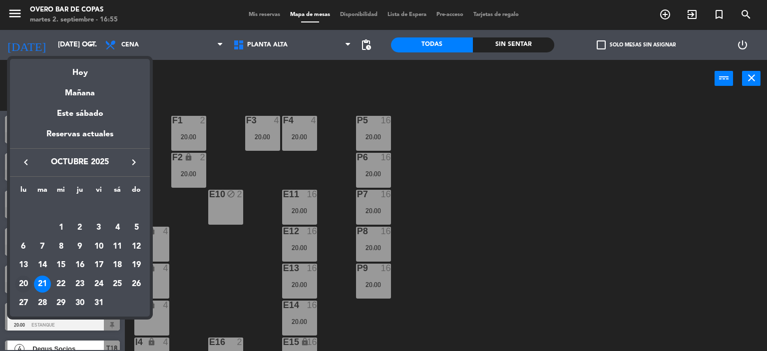
click at [27, 278] on div "20" at bounding box center [23, 284] width 17 height 17
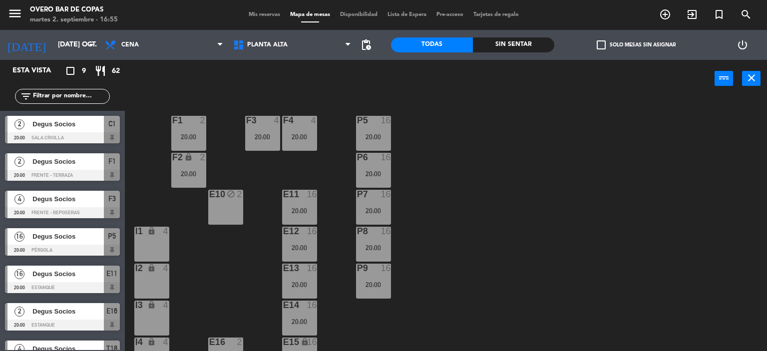
type input "[DATE]"
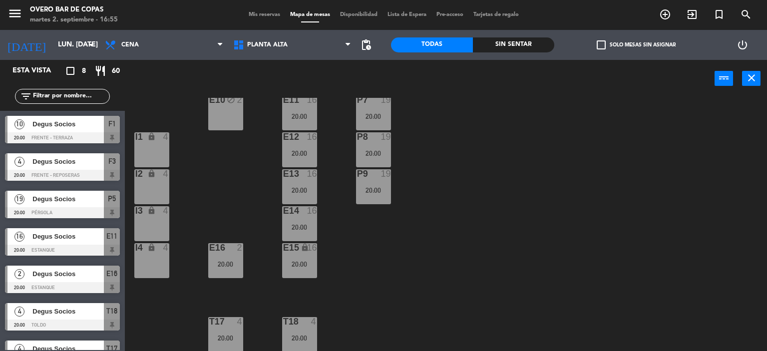
scroll to position [60, 0]
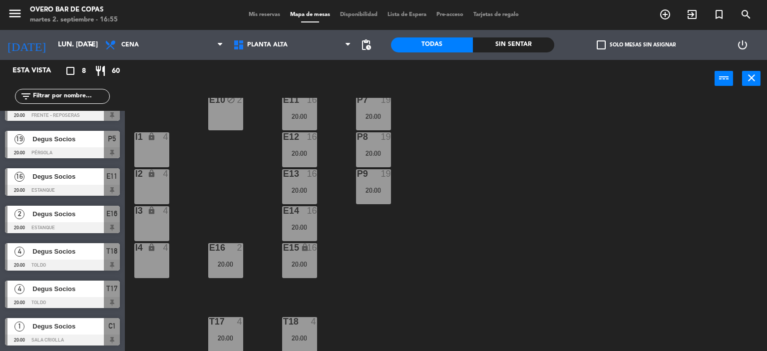
click at [63, 323] on span "Degus Socios" at bounding box center [67, 326] width 71 height 10
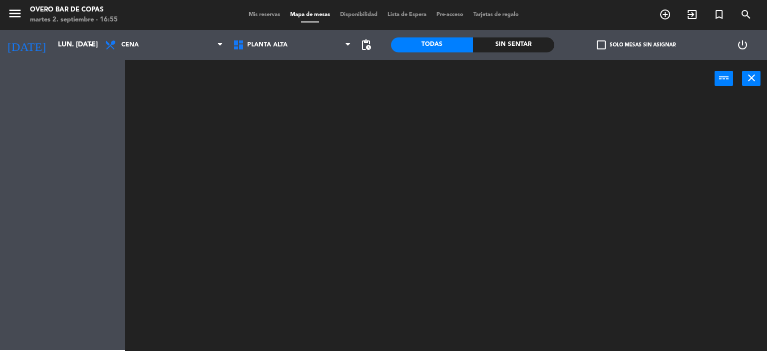
scroll to position [0, 0]
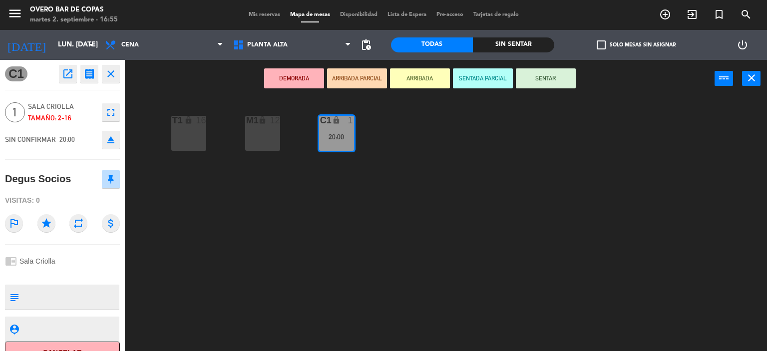
click at [111, 109] on icon "fullscreen" at bounding box center [111, 112] width 12 height 12
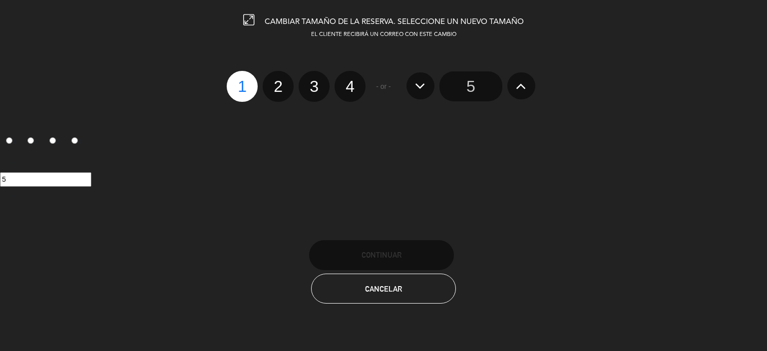
click at [272, 87] on label "2" at bounding box center [278, 86] width 31 height 31
click at [274, 81] on input "2" at bounding box center [277, 77] width 6 height 6
radio input "true"
radio input "false"
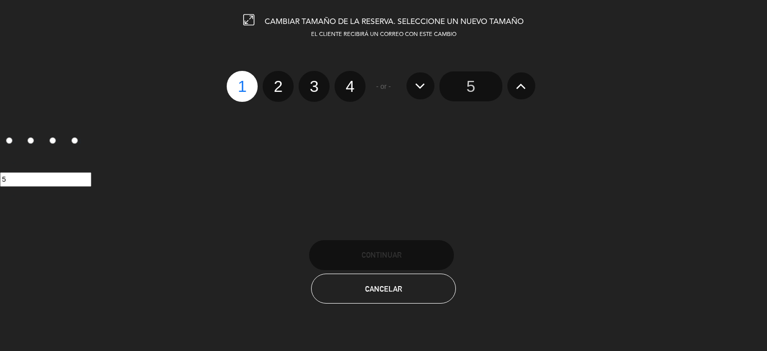
radio input "false"
radio input "true"
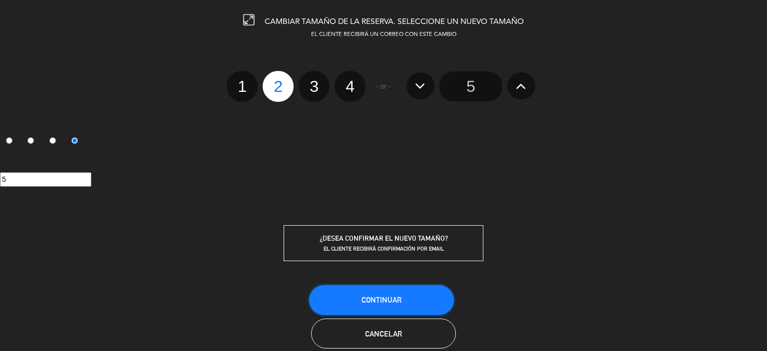
click at [355, 293] on button "Continuar" at bounding box center [381, 300] width 145 height 30
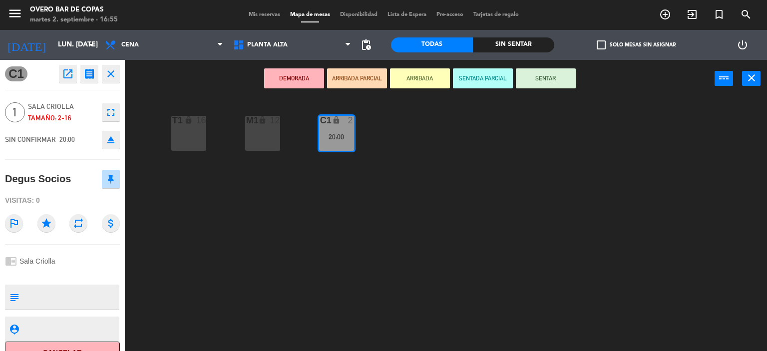
click at [114, 75] on icon "close" at bounding box center [111, 74] width 12 height 12
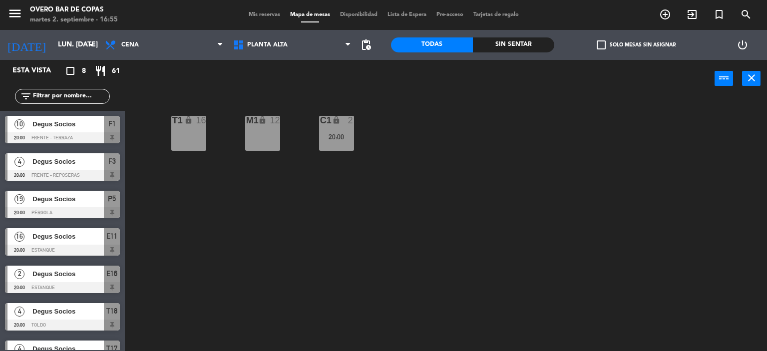
scroll to position [60, 0]
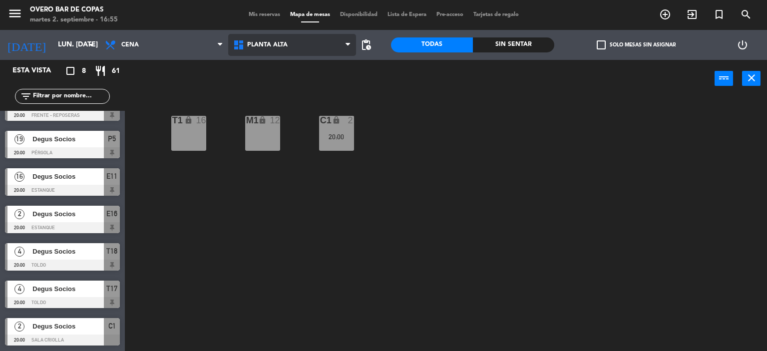
click at [249, 43] on span "Planta Alta" at bounding box center [267, 44] width 40 height 7
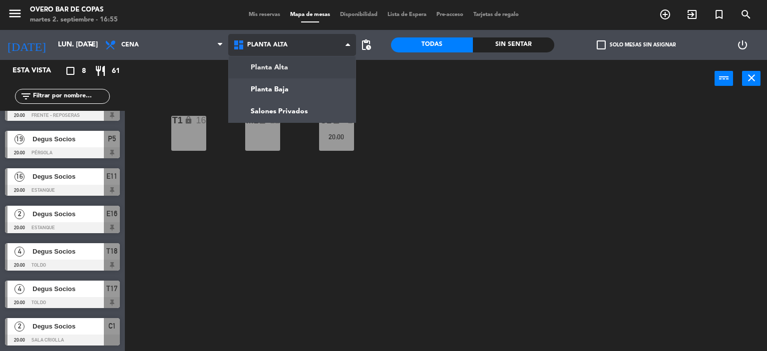
click at [260, 65] on ng-component "menu Overo Bar de Copas martes 2. septiembre - 16:55 Mis reservas Mapa de mesas…" at bounding box center [383, 176] width 767 height 352
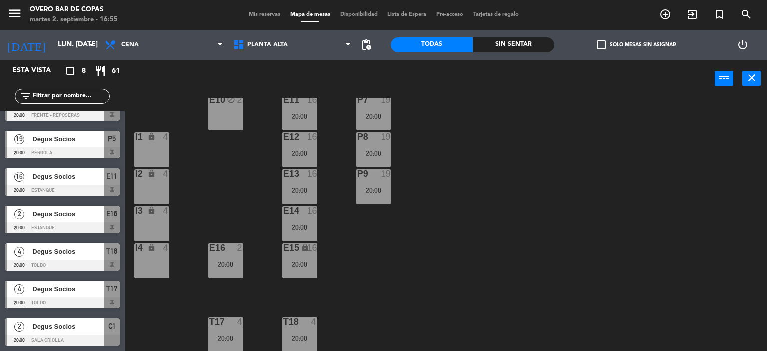
scroll to position [0, 0]
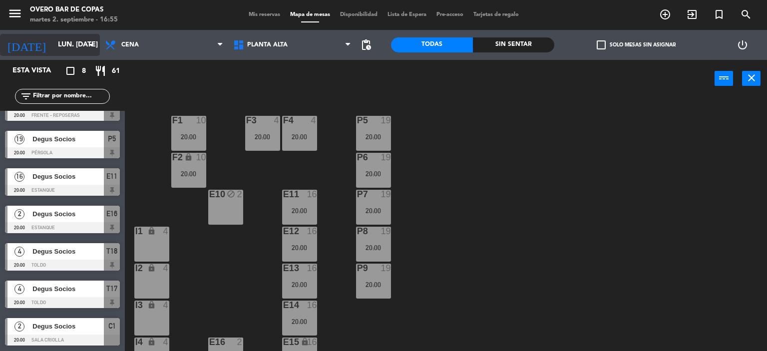
click at [90, 42] on icon "arrow_drop_down" at bounding box center [91, 45] width 12 height 12
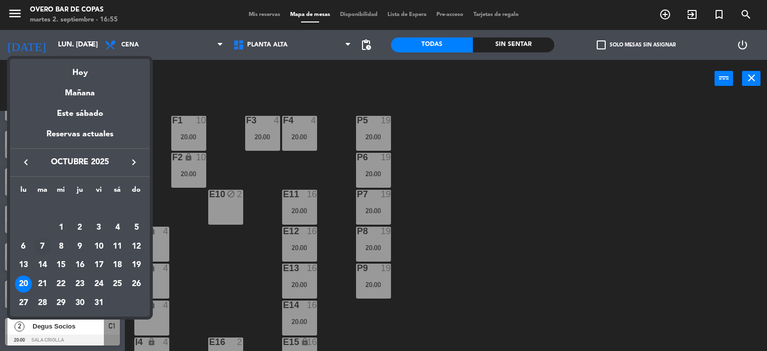
click at [44, 243] on div "7" at bounding box center [42, 246] width 17 height 17
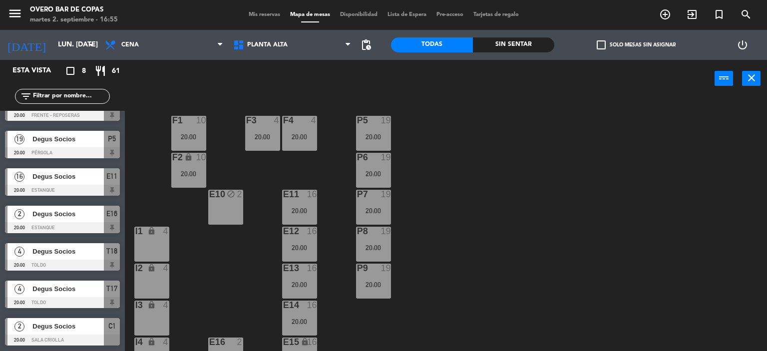
type input "[DATE]"
click at [272, 47] on span "Planta Alta" at bounding box center [267, 44] width 40 height 7
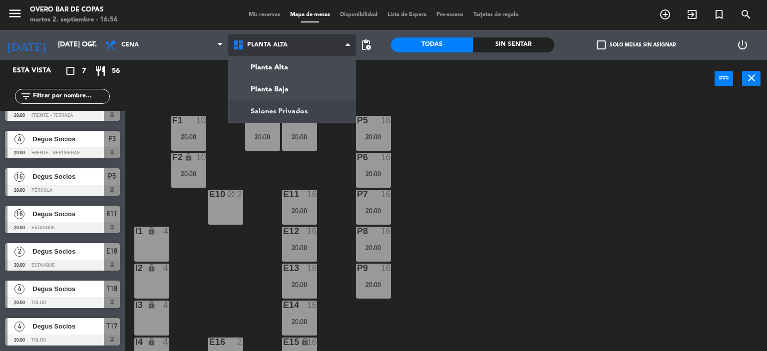
click at [296, 109] on ng-component "menu Overo Bar de Copas martes 2. septiembre - 16:56 Mis reservas Mapa de mesas…" at bounding box center [383, 176] width 767 height 352
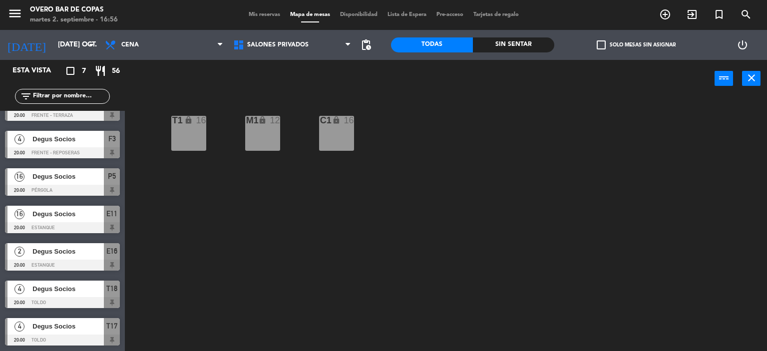
click at [350, 128] on div "C1 lock 16" at bounding box center [336, 133] width 35 height 35
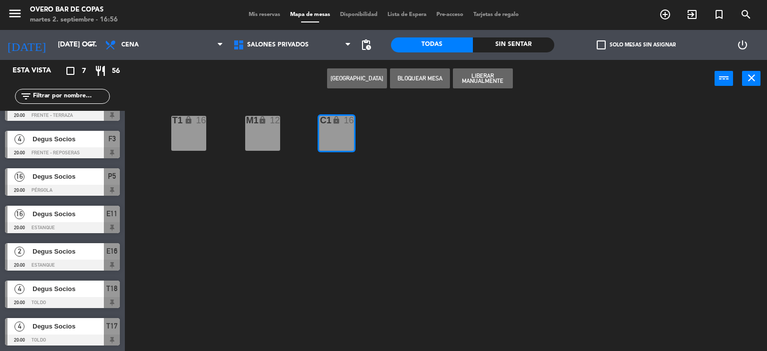
click at [338, 83] on button "[GEOGRAPHIC_DATA]" at bounding box center [357, 78] width 60 height 20
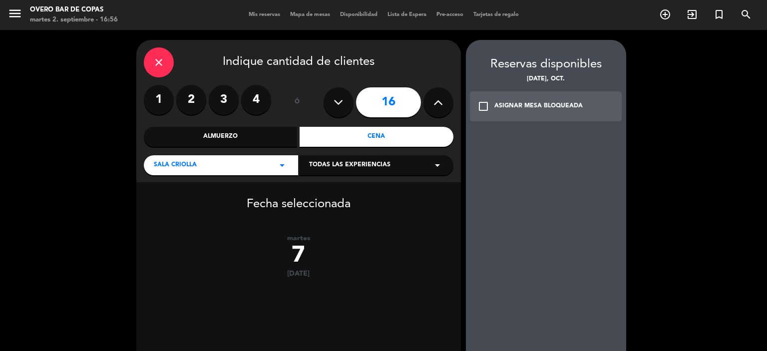
click at [191, 102] on label "2" at bounding box center [191, 100] width 30 height 30
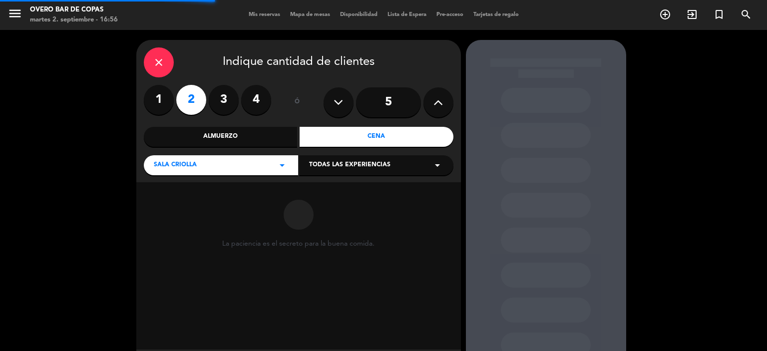
click at [354, 132] on div "Cena" at bounding box center [377, 137] width 154 height 20
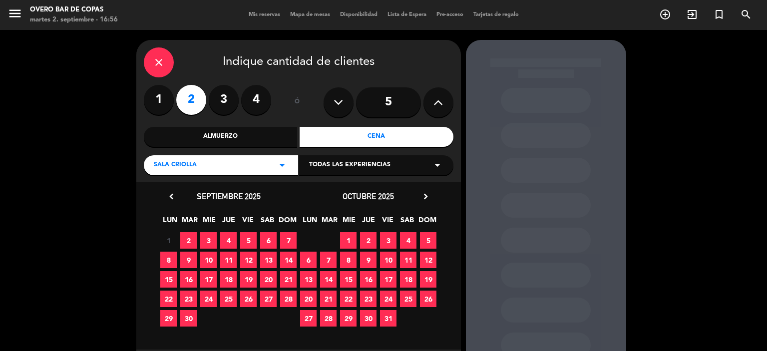
click at [369, 139] on div "Cena" at bounding box center [377, 137] width 154 height 20
click at [331, 263] on span "7" at bounding box center [328, 260] width 16 height 16
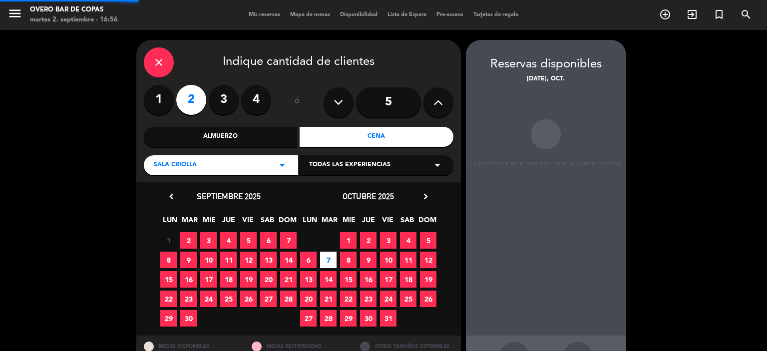
scroll to position [36, 0]
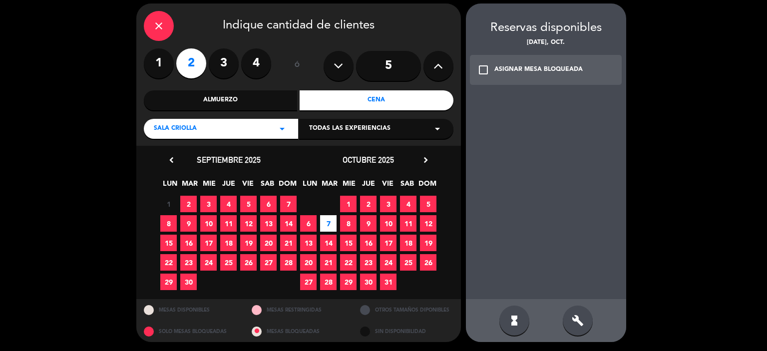
click at [513, 75] on div "check_box_outline_blank ASIGNAR MESA BLOQUEADA" at bounding box center [546, 70] width 152 height 30
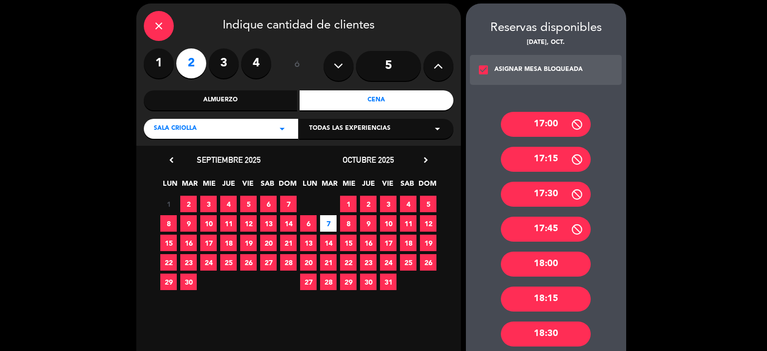
scroll to position [337, 0]
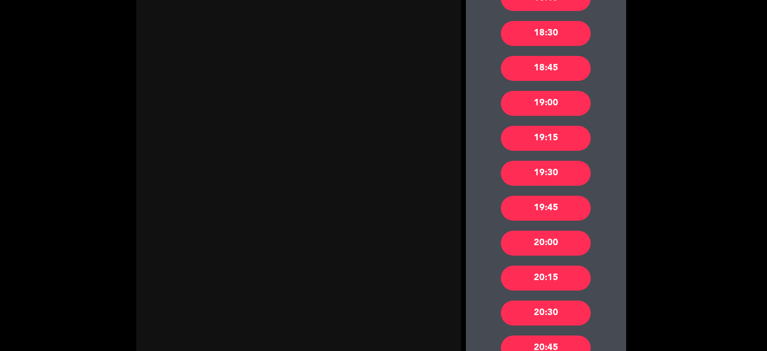
click at [529, 244] on div "20:00" at bounding box center [546, 243] width 90 height 25
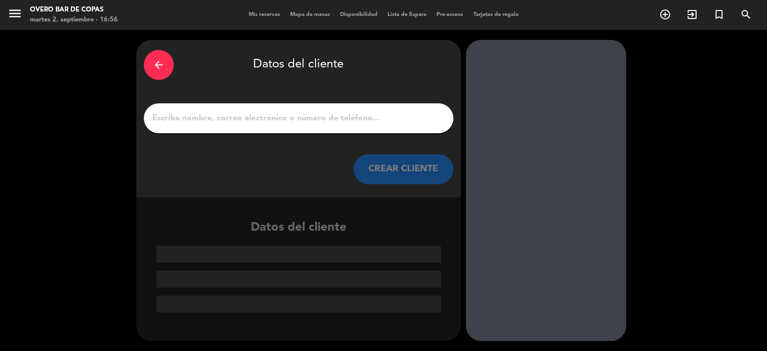
scroll to position [0, 0]
click at [347, 111] on input "1" at bounding box center [298, 118] width 295 height 14
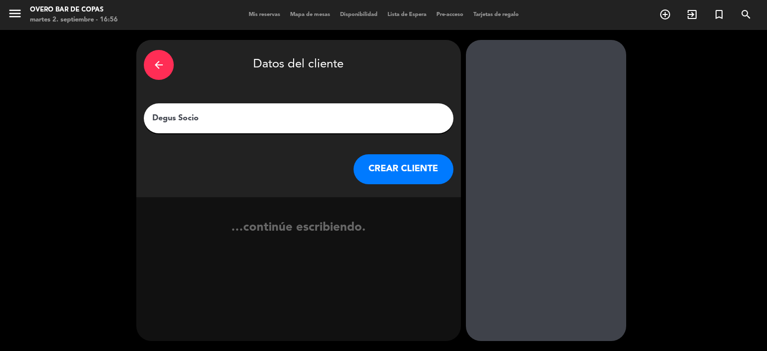
type input "Degus Socios"
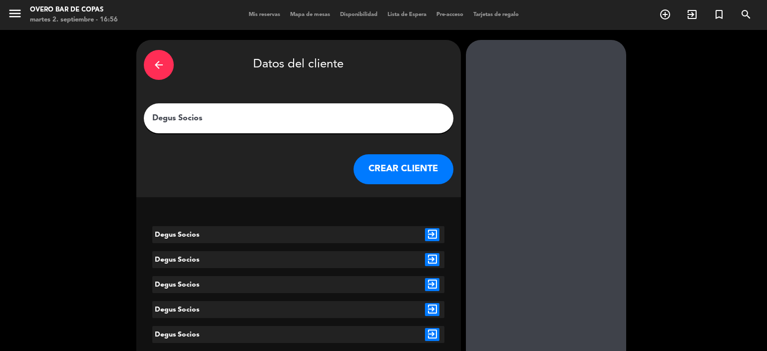
click at [432, 233] on icon "exit_to_app" at bounding box center [432, 234] width 14 height 13
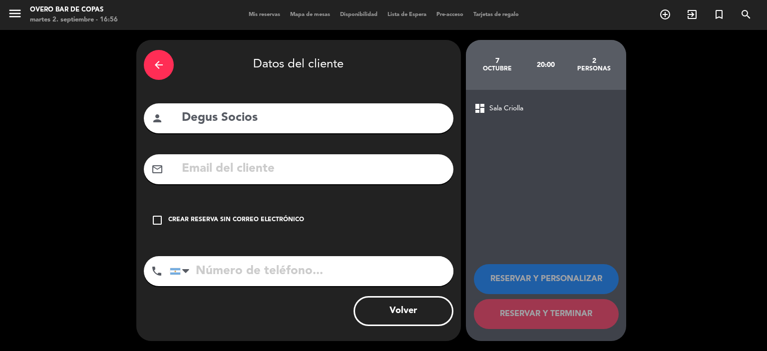
click at [276, 222] on div "Crear reserva sin correo electrónico" at bounding box center [236, 220] width 136 height 10
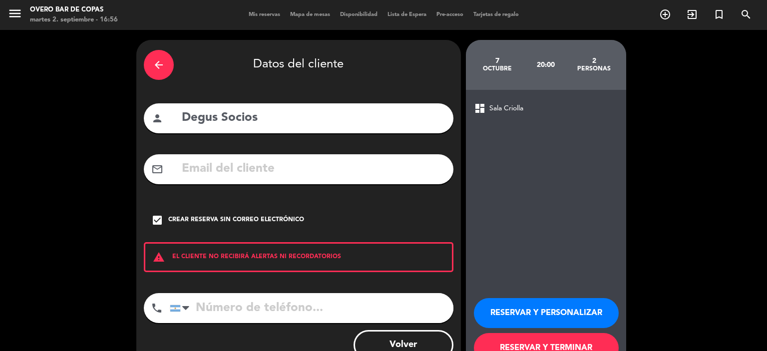
click at [521, 315] on button "RESERVAR Y PERSONALIZAR" at bounding box center [546, 313] width 145 height 30
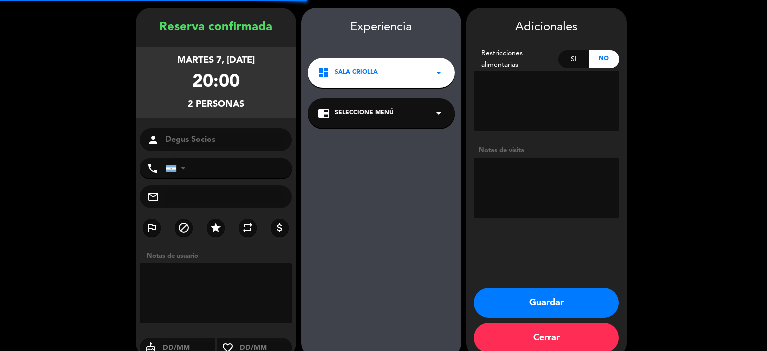
scroll to position [40, 0]
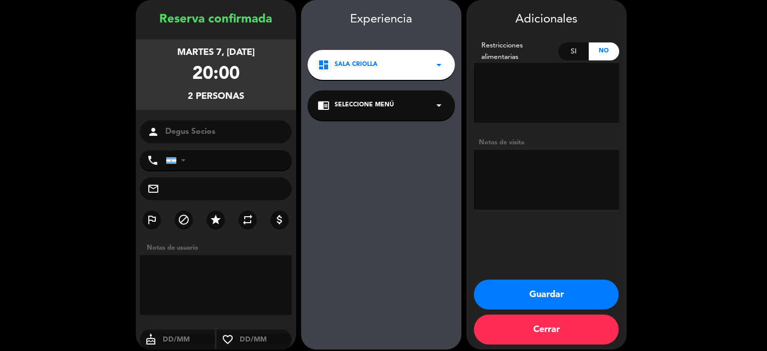
click at [396, 104] on div "chrome_reader_mode Seleccione Menú arrow_drop_down" at bounding box center [381, 105] width 147 height 30
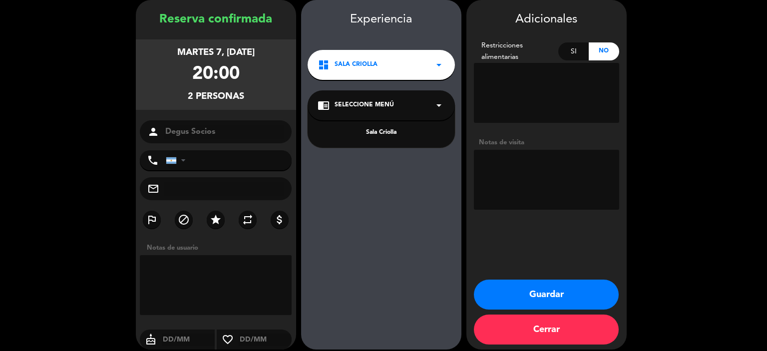
drag, startPoint x: 383, startPoint y: 126, endPoint x: 383, endPoint y: 131, distance: 5.0
click at [383, 131] on div "Sala Criolla" at bounding box center [381, 126] width 147 height 42
click at [383, 131] on div "Sala Criolla" at bounding box center [381, 133] width 127 height 10
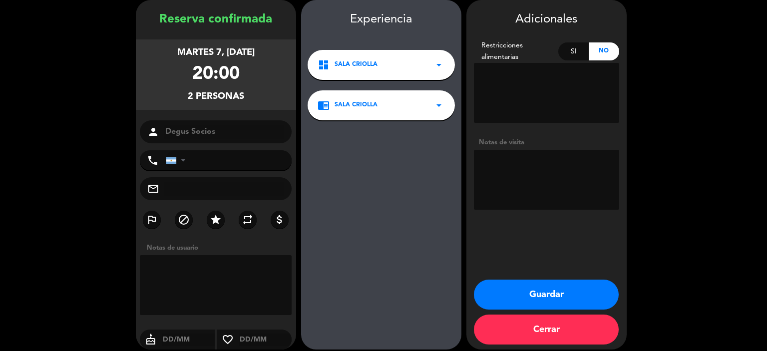
click at [515, 293] on button "Guardar" at bounding box center [546, 295] width 145 height 30
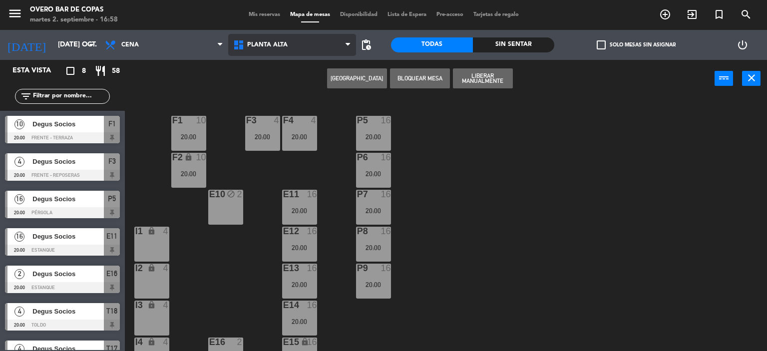
click at [275, 41] on span "Planta Alta" at bounding box center [267, 44] width 40 height 7
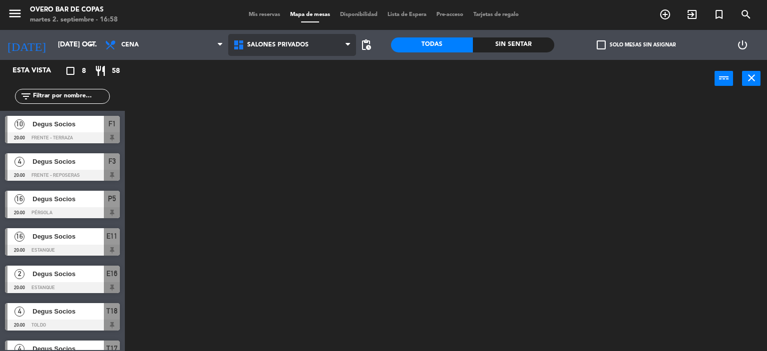
click at [289, 114] on ng-component "menu Overo Bar de Copas martes 2. septiembre - 16:58 Mis reservas Mapa de mesas…" at bounding box center [383, 176] width 767 height 352
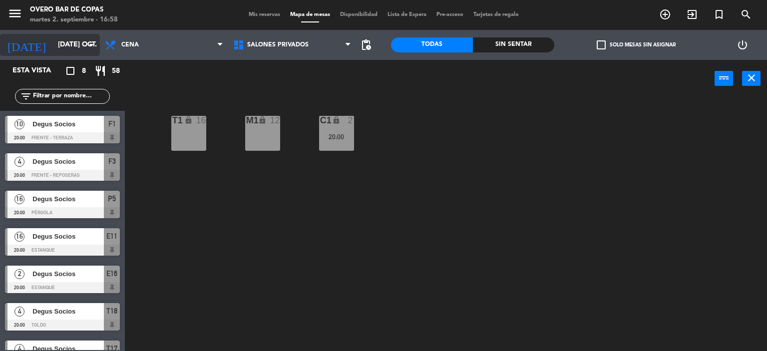
click at [68, 37] on input "[DATE]" at bounding box center [100, 45] width 95 height 18
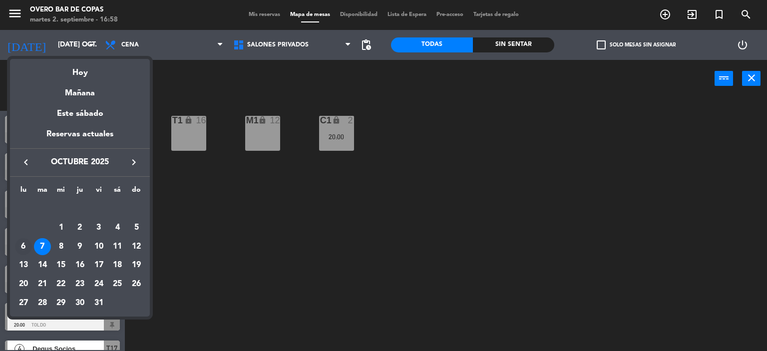
click at [24, 243] on div "6" at bounding box center [23, 246] width 17 height 17
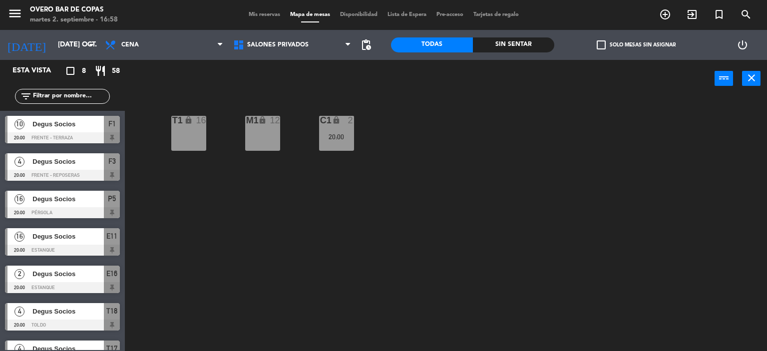
type input "[DATE]"
click at [339, 132] on div "C1 lock 16" at bounding box center [336, 133] width 35 height 35
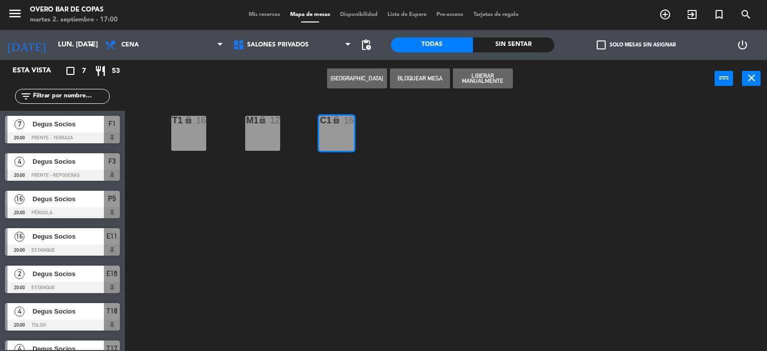
click at [346, 81] on button "[GEOGRAPHIC_DATA]" at bounding box center [357, 78] width 60 height 20
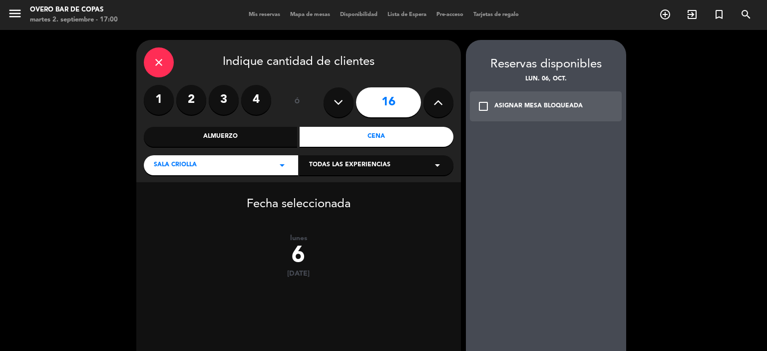
click at [192, 98] on label "2" at bounding box center [191, 100] width 30 height 30
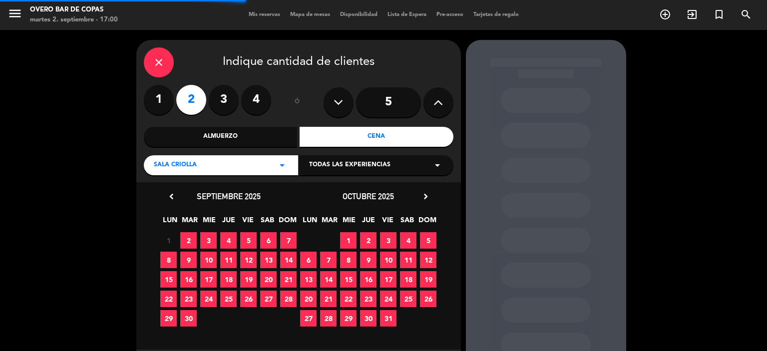
click at [375, 141] on div "Cena" at bounding box center [377, 137] width 154 height 20
click at [309, 262] on span "6" at bounding box center [308, 260] width 16 height 16
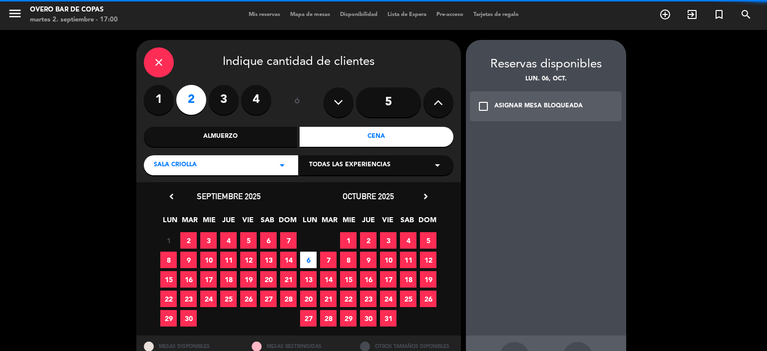
scroll to position [36, 0]
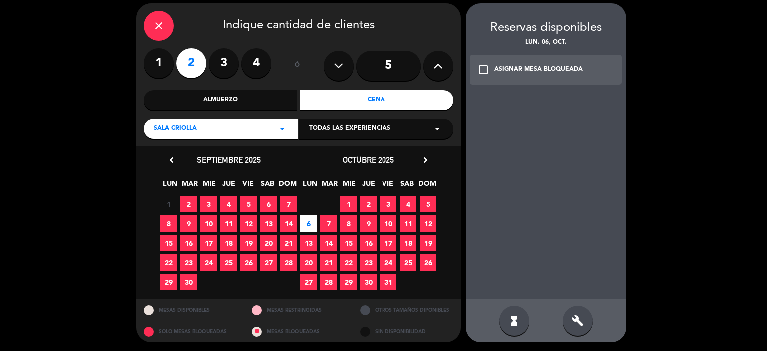
click at [501, 65] on div "ASIGNAR MESA BLOQUEADA" at bounding box center [538, 70] width 88 height 10
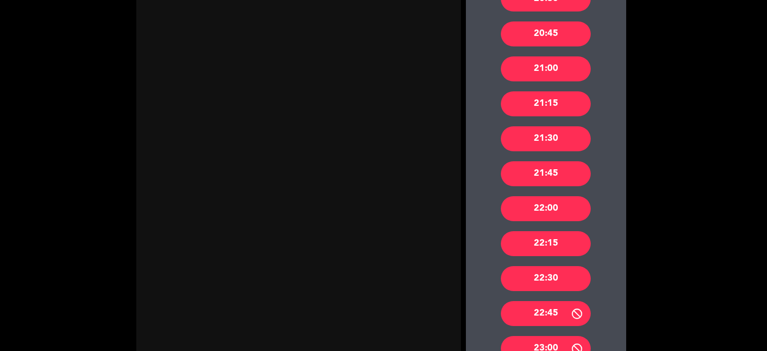
scroll to position [542, 0]
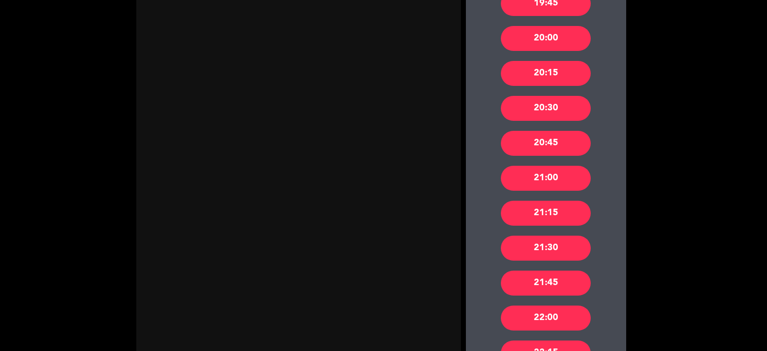
click at [538, 32] on div "20:00" at bounding box center [546, 38] width 90 height 25
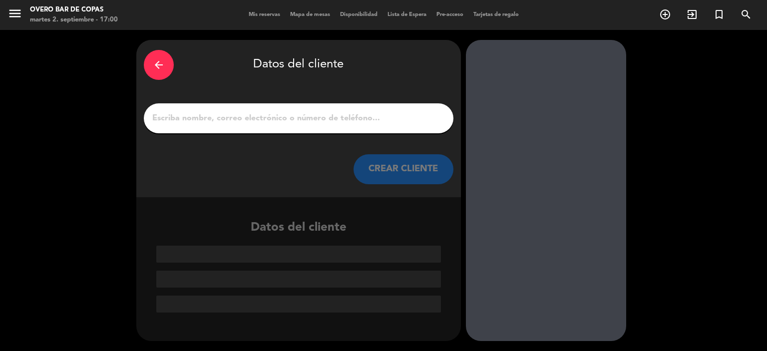
scroll to position [0, 0]
click at [272, 118] on input "1" at bounding box center [298, 118] width 295 height 14
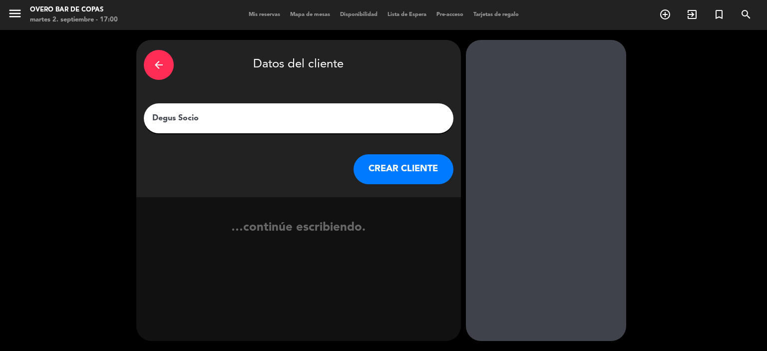
type input "Degus Socios"
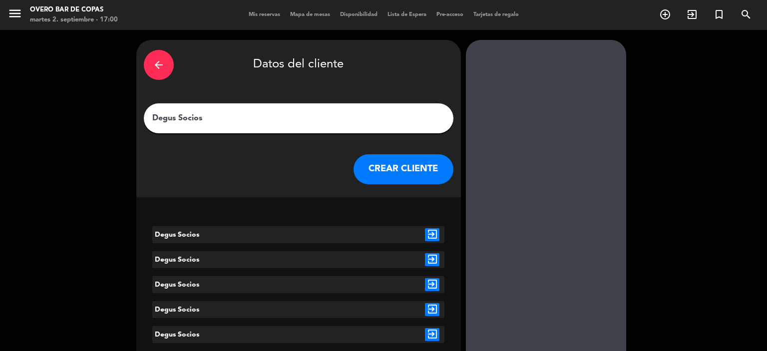
click at [429, 236] on icon "exit_to_app" at bounding box center [432, 234] width 14 height 13
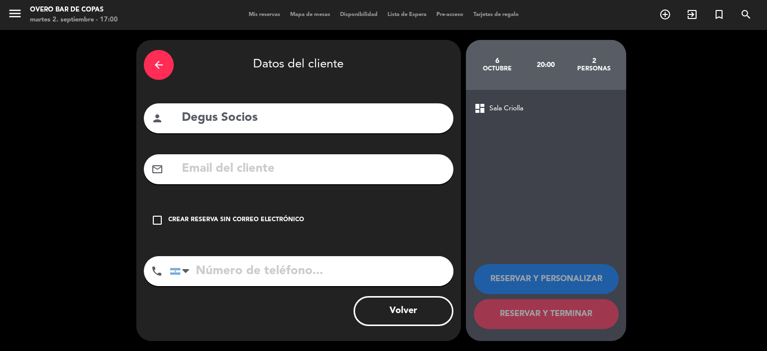
click at [238, 209] on div "check_box_outline_blank Crear reserva sin correo electrónico" at bounding box center [299, 220] width 310 height 30
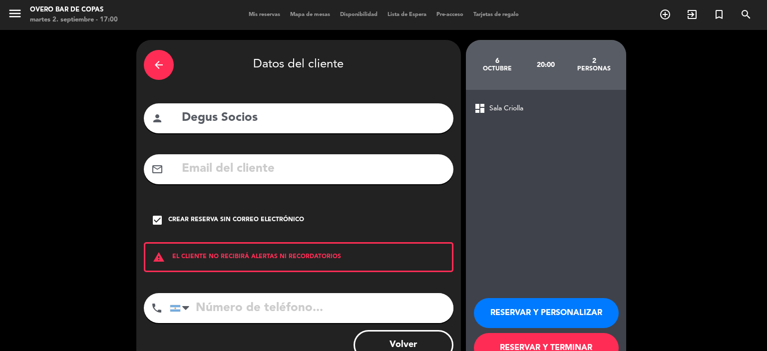
click at [511, 309] on button "RESERVAR Y PERSONALIZAR" at bounding box center [546, 313] width 145 height 30
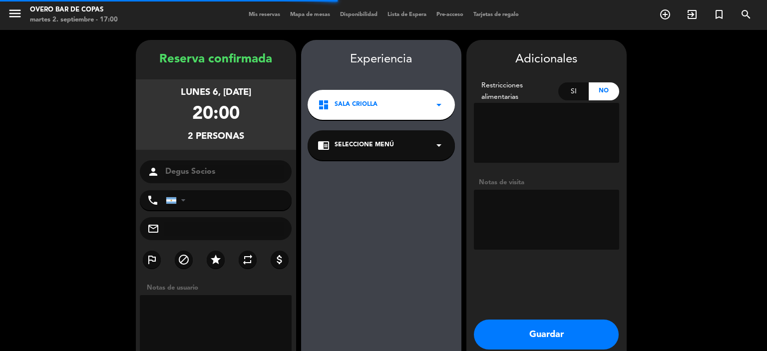
scroll to position [40, 0]
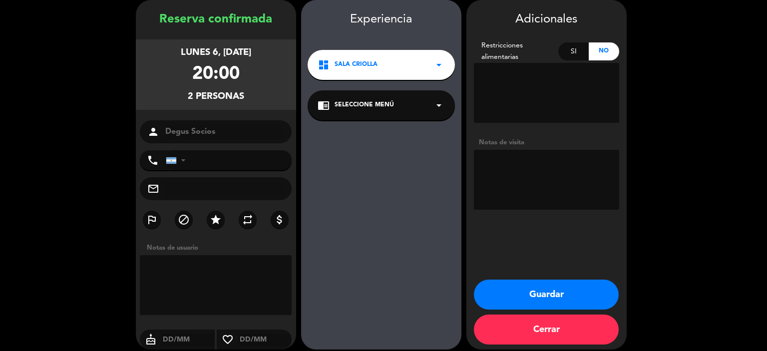
click at [362, 110] on div "chrome_reader_mode Seleccione Menú arrow_drop_down" at bounding box center [381, 105] width 147 height 30
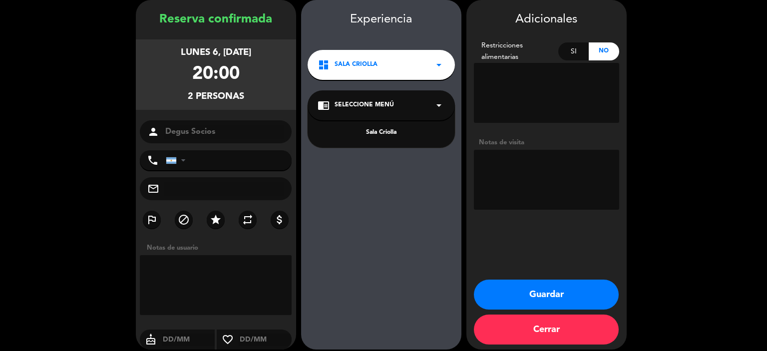
click at [375, 126] on div "Sala Criolla" at bounding box center [381, 126] width 147 height 42
click at [378, 131] on div "Sala Criolla" at bounding box center [381, 133] width 127 height 10
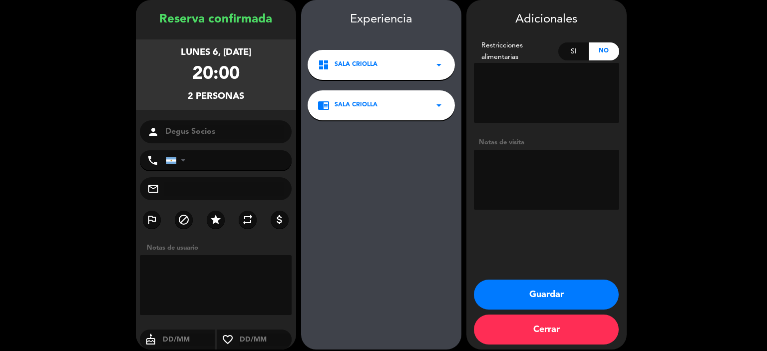
click at [519, 287] on button "Guardar" at bounding box center [546, 295] width 145 height 30
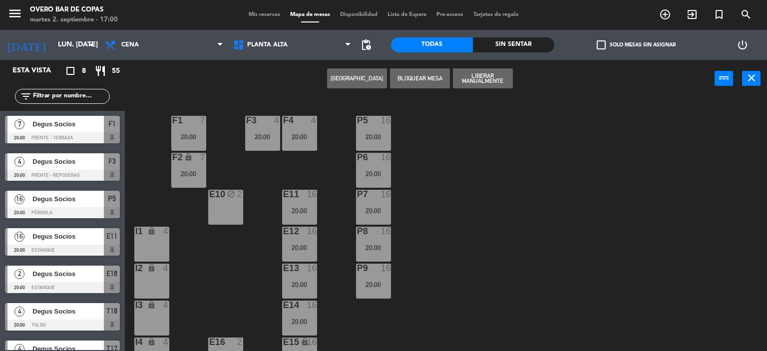
scroll to position [94, 0]
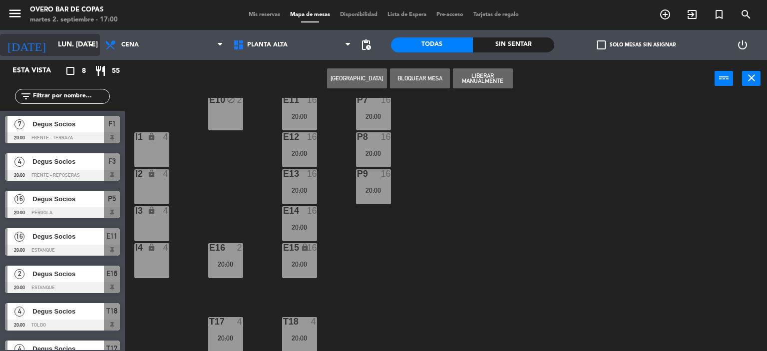
click at [70, 48] on input "[DATE]" at bounding box center [100, 45] width 95 height 18
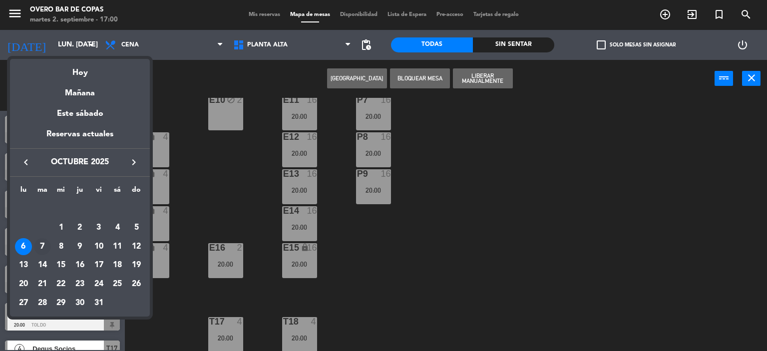
click at [44, 242] on div "7" at bounding box center [42, 246] width 17 height 17
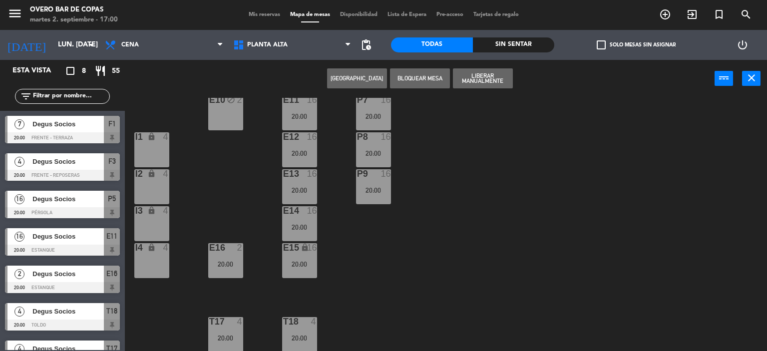
type input "[DATE]"
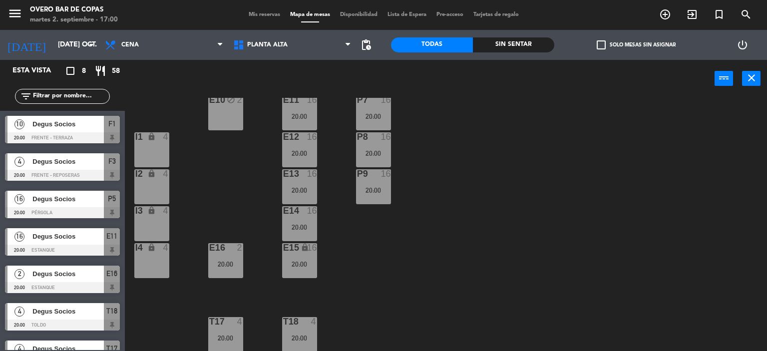
scroll to position [60, 0]
